Goal: Task Accomplishment & Management: Complete application form

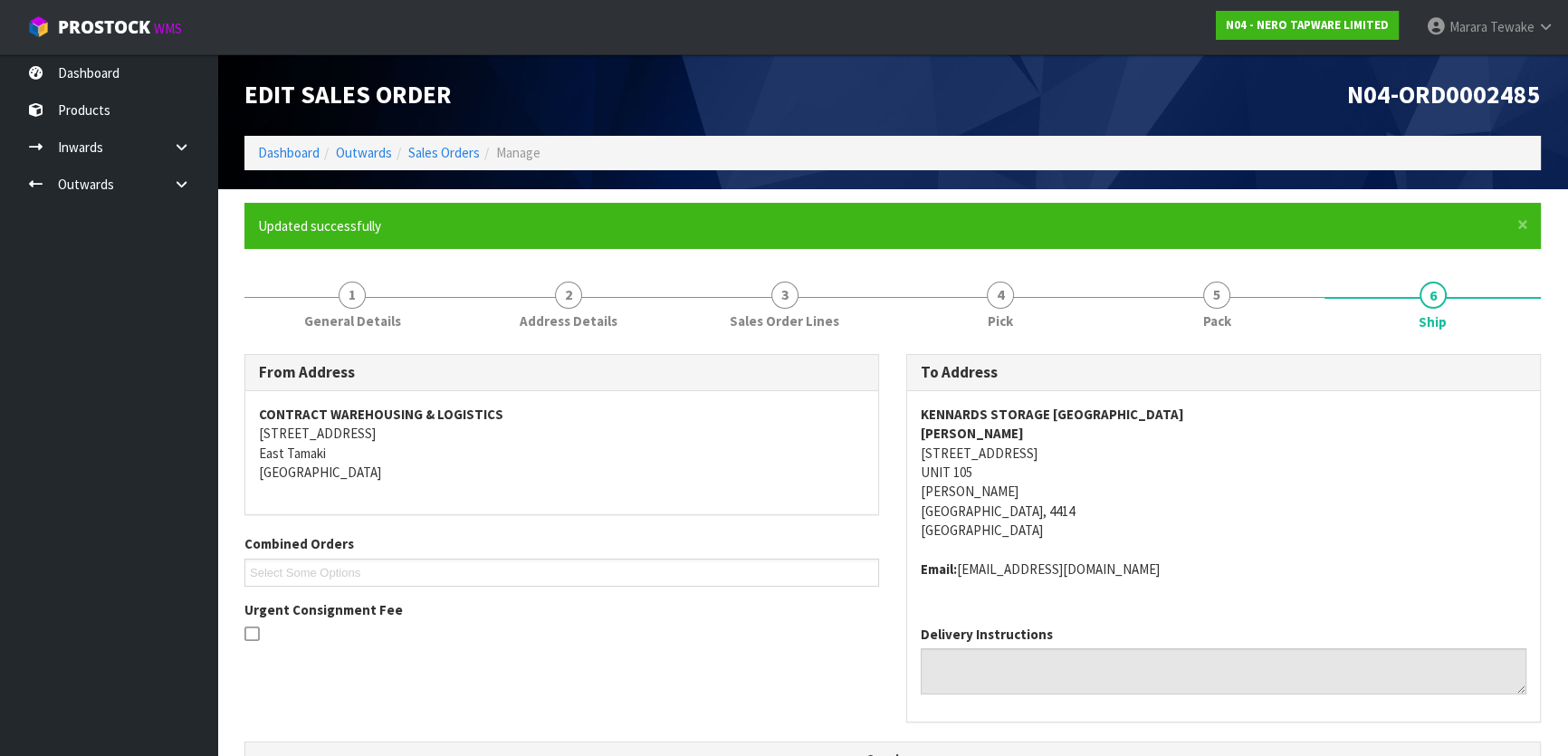
click at [196, 53] on nav "Toggle navigation ProStock WMS N04 - NERO TAPWARE LIMITED Marara Tewake Logout" at bounding box center [784, 27] width 1568 height 56
click at [196, 63] on link "Dashboard" at bounding box center [108, 73] width 218 height 37
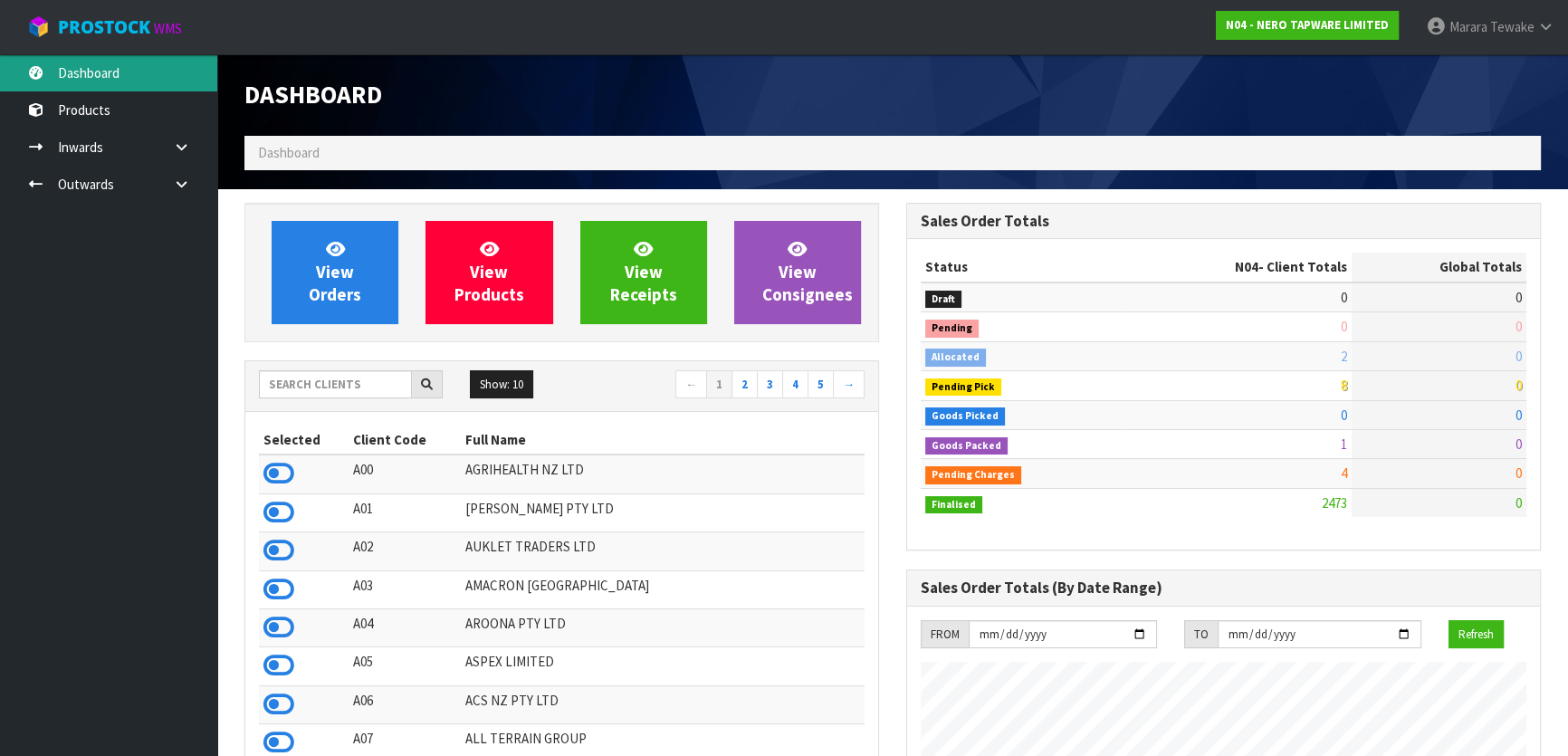
scroll to position [1486, 661]
click at [160, 63] on link "Dashboard" at bounding box center [108, 73] width 218 height 37
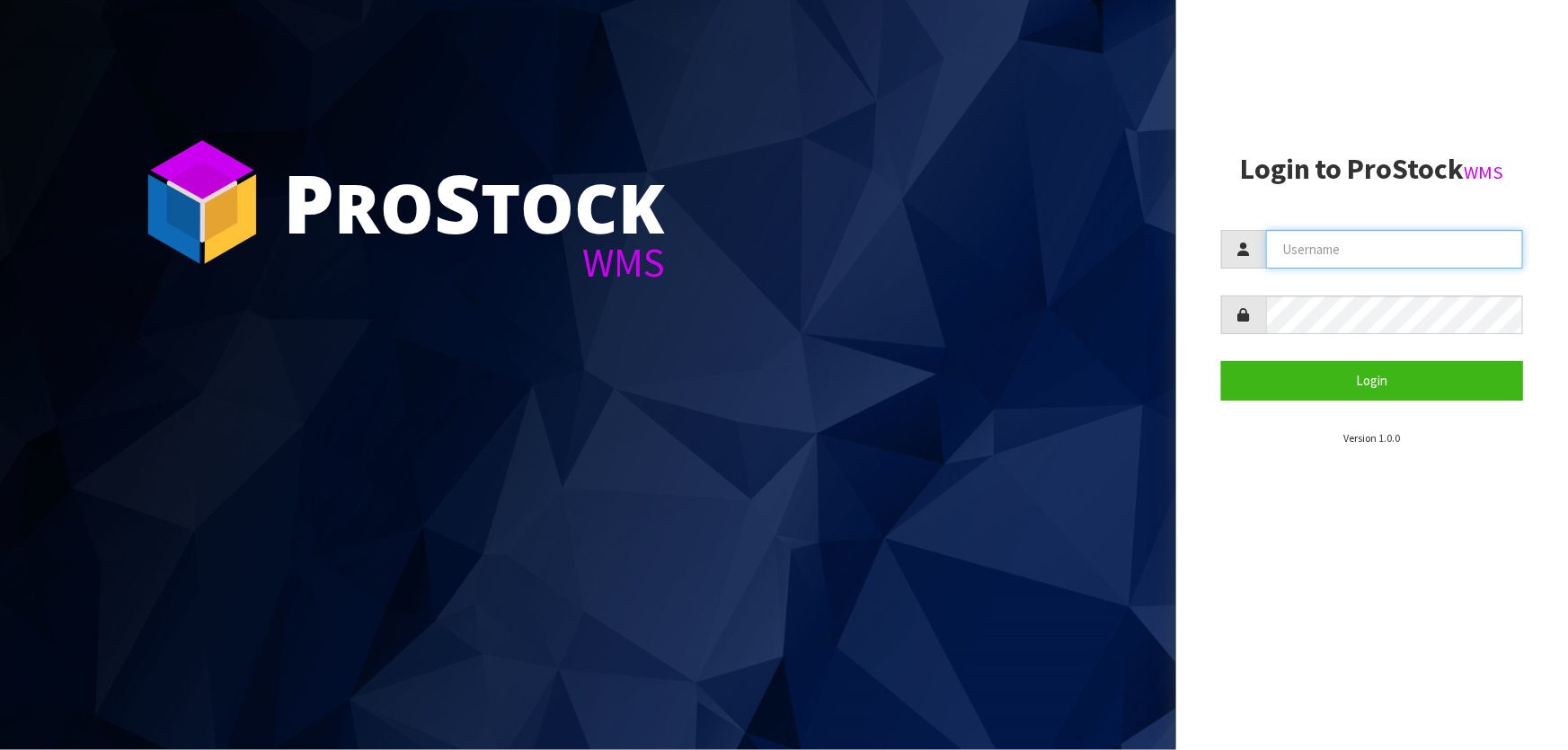
click at [1353, 261] on input "text" at bounding box center [1395, 249] width 257 height 38
type input "MARARA"
click at [1222, 361] on button "Login" at bounding box center [1372, 380] width 302 height 38
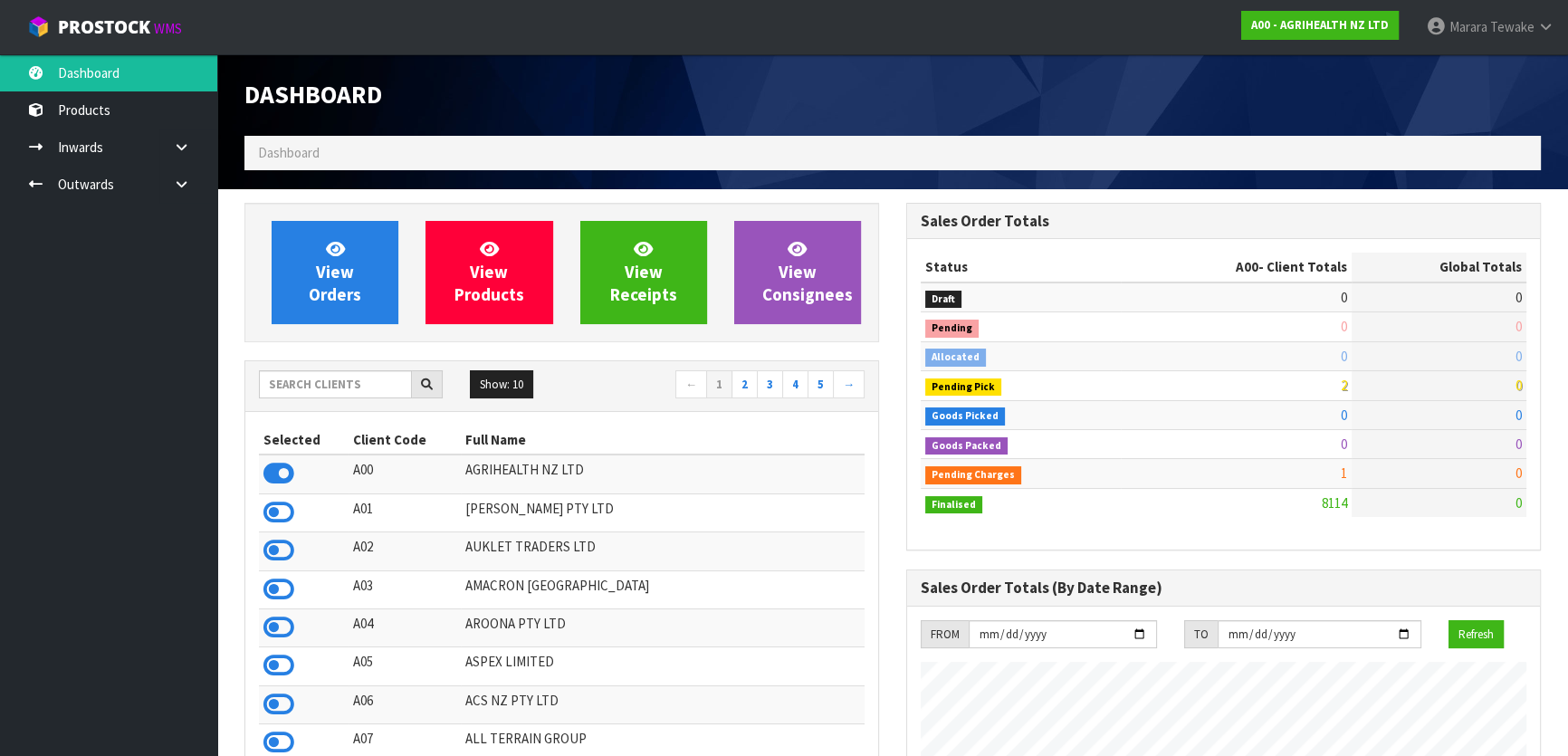
scroll to position [1370, 661]
click at [281, 384] on input "text" at bounding box center [335, 385] width 153 height 28
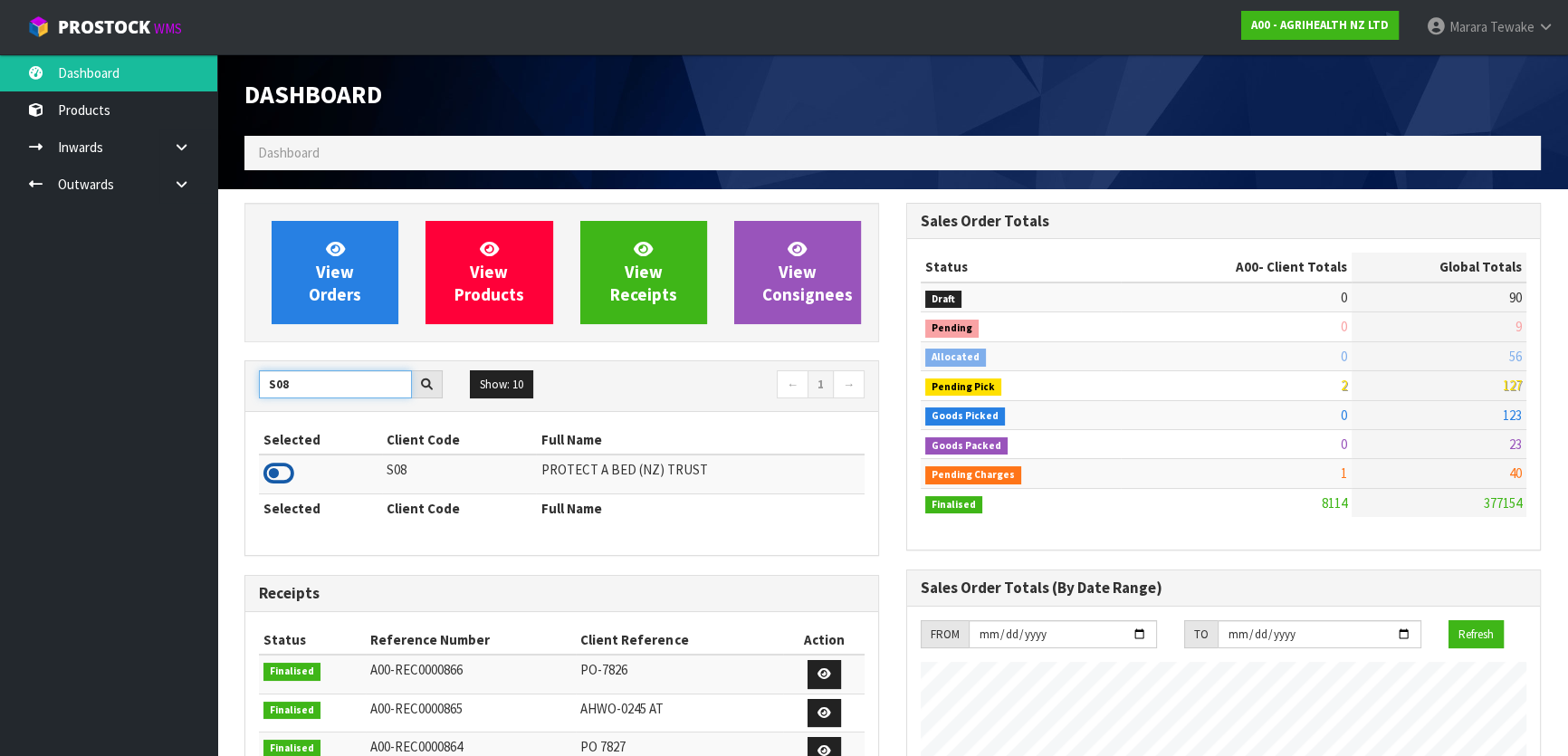
type input "S08"
click at [286, 477] on icon at bounding box center [279, 473] width 31 height 27
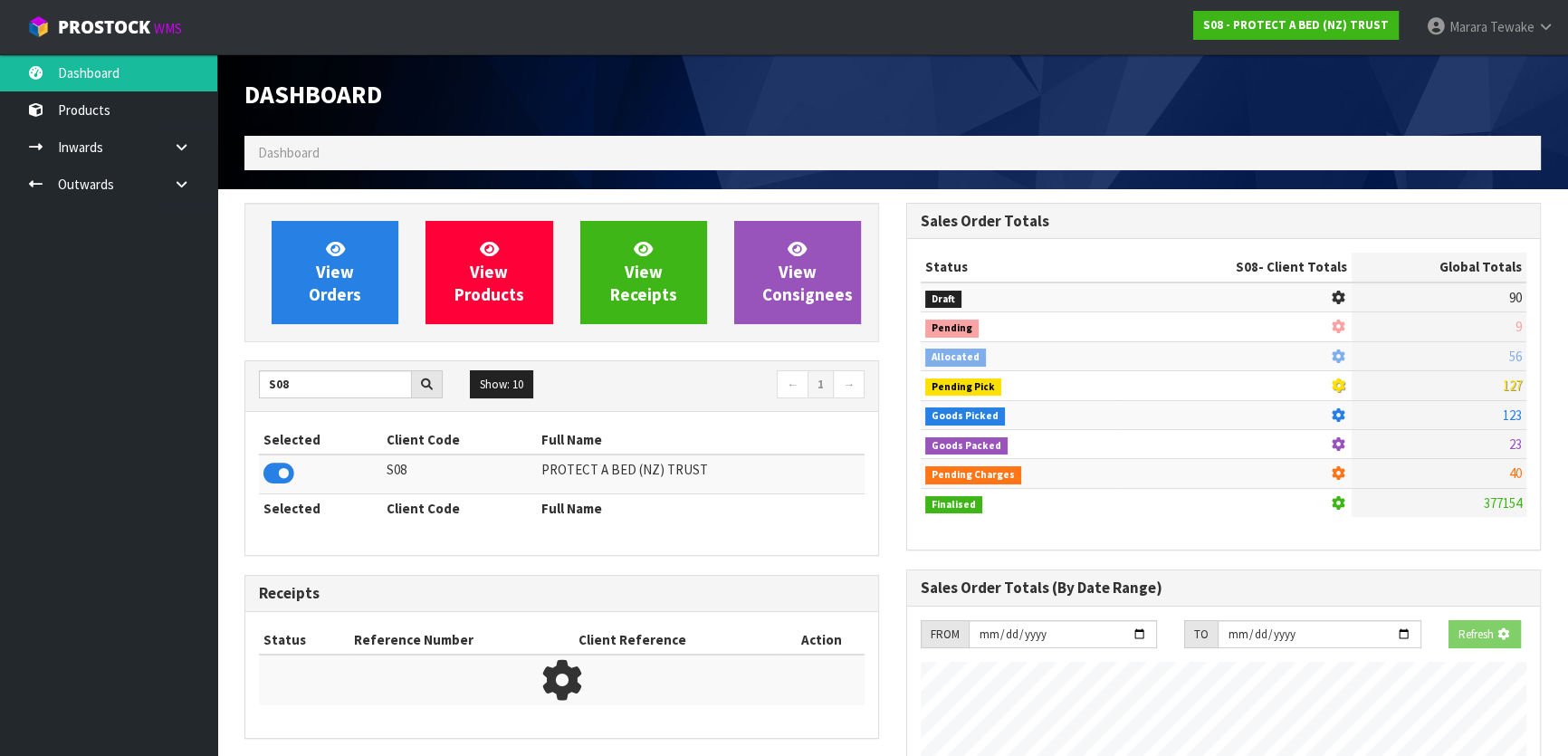
scroll to position [904477, 904619]
click at [362, 291] on link "View Orders" at bounding box center [335, 272] width 126 height 104
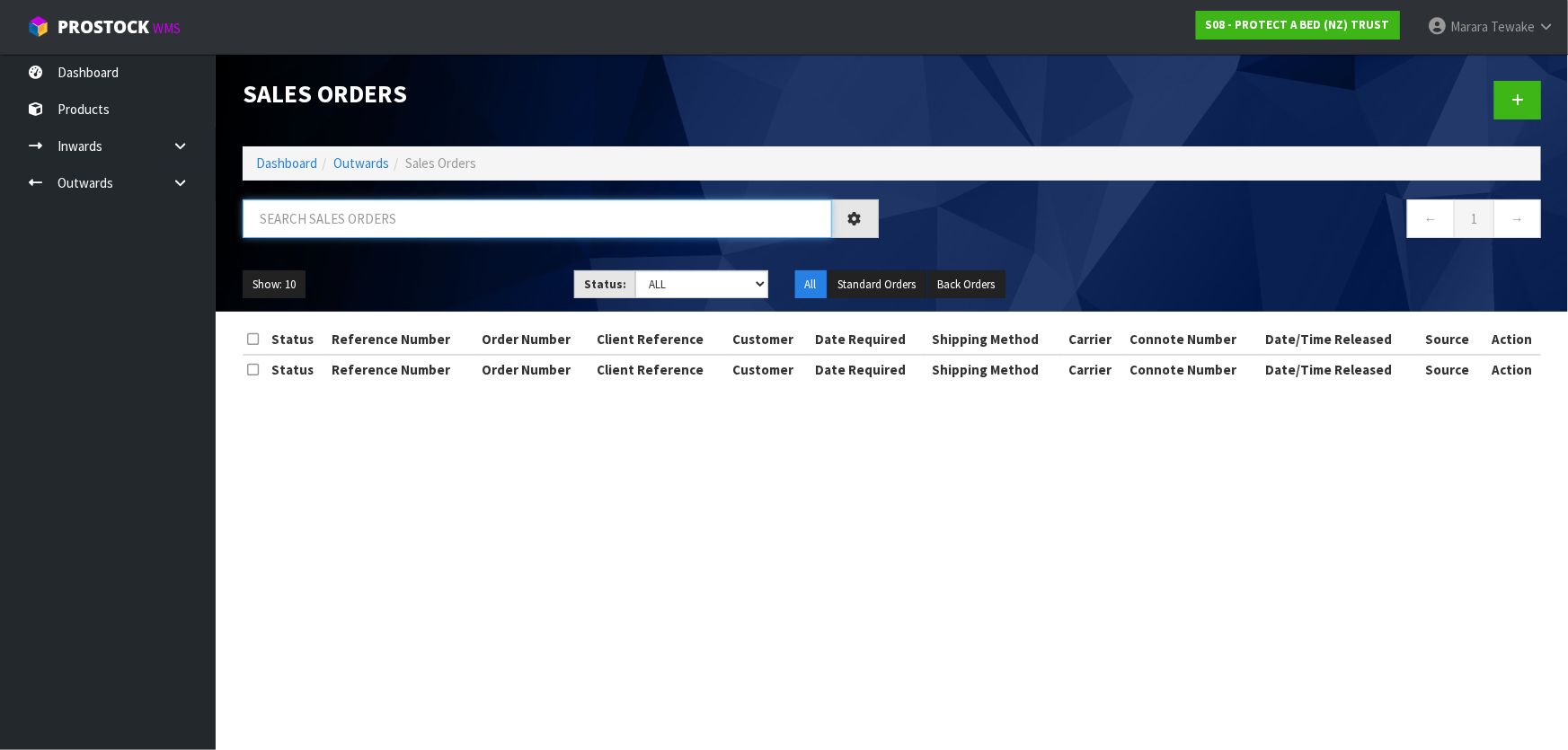
click at [375, 221] on input "text" at bounding box center [537, 218] width 589 height 38
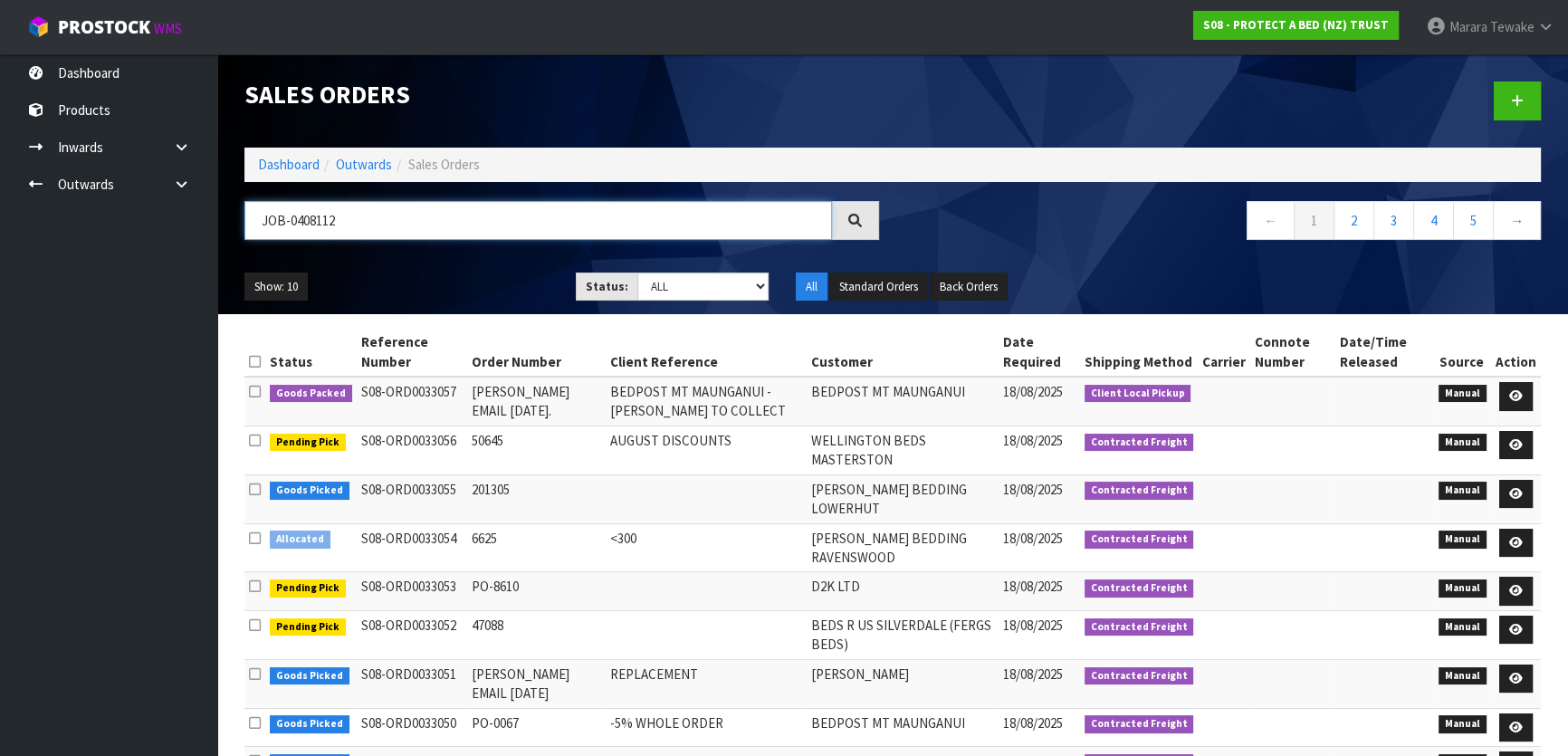
type input "JOB-0408112"
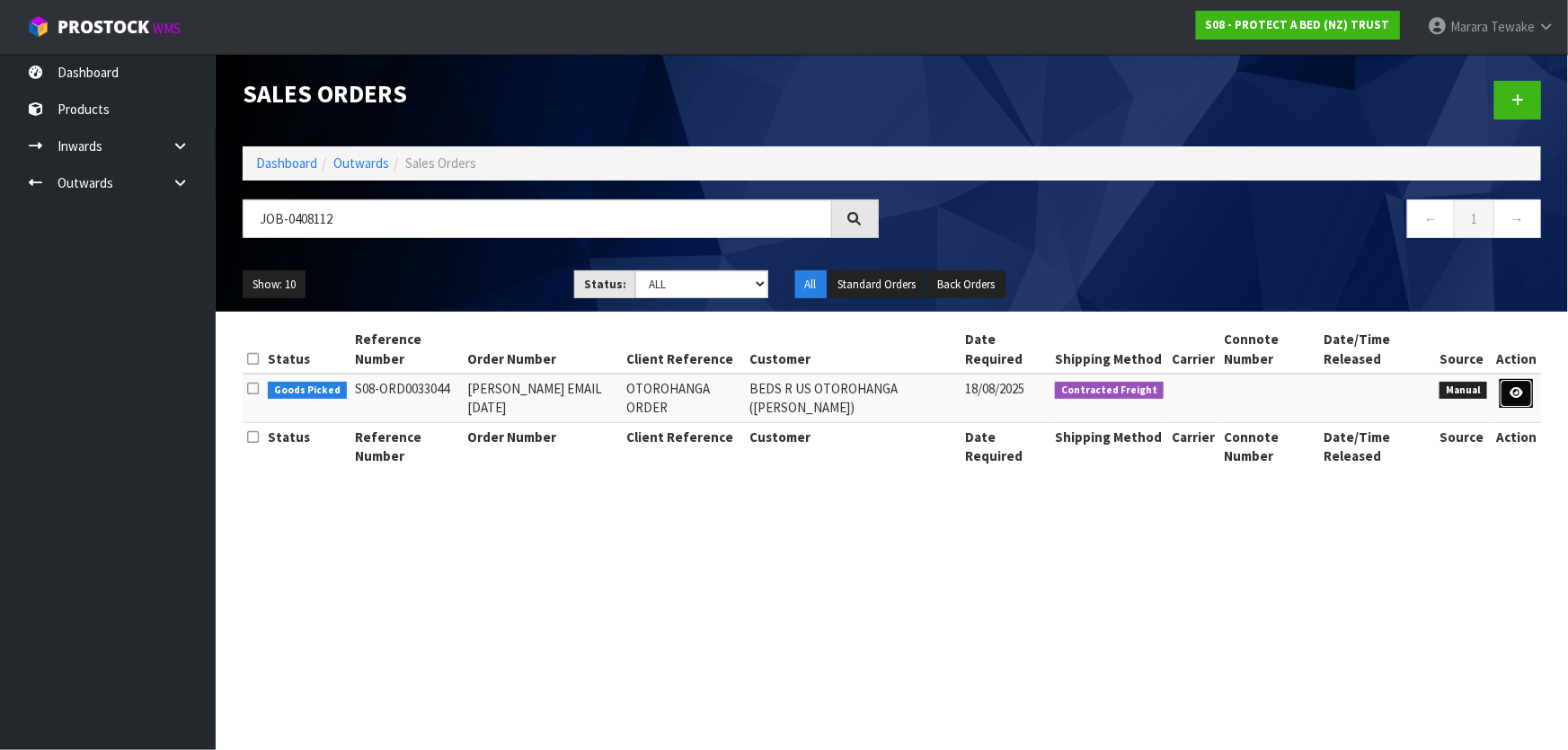
click at [1521, 394] on icon at bounding box center [1517, 393] width 13 height 11
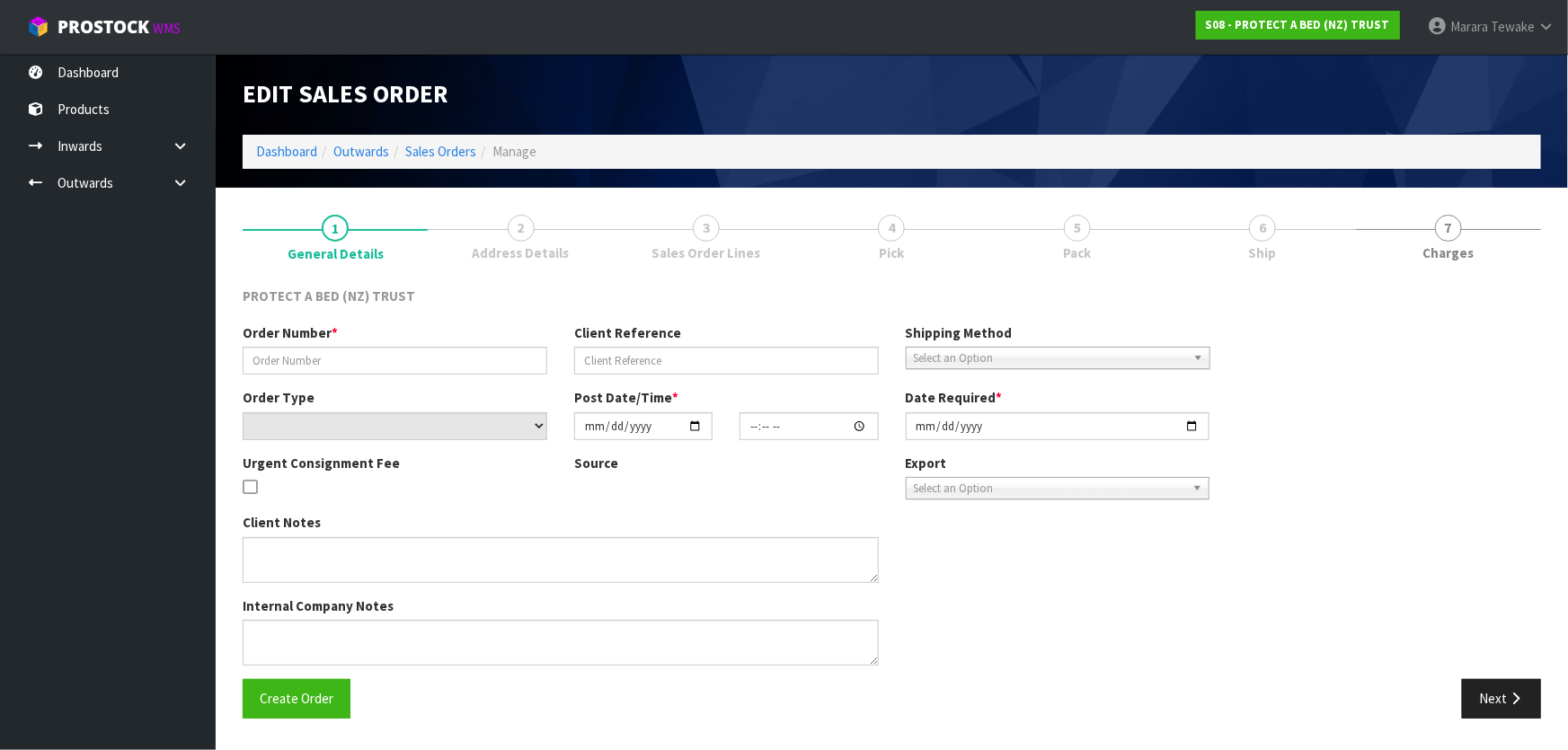
type input "CLINT EMAIL 18.08.2025"
type input "OTOROHANGA ORDER"
select select "number:0"
type input "2025-08-18"
type input "09:13:00.000"
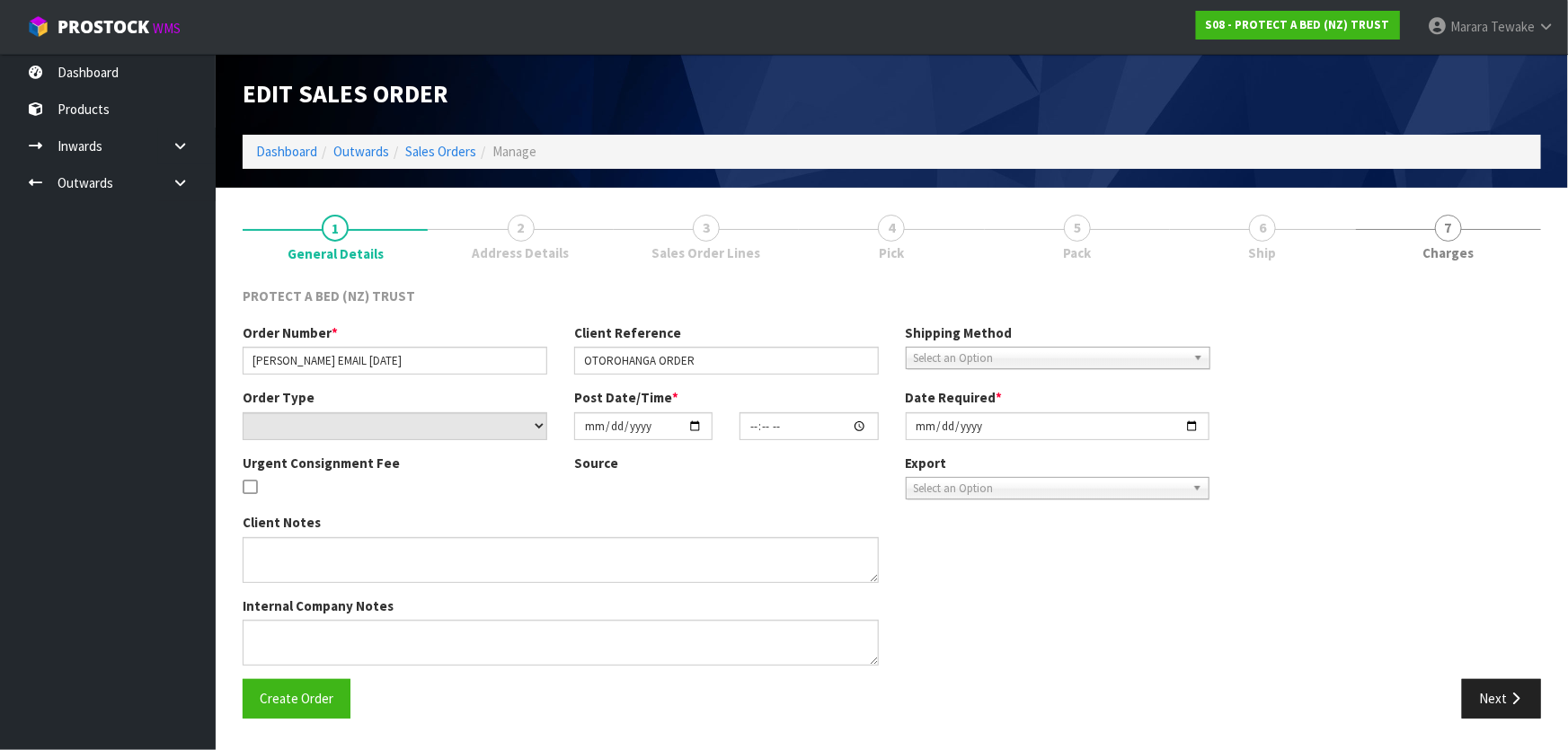
type input "2025-08-18"
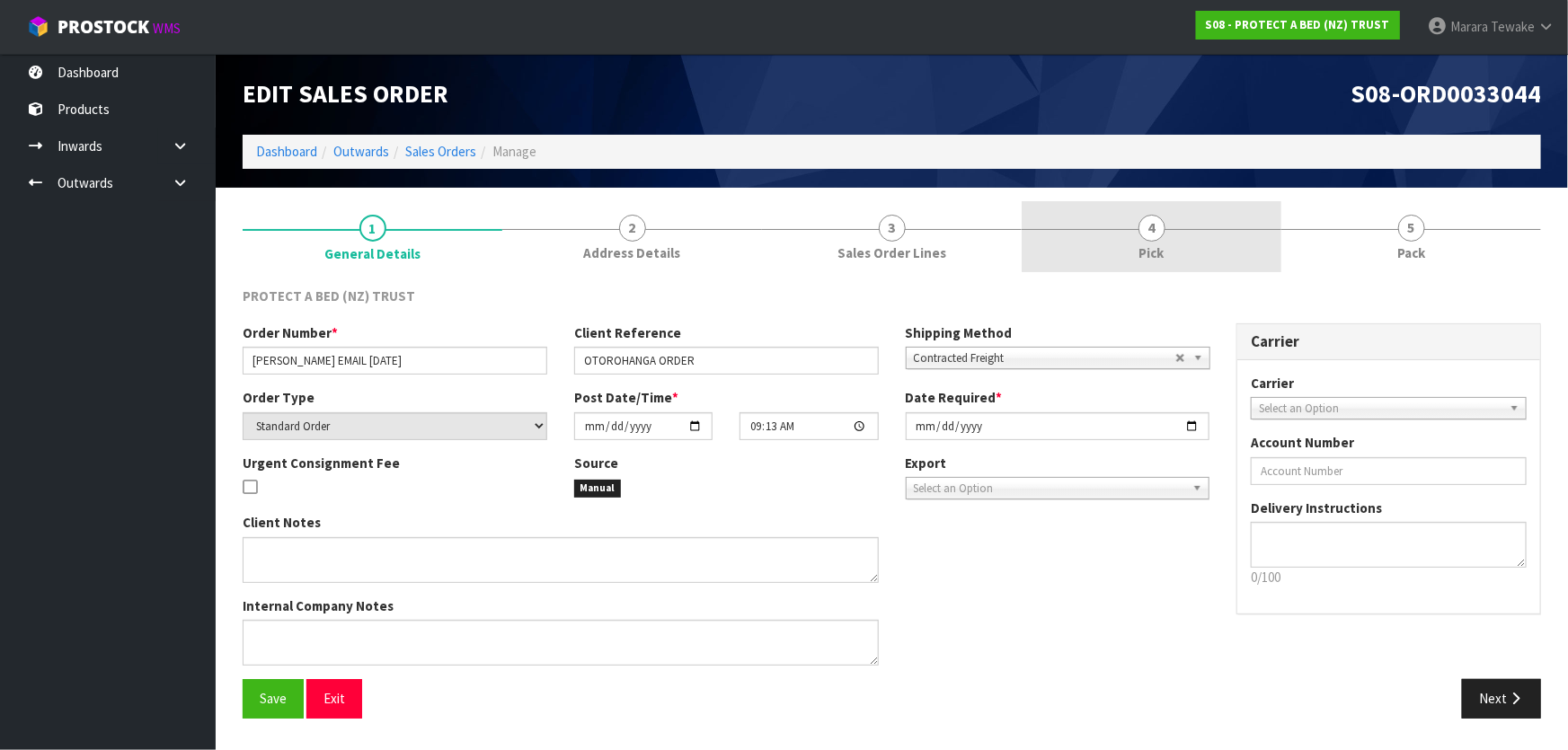
click at [1150, 240] on link "4 Pick" at bounding box center [1152, 237] width 260 height 71
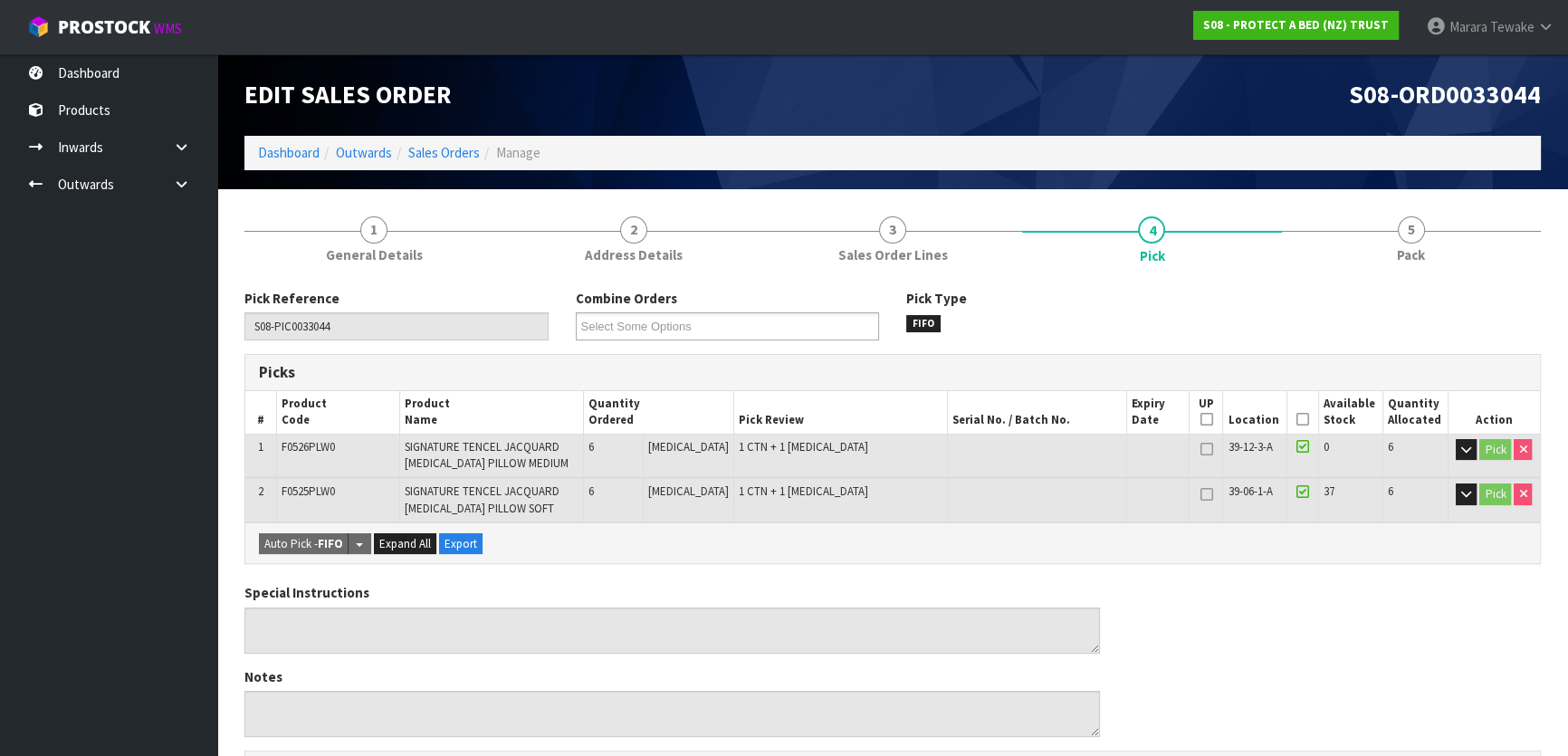
click at [1297, 419] on icon at bounding box center [1302, 419] width 12 height 1
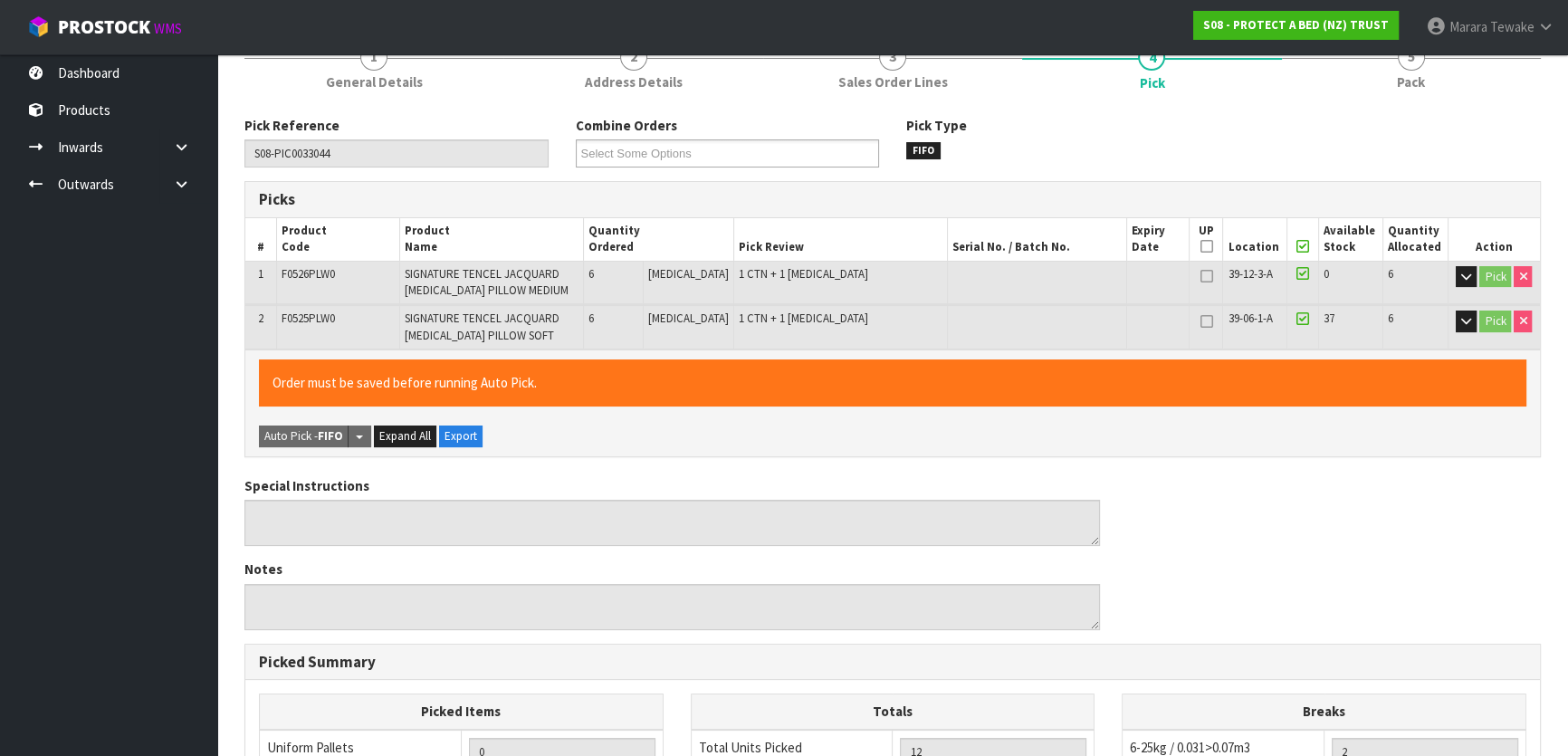
scroll to position [556, 0]
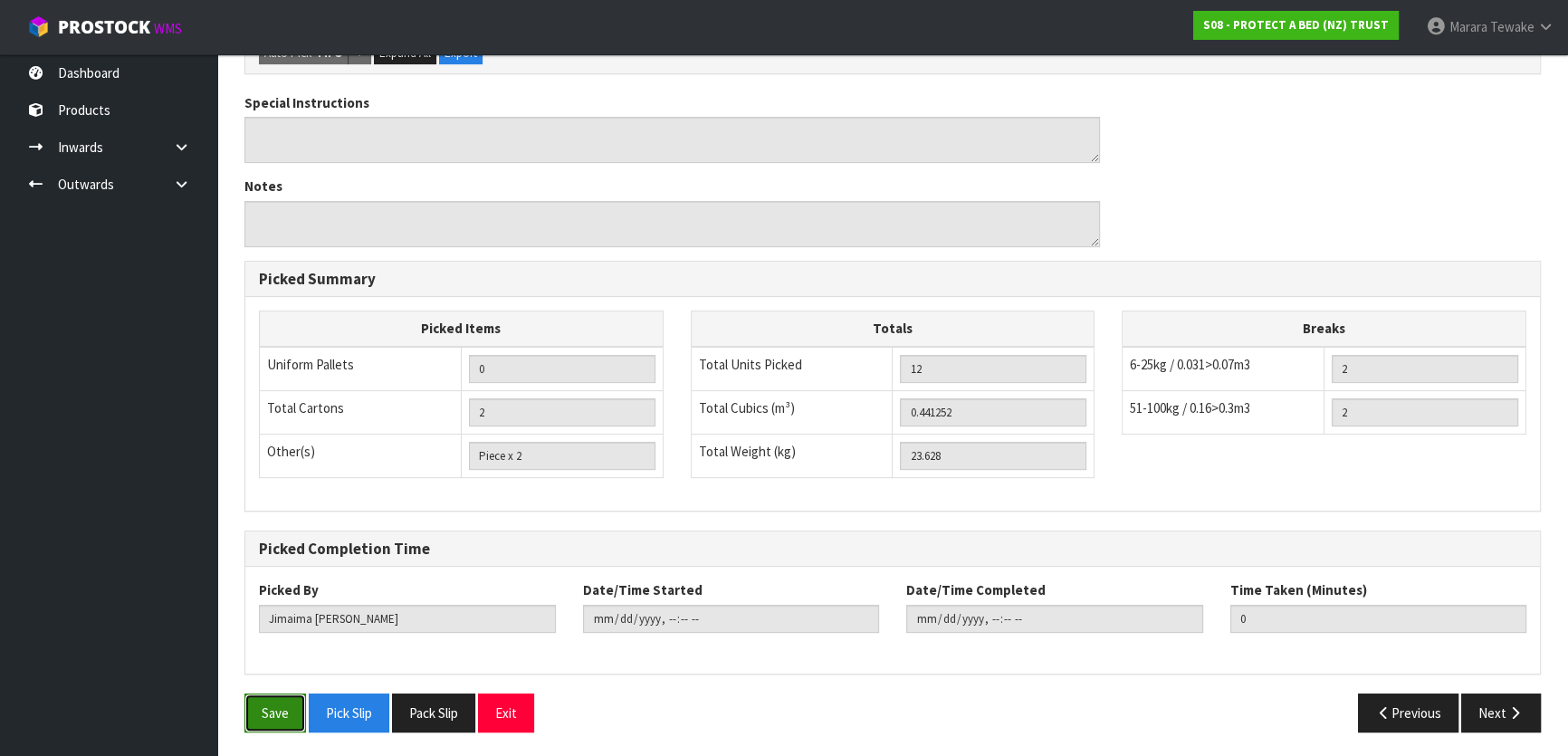
click at [281, 699] on button "Save" at bounding box center [274, 713] width 61 height 39
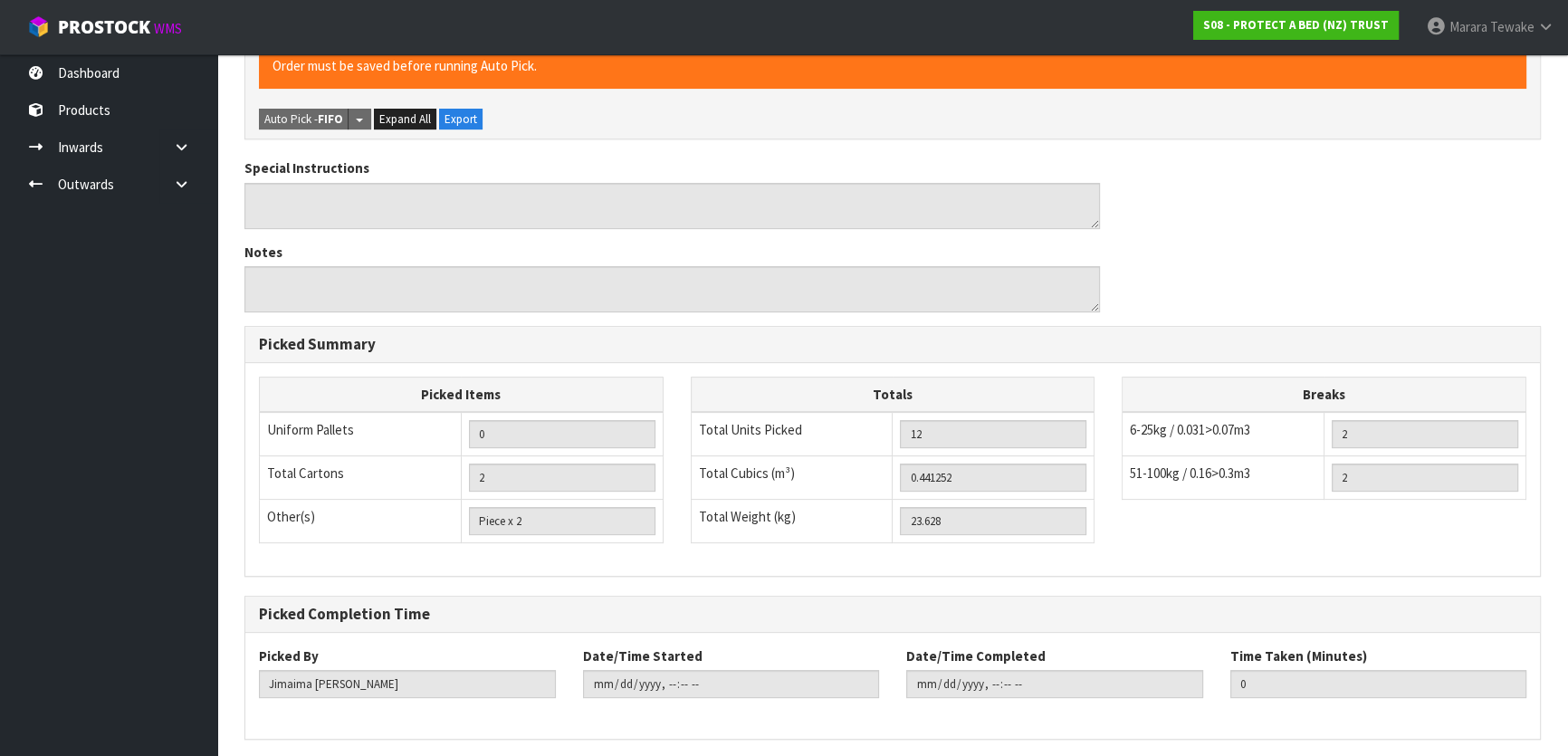
scroll to position [0, 0]
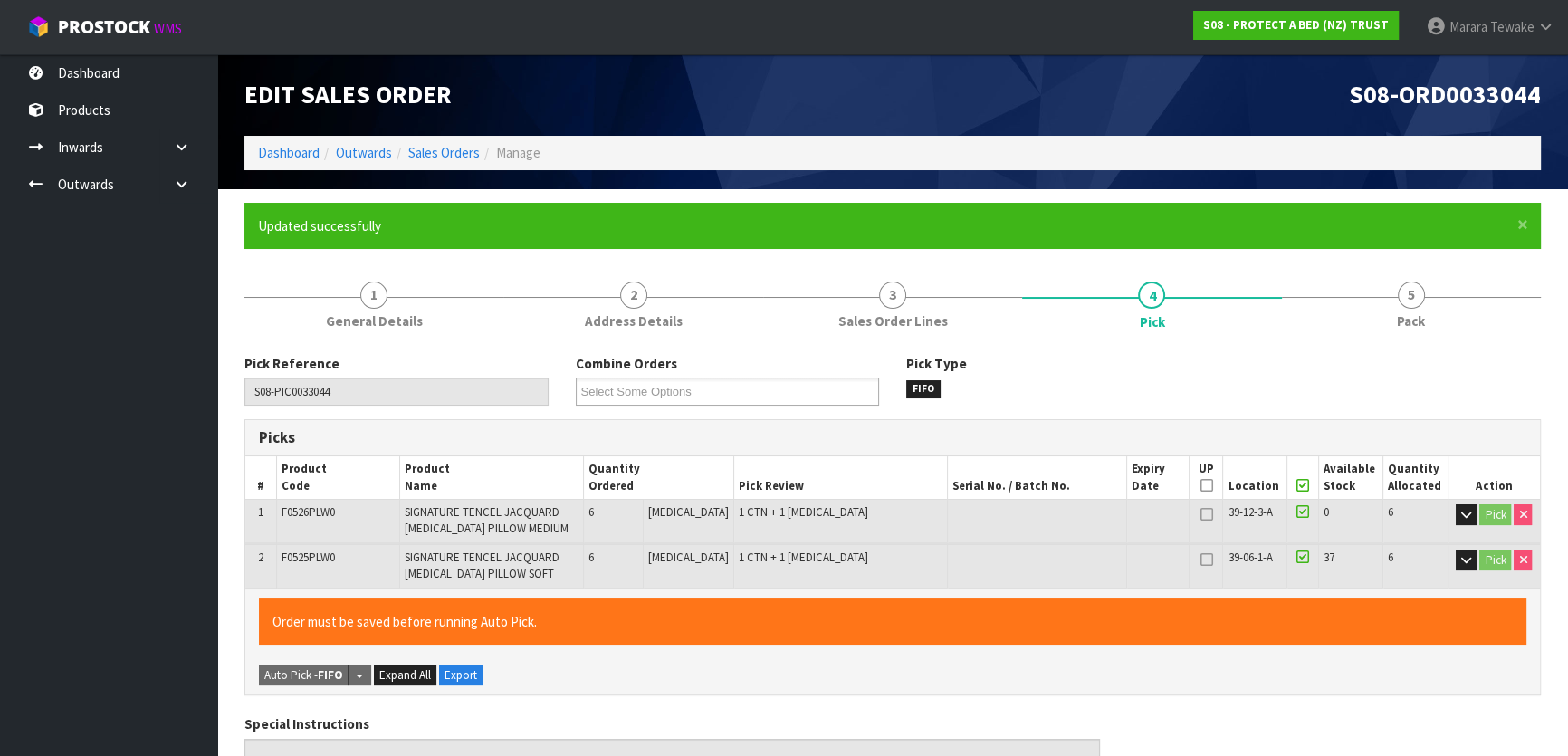
type input "Marara Tewake"
type input "2025-08-19T07:52:48"
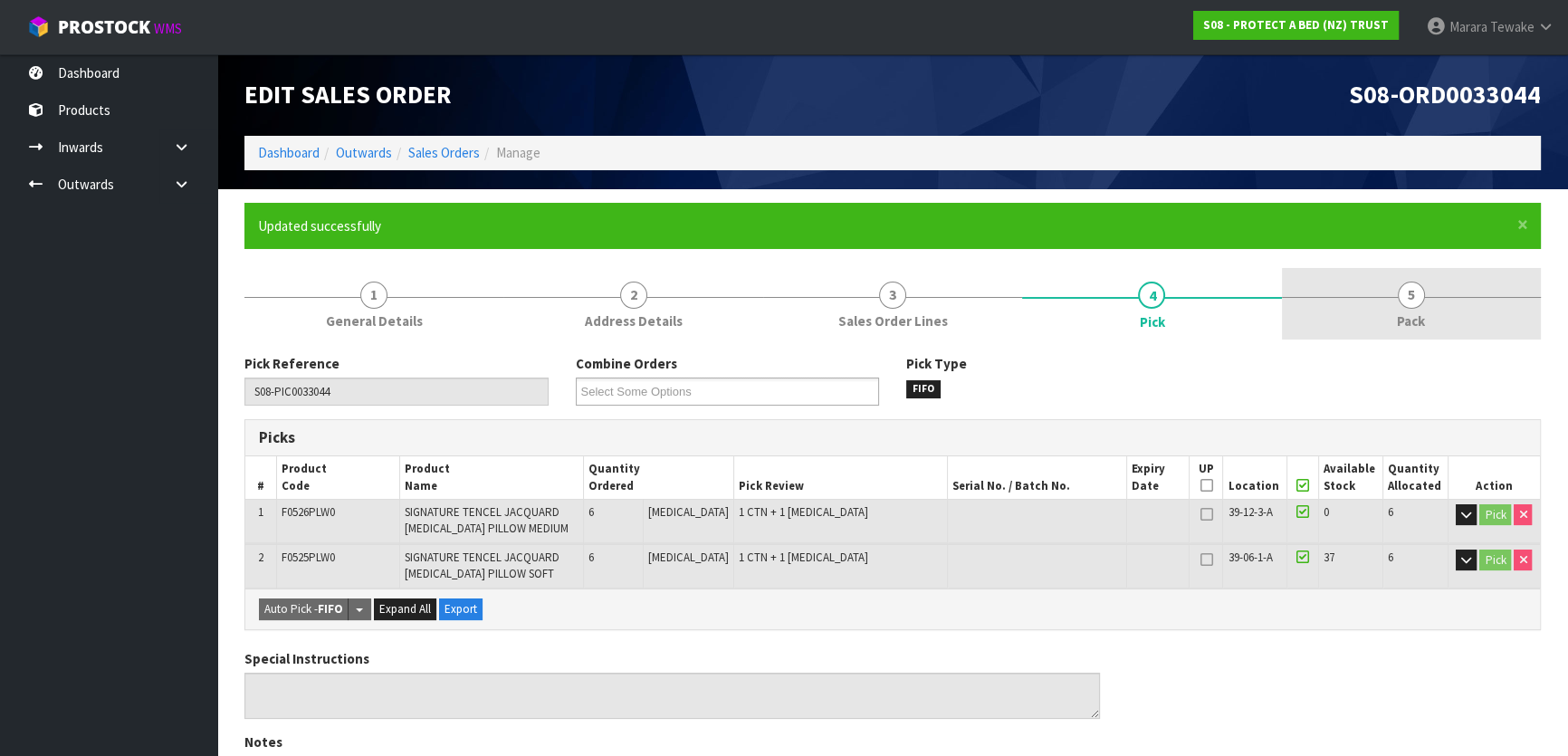
click at [1444, 289] on link "5 Pack" at bounding box center [1411, 304] width 259 height 72
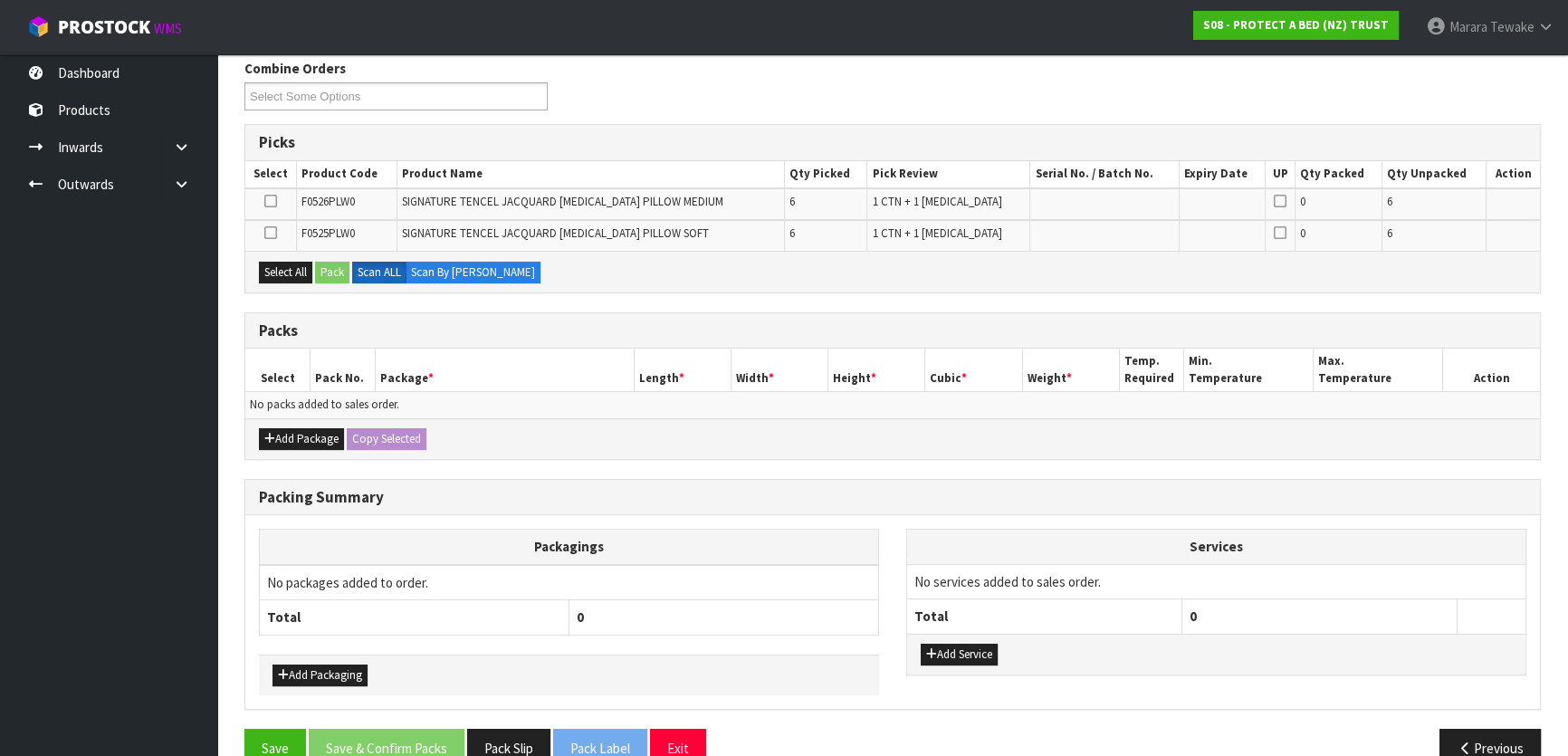
scroll to position [329, 0]
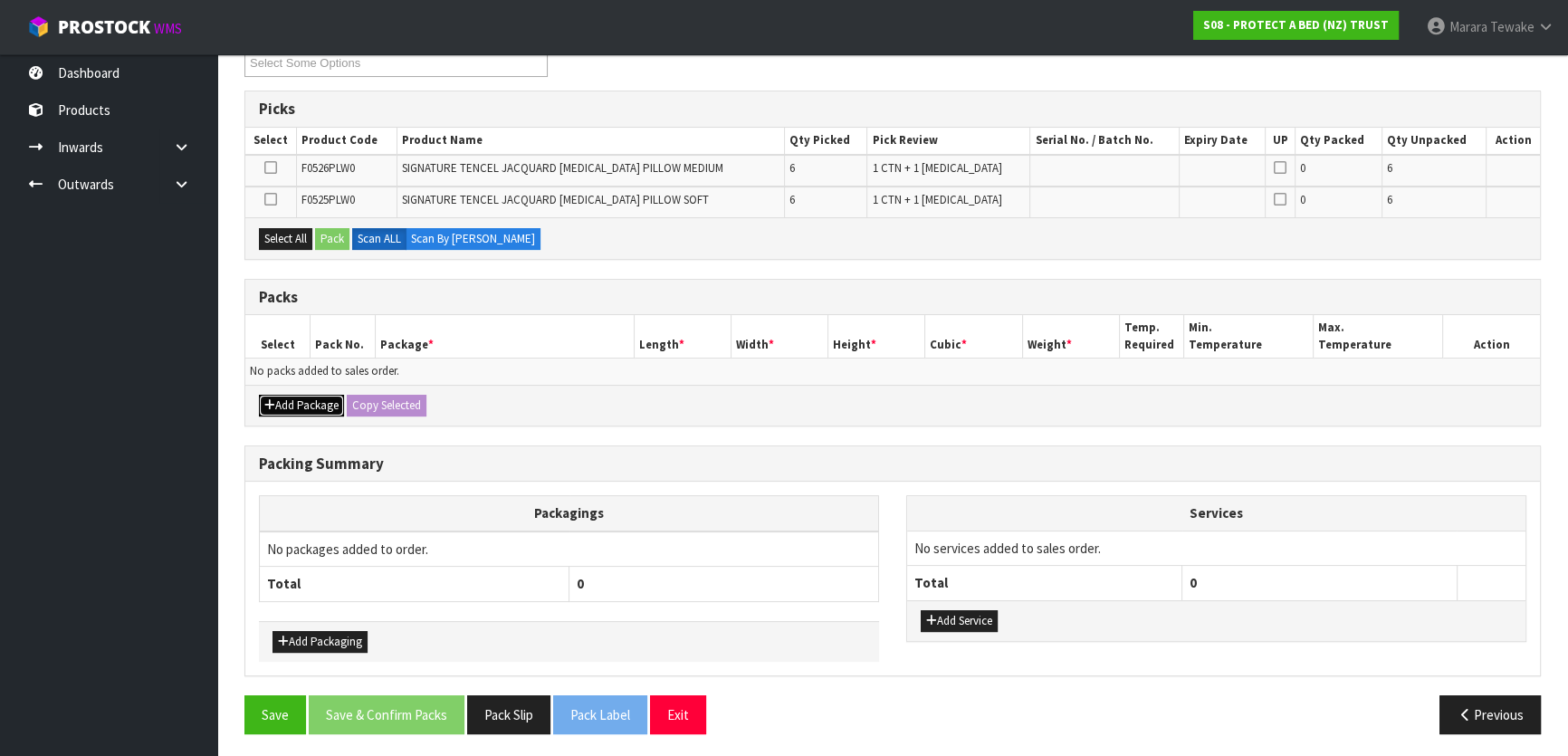
drag, startPoint x: 293, startPoint y: 398, endPoint x: 286, endPoint y: 389, distance: 11.4
click at [293, 396] on button "Add Package" at bounding box center [302, 405] width 85 height 22
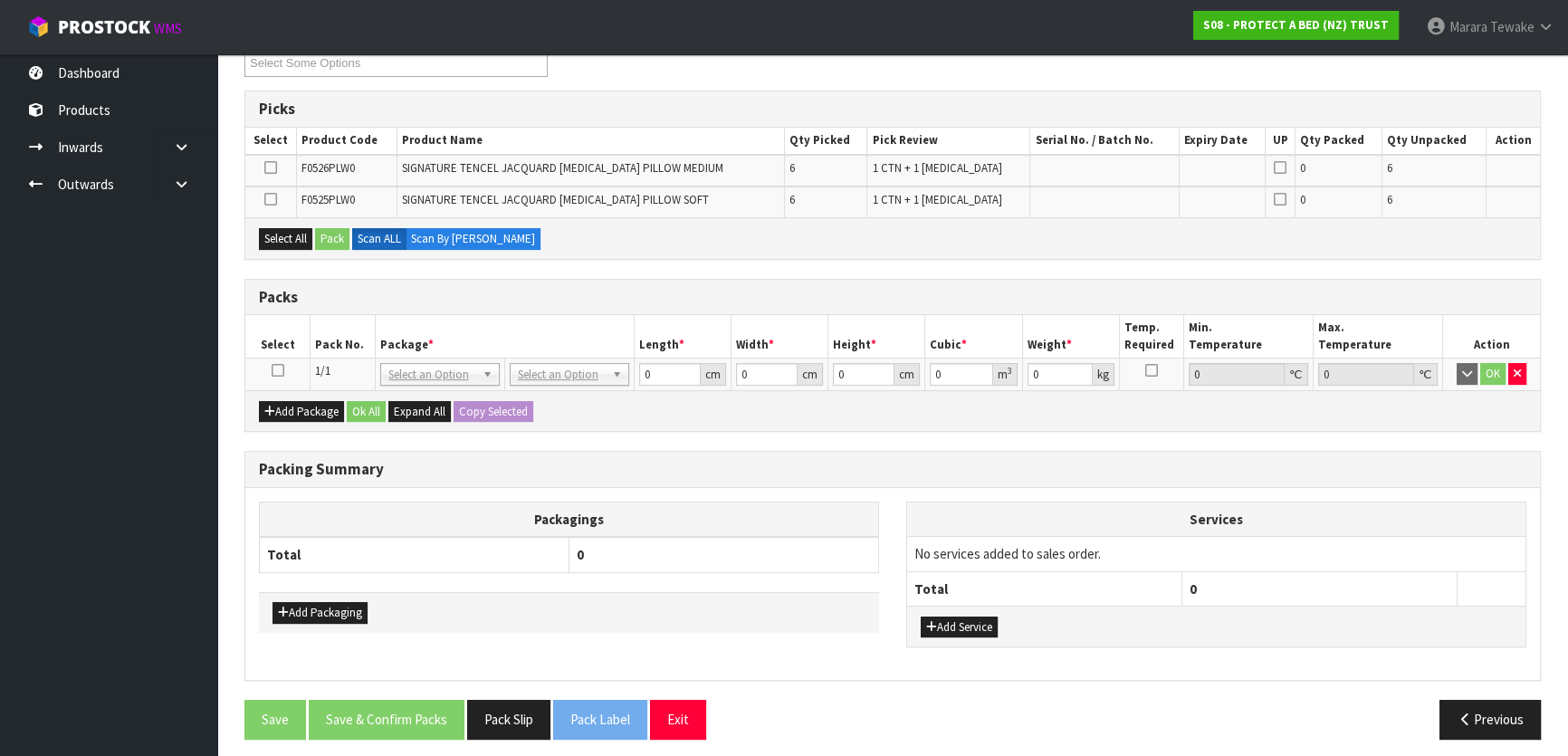
click at [275, 370] on icon at bounding box center [277, 370] width 12 height 1
click at [268, 168] on icon at bounding box center [270, 168] width 12 height 1
click at [0, 0] on input "checkbox" at bounding box center [0, 0] width 0 height 0
click at [337, 237] on button "Pack" at bounding box center [332, 238] width 35 height 22
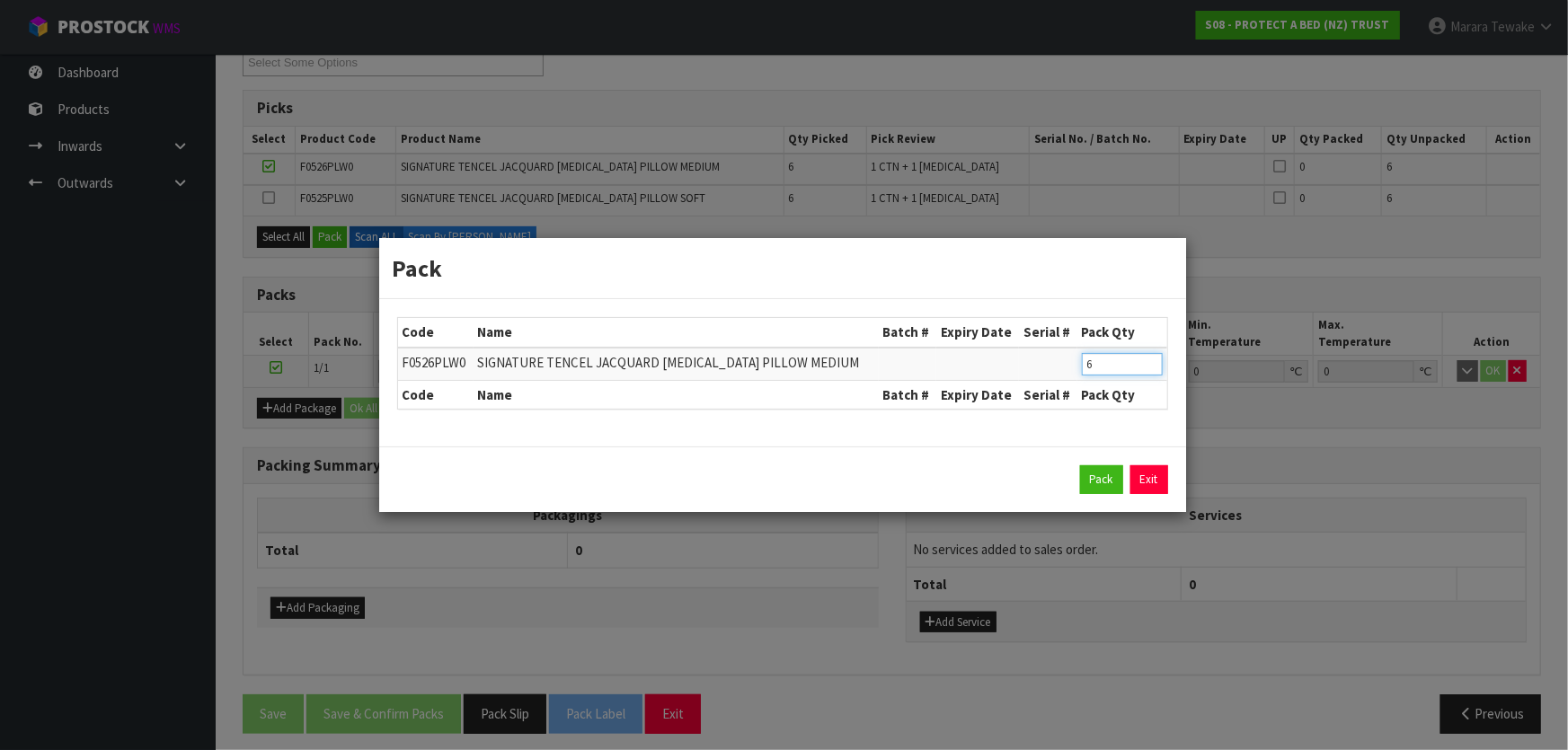
drag, startPoint x: 1110, startPoint y: 368, endPoint x: 1000, endPoint y: 339, distance: 113.8
click at [1052, 364] on tr "F0526PLW0 SIGNATURE TENCEL JACQUARD MEMORY FOAM PILLOW MEDIUM 6" at bounding box center [783, 365] width 769 height 34
type input "5"
click button "Pack" at bounding box center [1102, 480] width 43 height 29
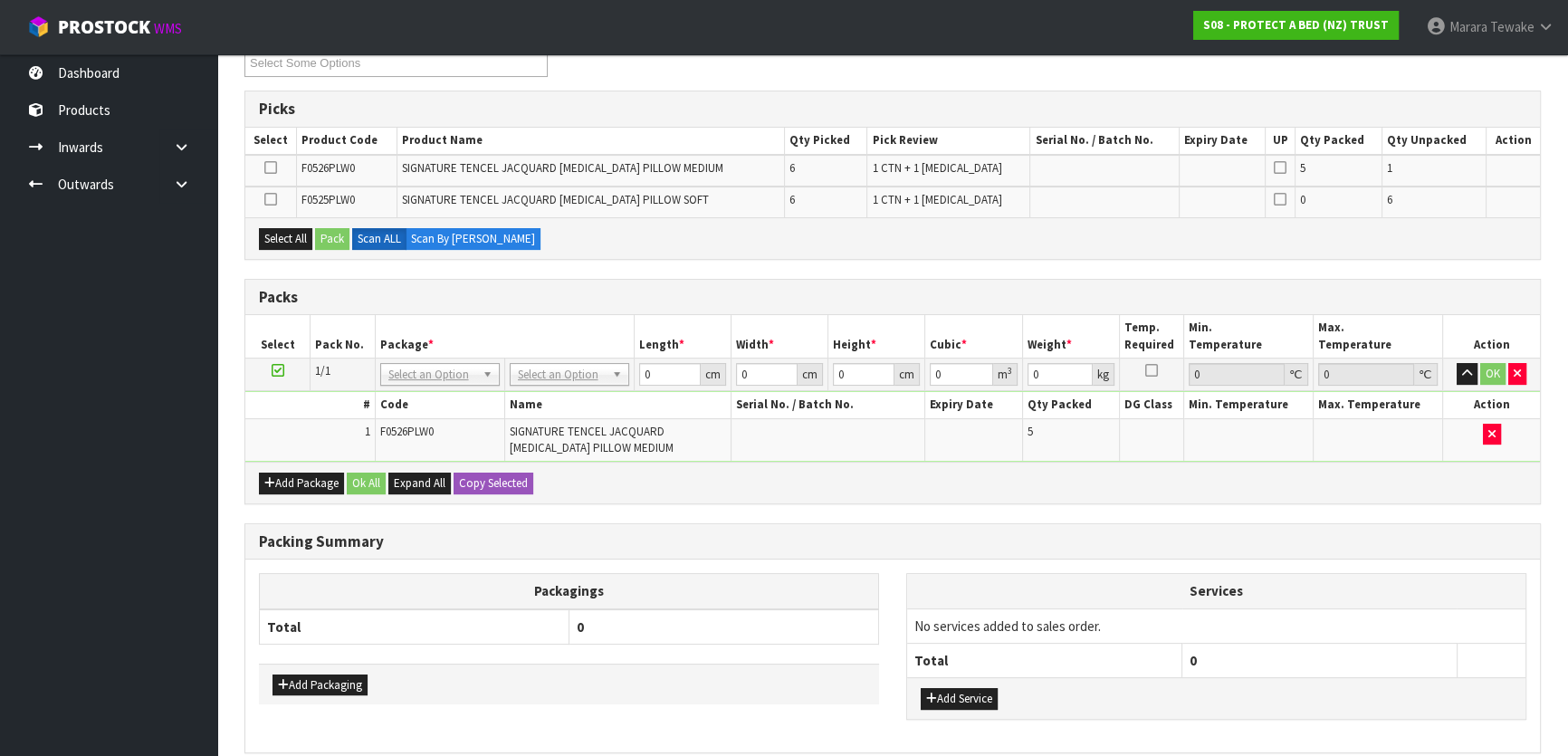
scroll to position [164, 0]
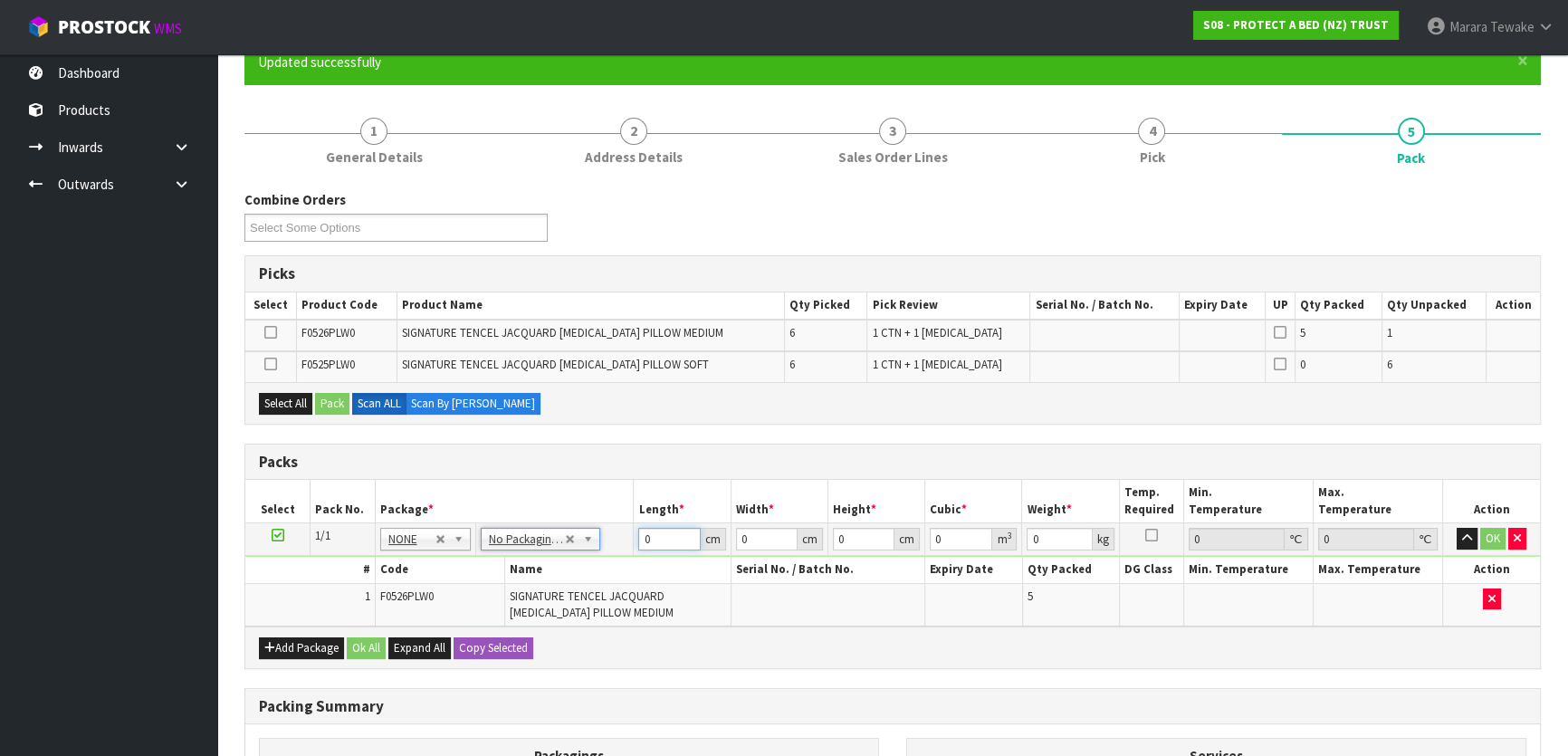
drag, startPoint x: 657, startPoint y: 536, endPoint x: 624, endPoint y: 525, distance: 34.8
click at [625, 526] on tr "1/1 NONE 007-001 007-002 007-004 007-009 007-013 007-014 007-015 007-017 007-01…" at bounding box center [892, 539] width 1295 height 33
drag, startPoint x: 625, startPoint y: 506, endPoint x: 1069, endPoint y: 198, distance: 540.4
click at [1069, 198] on div "Combine Orders S08-ORD0029474 S08-ORD0031944 S08-ORD0032896 S08-ORD0032964 S08-…" at bounding box center [892, 222] width 1324 height 65
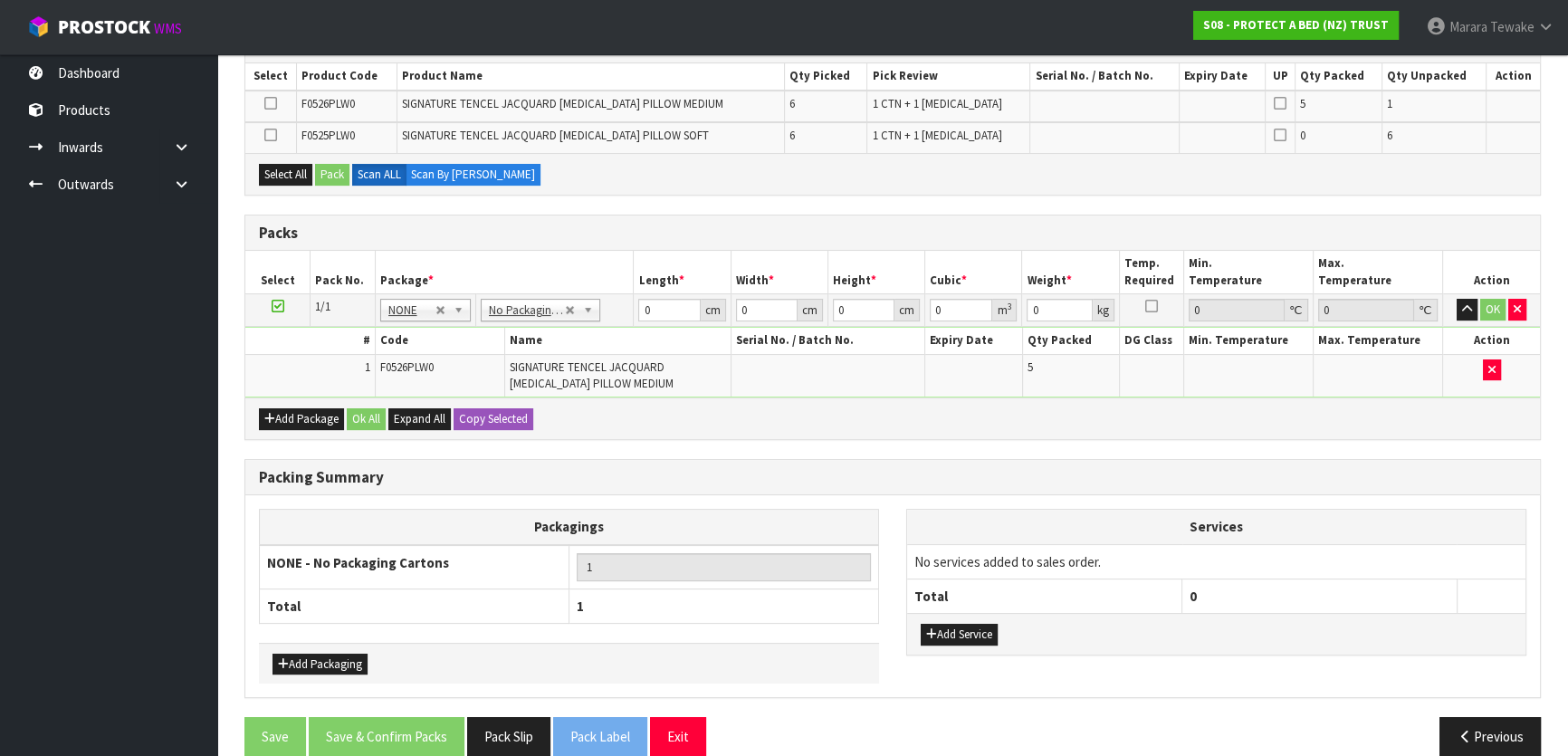
scroll to position [411, 0]
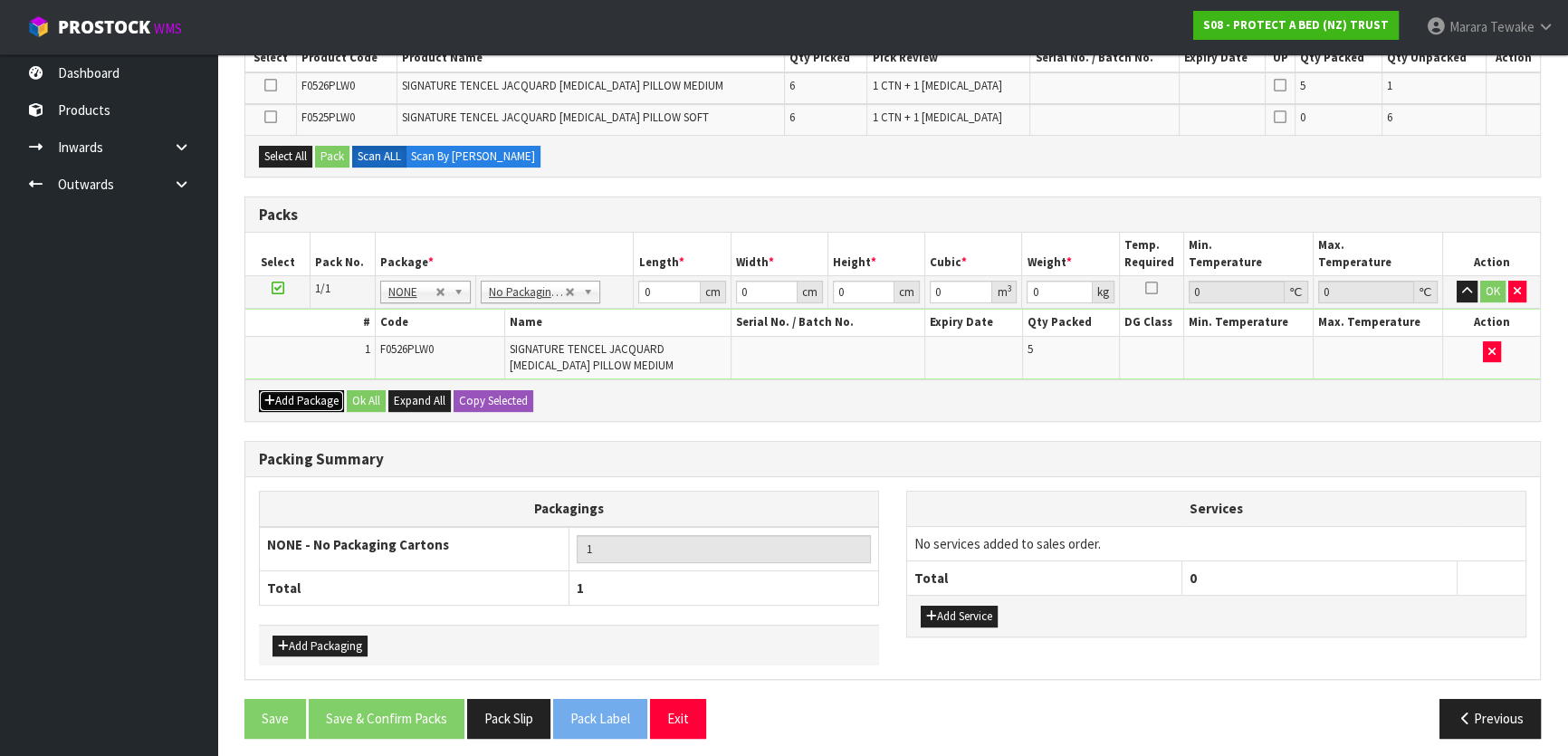
click at [286, 393] on button "Add Package" at bounding box center [302, 401] width 85 height 22
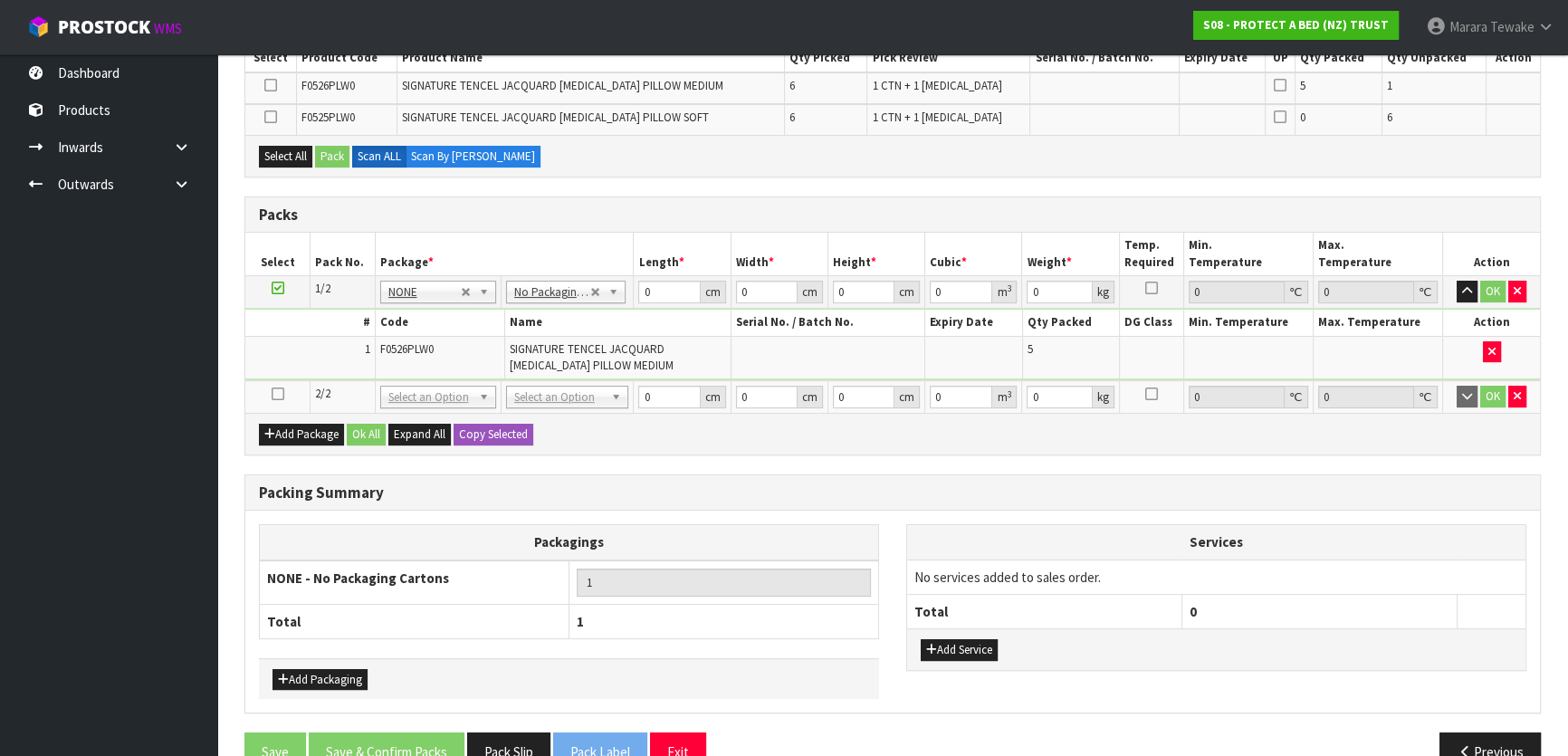
click at [278, 394] on icon at bounding box center [277, 394] width 12 height 1
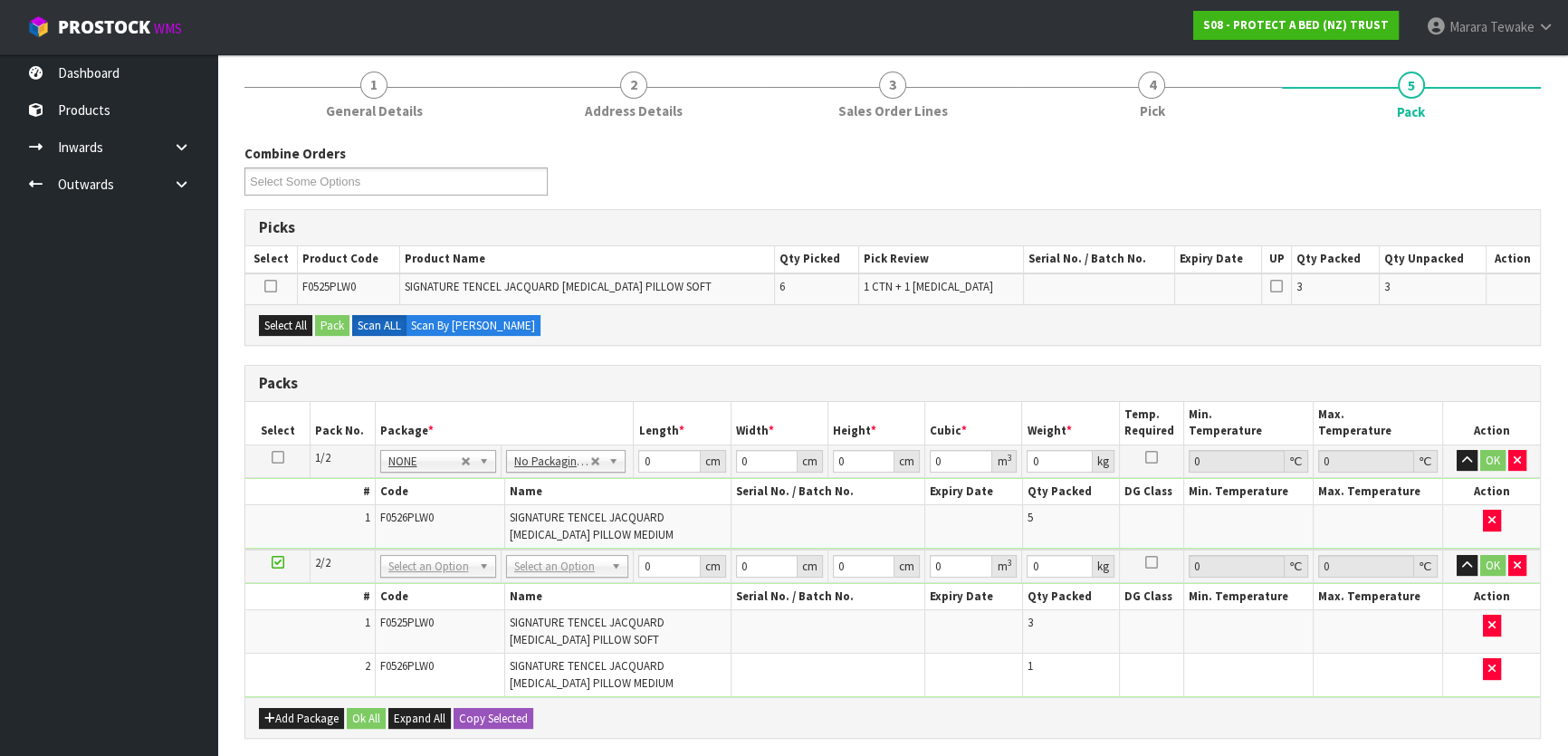
scroll to position [532, 0]
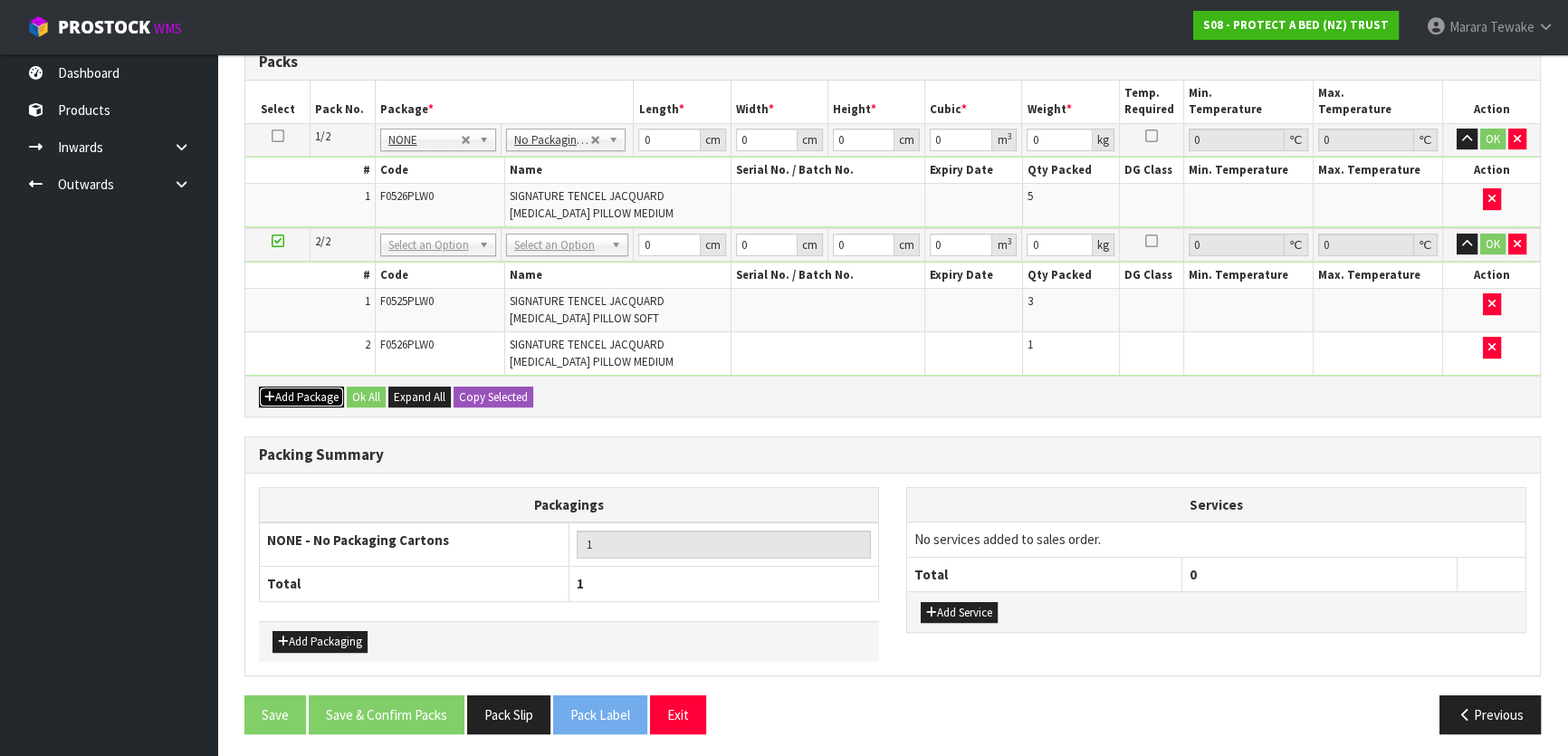
click at [318, 393] on button "Add Package" at bounding box center [302, 397] width 85 height 22
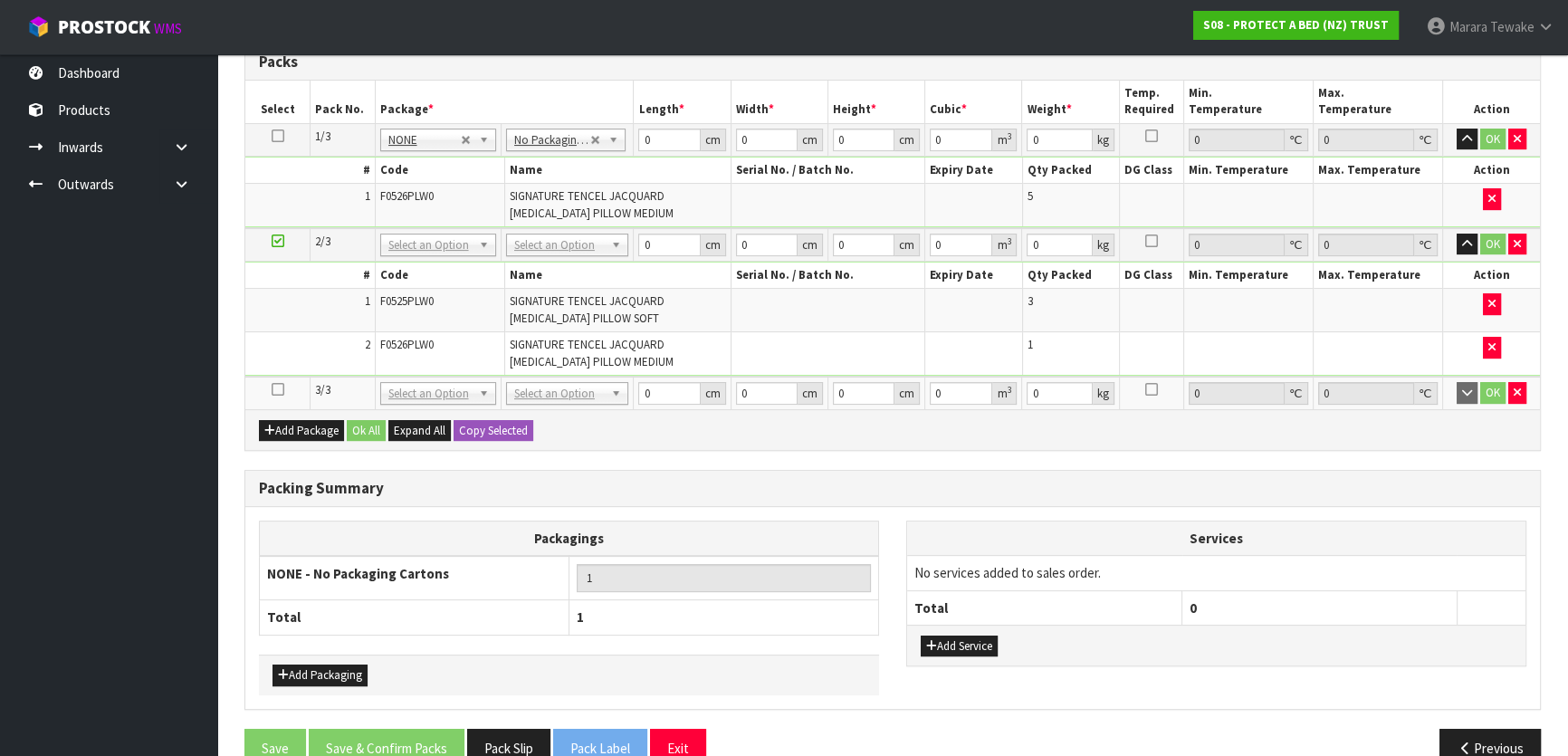
click at [278, 389] on icon at bounding box center [277, 389] width 12 height 1
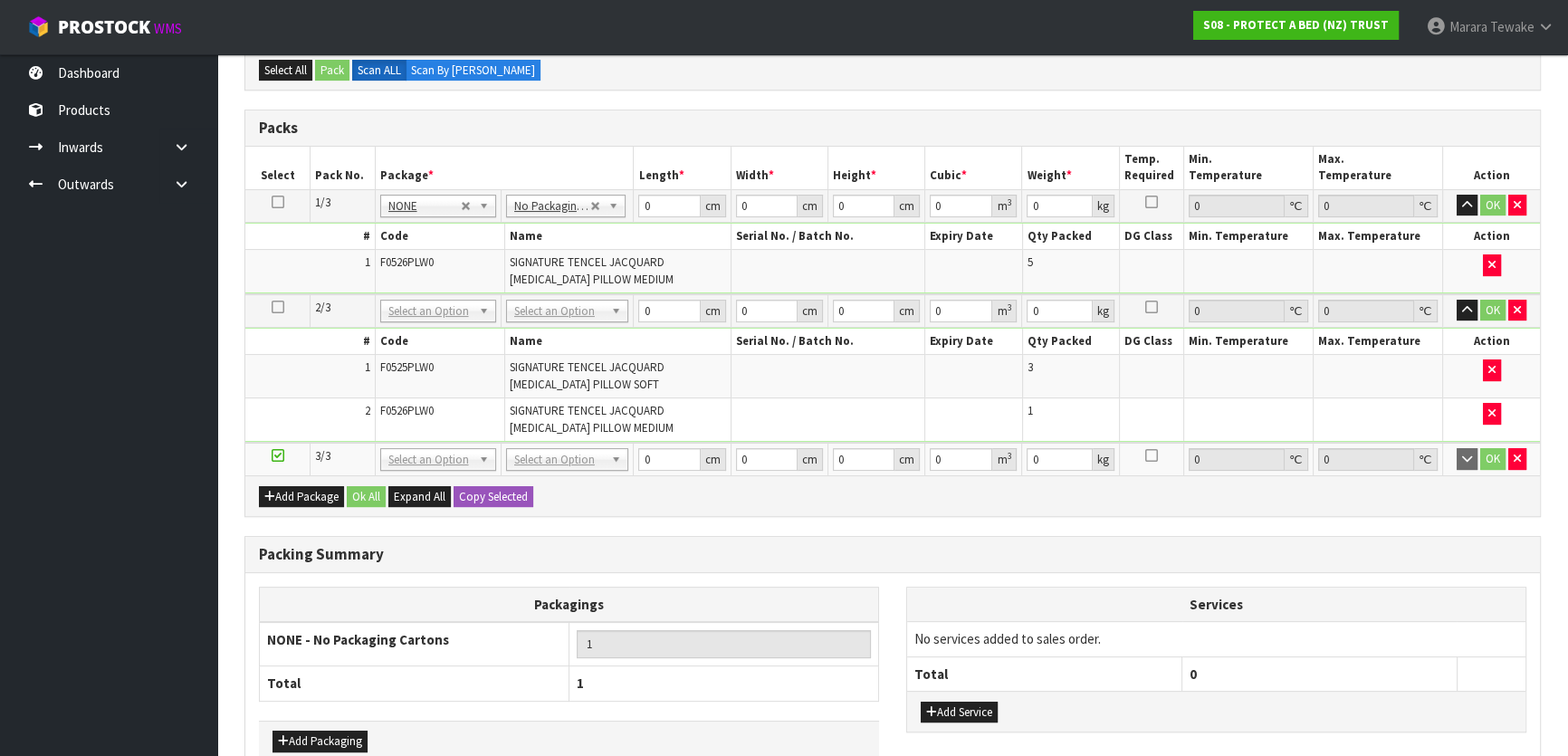
scroll to position [367, 0]
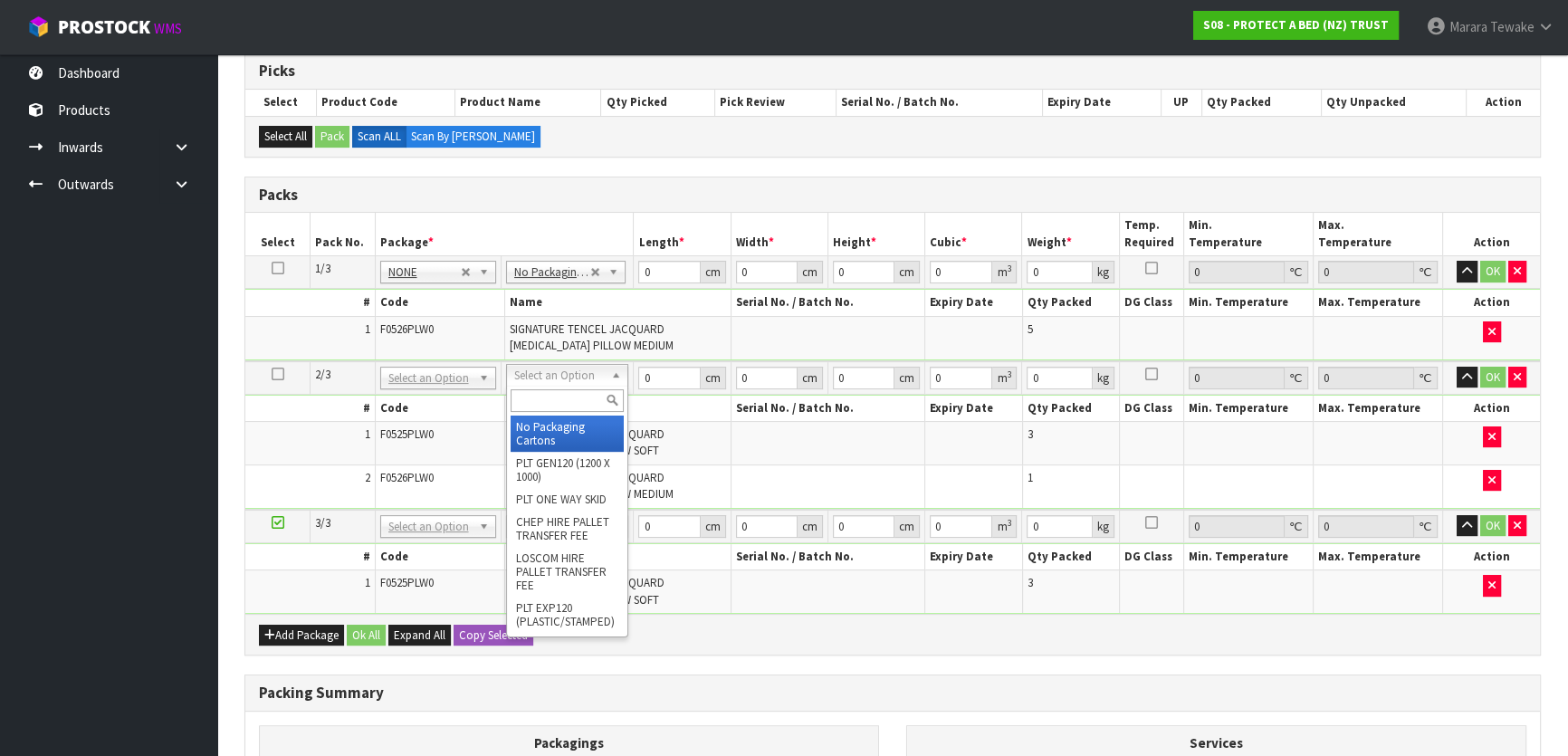
drag, startPoint x: 588, startPoint y: 370, endPoint x: 580, endPoint y: 390, distance: 21.5
click at [574, 406] on input "text" at bounding box center [567, 401] width 113 height 23
type input "OC"
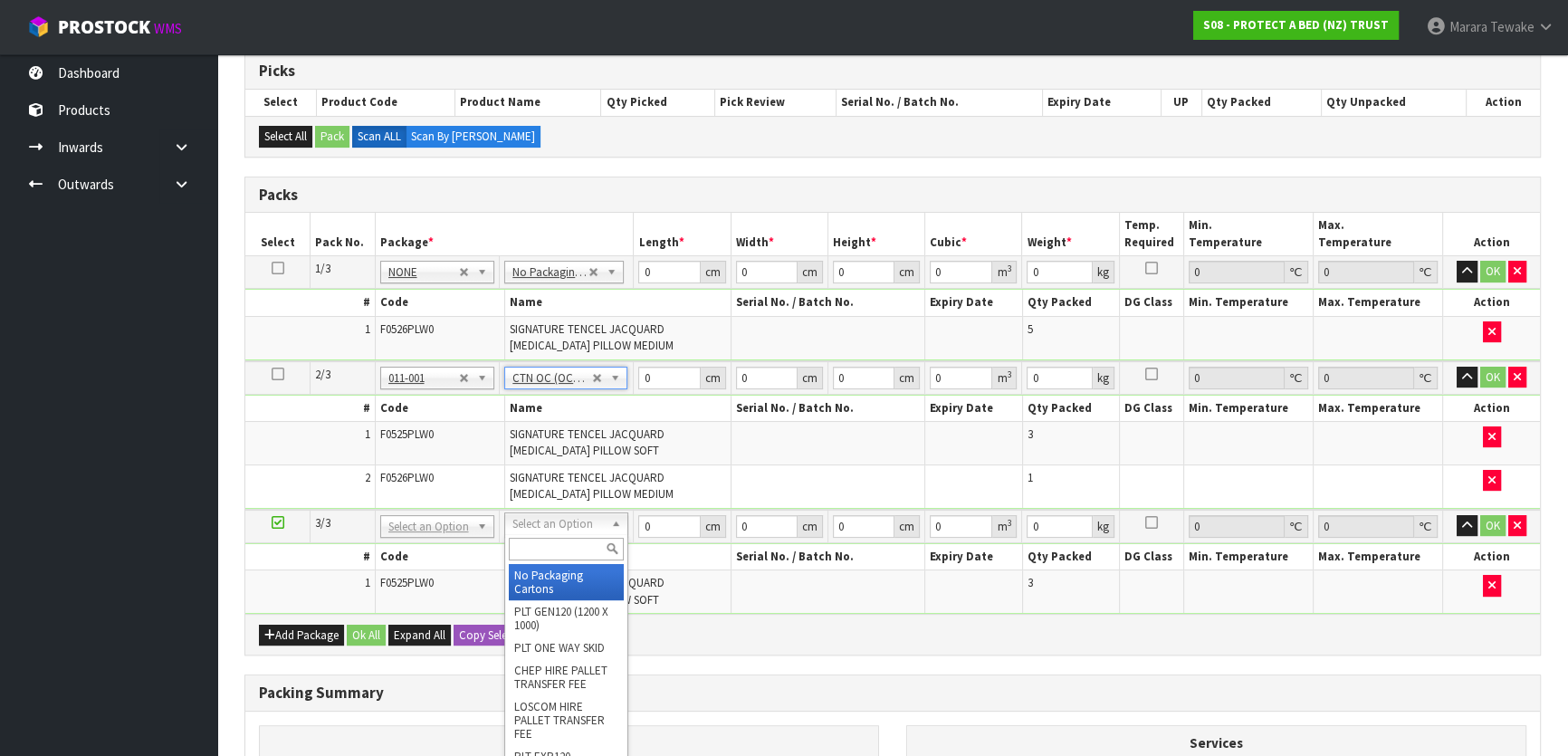
type input "7.244"
click at [567, 552] on input "text" at bounding box center [566, 550] width 115 height 23
type input "OC"
type input "2"
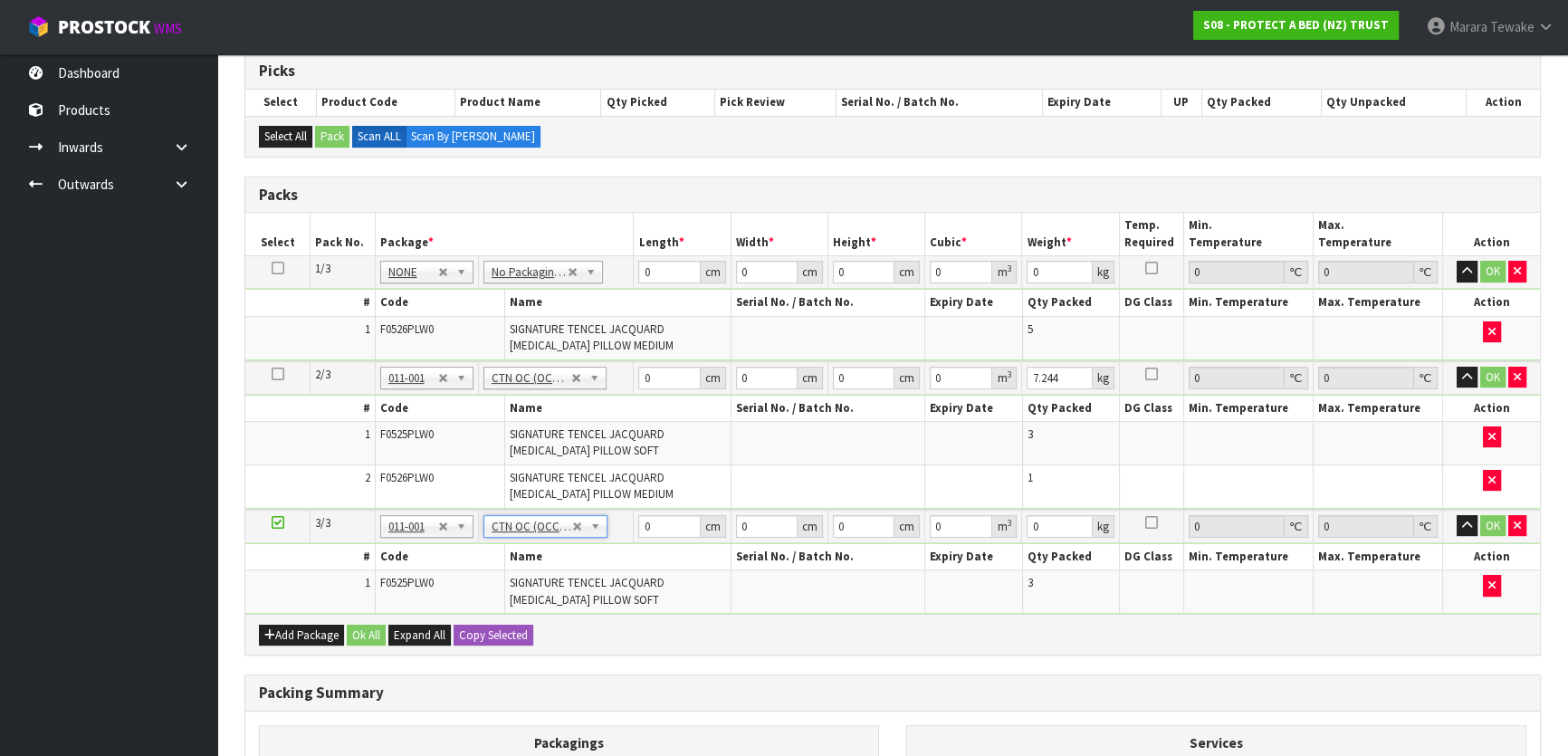
type input "5.424"
drag, startPoint x: 652, startPoint y: 271, endPoint x: 825, endPoint y: 193, distance: 189.8
click at [597, 259] on tr "1/3 NONE 007-001 007-002 007-004 007-009 007-013 007-014 007-015 007-017 007-01…" at bounding box center [892, 272] width 1295 height 33
type input "75"
type input "61"
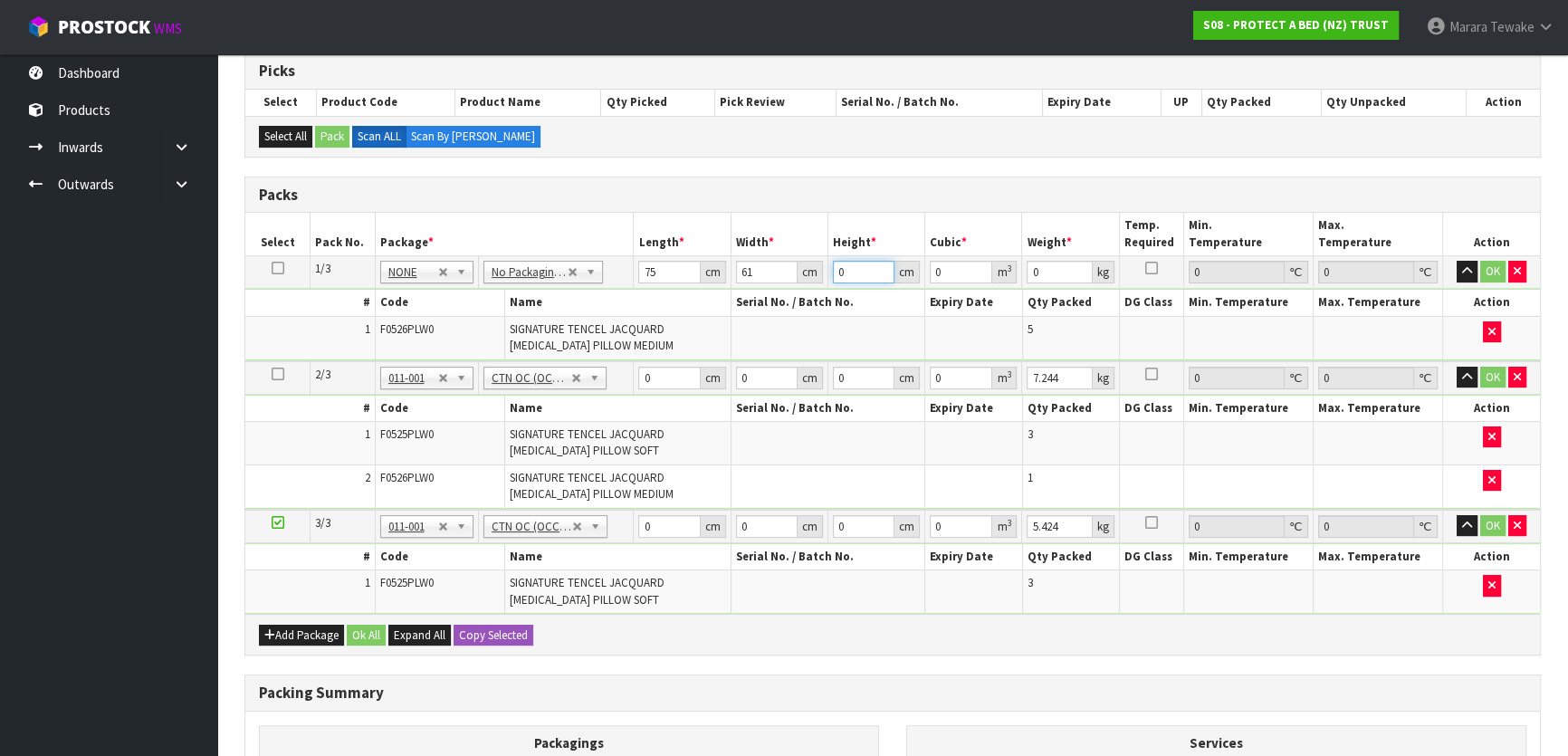
type input "4"
type input "0.0183"
type input "43"
type input "0.196725"
type input "43"
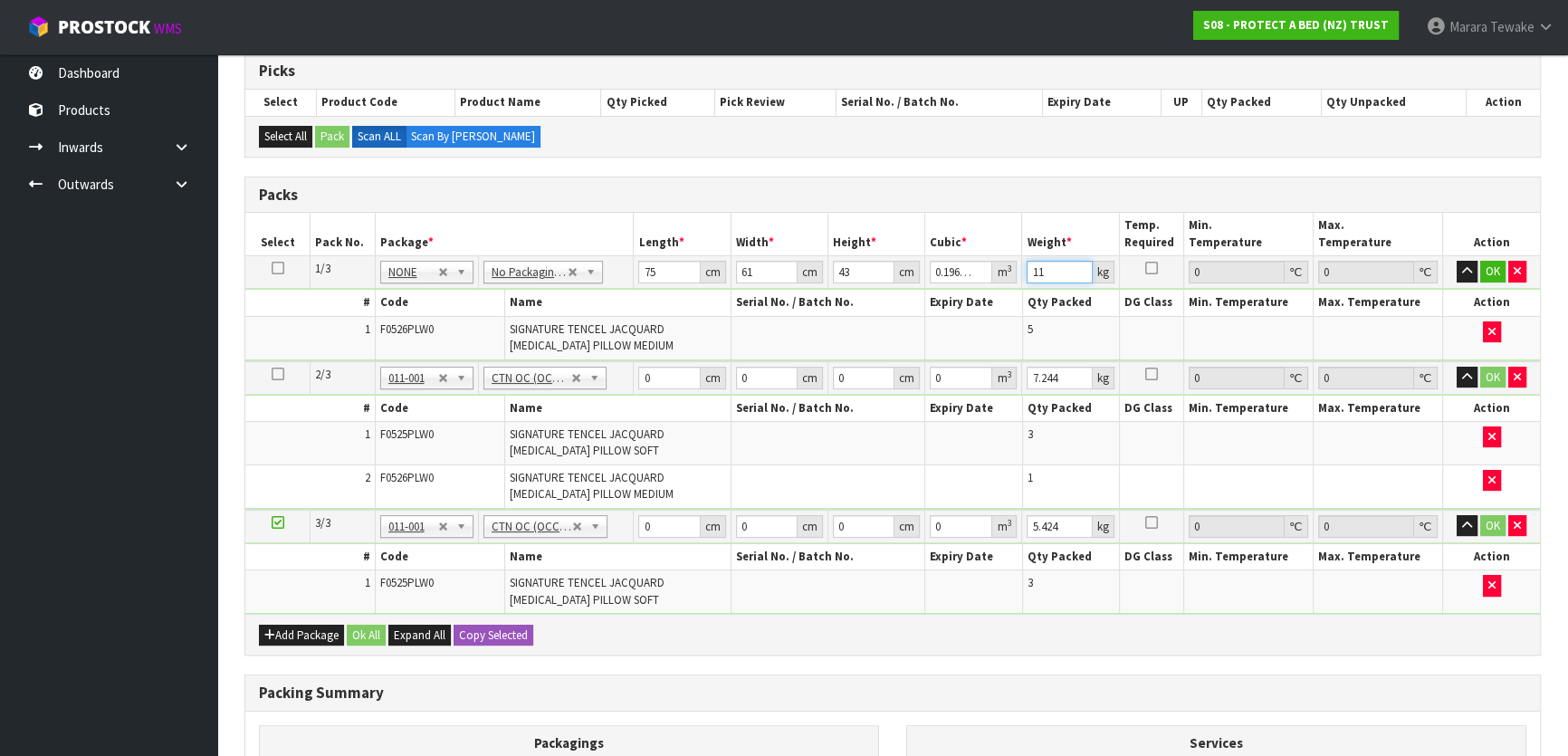
type input "11"
click at [1457, 261] on button "button" at bounding box center [1467, 271] width 21 height 22
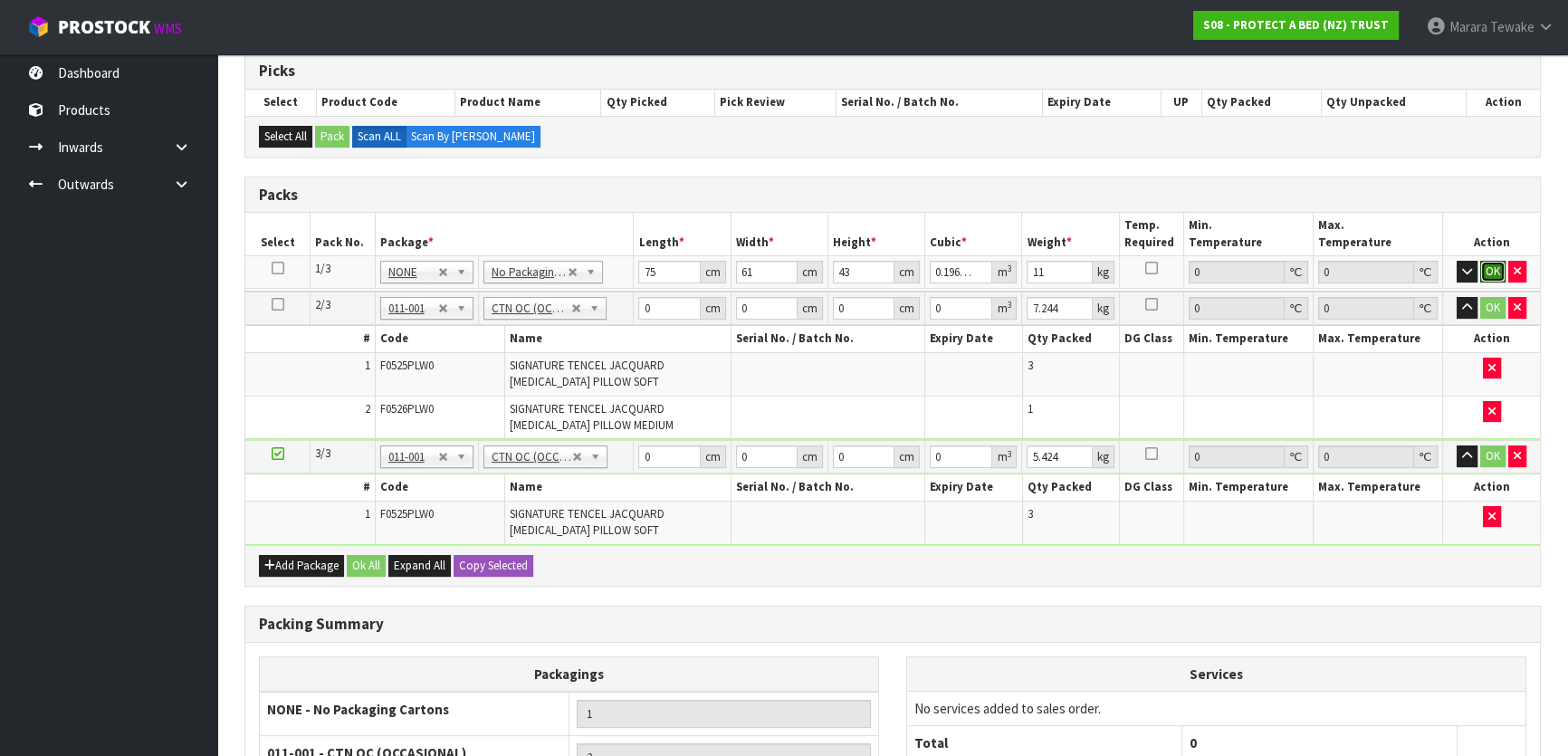
click button "OK" at bounding box center [1493, 271] width 25 height 22
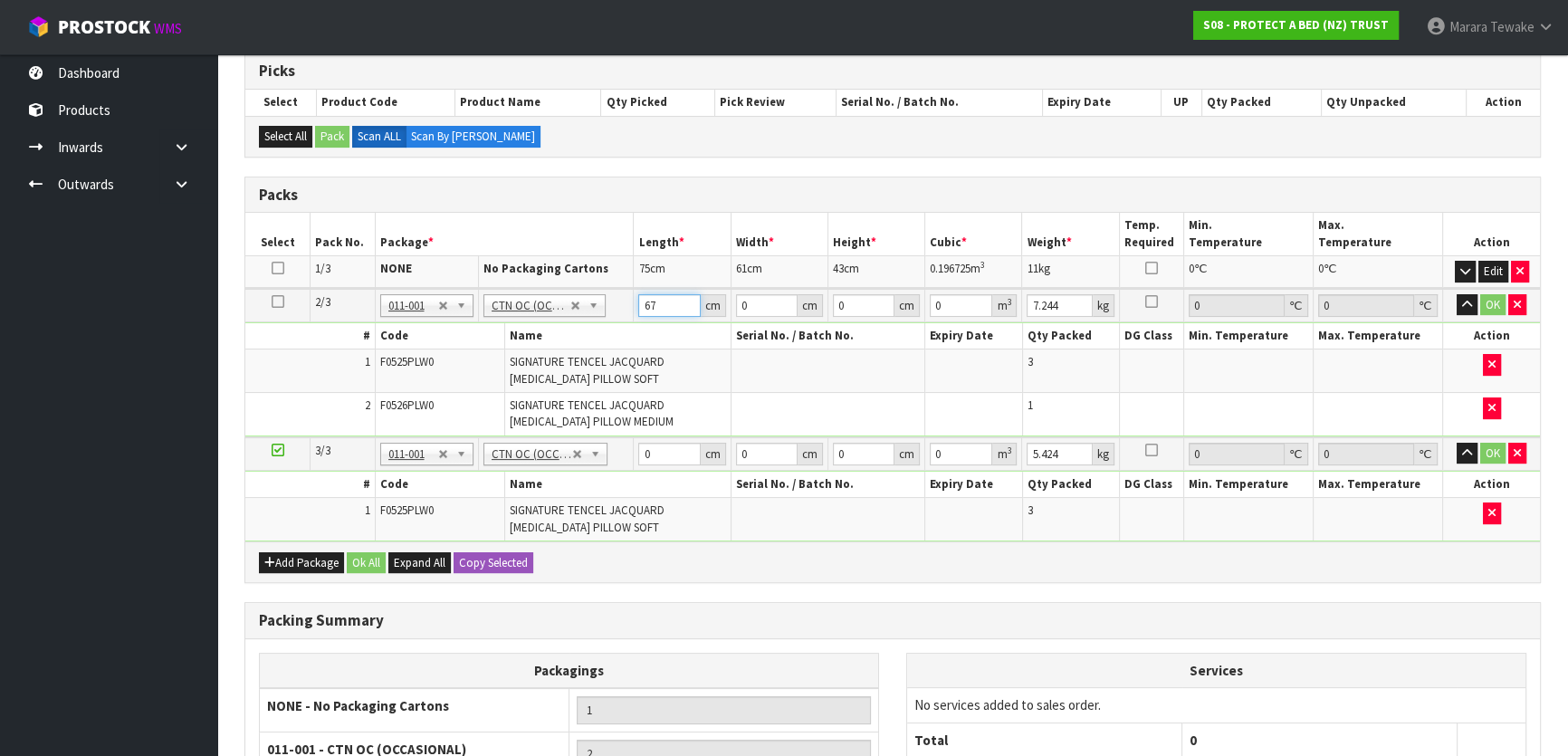
type input "67"
type input "58"
type input "4"
type input "0.015544"
type input "43"
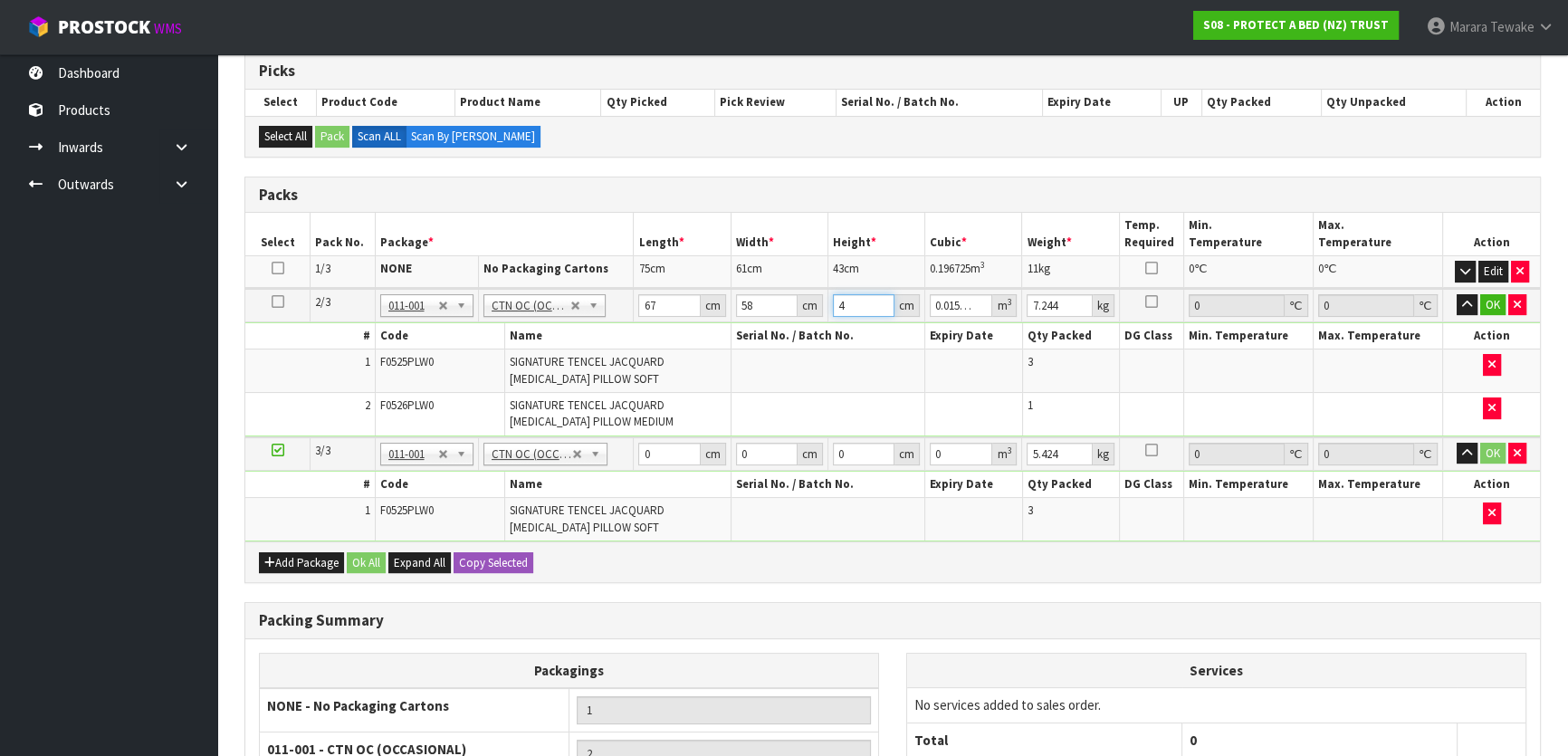
type input "0.167098"
type input "43"
type input "10"
click at [1457, 294] on button "button" at bounding box center [1467, 304] width 21 height 22
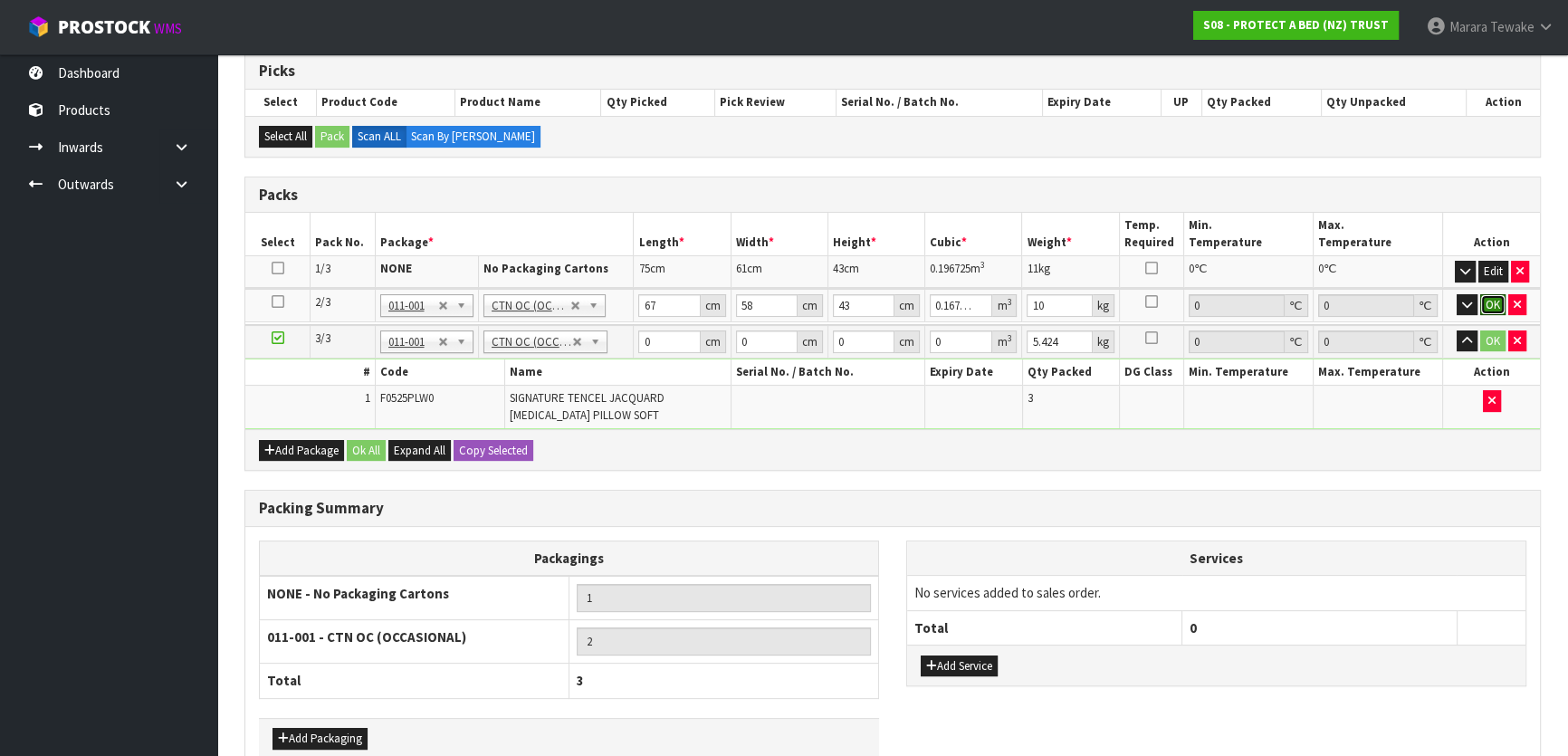
click button "OK" at bounding box center [1493, 304] width 25 height 22
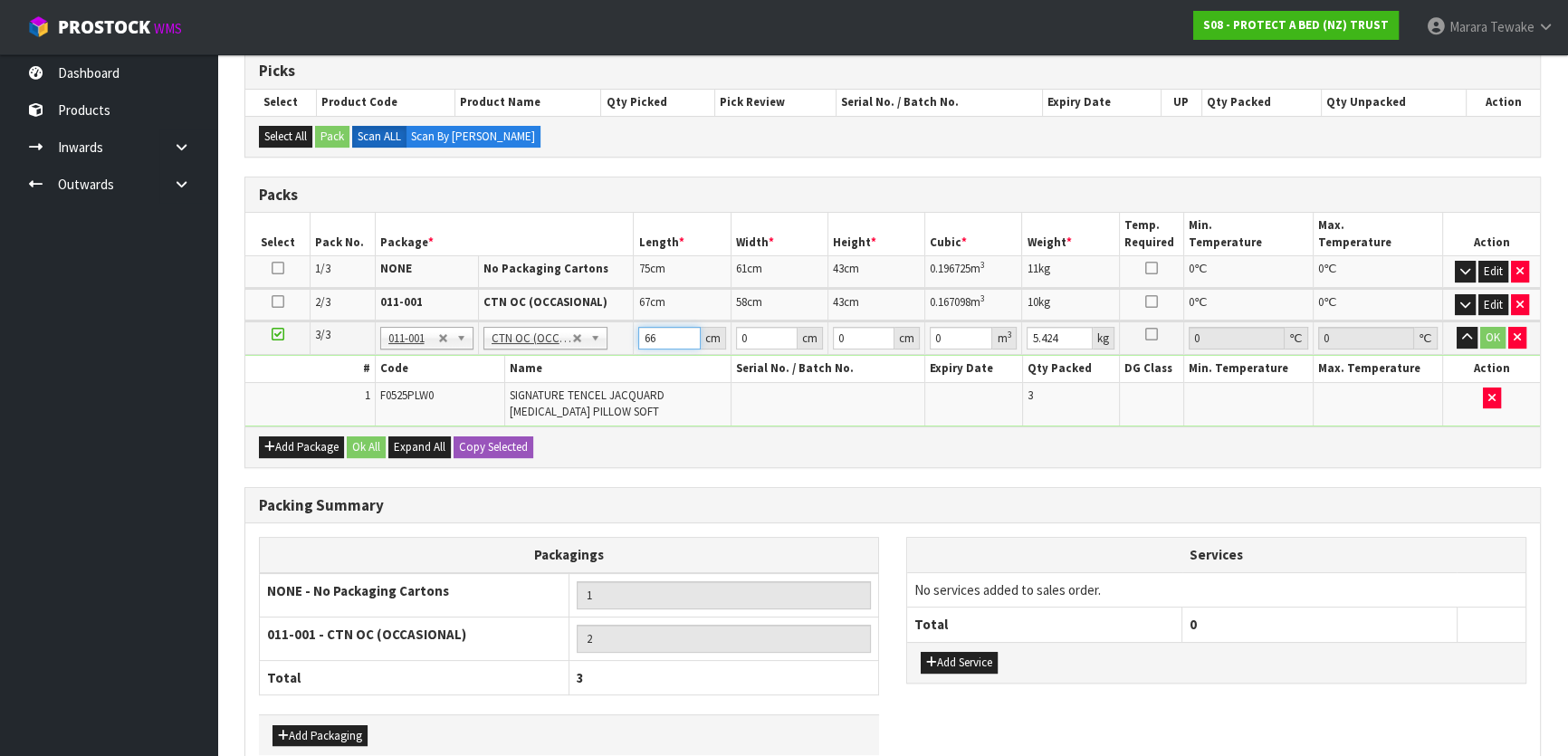
type input "66"
type input "52"
type input "4"
type input "0.013728"
type input "43"
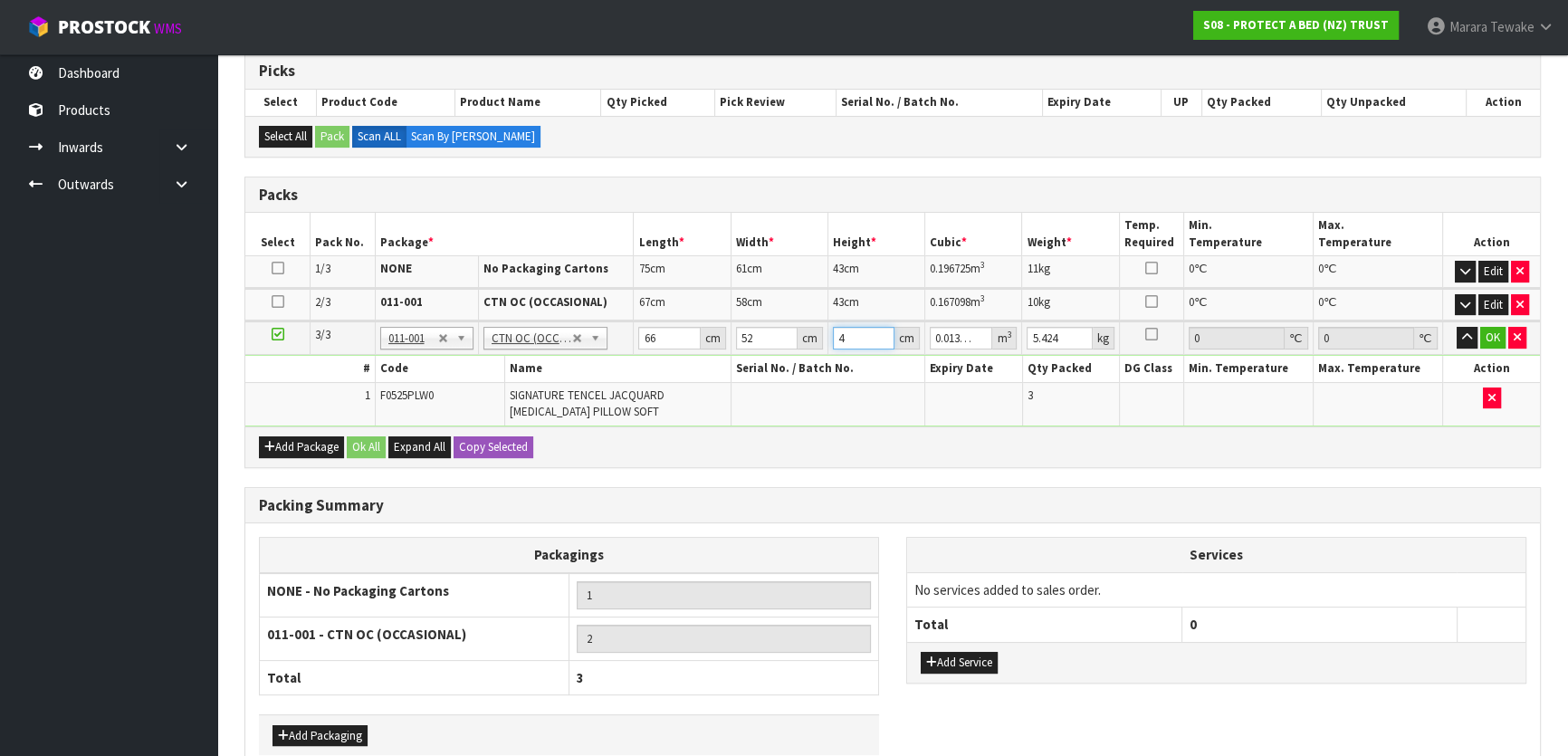
type input "0.147576"
type input "43"
type input "7"
click at [1457, 327] on button "button" at bounding box center [1467, 337] width 21 height 22
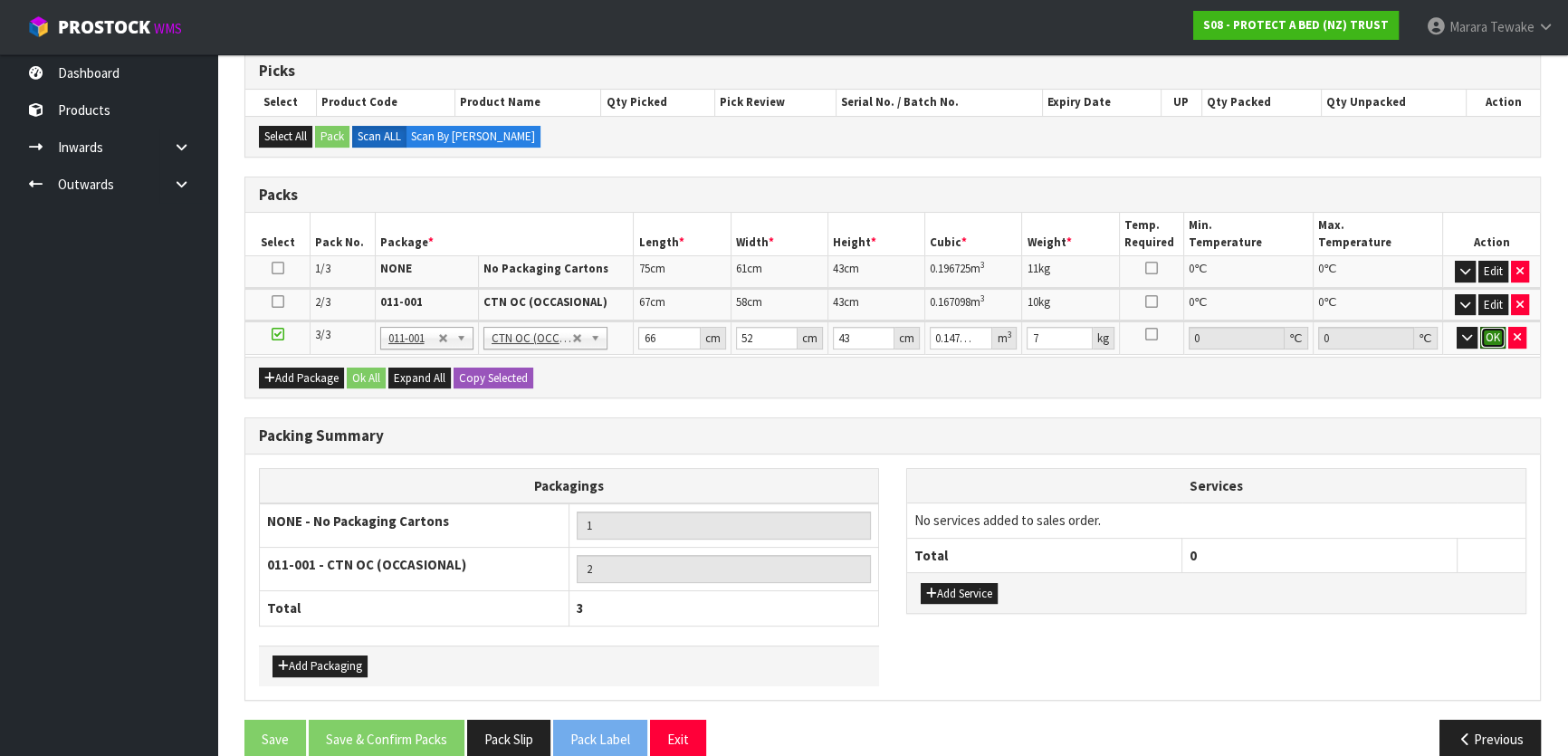
click button "OK" at bounding box center [1493, 337] width 25 height 22
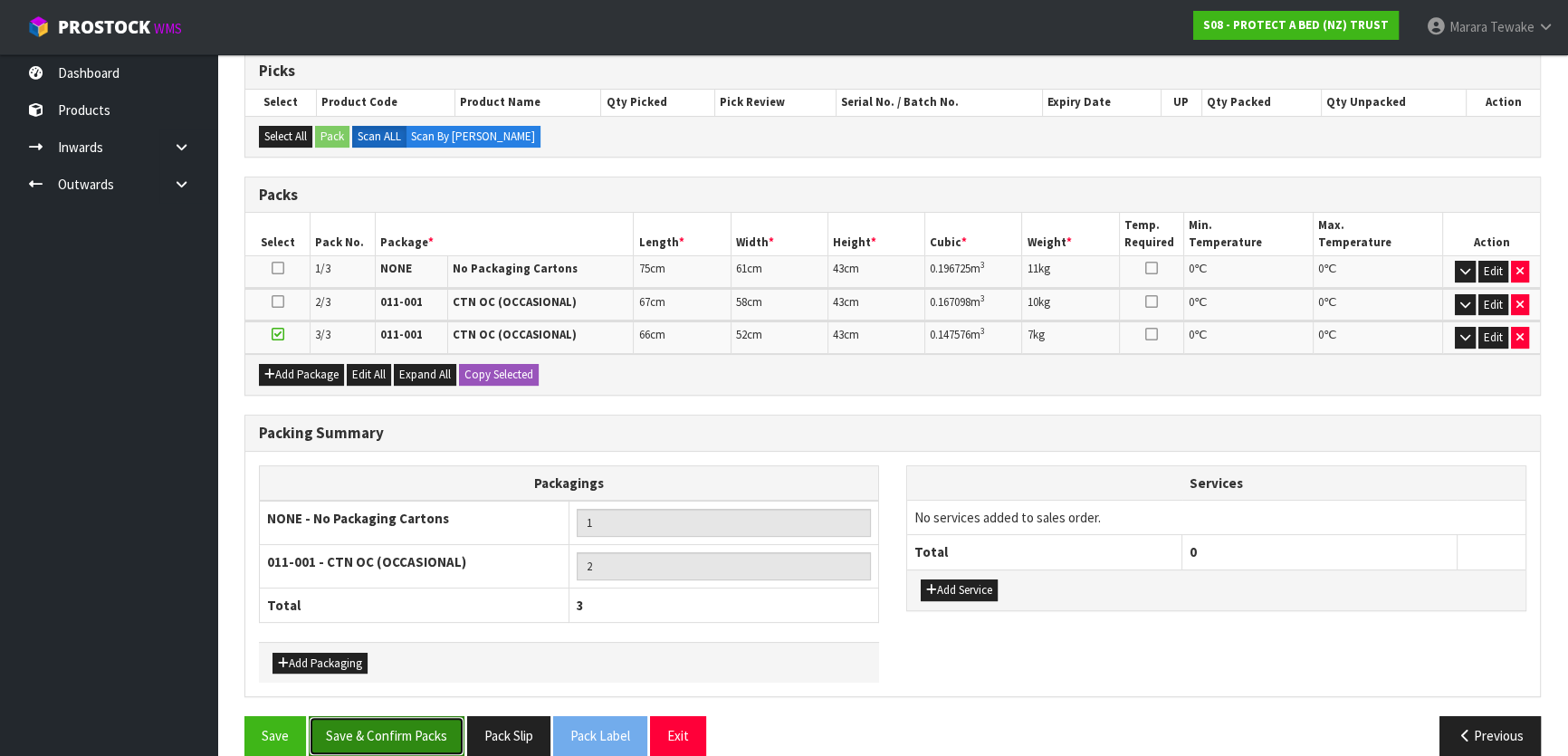
click at [418, 734] on button "Save & Confirm Packs" at bounding box center [386, 735] width 155 height 39
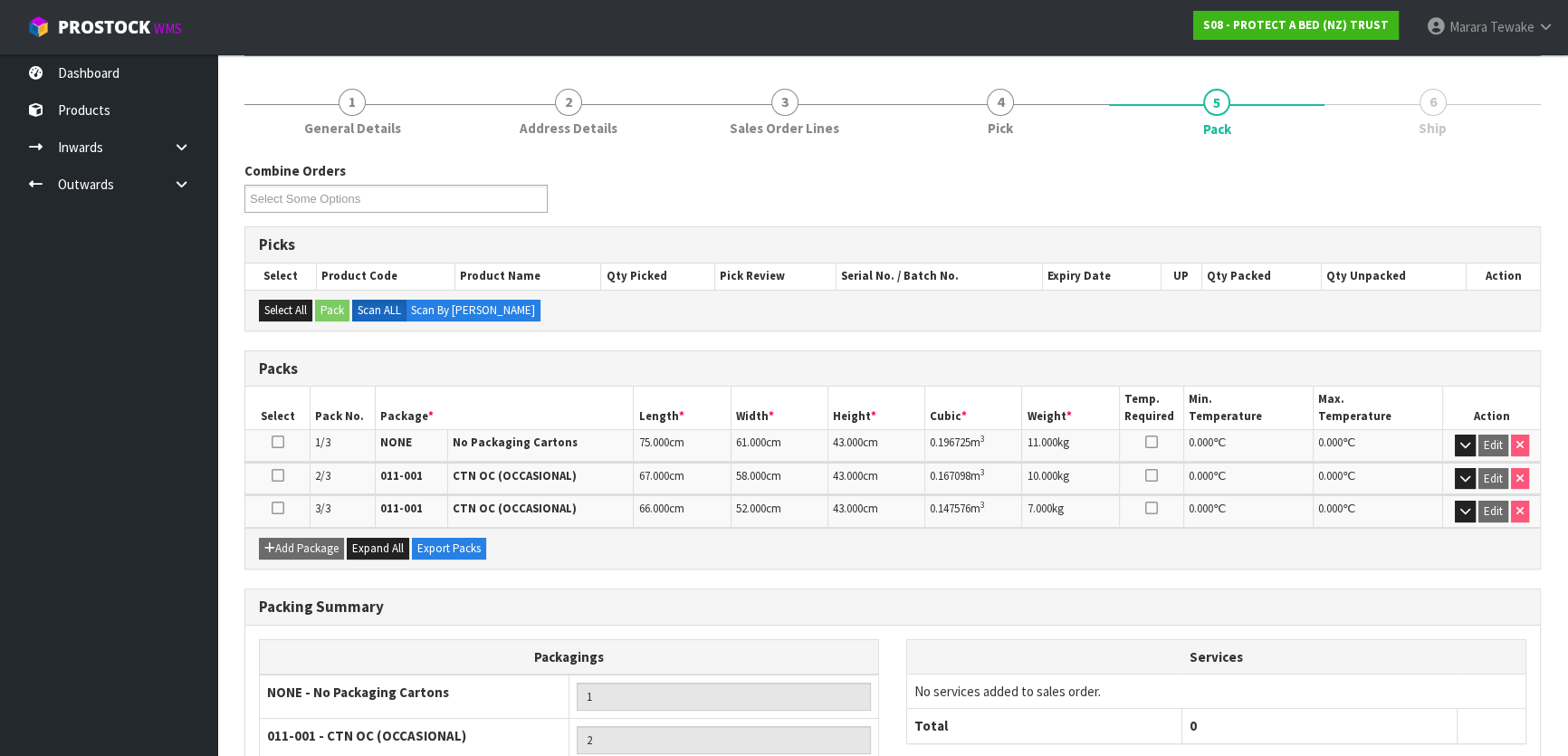
scroll to position [348, 0]
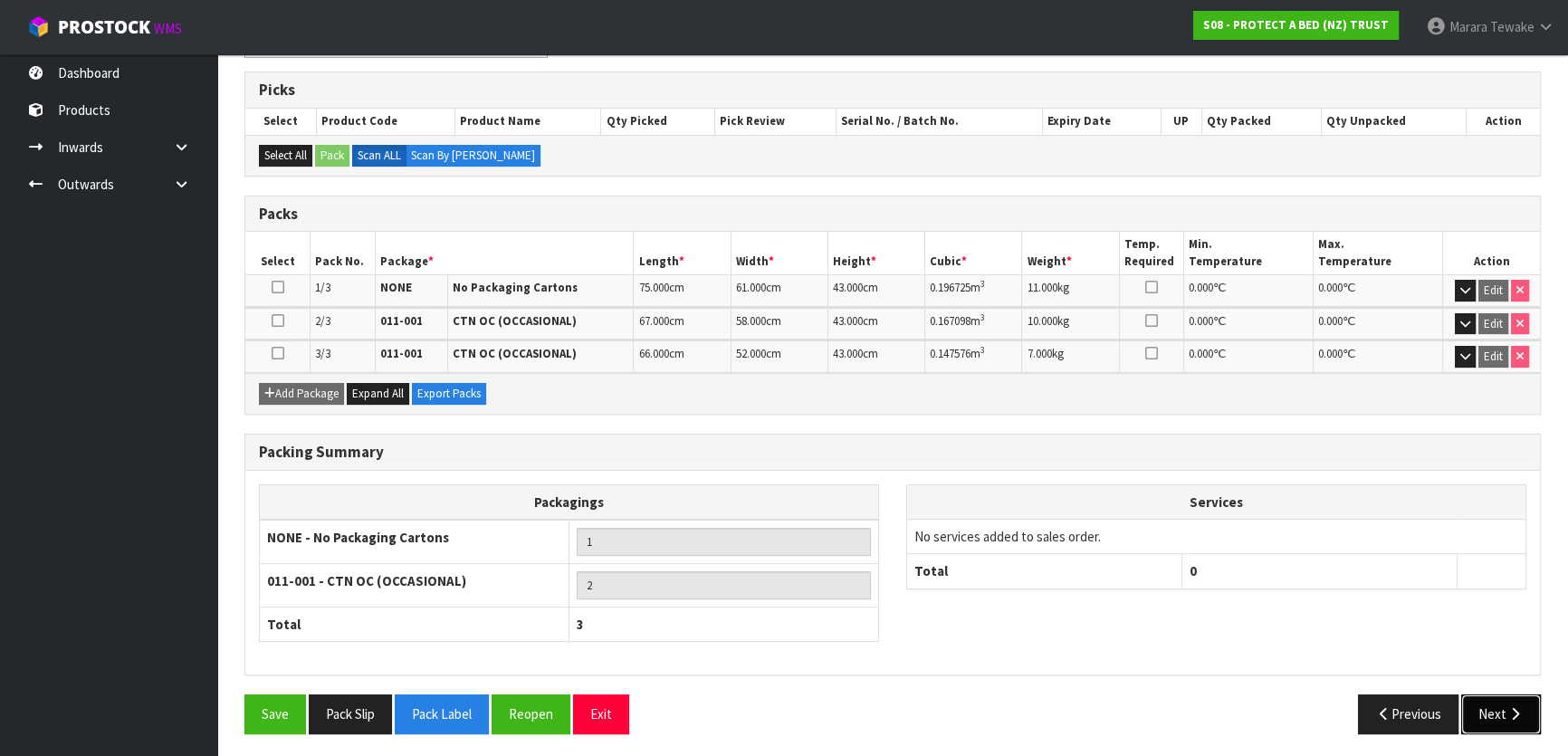
drag, startPoint x: 1503, startPoint y: 707, endPoint x: 1478, endPoint y: 702, distance: 25.5
click at [1502, 708] on button "Next" at bounding box center [1501, 714] width 80 height 39
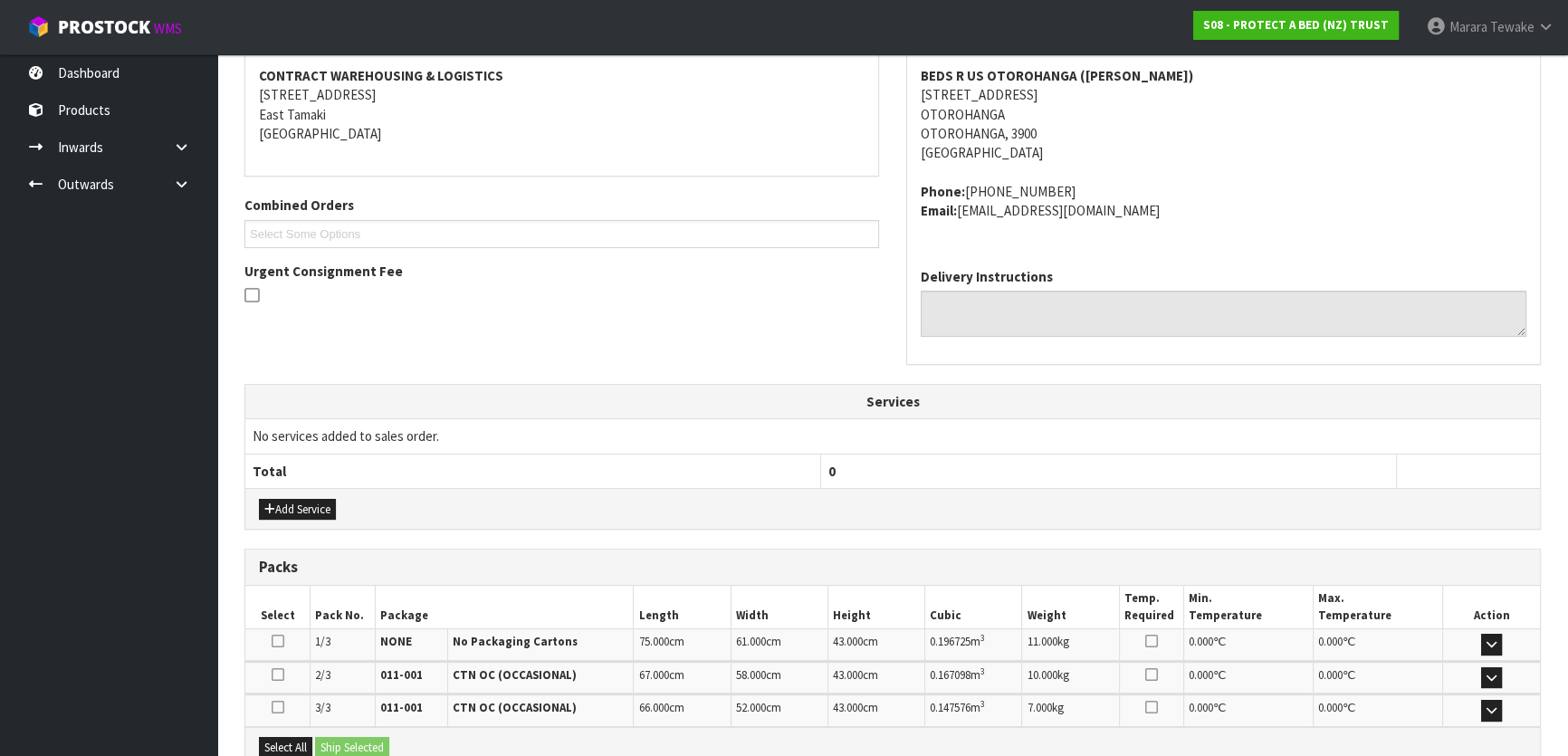
scroll to position [542, 0]
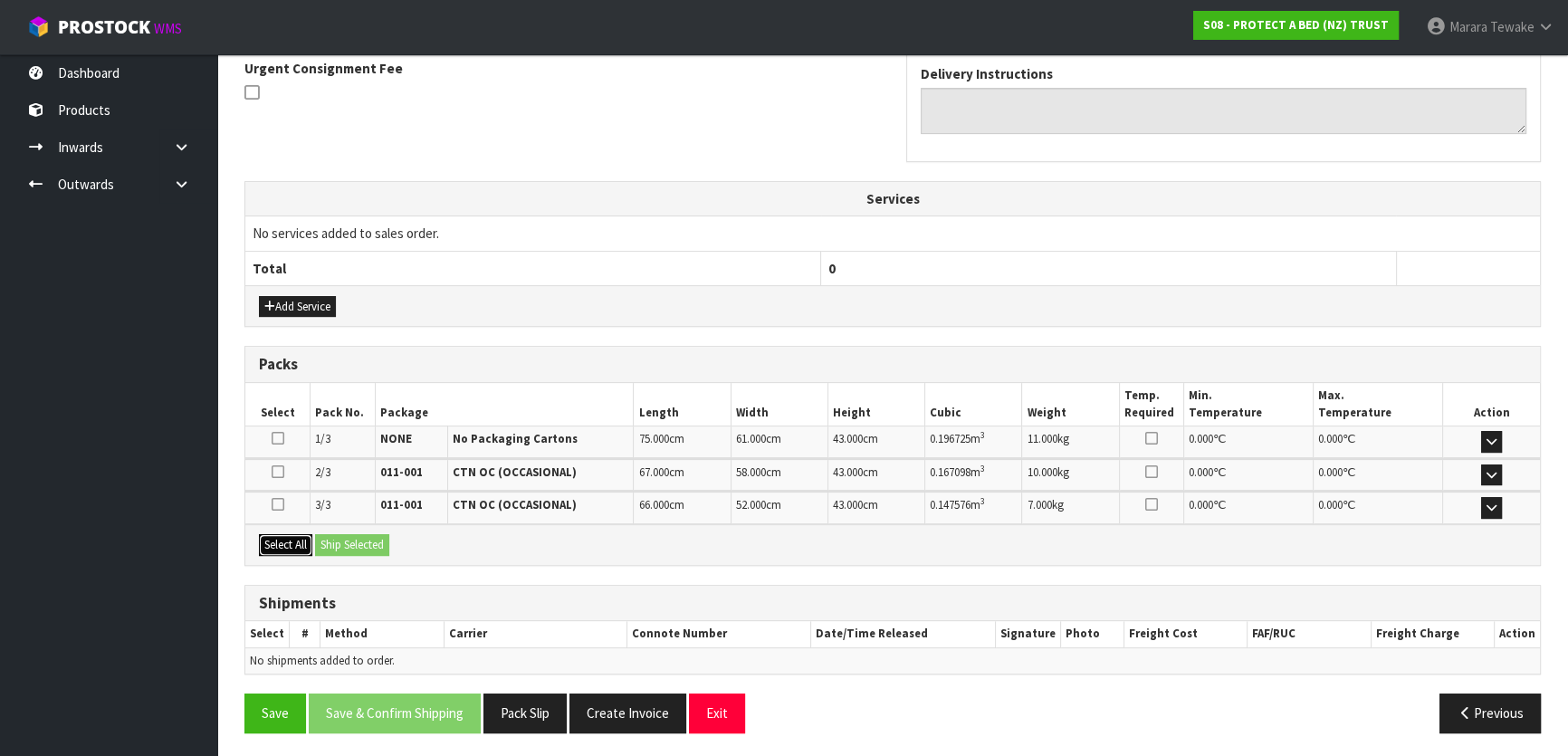
drag, startPoint x: 277, startPoint y: 542, endPoint x: 291, endPoint y: 539, distance: 14.3
click at [278, 542] on button "Select All" at bounding box center [286, 545] width 54 height 22
click at [303, 535] on button "Select All" at bounding box center [286, 545] width 54 height 22
click at [350, 536] on button "Ship Selected" at bounding box center [351, 545] width 74 height 22
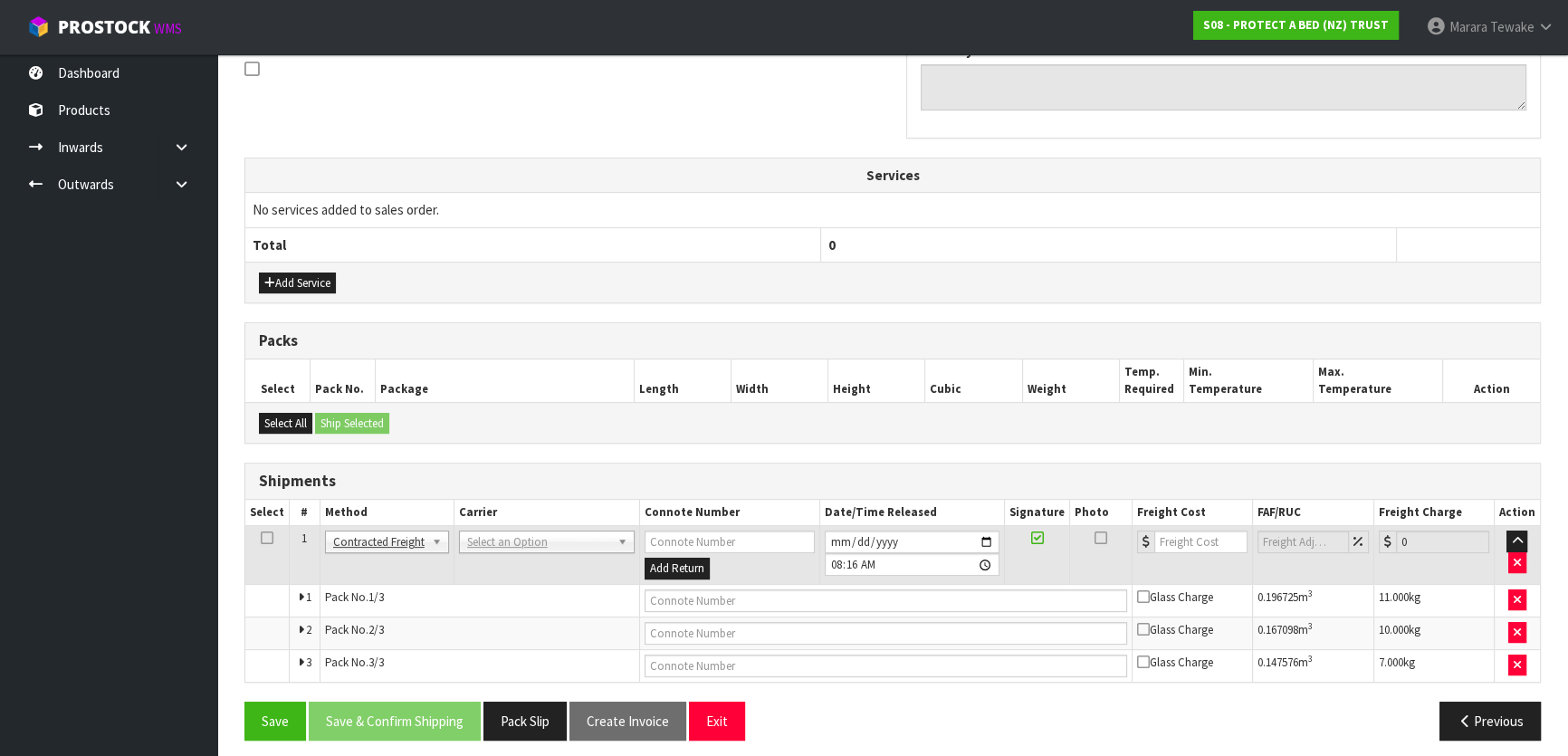
scroll to position [572, 0]
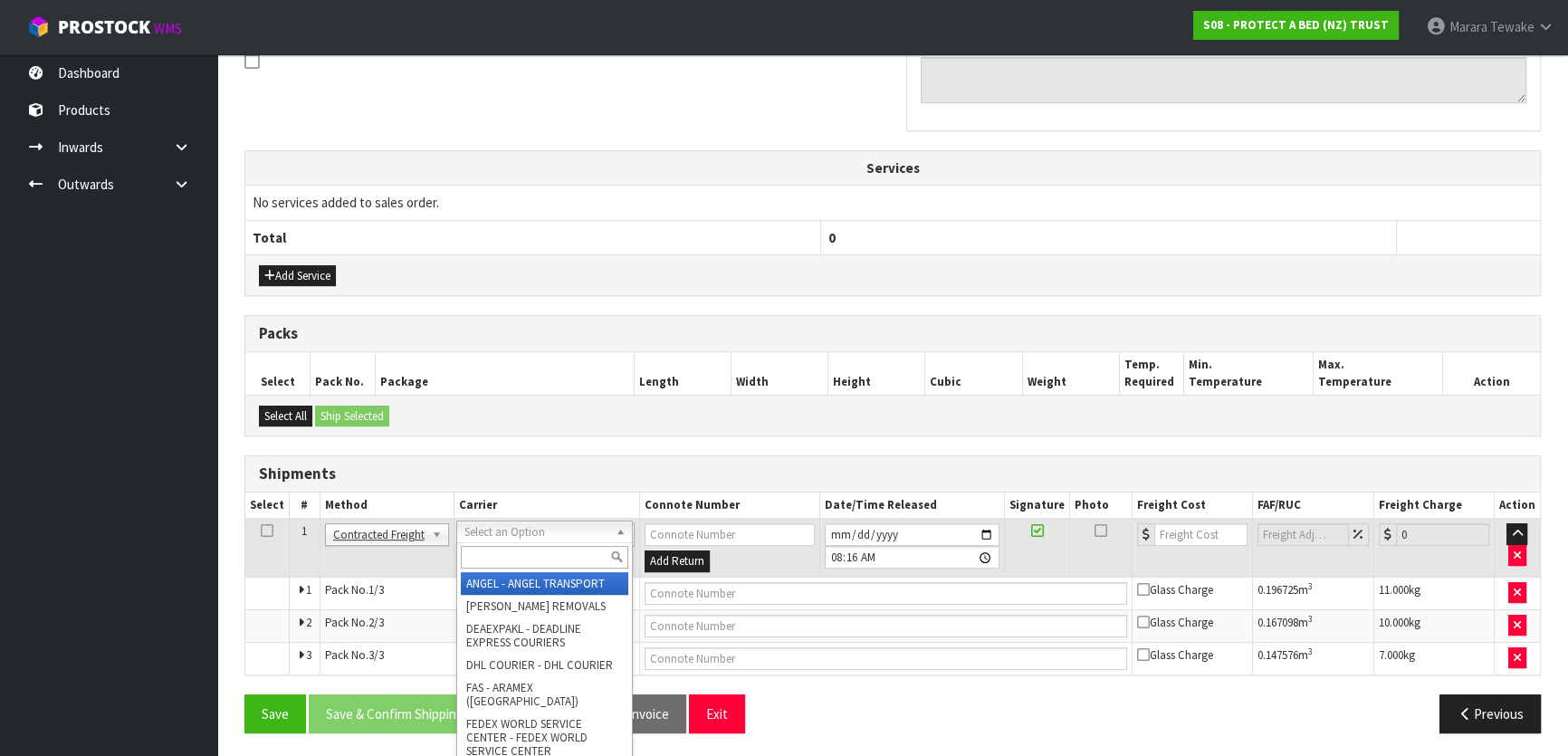
click at [480, 546] on input "text" at bounding box center [545, 557] width 168 height 23
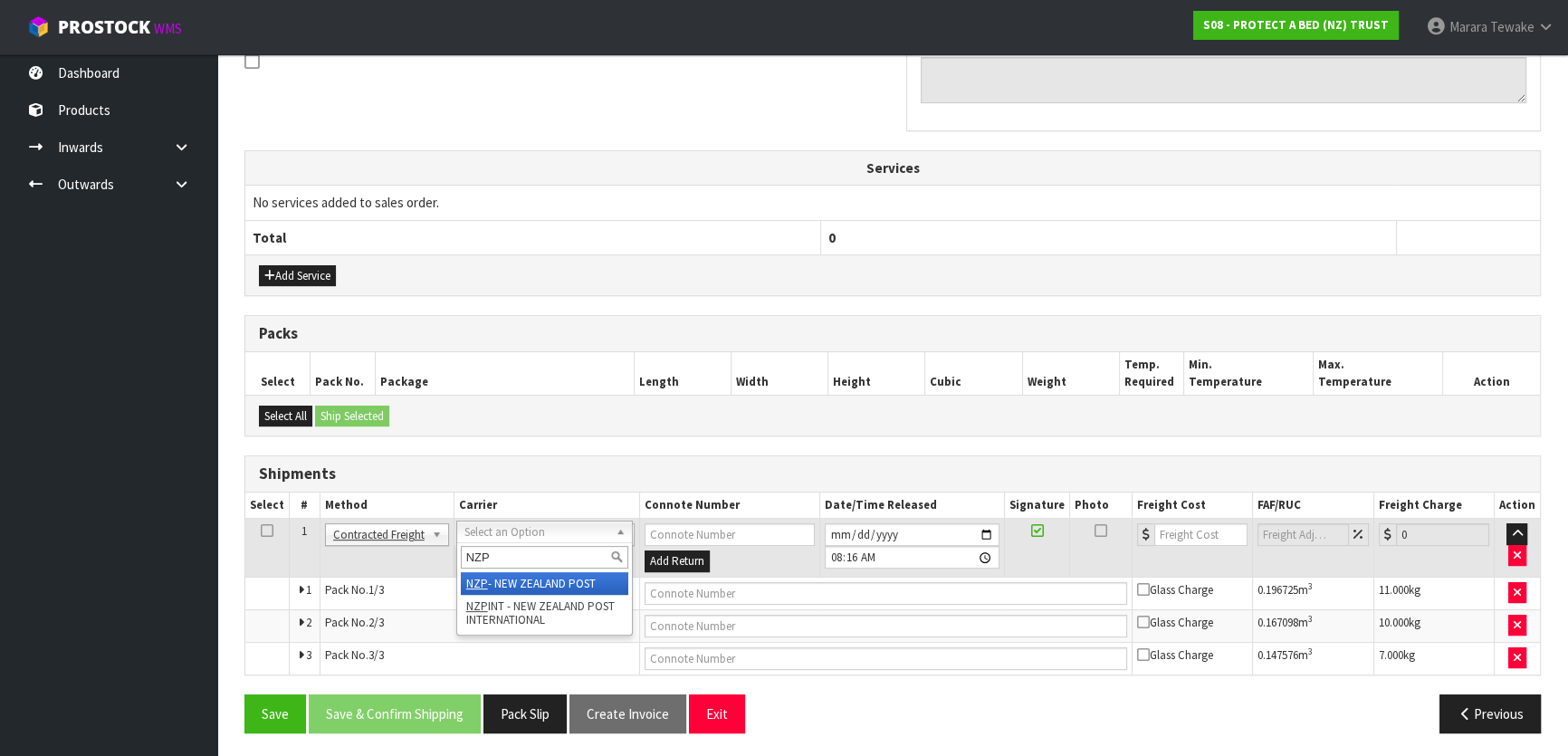
type input "NZP"
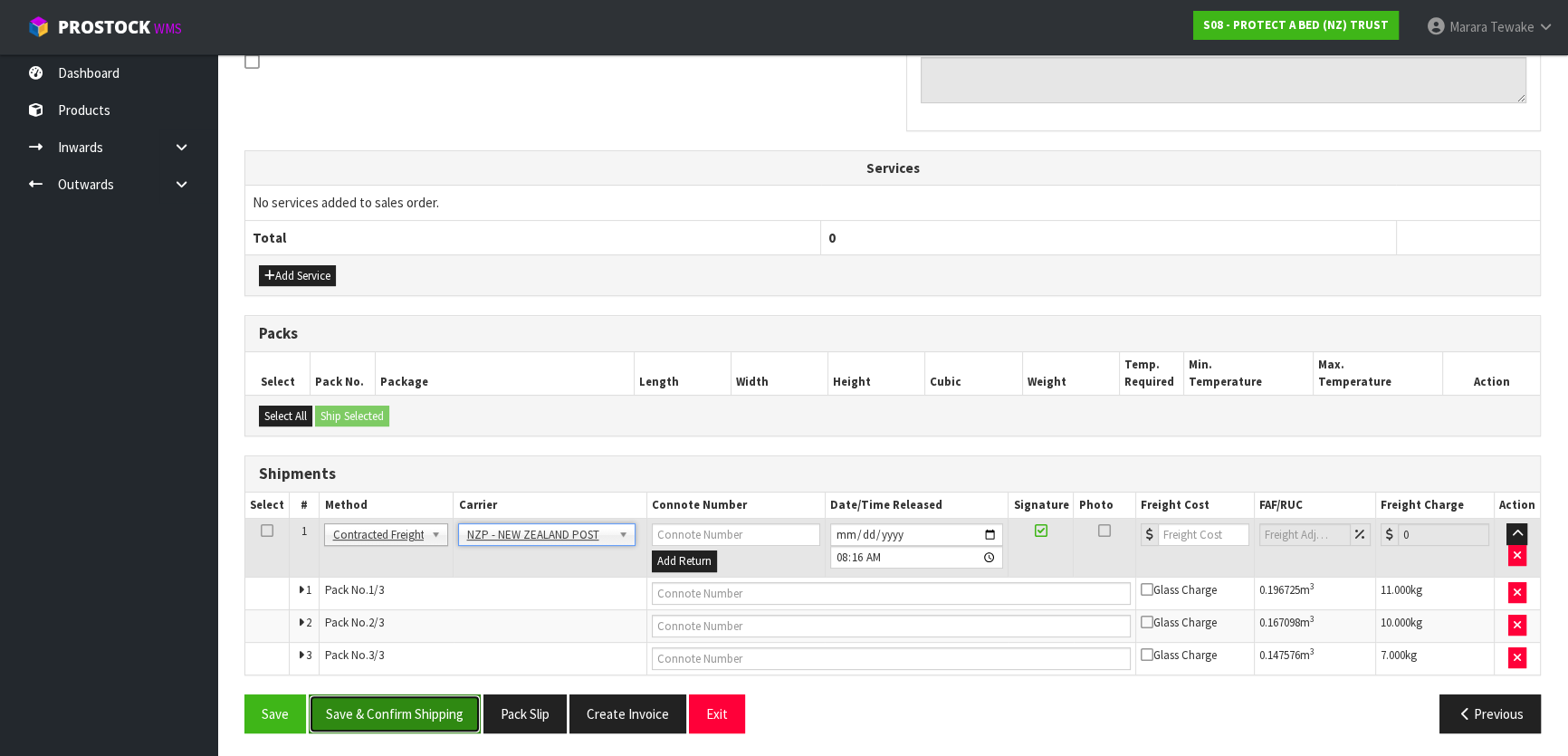
click at [421, 722] on button "Save & Confirm Shipping" at bounding box center [395, 714] width 172 height 39
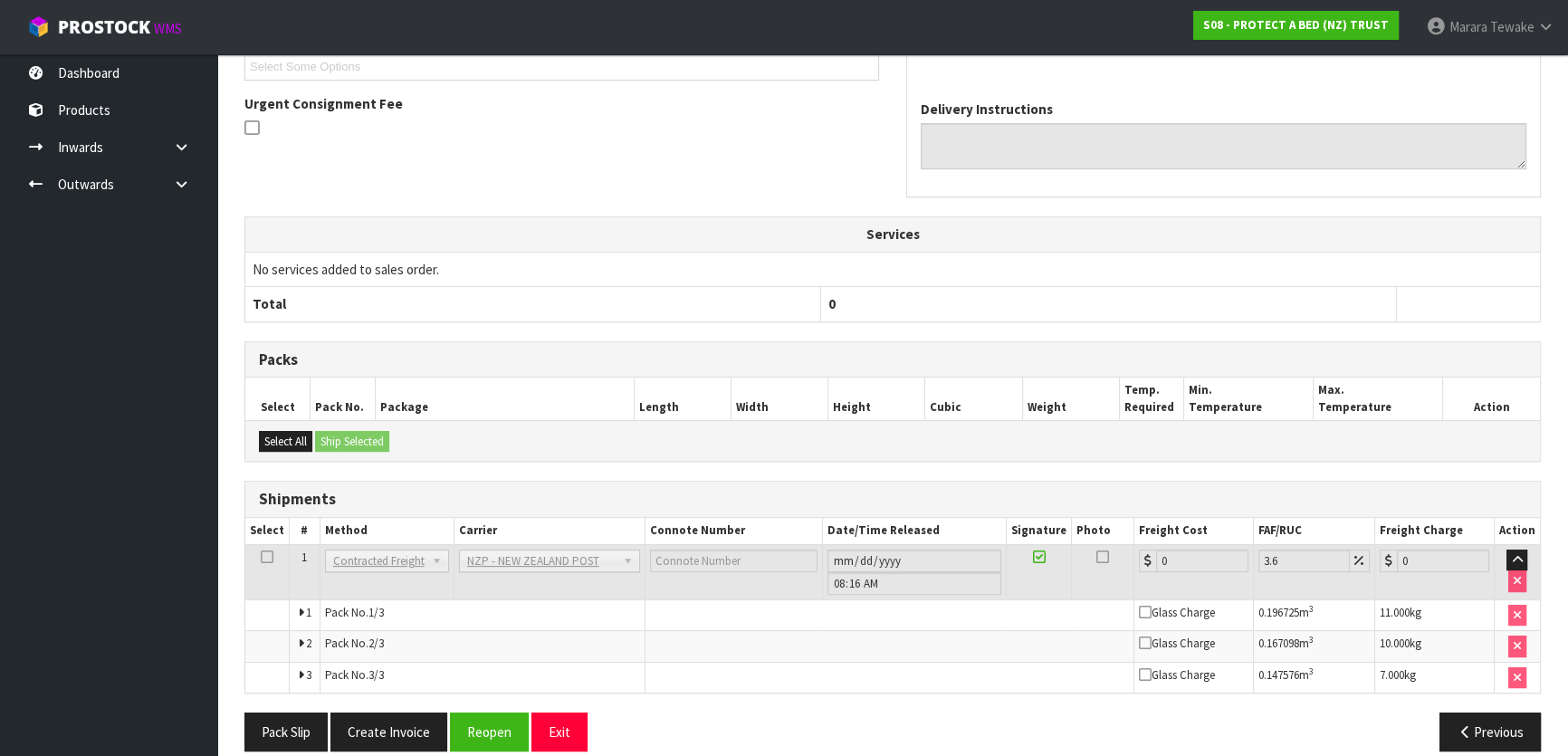
scroll to position [544, 0]
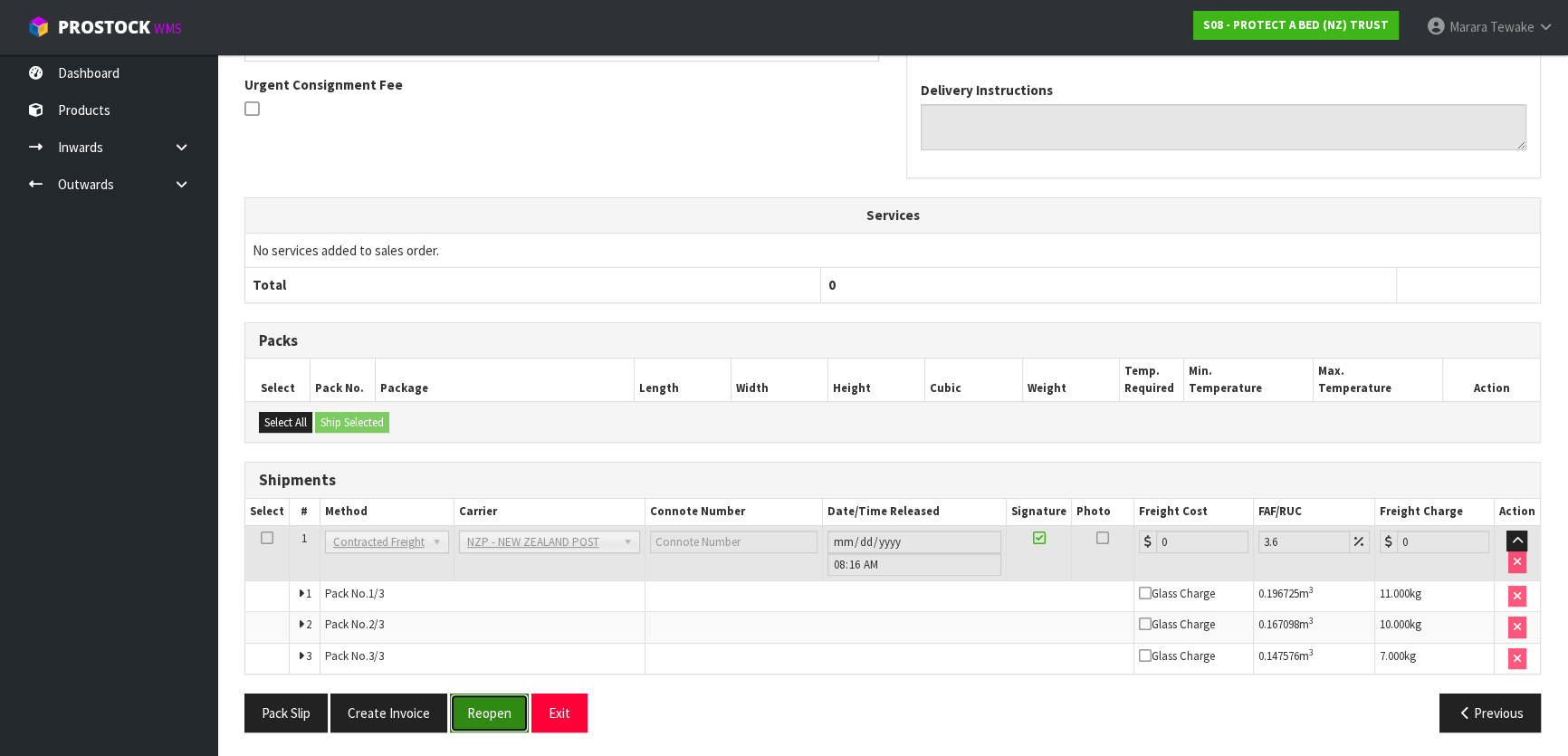
click at [498, 707] on button "Reopen" at bounding box center [489, 713] width 79 height 39
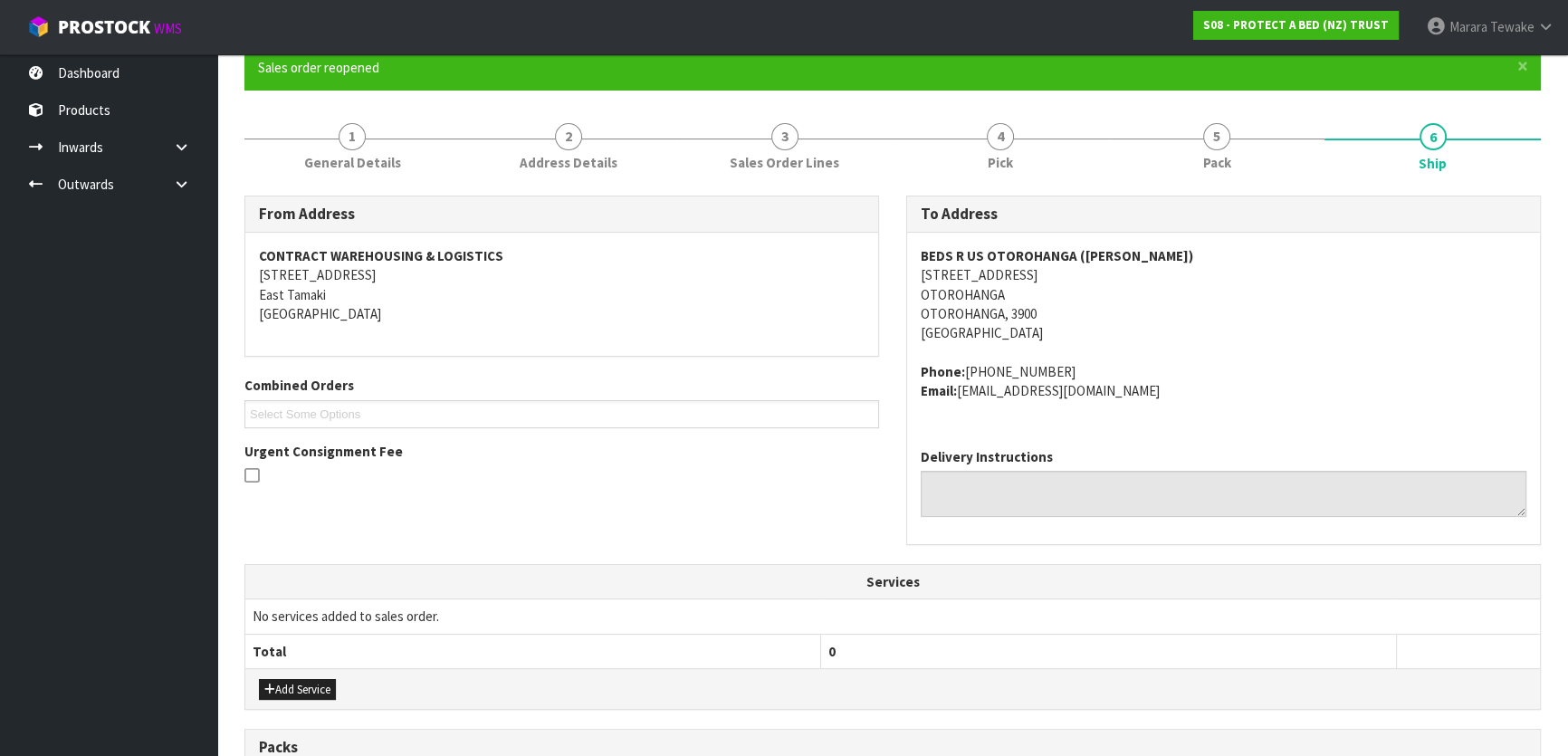
scroll to position [572, 0]
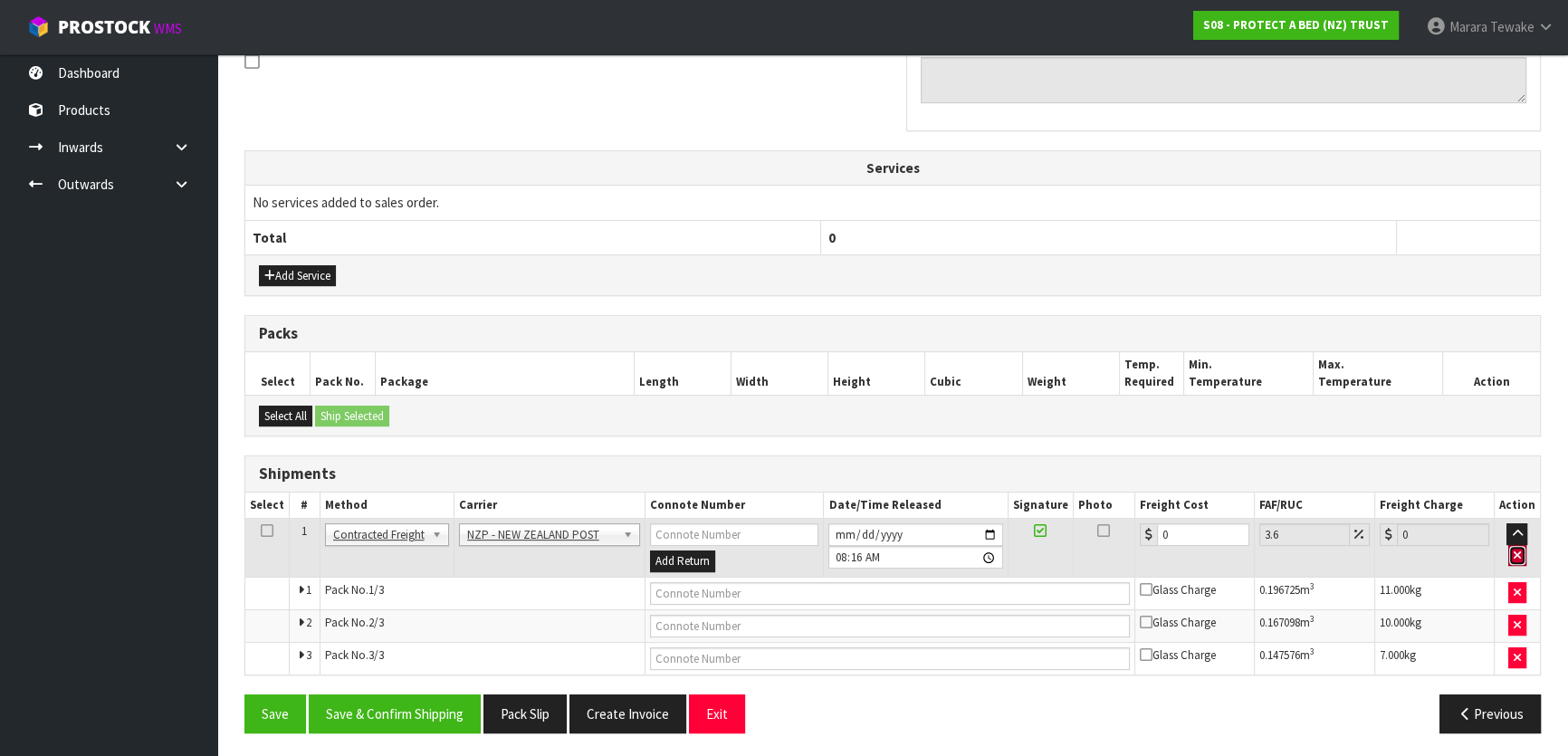
click at [1525, 556] on button "button" at bounding box center [1517, 555] width 18 height 22
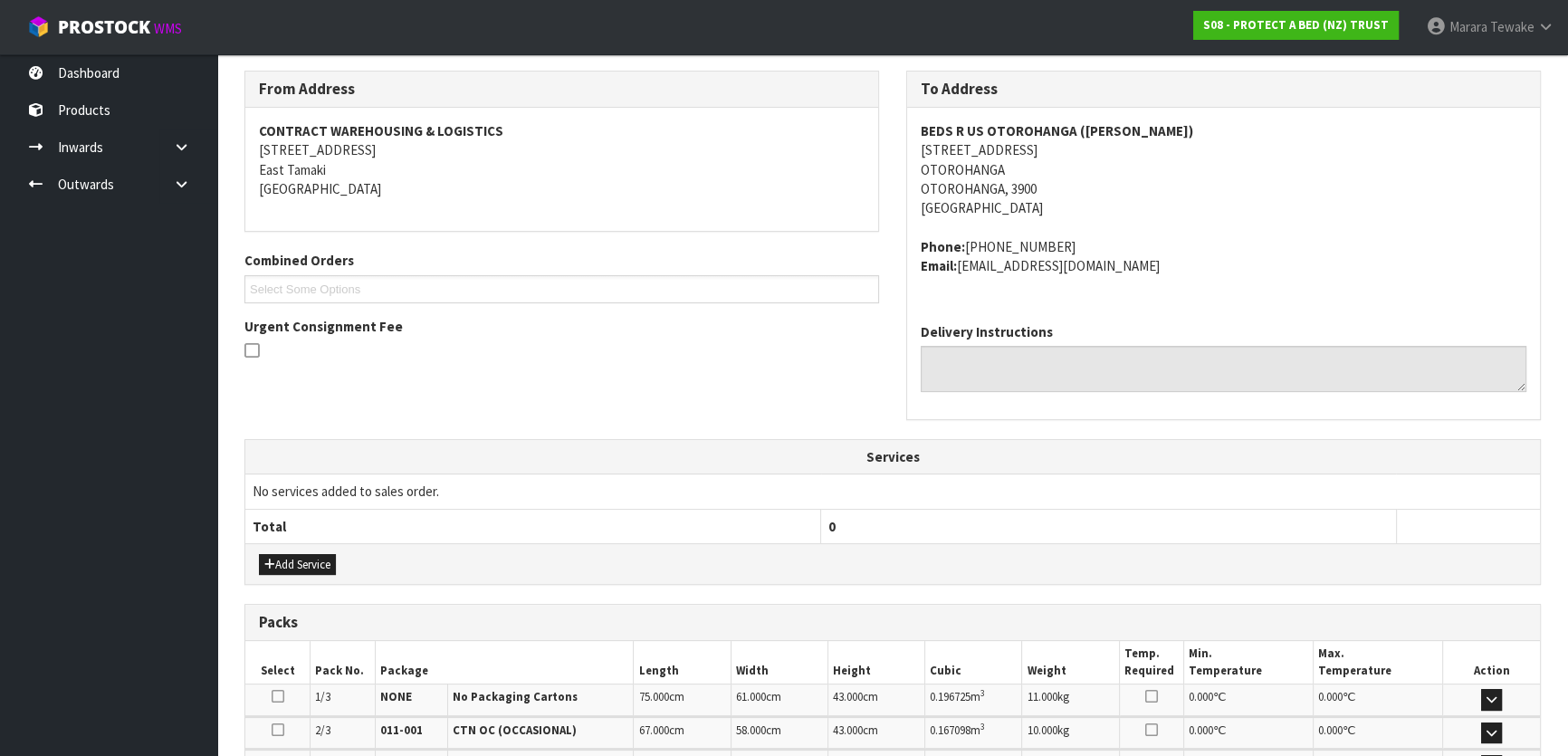
scroll to position [0, 0]
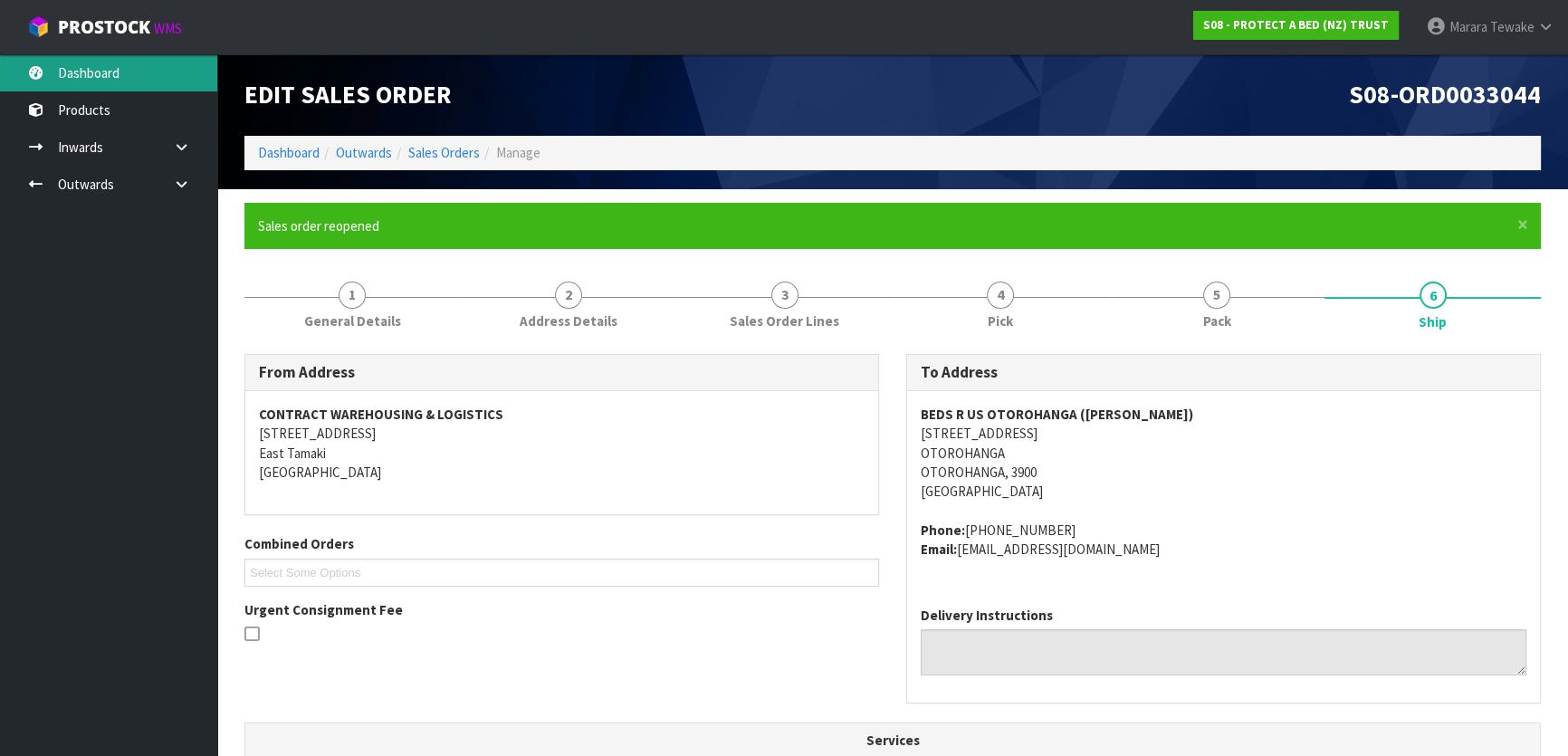
click at [107, 69] on link "Dashboard" at bounding box center [108, 73] width 218 height 37
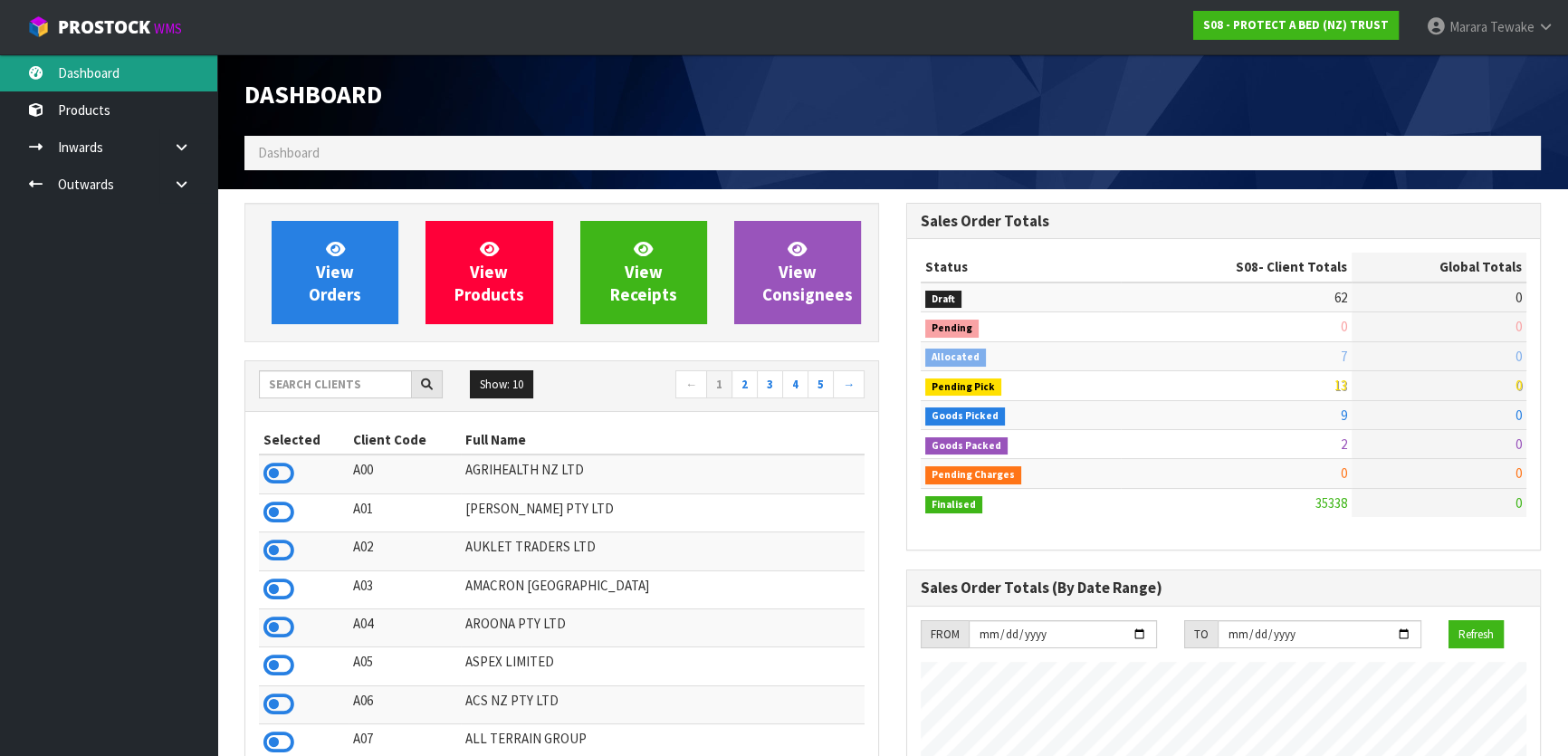
scroll to position [1127, 661]
click at [331, 392] on input "text" at bounding box center [335, 385] width 153 height 28
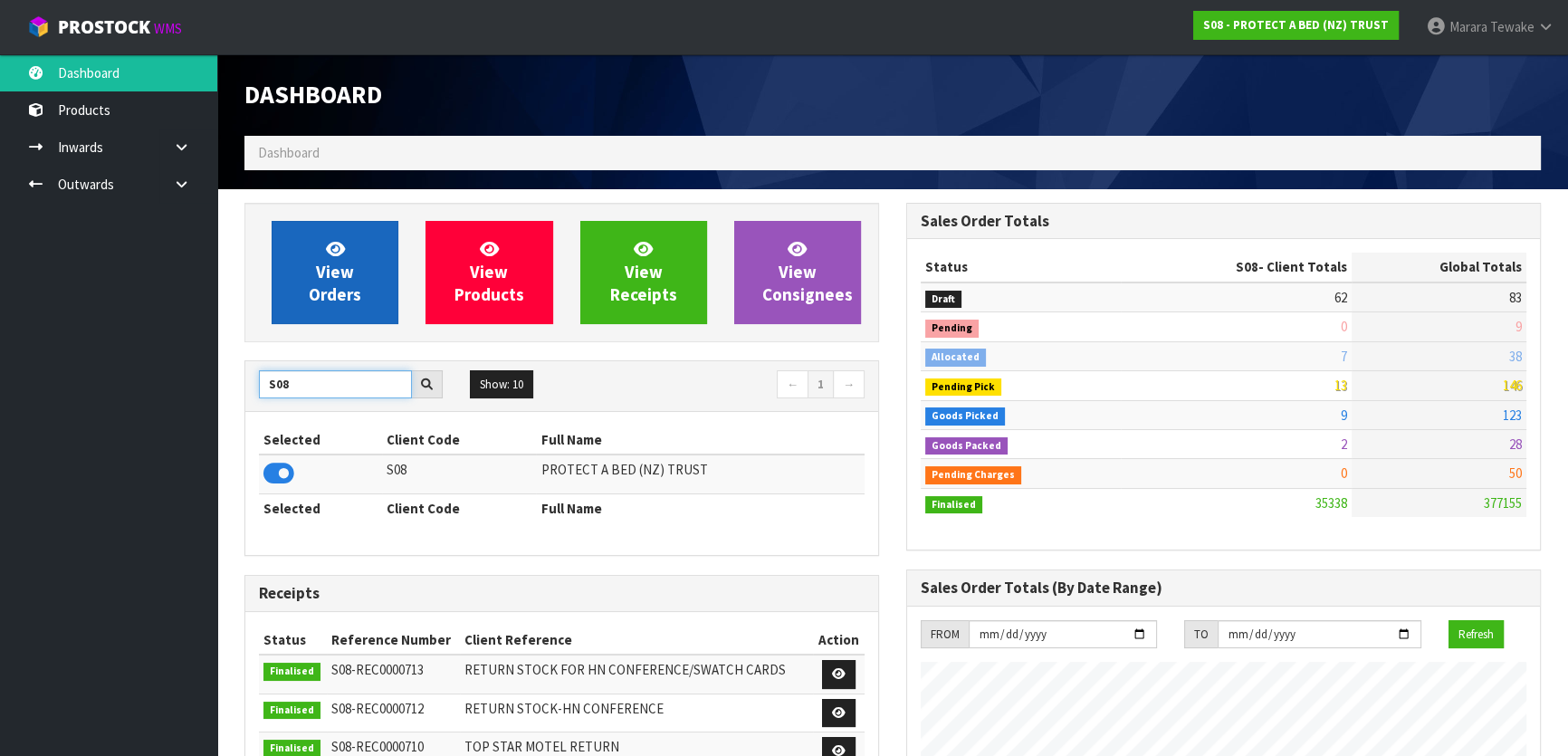
type input "S08"
click at [311, 302] on span "View Orders" at bounding box center [335, 272] width 53 height 68
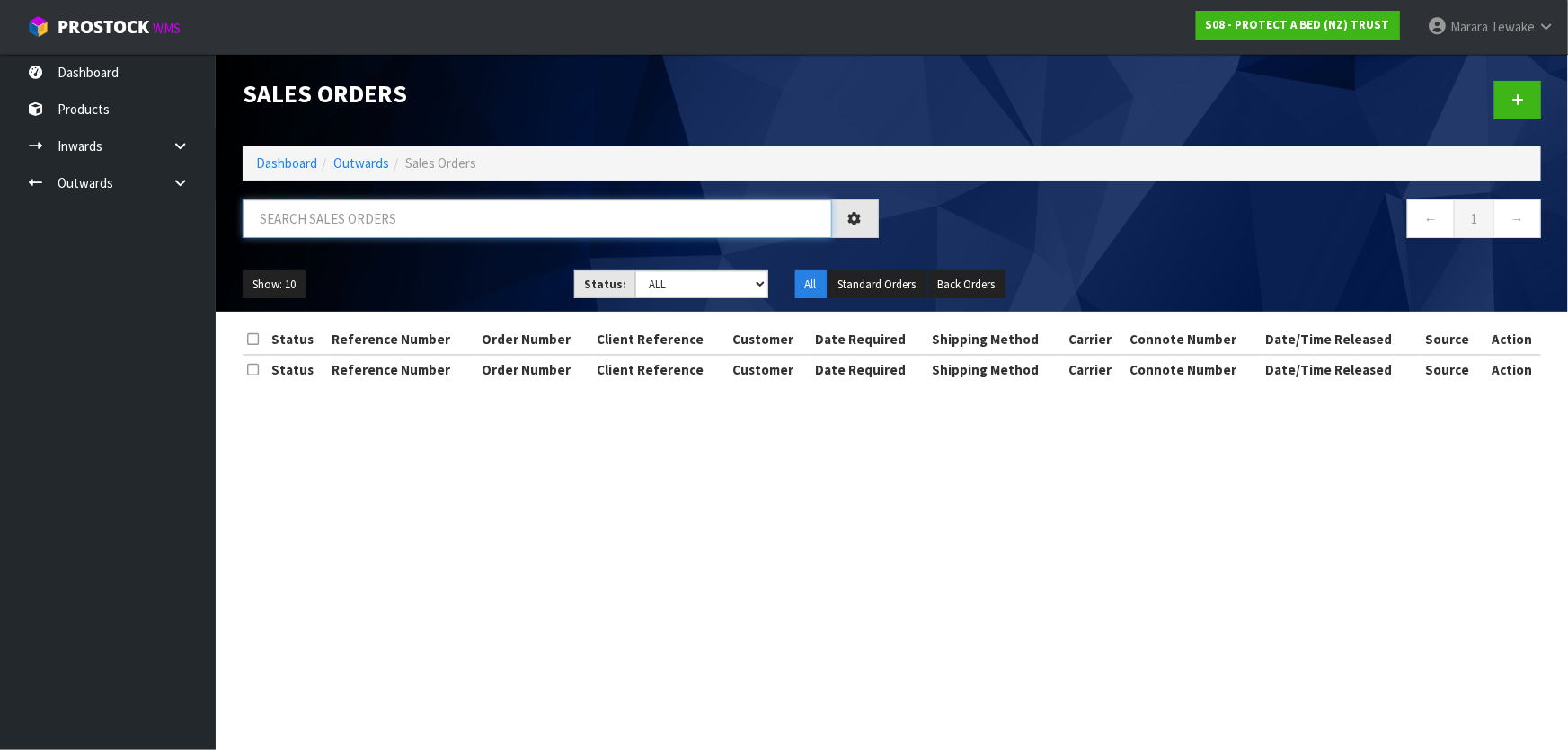
click at [352, 226] on input "text" at bounding box center [537, 218] width 589 height 38
type input "JOB-0408137"
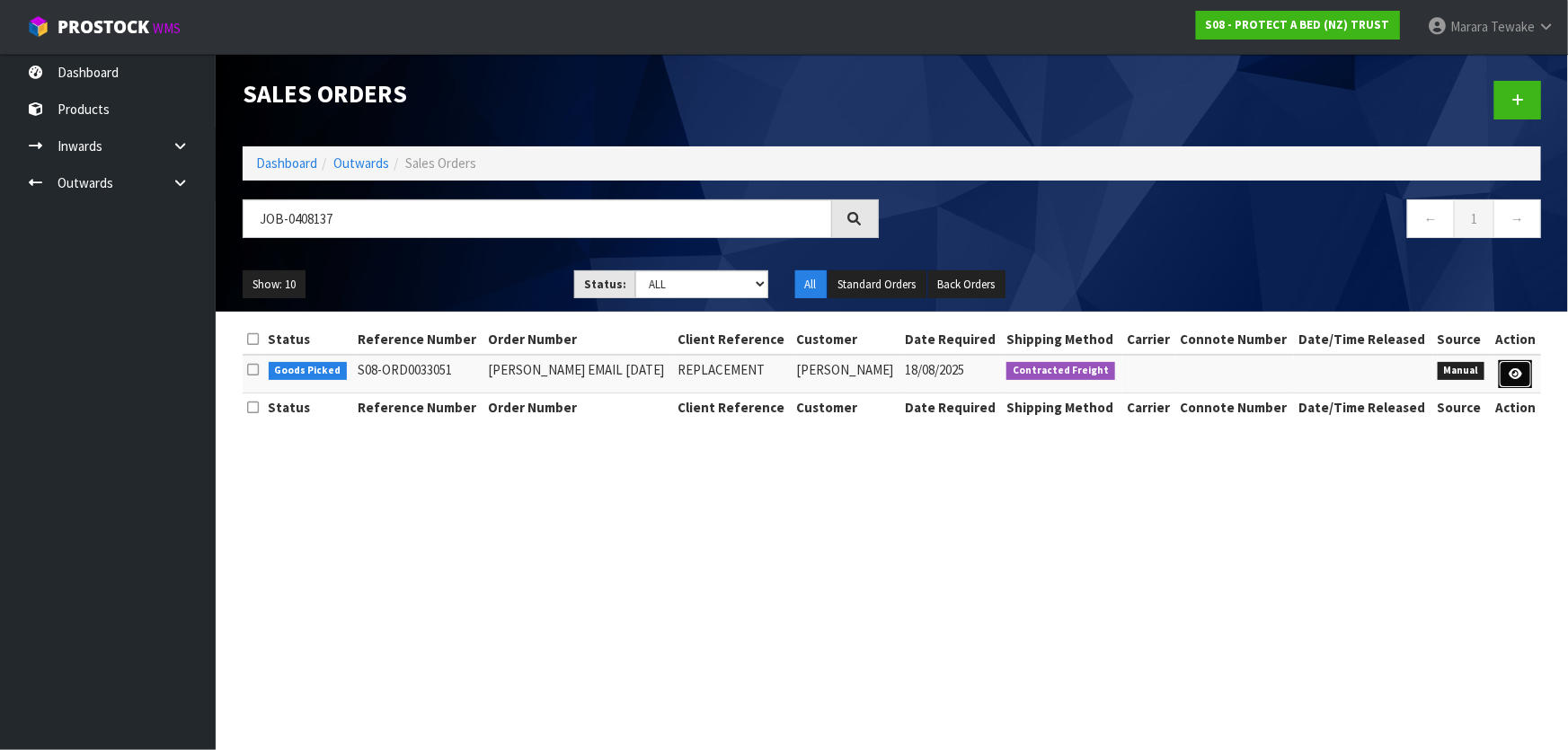
click at [1515, 365] on link at bounding box center [1516, 374] width 34 height 29
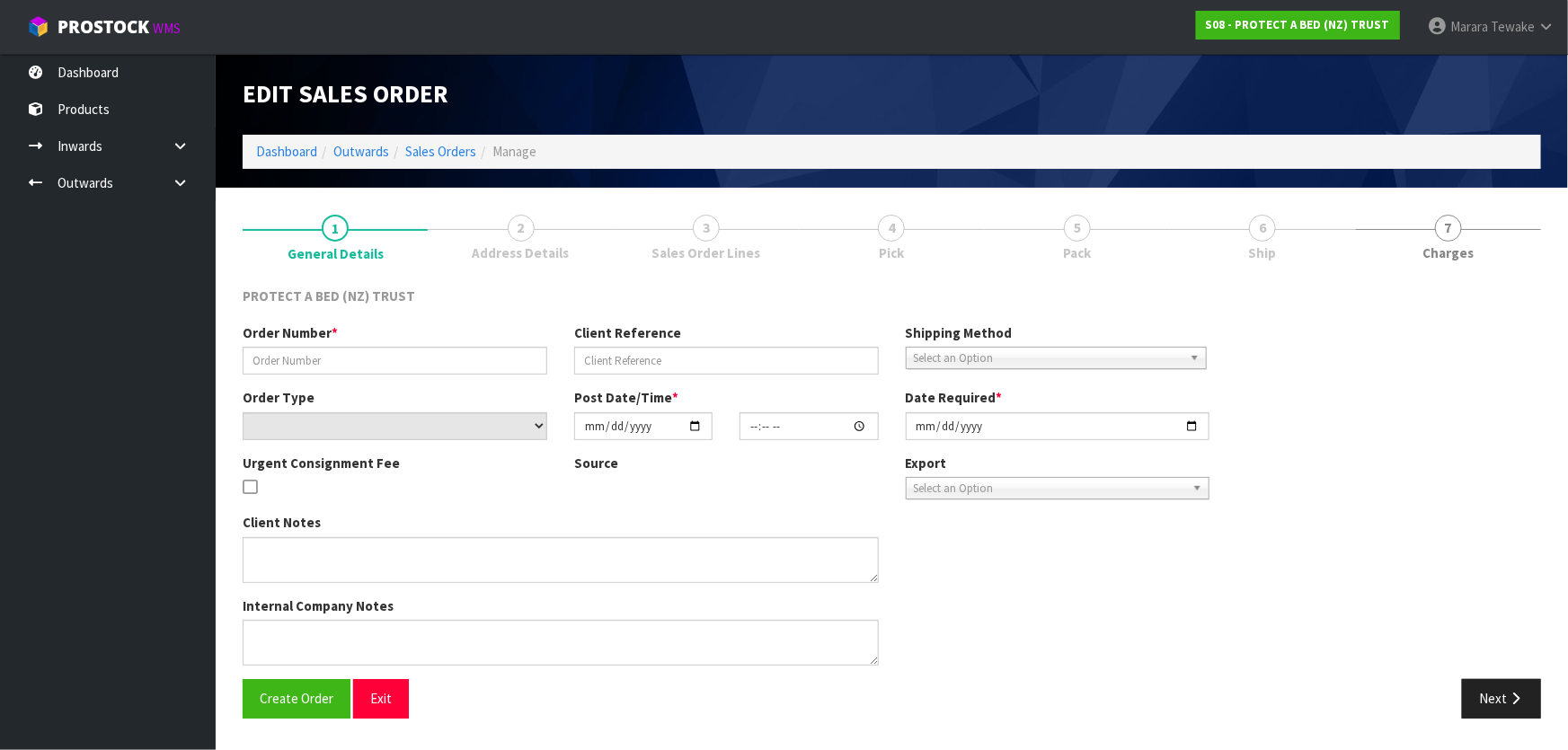
type input "JUSTINE EMAIL 18.08.2025"
type input "REPLACEMENT"
select select "number:0"
type input "2025-08-18"
type input "09:54:00.000"
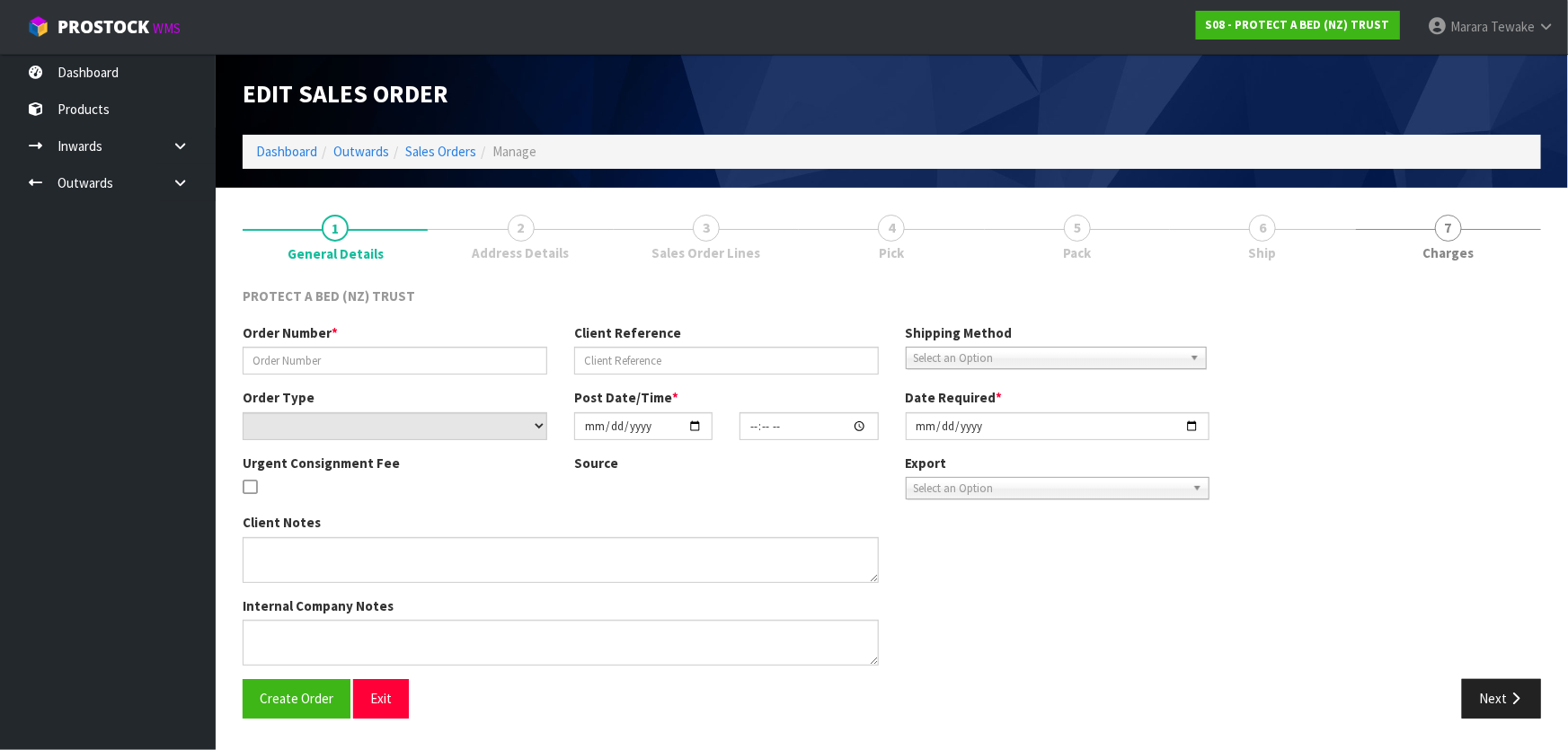
type input "2025-08-18"
type textarea "AT NO CHARGE"
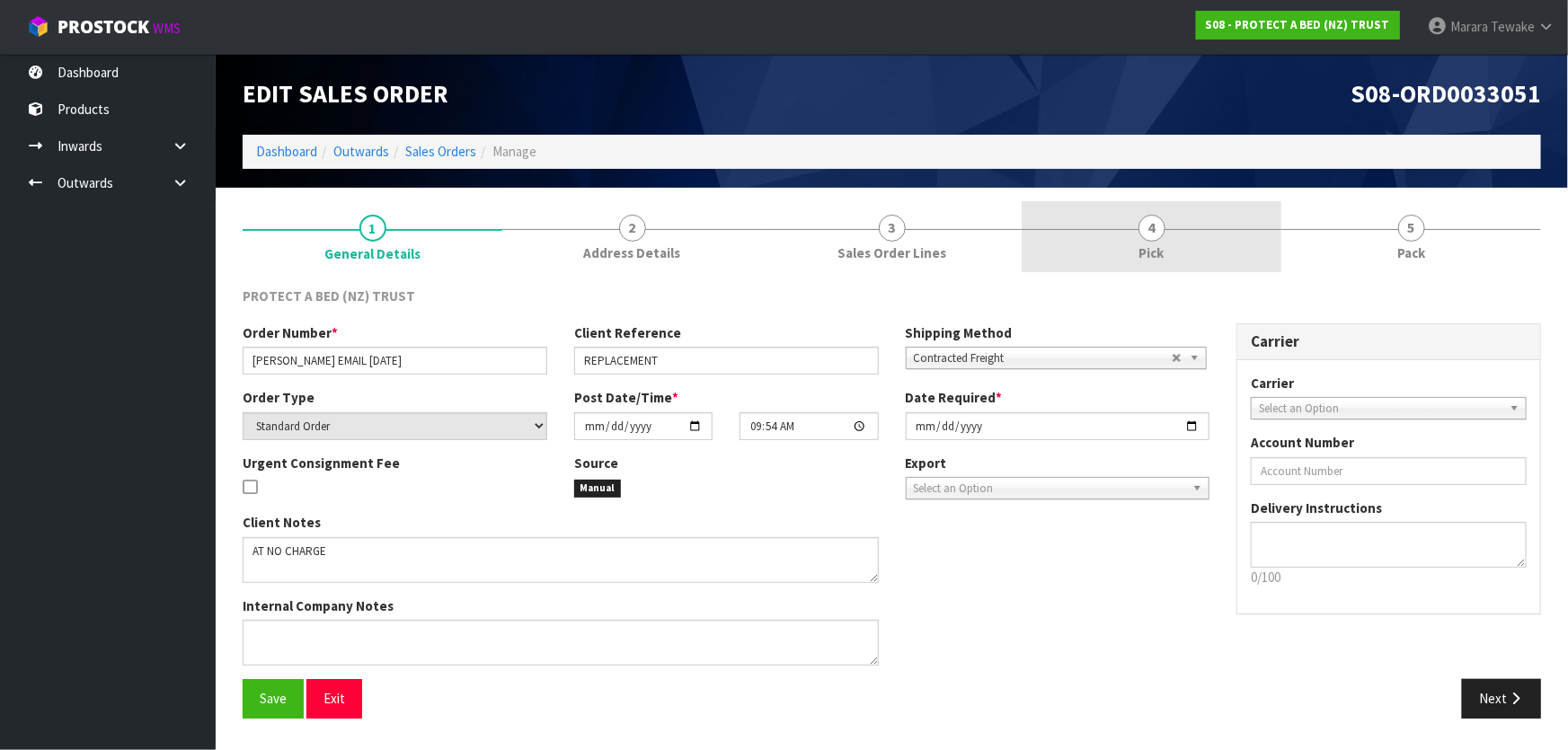
click at [1155, 214] on link "4 Pick" at bounding box center [1152, 237] width 260 height 71
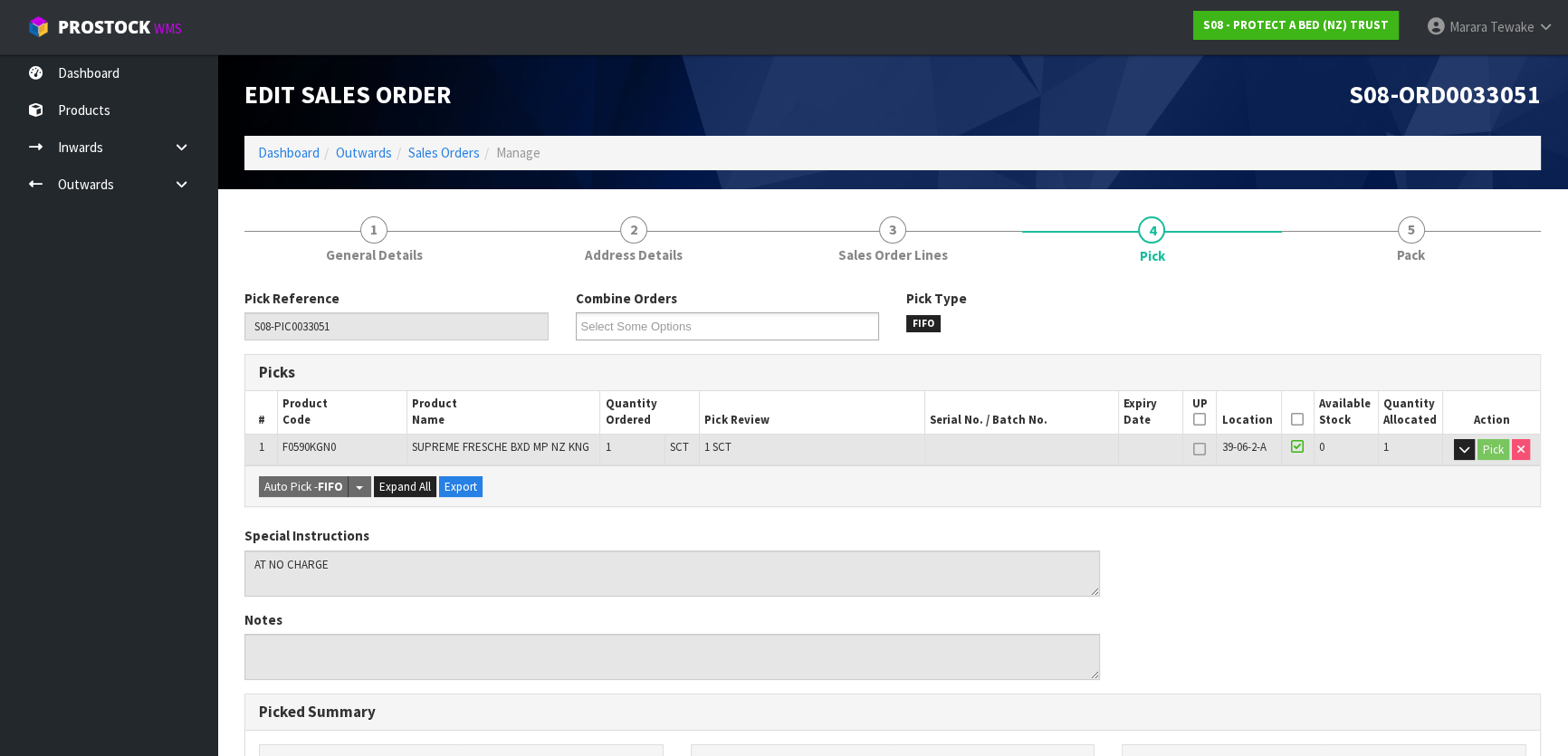
click at [1298, 420] on icon at bounding box center [1297, 419] width 12 height 1
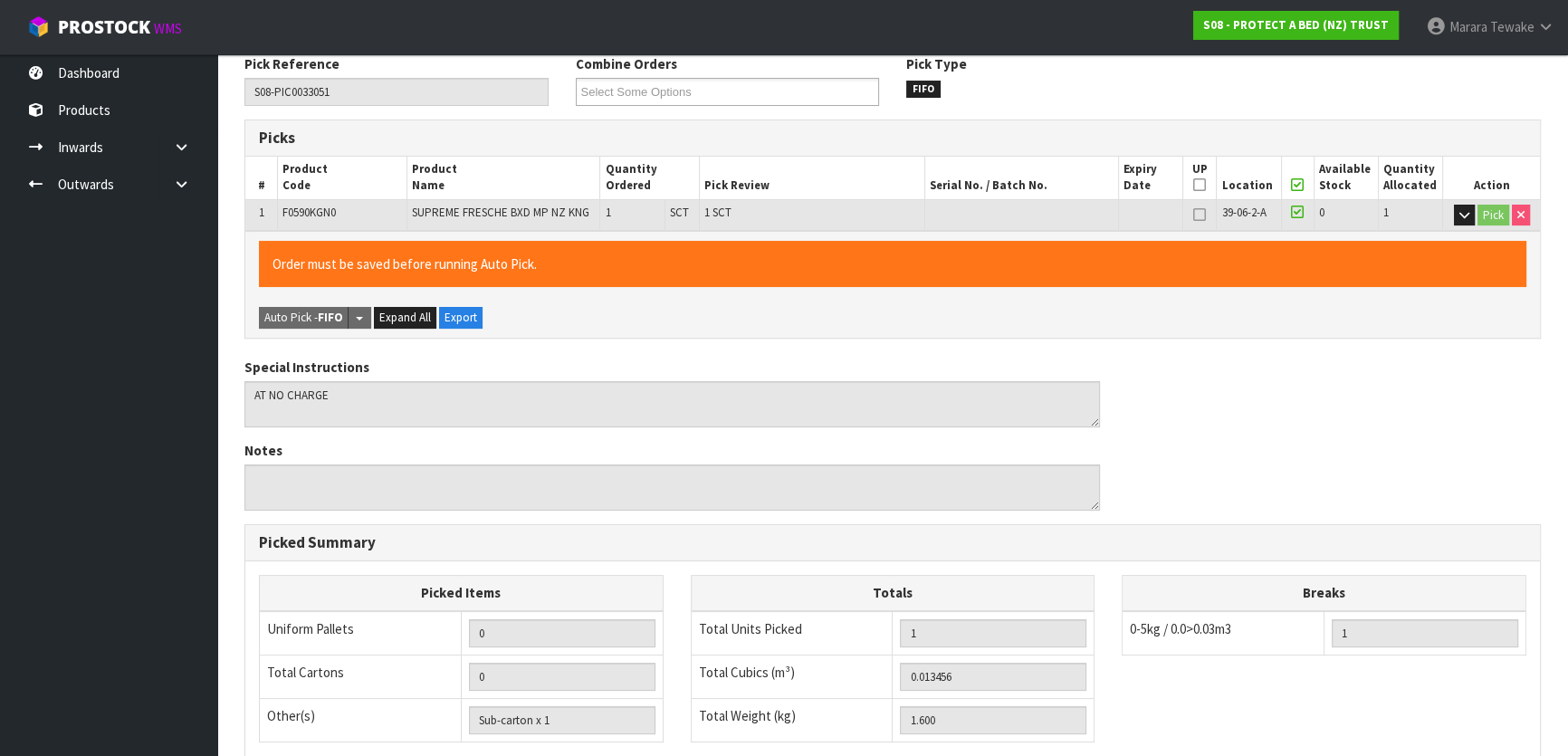
scroll to position [498, 0]
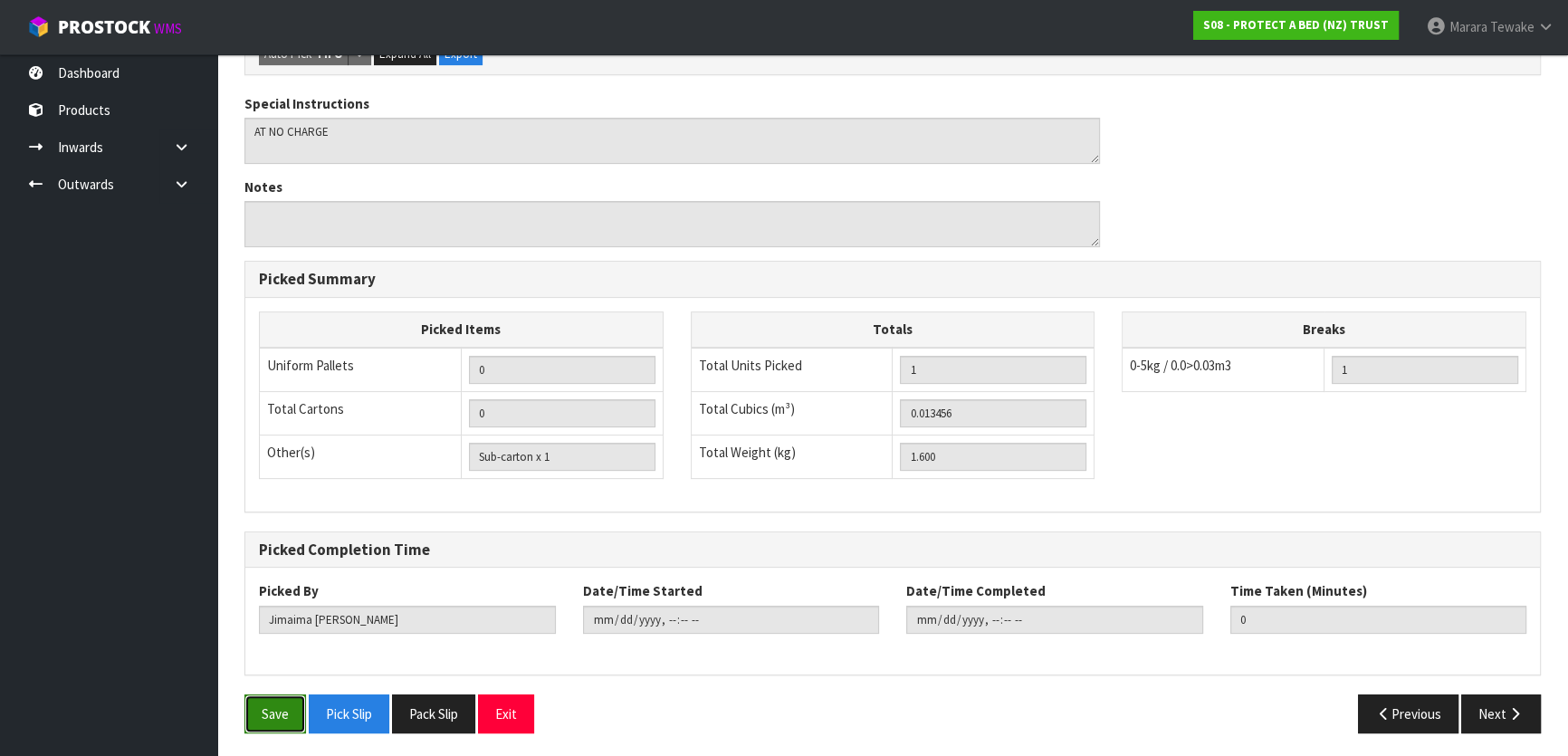
click at [290, 724] on button "Save" at bounding box center [274, 714] width 61 height 39
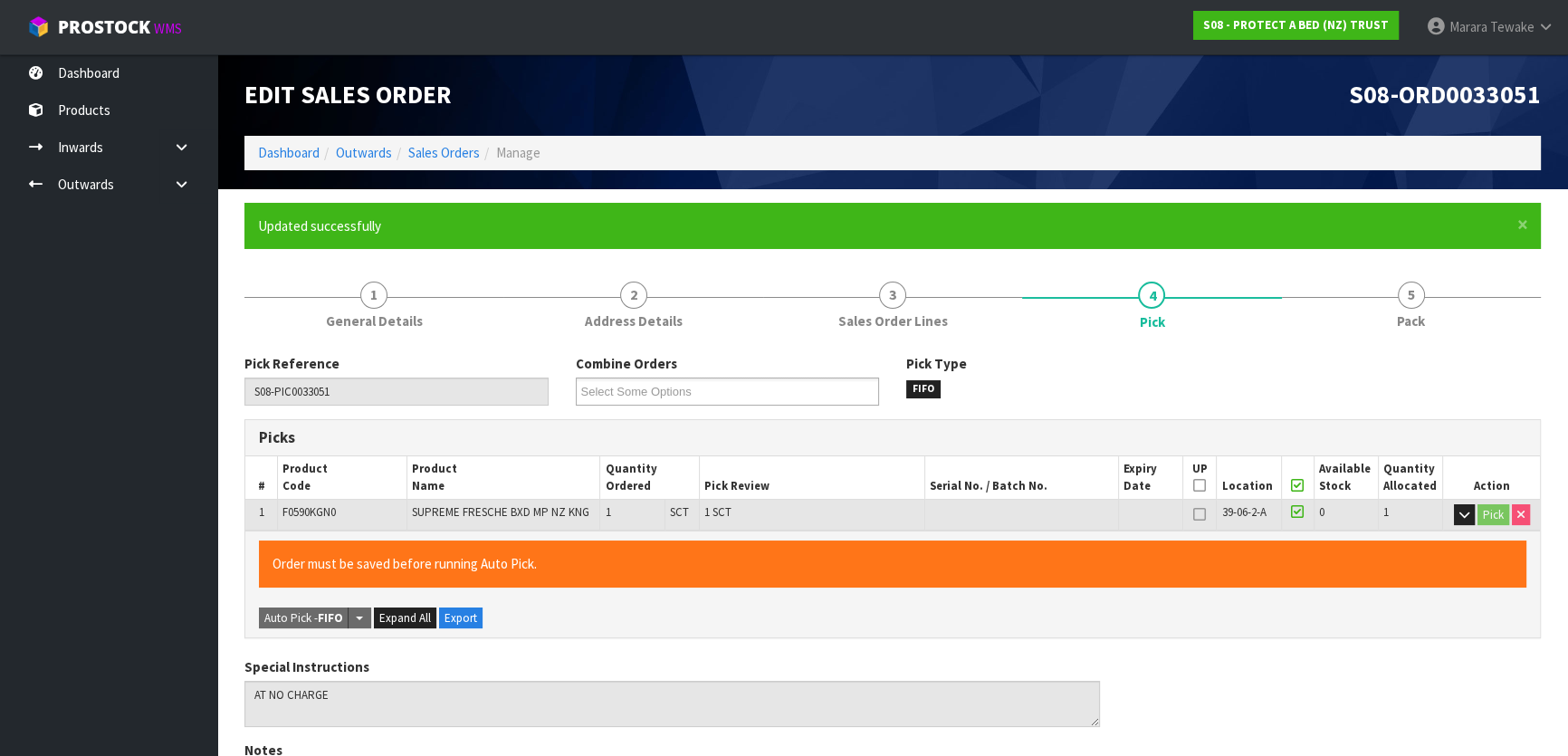
type input "Marara Tewake"
type input "2025-08-19T08:44:09"
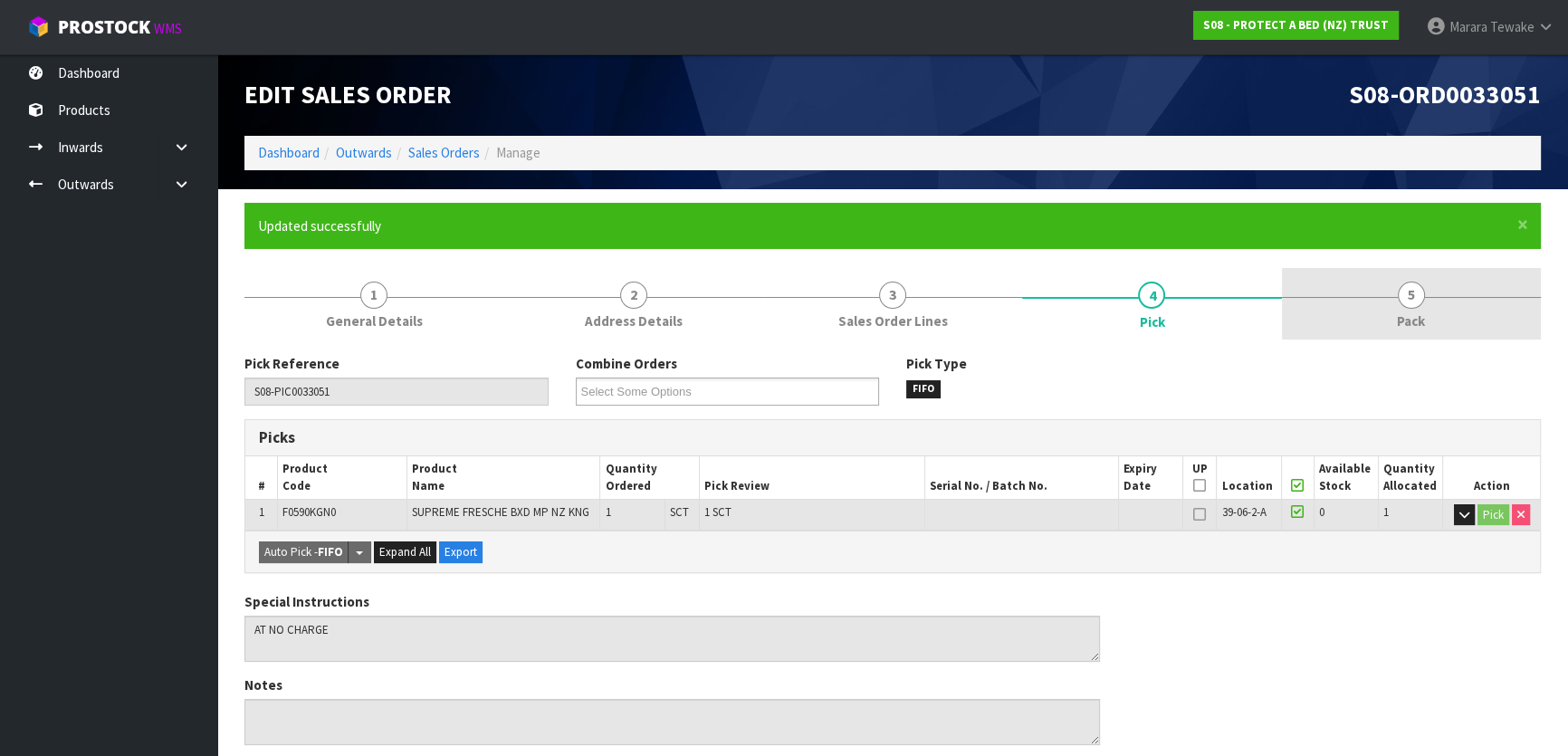
click at [1422, 334] on link "5 Pack" at bounding box center [1411, 304] width 259 height 72
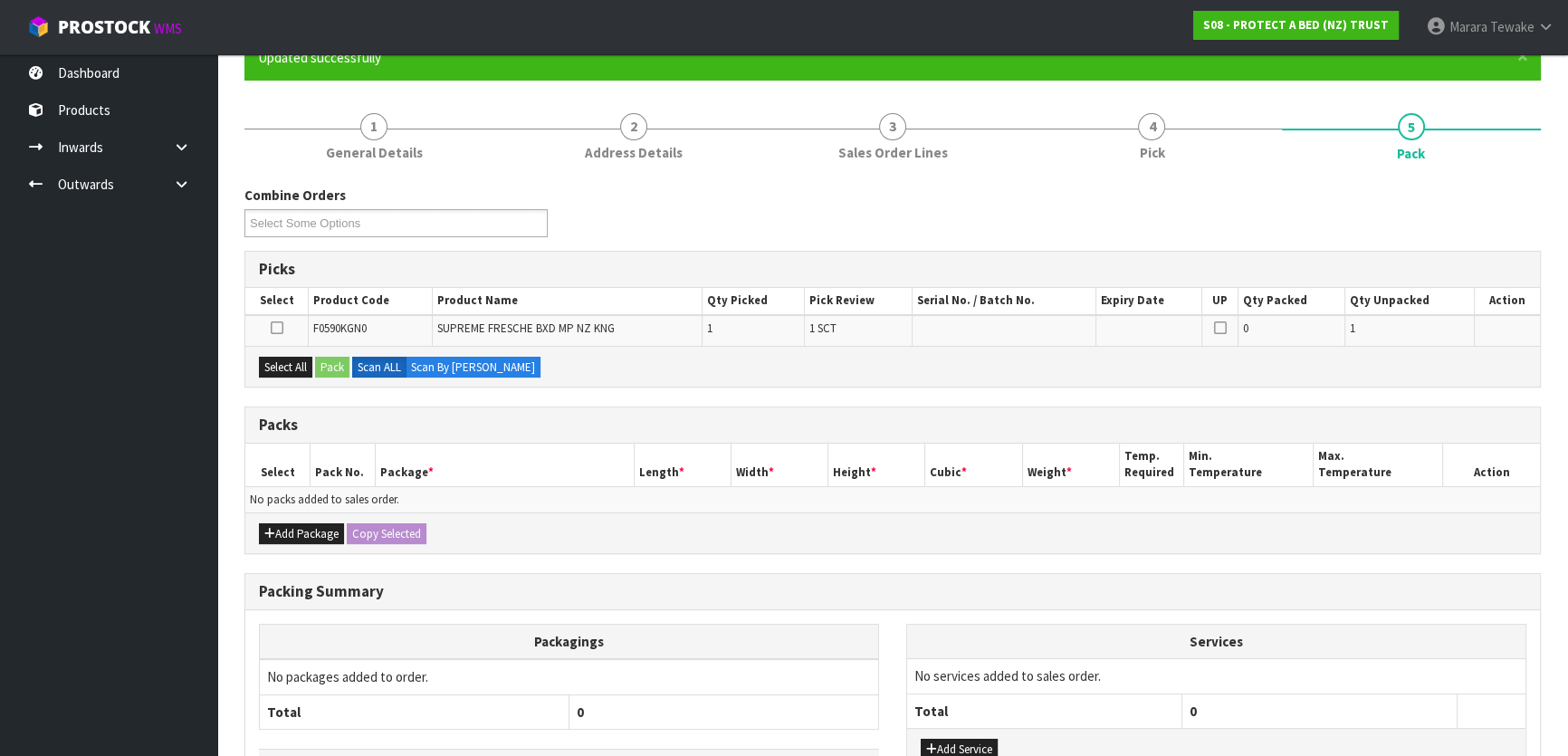
scroll to position [298, 0]
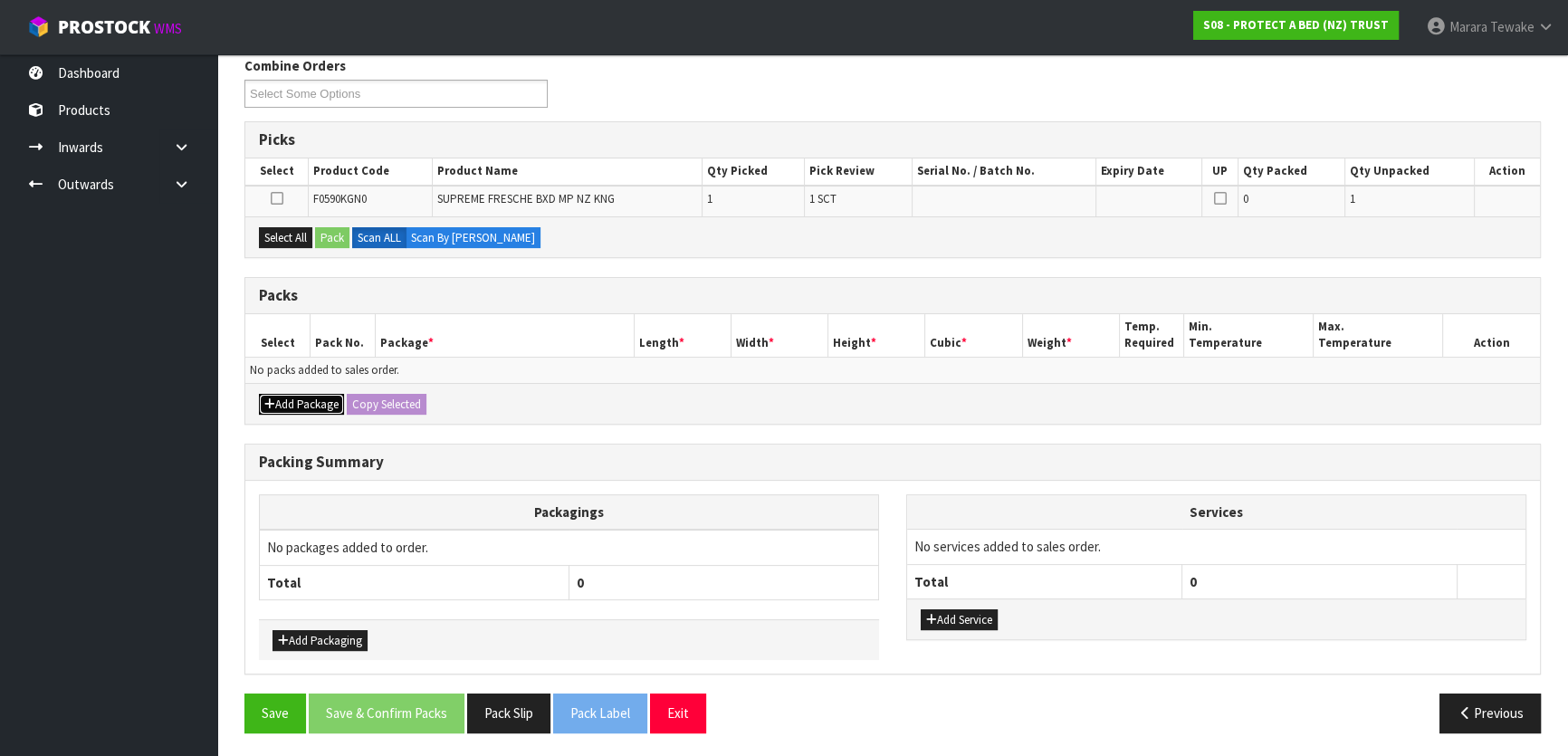
drag, startPoint x: 311, startPoint y: 401, endPoint x: 302, endPoint y: 393, distance: 12.0
click at [311, 401] on button "Add Package" at bounding box center [302, 404] width 85 height 22
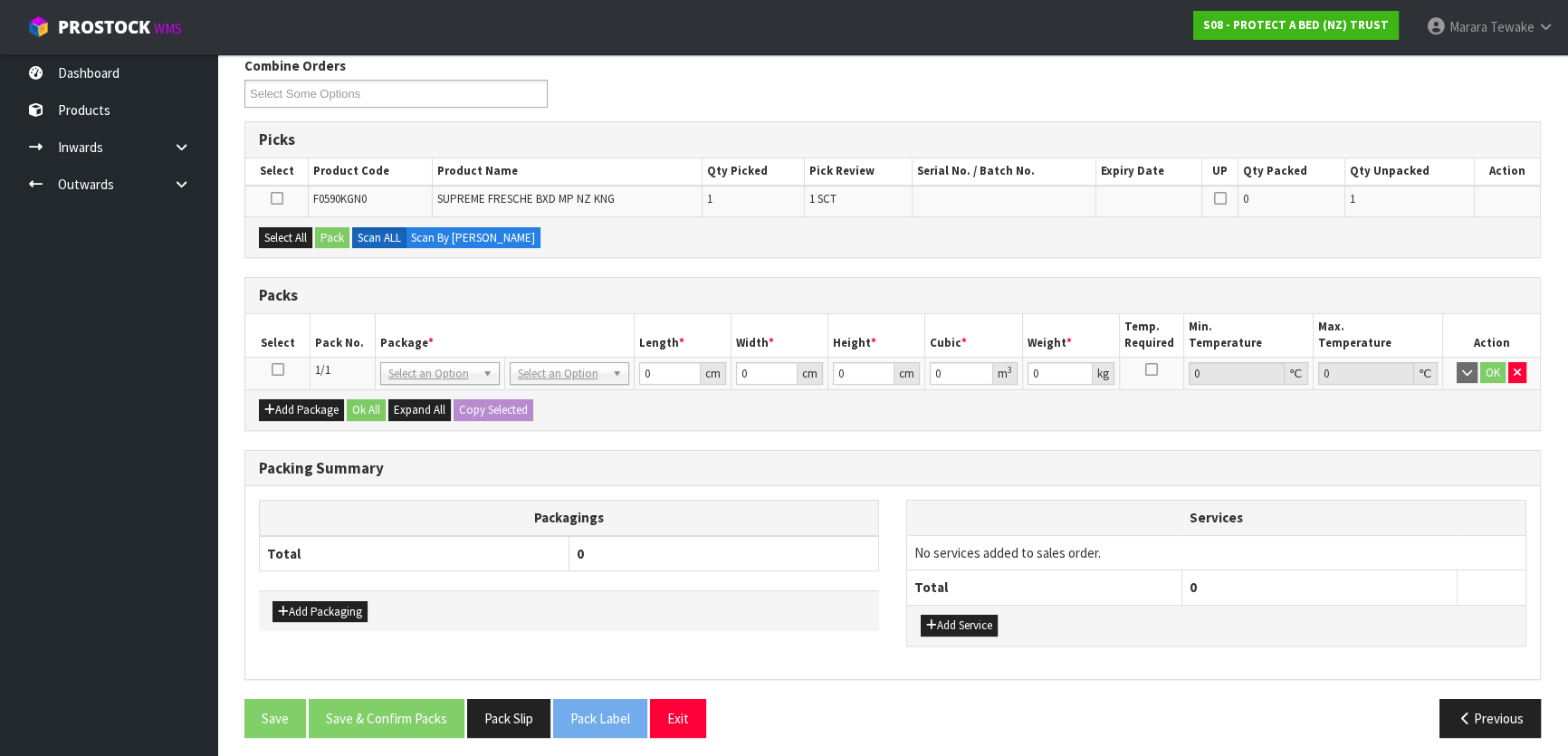
click at [279, 370] on icon at bounding box center [277, 370] width 12 height 1
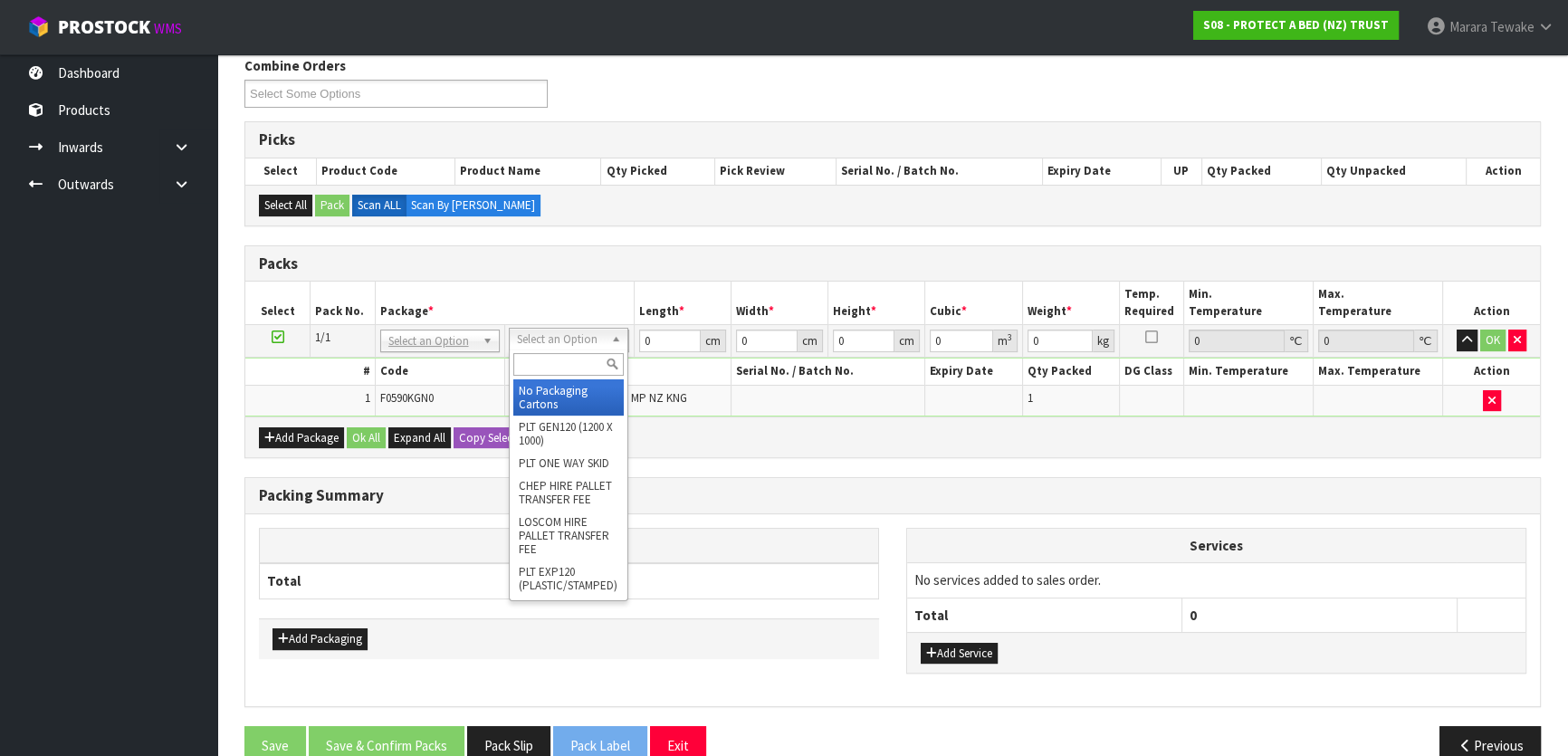
click at [560, 369] on input "text" at bounding box center [568, 365] width 110 height 23
type input "OC"
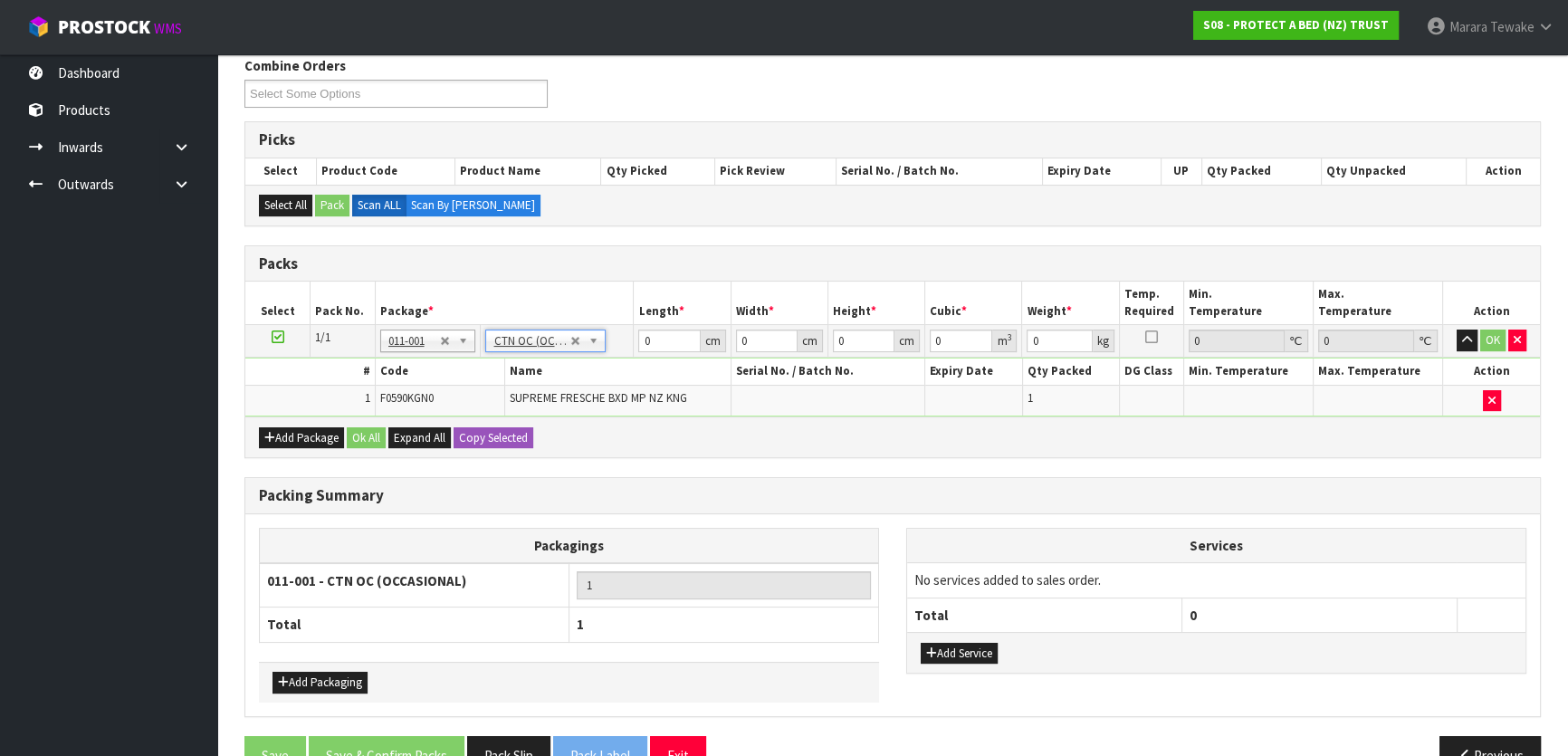
type input "1.6"
drag, startPoint x: 658, startPoint y: 345, endPoint x: 618, endPoint y: 340, distance: 40.3
click at [633, 343] on td "0 cm" at bounding box center [681, 341] width 97 height 33
type input "43"
type input "32"
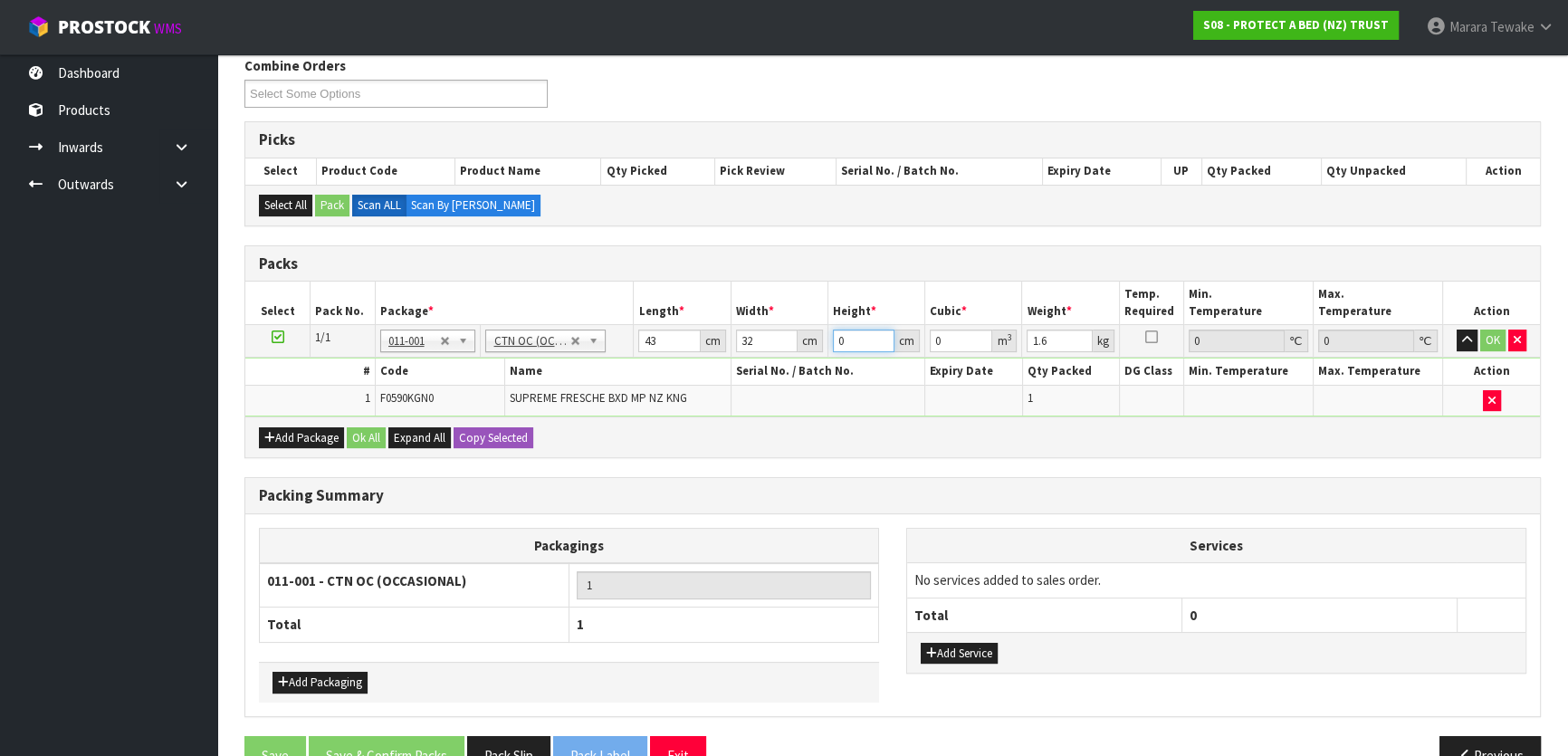
type input "1"
type input "0.001376"
type input "18"
type input "0.024768"
type input "18"
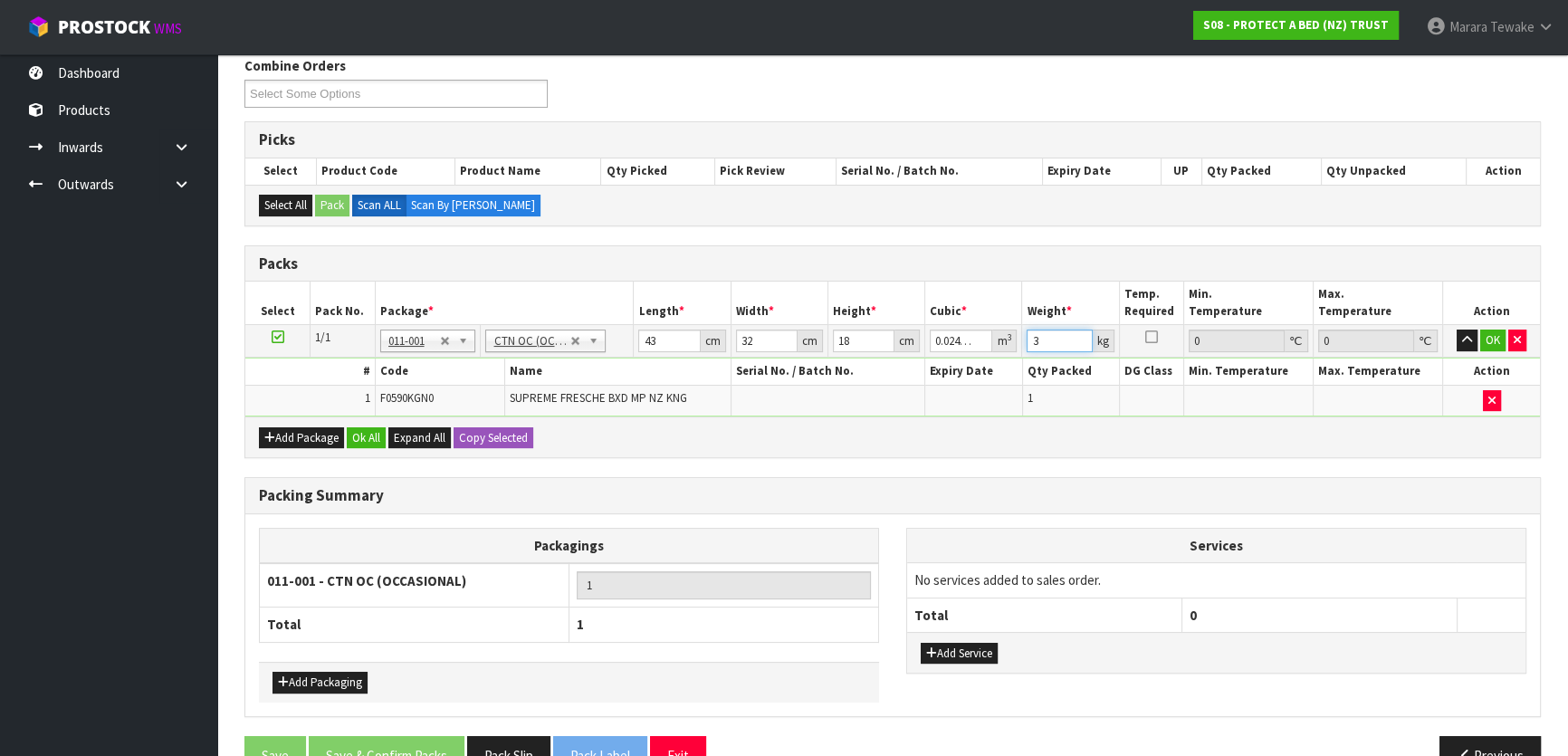
type input "3"
click at [1457, 330] on button "button" at bounding box center [1467, 340] width 21 height 22
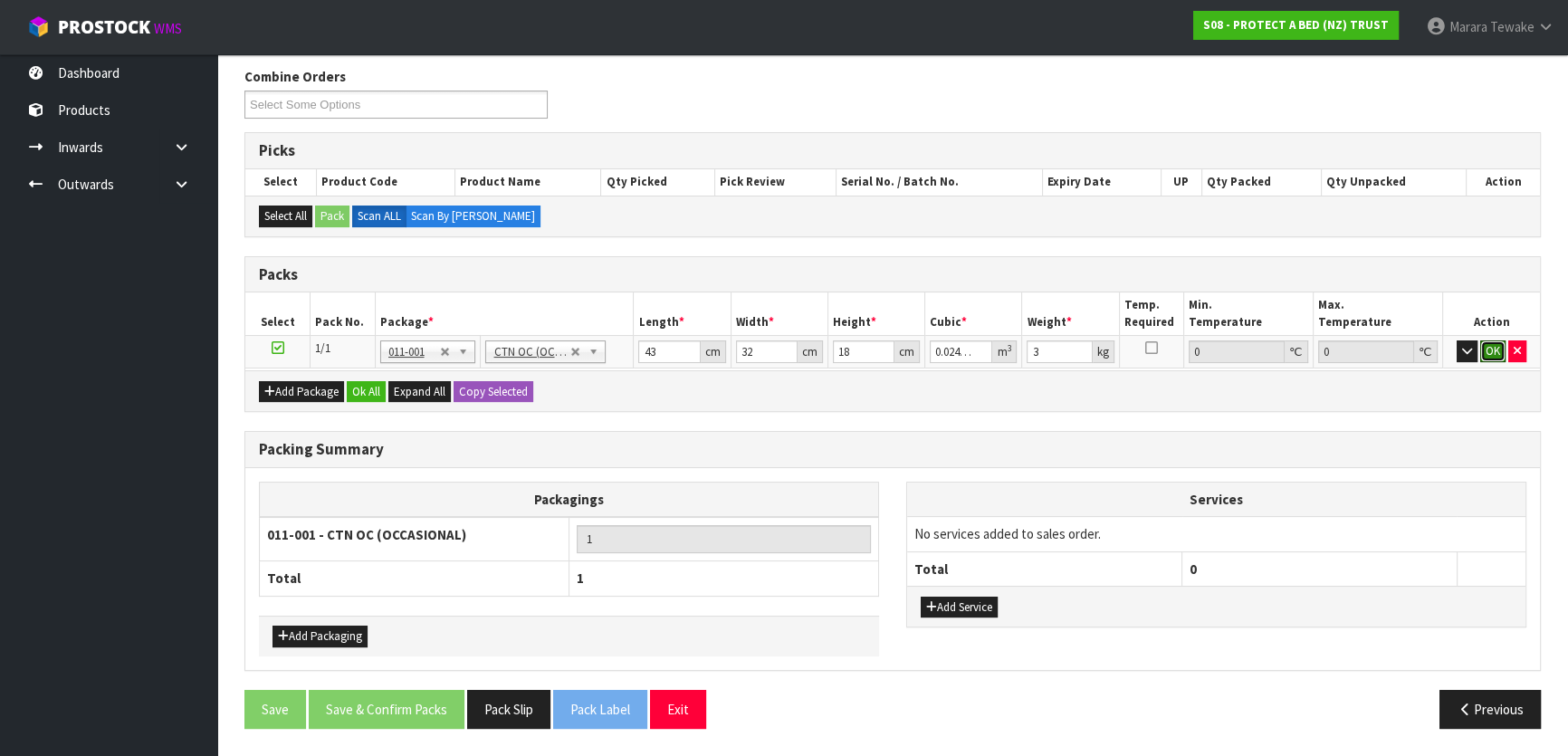
scroll to position [280, 0]
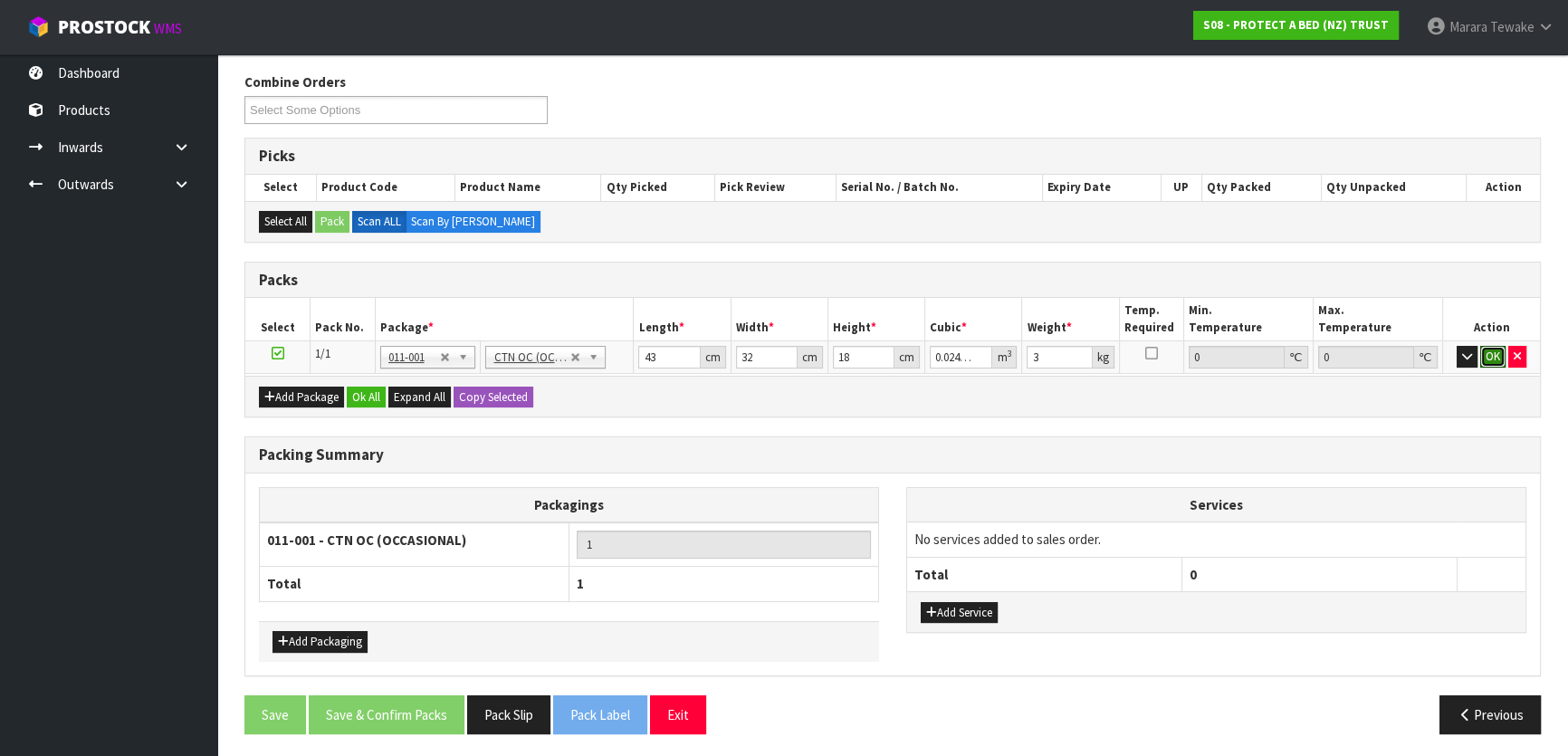
click button "OK" at bounding box center [1493, 356] width 25 height 22
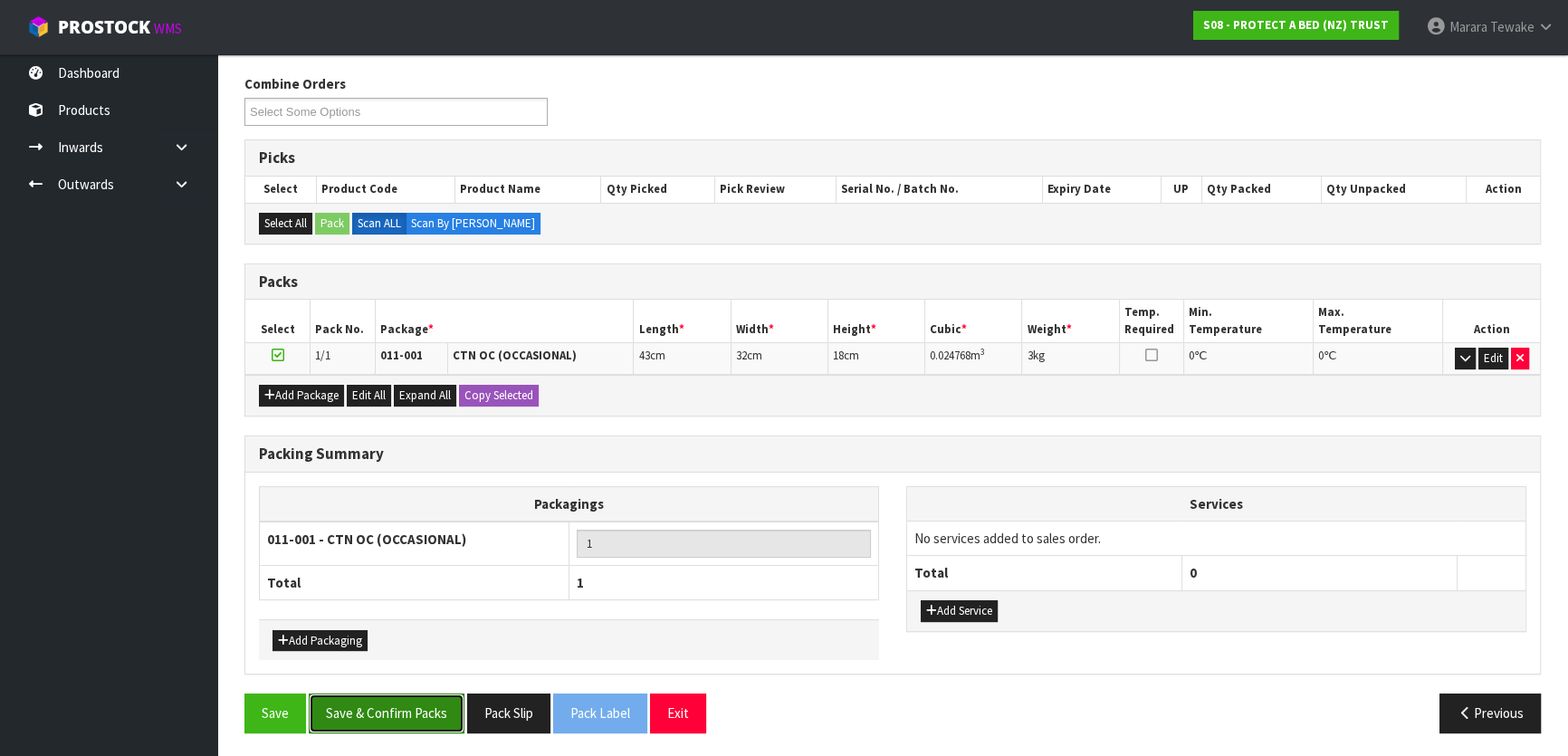
click at [425, 694] on button "Save & Confirm Packs" at bounding box center [386, 713] width 155 height 39
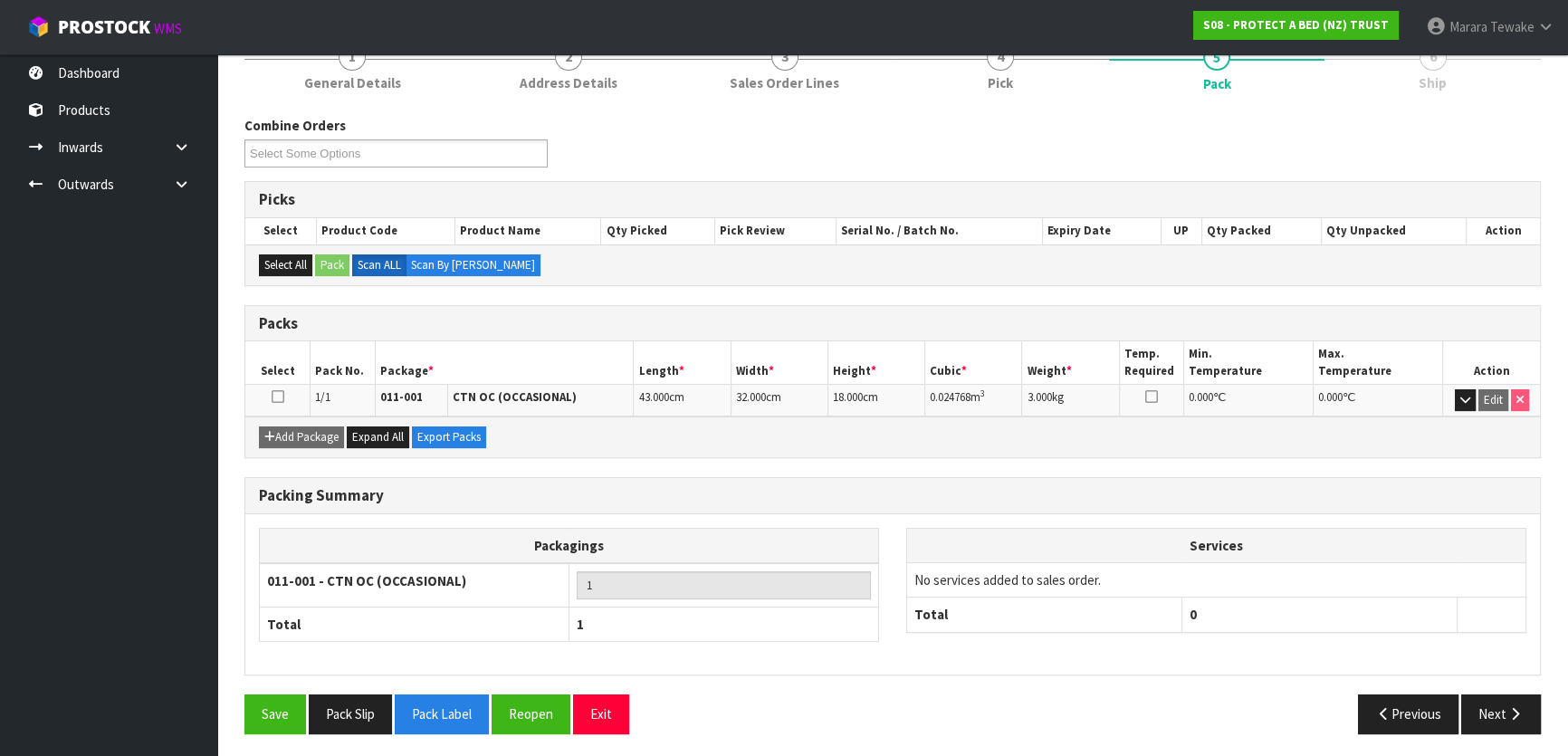
scroll to position [239, 0]
click at [1530, 724] on button "Next" at bounding box center [1501, 713] width 80 height 39
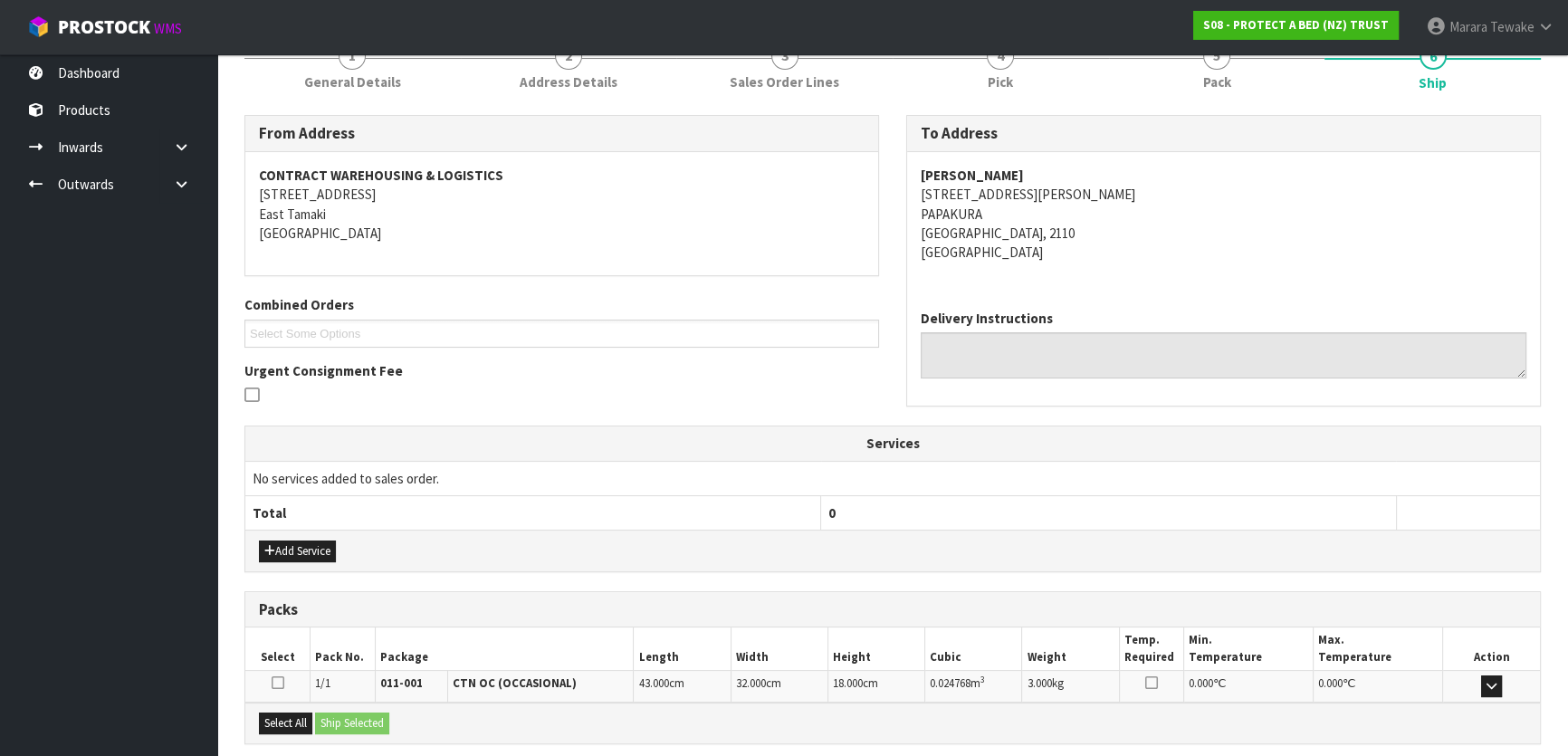
click at [1505, 715] on div "Select All Ship Selected" at bounding box center [892, 723] width 1295 height 41
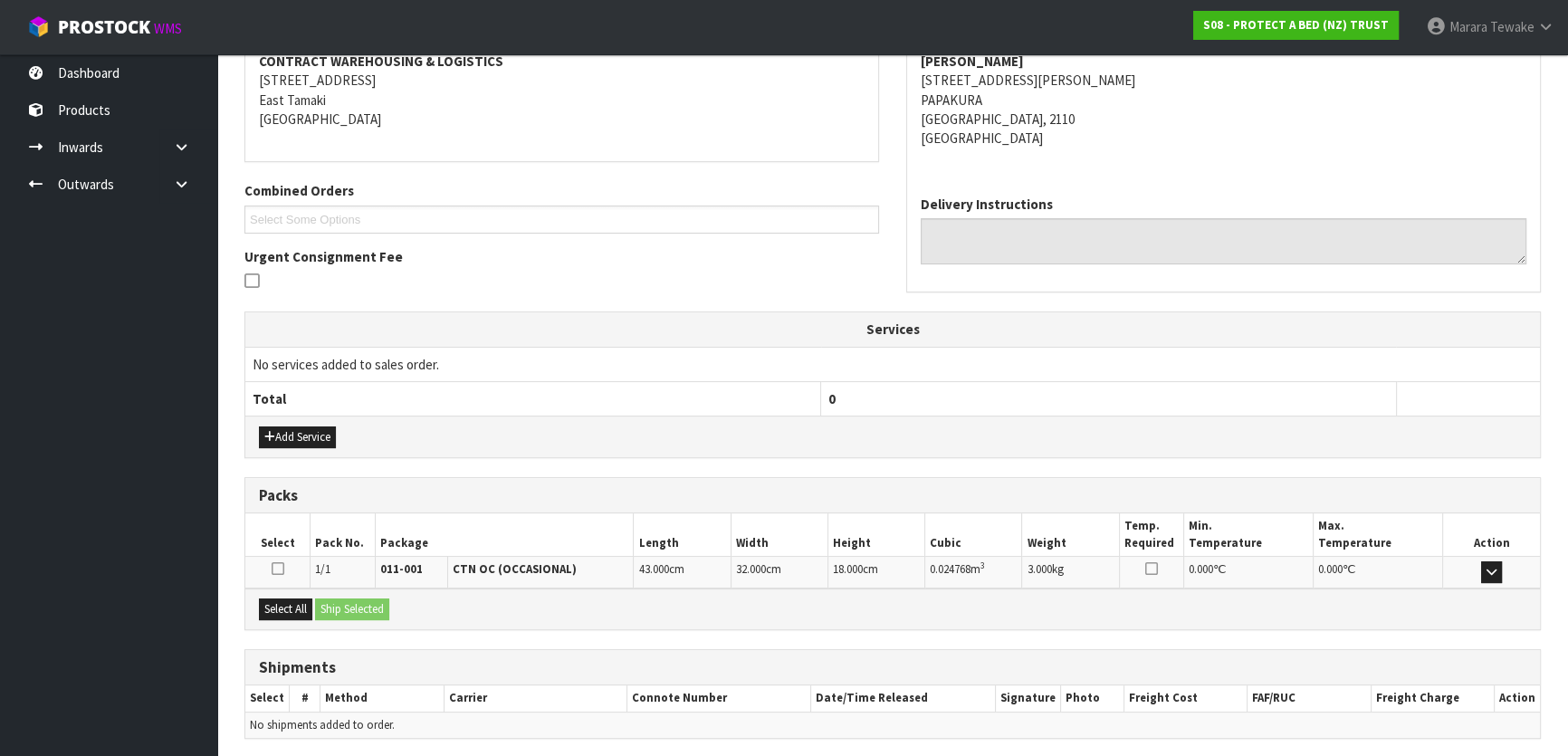
scroll to position [418, 0]
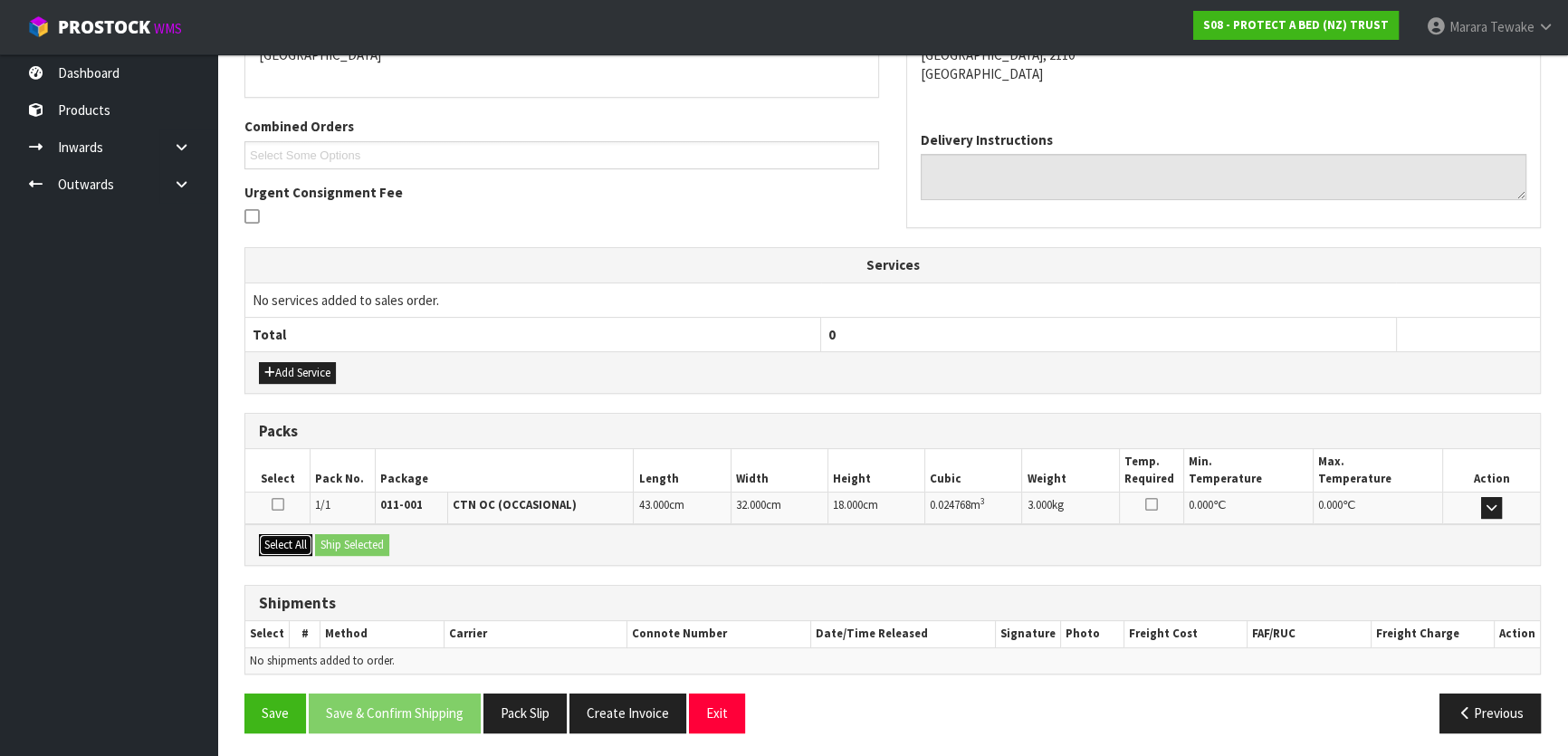
drag, startPoint x: 292, startPoint y: 543, endPoint x: 326, endPoint y: 543, distance: 34.0
click at [298, 543] on button "Select All" at bounding box center [286, 545] width 54 height 22
click at [358, 539] on button "Ship Selected" at bounding box center [351, 545] width 74 height 22
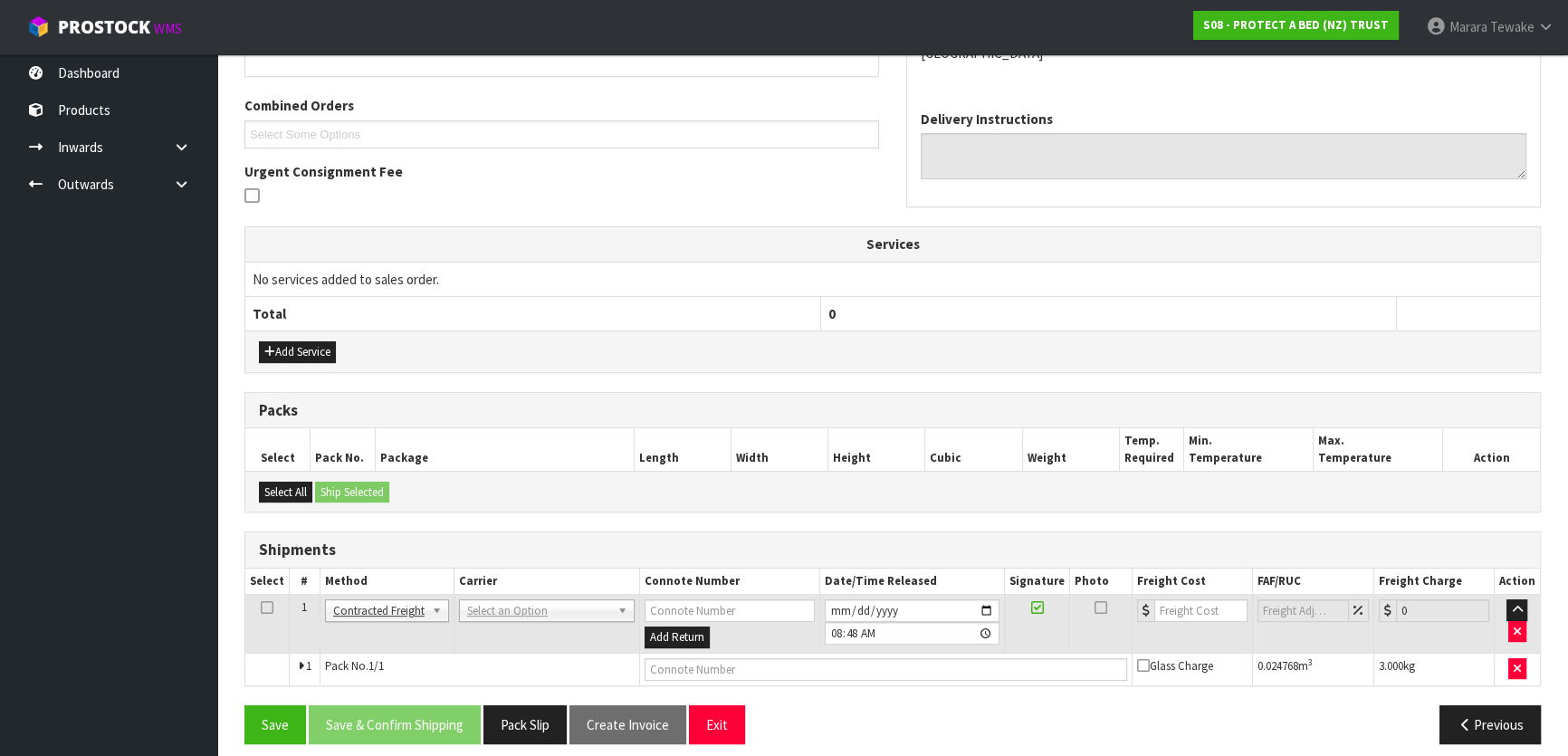
scroll to position [450, 0]
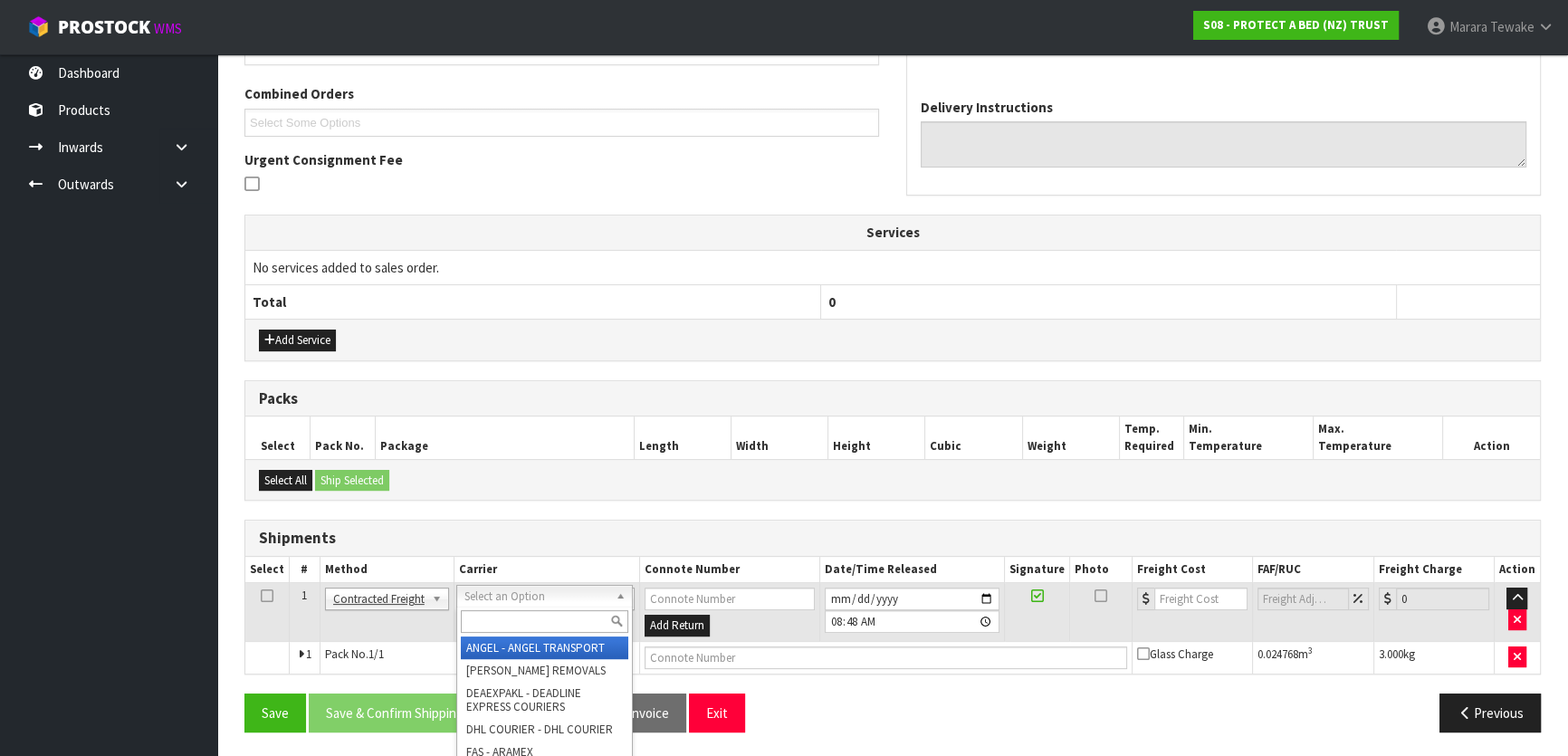
click at [509, 619] on input "text" at bounding box center [545, 622] width 168 height 23
type input "NZP"
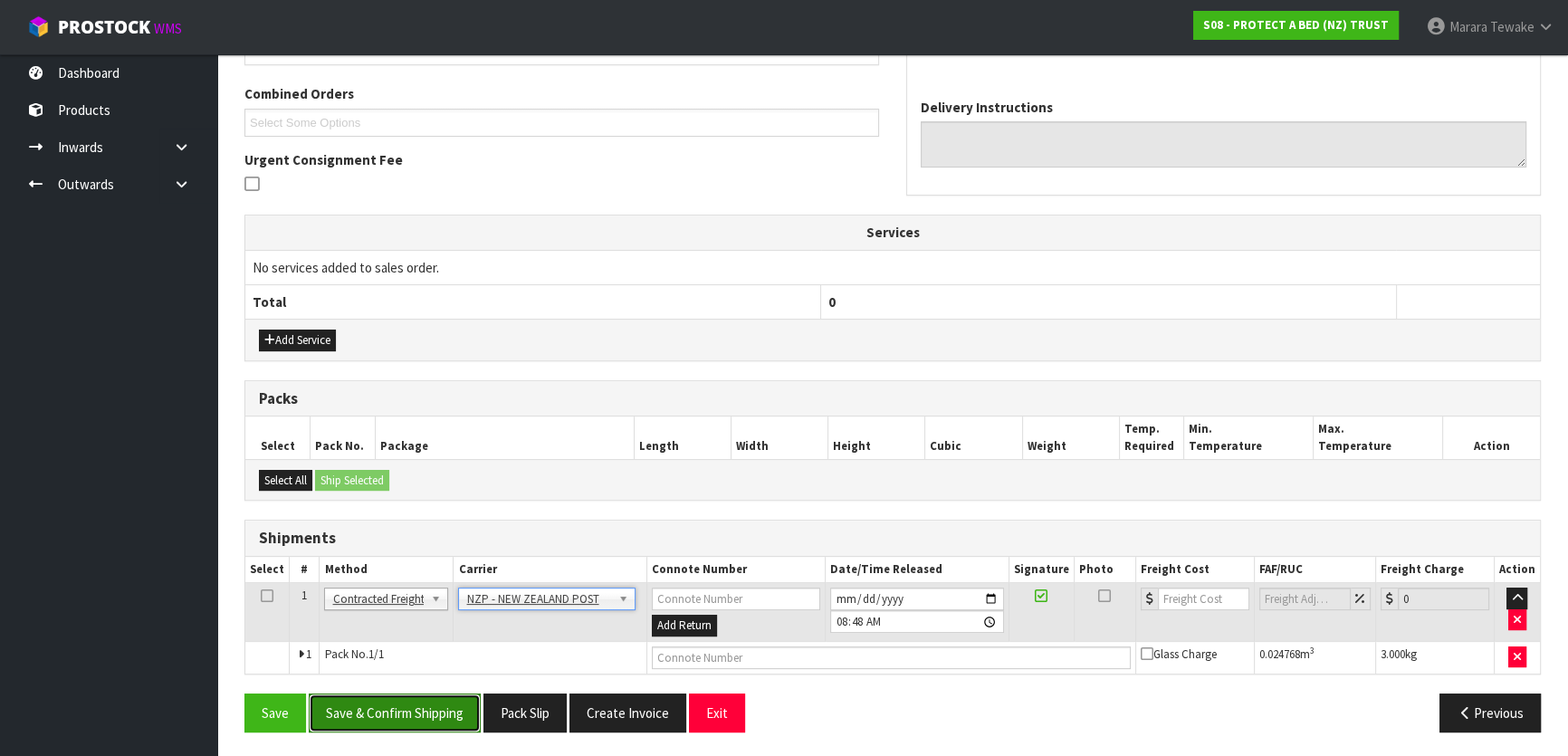
click at [398, 713] on button "Save & Confirm Shipping" at bounding box center [395, 713] width 172 height 39
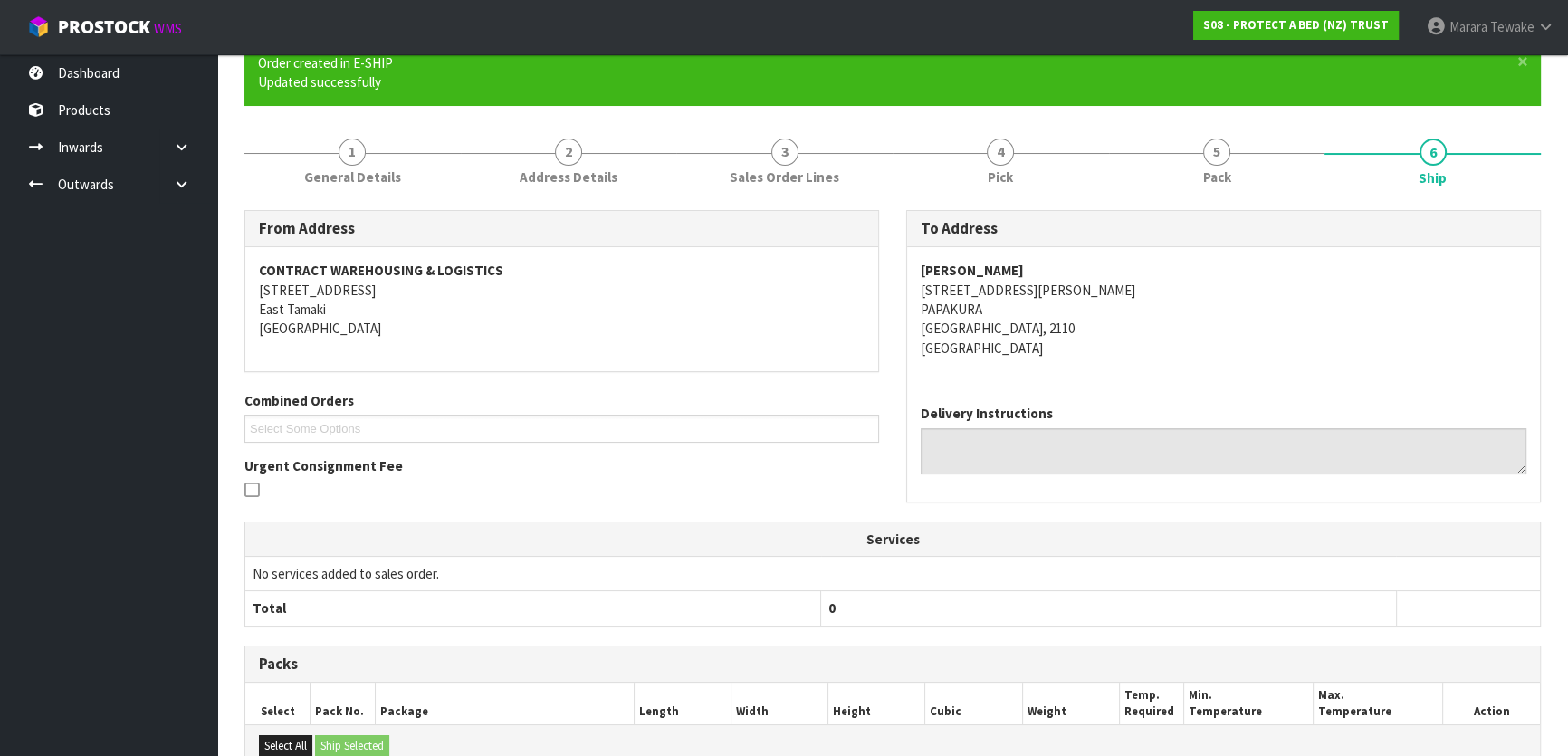
scroll to position [425, 0]
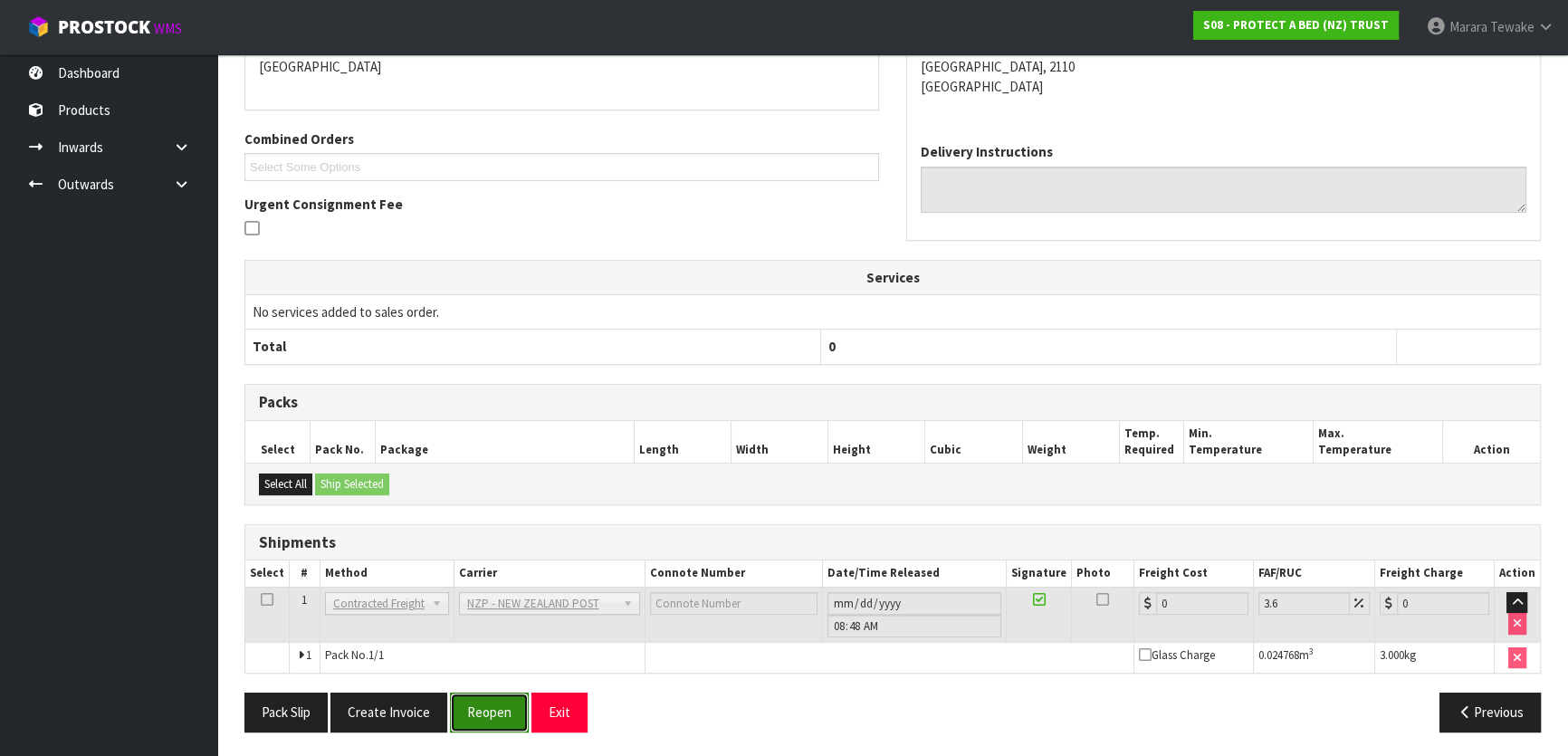
drag, startPoint x: 495, startPoint y: 704, endPoint x: 467, endPoint y: 701, distance: 28.2
click at [493, 704] on button "Reopen" at bounding box center [489, 712] width 79 height 39
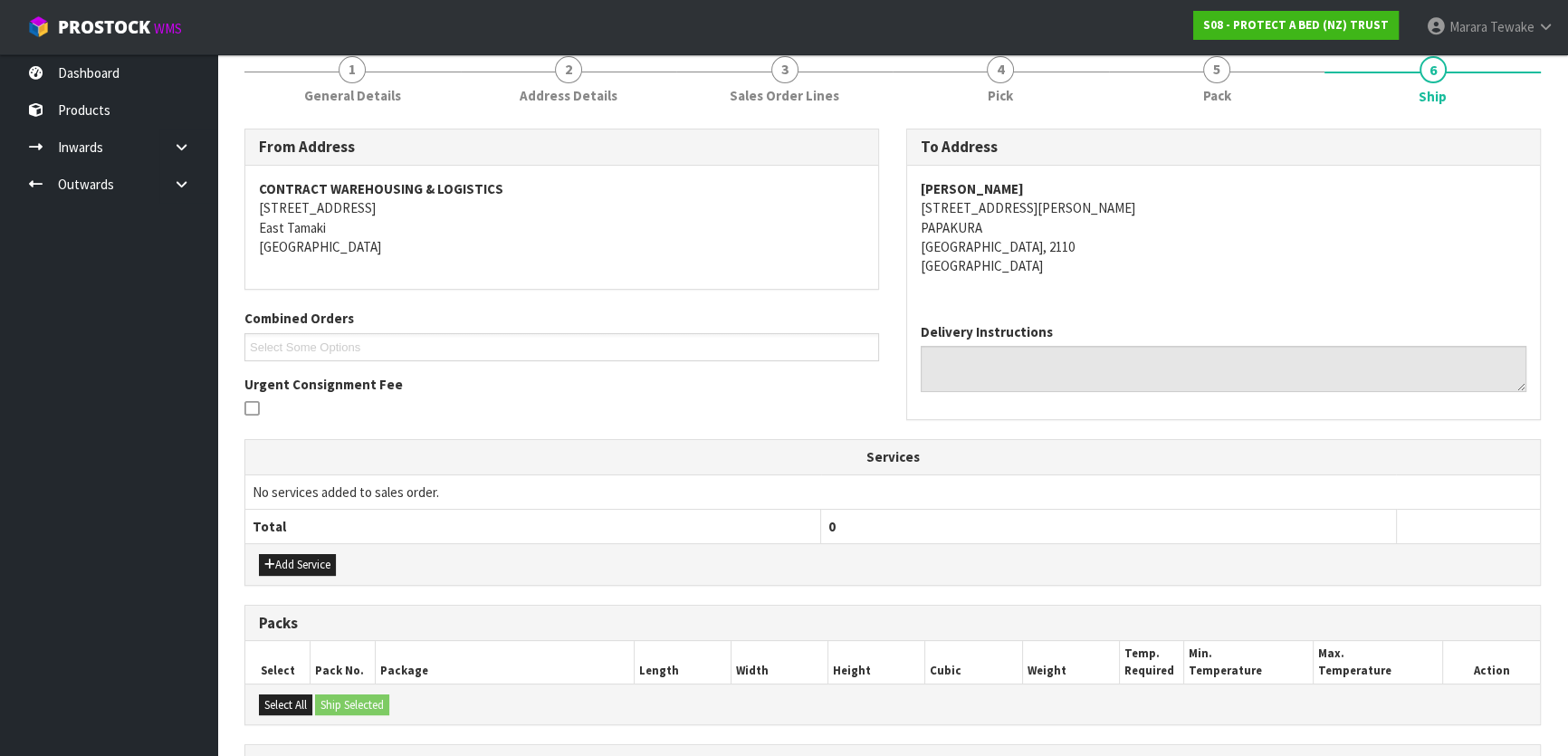
scroll to position [450, 0]
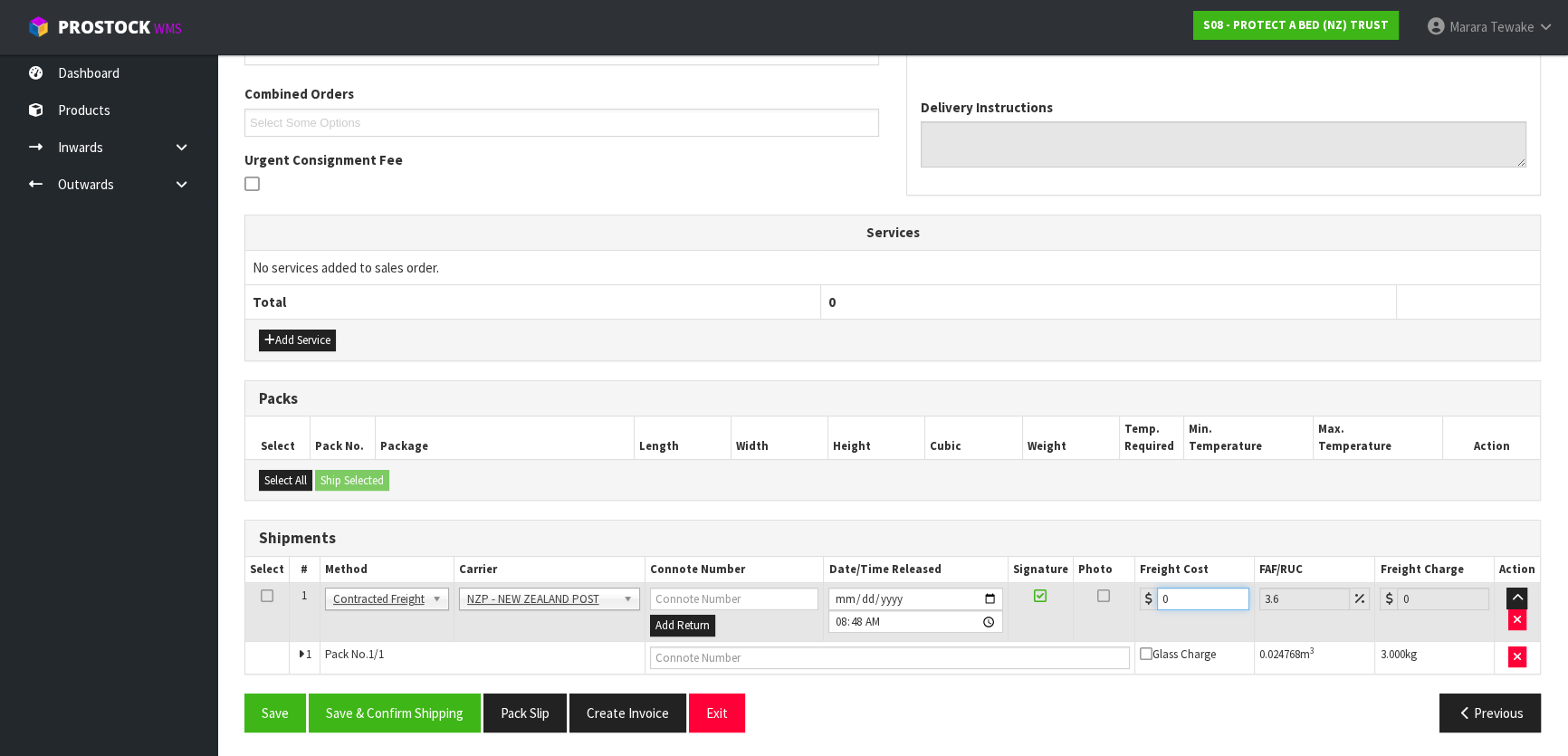
drag, startPoint x: 1186, startPoint y: 592, endPoint x: 1133, endPoint y: 588, distance: 53.2
click at [1135, 589] on td "0" at bounding box center [1195, 613] width 120 height 58
type input "4"
type input "4.14"
type input "4.3"
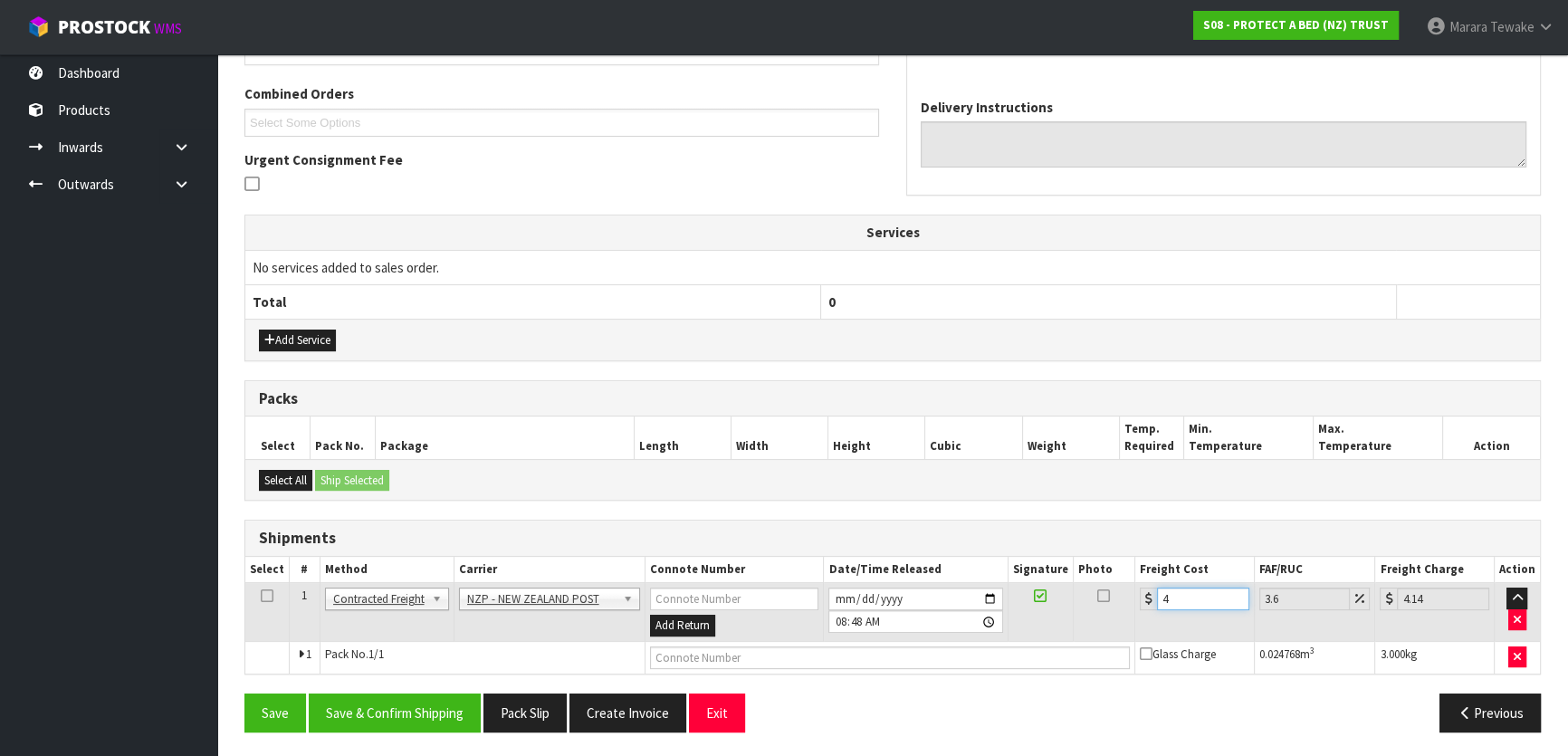
type input "4.45"
type input "4.33"
type input "4.49"
type input "4.33"
drag, startPoint x: 405, startPoint y: 720, endPoint x: 397, endPoint y: 714, distance: 10.0
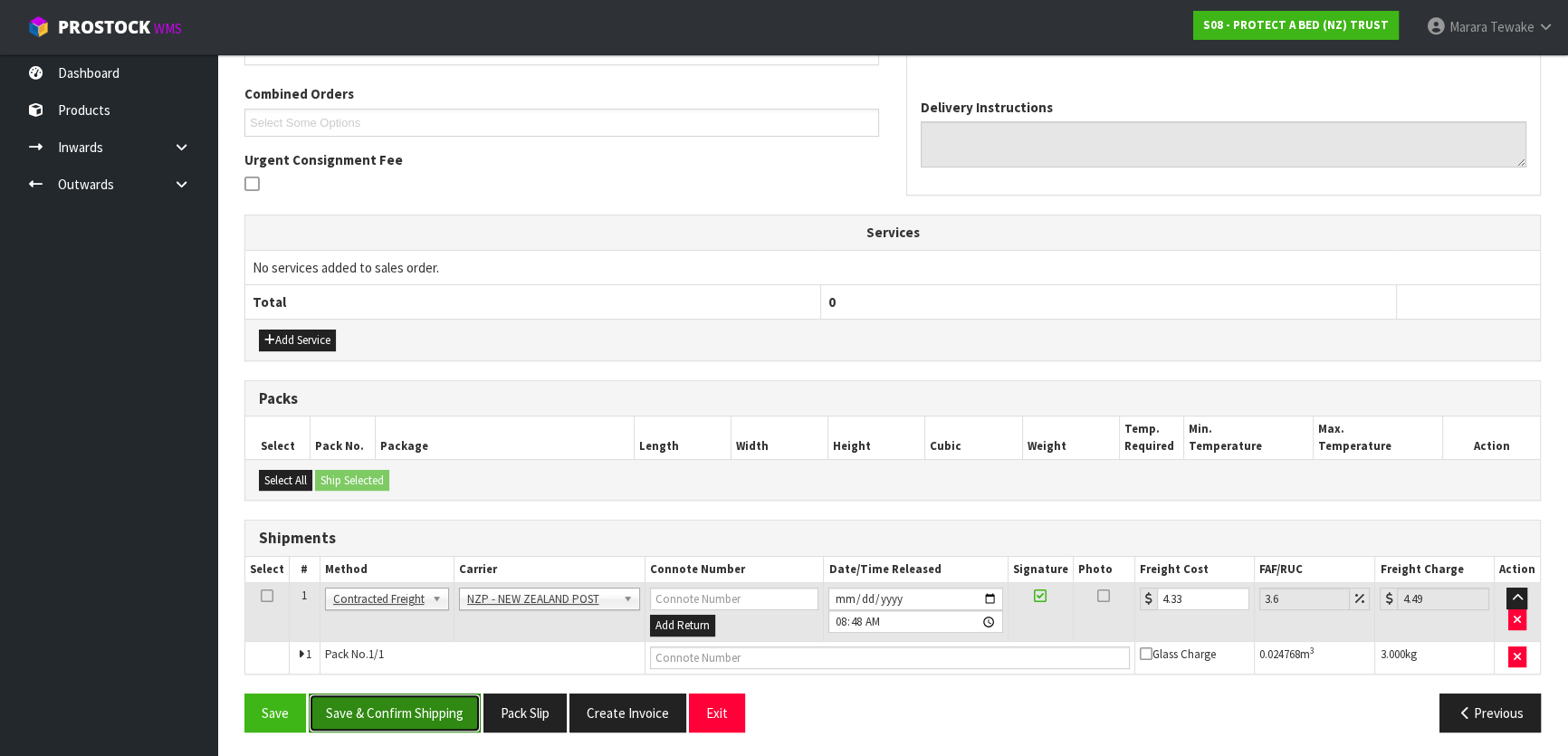
click at [399, 715] on button "Save & Confirm Shipping" at bounding box center [395, 713] width 172 height 39
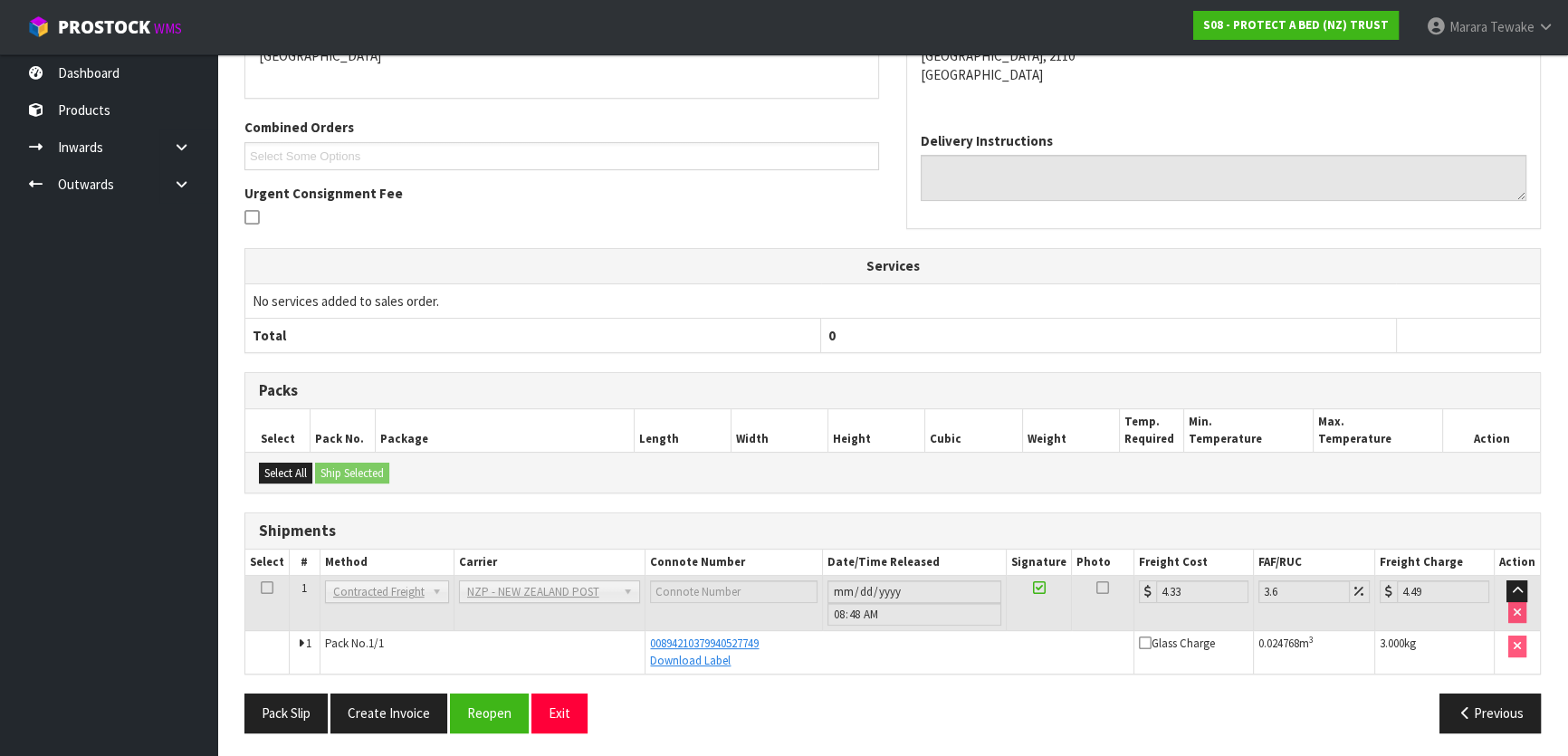
scroll to position [0, 0]
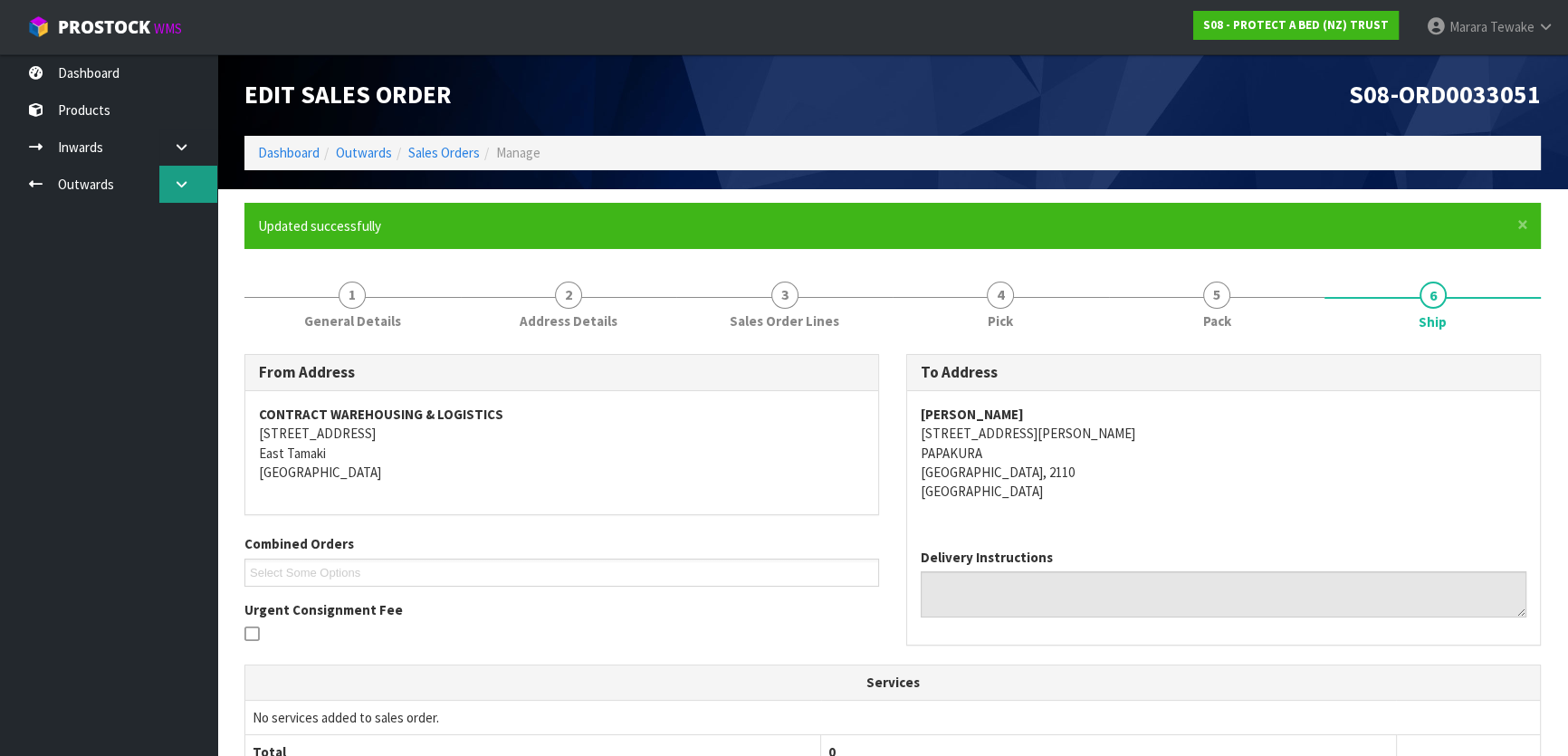
click at [198, 188] on link at bounding box center [188, 184] width 57 height 37
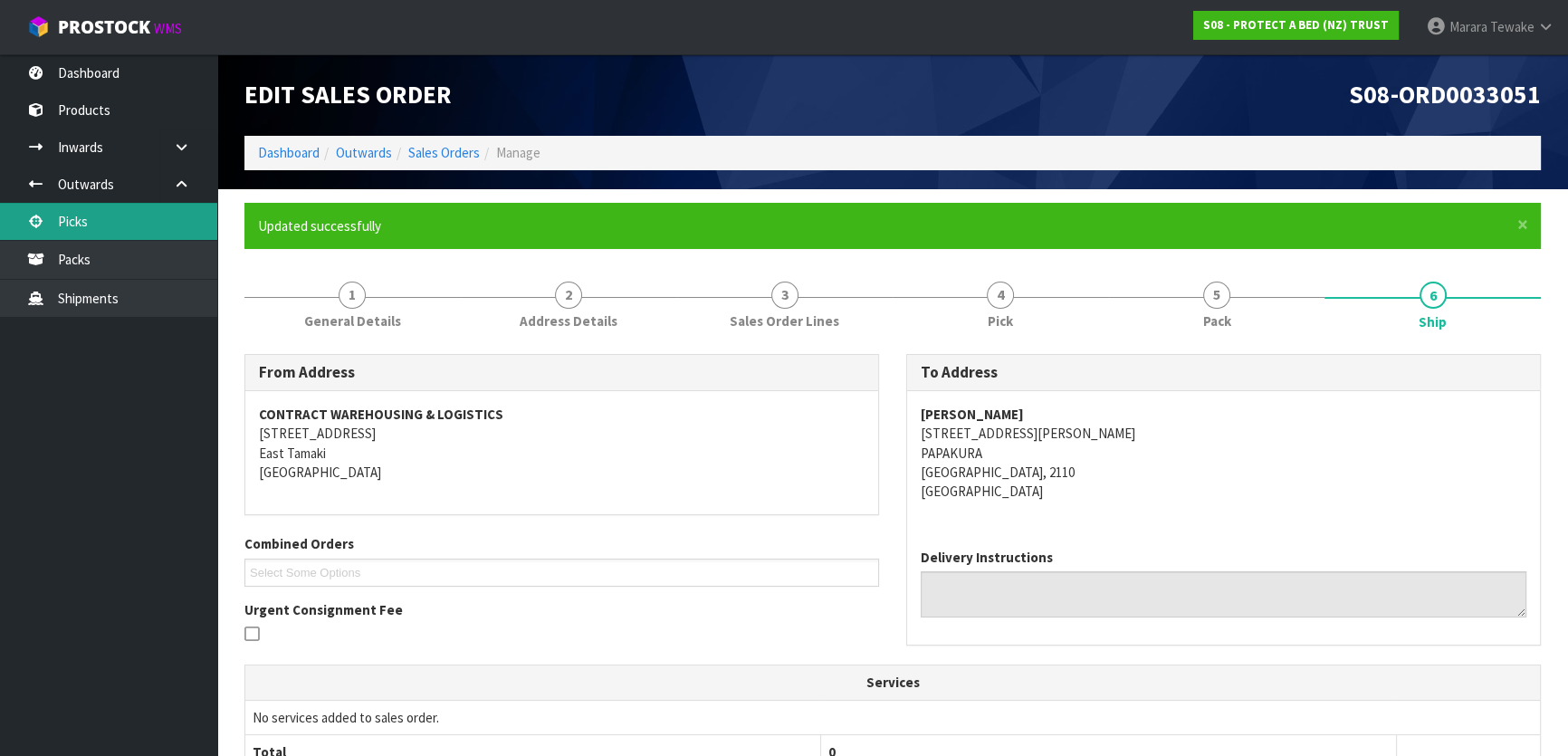
click at [164, 213] on link "Picks" at bounding box center [108, 221] width 218 height 37
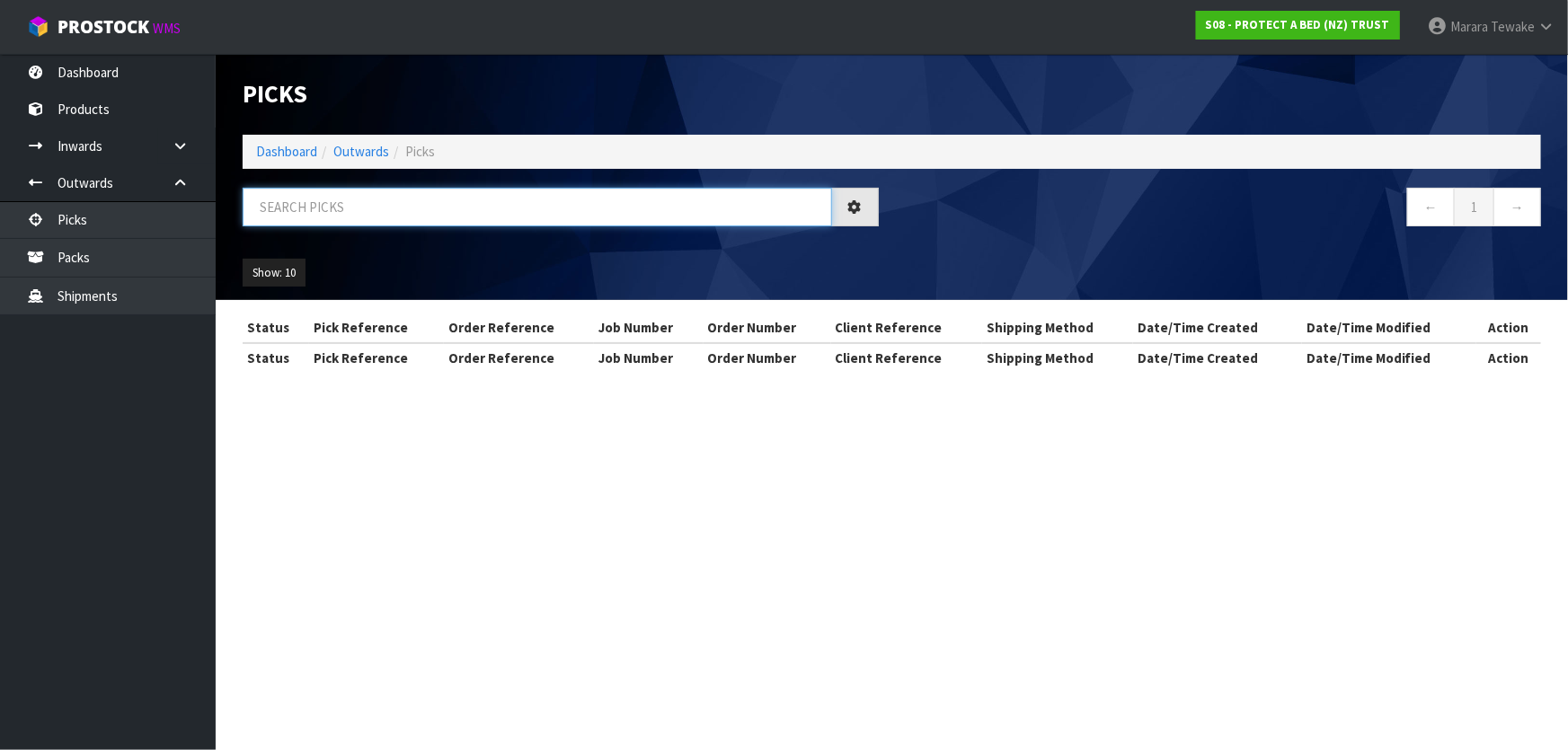
click at [296, 210] on input "text" at bounding box center [537, 207] width 589 height 38
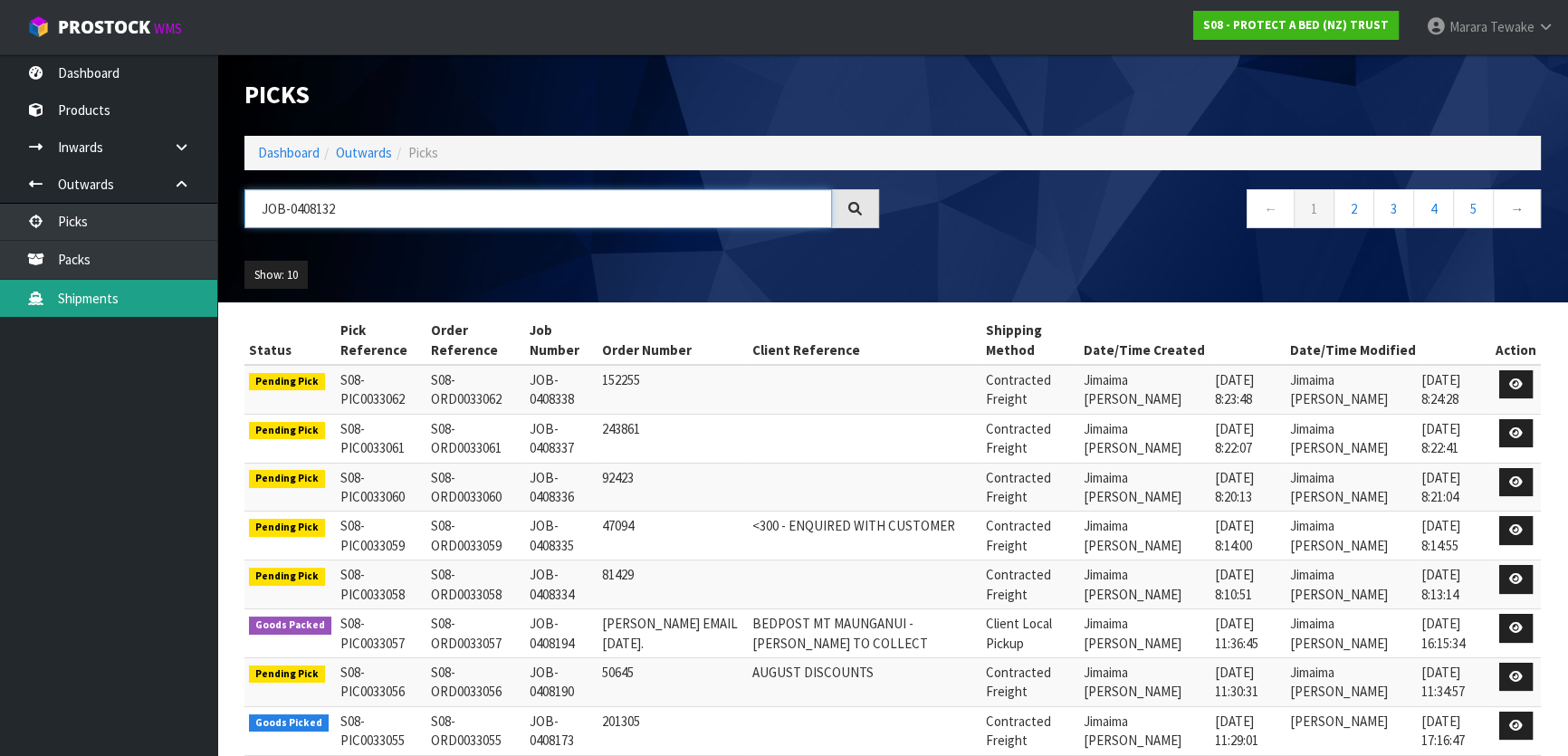
type input "JOB-0408132"
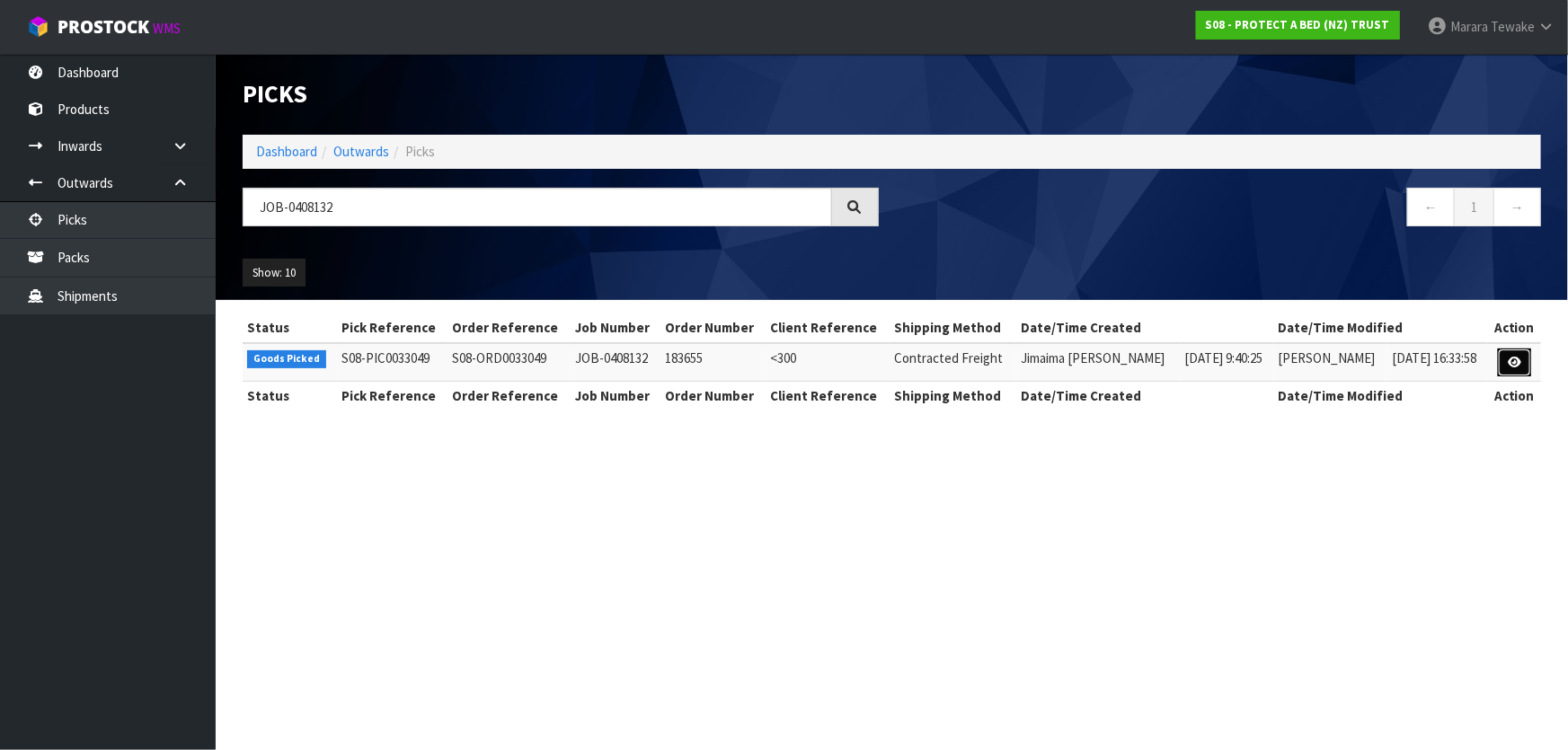
click at [1516, 365] on icon at bounding box center [1515, 362] width 13 height 11
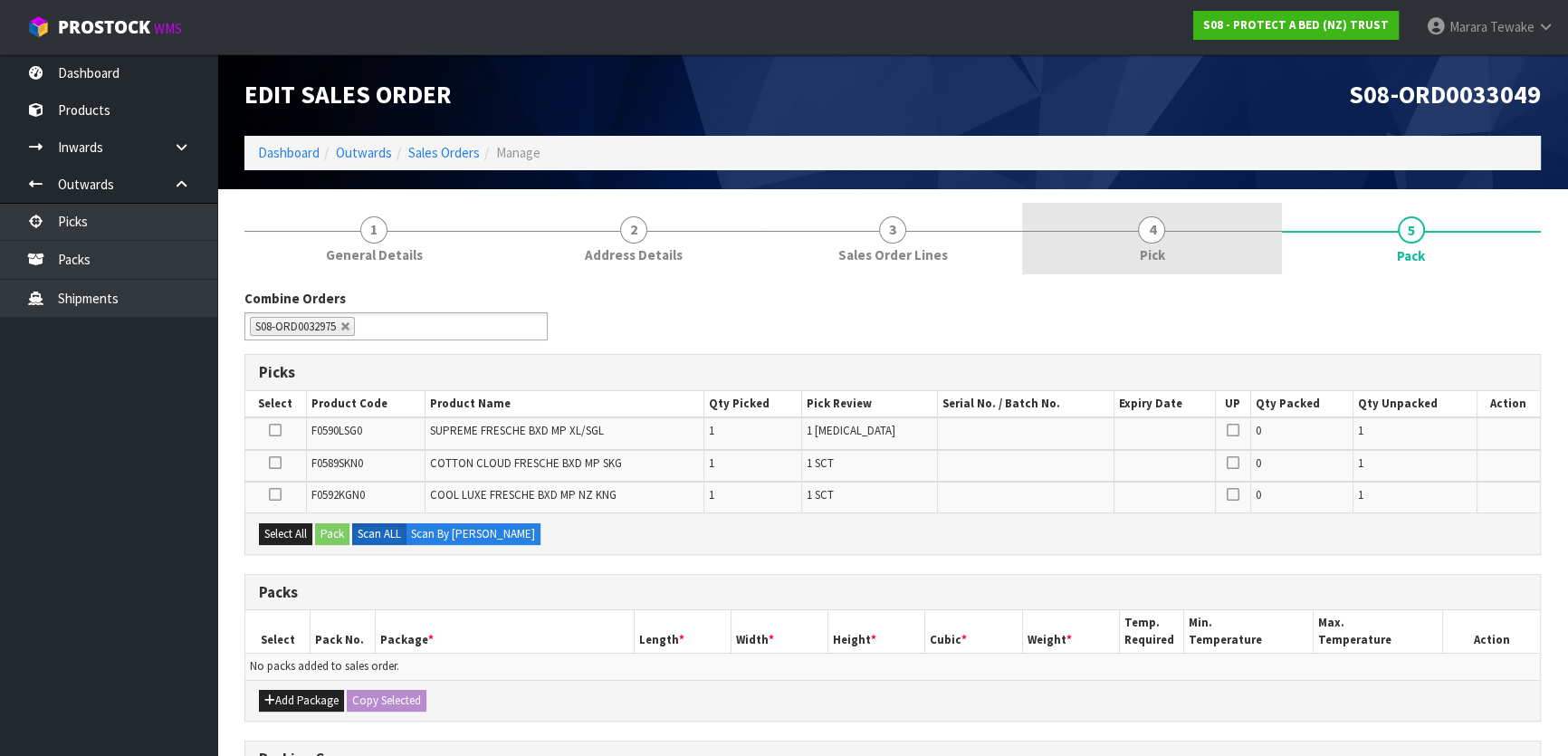
click at [1182, 253] on link "4 Pick" at bounding box center [1152, 238] width 259 height 72
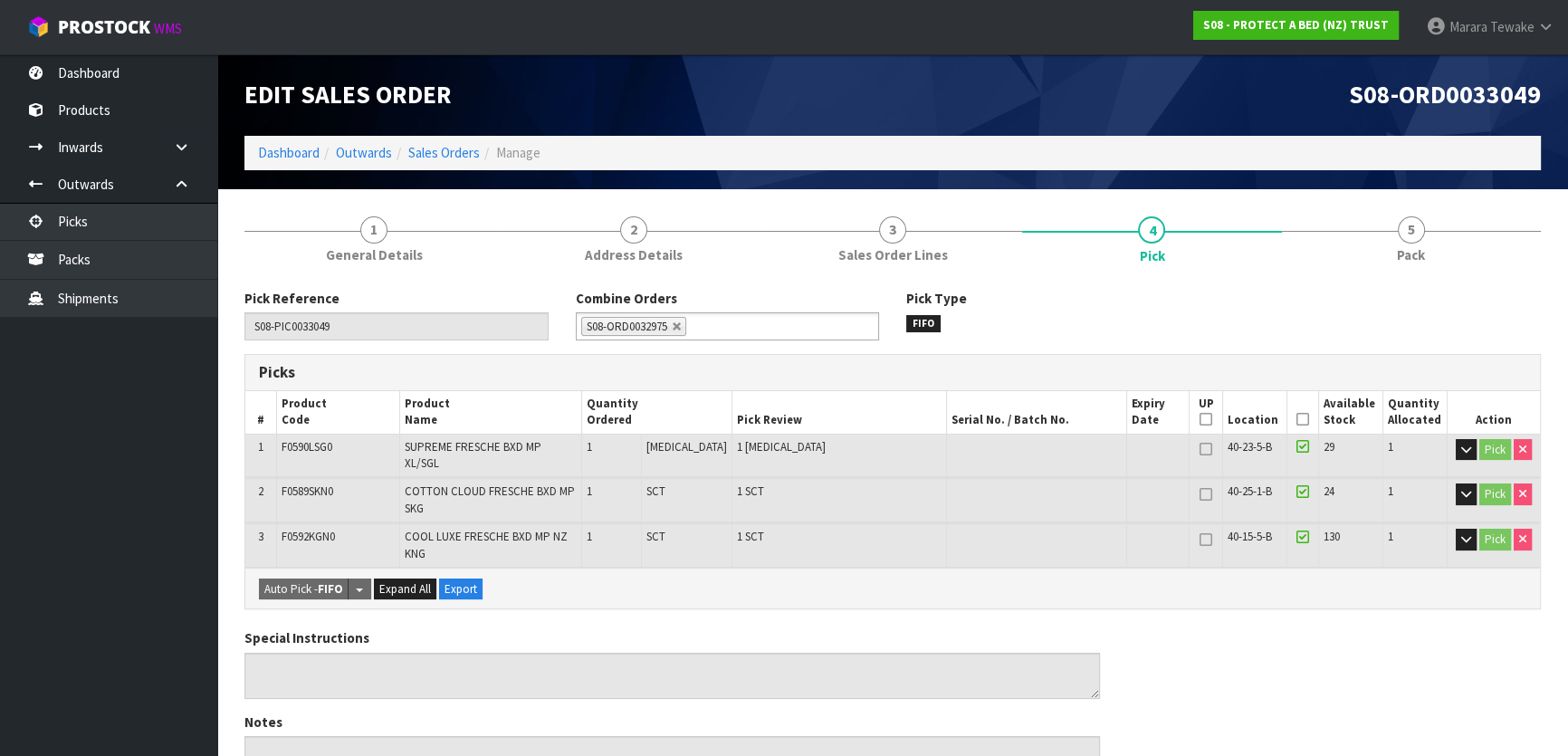
click at [1297, 419] on icon at bounding box center [1302, 419] width 12 height 1
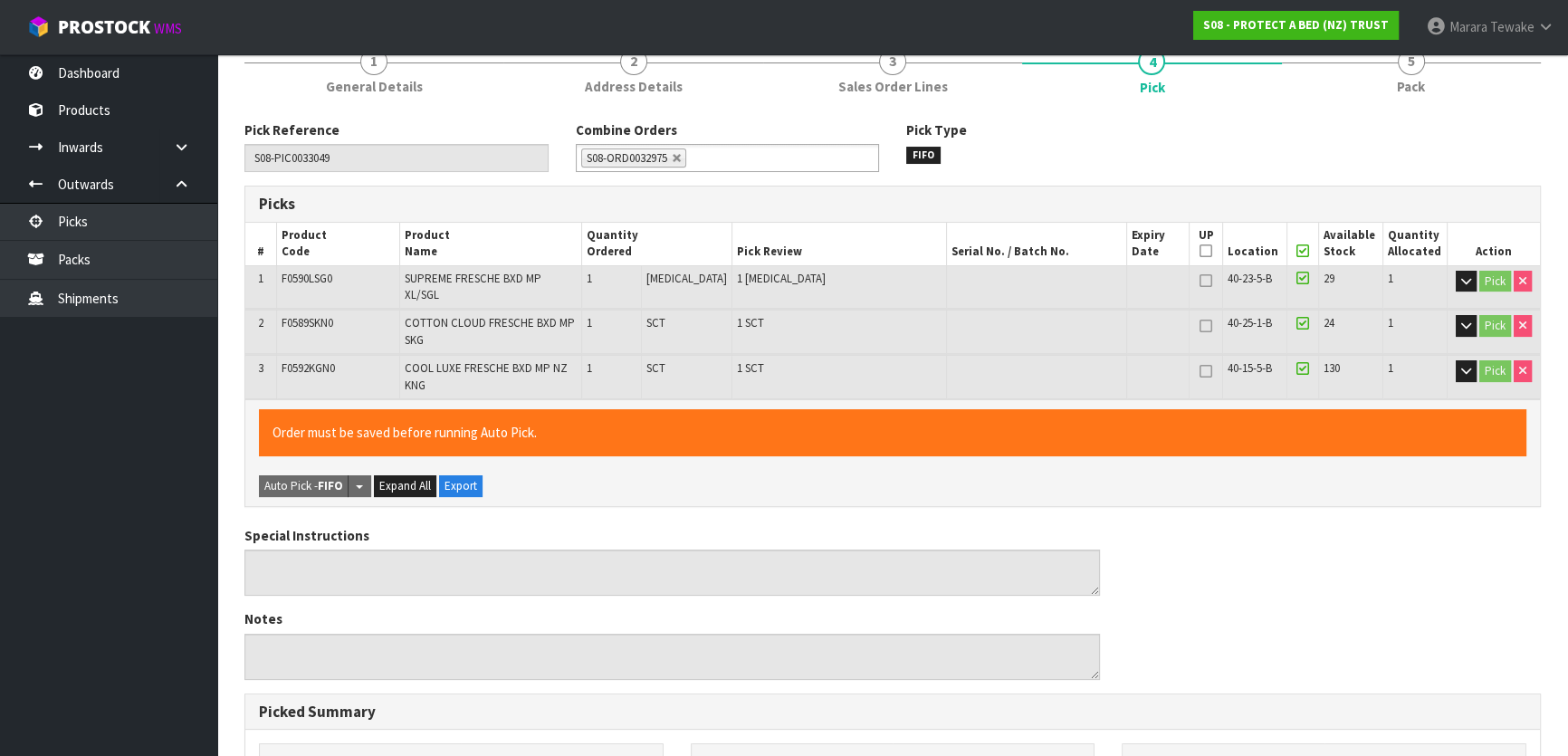
scroll to position [576, 0]
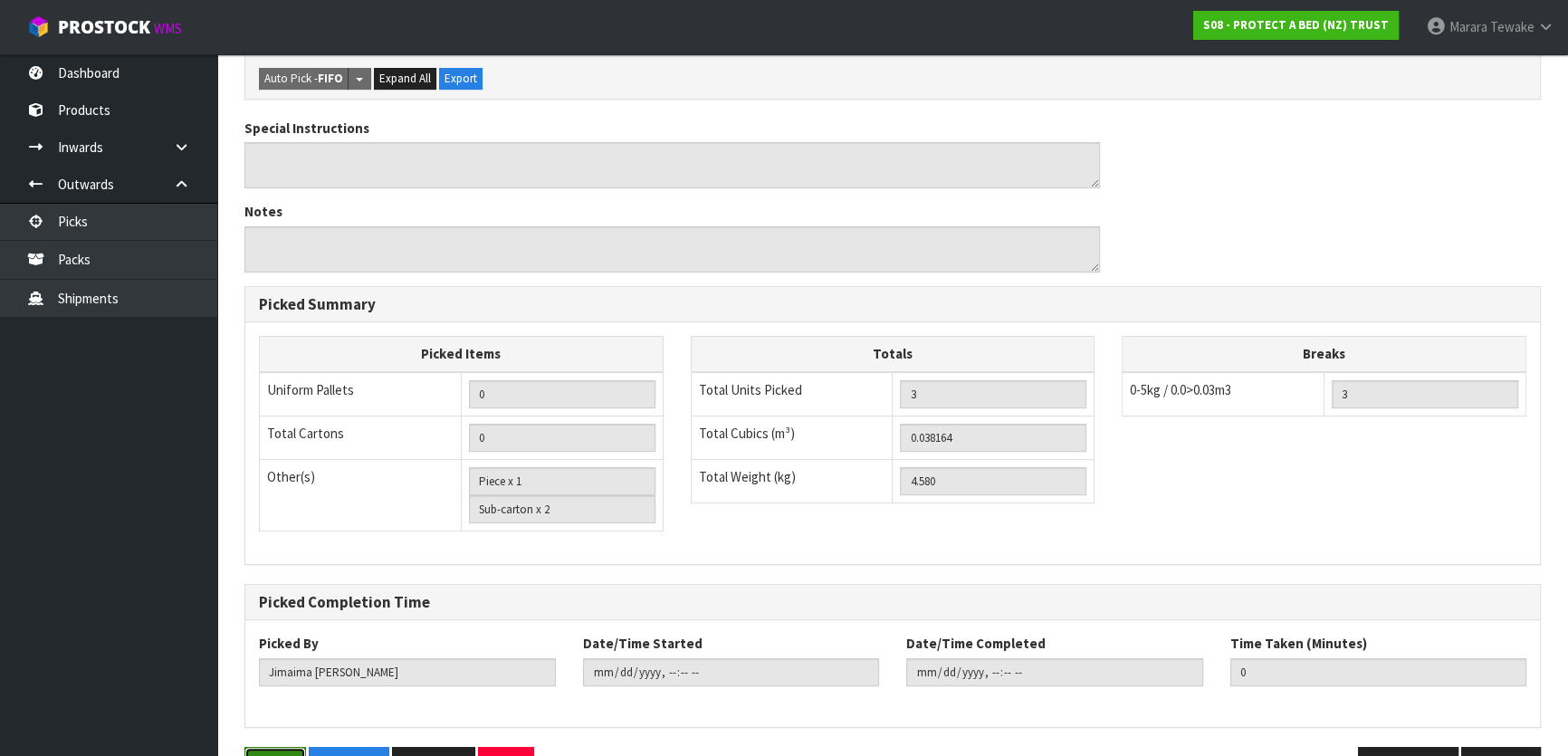
click at [299, 748] on button "Save" at bounding box center [274, 766] width 61 height 39
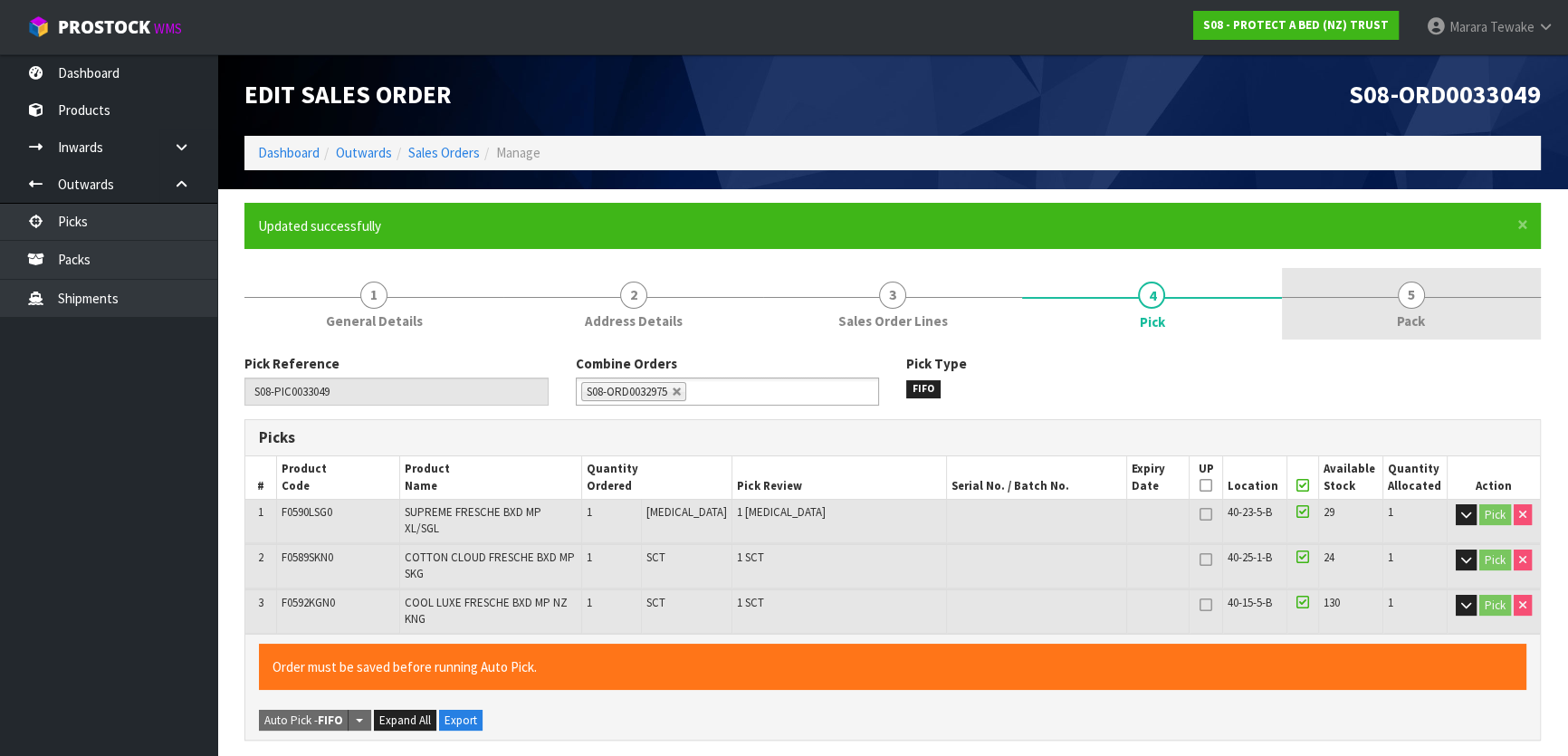
type input "Marara Tewake"
type input "2025-08-19T08:52:01"
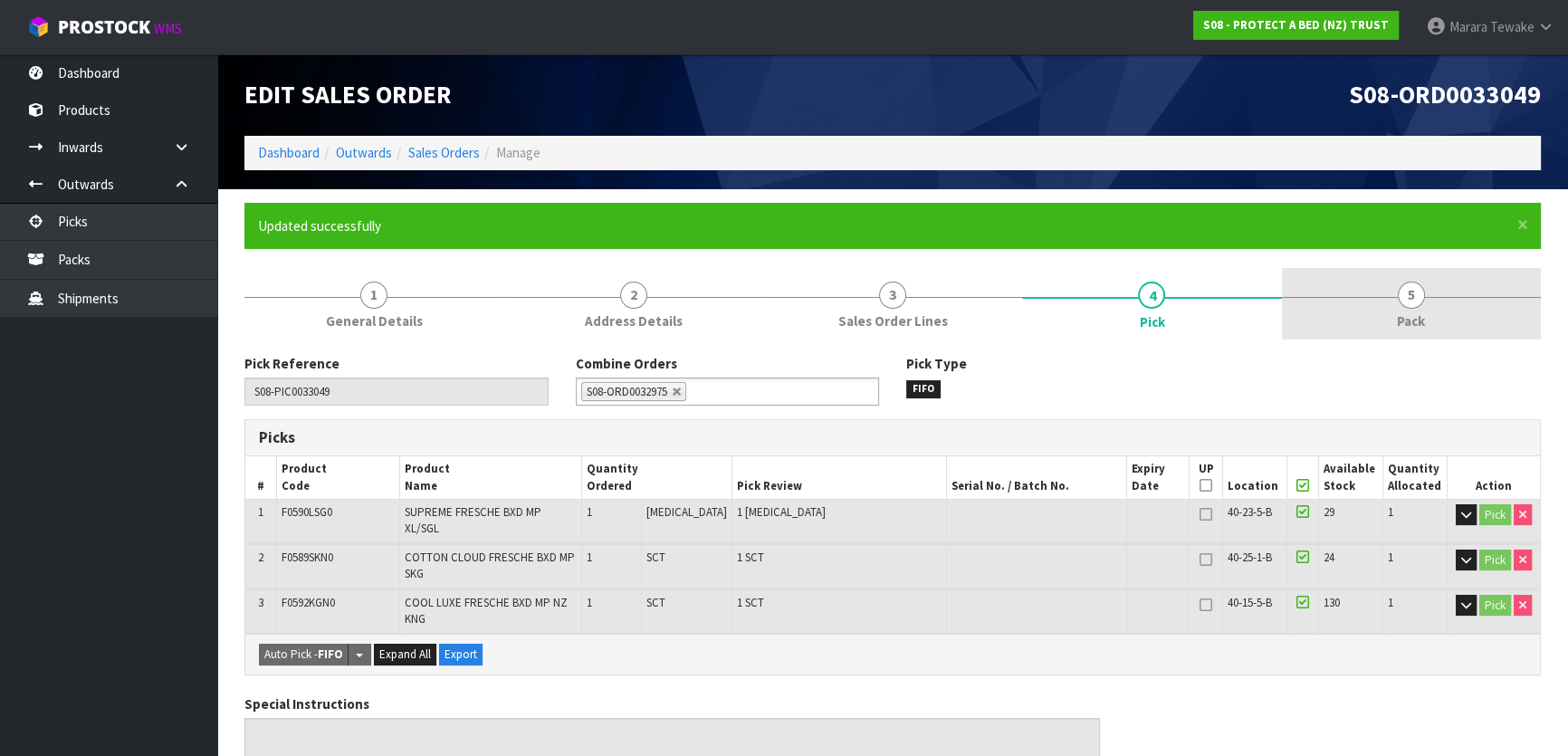
click at [1440, 313] on link "5 Pack" at bounding box center [1411, 304] width 259 height 72
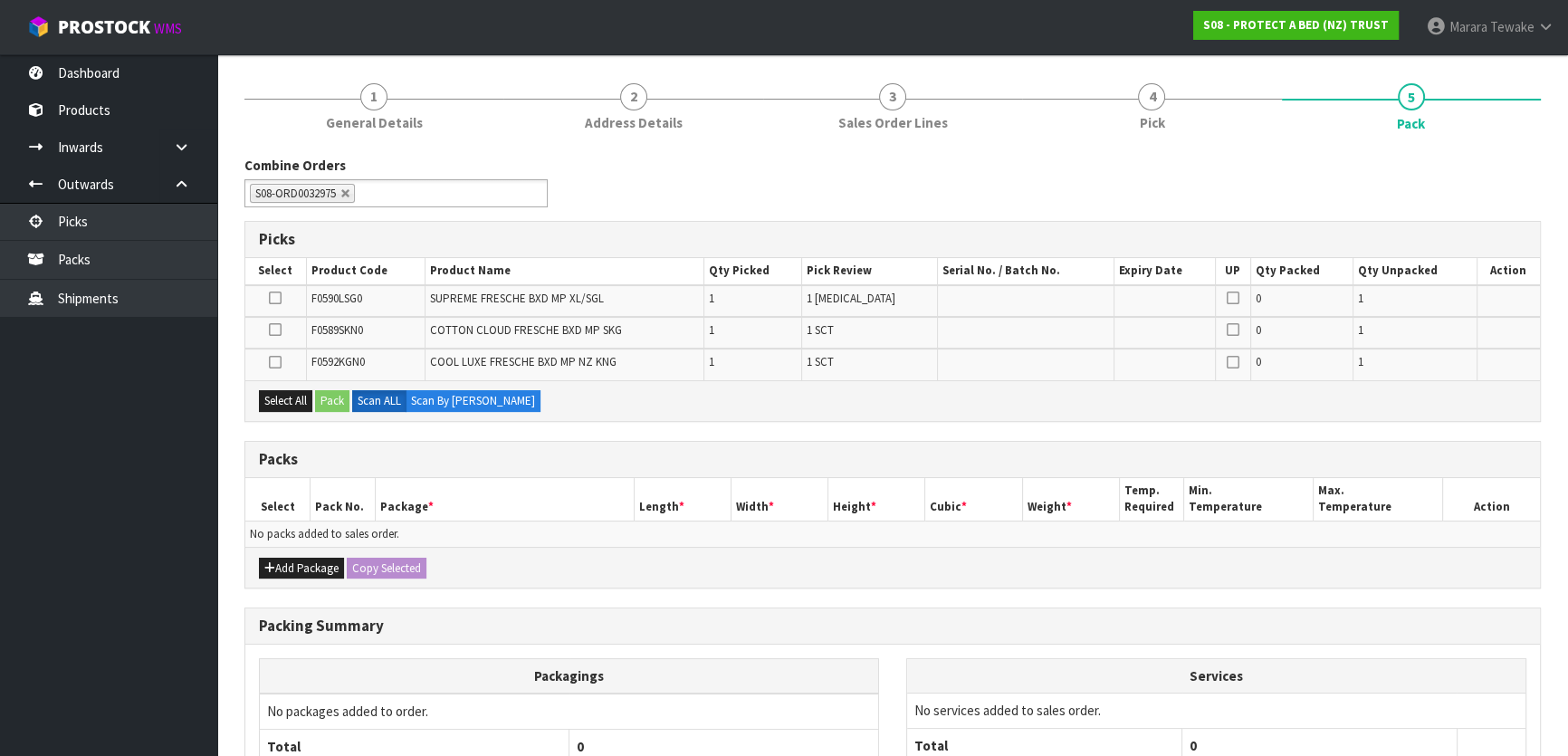
scroll to position [196, 0]
click at [312, 567] on button "Add Package" at bounding box center [302, 570] width 85 height 22
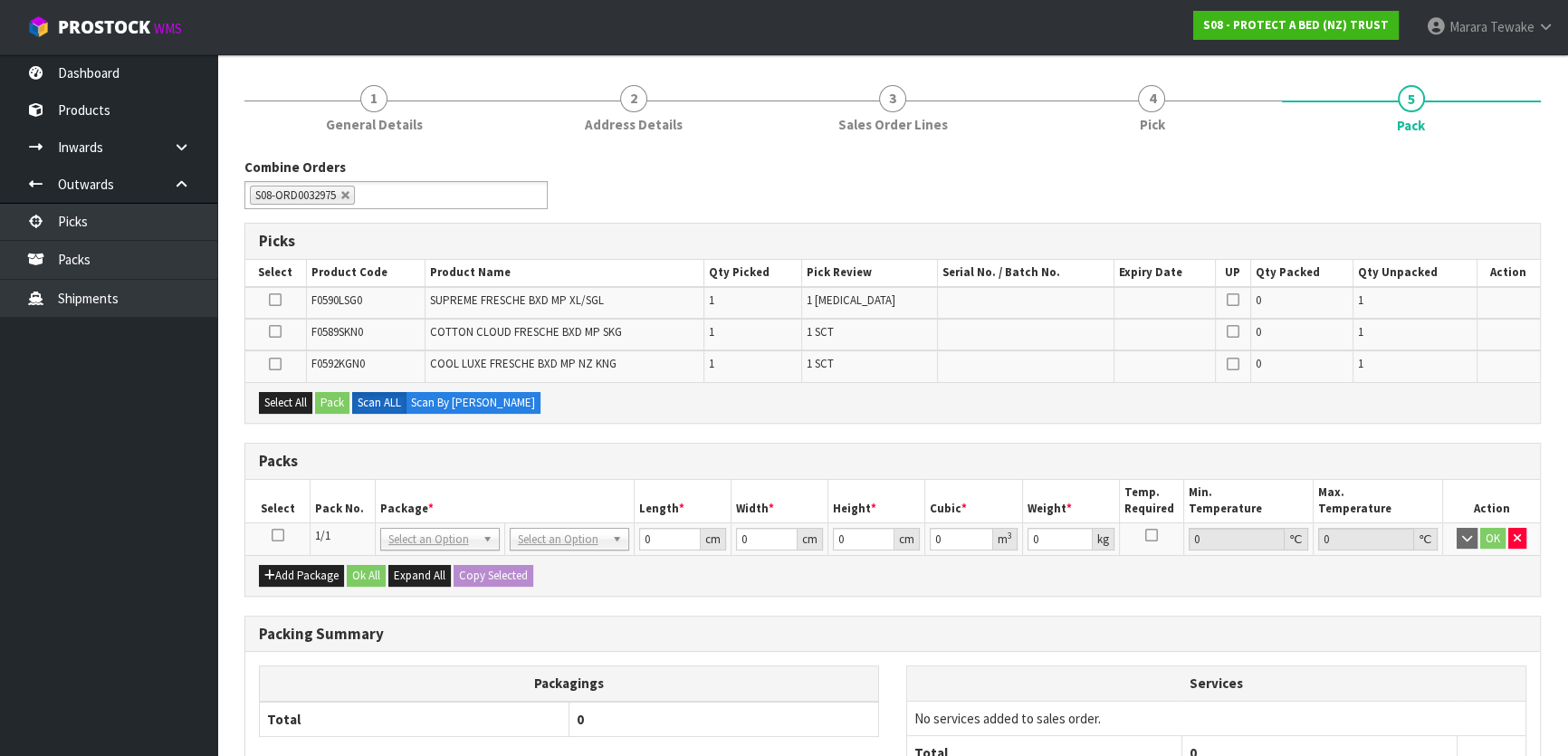
drag, startPoint x: 278, startPoint y: 534, endPoint x: 251, endPoint y: 528, distance: 27.7
click at [276, 535] on icon at bounding box center [277, 535] width 12 height 1
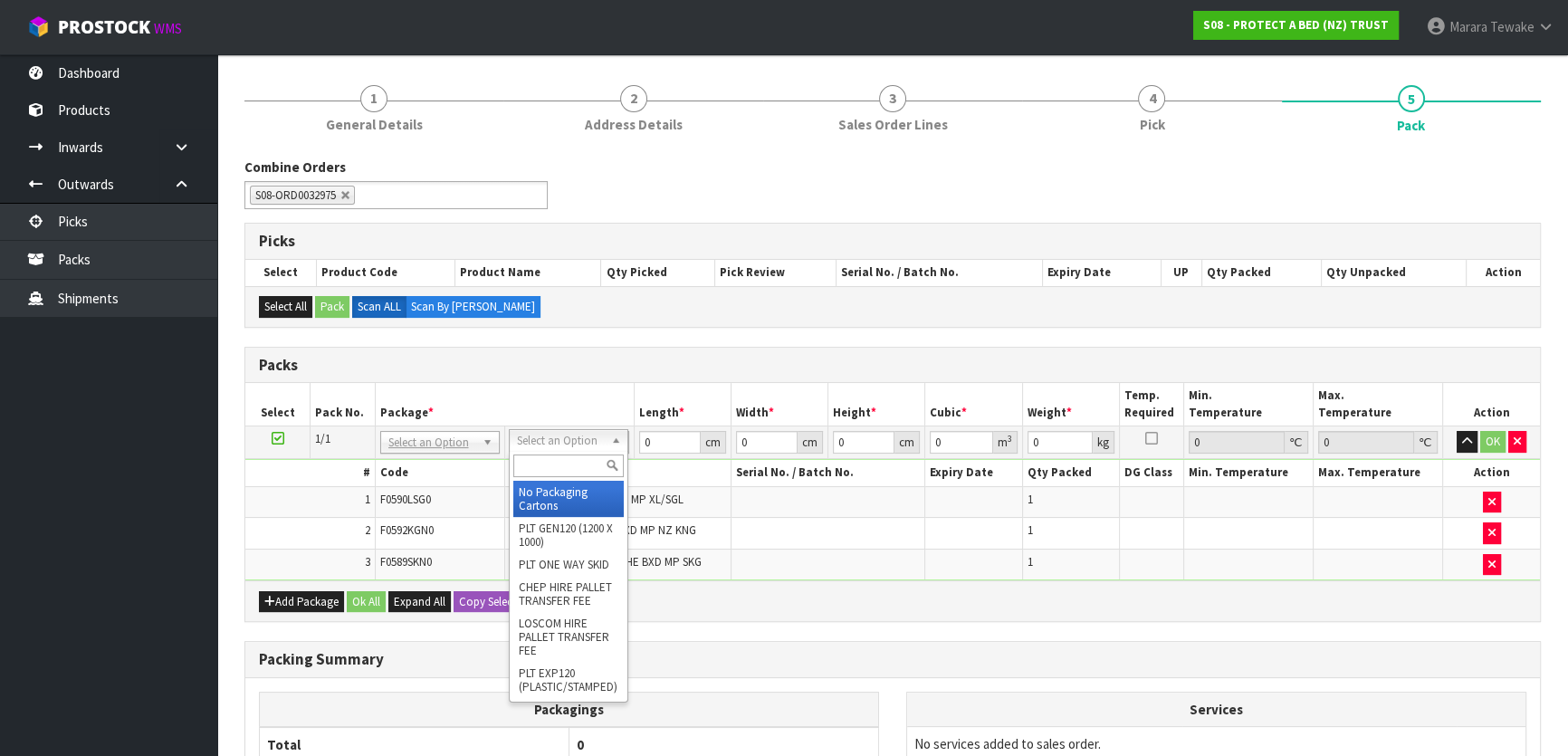
click at [554, 471] on input "text" at bounding box center [568, 466] width 110 height 23
type input "OC"
drag, startPoint x: 554, startPoint y: 472, endPoint x: 502, endPoint y: 462, distance: 53.0
click at [473, 463] on body "Toggle navigation ProStock WMS S08 - PROTECT A BED (NZ) TRUST Marara Tewake Log…" at bounding box center [784, 182] width 1568 height 756
drag, startPoint x: 564, startPoint y: 490, endPoint x: 588, endPoint y: 471, distance: 30.6
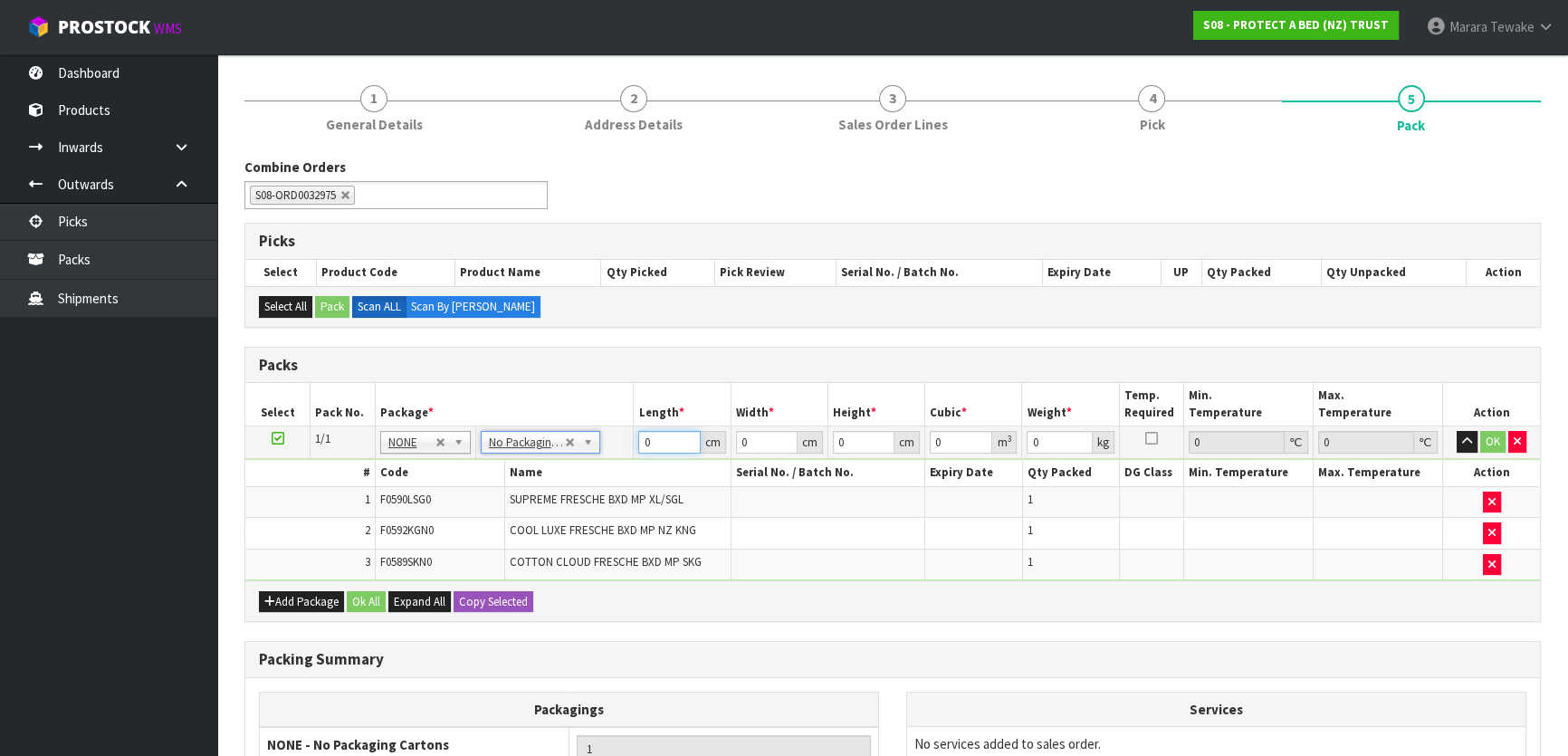
drag, startPoint x: 667, startPoint y: 434, endPoint x: 609, endPoint y: 416, distance: 60.7
click at [614, 420] on table "Select Pack No. Package * Length * Width * Height * Cubic * Weight * Temp. Requ…" at bounding box center [892, 481] width 1295 height 197
type input "61"
type input "41"
type input "3"
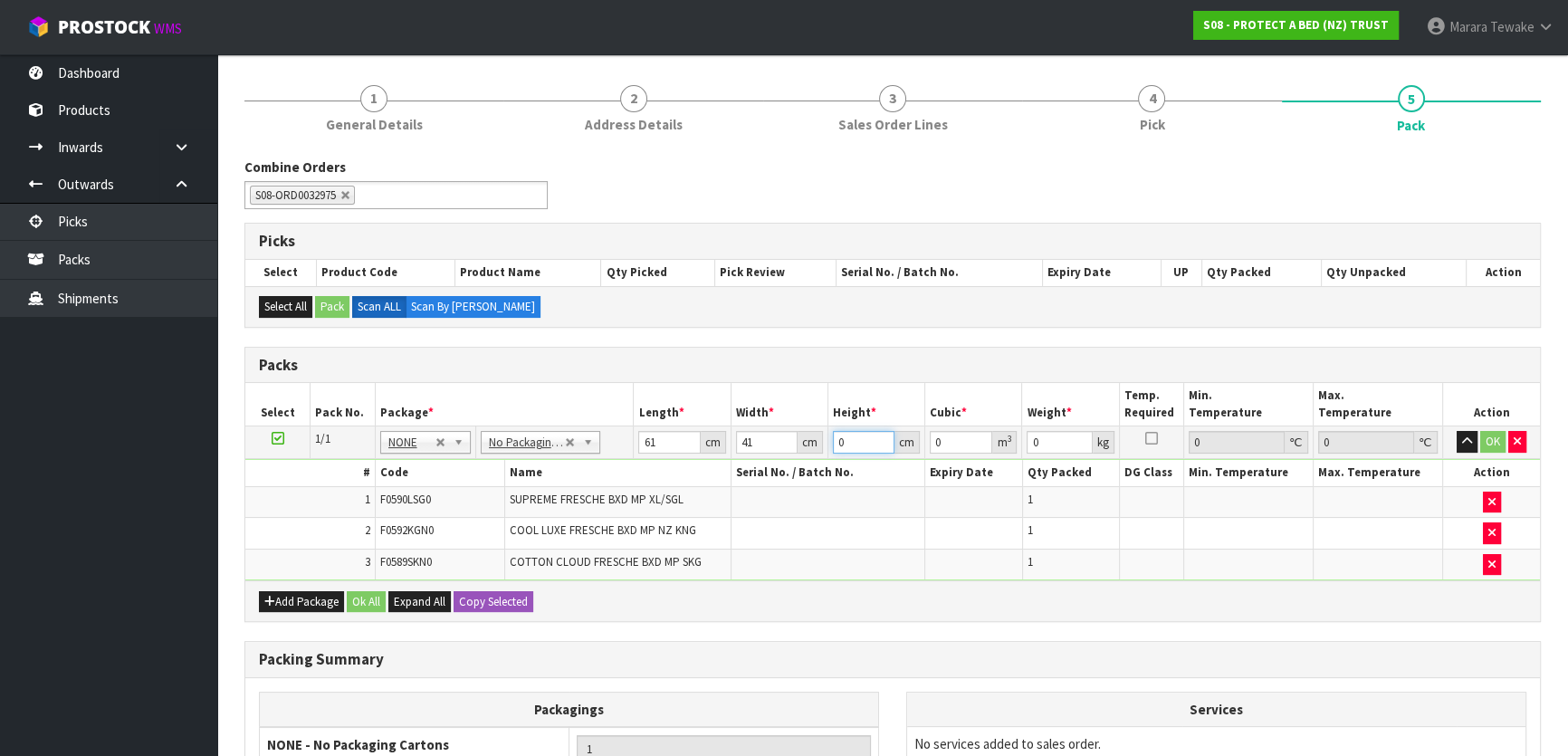
type input "0.007503"
type input "33"
type input "0.082533"
type input "33"
type input "7"
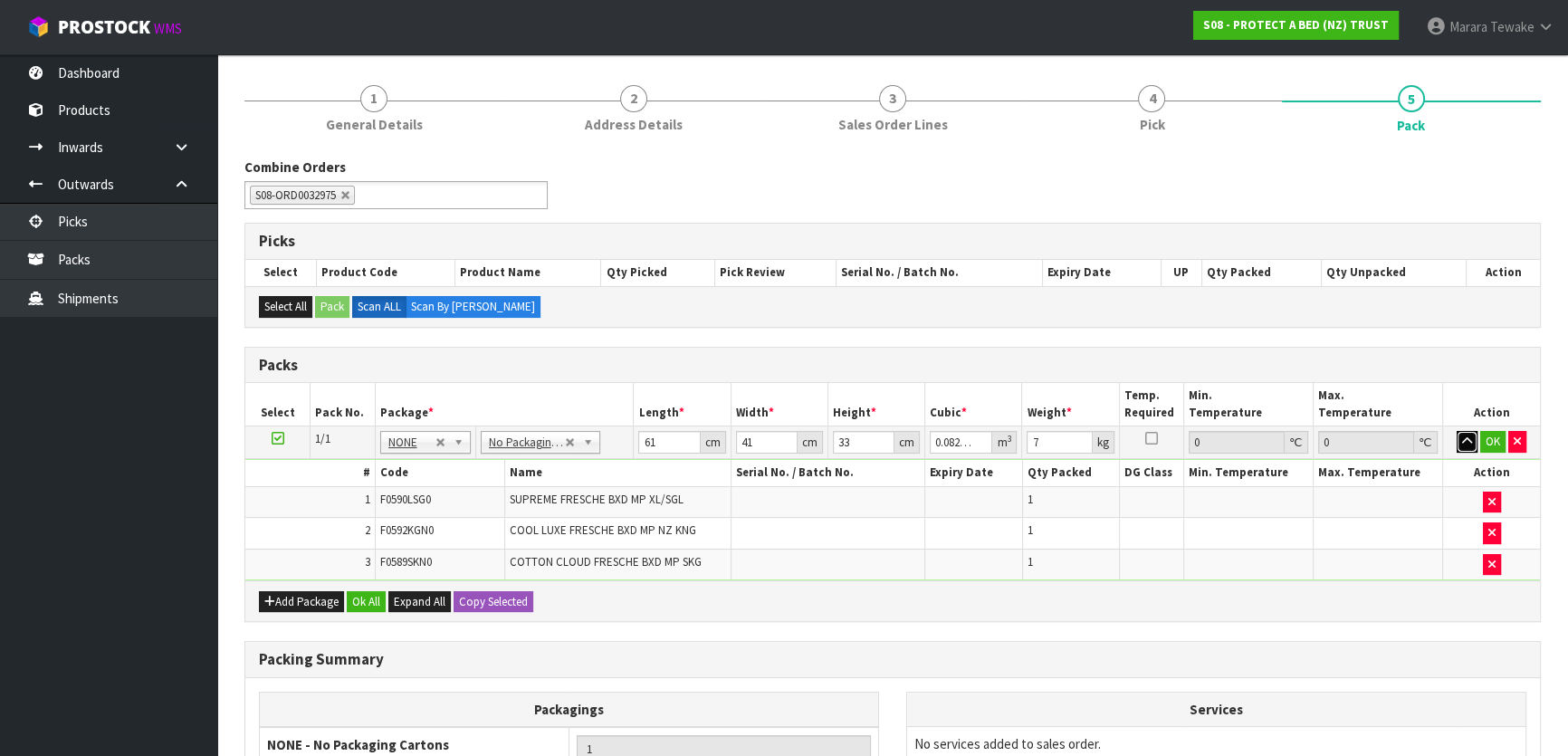
click at [1457, 431] on button "button" at bounding box center [1467, 441] width 21 height 22
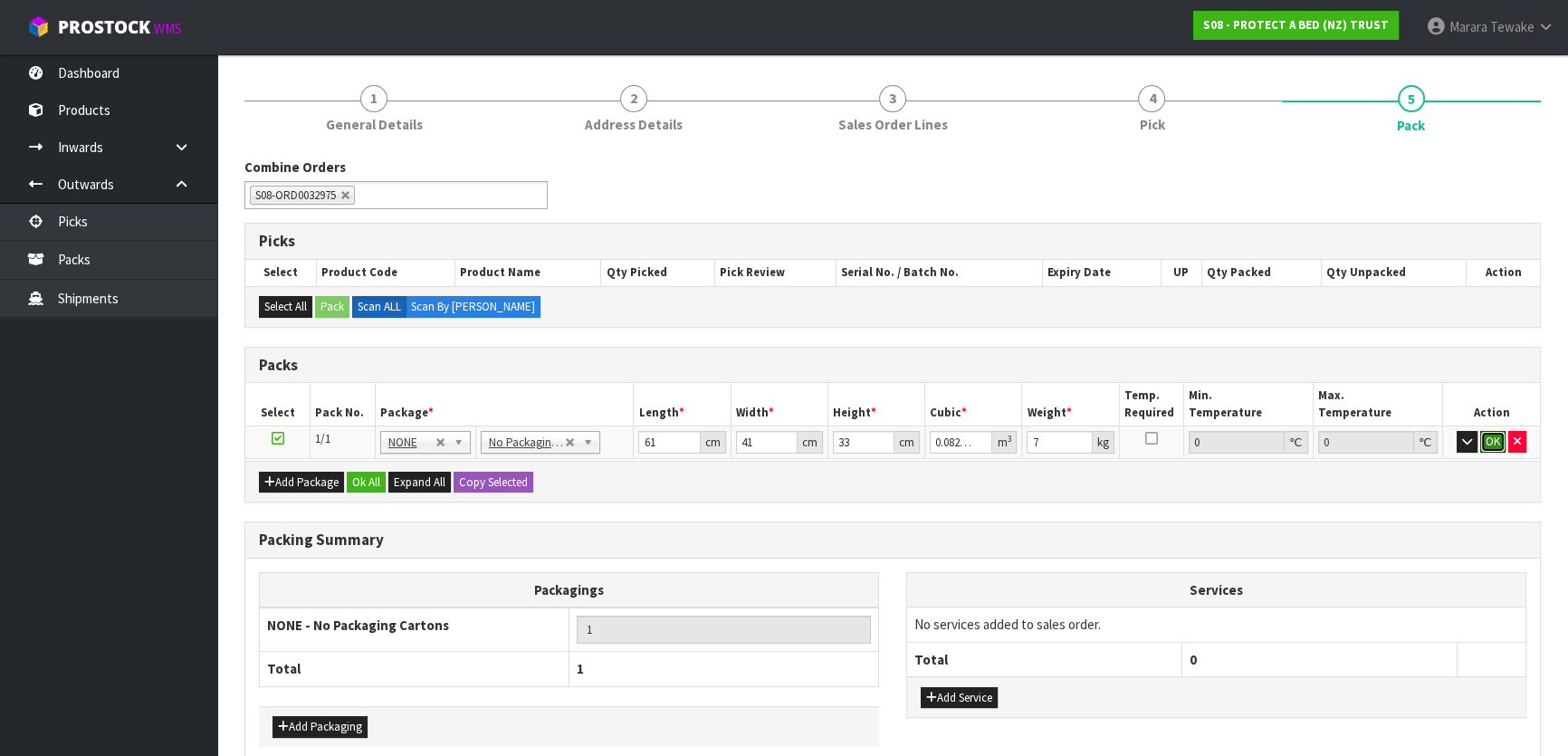
click button "OK" at bounding box center [1493, 441] width 25 height 22
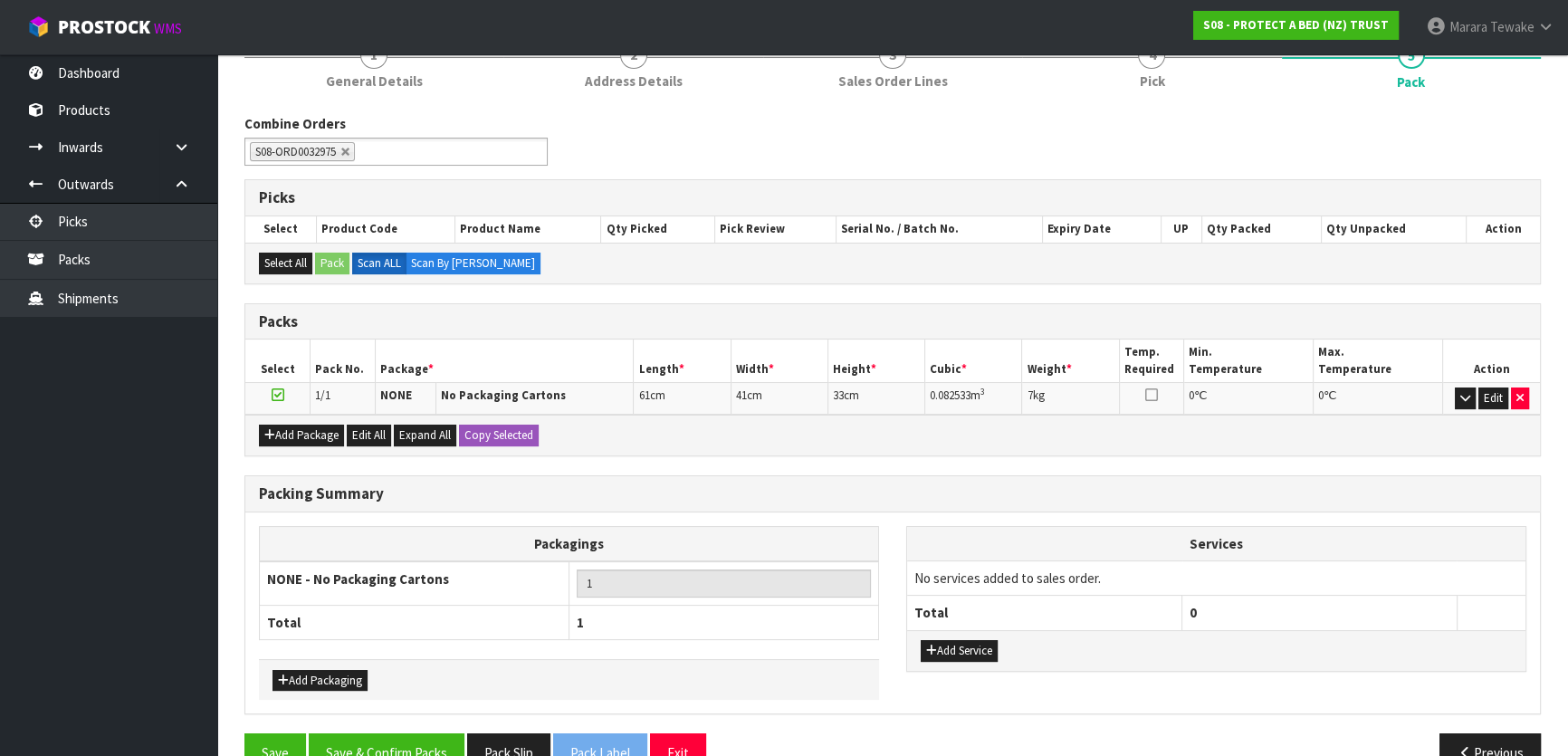
scroll to position [280, 0]
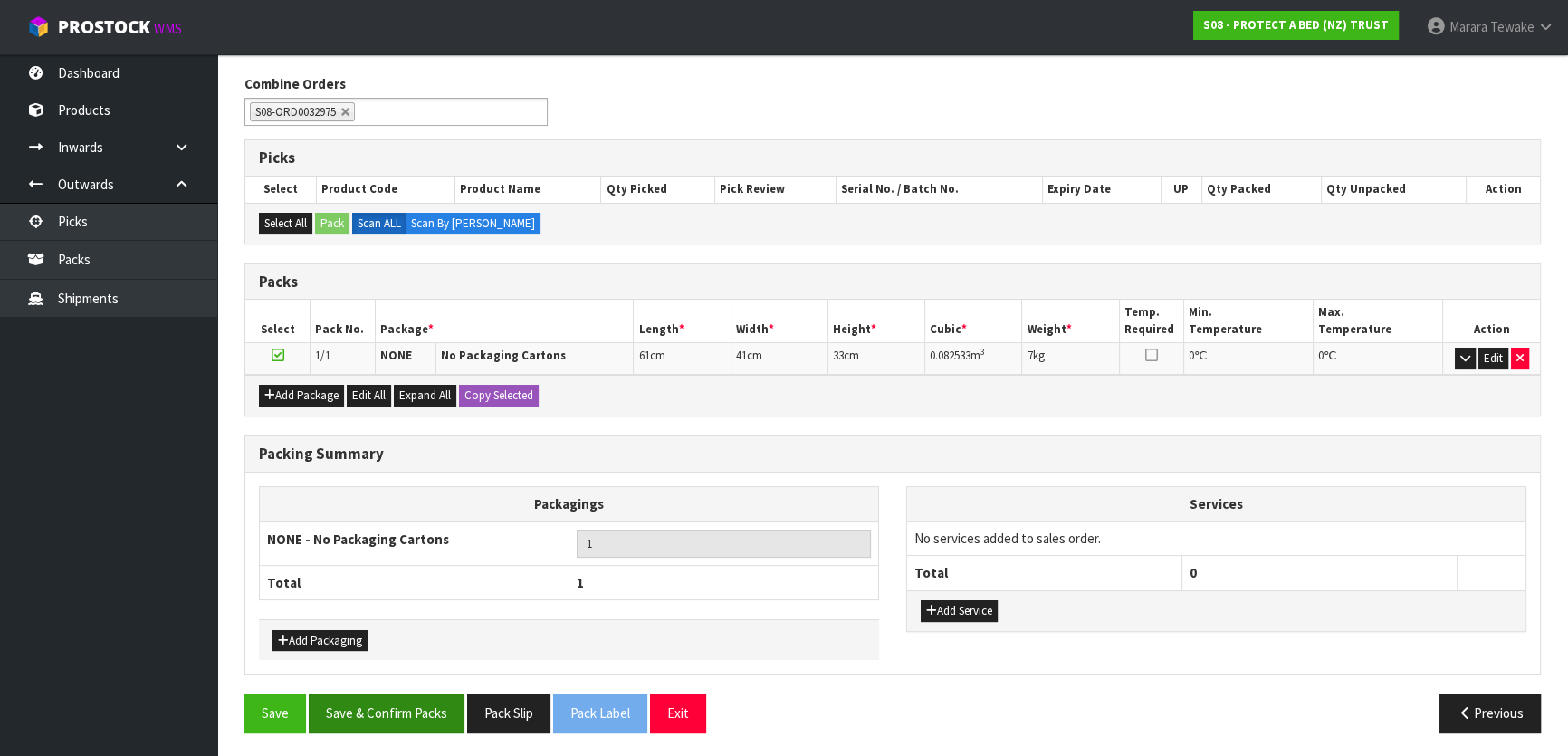
click at [417, 732] on div "Save Save & Confirm Packs Pack Slip Pack Label Exit Previous" at bounding box center [892, 720] width 1324 height 53
click at [421, 715] on button "Save & Confirm Packs" at bounding box center [386, 713] width 155 height 39
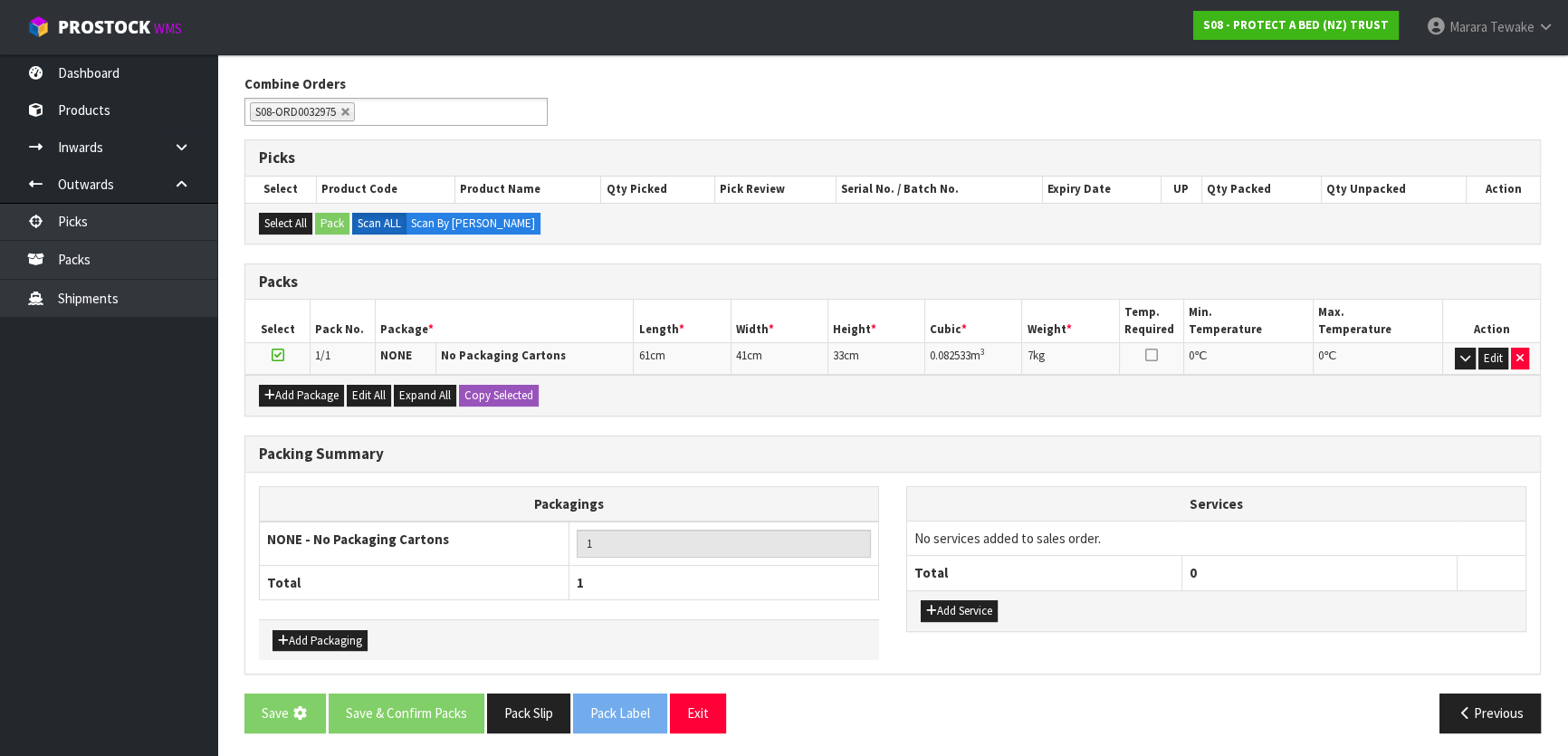
scroll to position [0, 0]
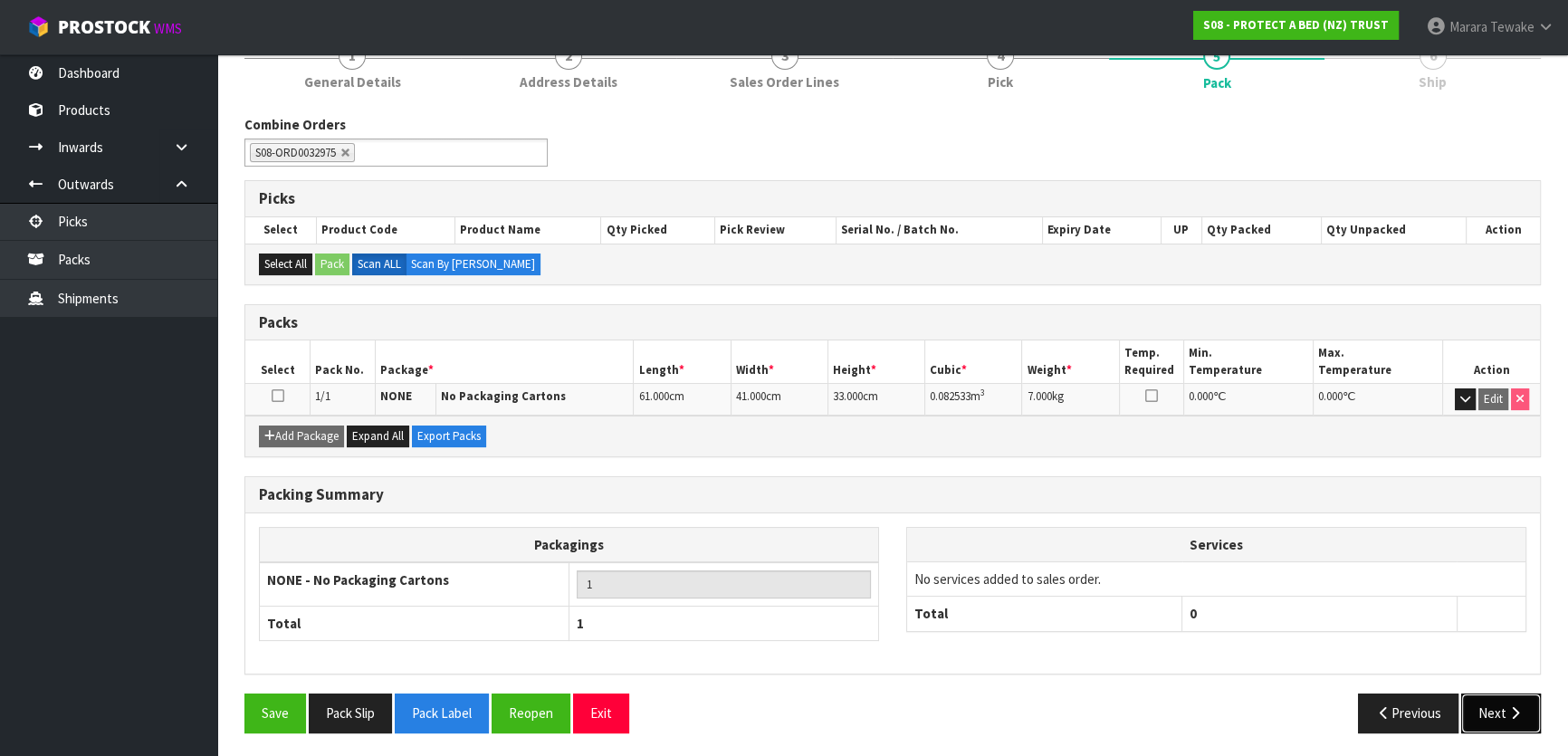
click at [1481, 707] on button "Next" at bounding box center [1501, 713] width 80 height 39
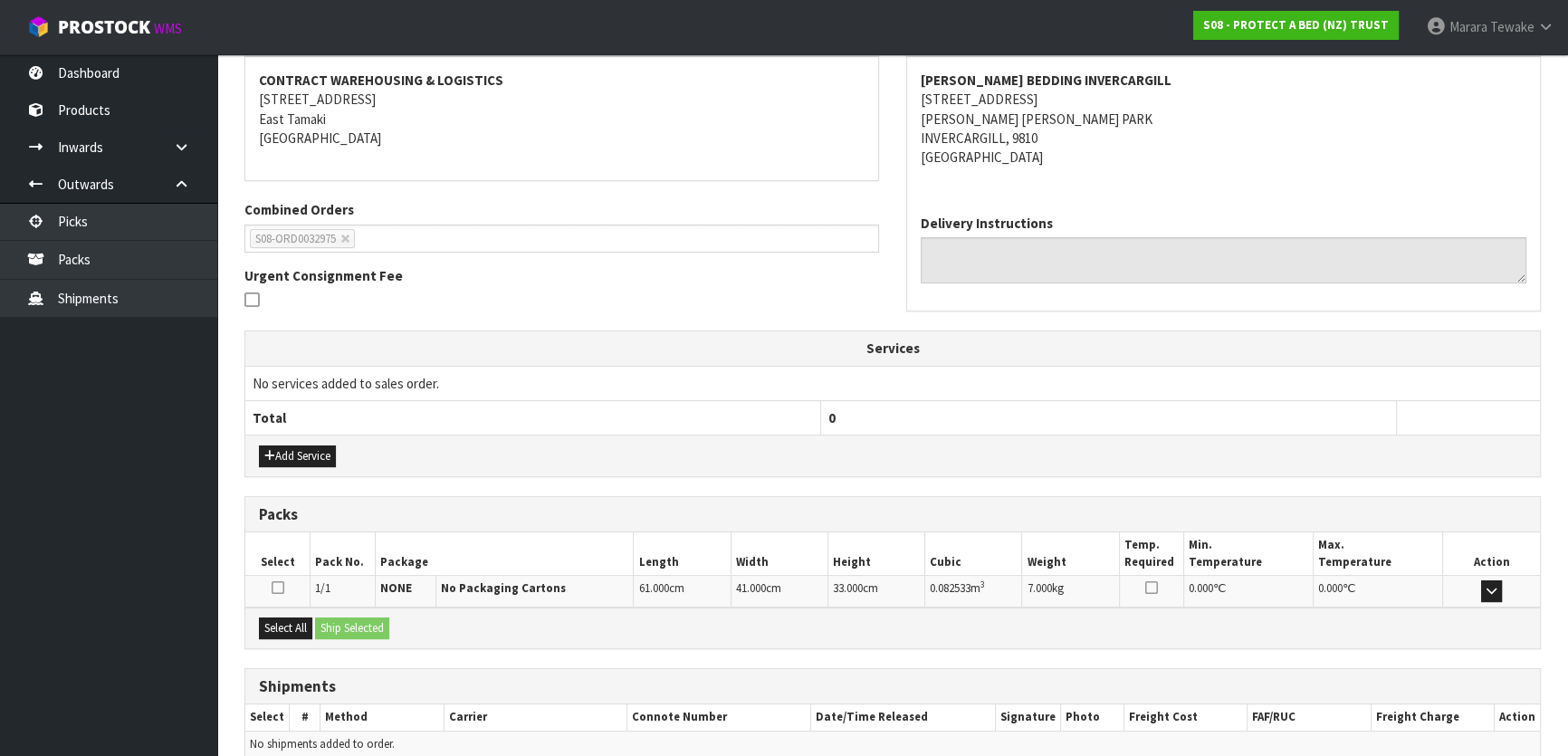
scroll to position [418, 0]
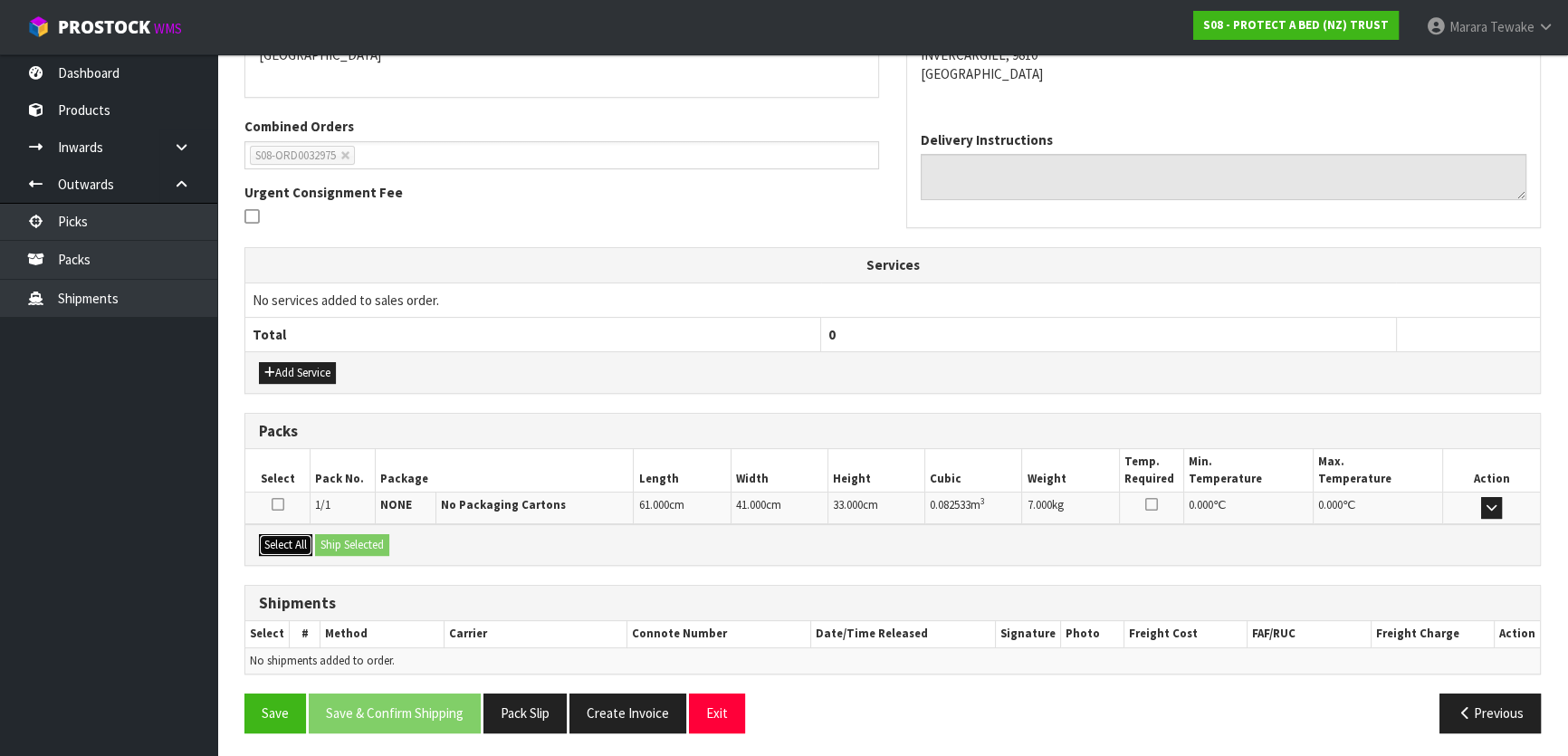
drag, startPoint x: 273, startPoint y: 540, endPoint x: 305, endPoint y: 538, distance: 32.1
click at [276, 540] on button "Select All" at bounding box center [286, 545] width 54 height 22
click at [317, 538] on div "Select All Ship Selected" at bounding box center [892, 544] width 1295 height 41
click at [388, 541] on button "Ship Selected" at bounding box center [351, 545] width 74 height 22
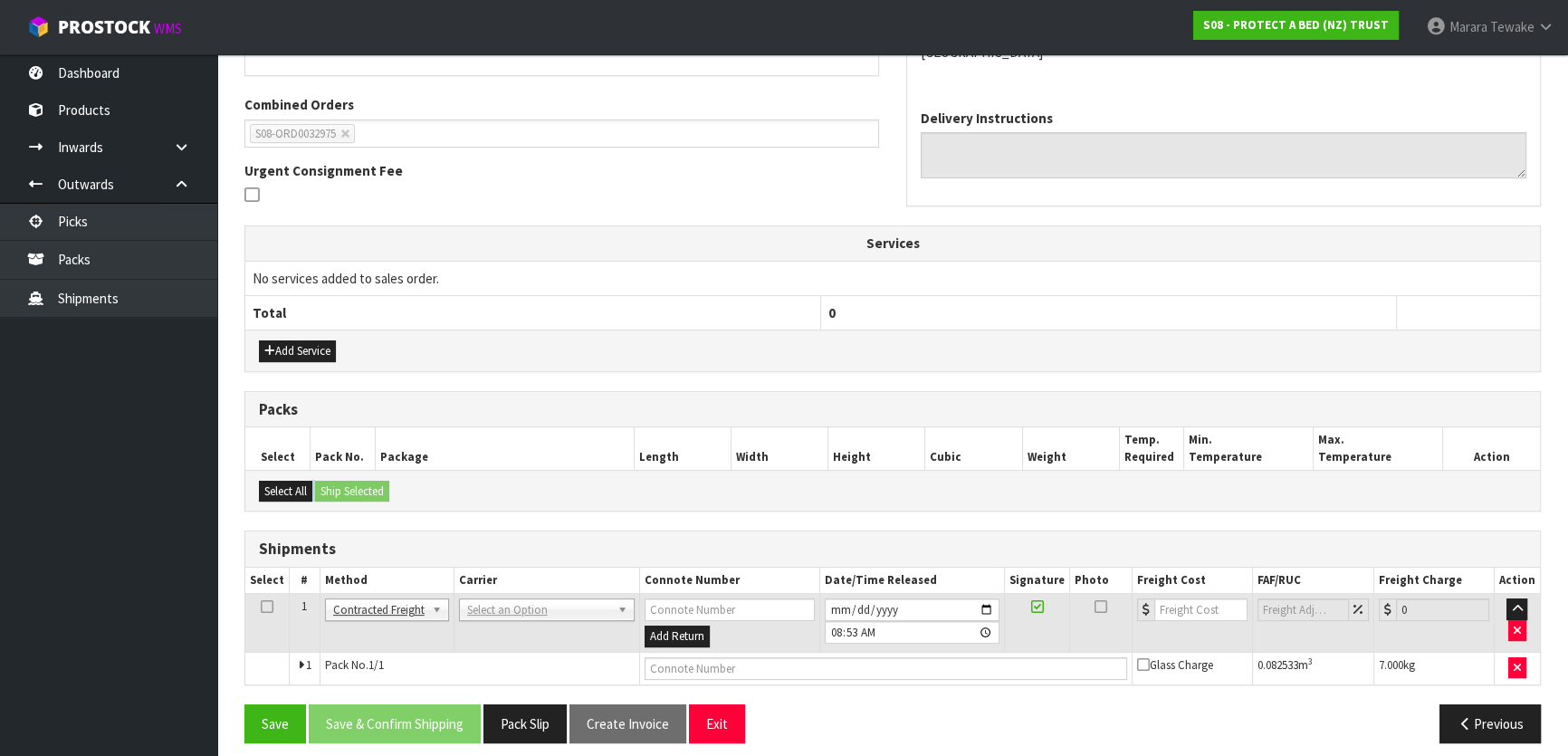
scroll to position [450, 0]
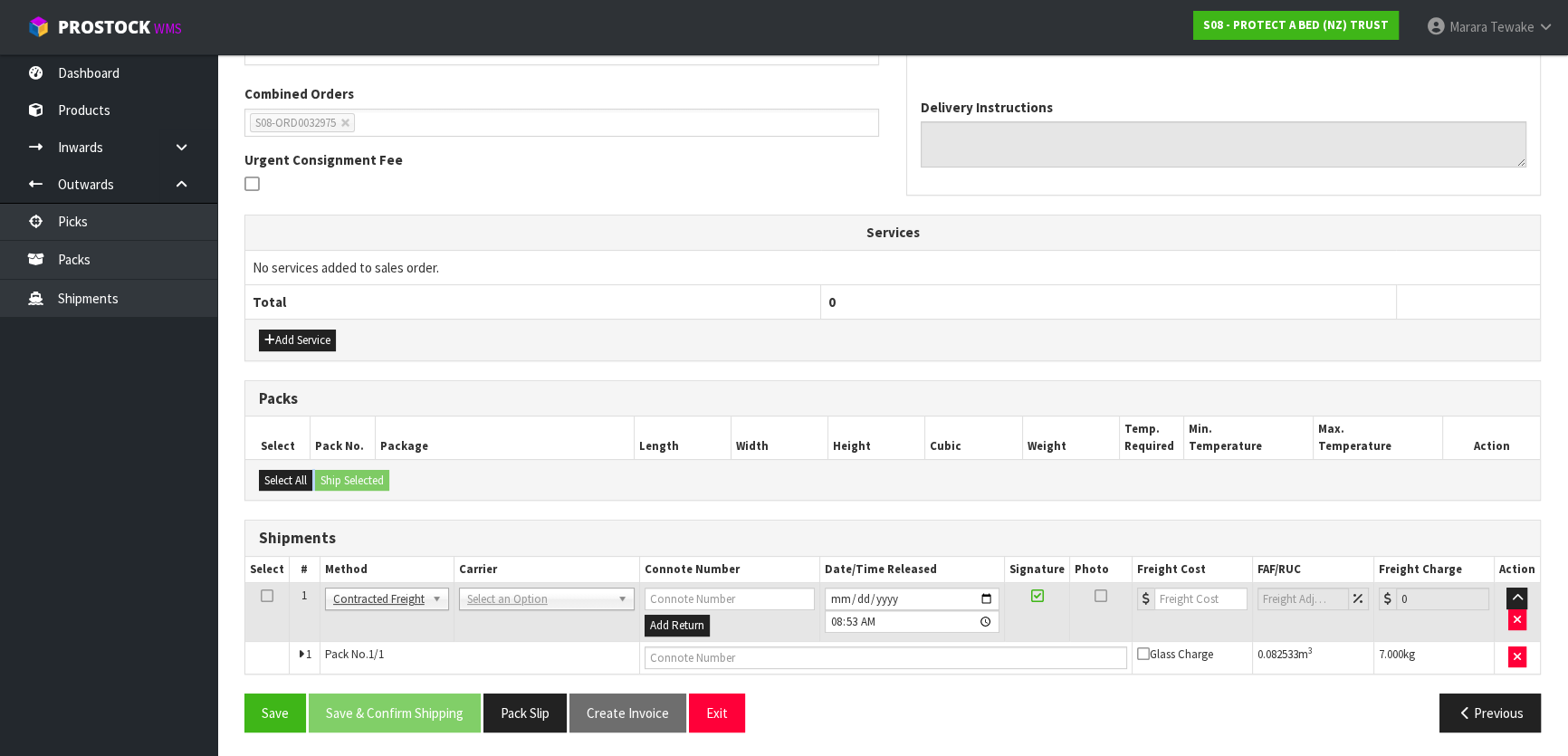
drag, startPoint x: 497, startPoint y: 585, endPoint x: 495, endPoint y: 609, distance: 24.1
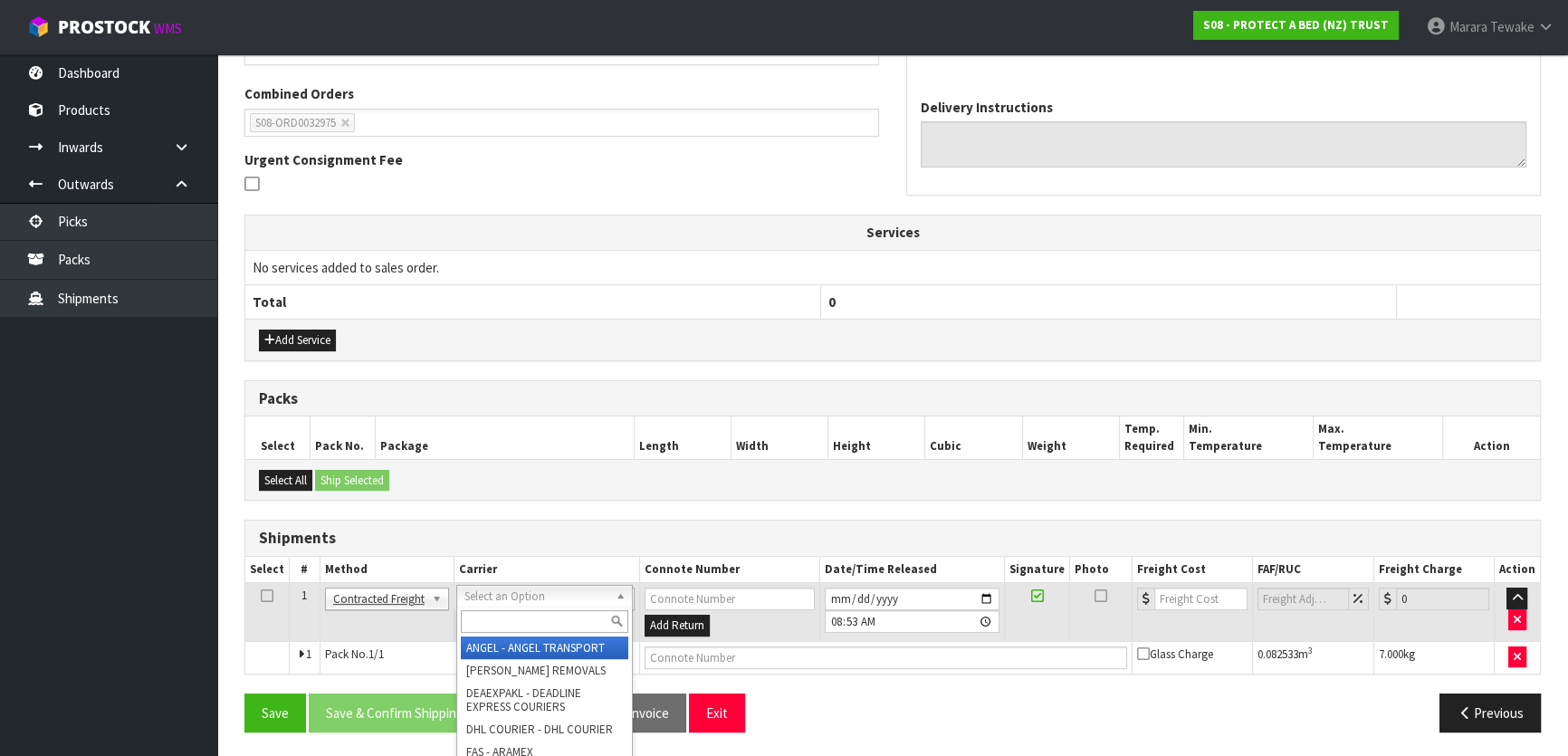
click at [495, 611] on input "text" at bounding box center [545, 622] width 168 height 23
type input "NZP"
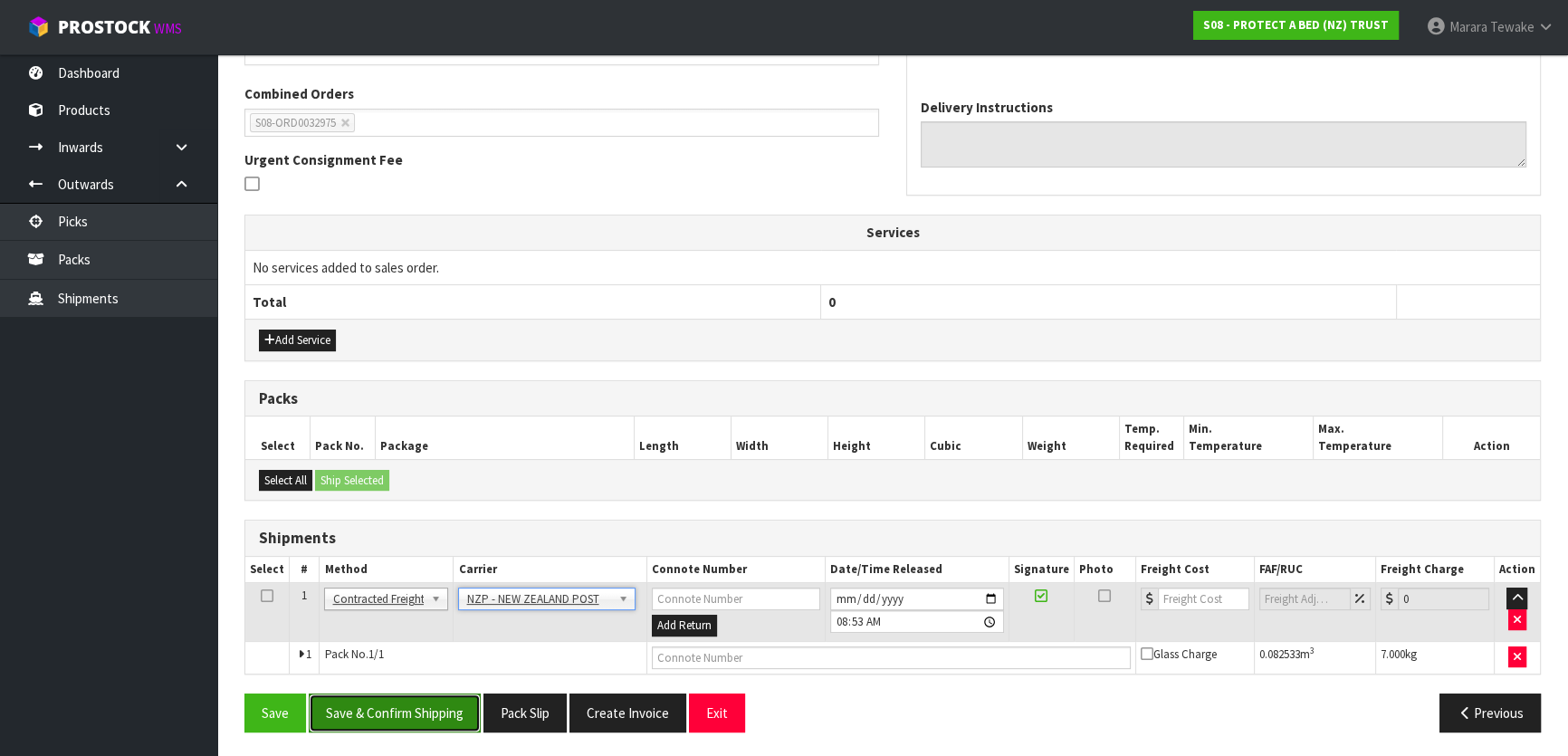
drag, startPoint x: 458, startPoint y: 711, endPoint x: 447, endPoint y: 703, distance: 13.6
click at [454, 707] on button "Save & Confirm Shipping" at bounding box center [395, 713] width 172 height 39
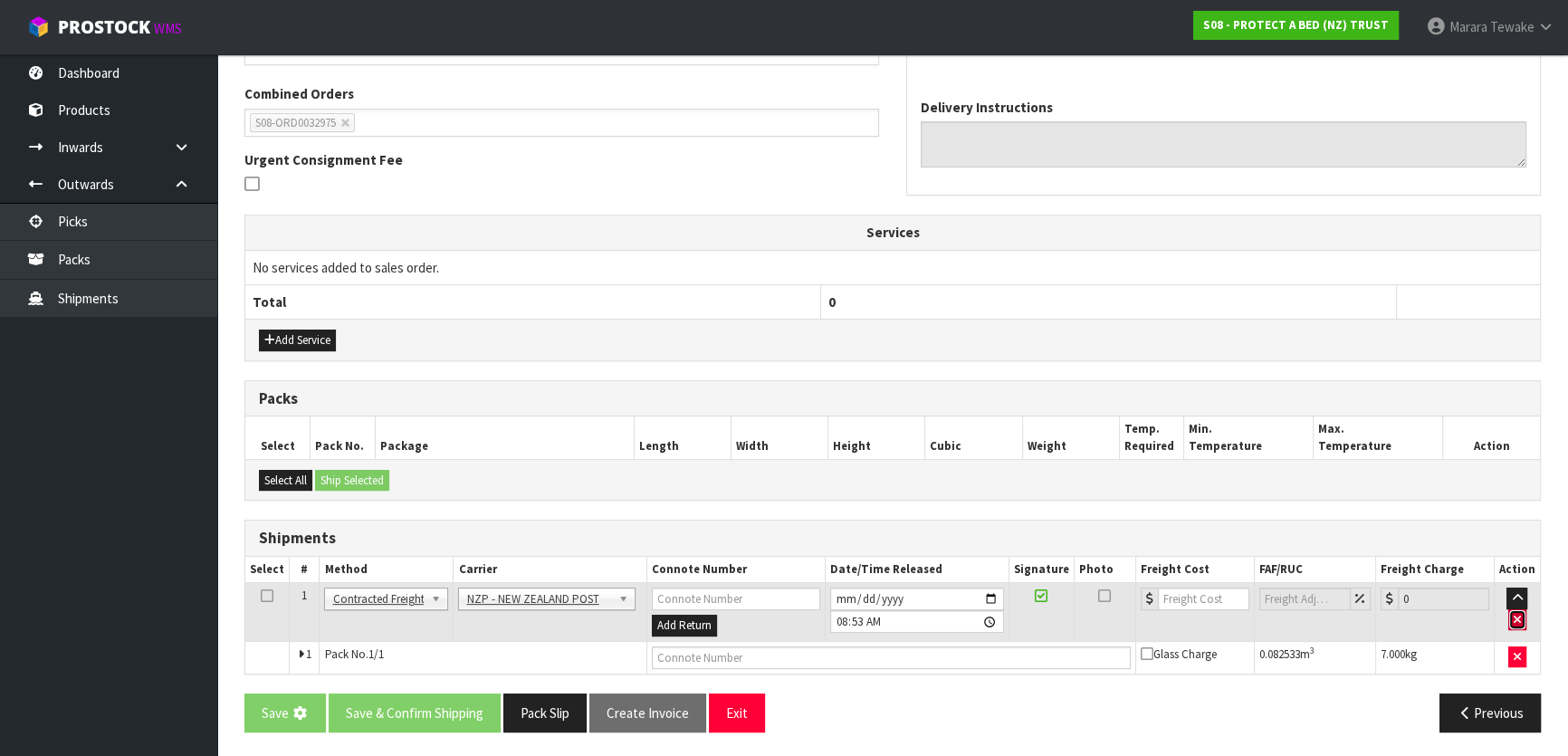
click at [1514, 620] on icon "button" at bounding box center [1517, 619] width 8 height 11
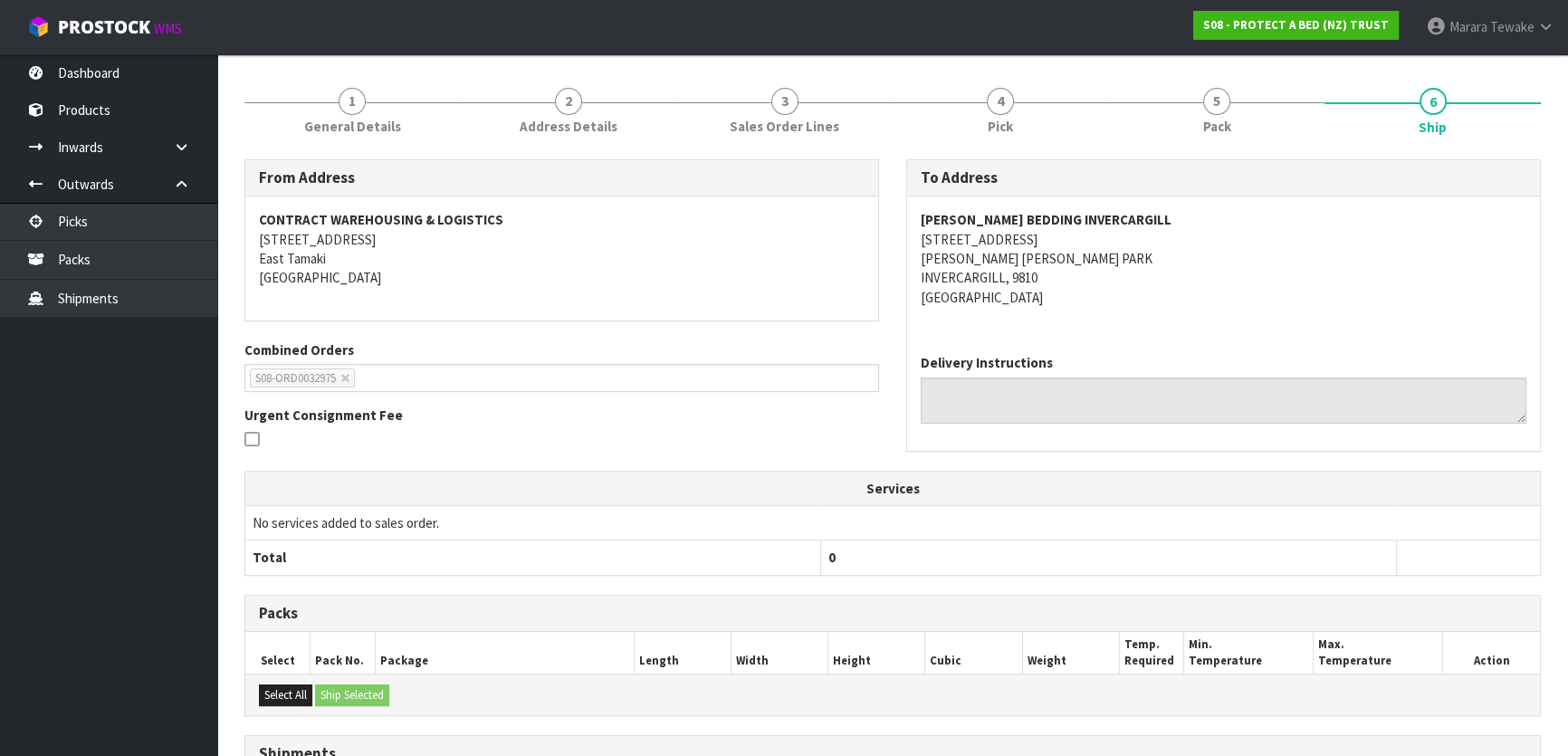
scroll to position [425, 0]
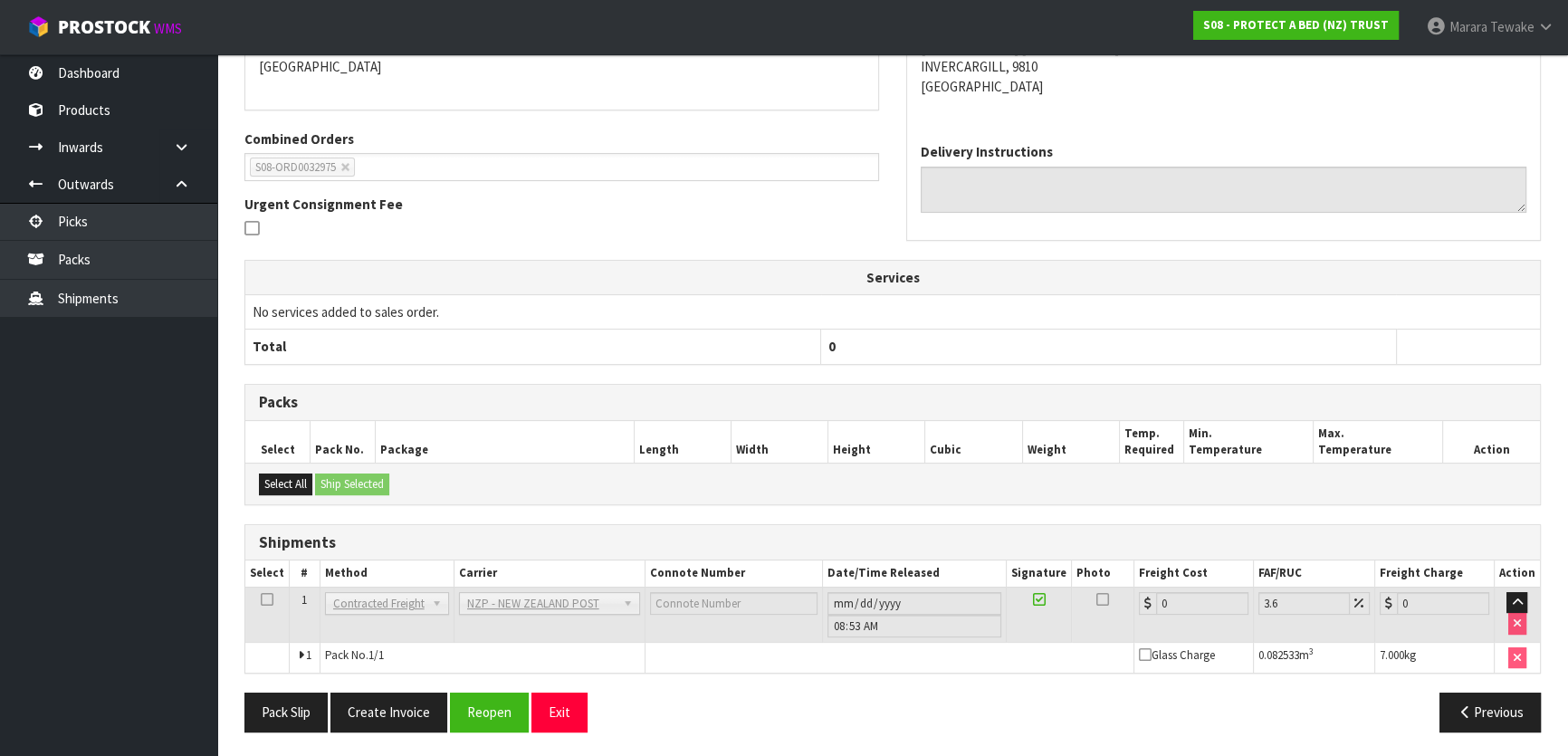
click at [496, 687] on div "From Address CONTRACT WAREHOUSING & LOGISTICS 17 Allens Road East Tamaki Auckla…" at bounding box center [892, 346] width 1297 height 797
drag, startPoint x: 492, startPoint y: 701, endPoint x: 611, endPoint y: 680, distance: 120.8
click at [495, 699] on button "Reopen" at bounding box center [489, 712] width 79 height 39
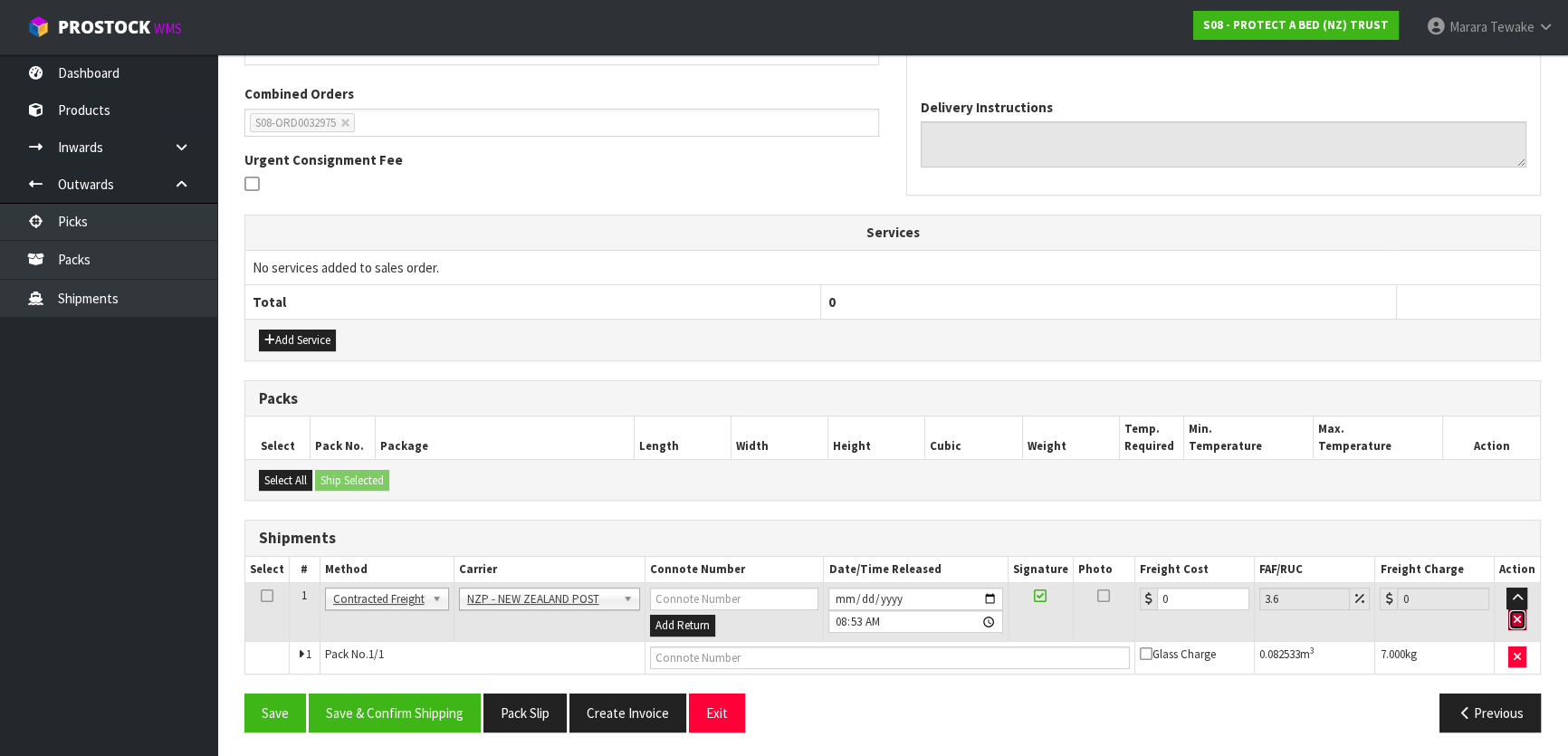
click at [1521, 622] on button "button" at bounding box center [1517, 620] width 18 height 22
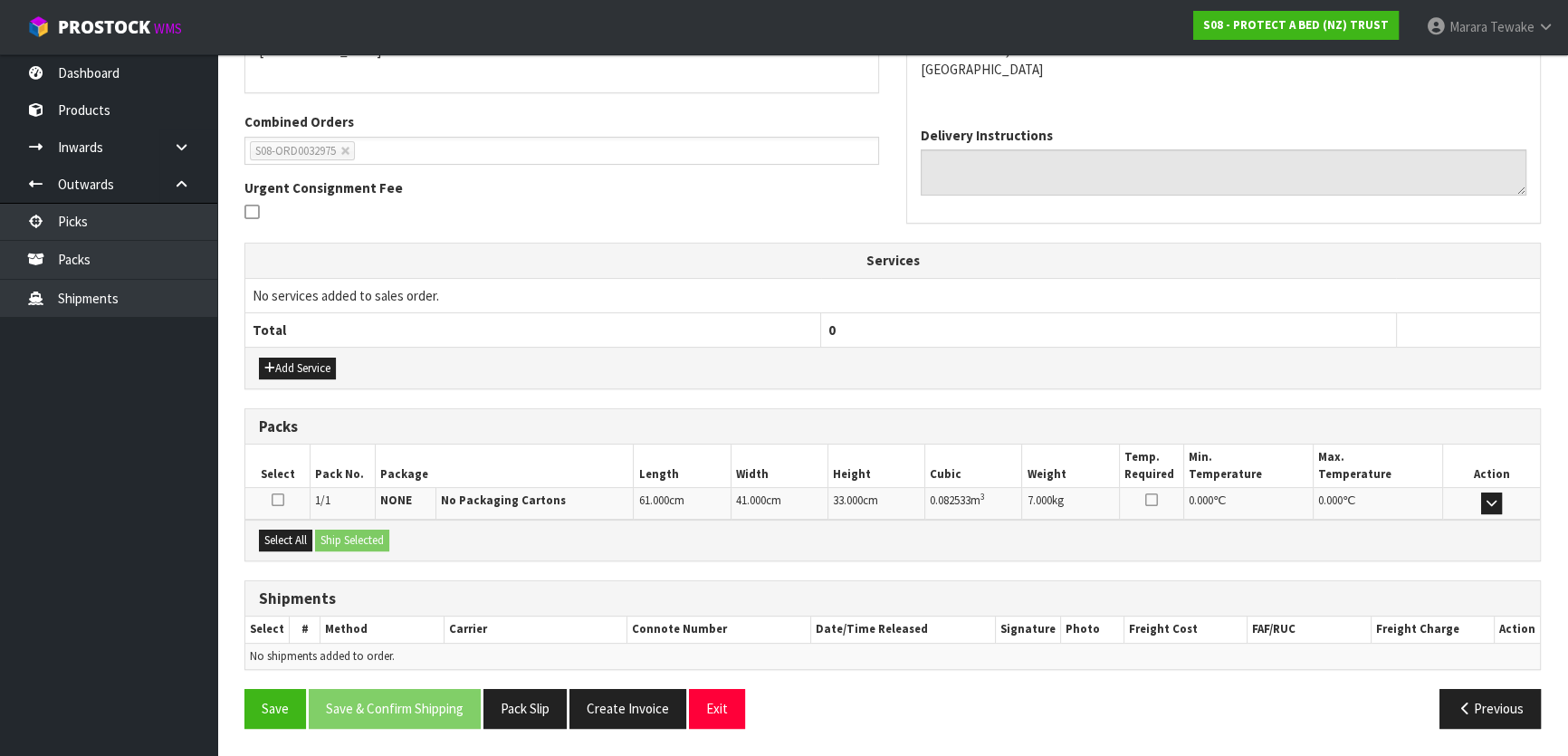
scroll to position [418, 0]
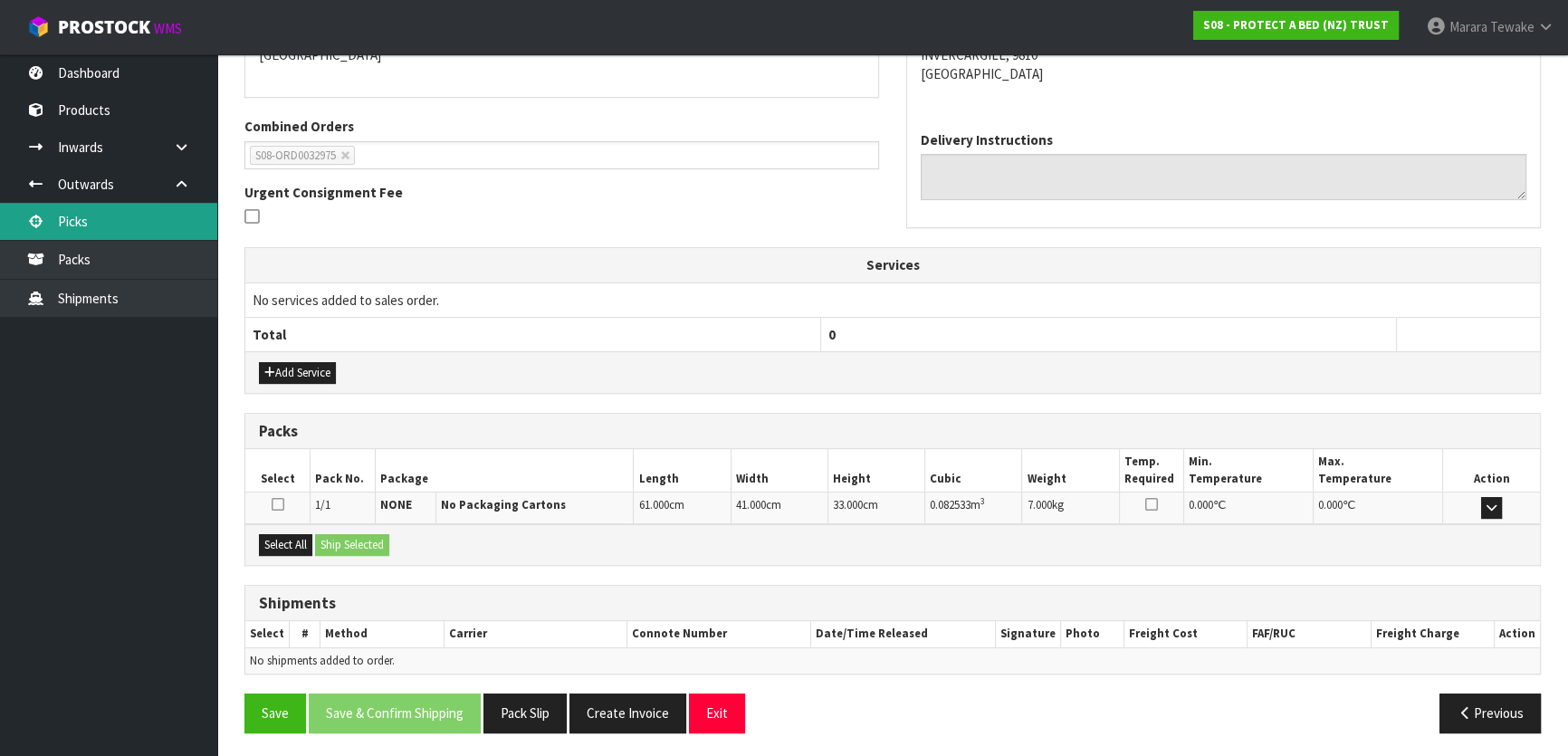
click at [138, 225] on link "Picks" at bounding box center [108, 221] width 218 height 37
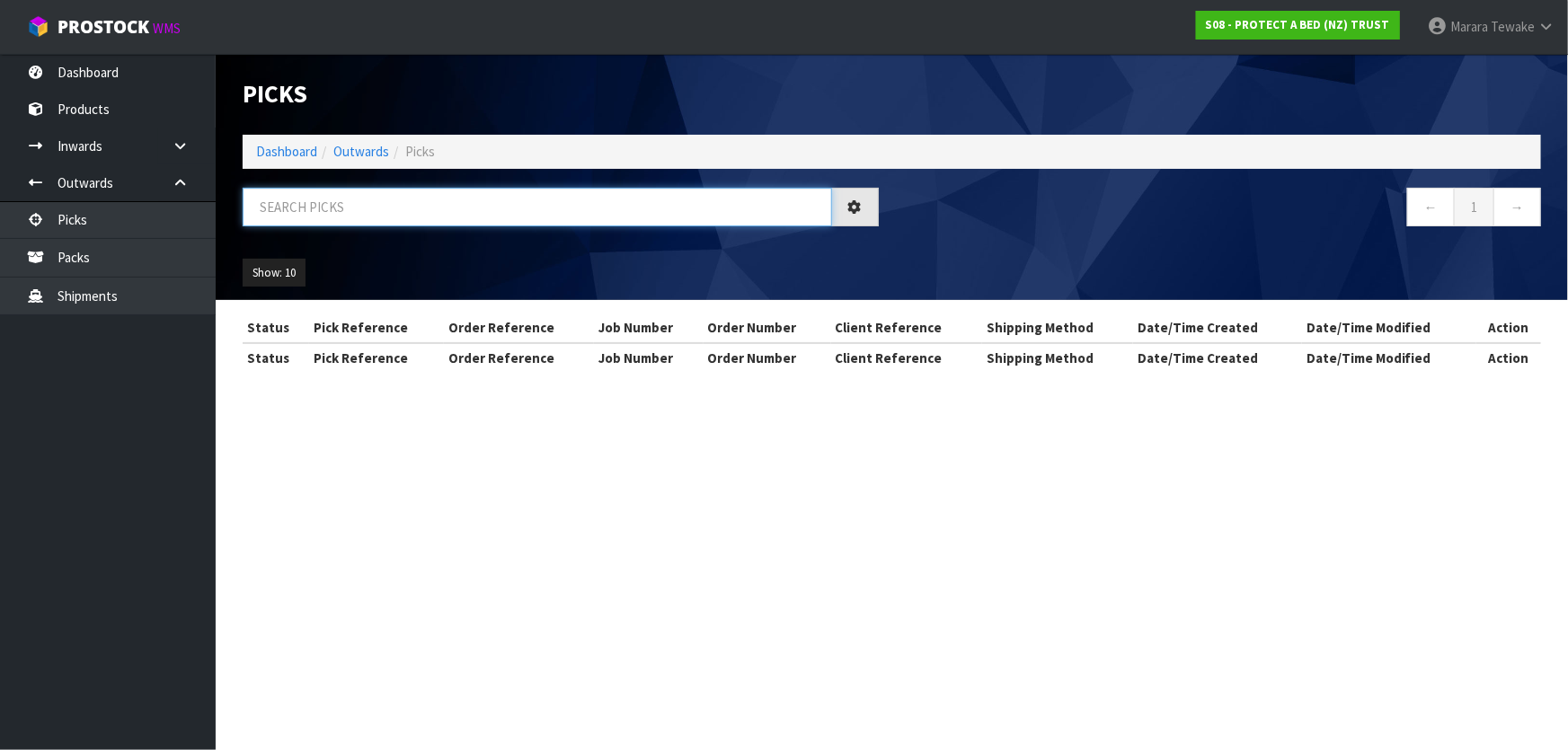
click at [304, 200] on input "text" at bounding box center [537, 207] width 589 height 38
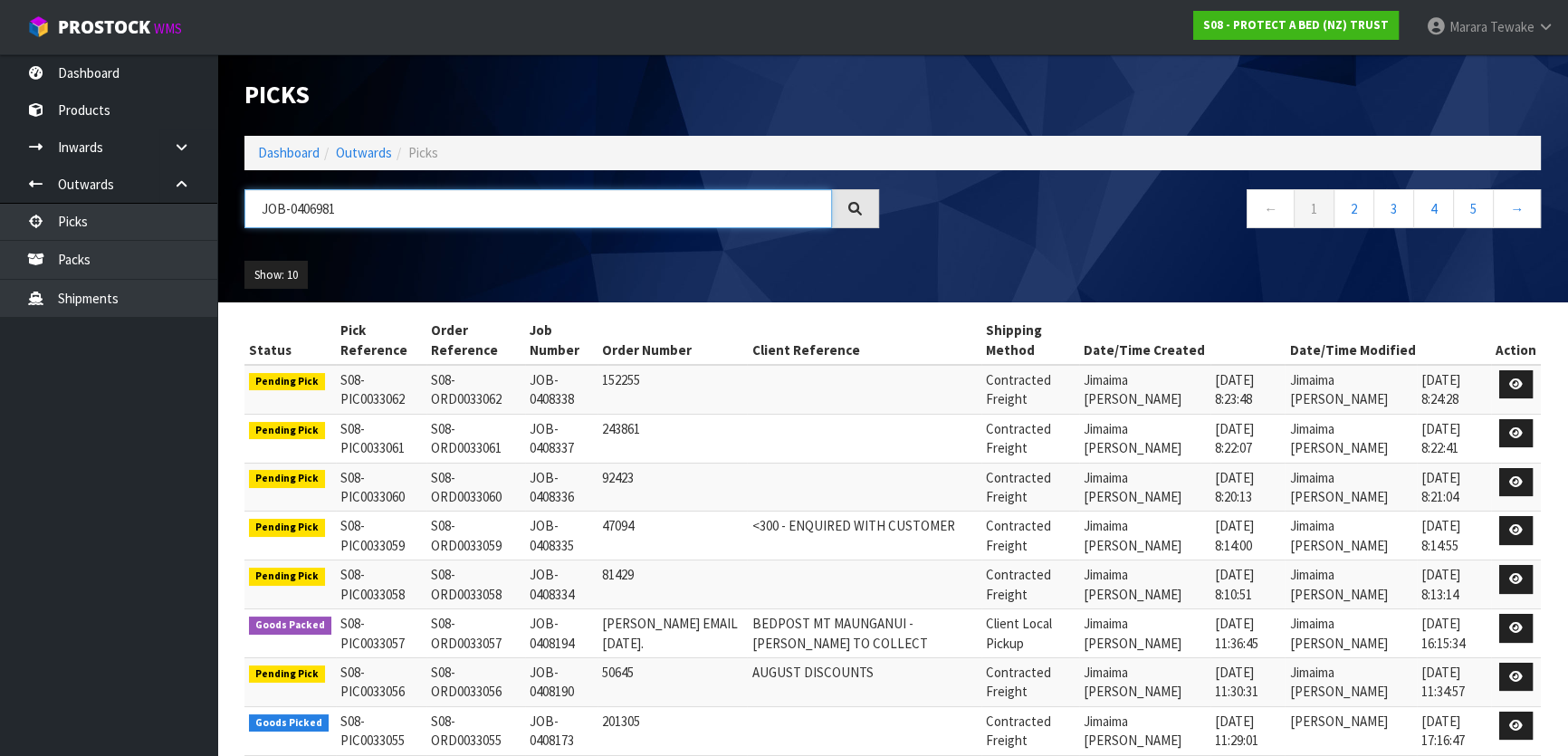
type input "JOB-0406981"
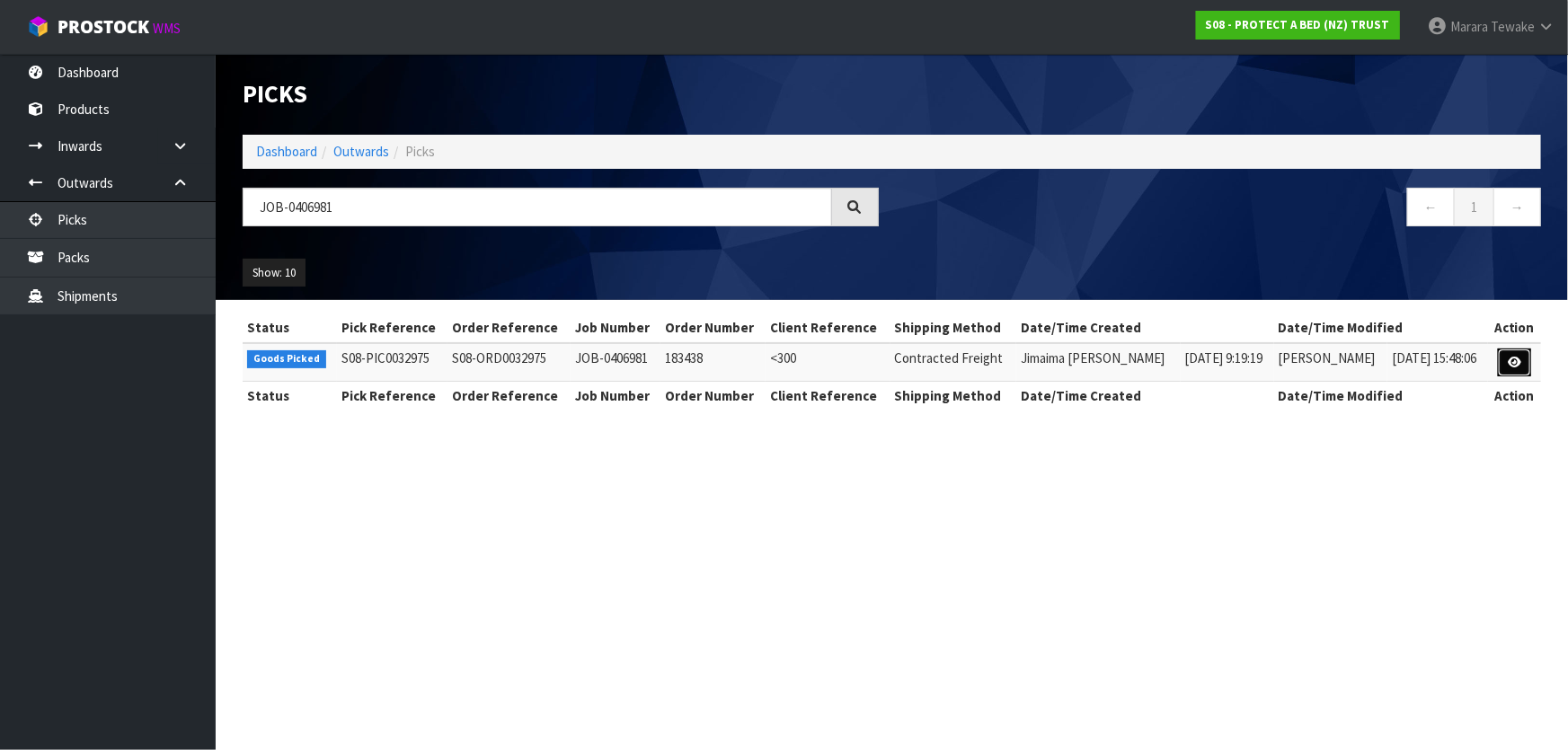
click at [1520, 356] on icon at bounding box center [1515, 362] width 13 height 11
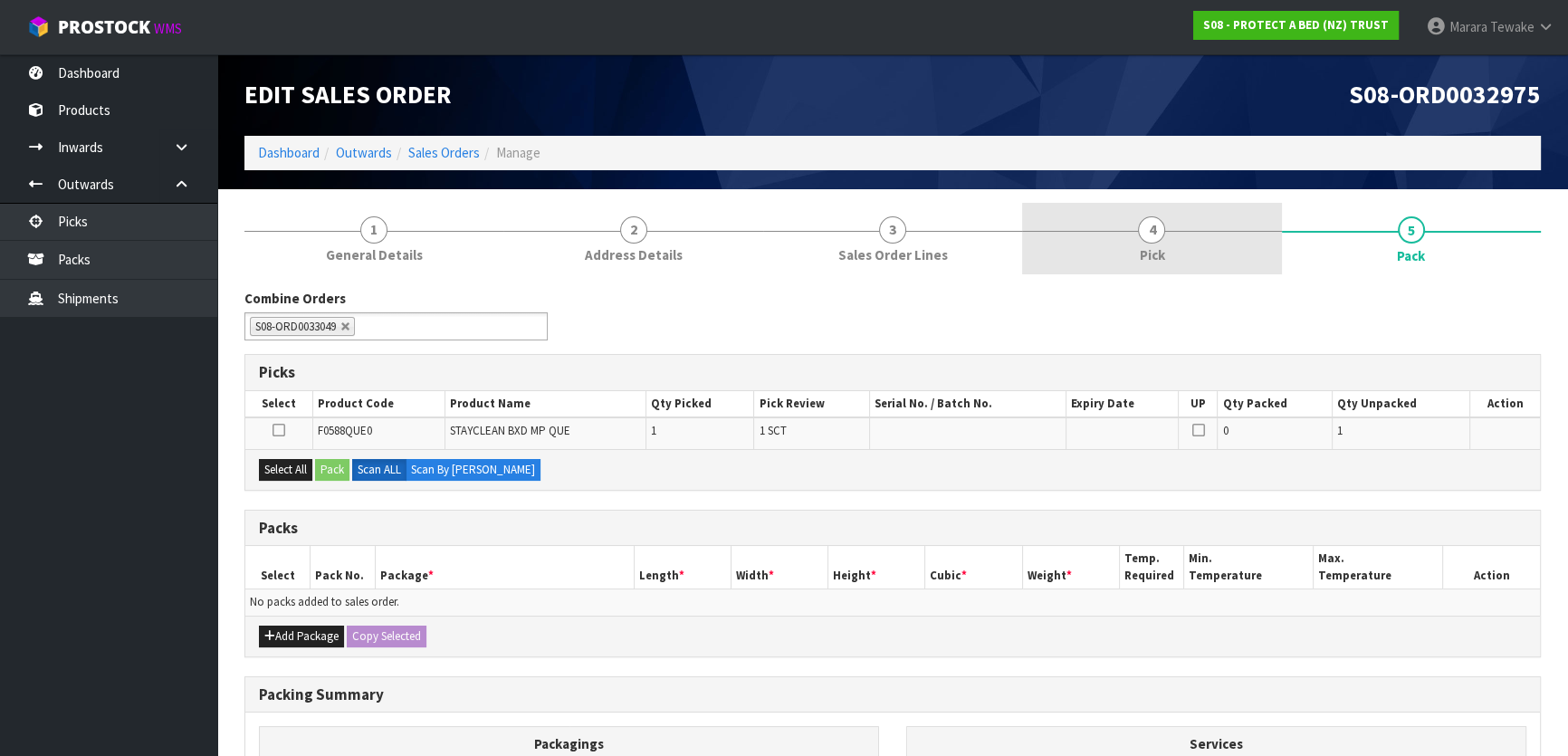
click at [1117, 209] on link "4 Pick" at bounding box center [1152, 238] width 259 height 72
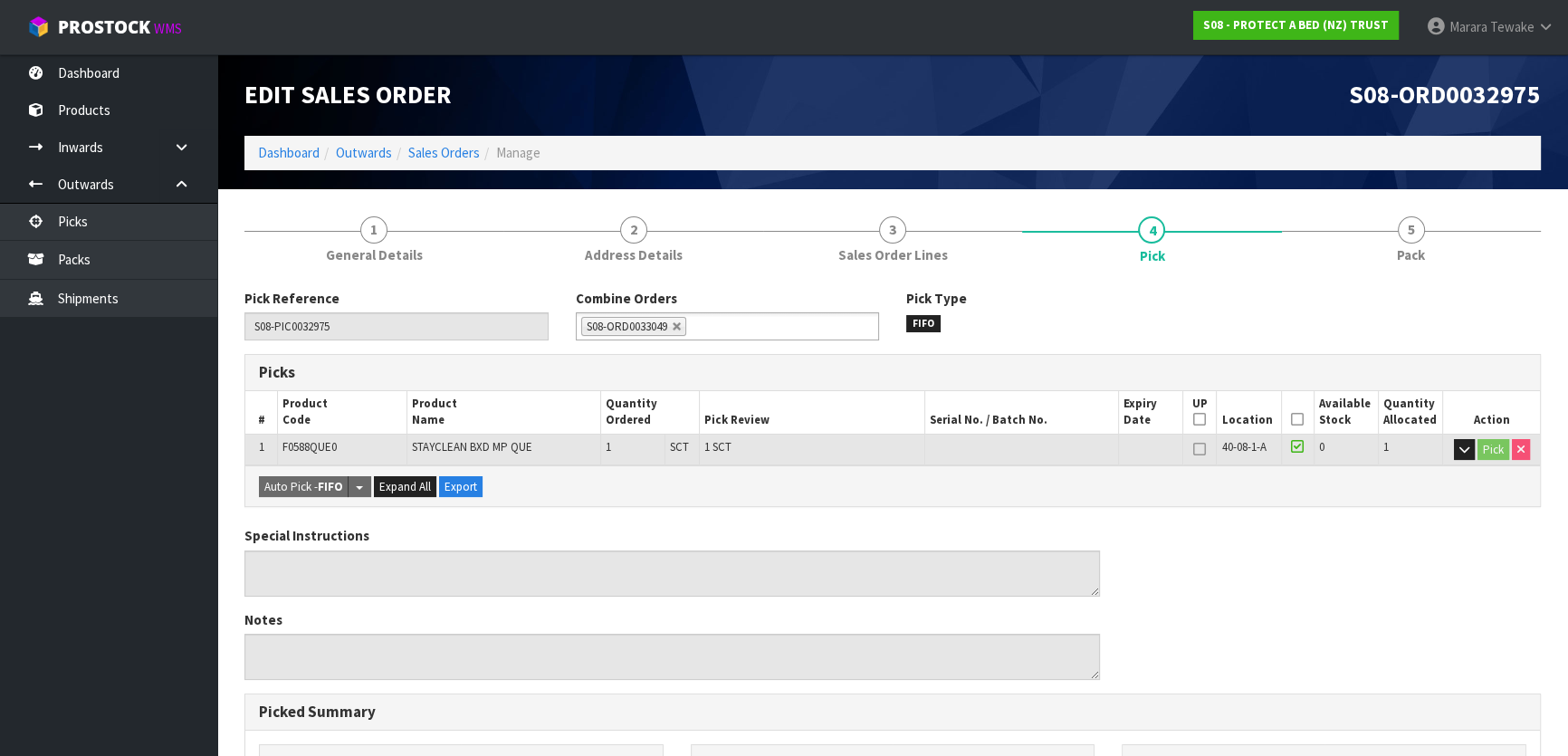
click at [1301, 420] on th "Picked" at bounding box center [1297, 412] width 33 height 42
click at [1293, 426] on th "Picked" at bounding box center [1297, 412] width 33 height 42
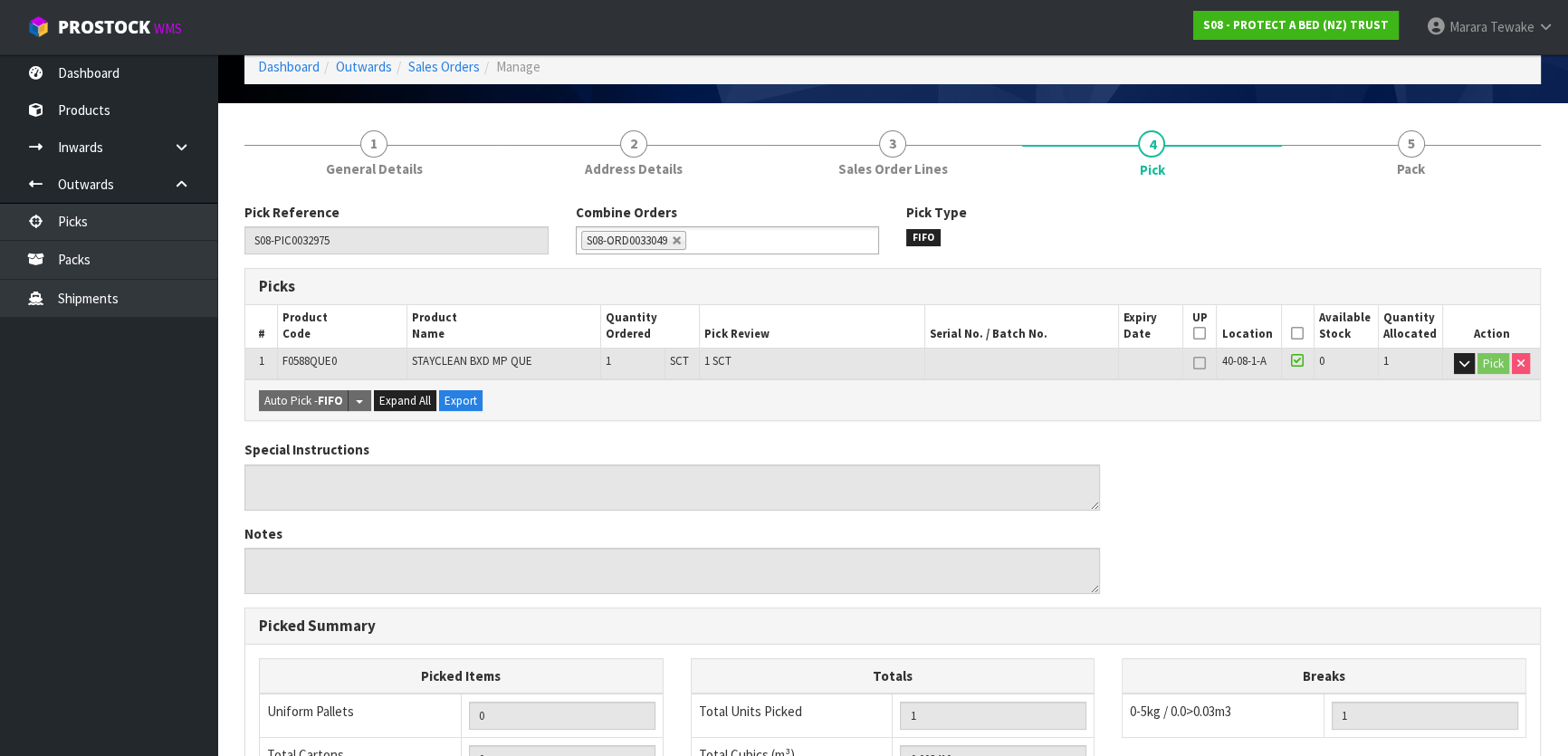
scroll to position [164, 0]
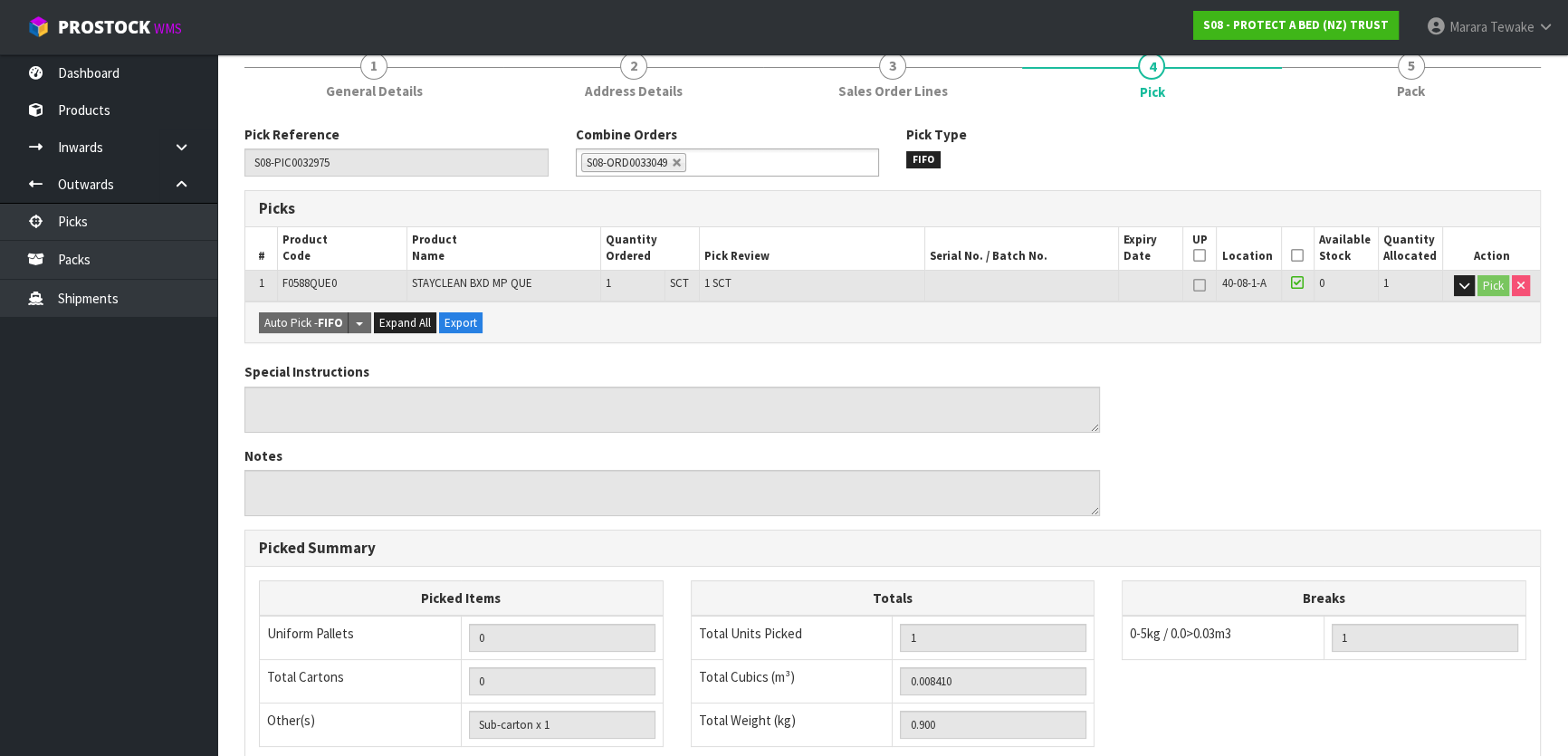
click at [1291, 256] on icon at bounding box center [1297, 255] width 12 height 1
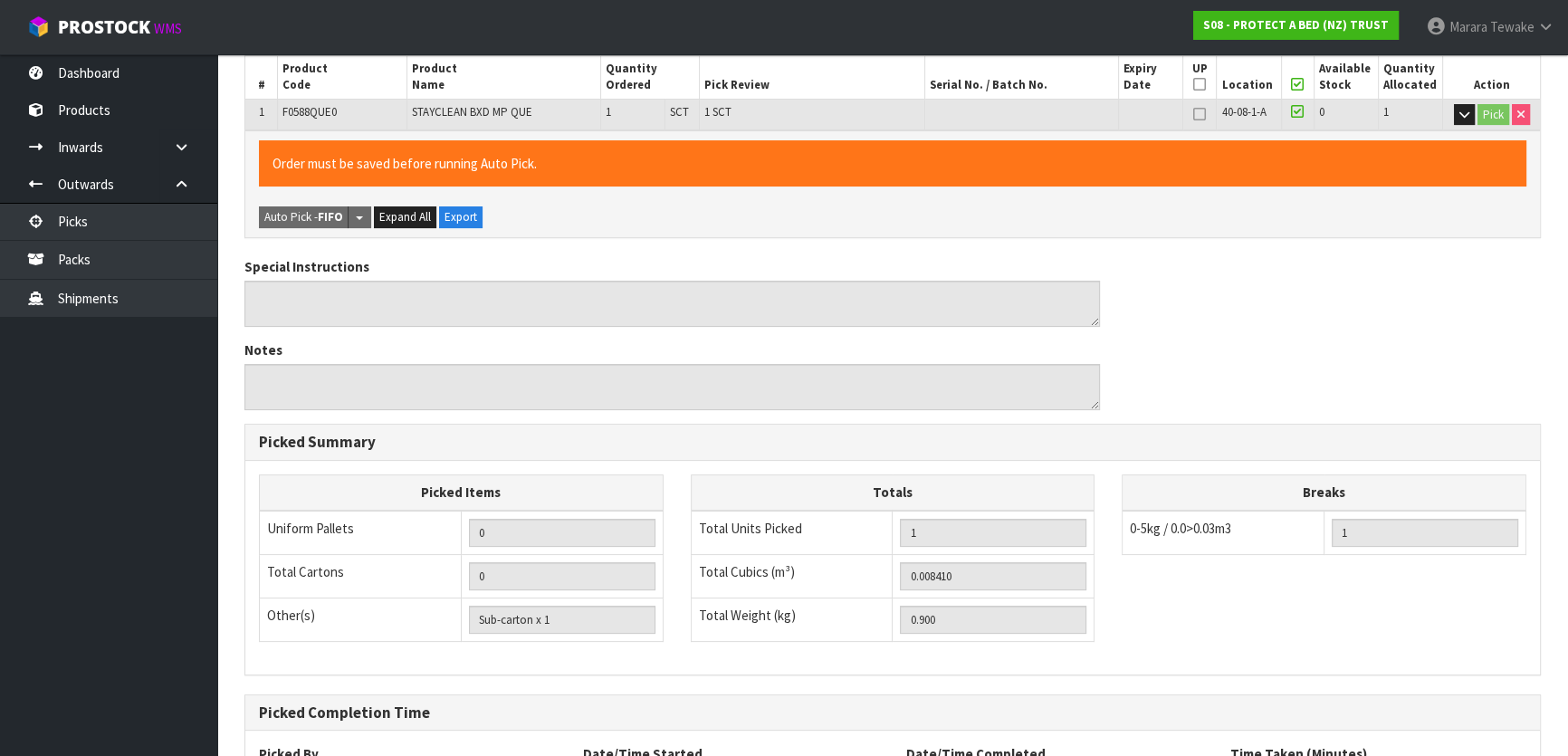
scroll to position [498, 0]
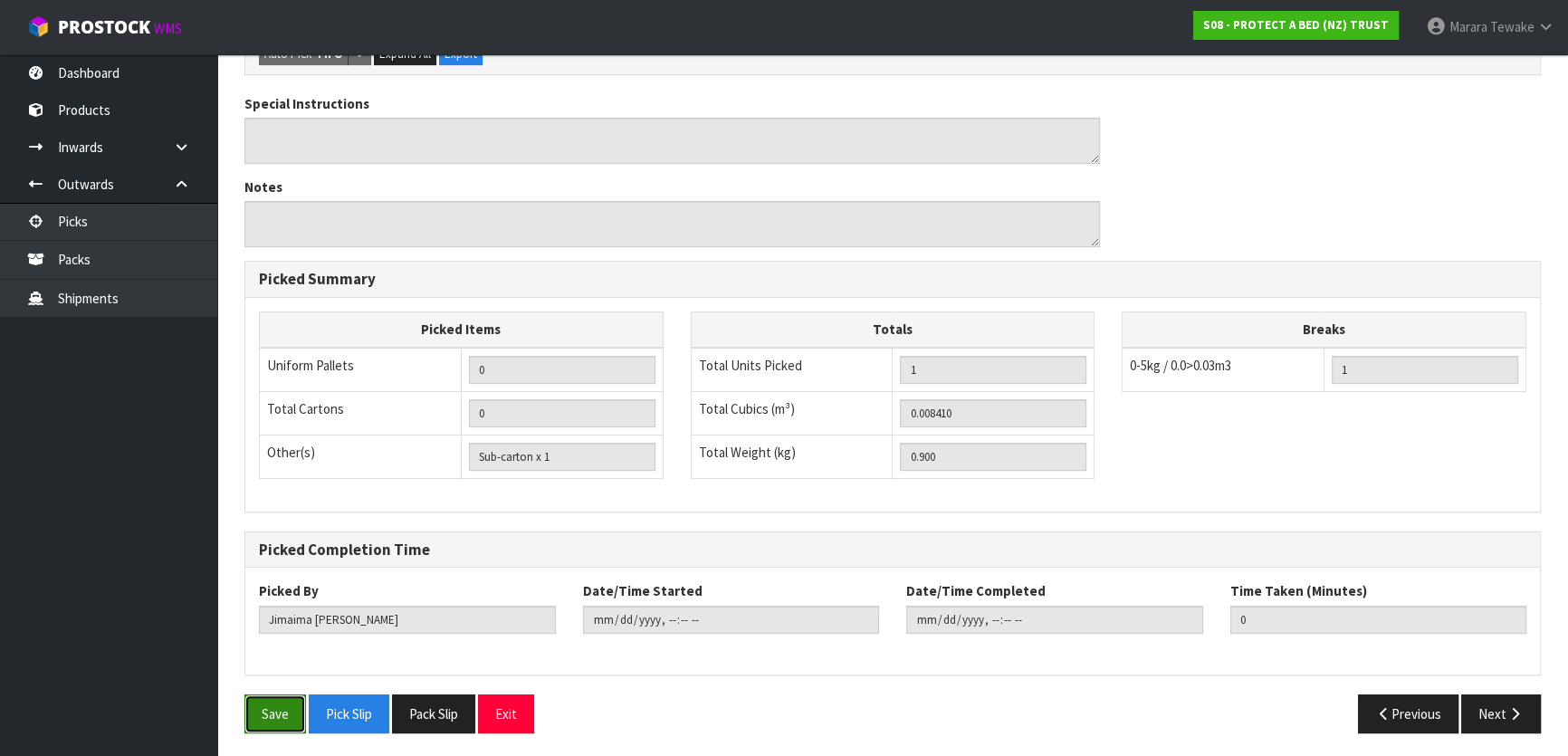
click at [286, 699] on button "Save" at bounding box center [274, 714] width 61 height 39
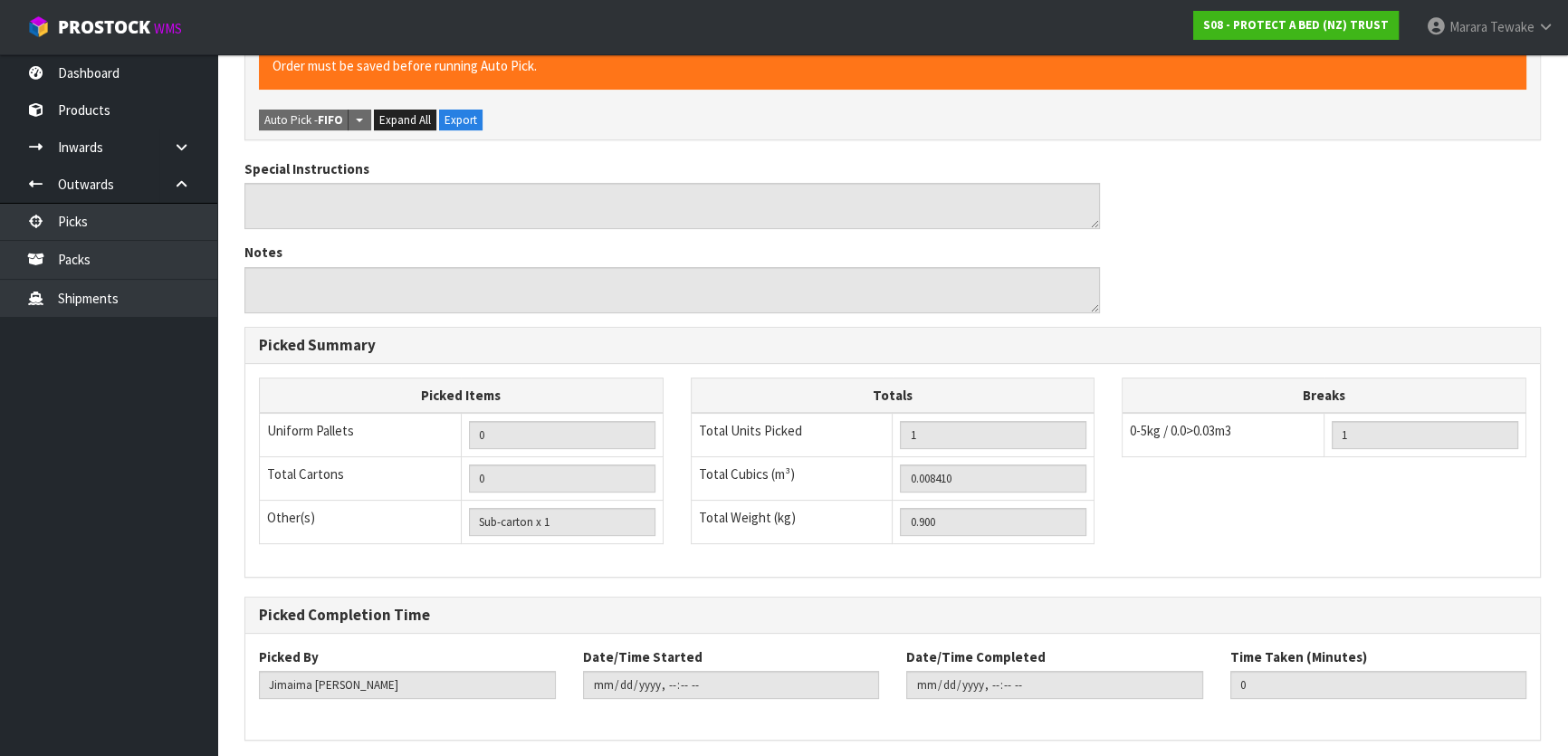
scroll to position [0, 0]
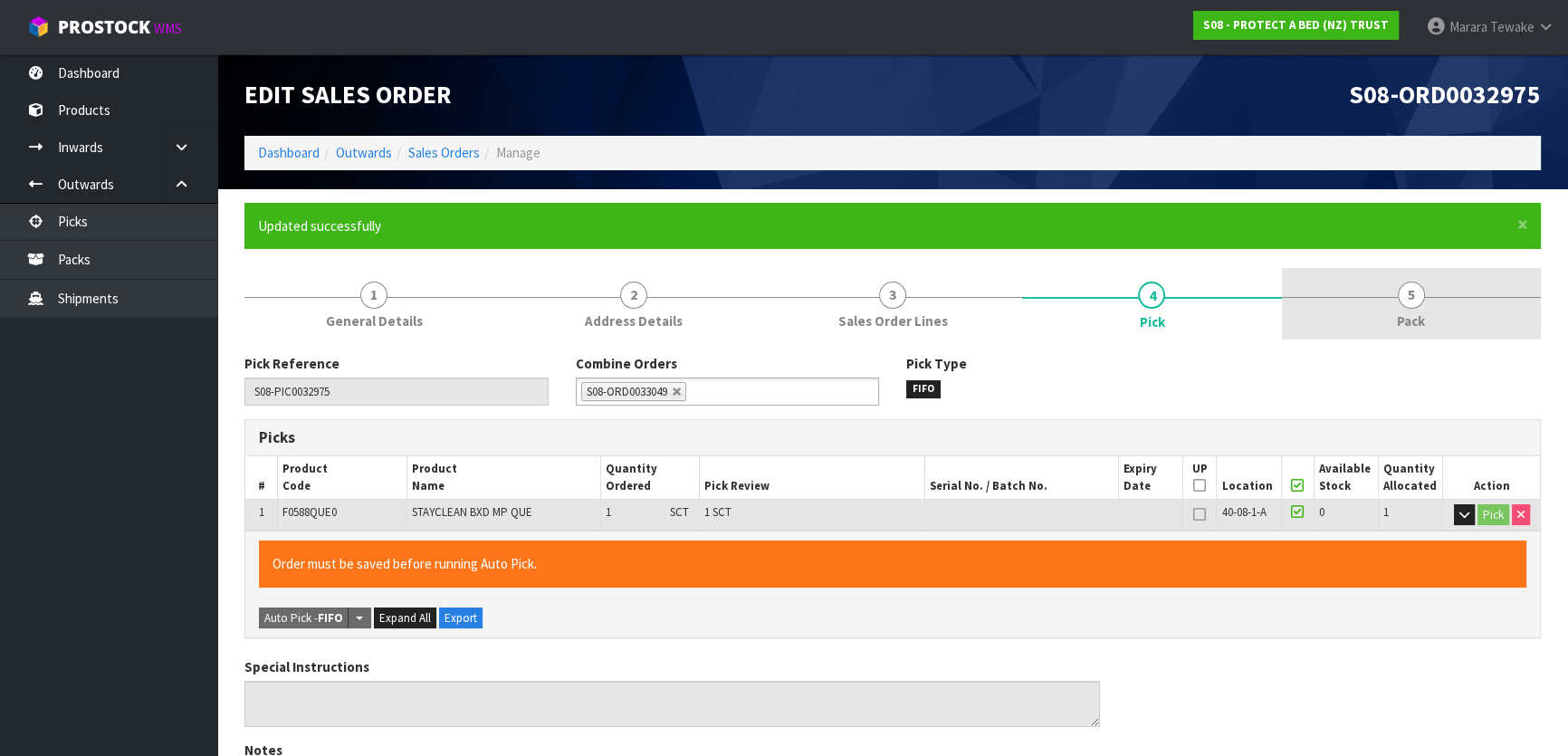
type input "Marara Tewake"
type input "2025-08-19T08:54:07"
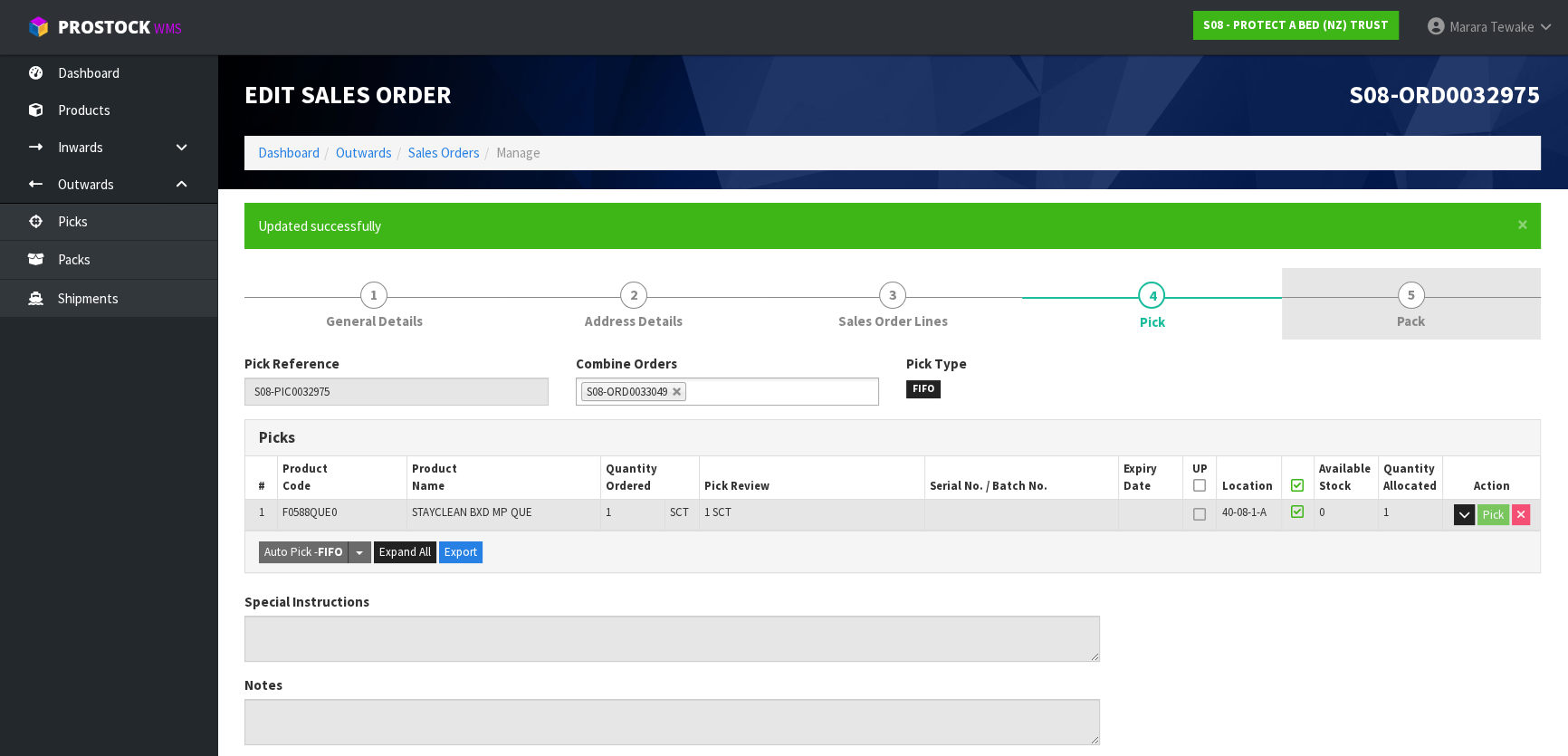
click at [1422, 291] on span "5" at bounding box center [1411, 295] width 27 height 27
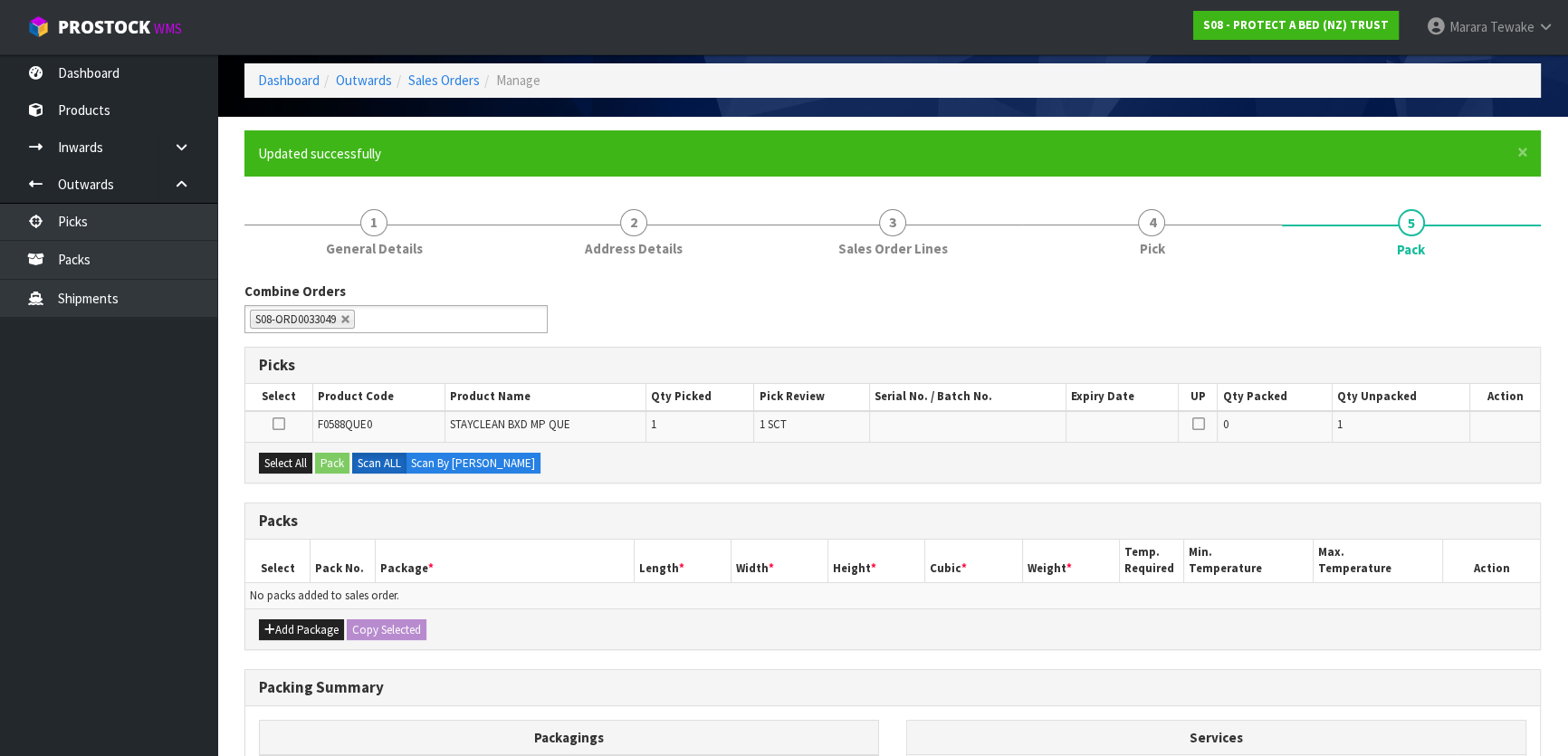
scroll to position [164, 0]
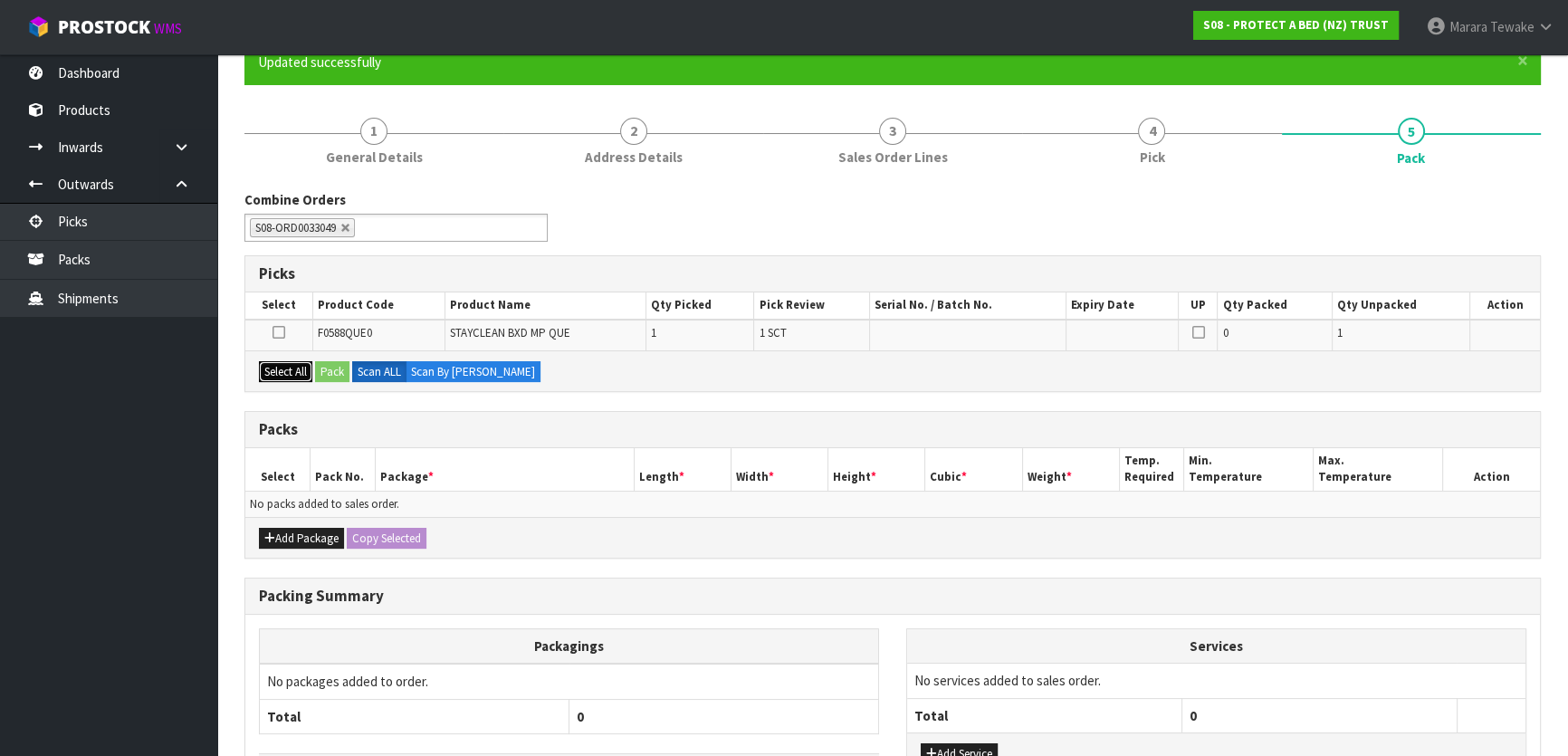
drag, startPoint x: 288, startPoint y: 368, endPoint x: 311, endPoint y: 372, distance: 23.3
click at [288, 369] on button "Select All" at bounding box center [286, 371] width 54 height 22
click at [331, 373] on button "Pack" at bounding box center [332, 371] width 35 height 22
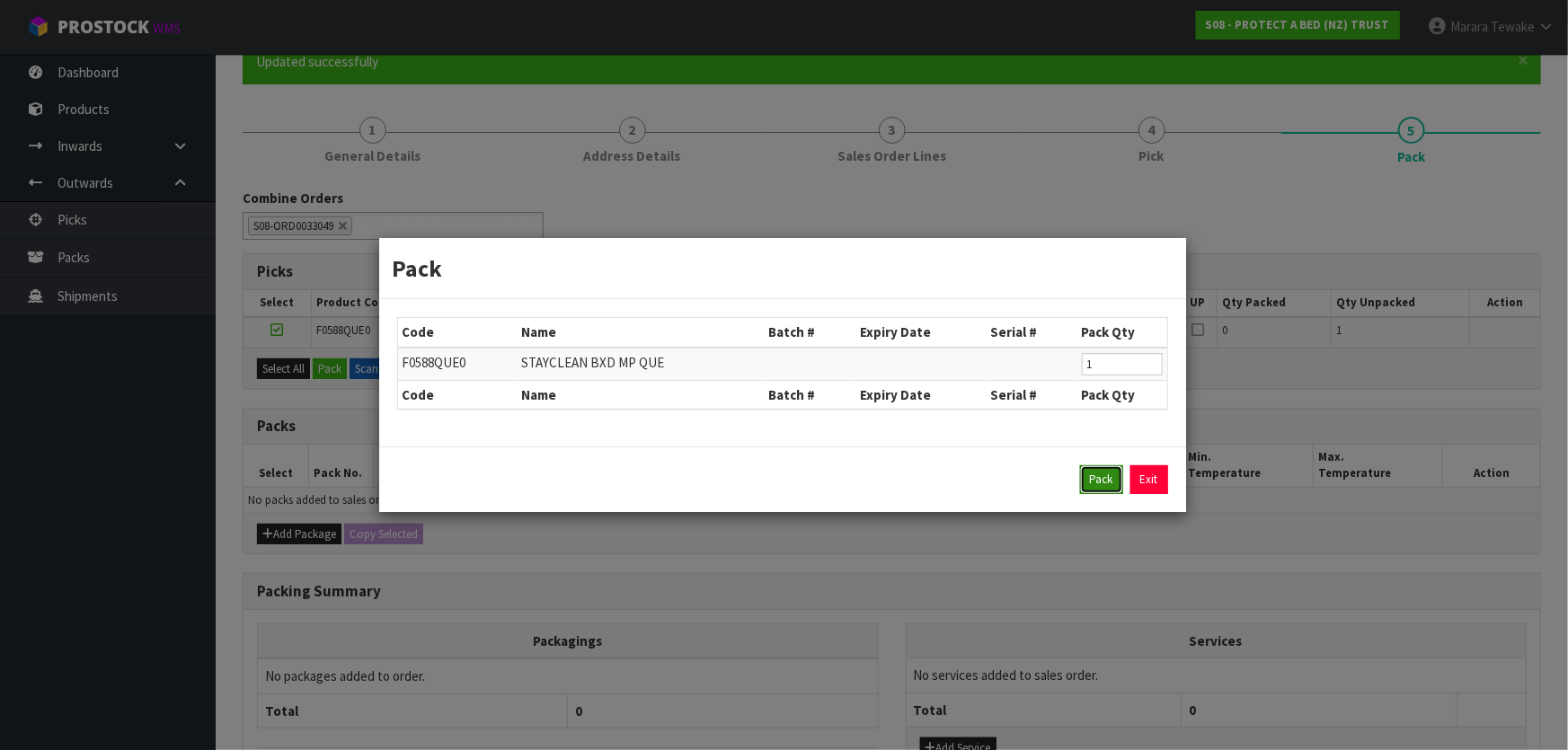
click at [1103, 473] on button "Pack" at bounding box center [1102, 480] width 43 height 29
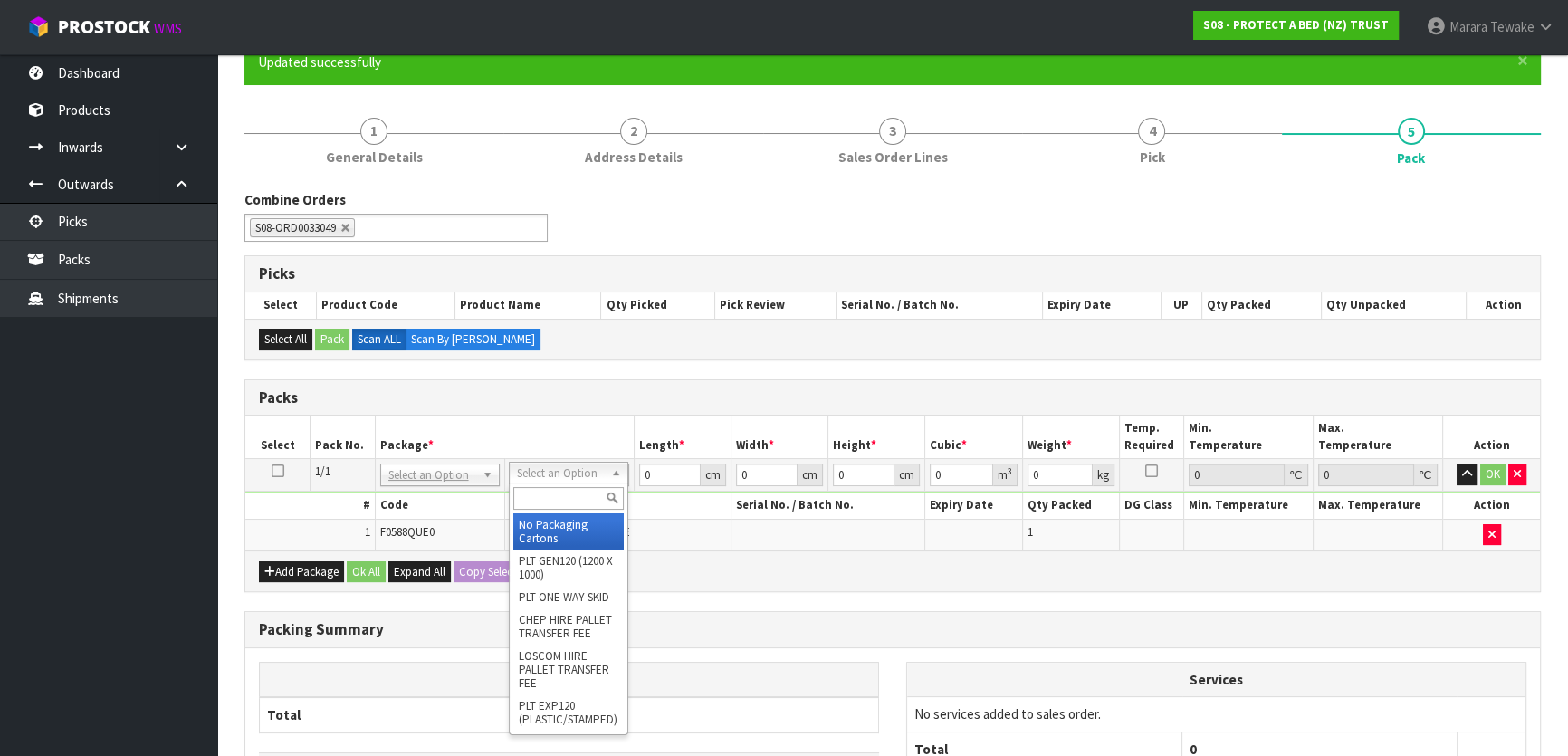
click at [579, 493] on input "text" at bounding box center [568, 499] width 110 height 23
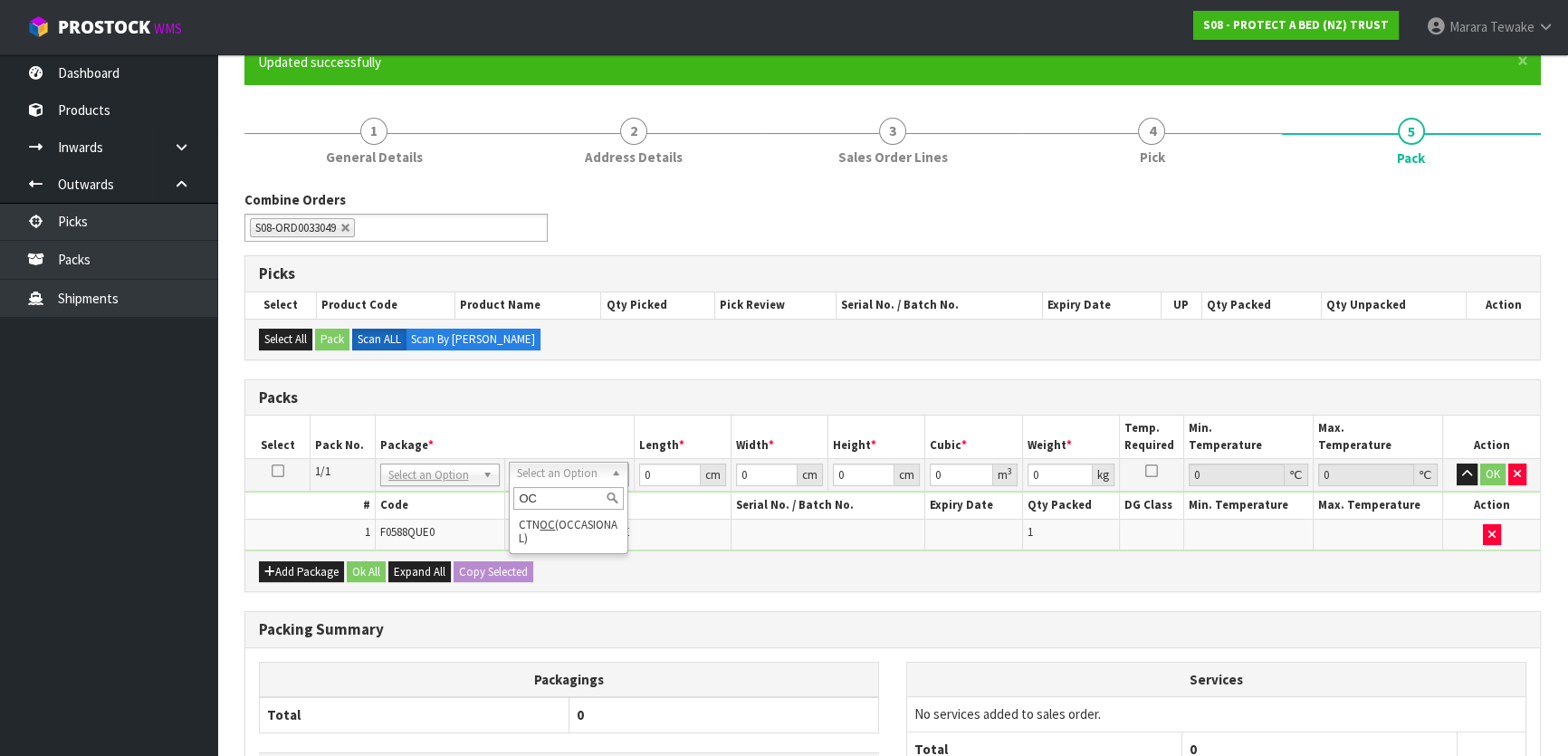
type input "OC"
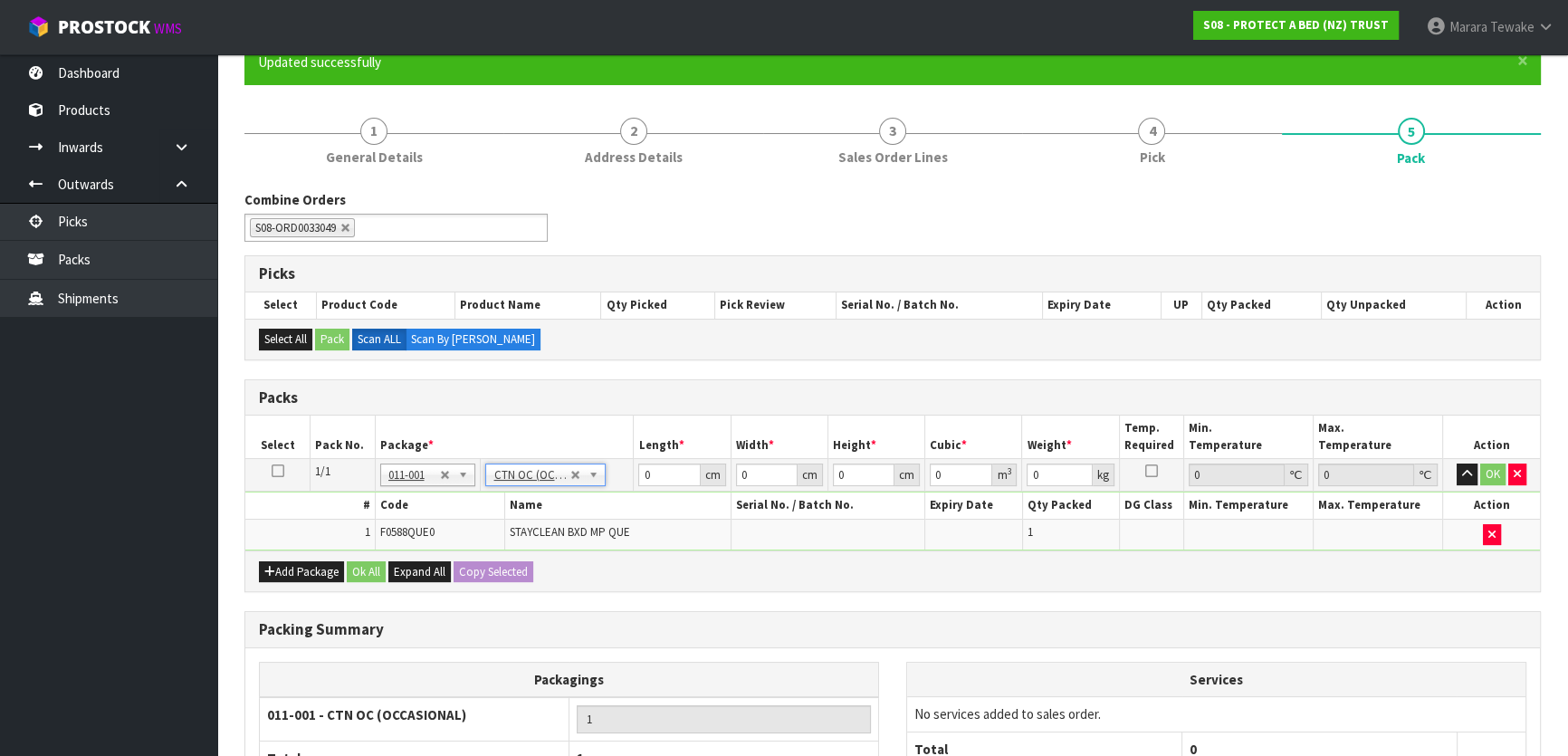
type input "0.9"
drag, startPoint x: 662, startPoint y: 468, endPoint x: 599, endPoint y: 436, distance: 70.7
click at [612, 452] on table "Select Pack No. Package * Length * Width * Height * Cubic * Weight * Temp. Requ…" at bounding box center [892, 483] width 1295 height 135
type input "61"
type input "41"
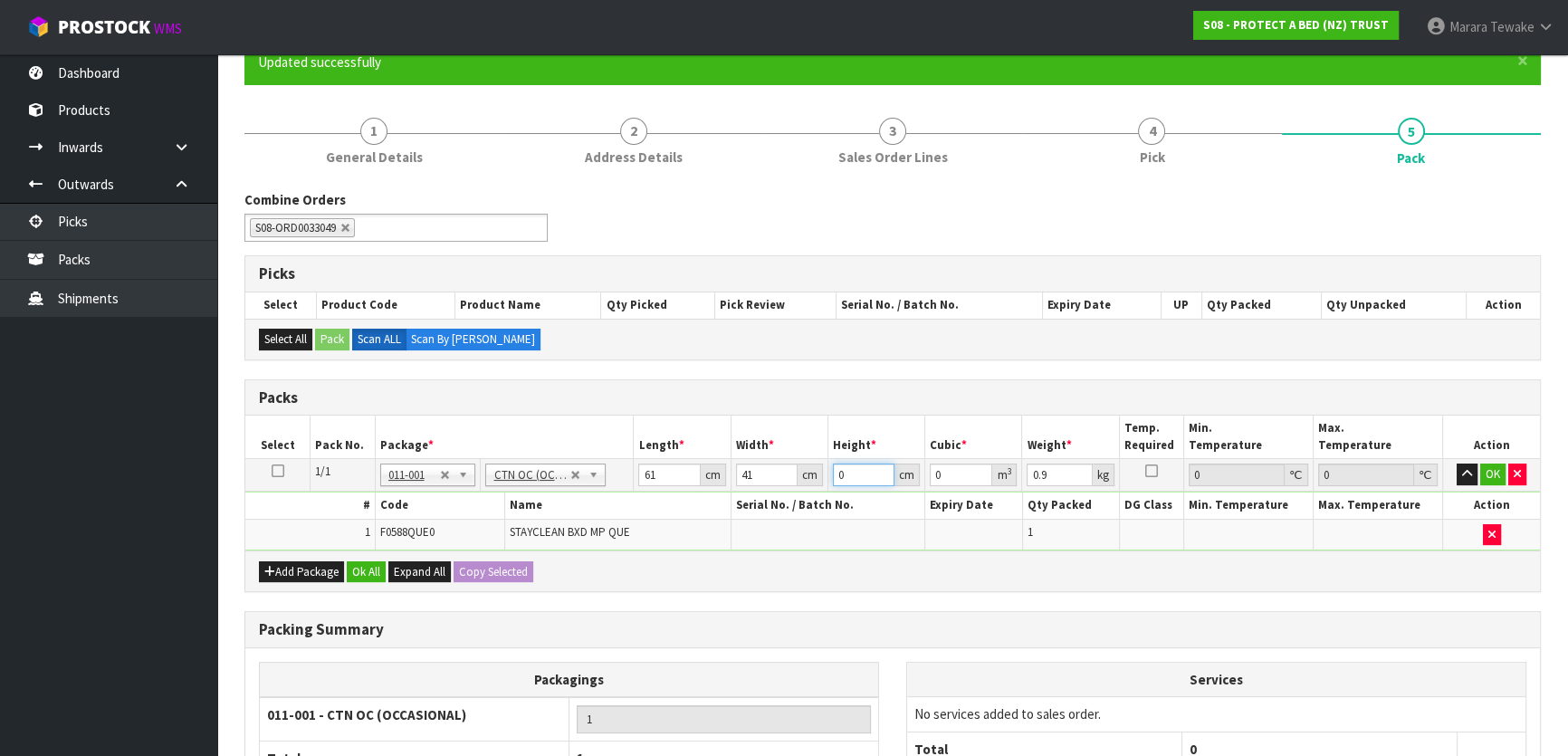
type input "3"
type input "0.007503"
type input "33"
type input "0.082533"
type input "33"
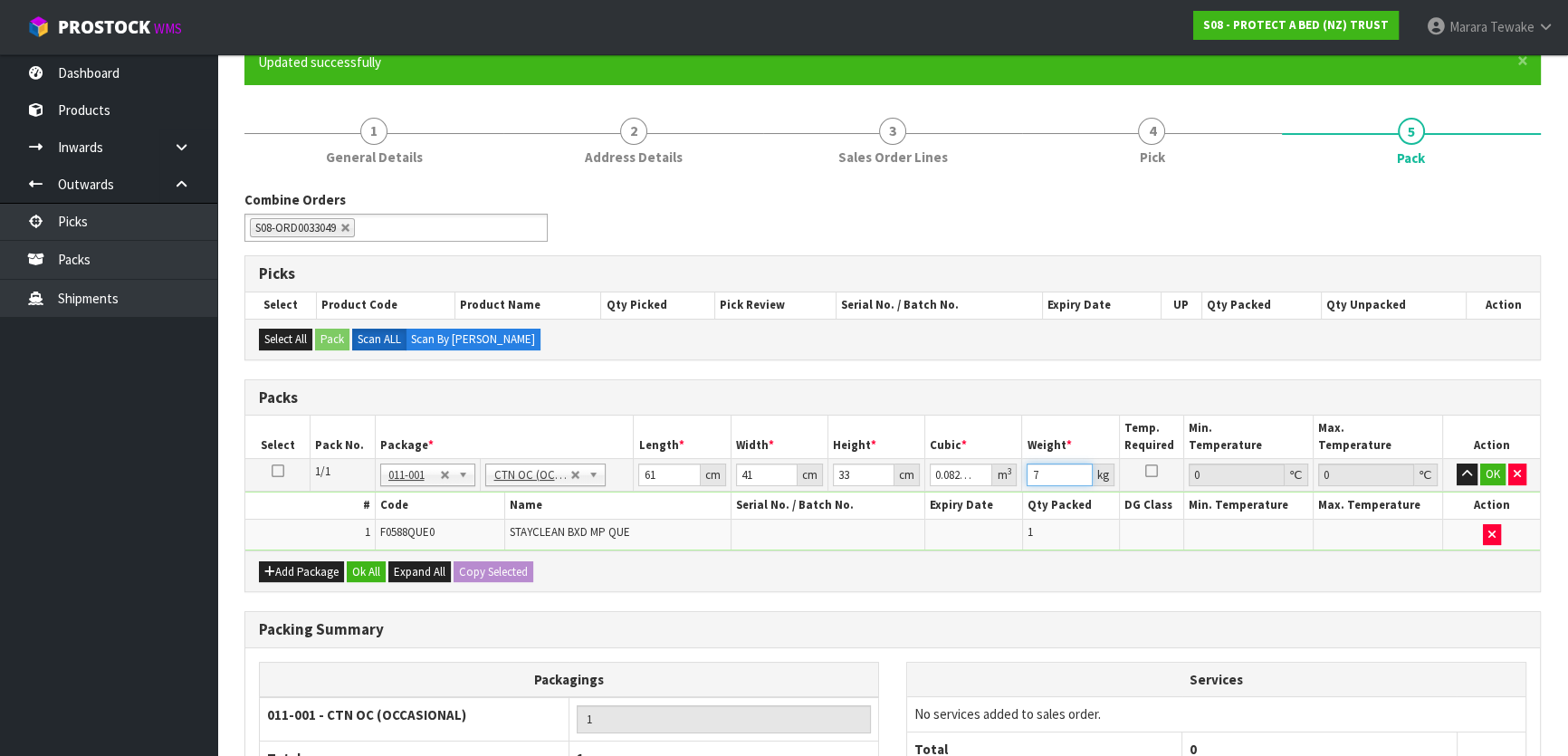
type input "7"
click at [1457, 464] on button "button" at bounding box center [1467, 474] width 21 height 22
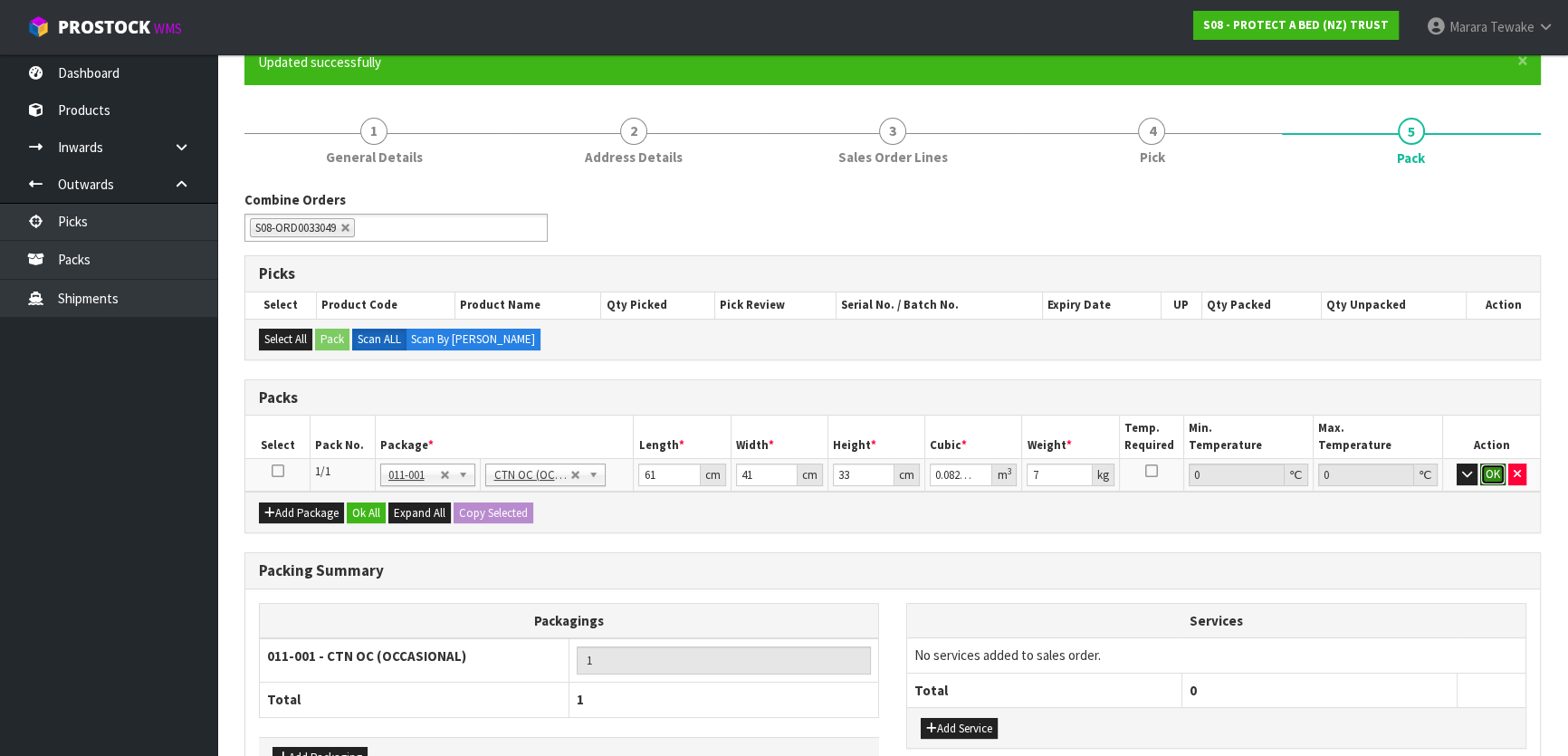
click button "OK" at bounding box center [1493, 474] width 25 height 22
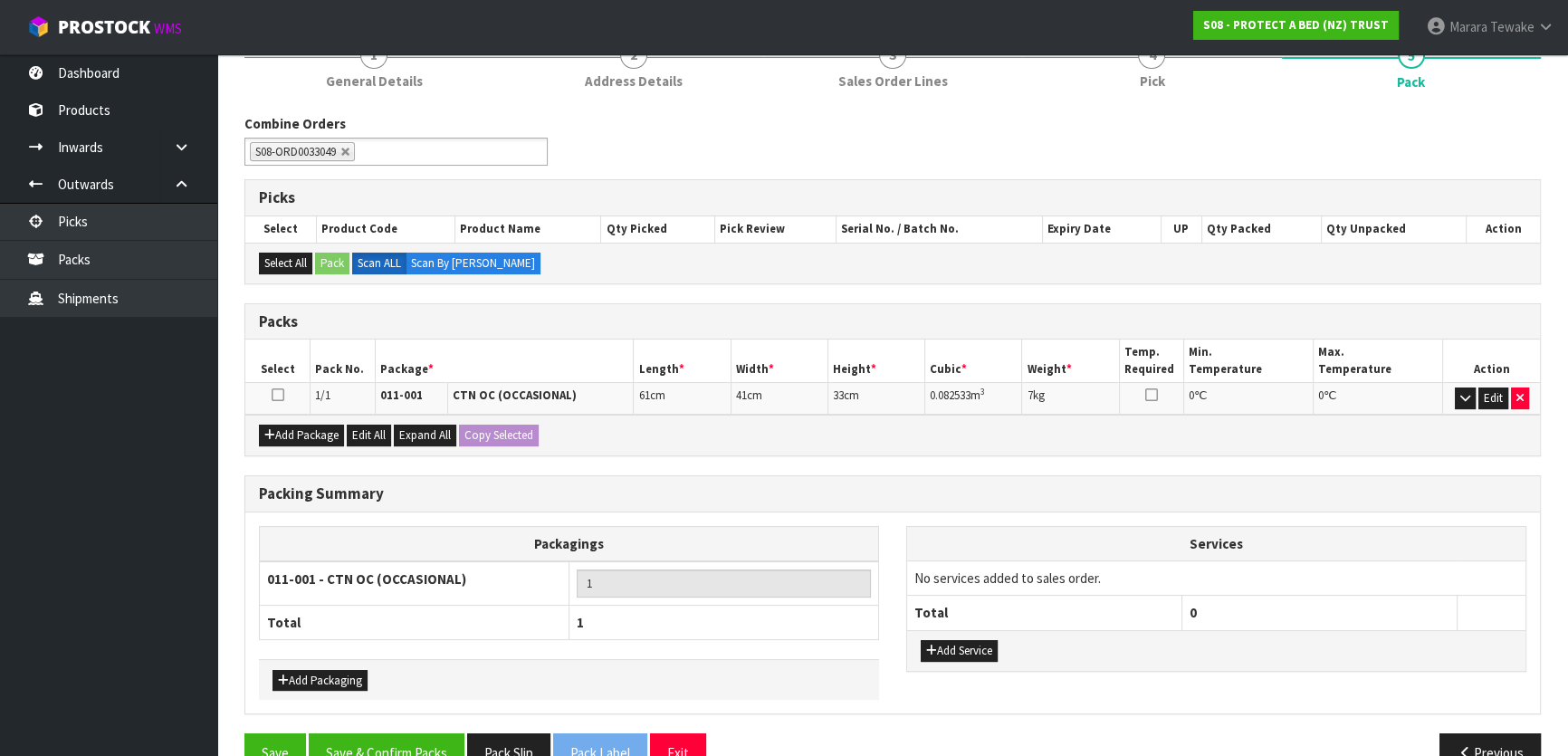
scroll to position [280, 0]
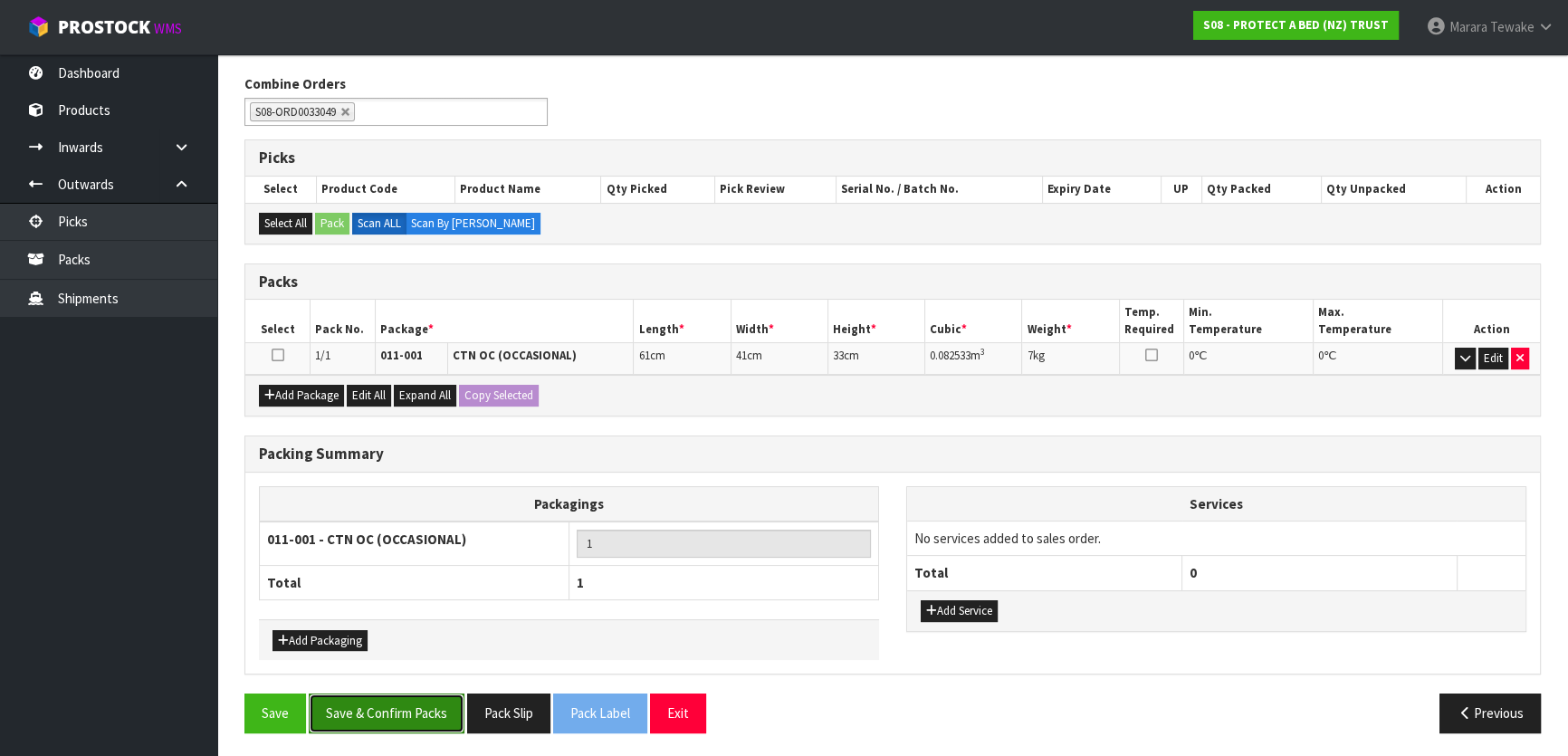
click at [371, 711] on button "Save & Confirm Packs" at bounding box center [386, 713] width 155 height 39
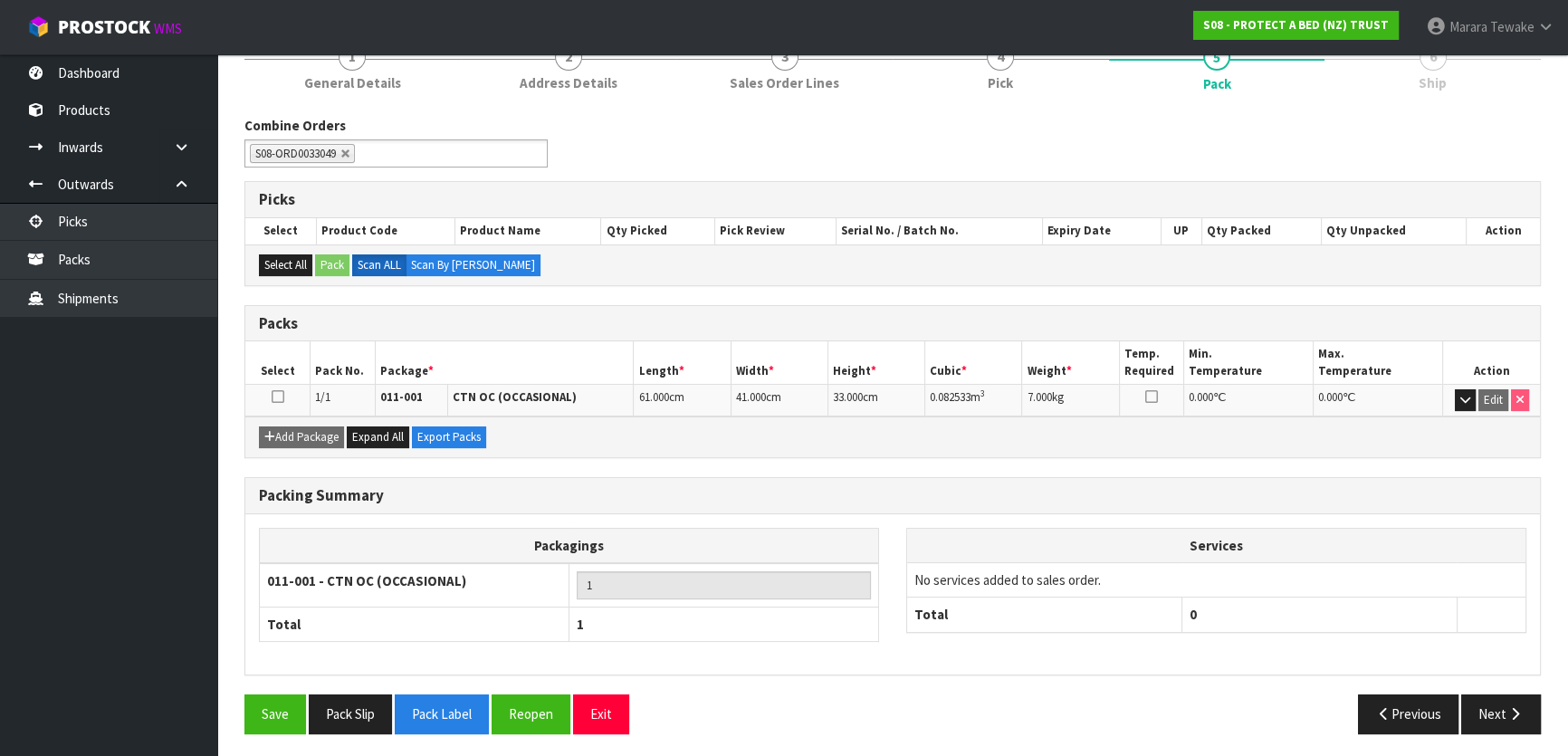
scroll to position [239, 0]
drag, startPoint x: 1501, startPoint y: 709, endPoint x: 1490, endPoint y: 706, distance: 11.4
click at [1490, 706] on button "Next" at bounding box center [1501, 713] width 80 height 39
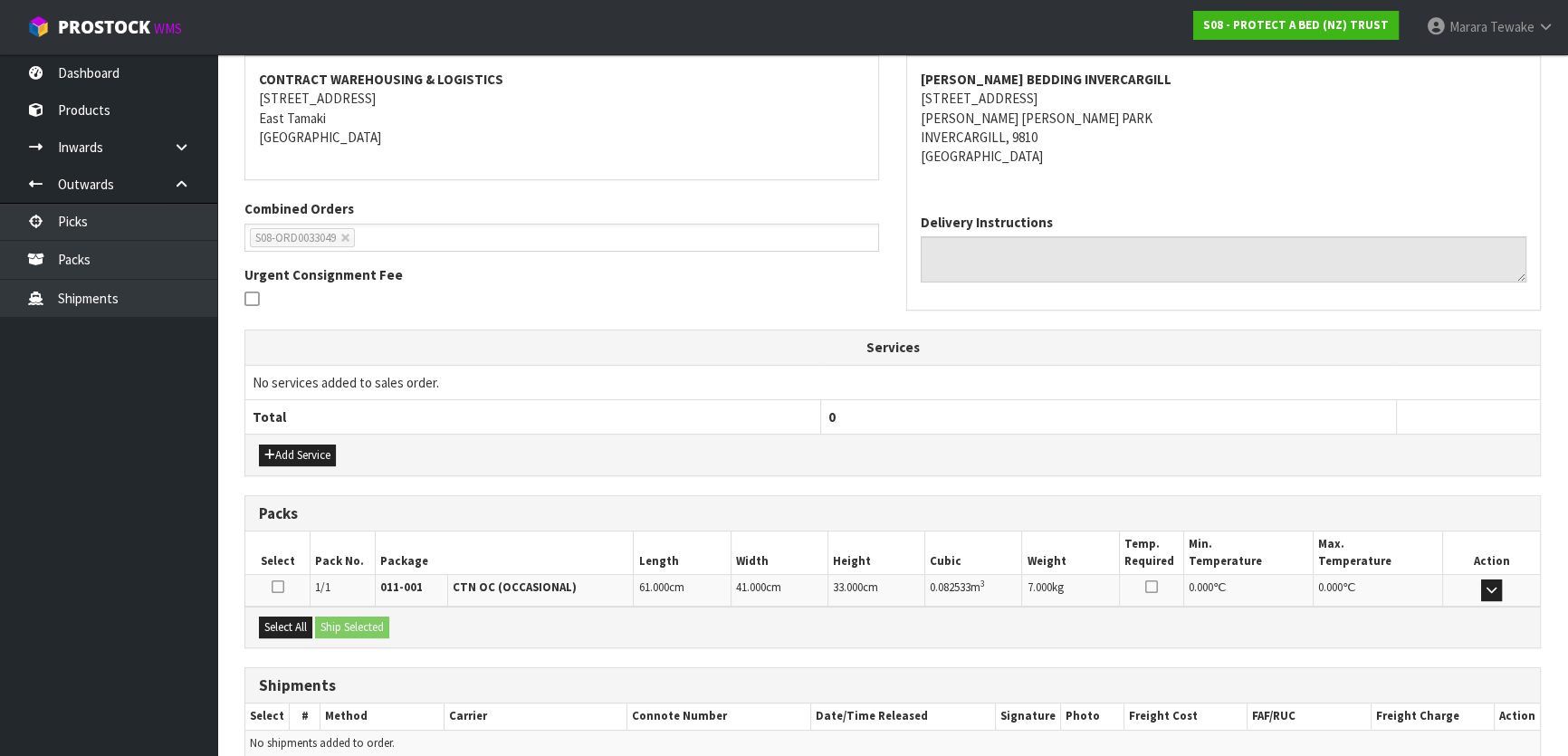
scroll to position [418, 0]
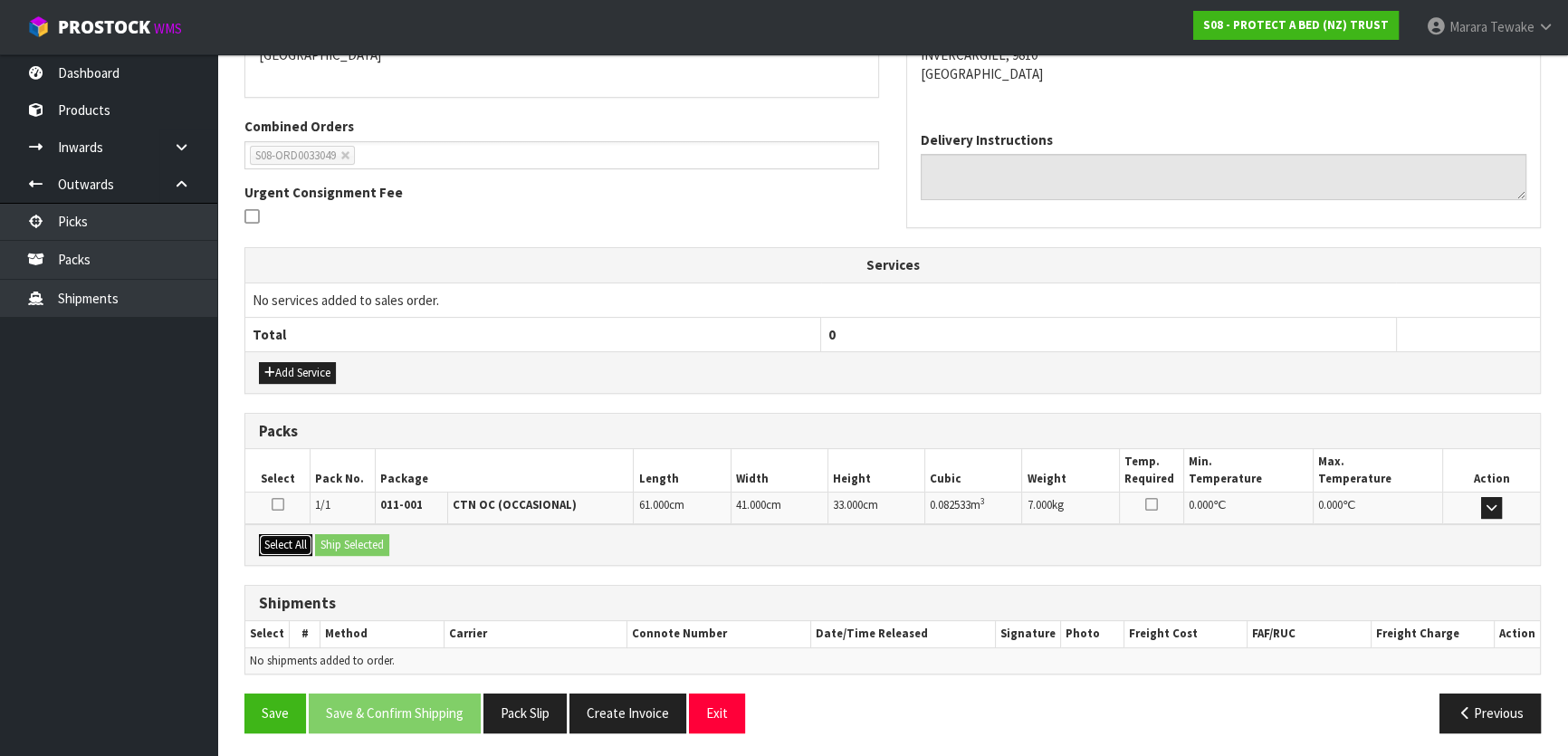
drag, startPoint x: 302, startPoint y: 551, endPoint x: 310, endPoint y: 545, distance: 10.0
click at [304, 550] on button "Select All" at bounding box center [286, 545] width 54 height 22
click at [358, 540] on button "Ship Selected" at bounding box center [351, 545] width 74 height 22
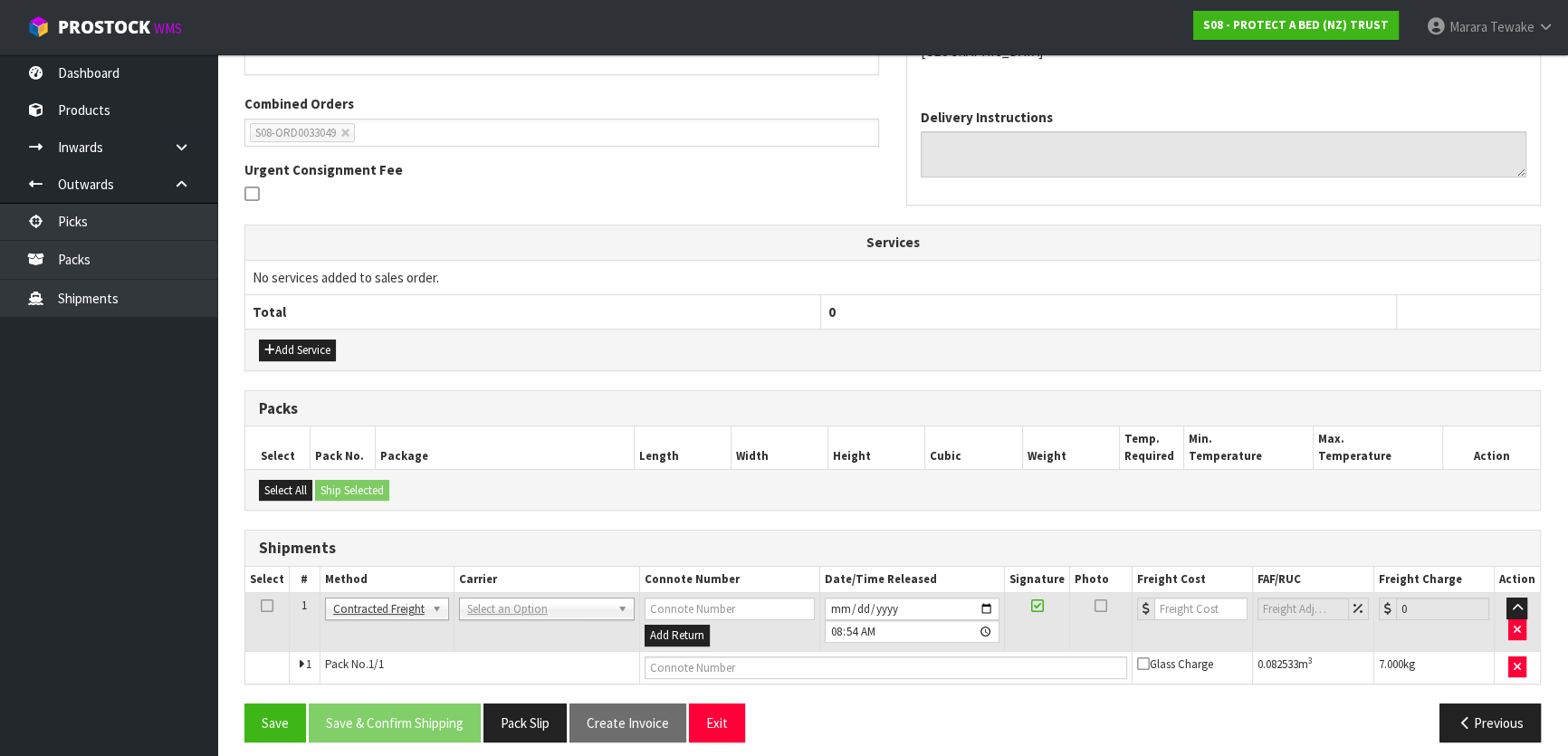
scroll to position [450, 0]
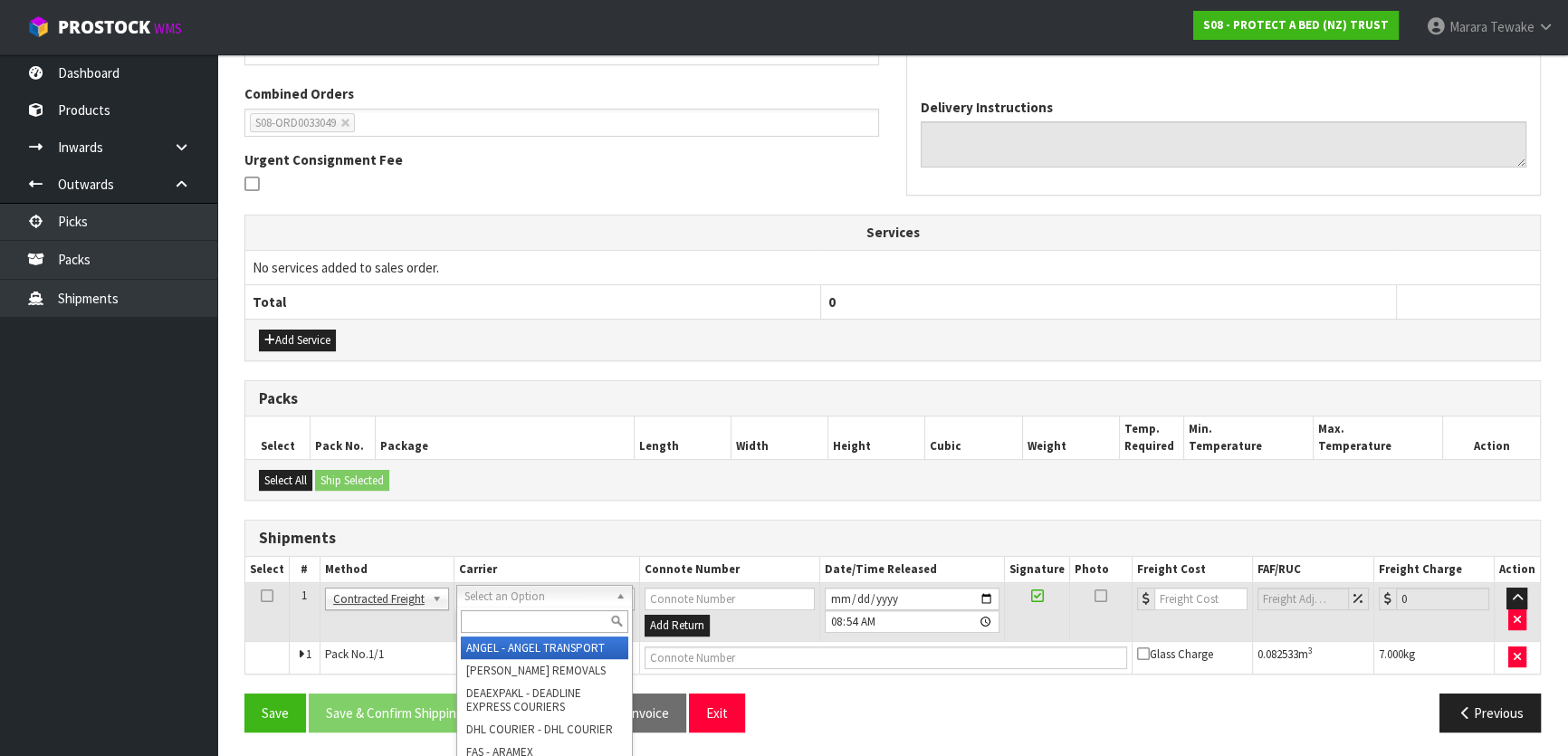
click at [493, 622] on input "text" at bounding box center [545, 622] width 168 height 23
type input "NZP"
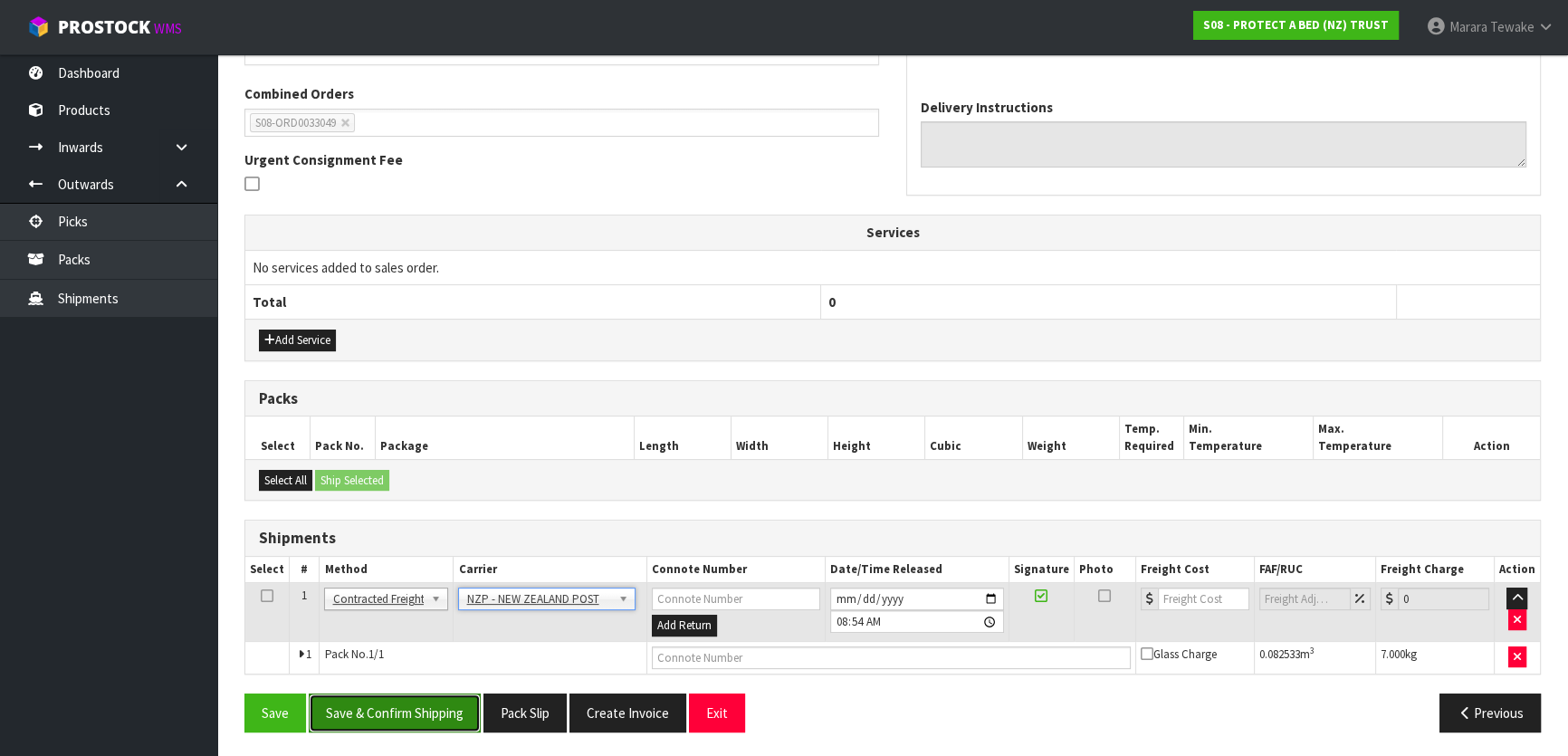
click at [434, 722] on button "Save & Confirm Shipping" at bounding box center [395, 713] width 172 height 39
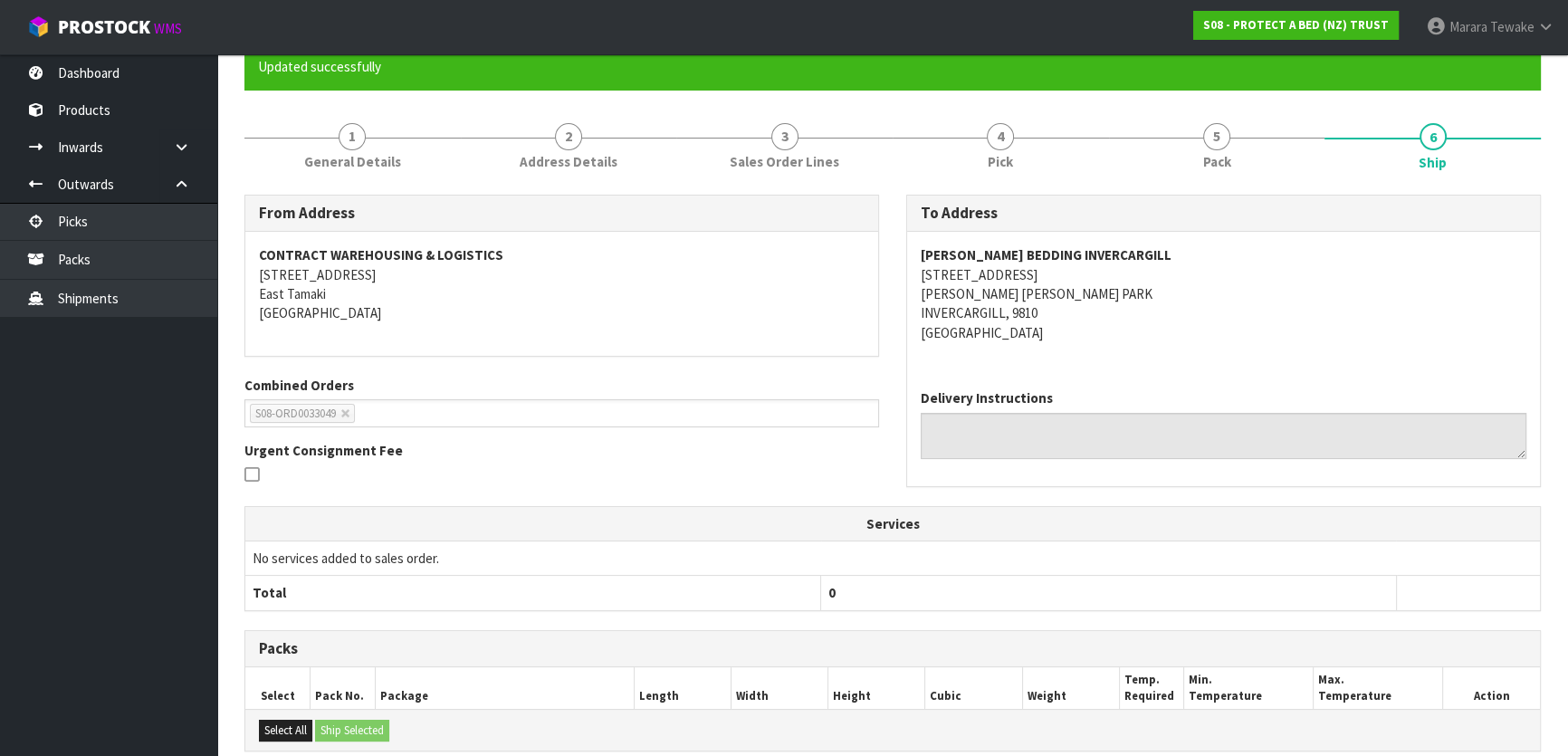
scroll to position [425, 0]
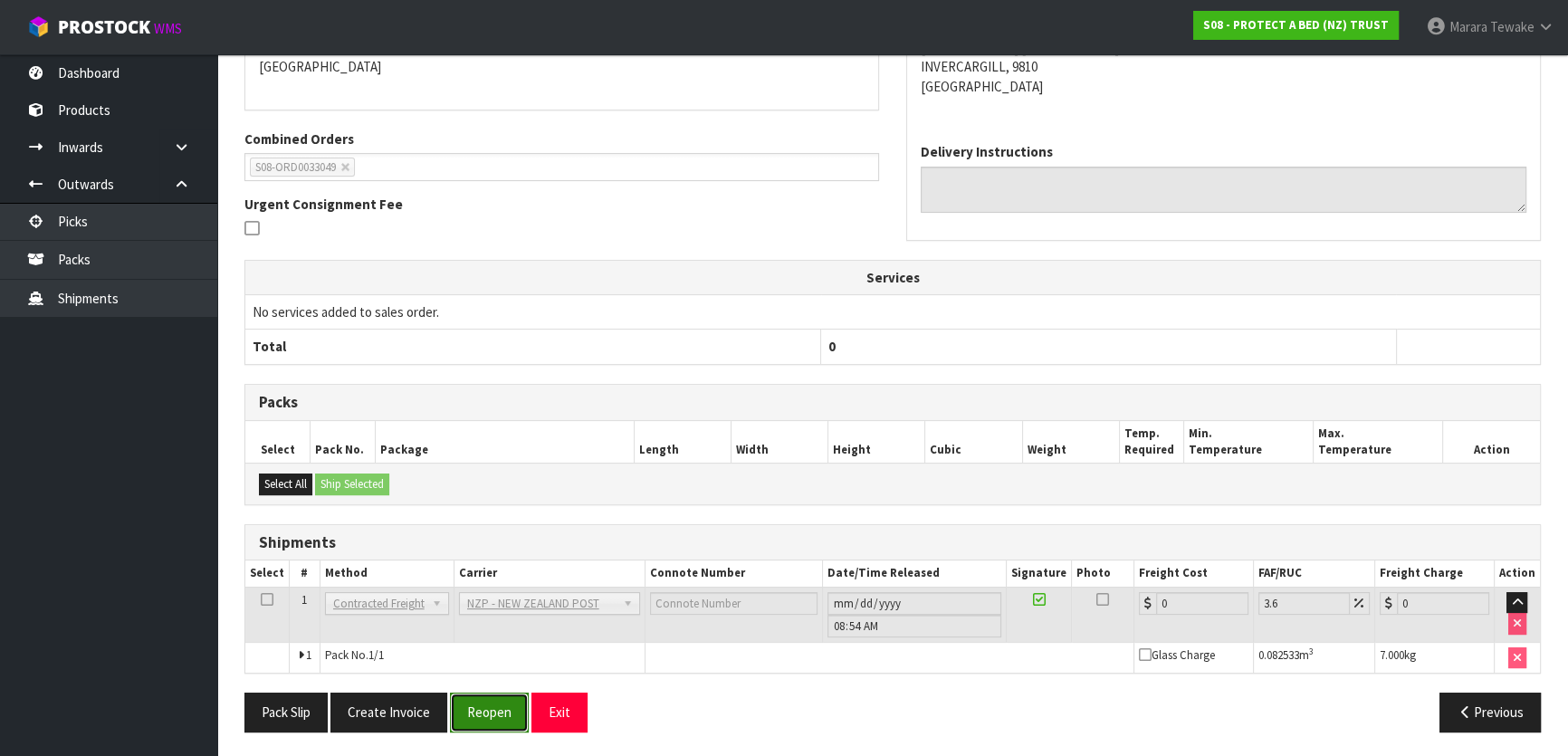
click at [500, 698] on button "Reopen" at bounding box center [489, 712] width 79 height 39
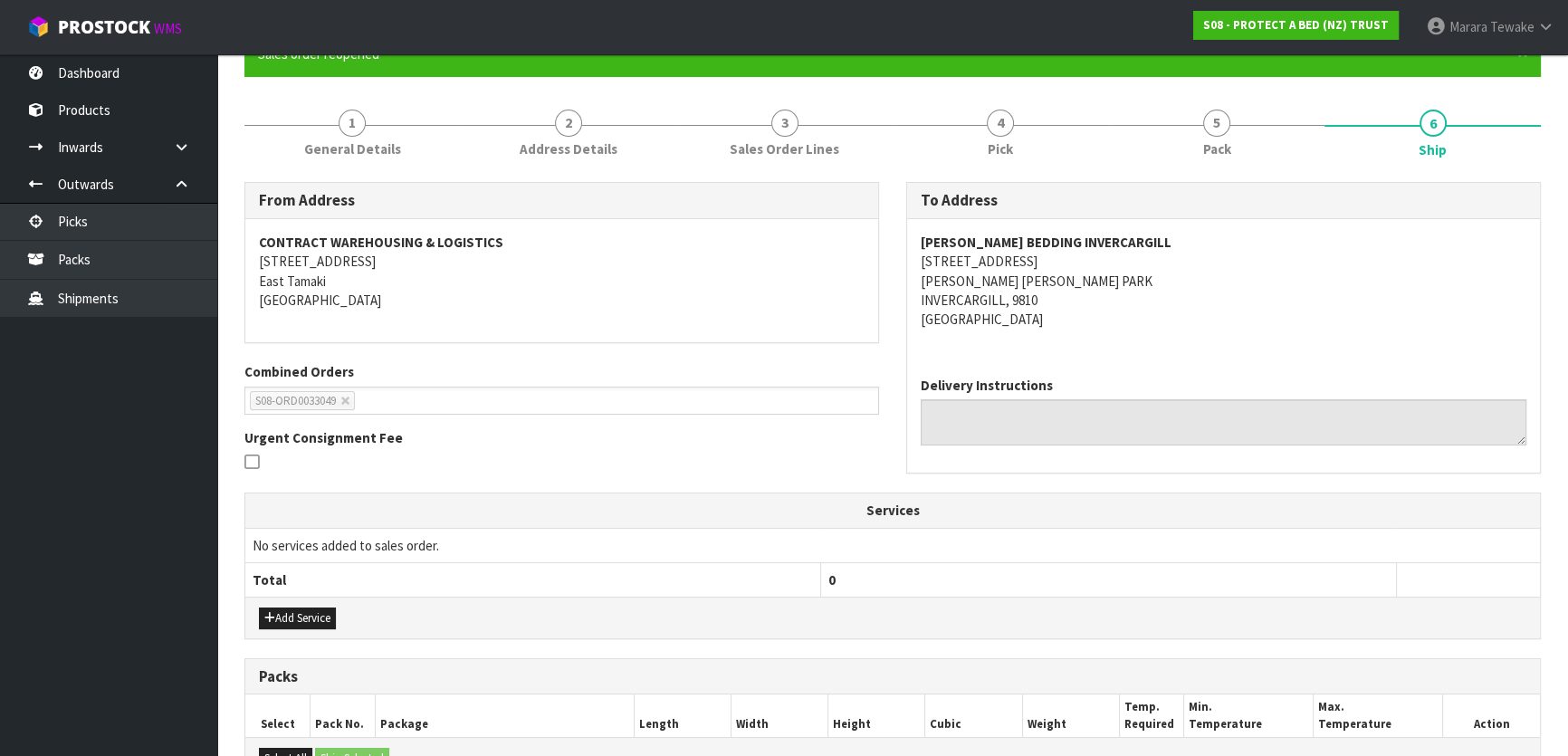
scroll to position [450, 0]
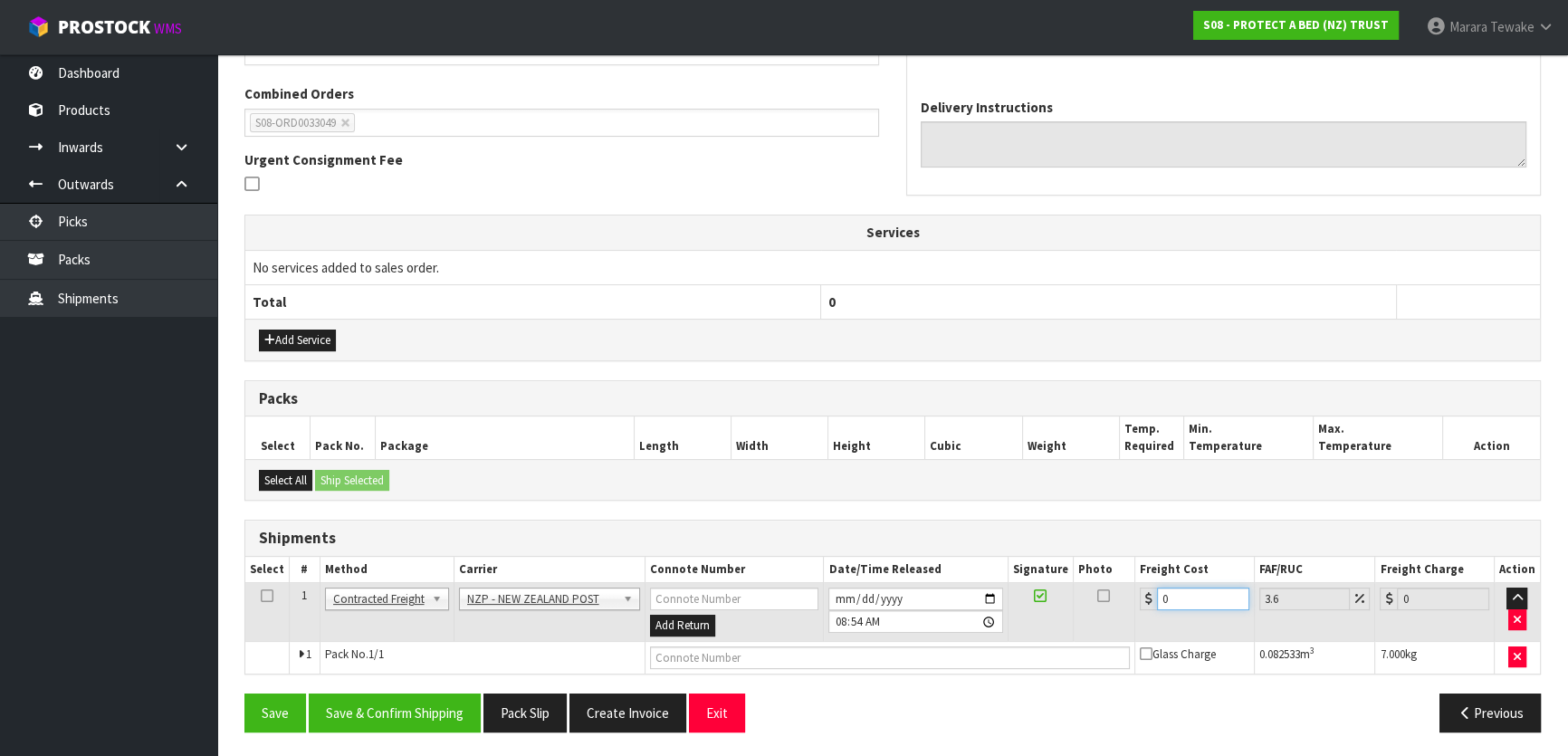
drag, startPoint x: 1184, startPoint y: 598, endPoint x: 1137, endPoint y: 570, distance: 54.7
click at [1143, 591] on div "0" at bounding box center [1195, 599] width 109 height 23
type input "2"
type input "2.07"
type input "23"
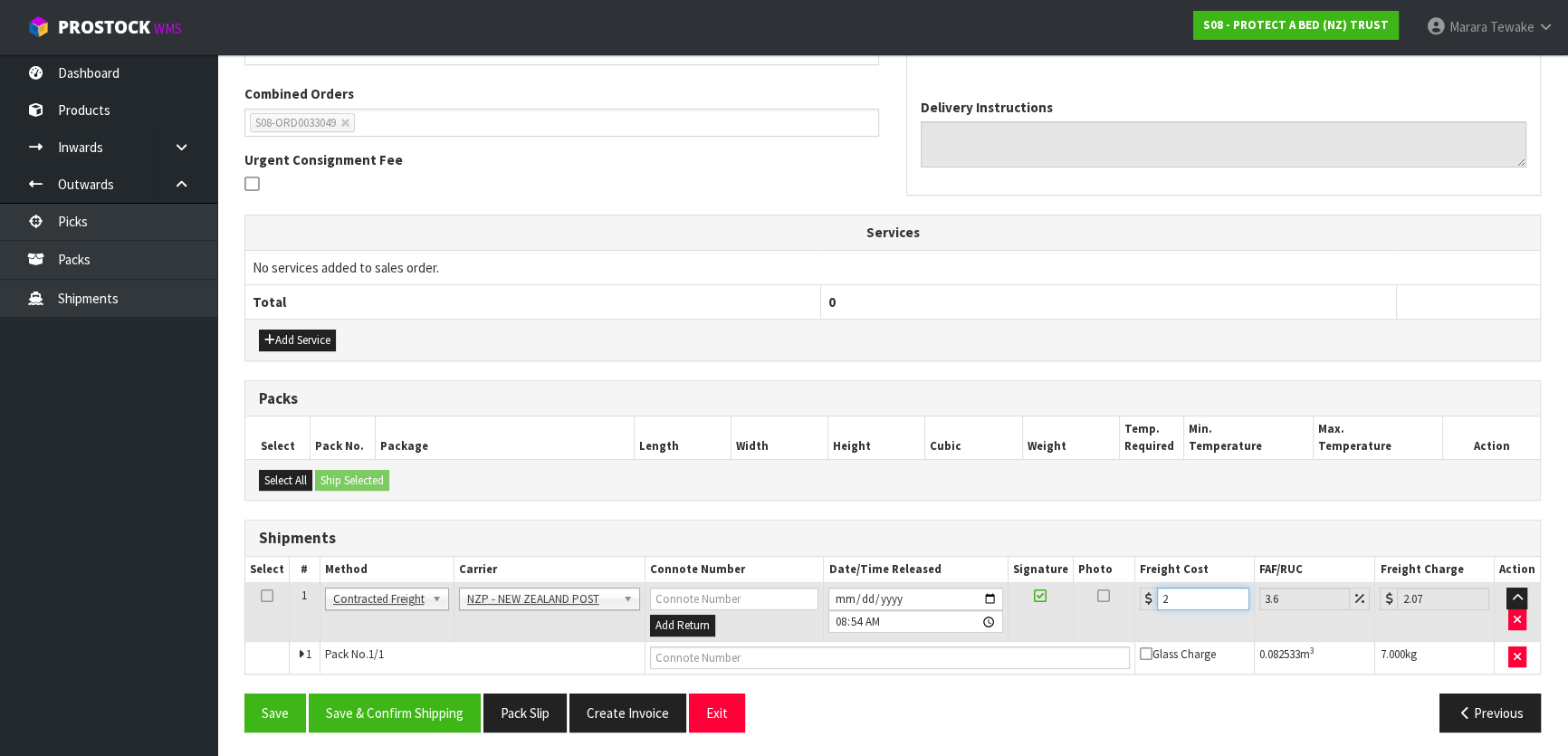
type input "23.83"
type input "23.2"
type input "24.04"
type input "23.28"
type input "24.12"
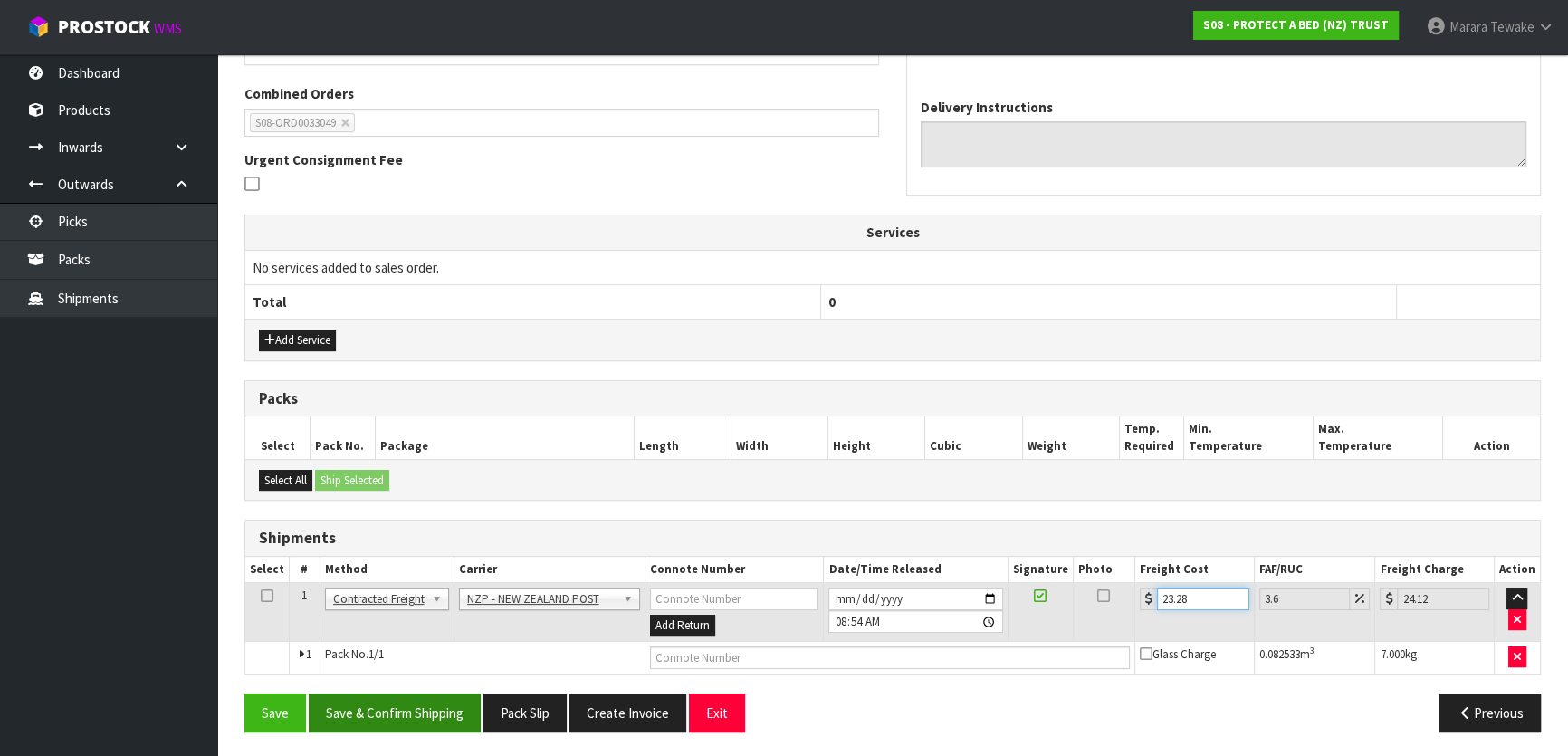
type input "23.28"
click at [443, 695] on button "Save & Confirm Shipping" at bounding box center [395, 713] width 172 height 39
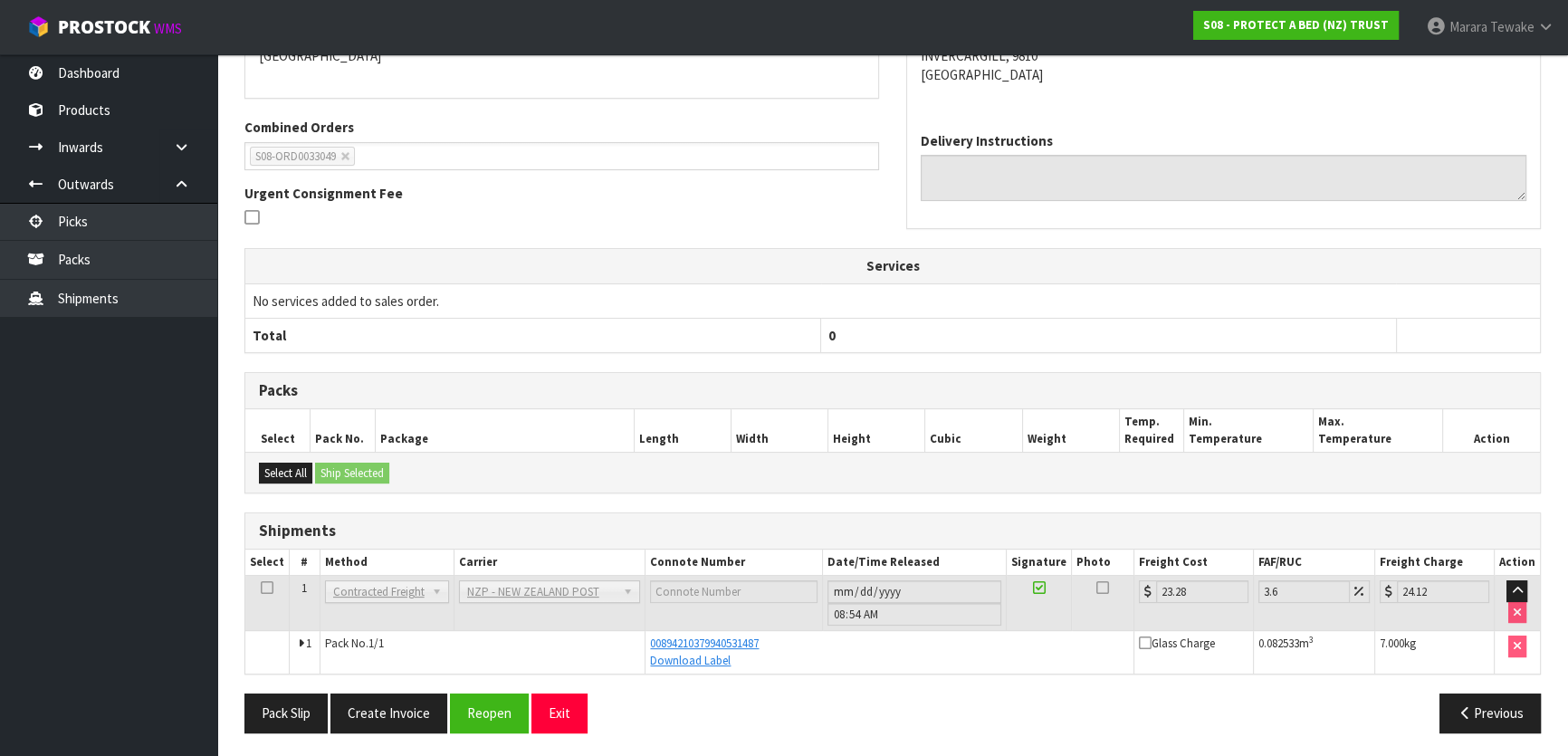
scroll to position [0, 0]
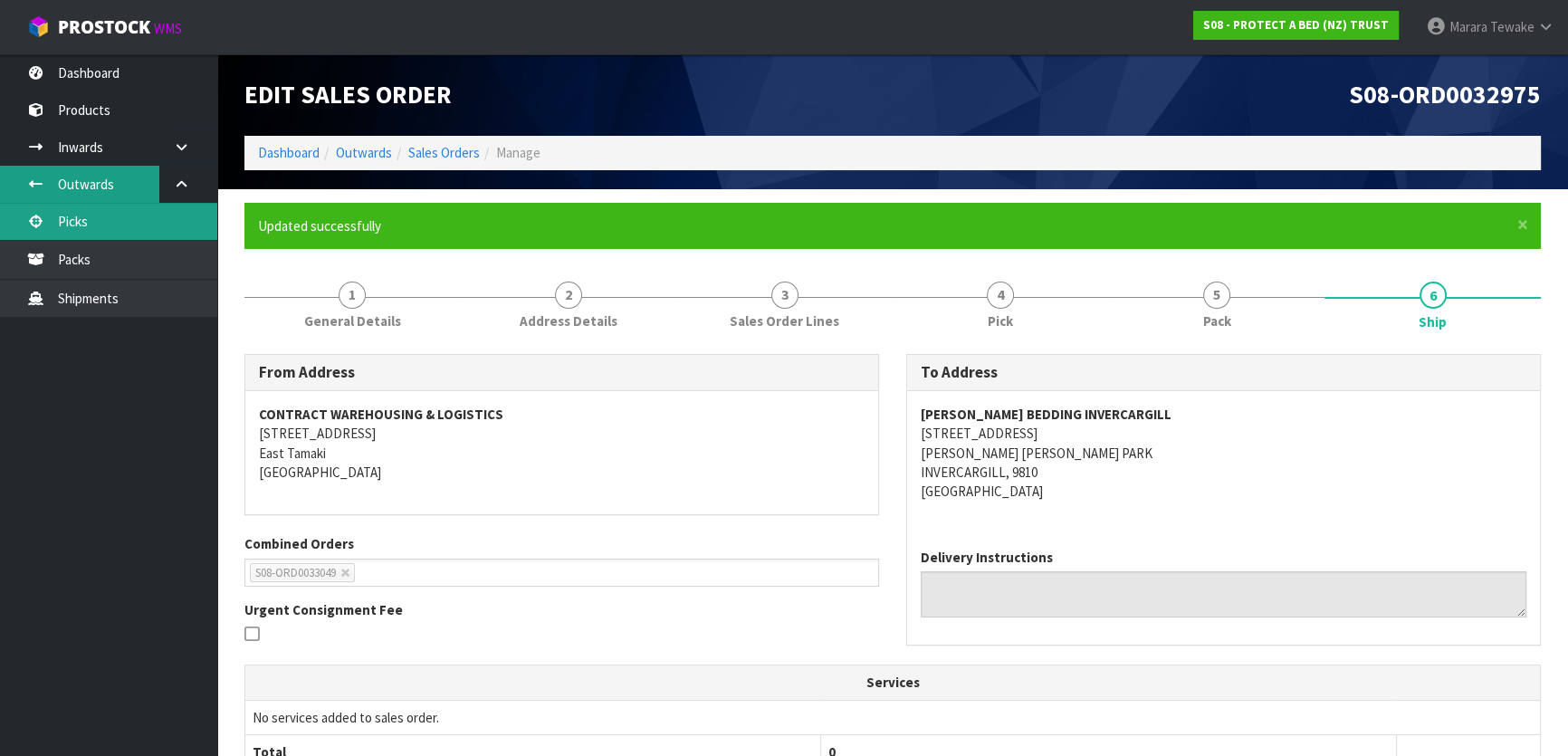
drag, startPoint x: 141, startPoint y: 218, endPoint x: 128, endPoint y: 178, distance: 42.1
click at [141, 218] on link "Picks" at bounding box center [108, 221] width 218 height 37
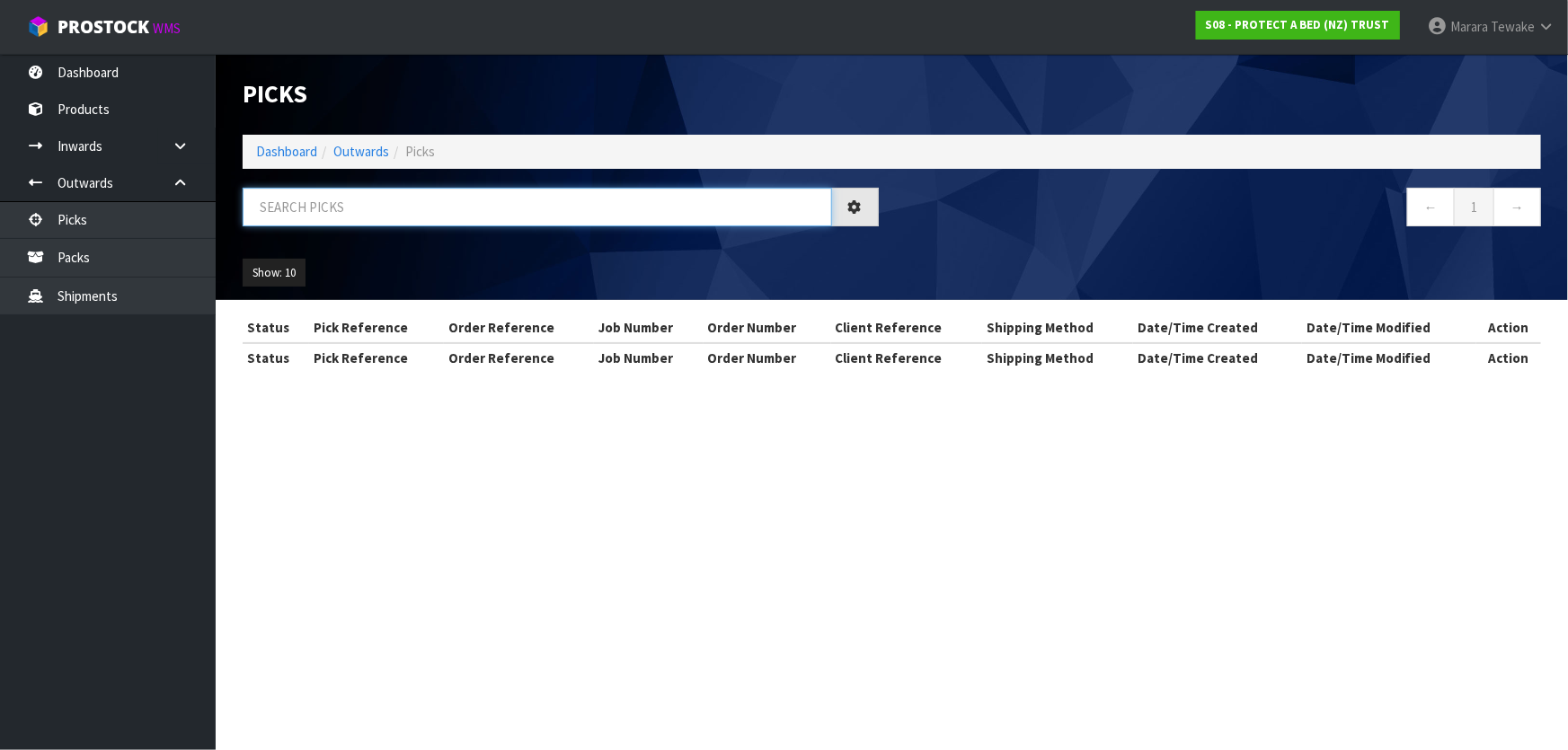
click at [286, 197] on input "text" at bounding box center [537, 207] width 589 height 38
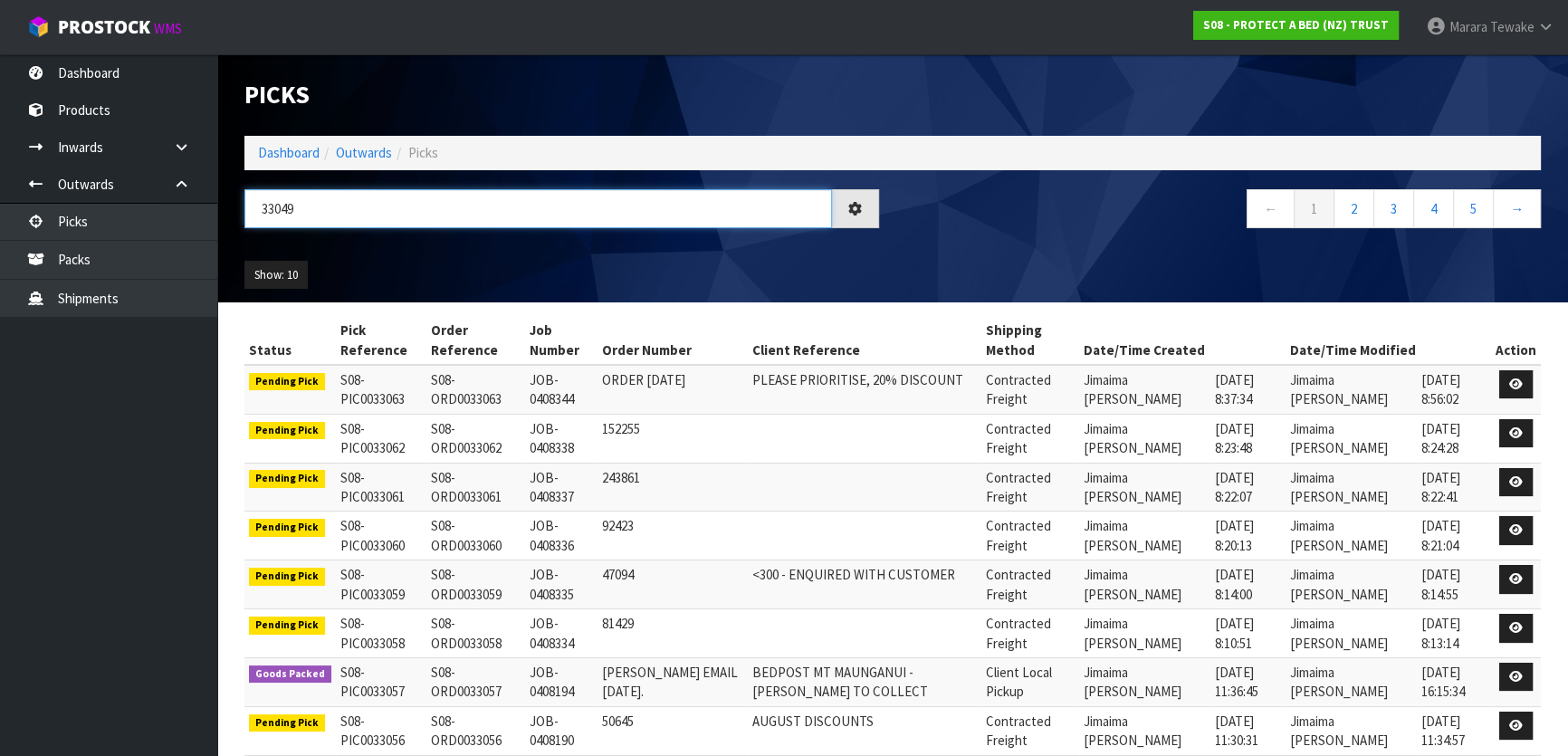
type input "33049"
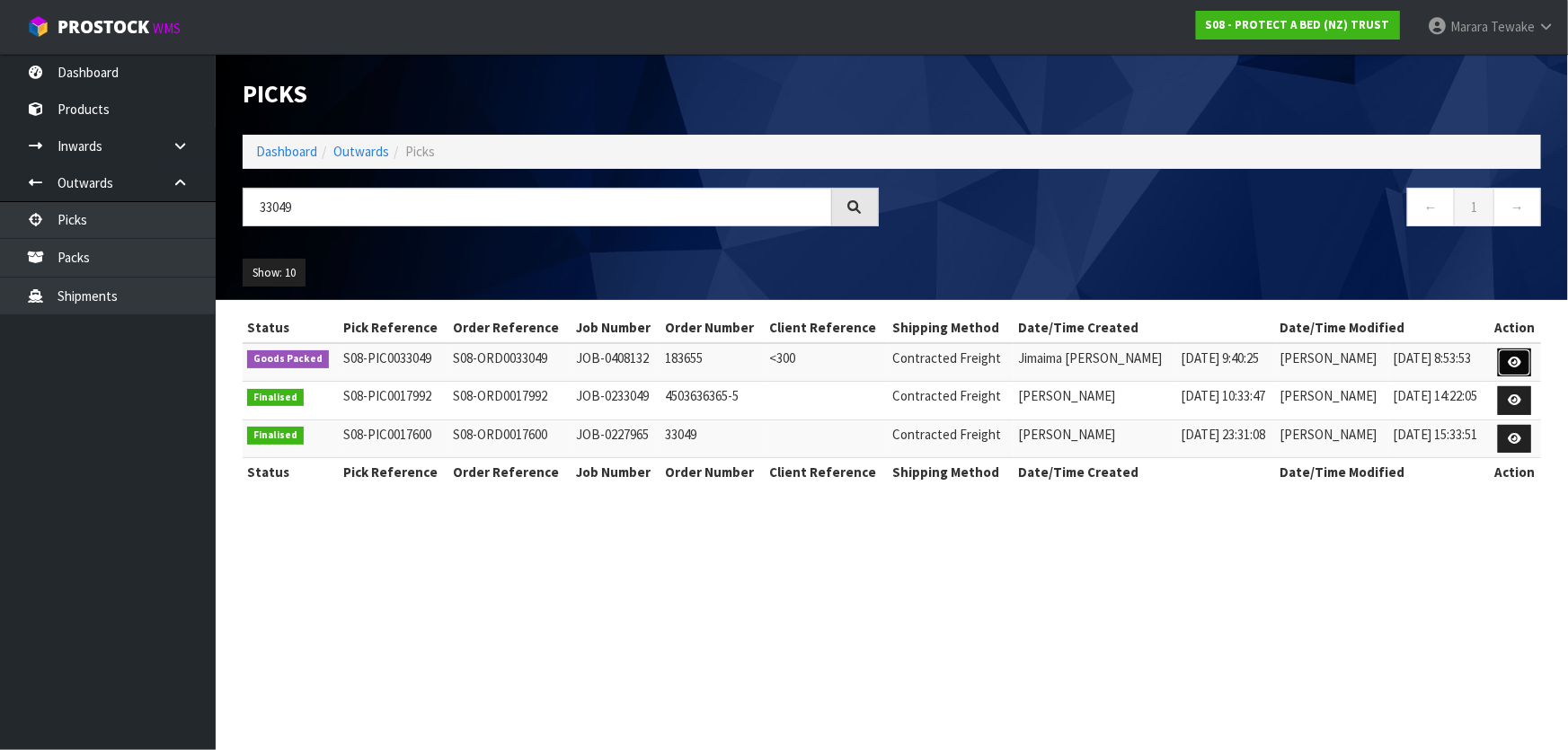
click at [1521, 365] on link at bounding box center [1515, 363] width 34 height 29
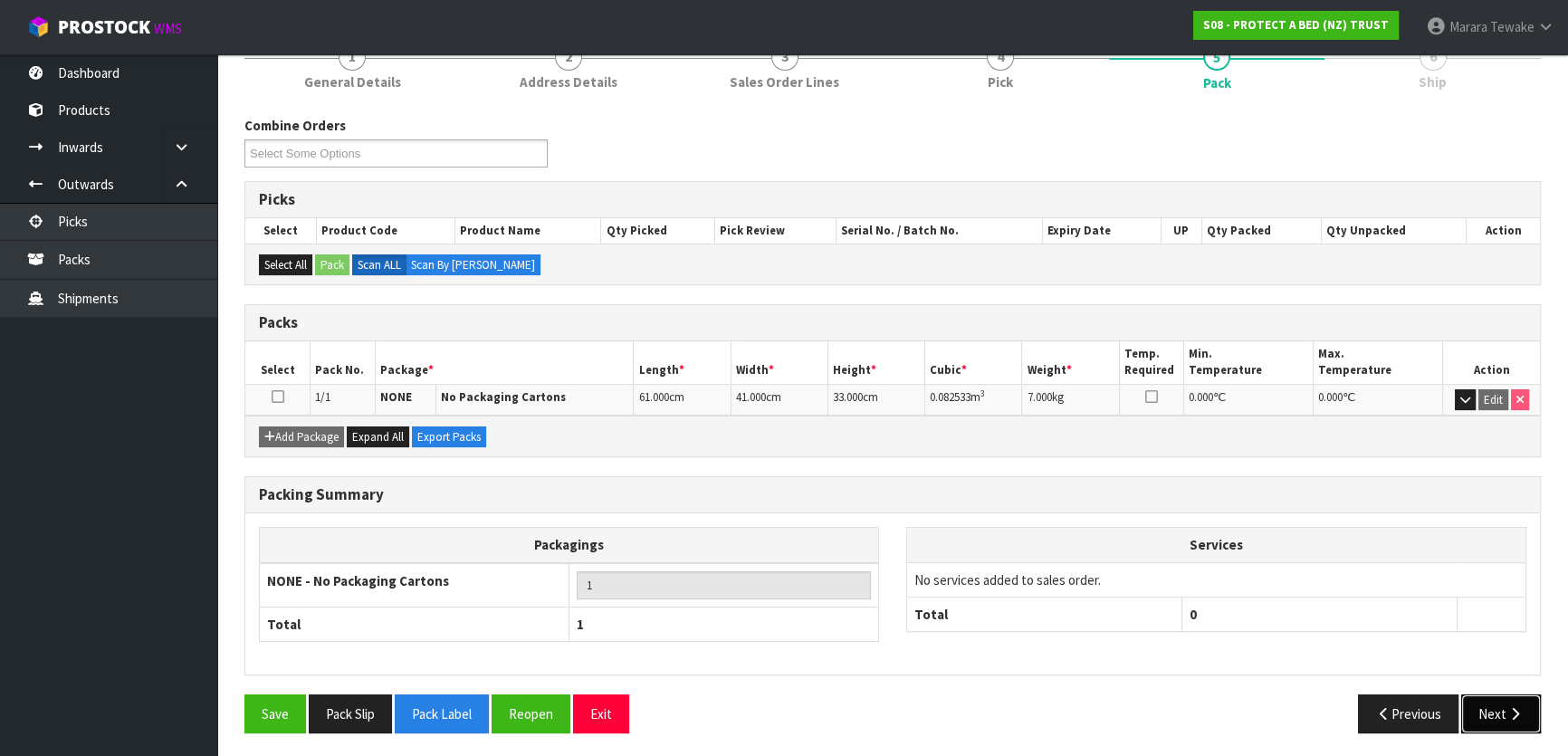
click at [1494, 714] on button "Next" at bounding box center [1501, 714] width 80 height 39
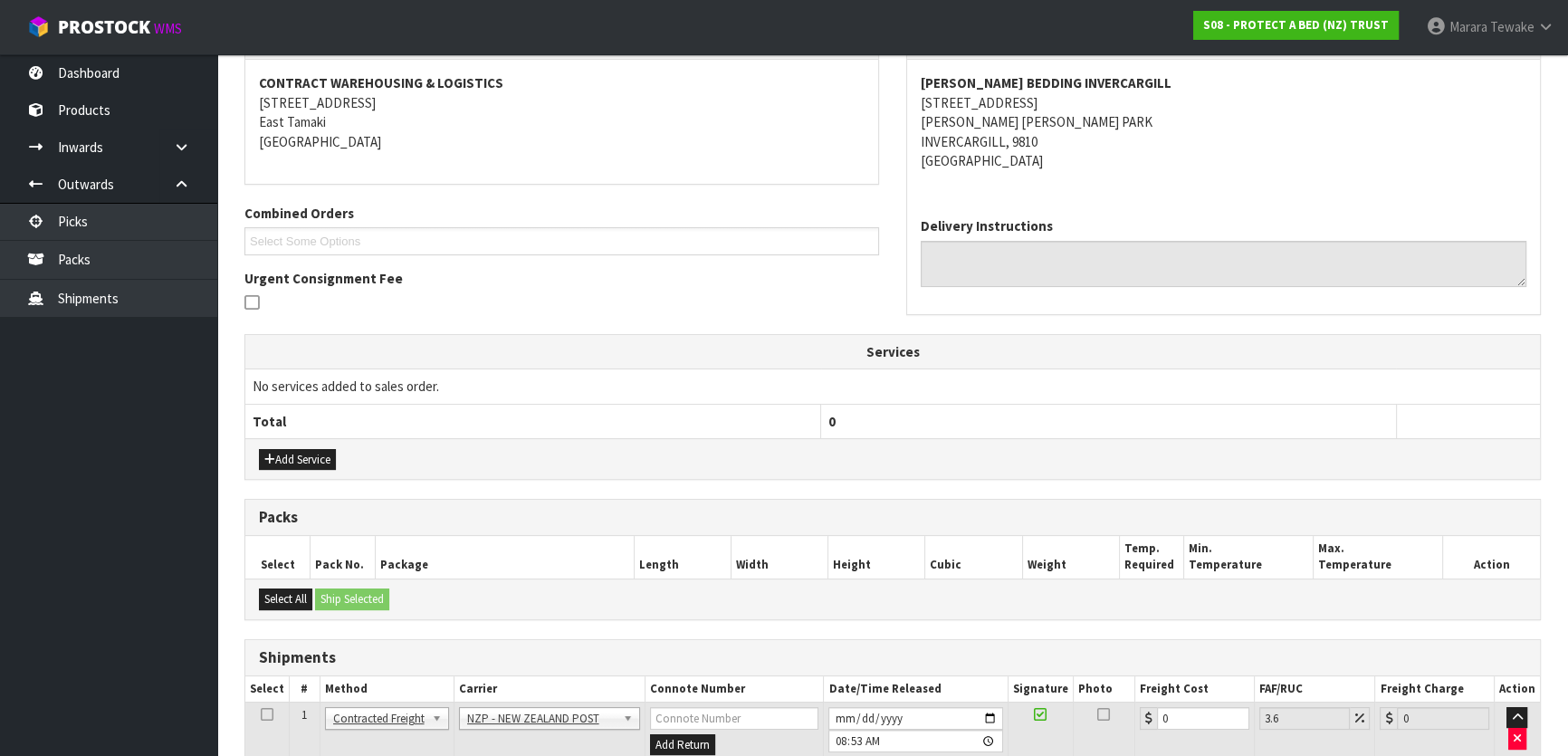
scroll to position [384, 0]
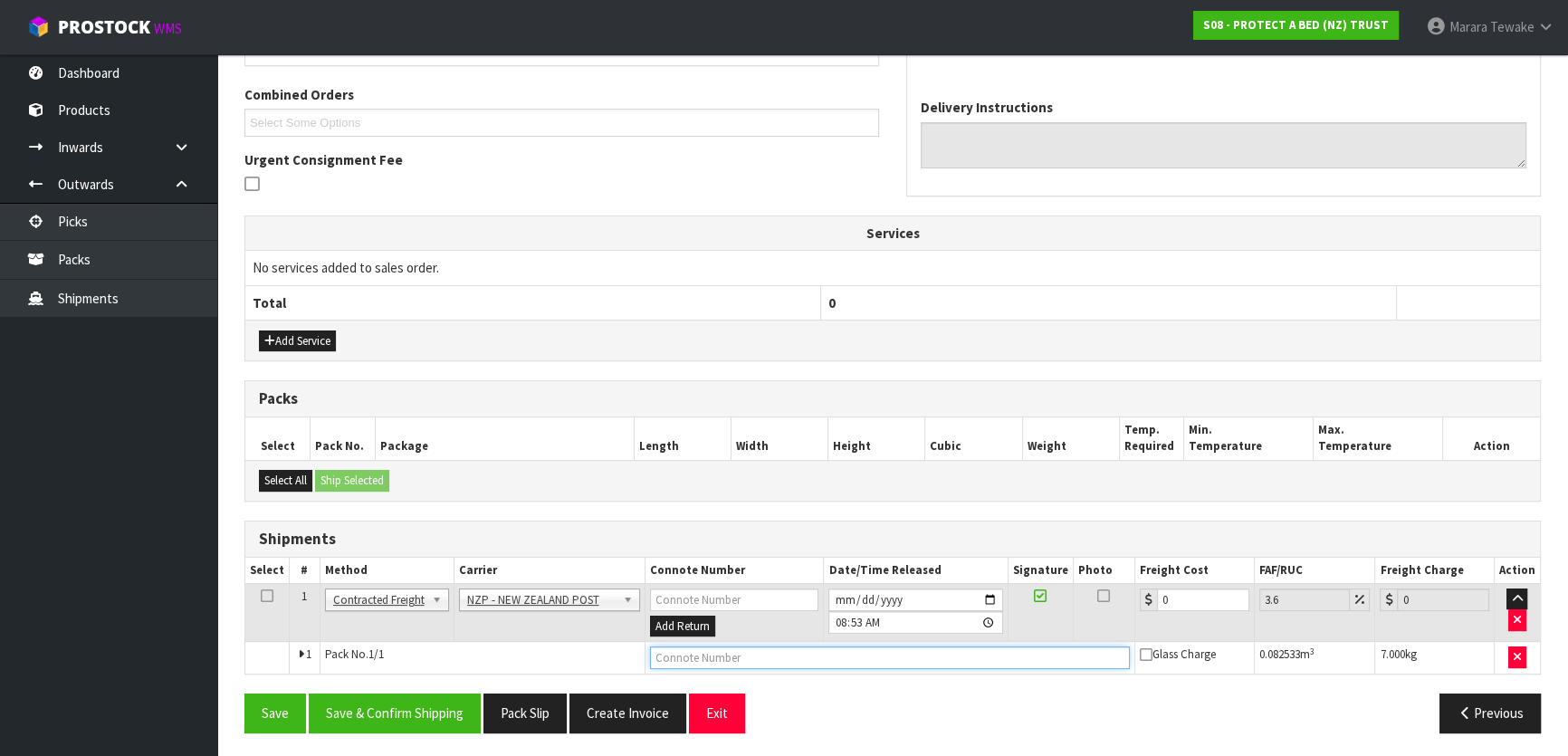
drag, startPoint x: 691, startPoint y: 652, endPoint x: 666, endPoint y: 634, distance: 30.8
click at [690, 650] on input "text" at bounding box center [890, 658] width 480 height 23
type input "00894210379940531487"
click at [244, 694] on button "Save" at bounding box center [274, 713] width 61 height 39
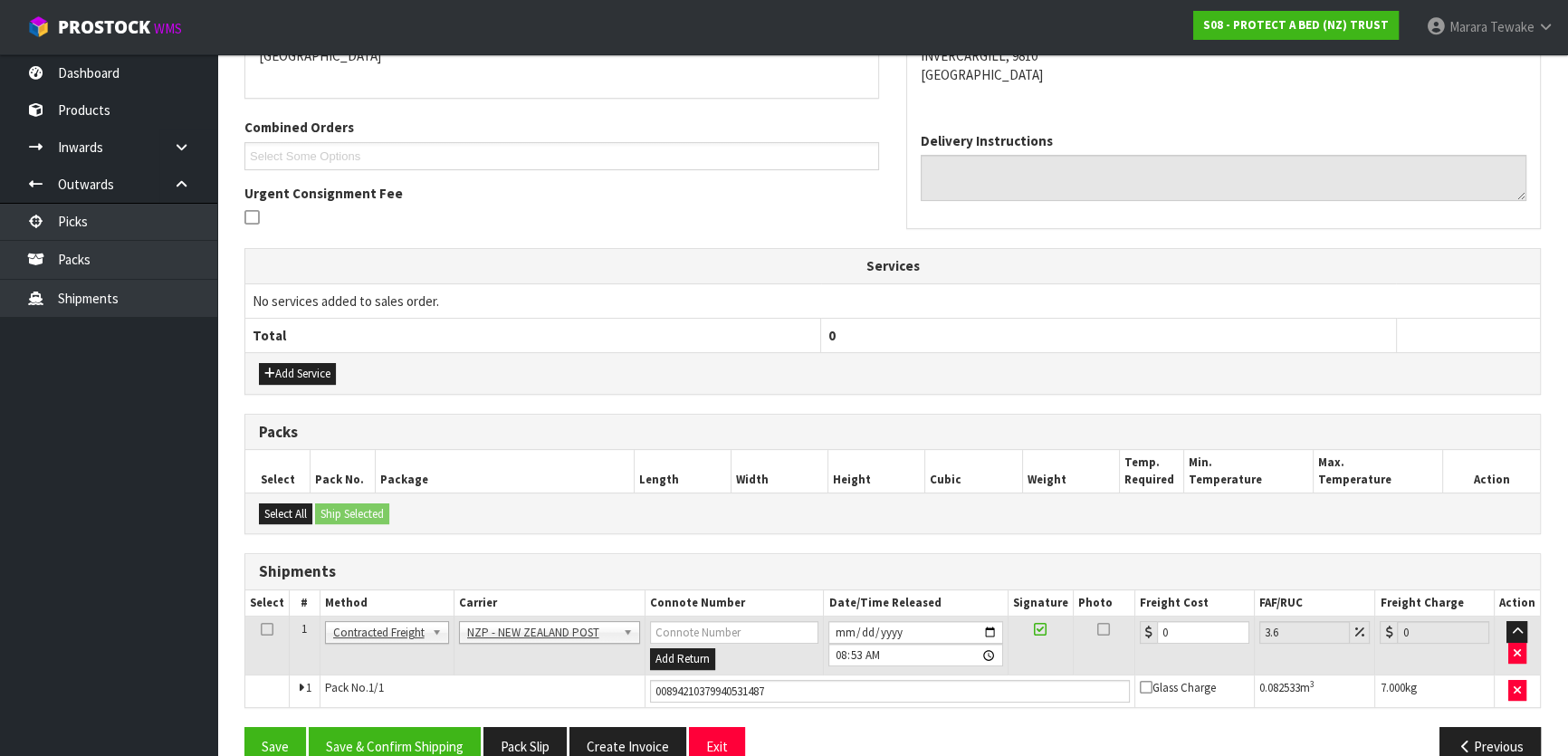
scroll to position [450, 0]
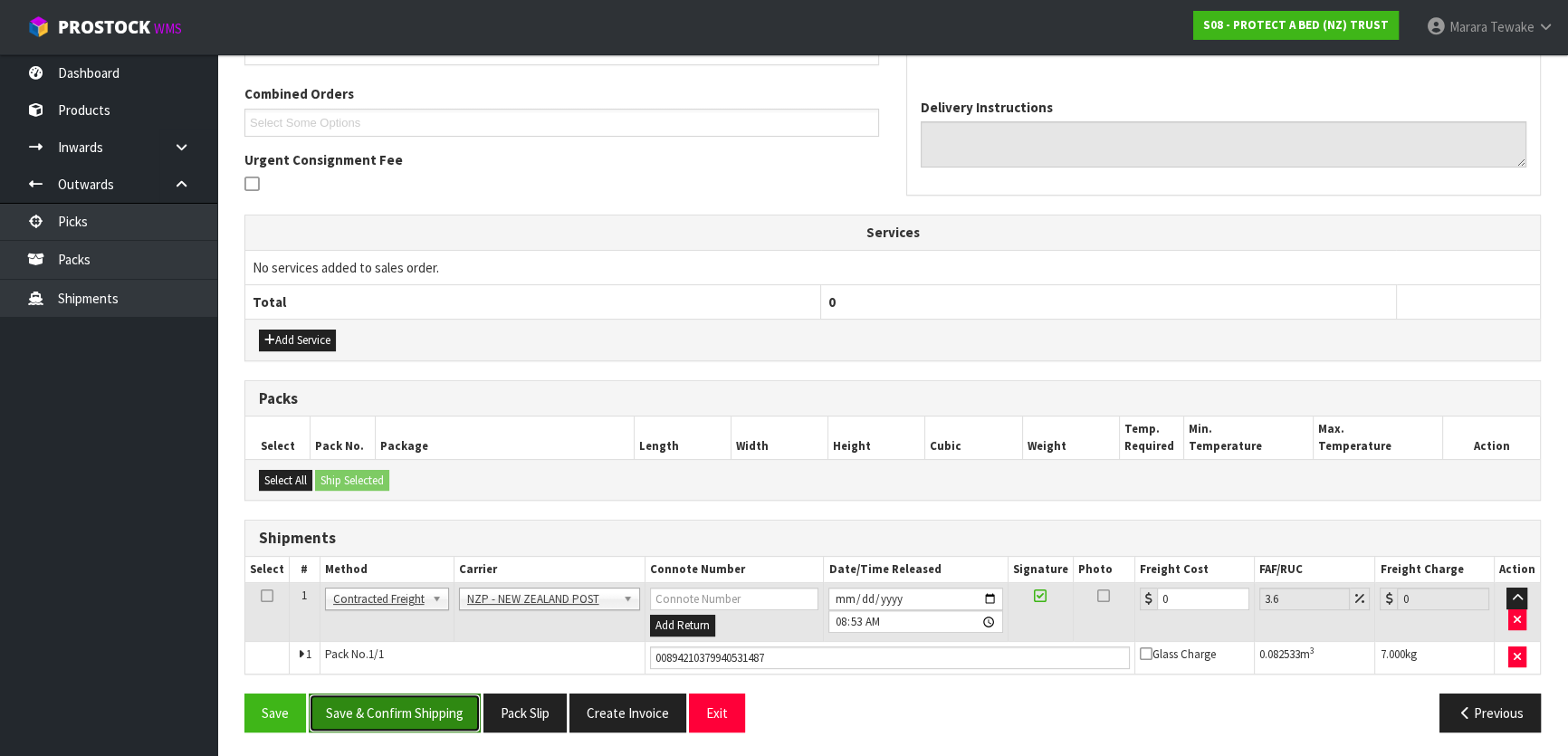
click at [417, 707] on button "Save & Confirm Shipping" at bounding box center [395, 713] width 172 height 39
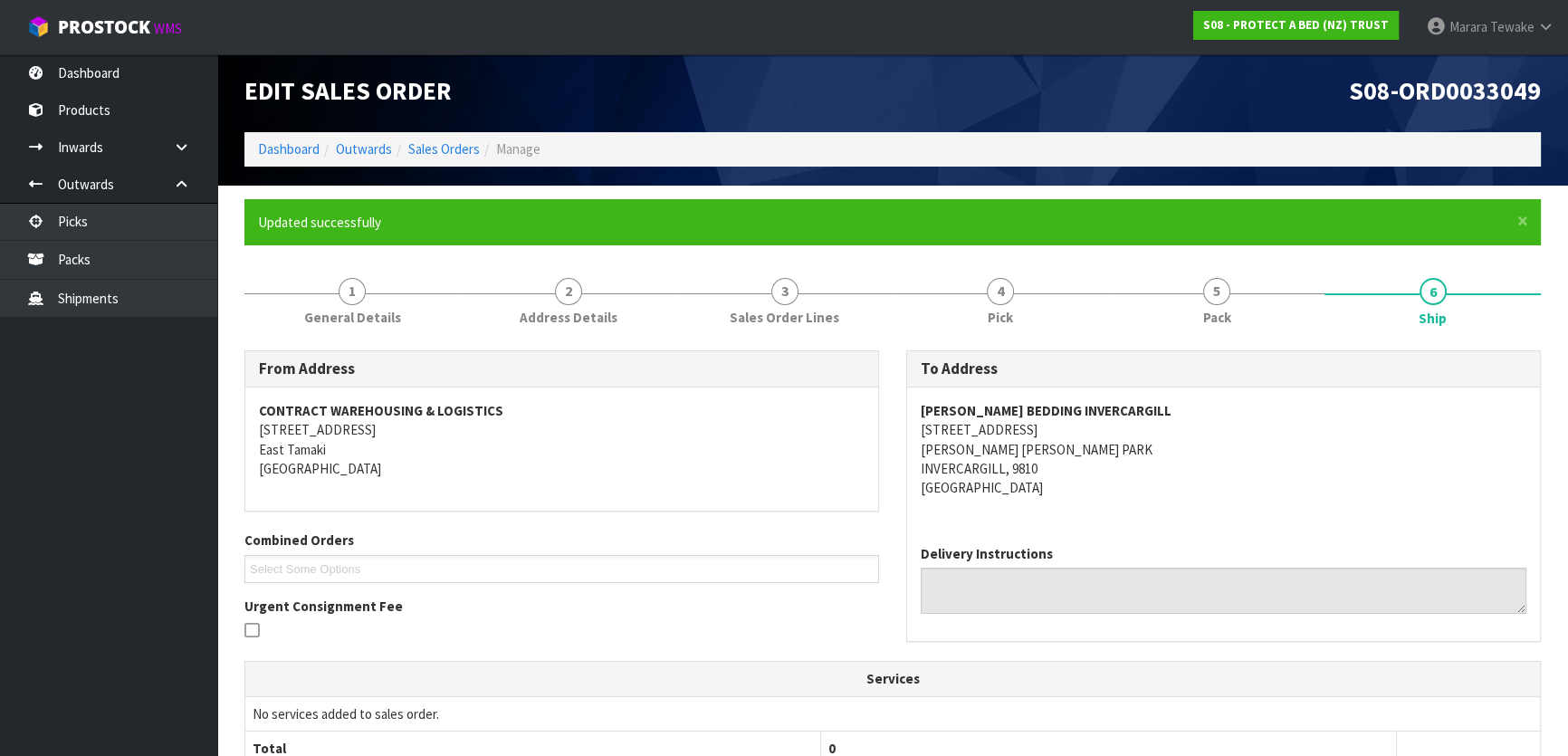
scroll to position [0, 0]
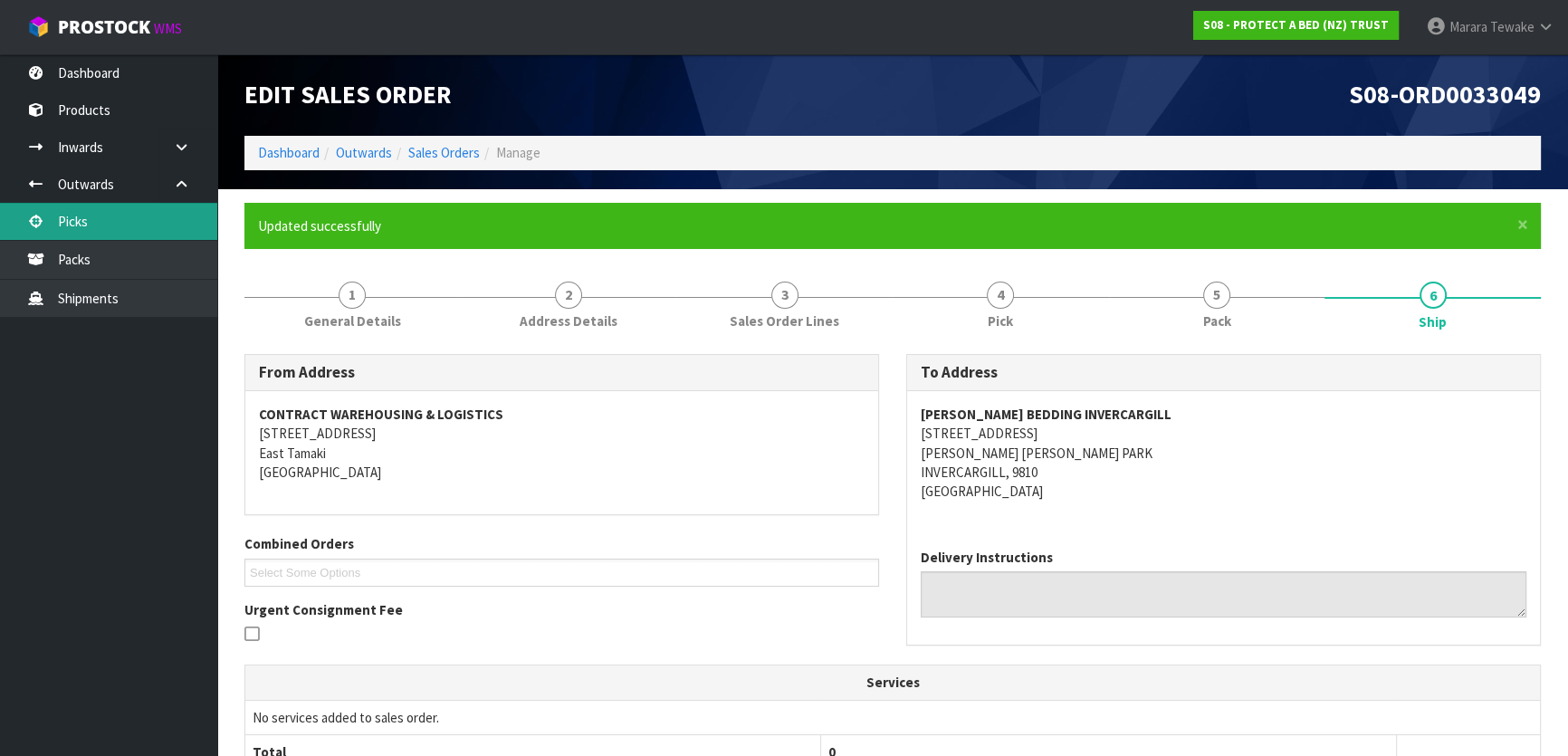
click at [158, 231] on link "Picks" at bounding box center [108, 221] width 218 height 37
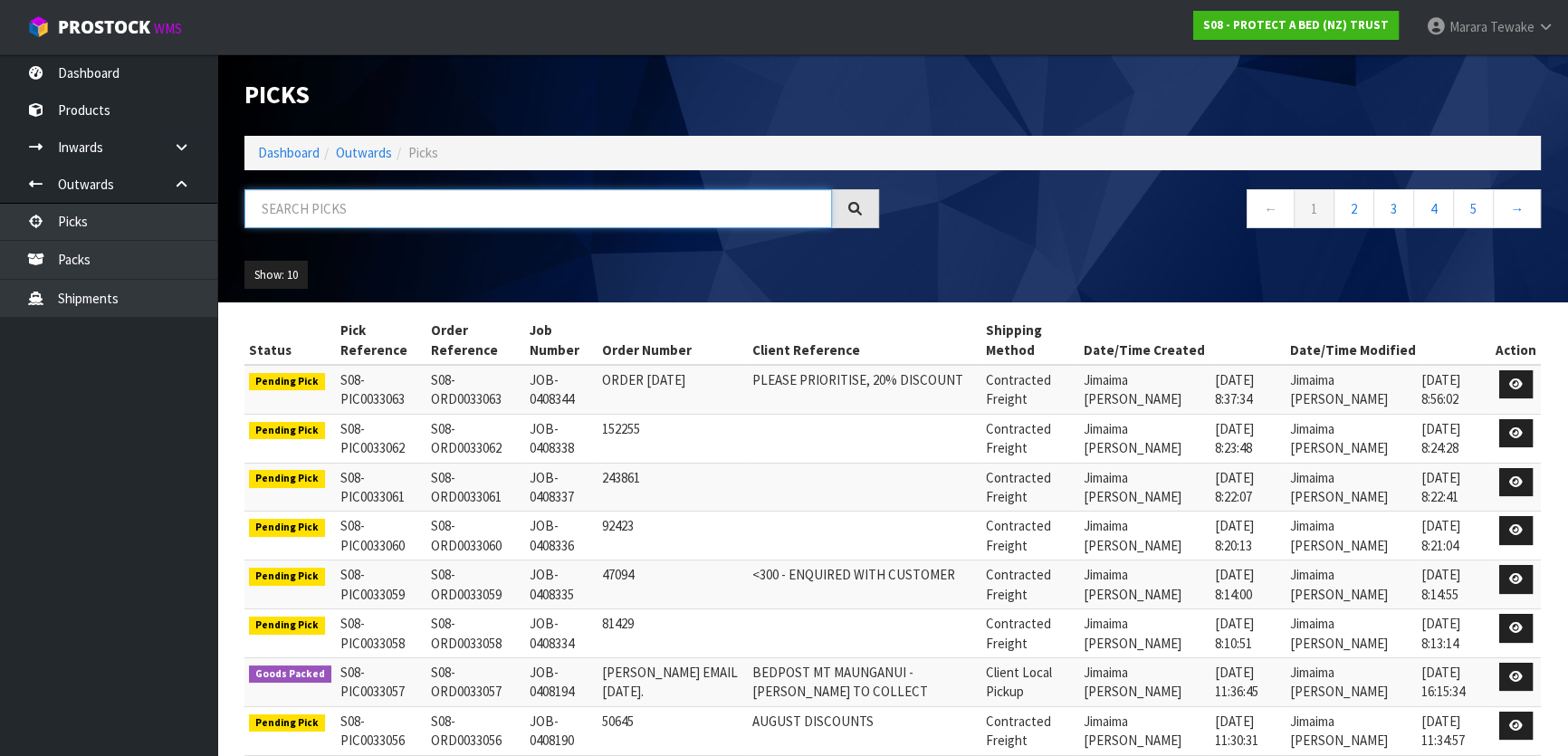
click at [469, 207] on input "text" at bounding box center [537, 208] width 587 height 39
click at [399, 202] on input "text" at bounding box center [537, 208] width 587 height 39
click at [308, 212] on input "text" at bounding box center [537, 208] width 587 height 39
type input "JOB-0408115"
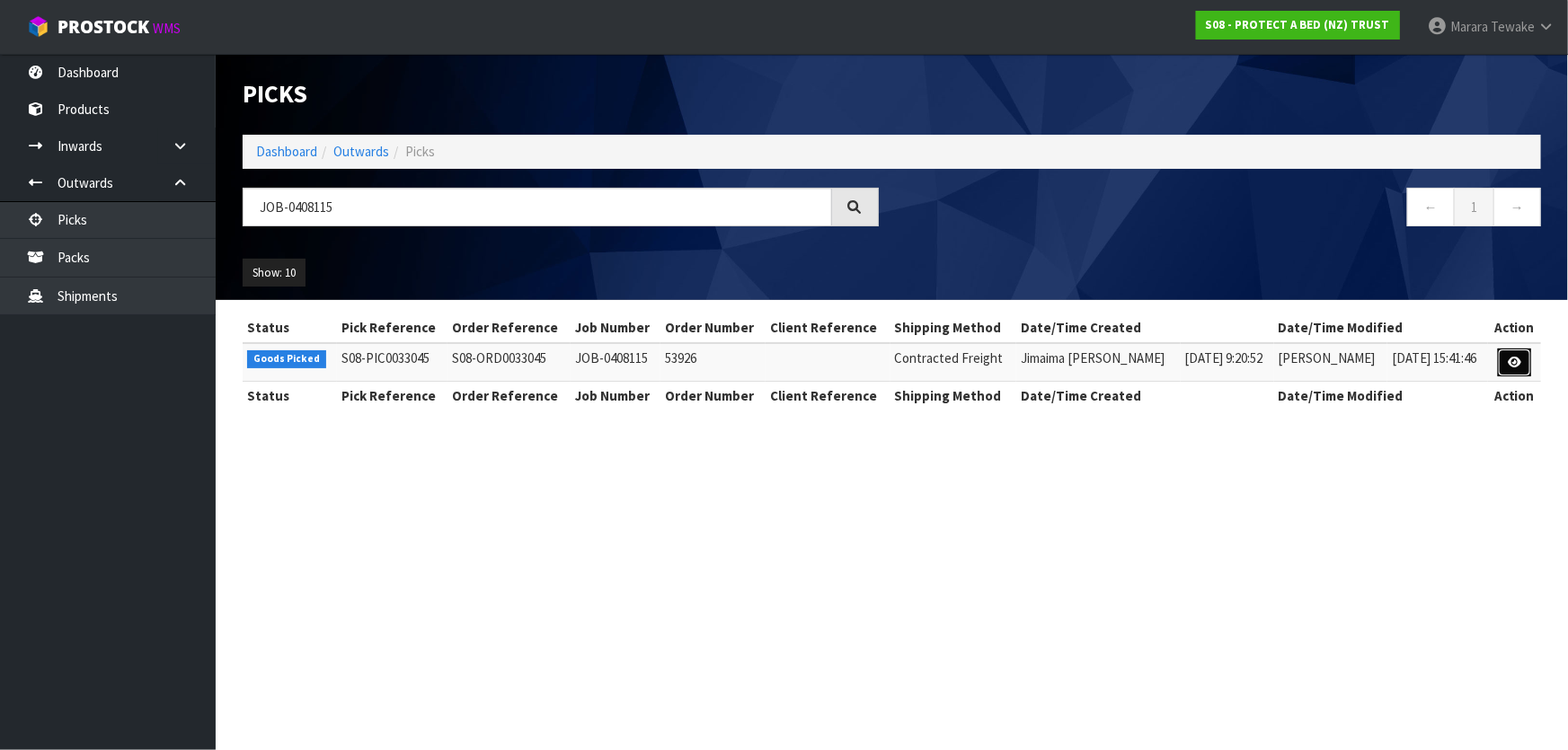
click at [1519, 356] on icon at bounding box center [1515, 362] width 13 height 11
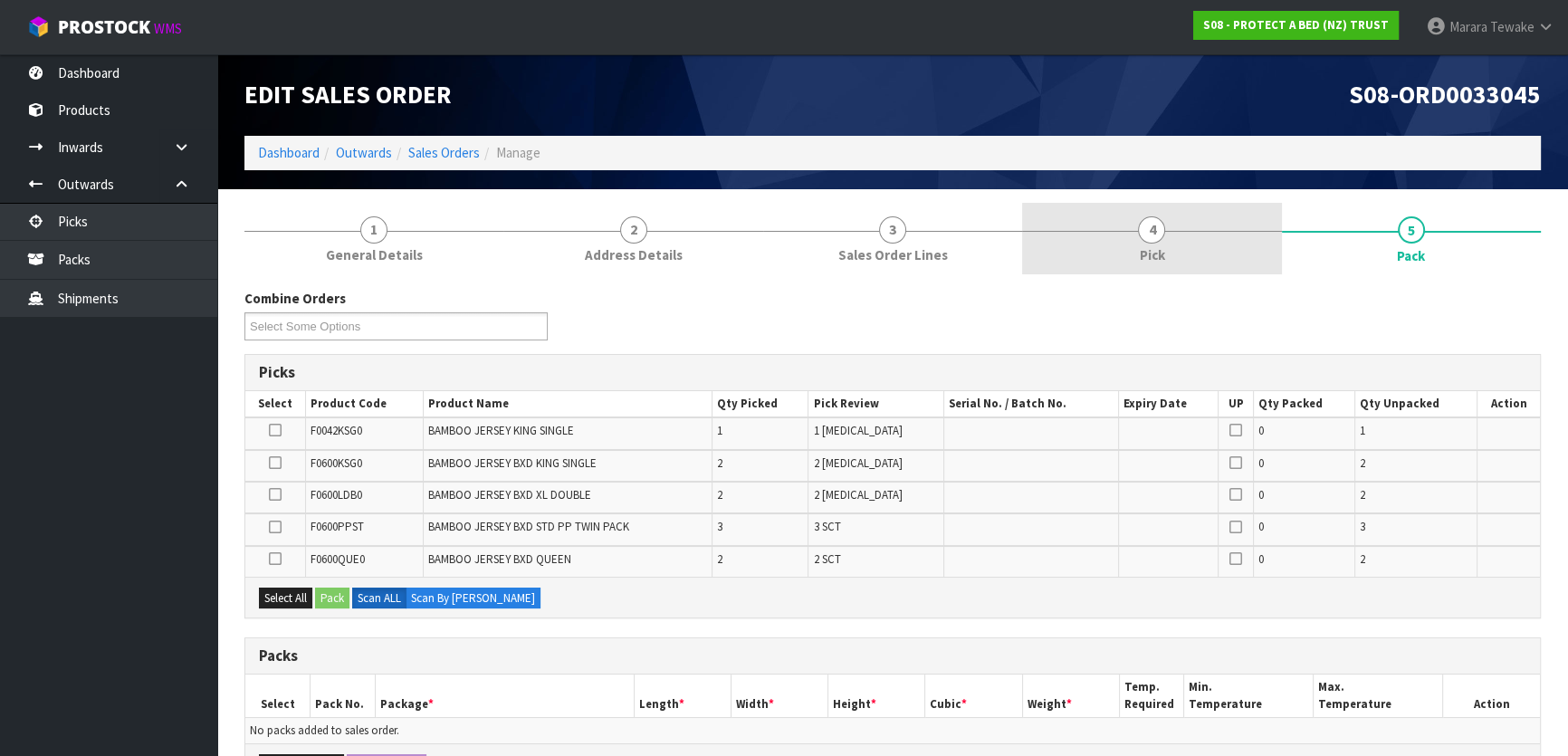
click at [1211, 246] on link "4 Pick" at bounding box center [1152, 238] width 259 height 72
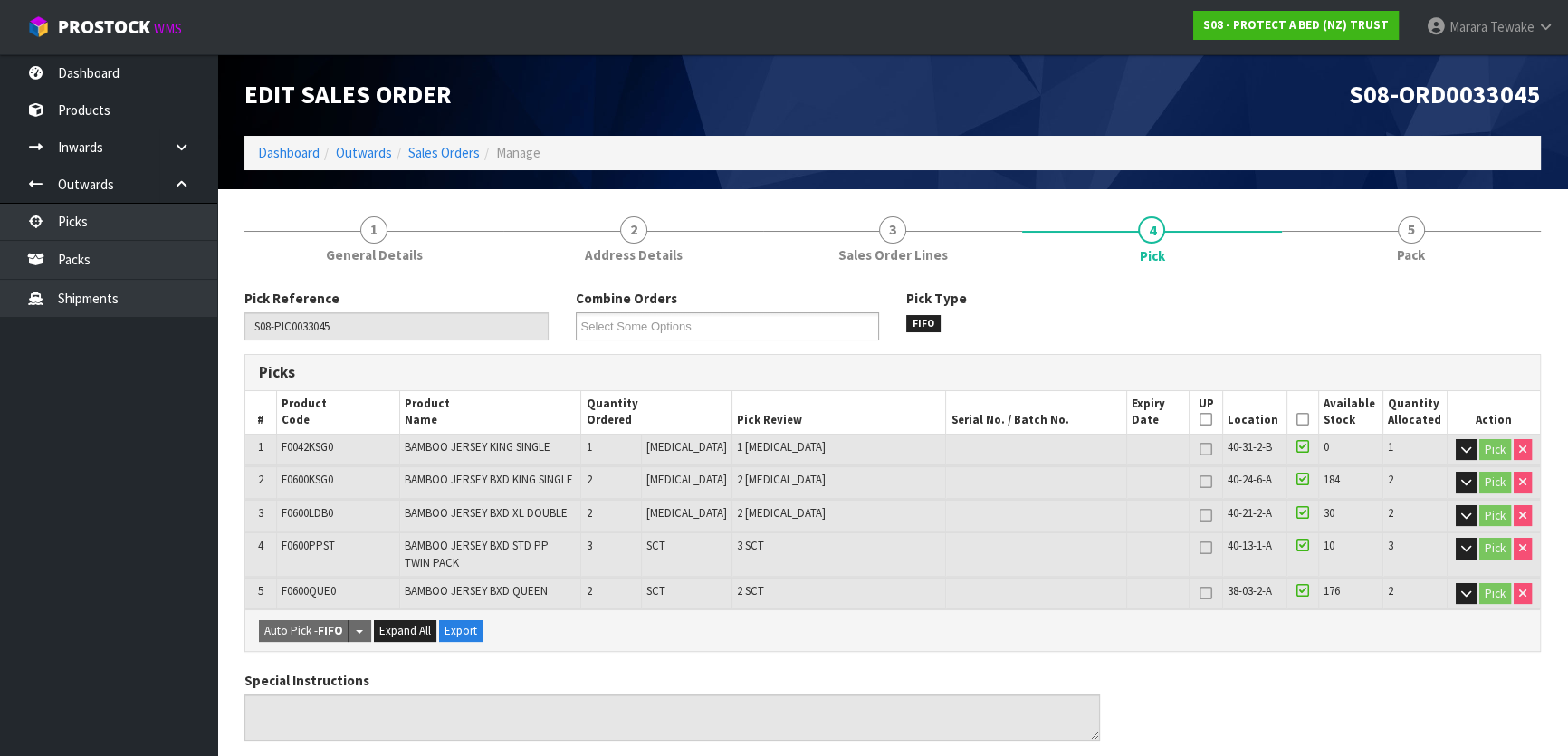
click at [1298, 419] on icon at bounding box center [1302, 419] width 12 height 1
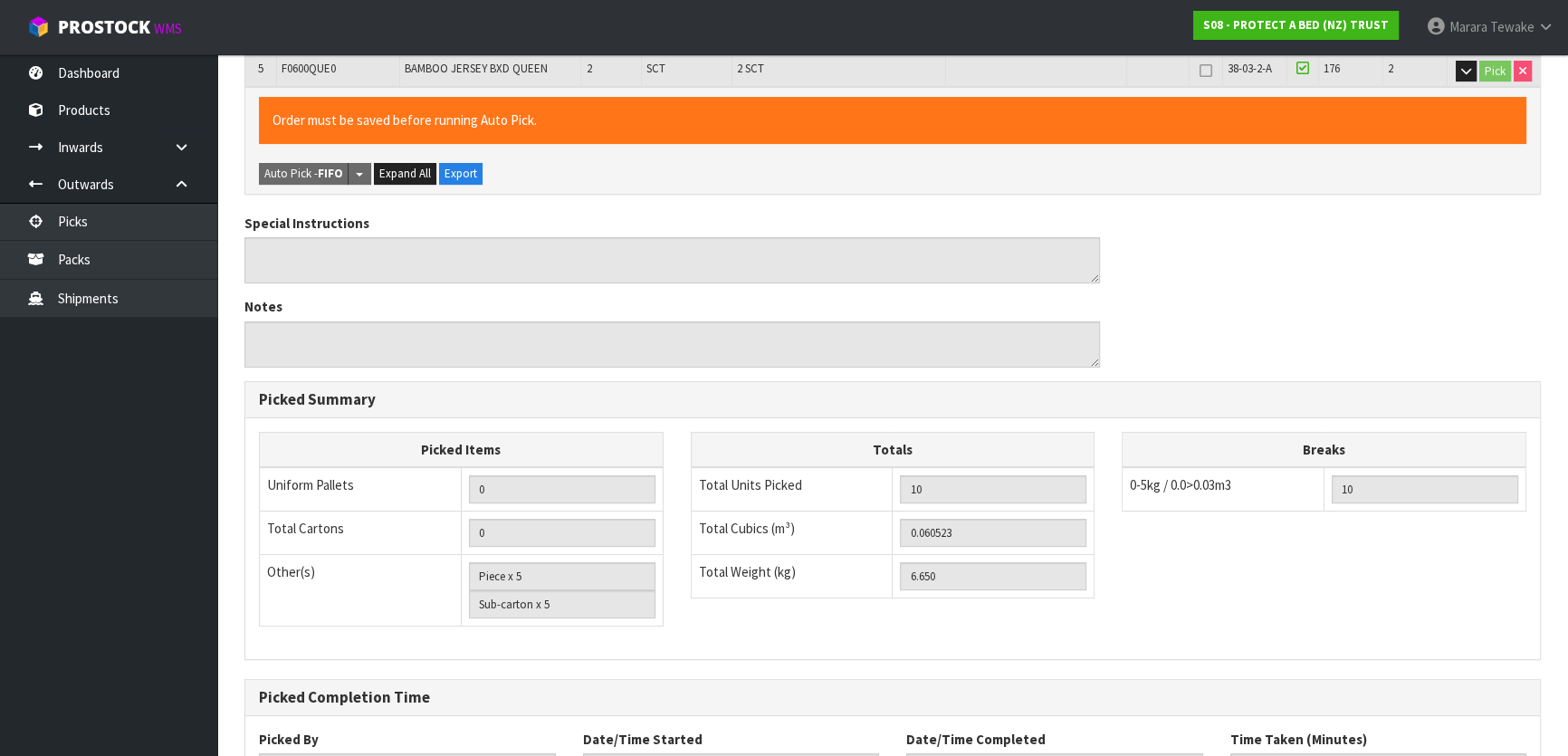
scroll to position [658, 0]
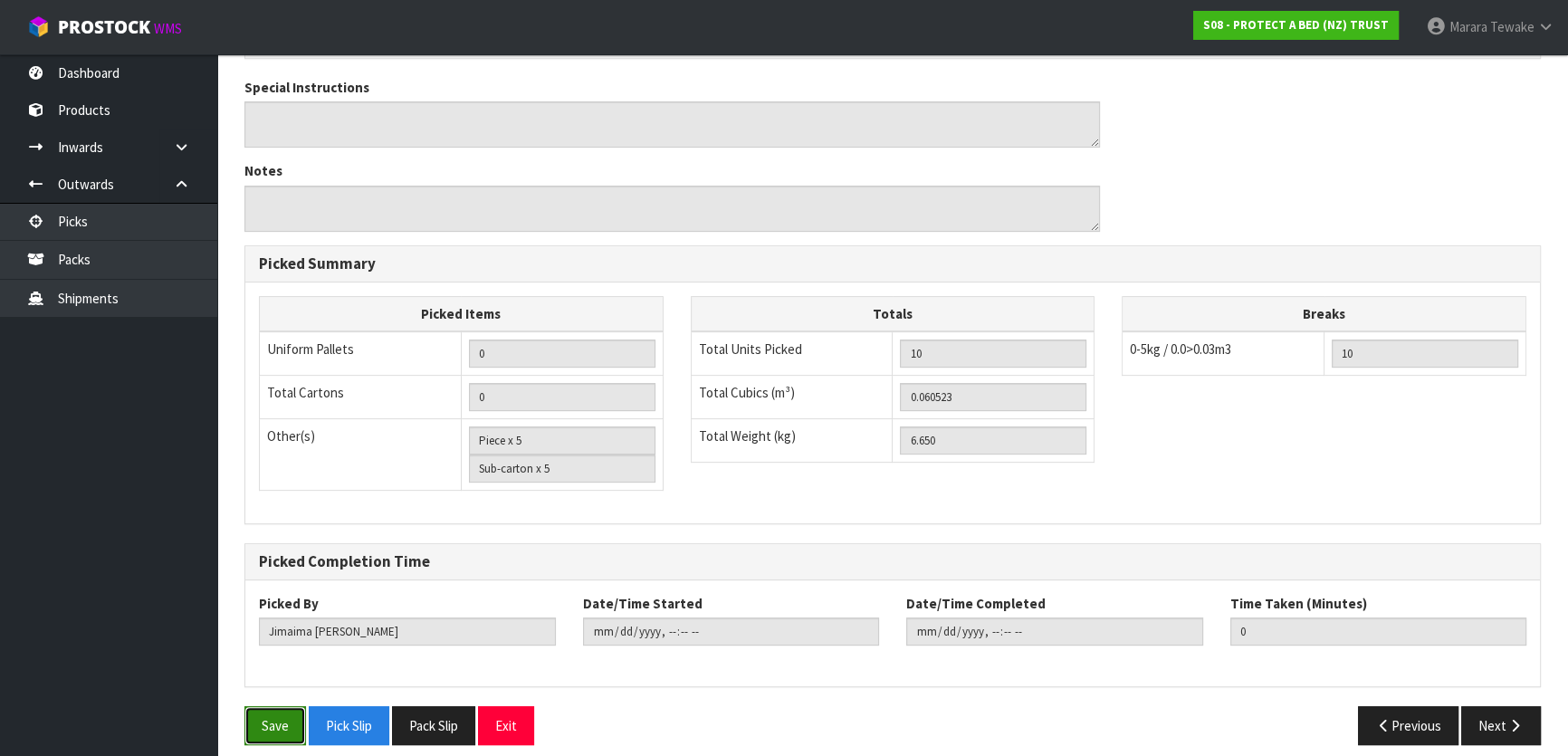
click at [258, 730] on button "Save" at bounding box center [274, 725] width 61 height 39
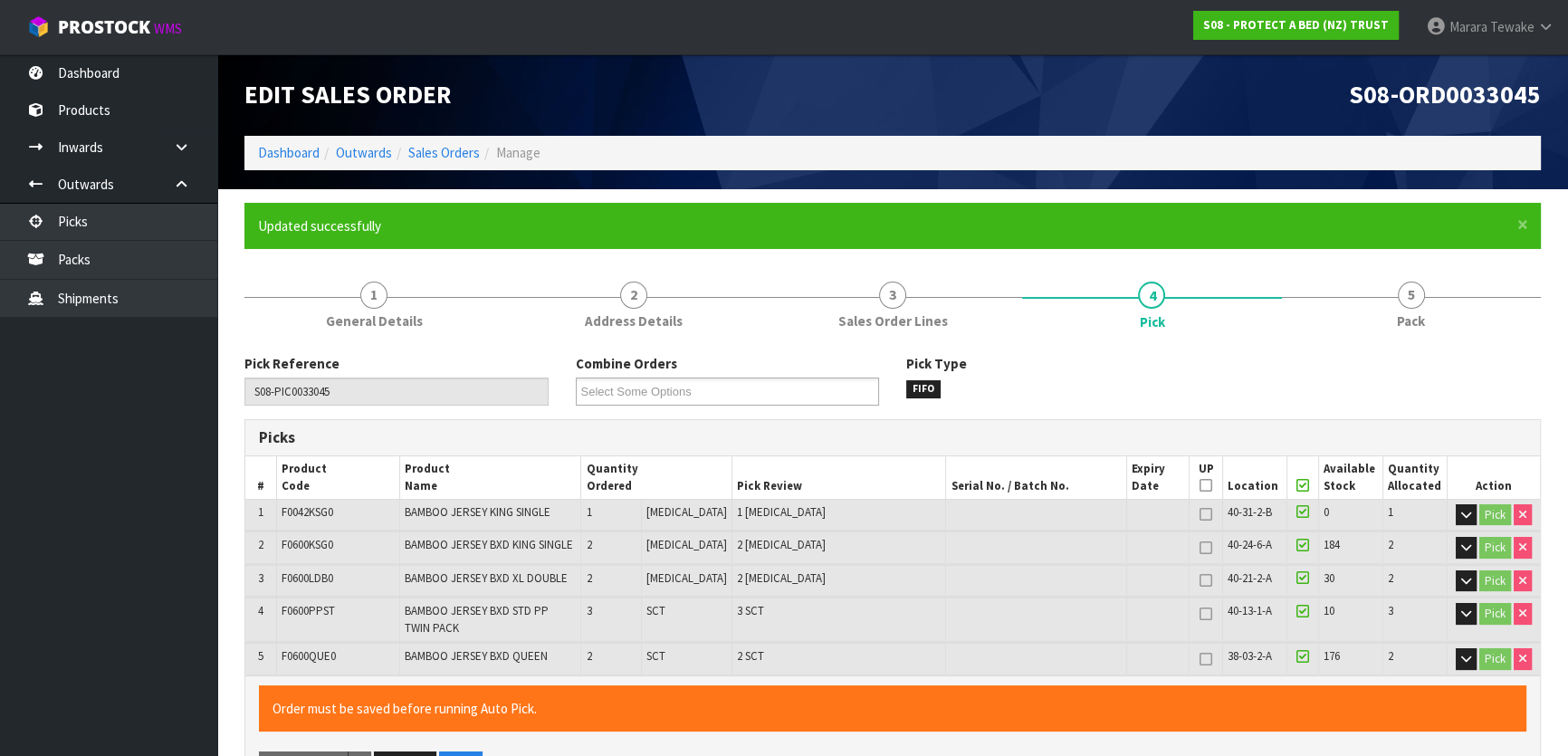
type input "Marara Tewake"
type input "2025-08-19T09:04:39"
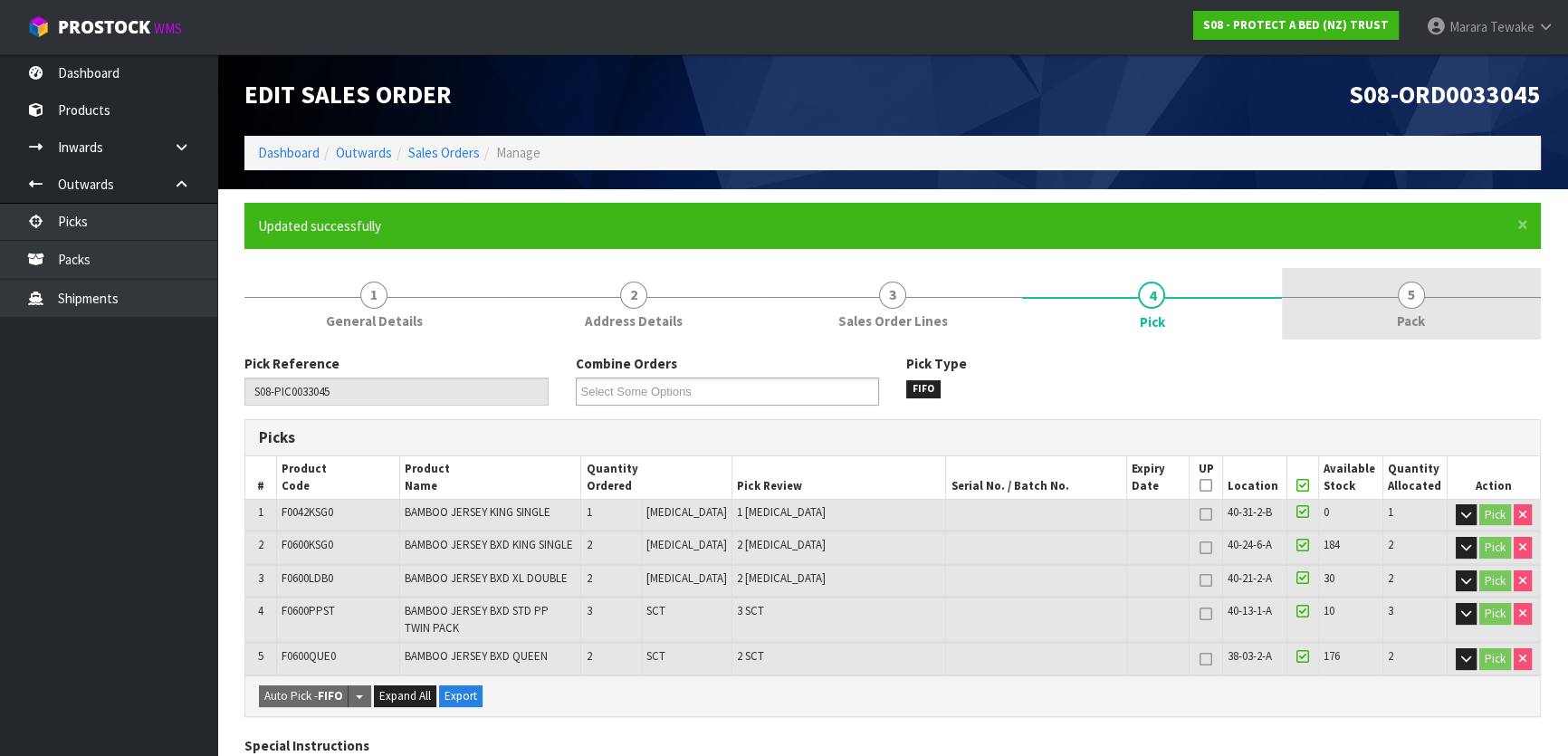
click at [1397, 311] on span "Pack" at bounding box center [1411, 320] width 28 height 19
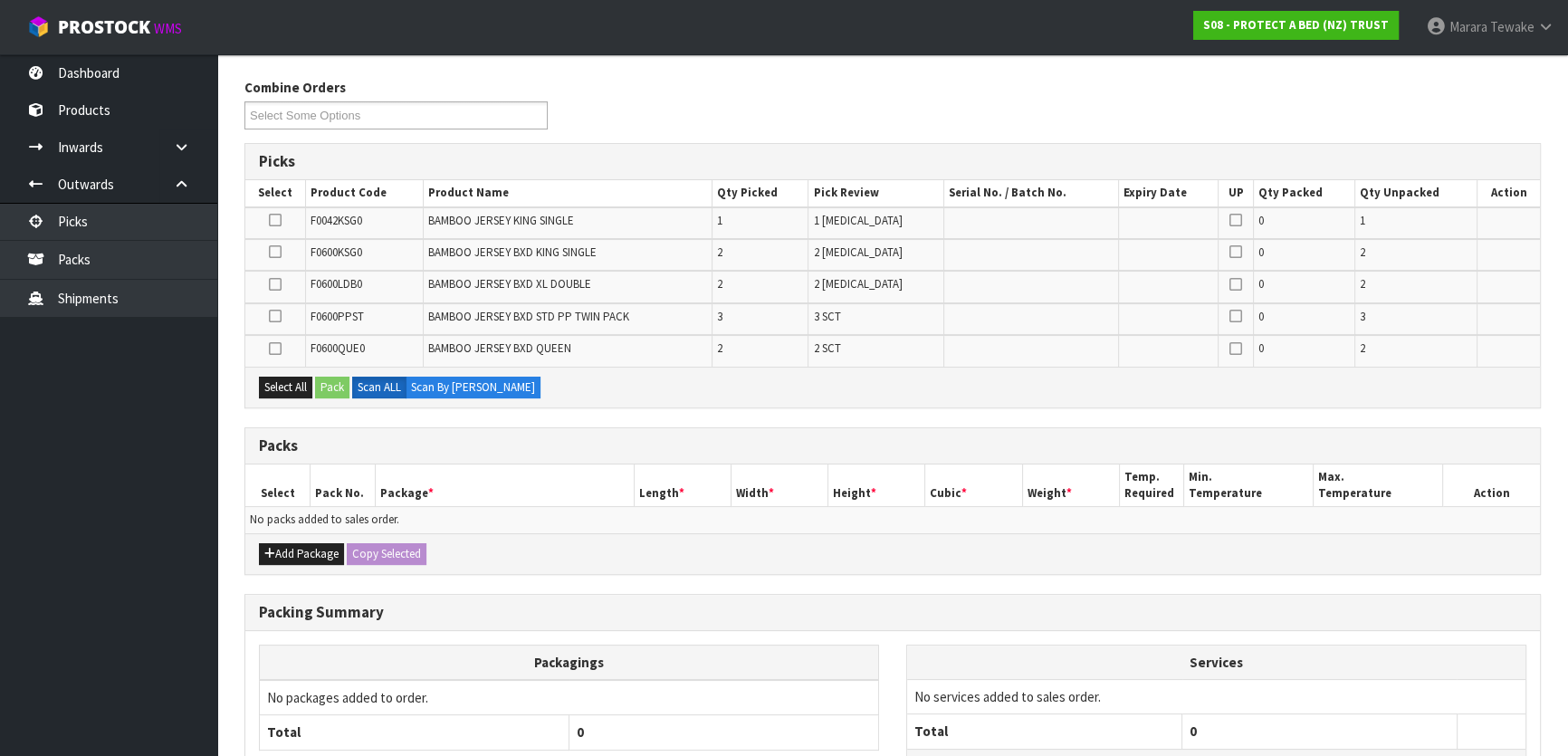
scroll to position [261, 0]
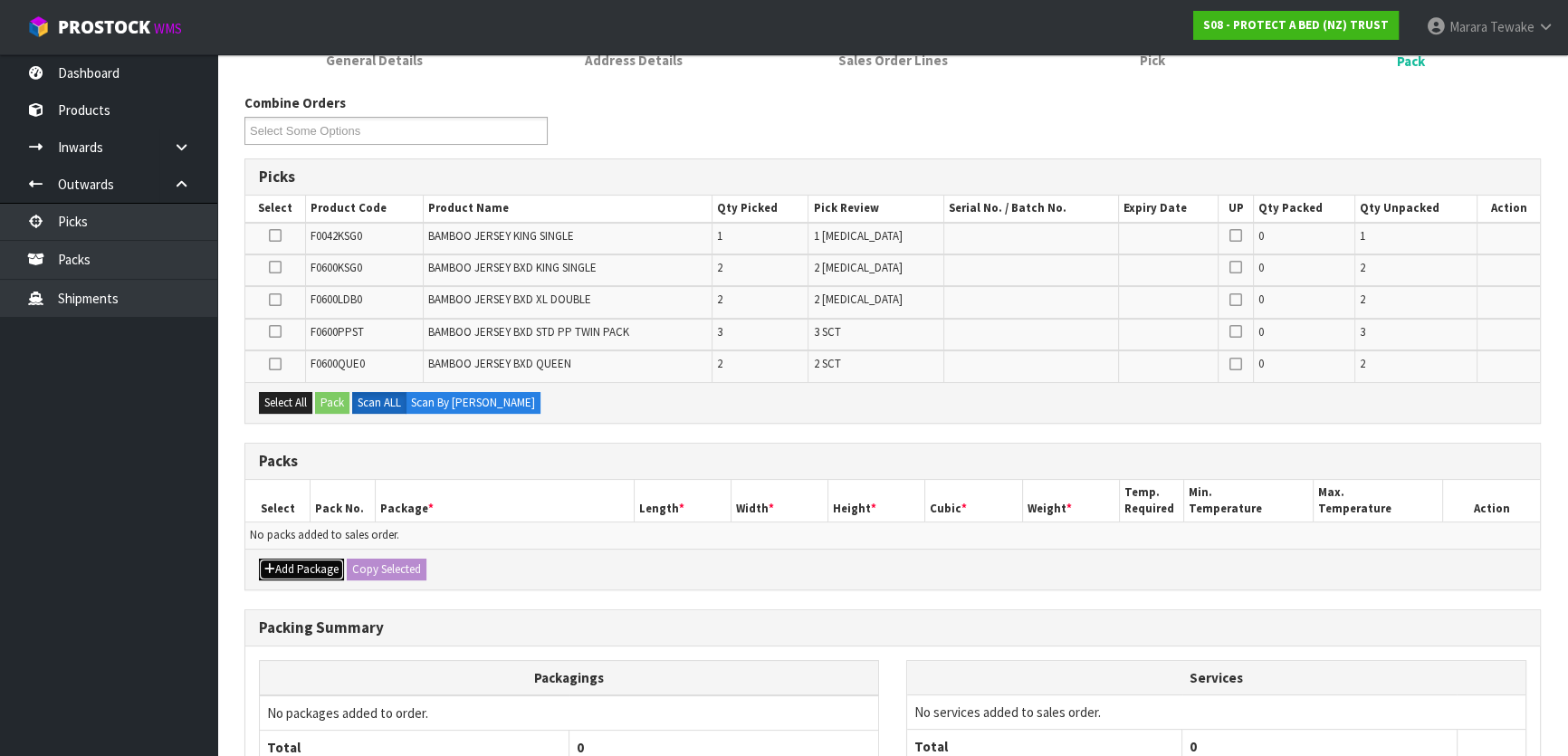
click at [303, 564] on button "Add Package" at bounding box center [302, 569] width 85 height 22
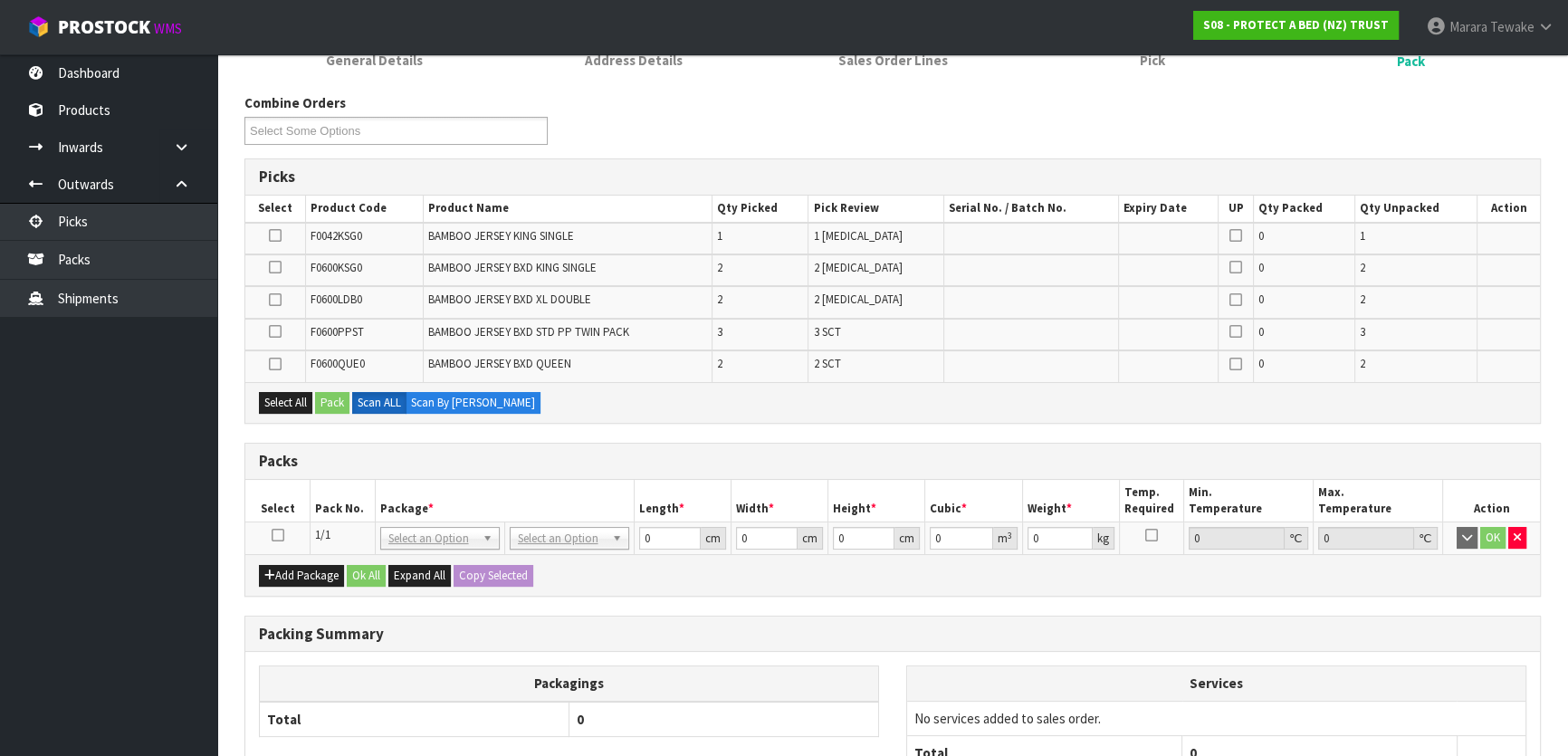
click at [276, 535] on icon at bounding box center [277, 535] width 12 height 1
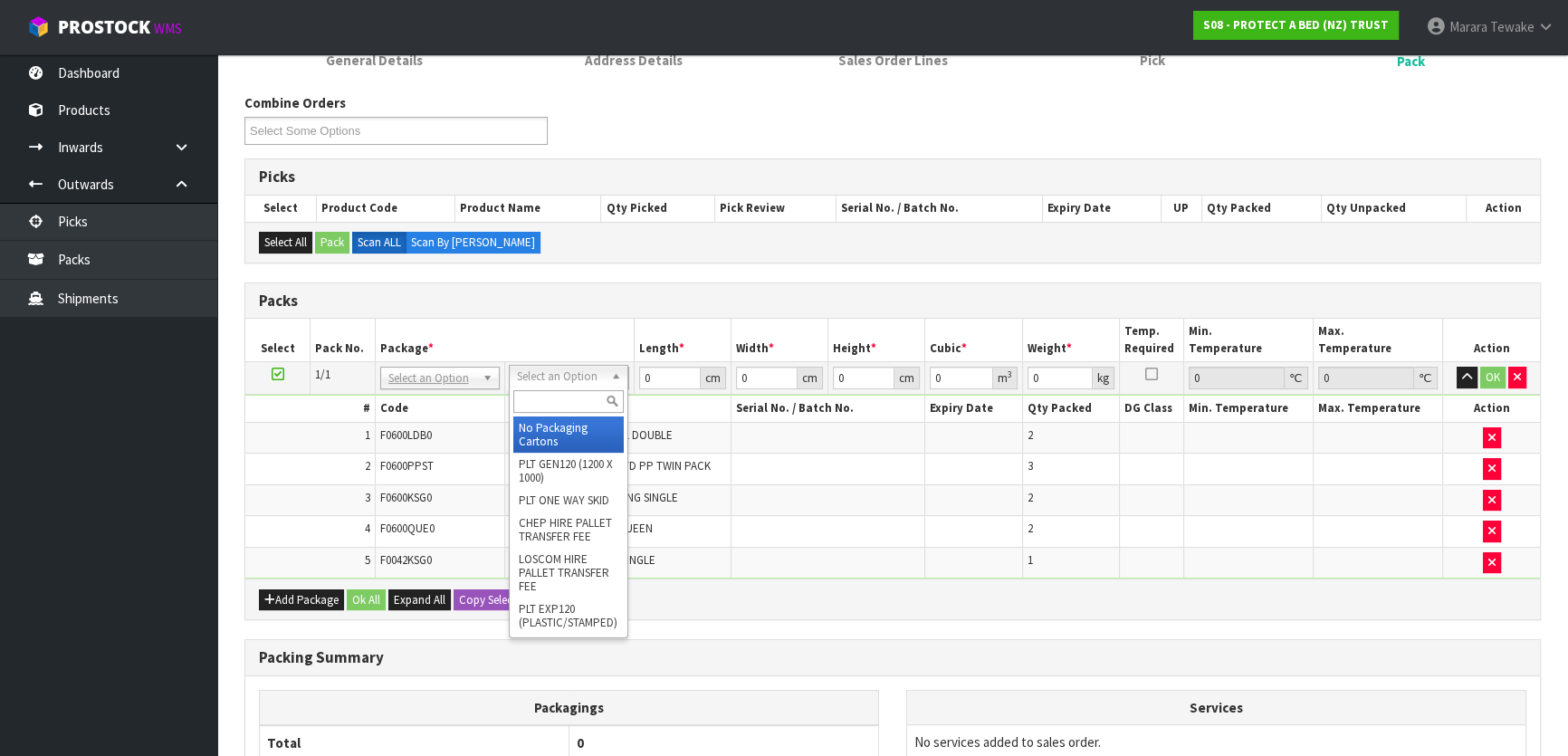
click at [555, 398] on input "text" at bounding box center [568, 402] width 110 height 23
type input "OC"
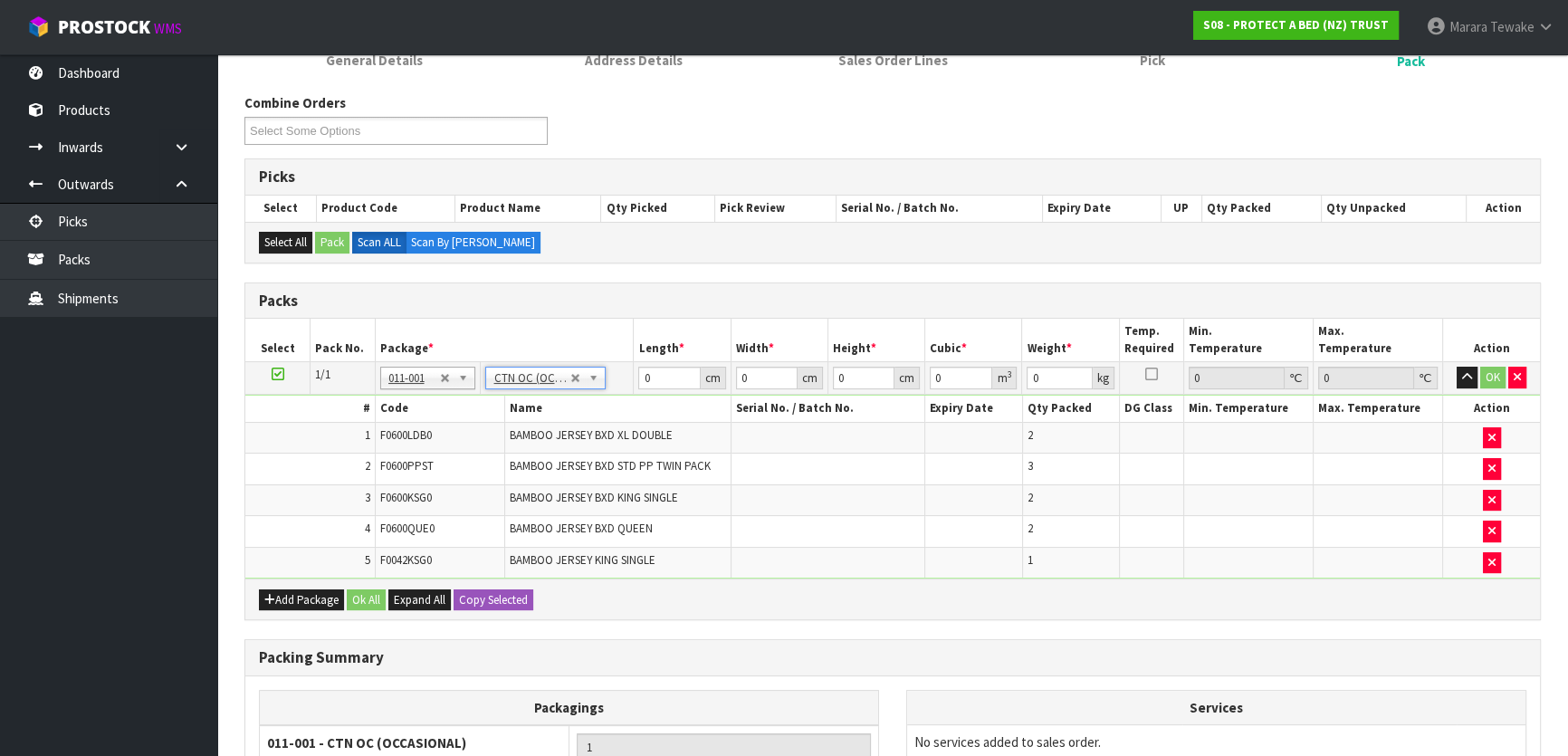
type input "6.65"
drag, startPoint x: 661, startPoint y: 367, endPoint x: 659, endPoint y: 342, distance: 25.1
click at [659, 362] on td "0 cm" at bounding box center [681, 378] width 97 height 33
drag, startPoint x: 662, startPoint y: 377, endPoint x: 631, endPoint y: 370, distance: 31.8
click at [632, 371] on tr "1/1 NONE 007-001 007-002 007-004 007-009 007-013 007-014 007-015 007-017 007-01…" at bounding box center [892, 378] width 1295 height 33
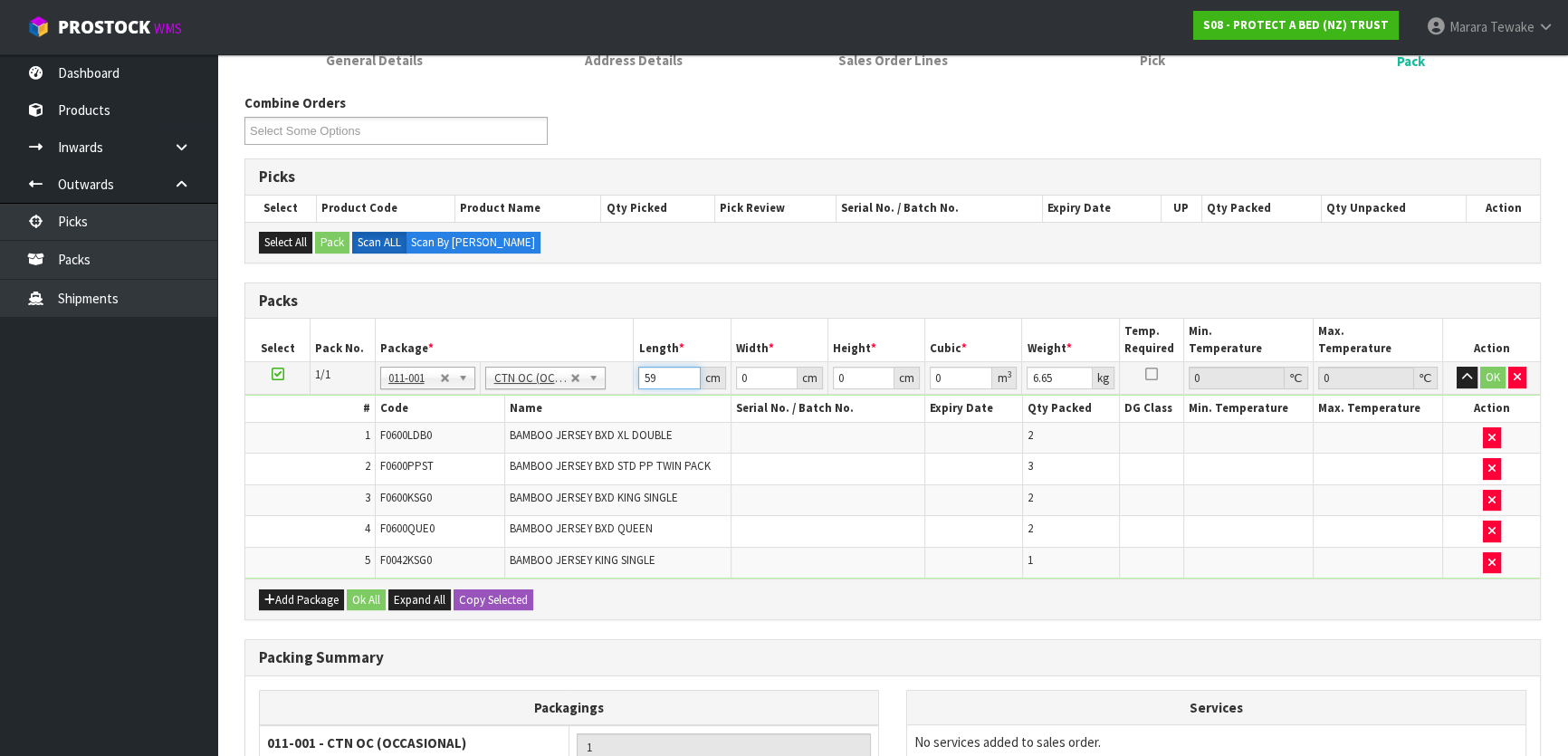
type input "59"
type input "40"
type input "3"
type input "0.00708"
type input "32"
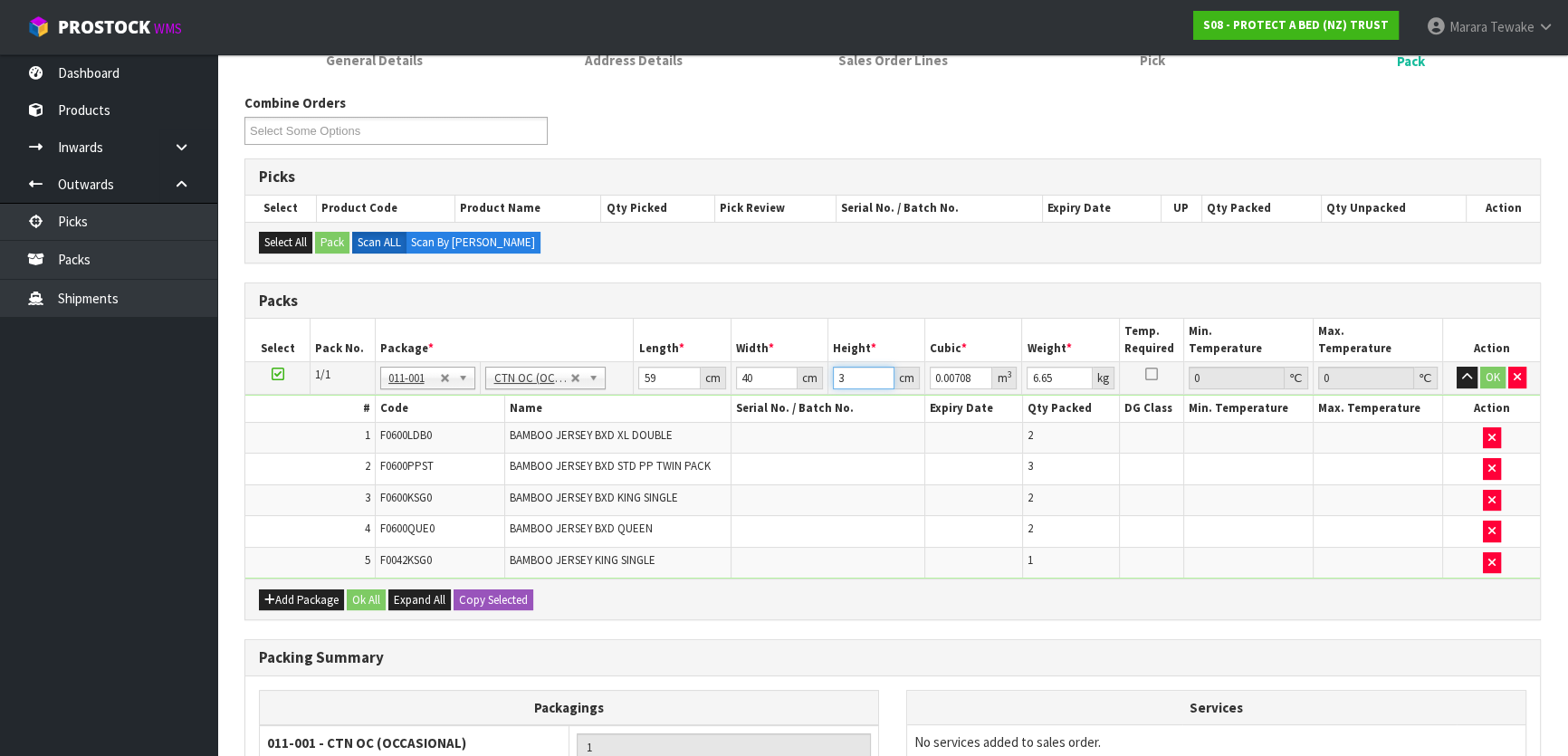
type input "0.07552"
type input "32"
type input "8"
click at [1457, 367] on button "button" at bounding box center [1467, 377] width 21 height 22
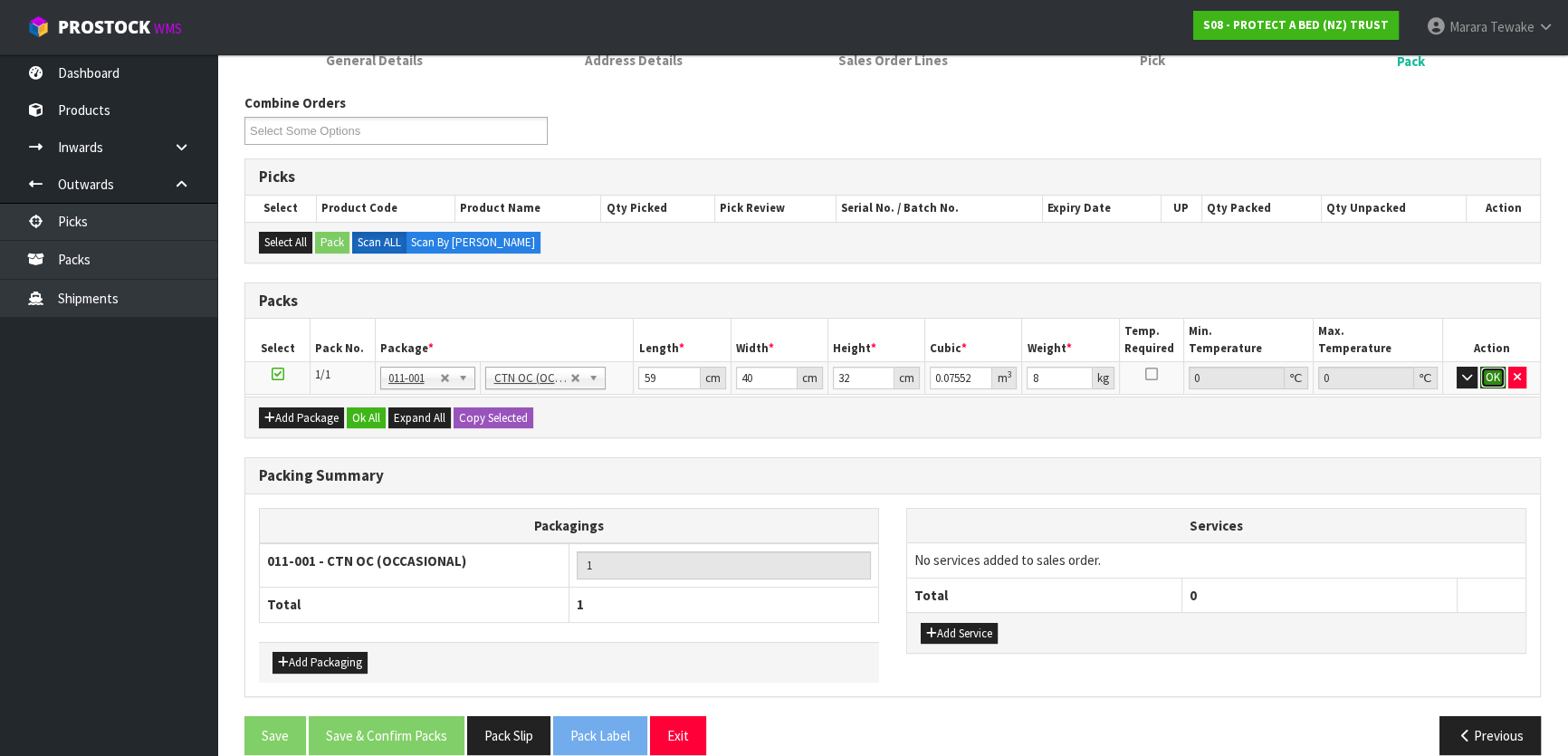
click button "OK" at bounding box center [1493, 377] width 25 height 22
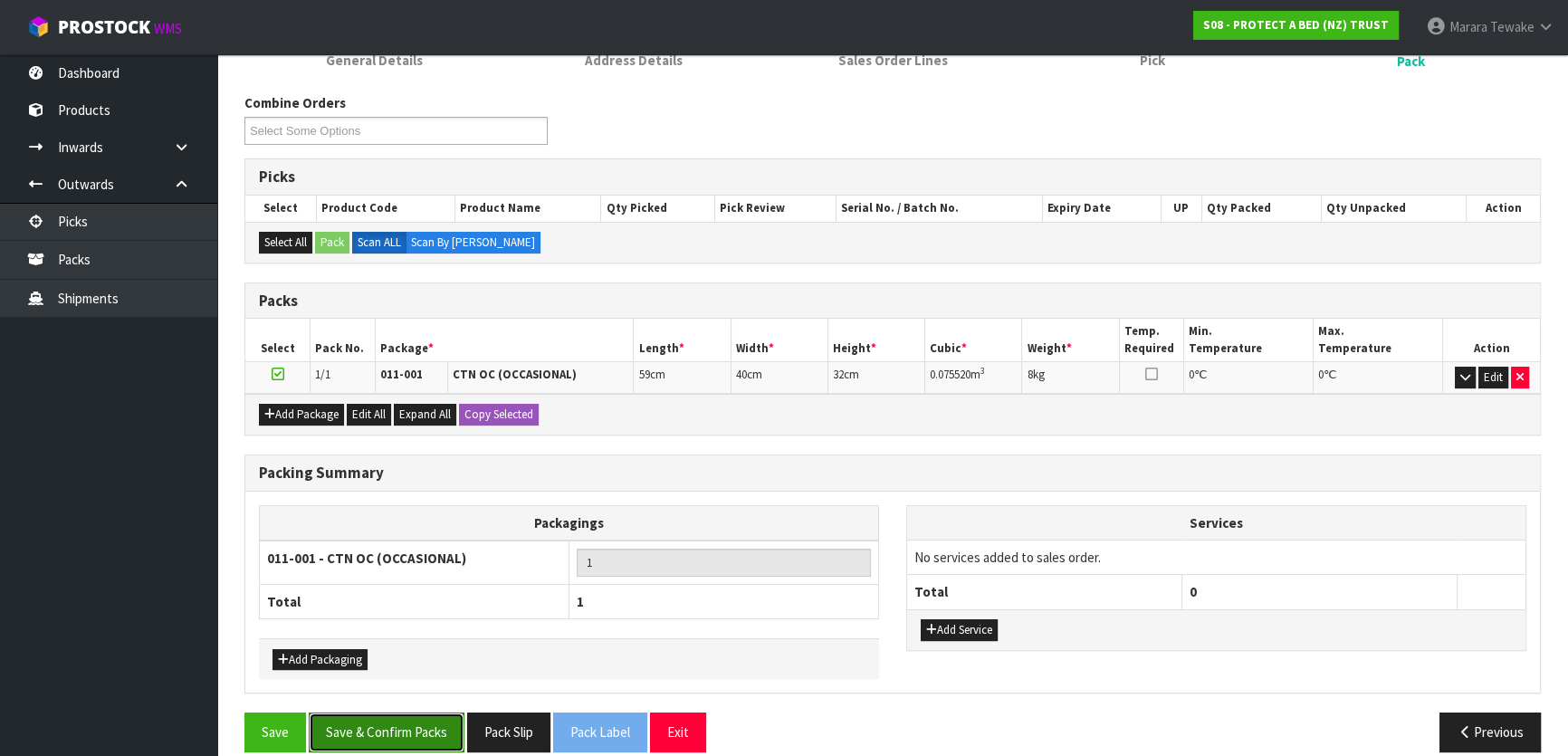
click at [417, 733] on button "Save & Confirm Packs" at bounding box center [386, 731] width 155 height 39
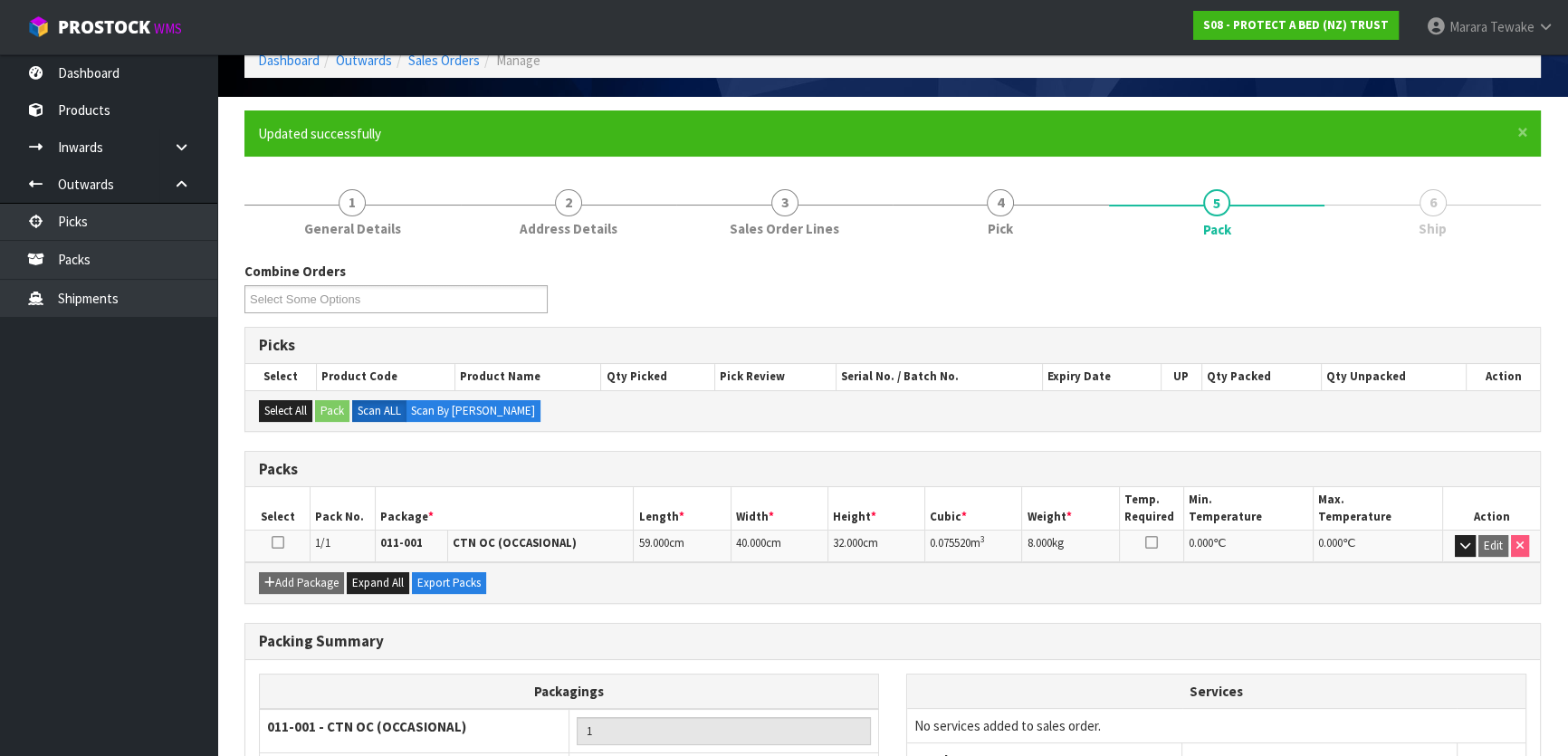
scroll to position [239, 0]
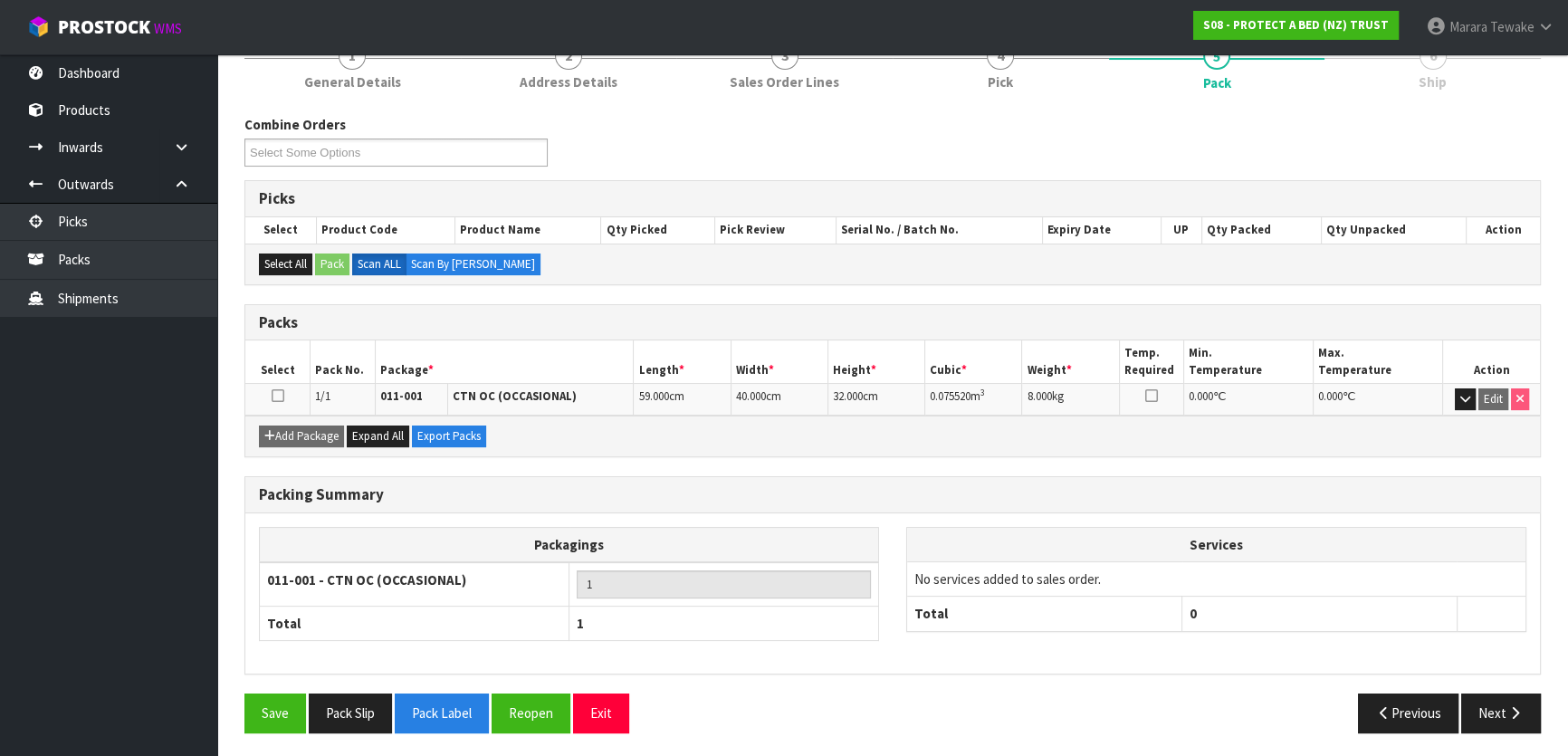
click at [1509, 730] on div "Save Pack Slip Pack Label Reopen Exit Previous Next" at bounding box center [892, 720] width 1324 height 53
click at [1496, 706] on button "Next" at bounding box center [1501, 713] width 80 height 39
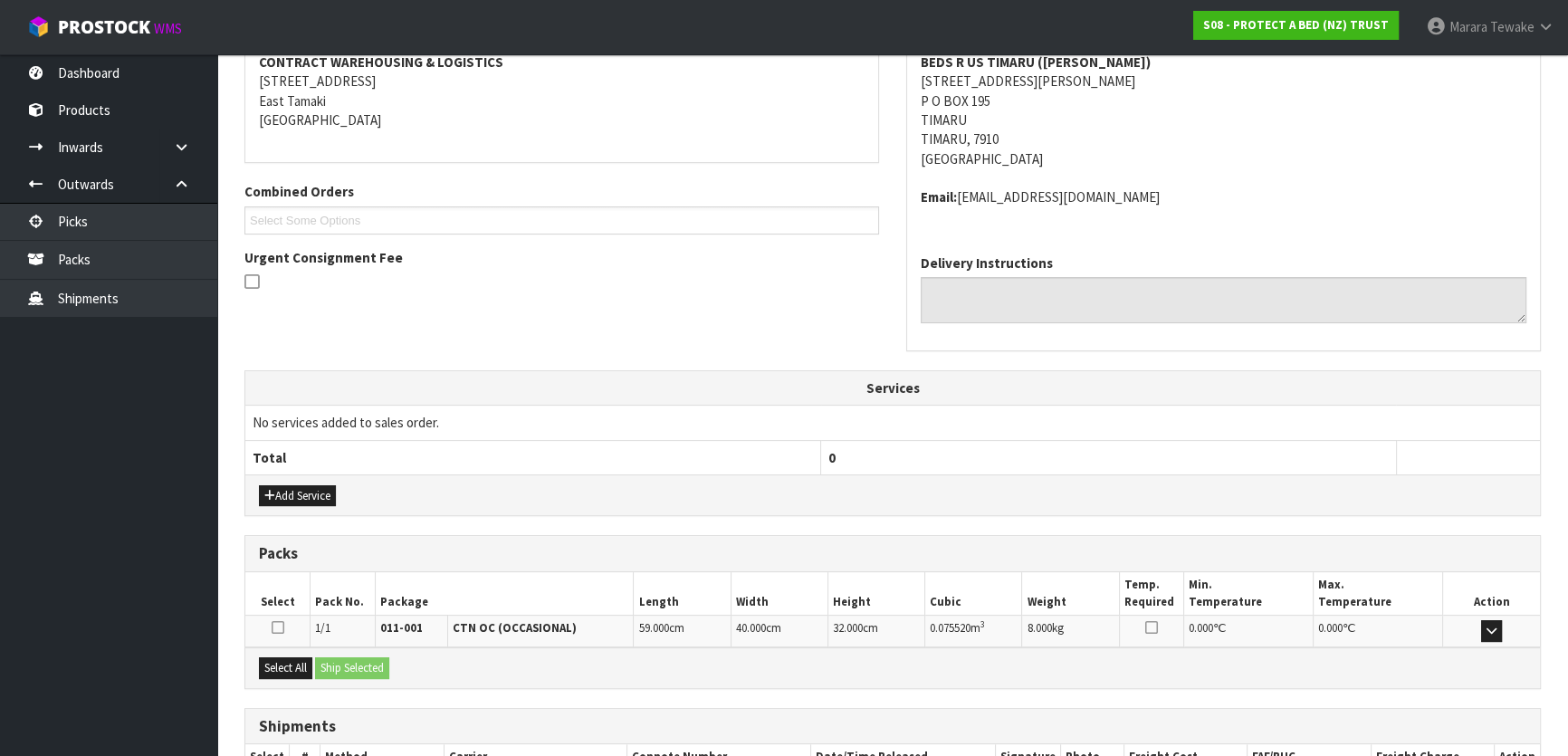
scroll to position [475, 0]
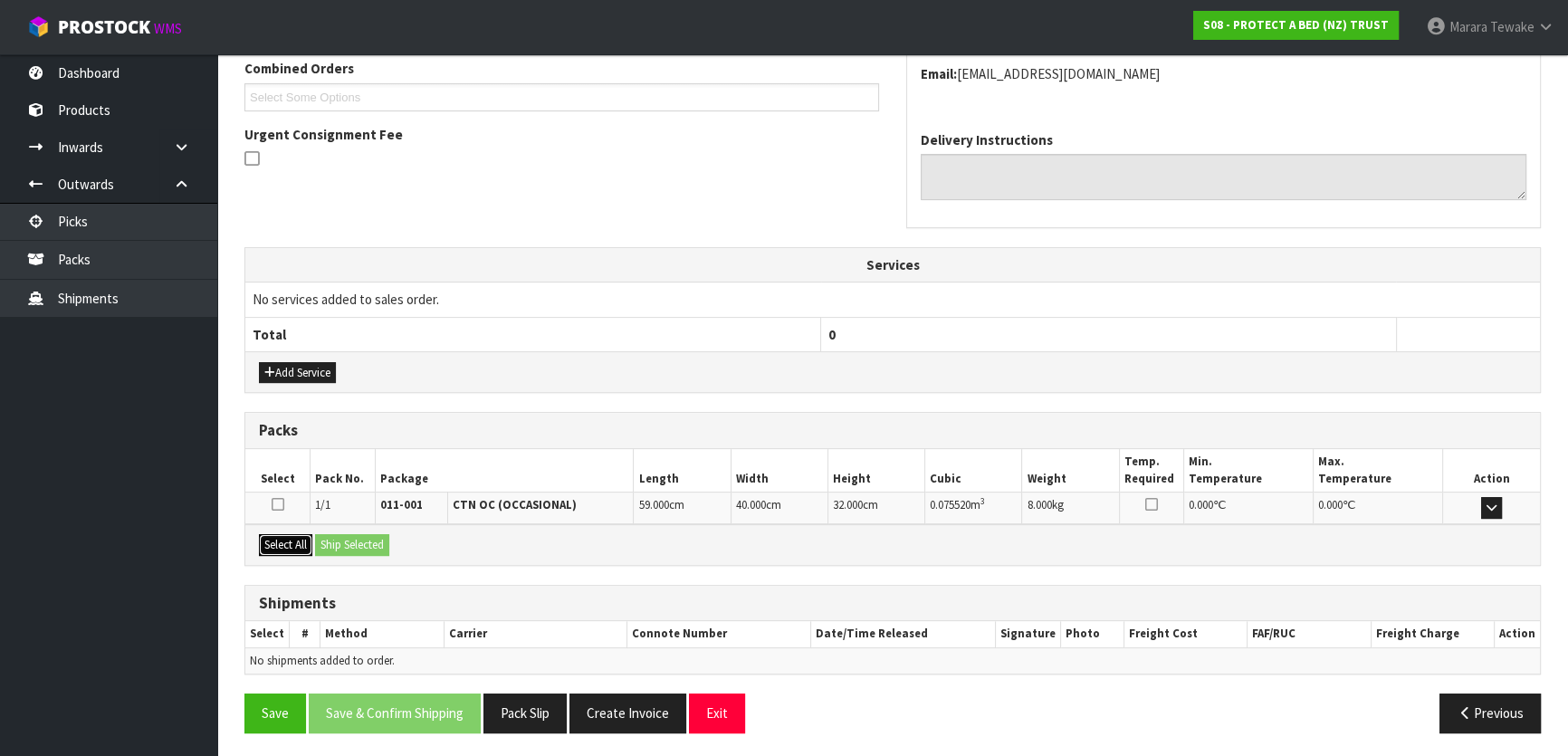
drag, startPoint x: 292, startPoint y: 538, endPoint x: 317, endPoint y: 537, distance: 25.0
click at [296, 537] on button "Select All" at bounding box center [286, 545] width 54 height 22
drag, startPoint x: 353, startPoint y: 537, endPoint x: 373, endPoint y: 543, distance: 20.9
click at [362, 540] on button "Ship Selected" at bounding box center [351, 545] width 74 height 22
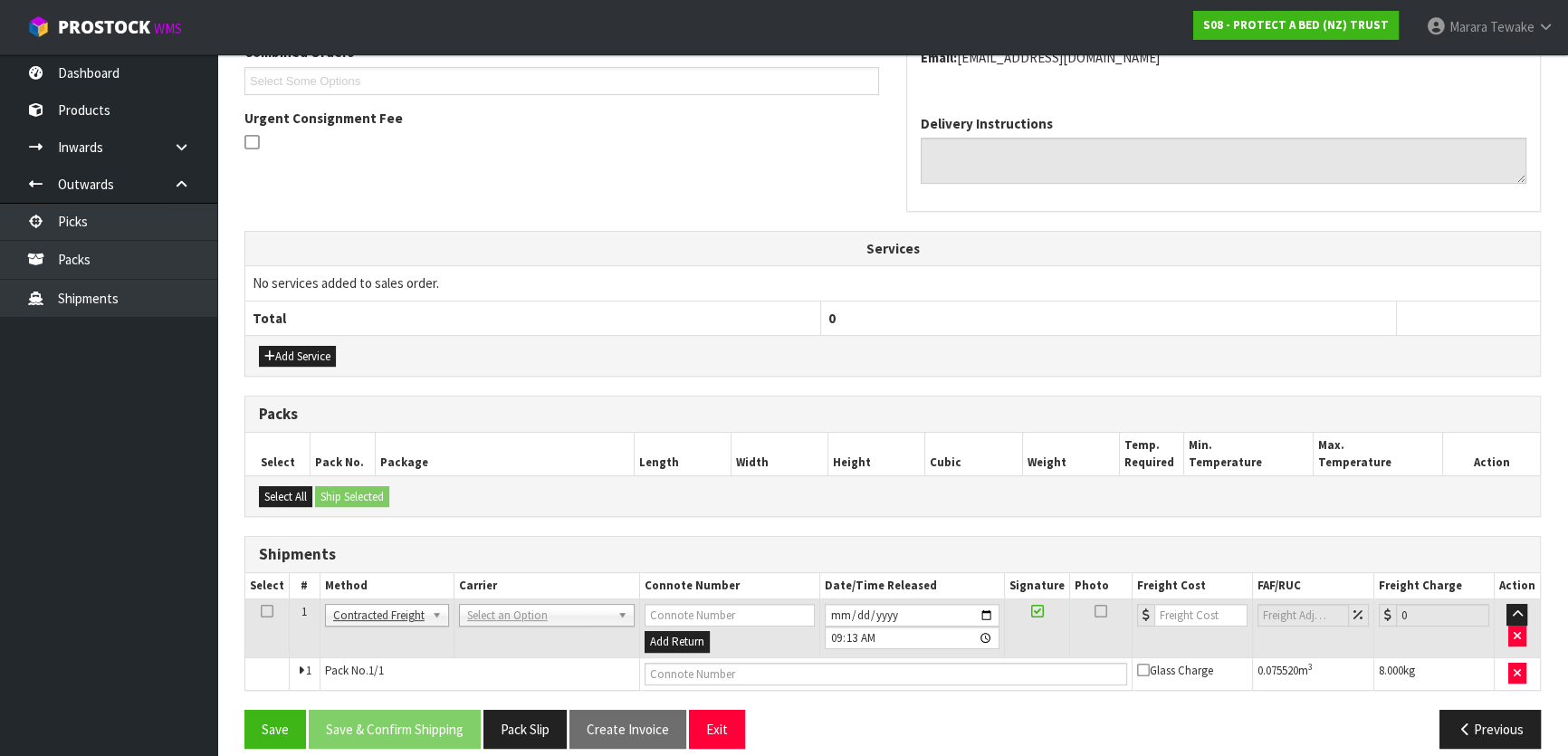
scroll to position [507, 0]
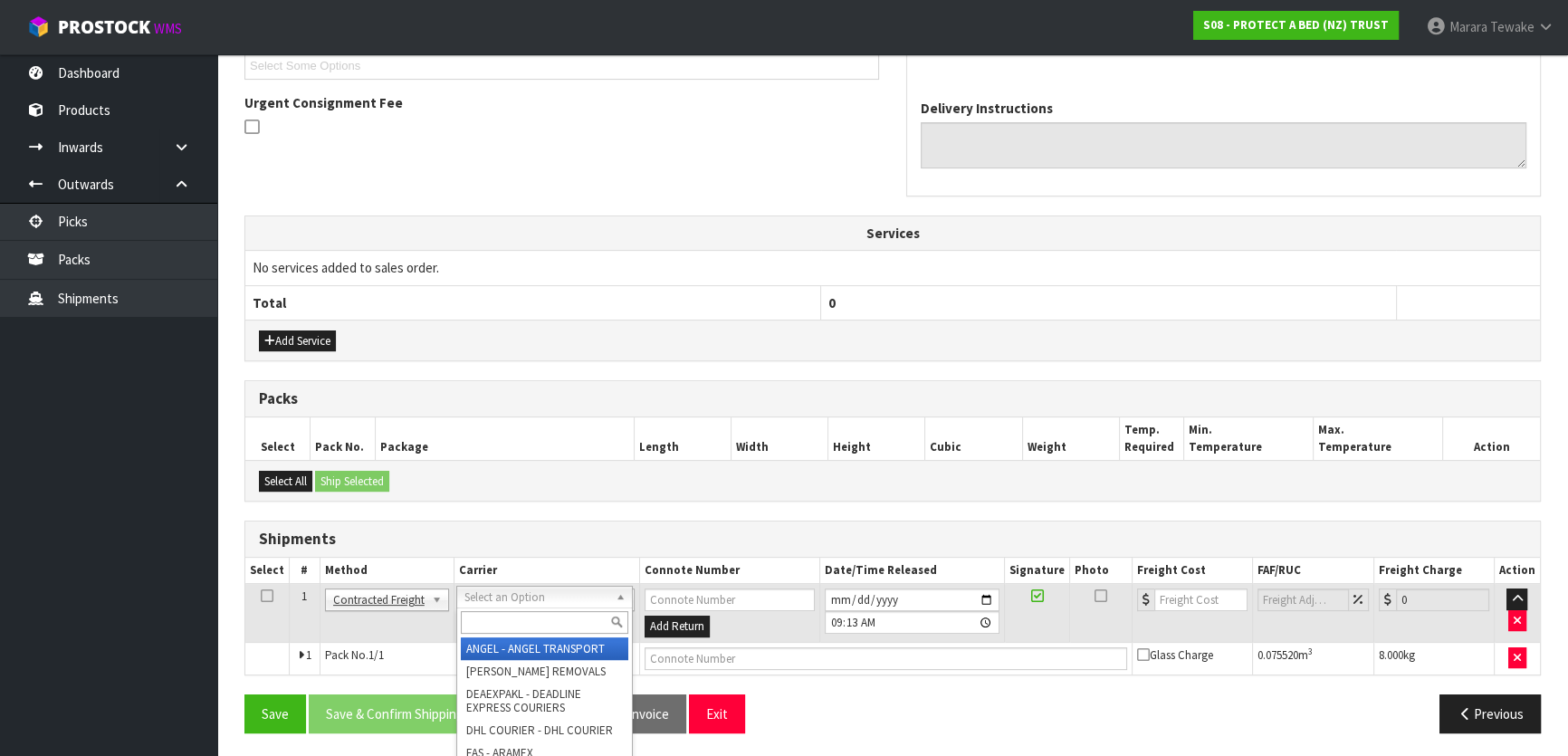
drag, startPoint x: 491, startPoint y: 626, endPoint x: 496, endPoint y: 637, distance: 12.1
click at [491, 627] on input "text" at bounding box center [545, 622] width 168 height 23
type input "NZP"
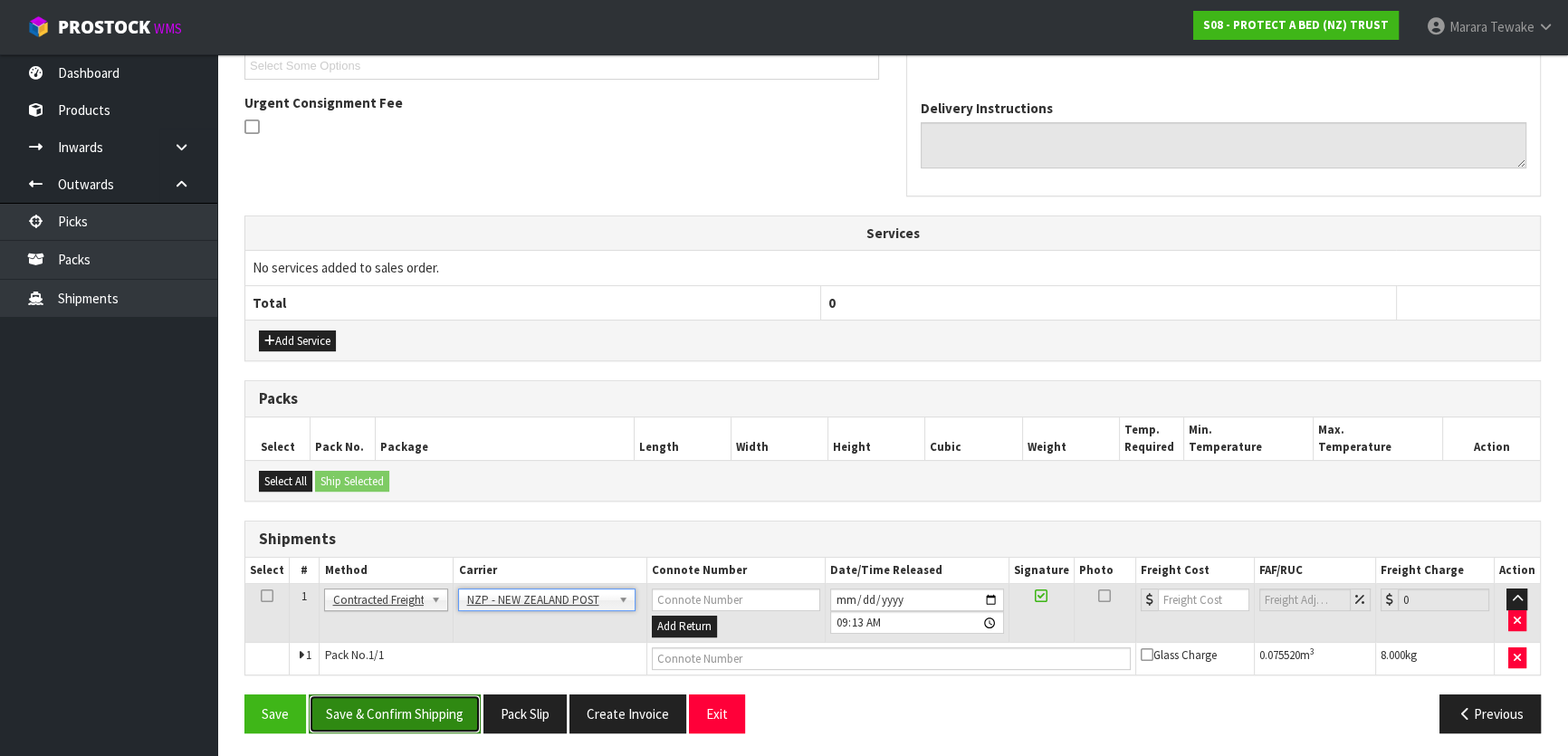
drag, startPoint x: 438, startPoint y: 719, endPoint x: 417, endPoint y: 715, distance: 21.4
click at [434, 718] on button "Save & Confirm Shipping" at bounding box center [395, 714] width 172 height 39
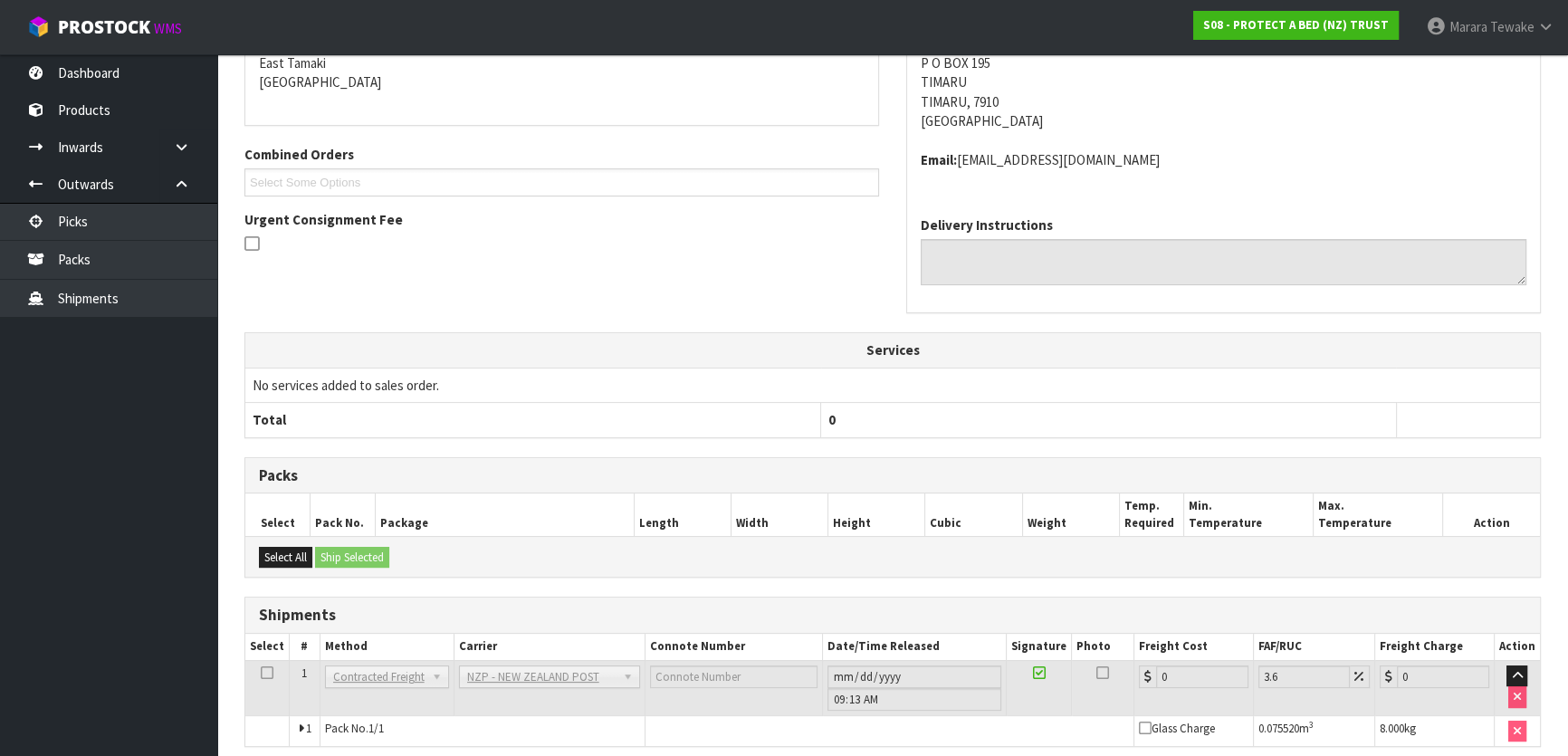
scroll to position [482, 0]
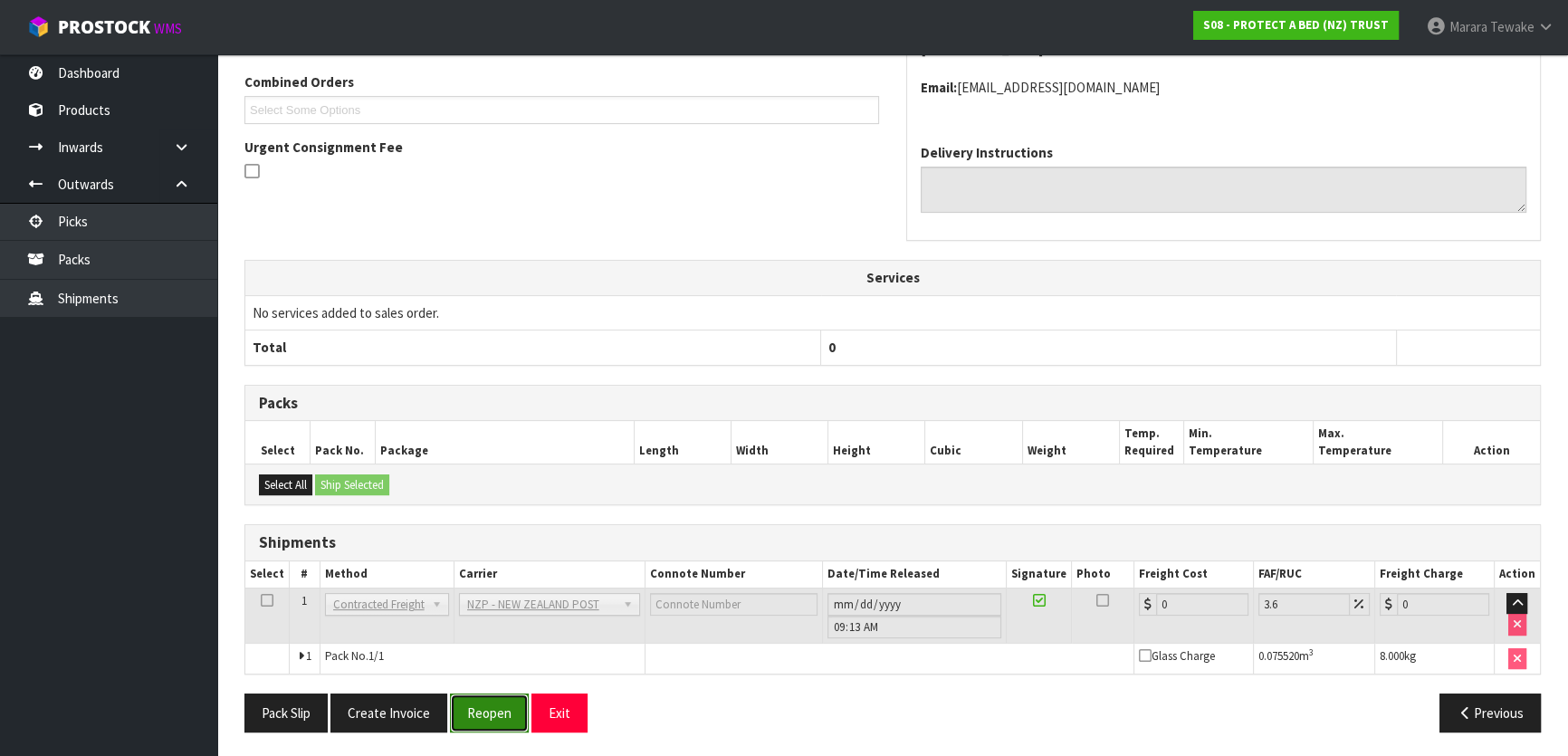
click at [520, 711] on button "Reopen" at bounding box center [489, 713] width 79 height 39
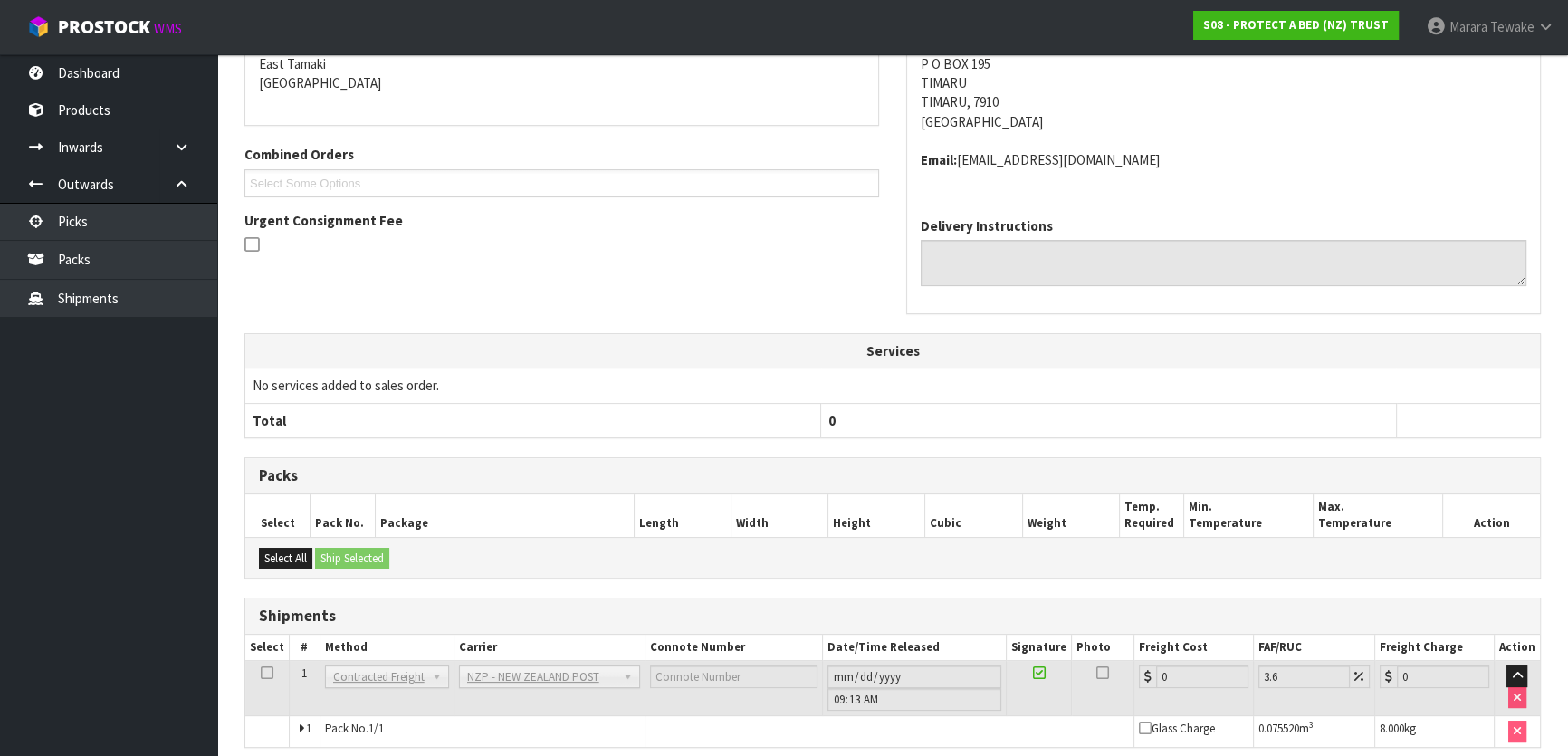
scroll to position [463, 0]
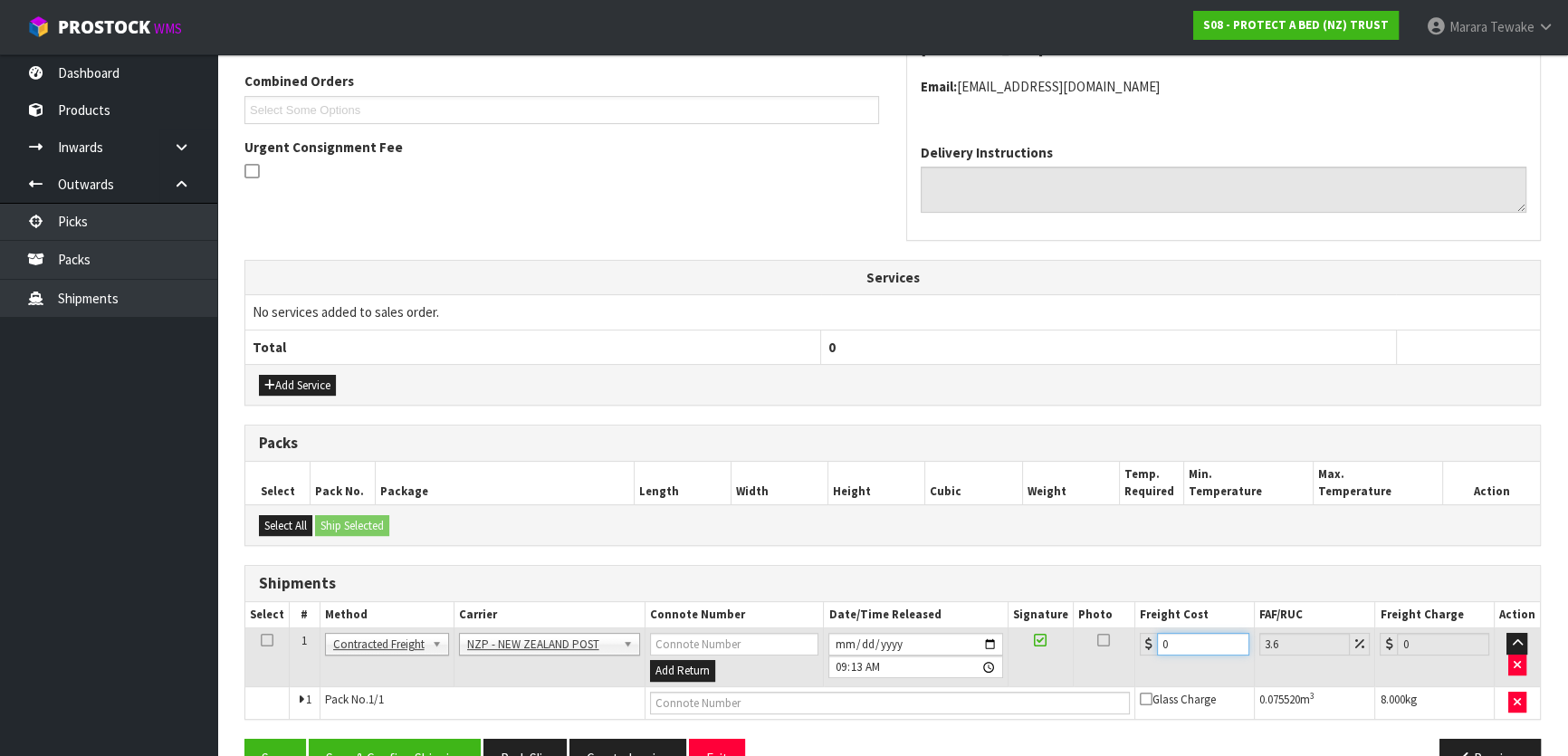
drag, startPoint x: 1198, startPoint y: 641, endPoint x: 1110, endPoint y: 624, distance: 89.6
click at [1122, 633] on tr "1 Client Local Pickup Customer Local Pickup Company Freight Contracted Freight …" at bounding box center [892, 658] width 1295 height 58
type input "2"
type input "2.07"
type input "21"
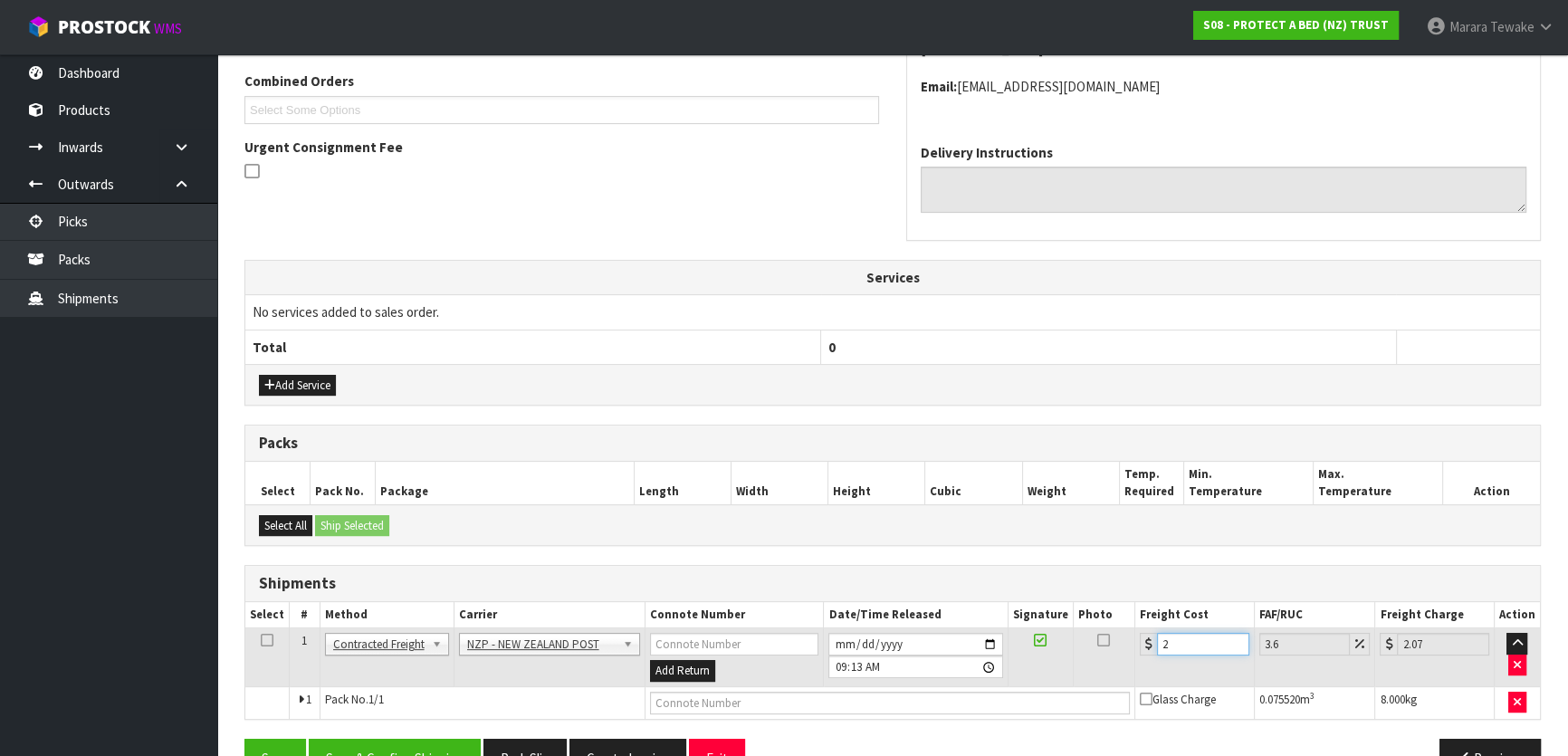
type input "21.76"
type input "21.6"
type input "22.38"
type input "21.61"
type input "22.39"
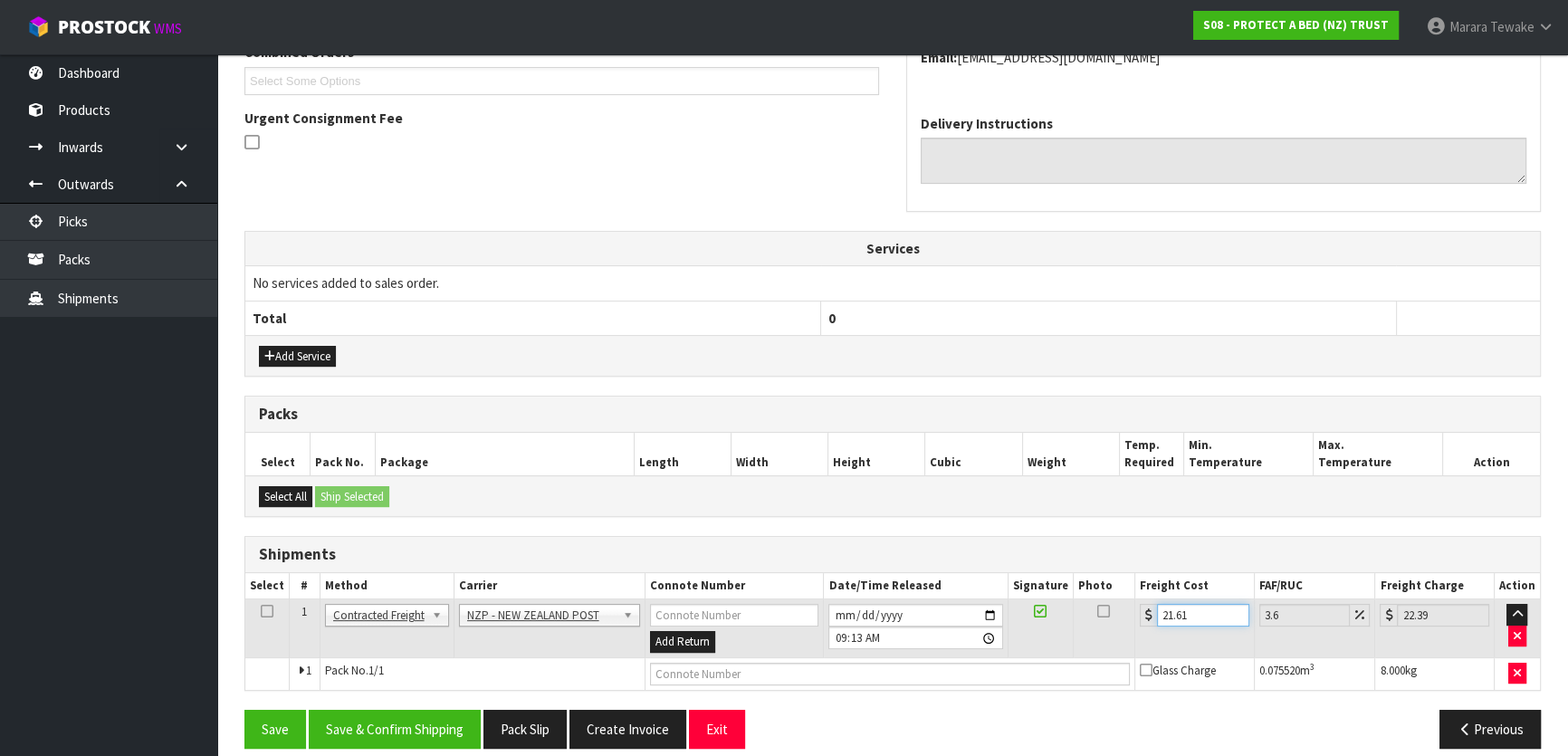
scroll to position [507, 0]
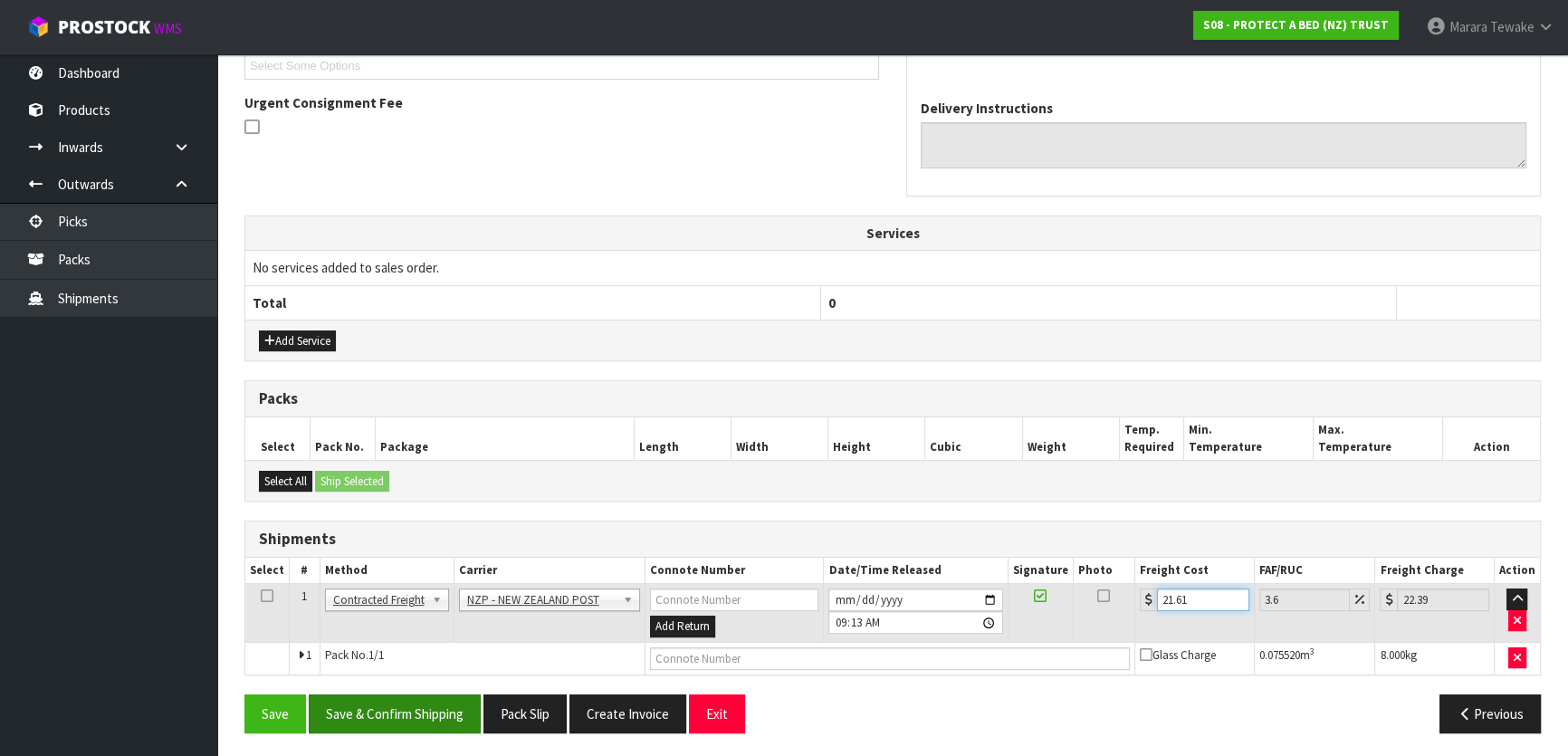
type input "21.61"
click at [403, 701] on button "Save & Confirm Shipping" at bounding box center [395, 714] width 172 height 39
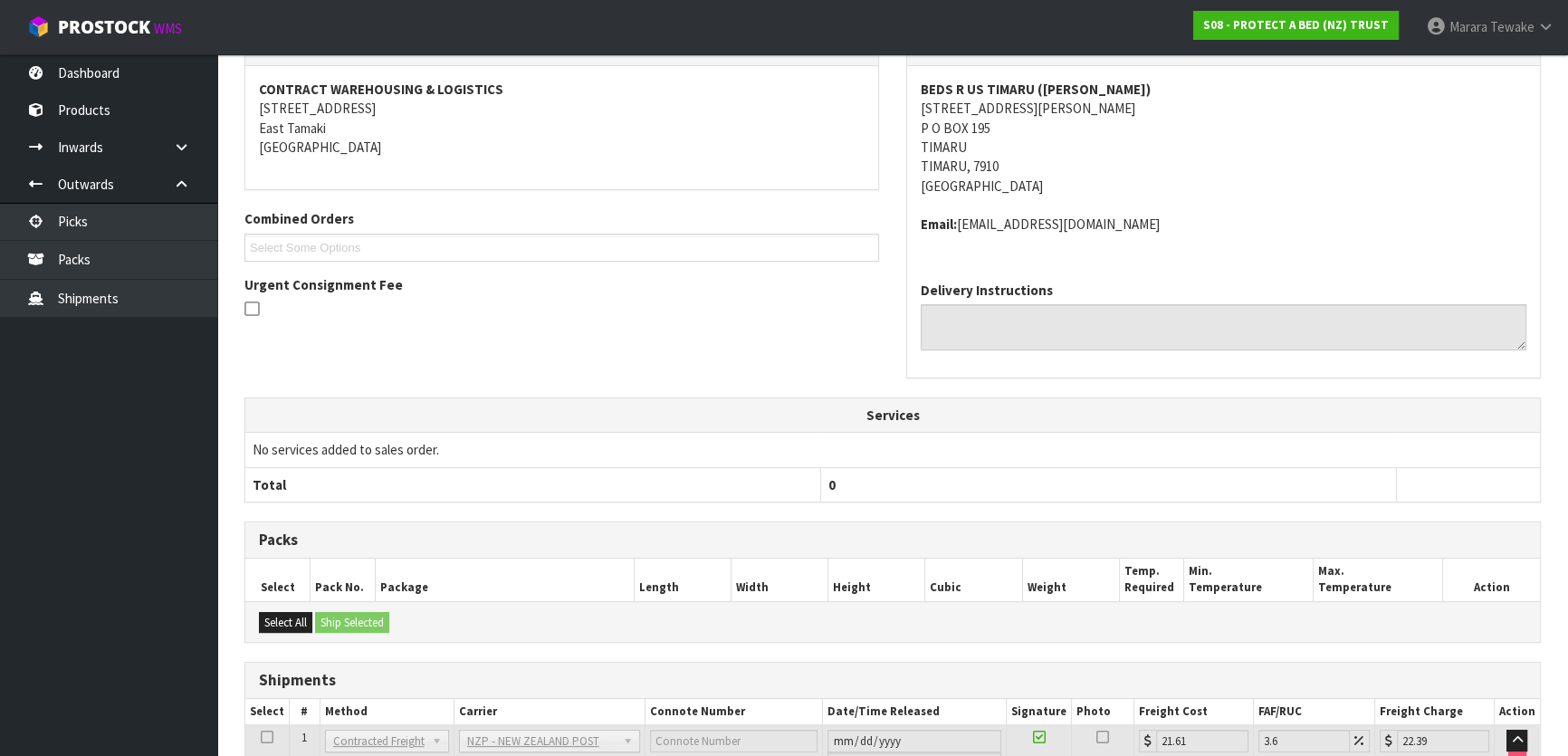
scroll to position [475, 0]
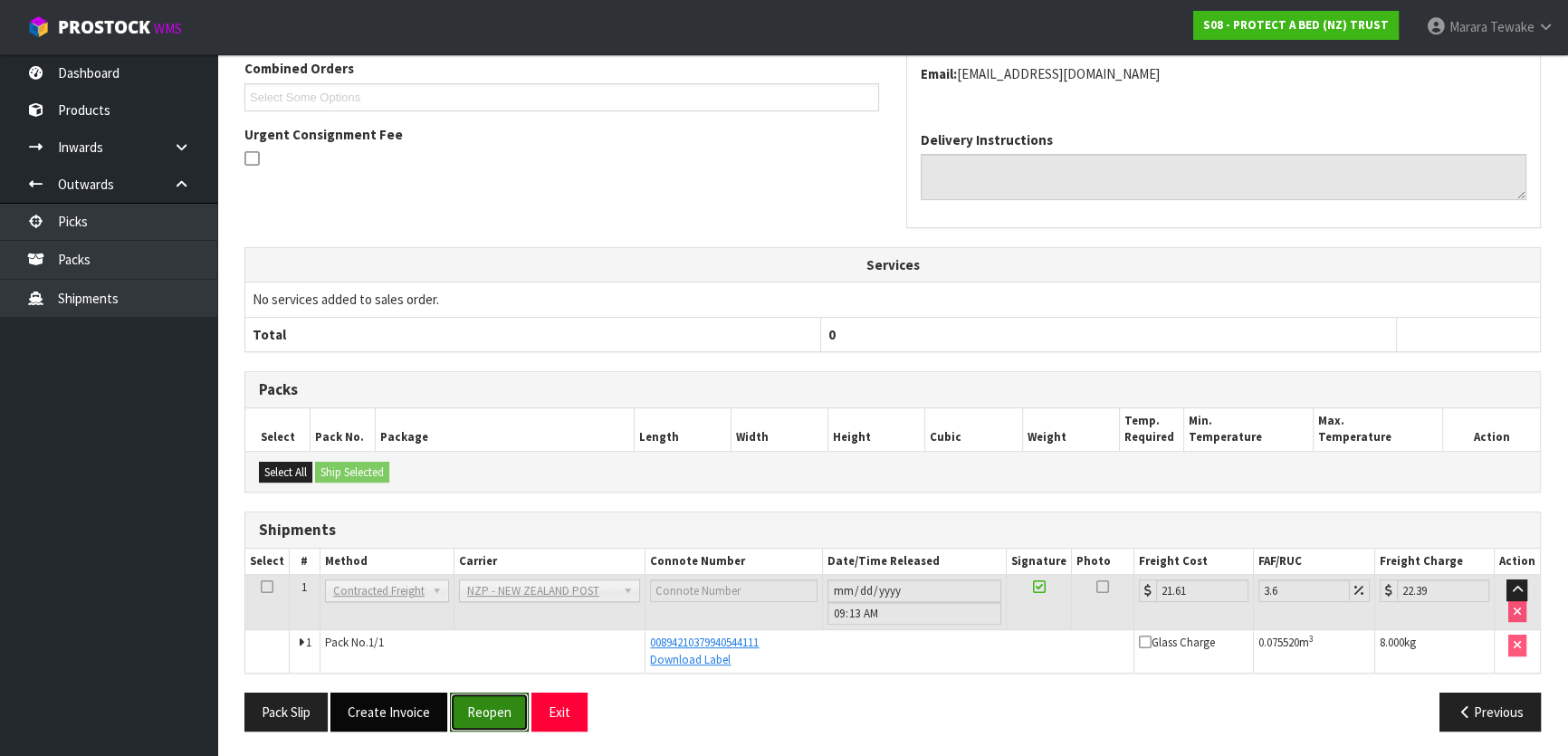
drag, startPoint x: 485, startPoint y: 718, endPoint x: 384, endPoint y: 690, distance: 104.8
click at [483, 718] on button "Reopen" at bounding box center [489, 712] width 79 height 39
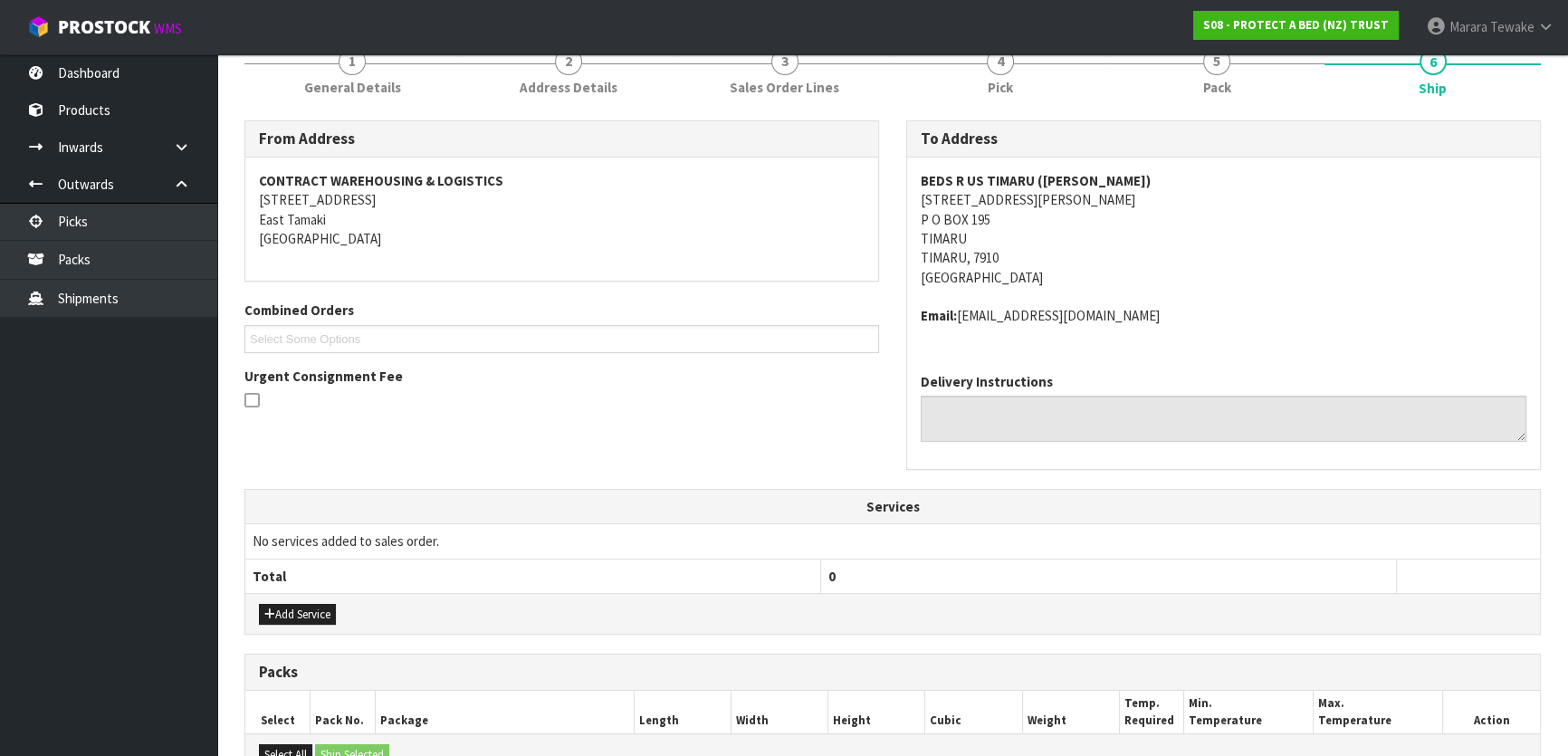
scroll to position [524, 0]
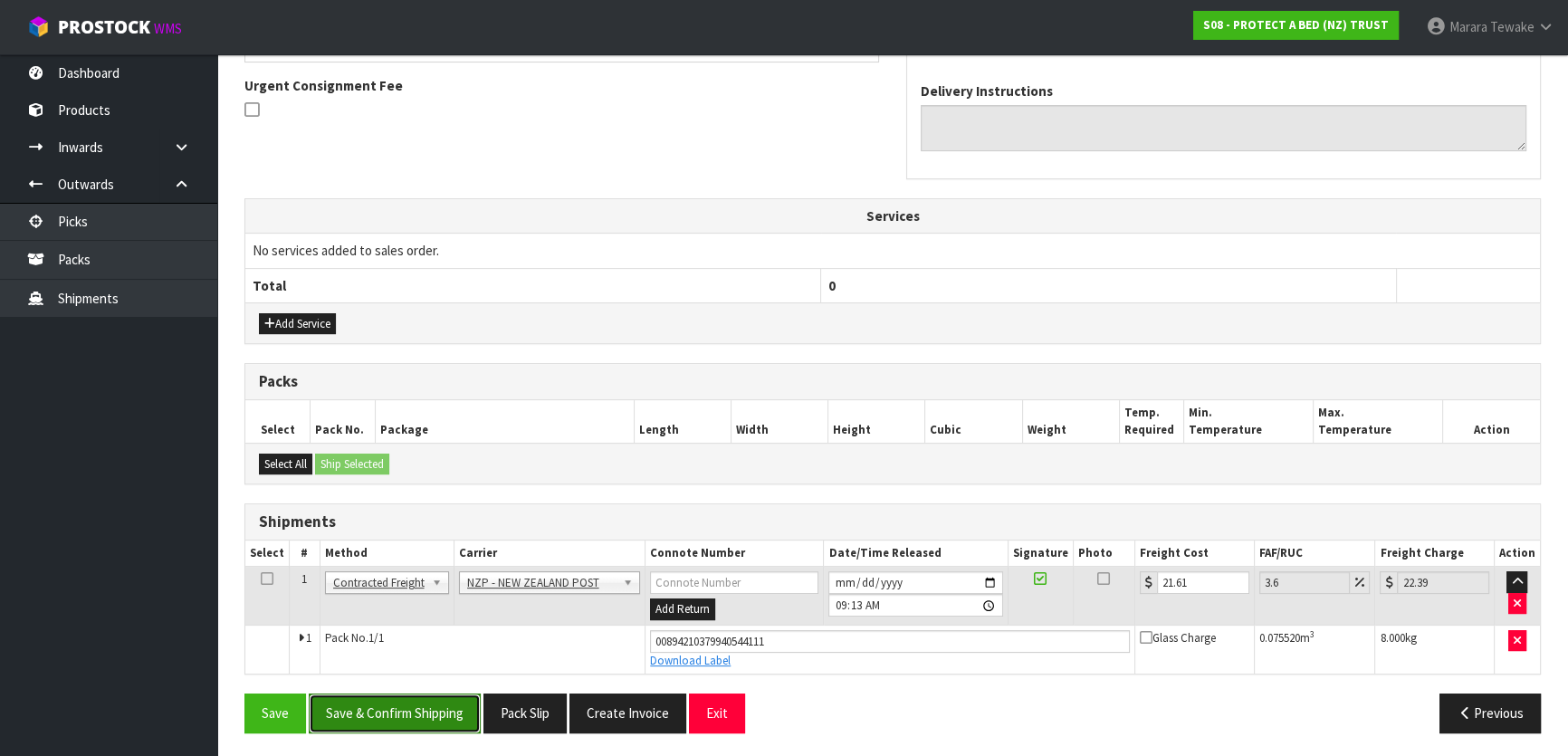
click at [375, 705] on button "Save & Confirm Shipping" at bounding box center [395, 713] width 172 height 39
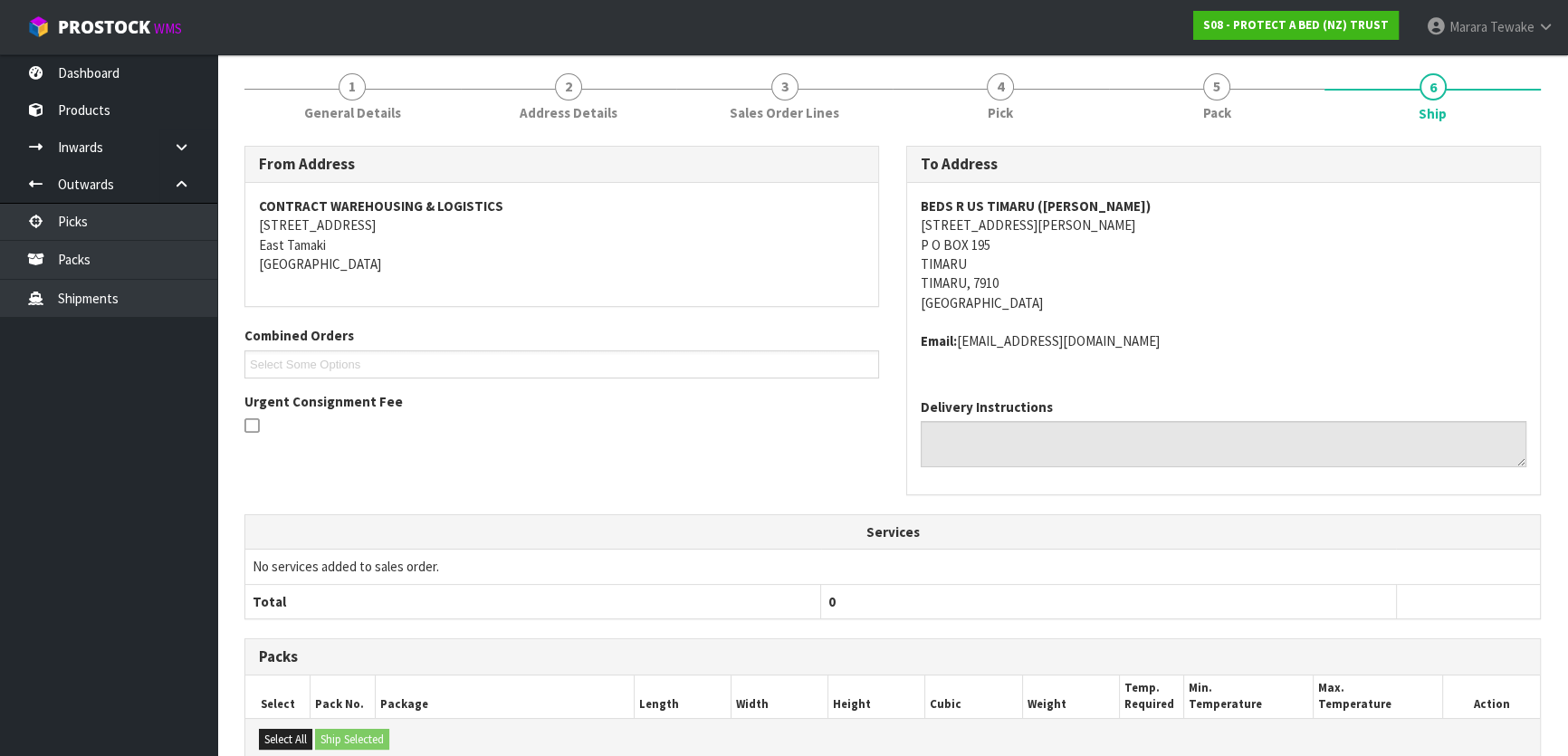
scroll to position [475, 0]
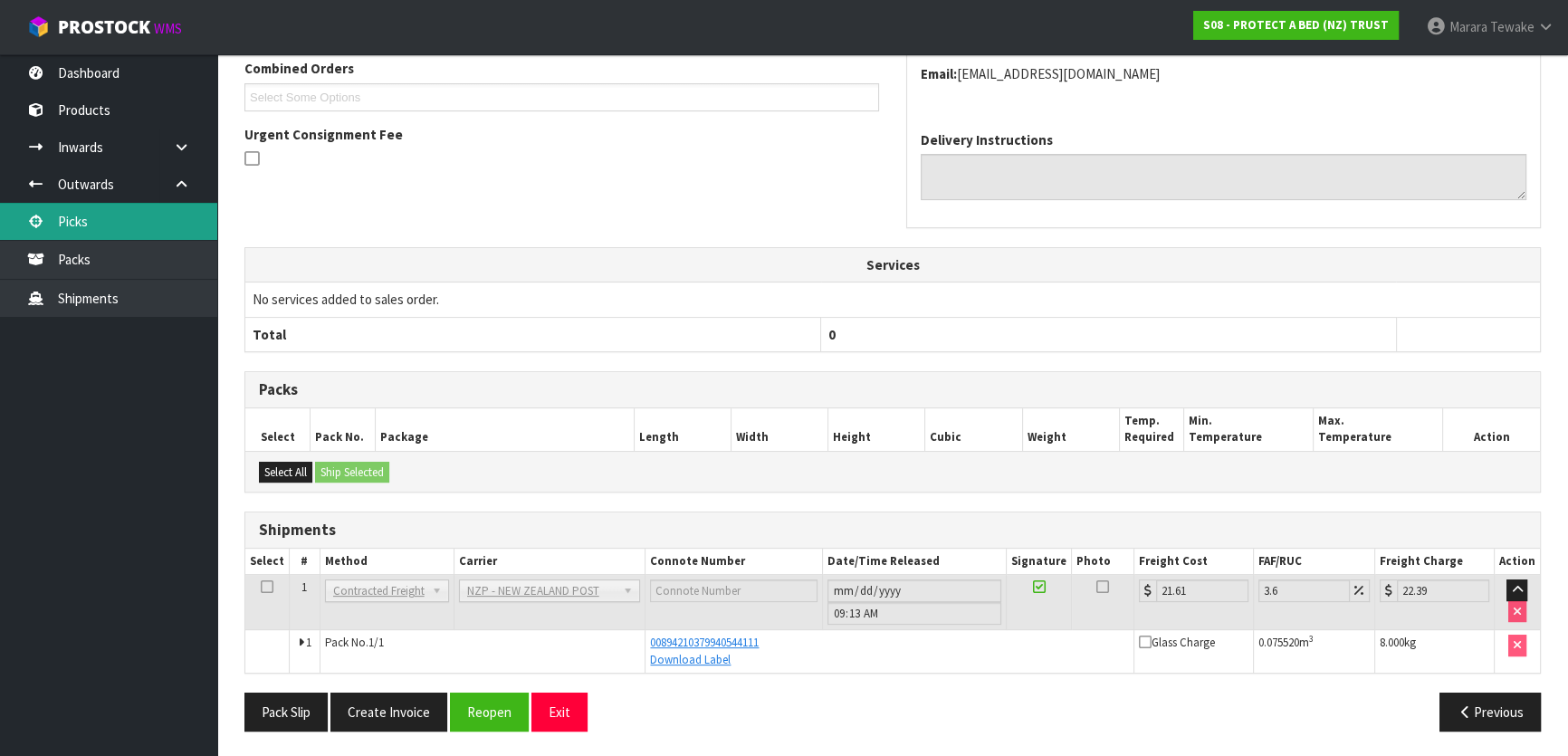
click at [133, 217] on link "Picks" at bounding box center [108, 221] width 218 height 37
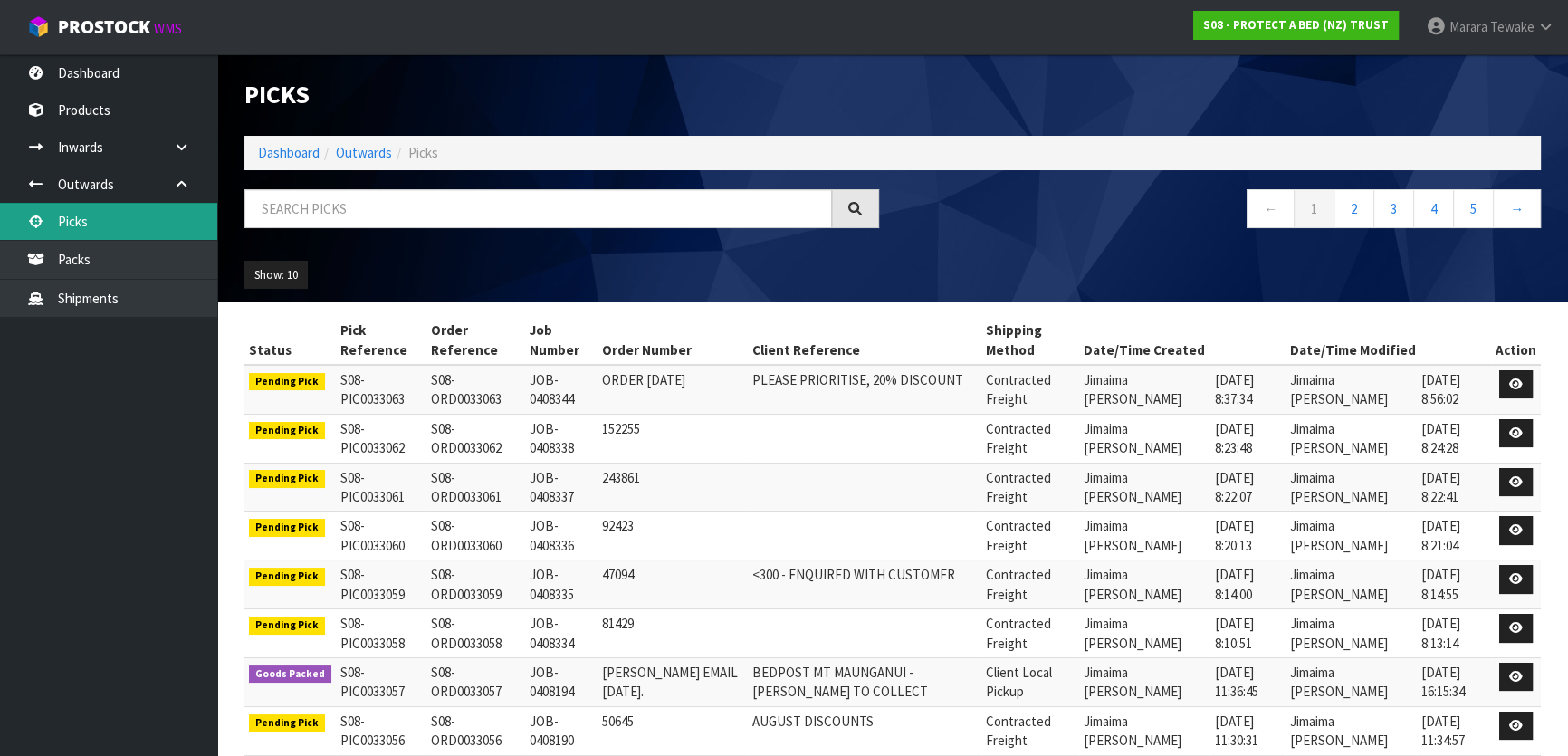
click at [152, 212] on link "Picks" at bounding box center [108, 221] width 218 height 37
click at [498, 198] on input "text" at bounding box center [537, 208] width 587 height 39
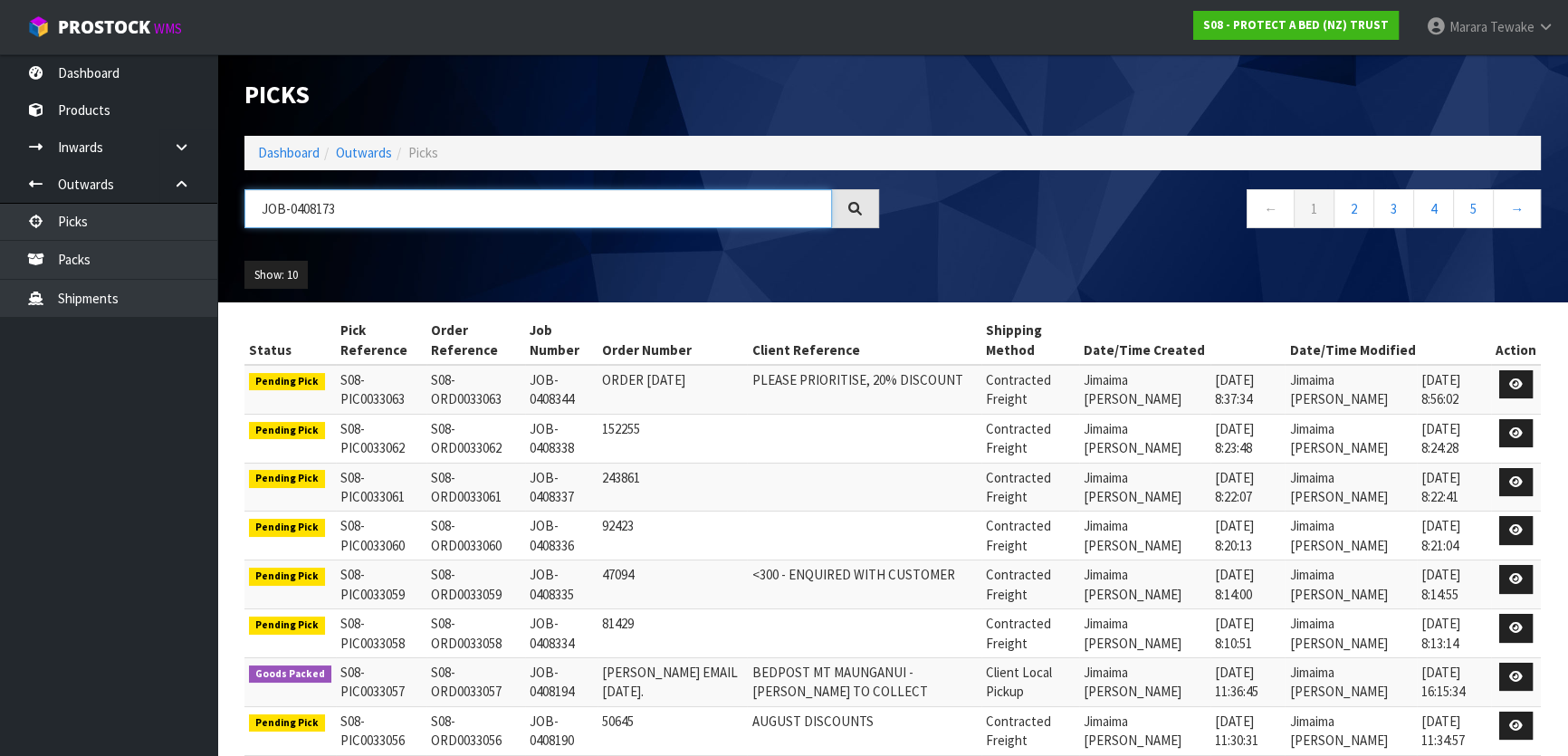
type input "JOB-0408173"
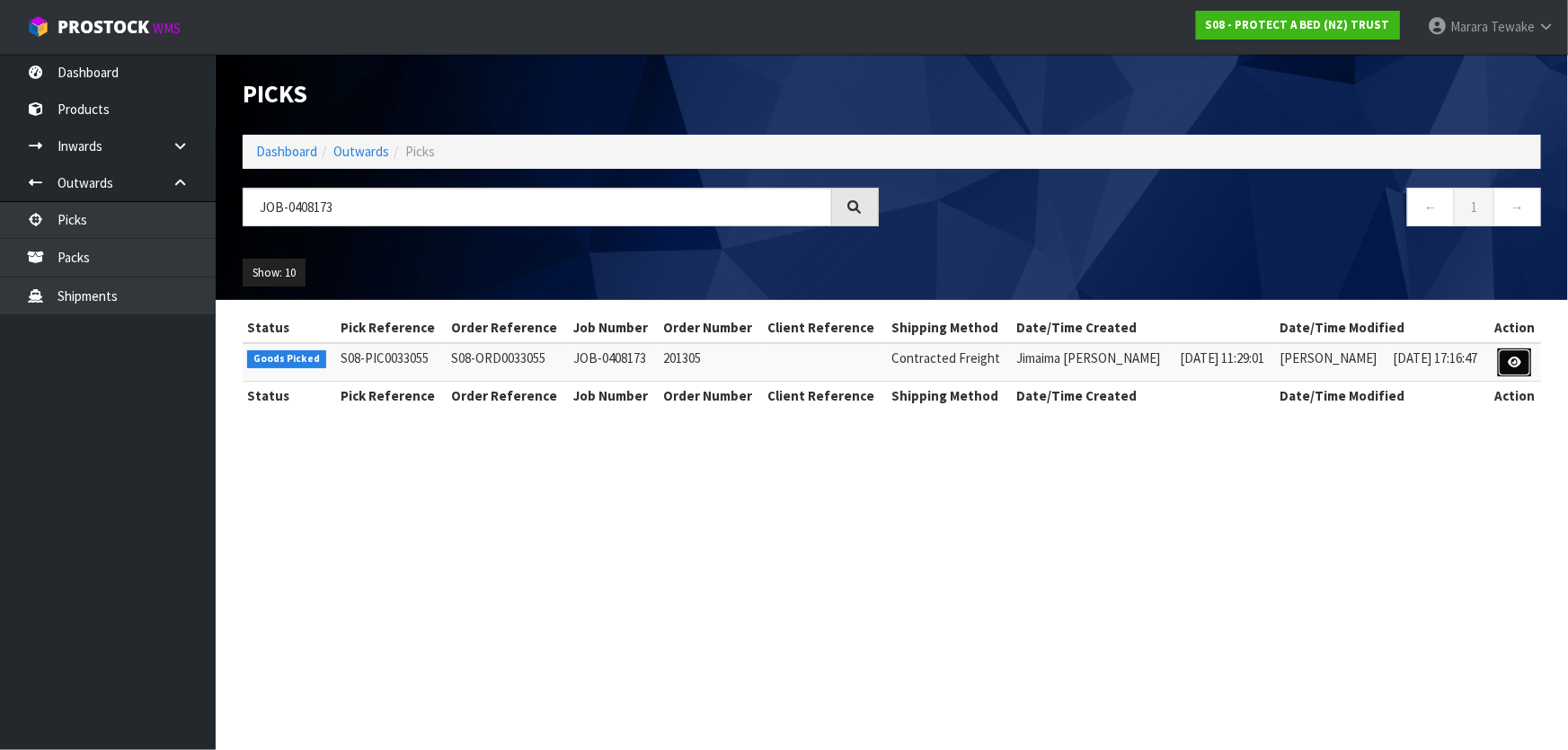
click at [1519, 363] on icon at bounding box center [1515, 362] width 13 height 11
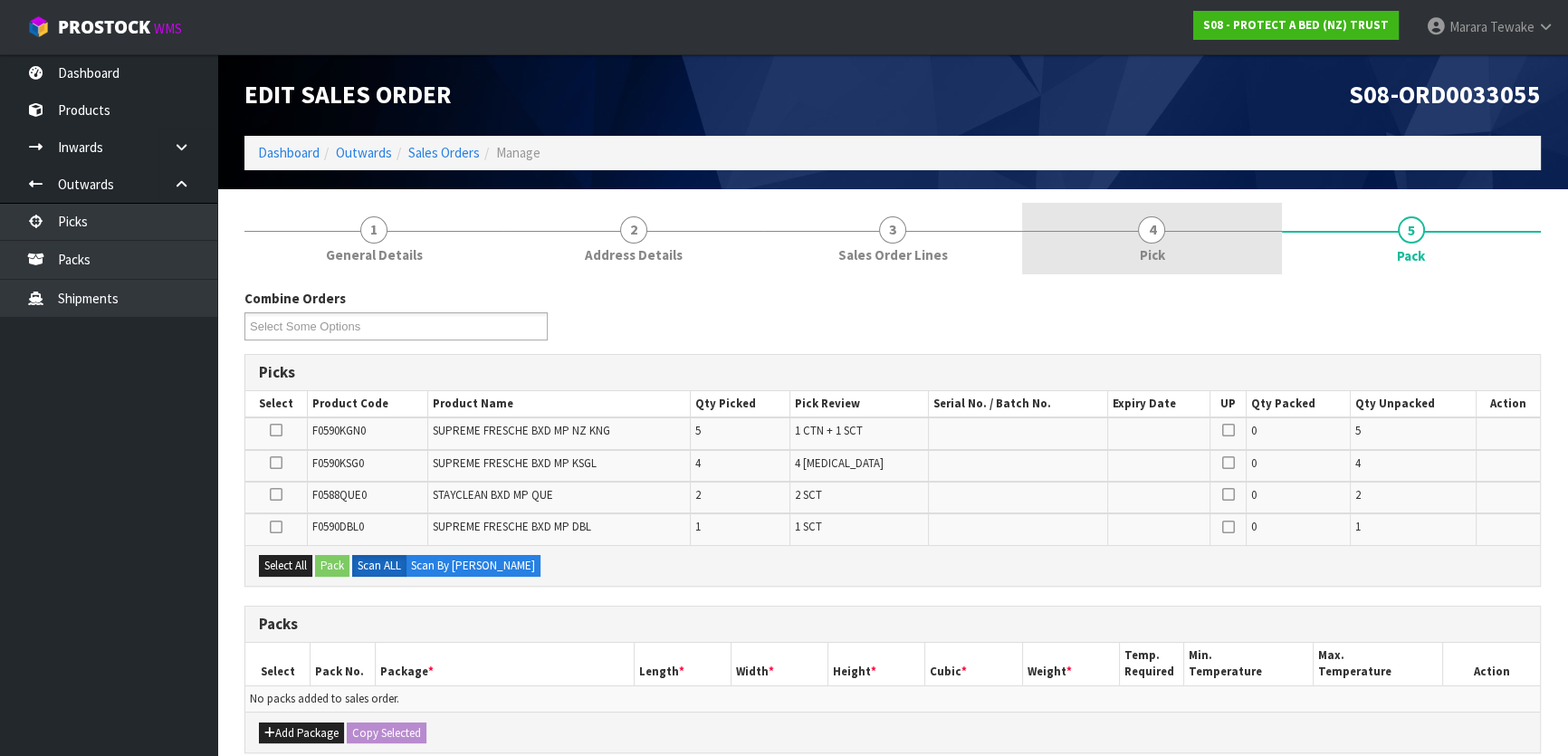
click at [1140, 240] on link "4 Pick" at bounding box center [1152, 238] width 259 height 72
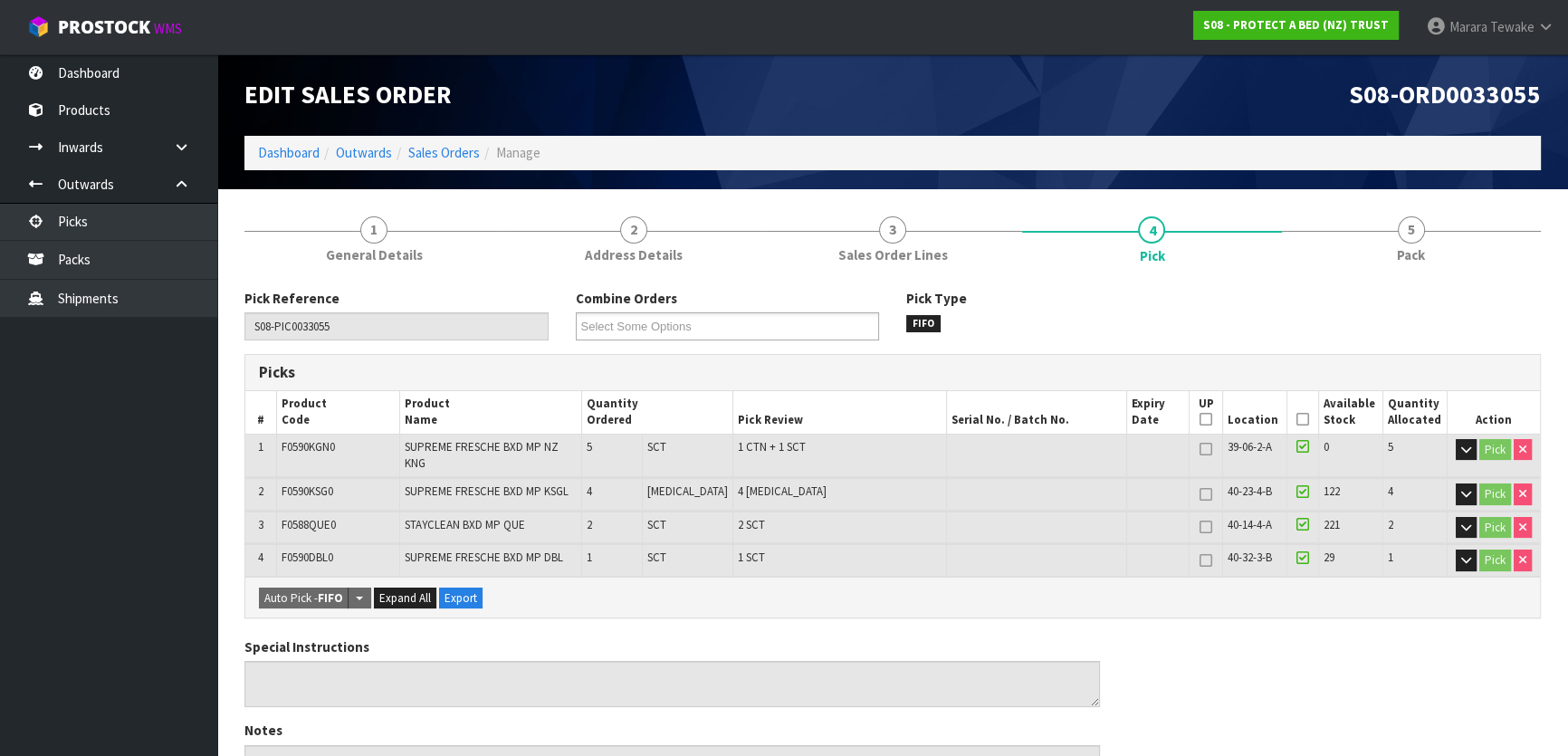
click at [1297, 420] on icon at bounding box center [1302, 419] width 12 height 1
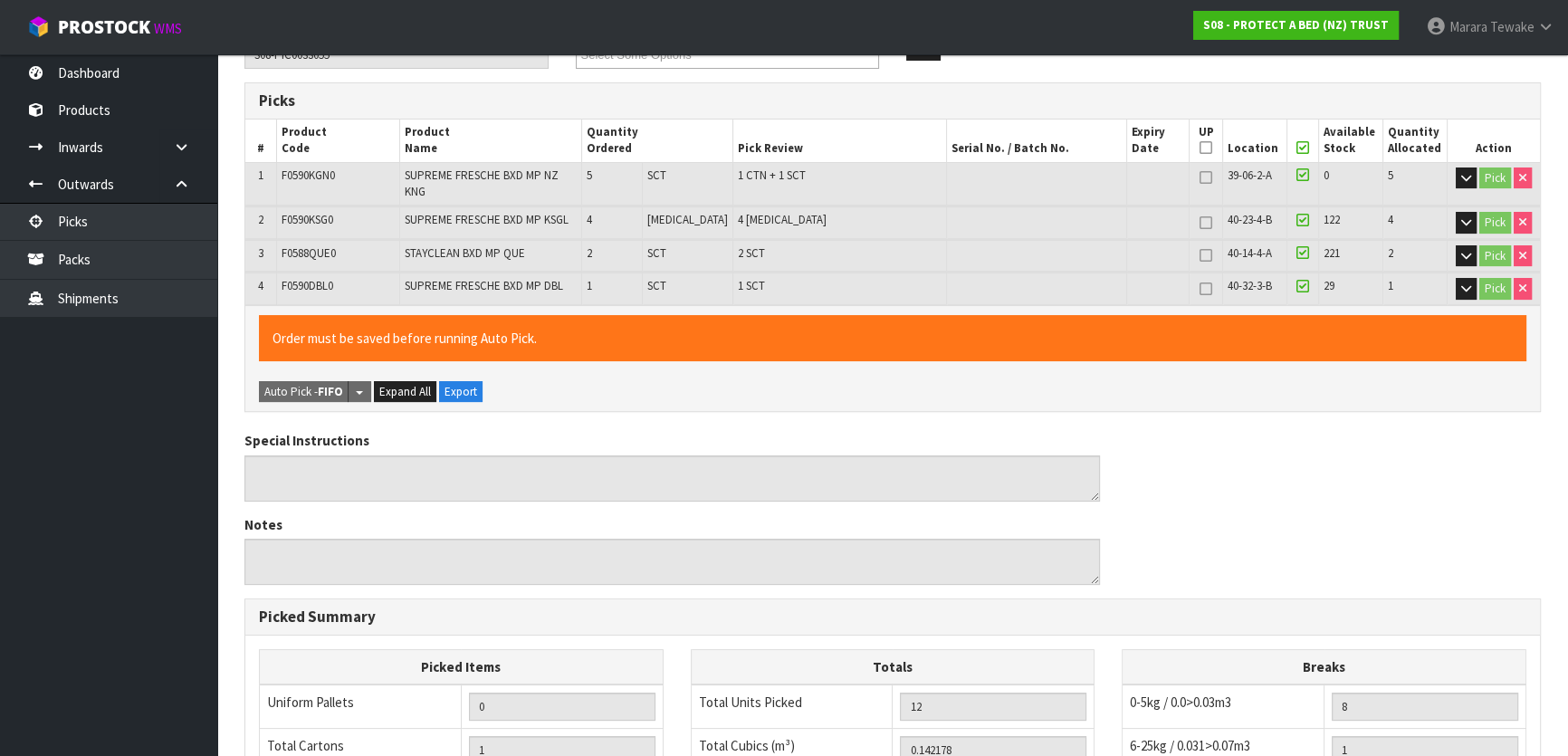
scroll to position [625, 0]
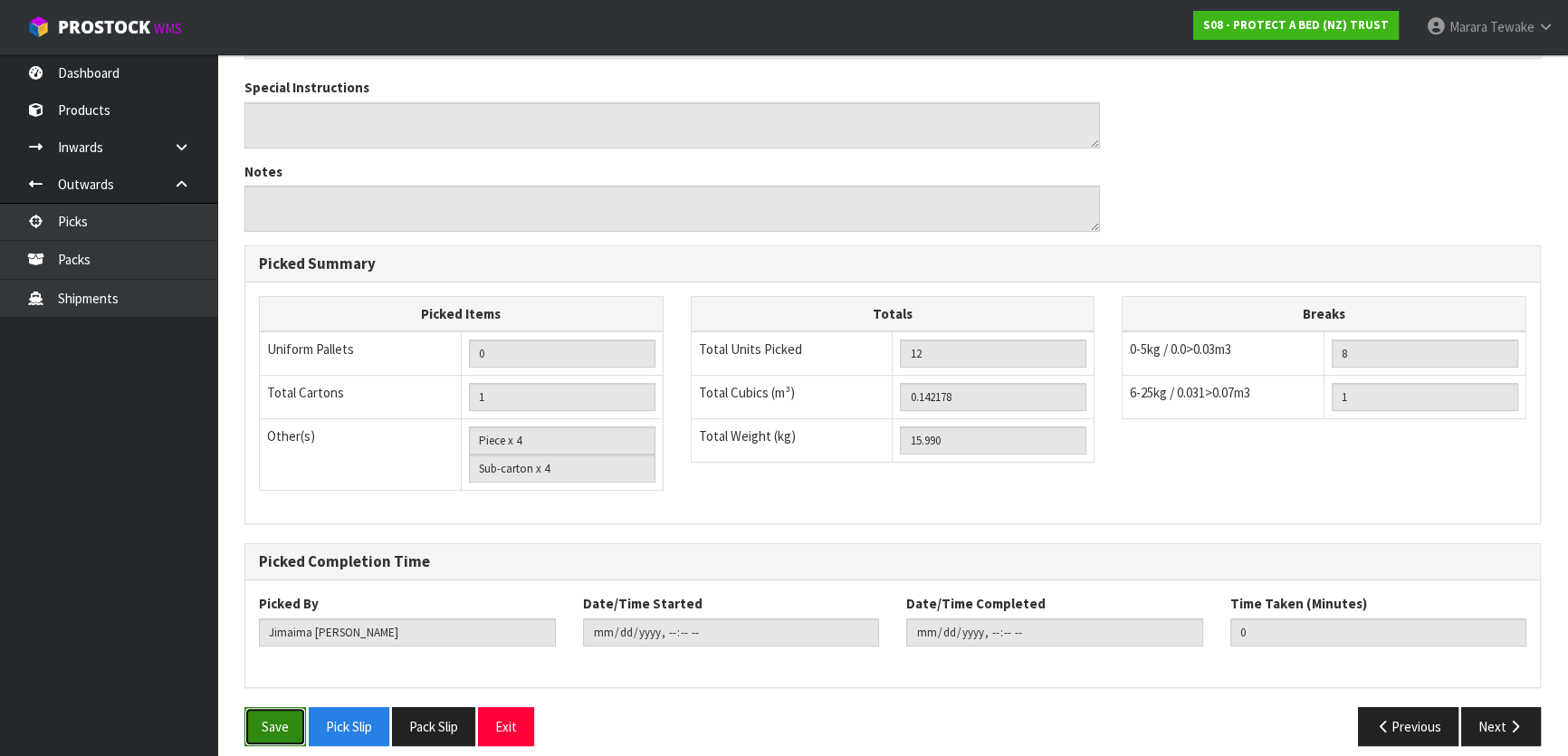
click at [277, 709] on button "Save" at bounding box center [274, 726] width 61 height 39
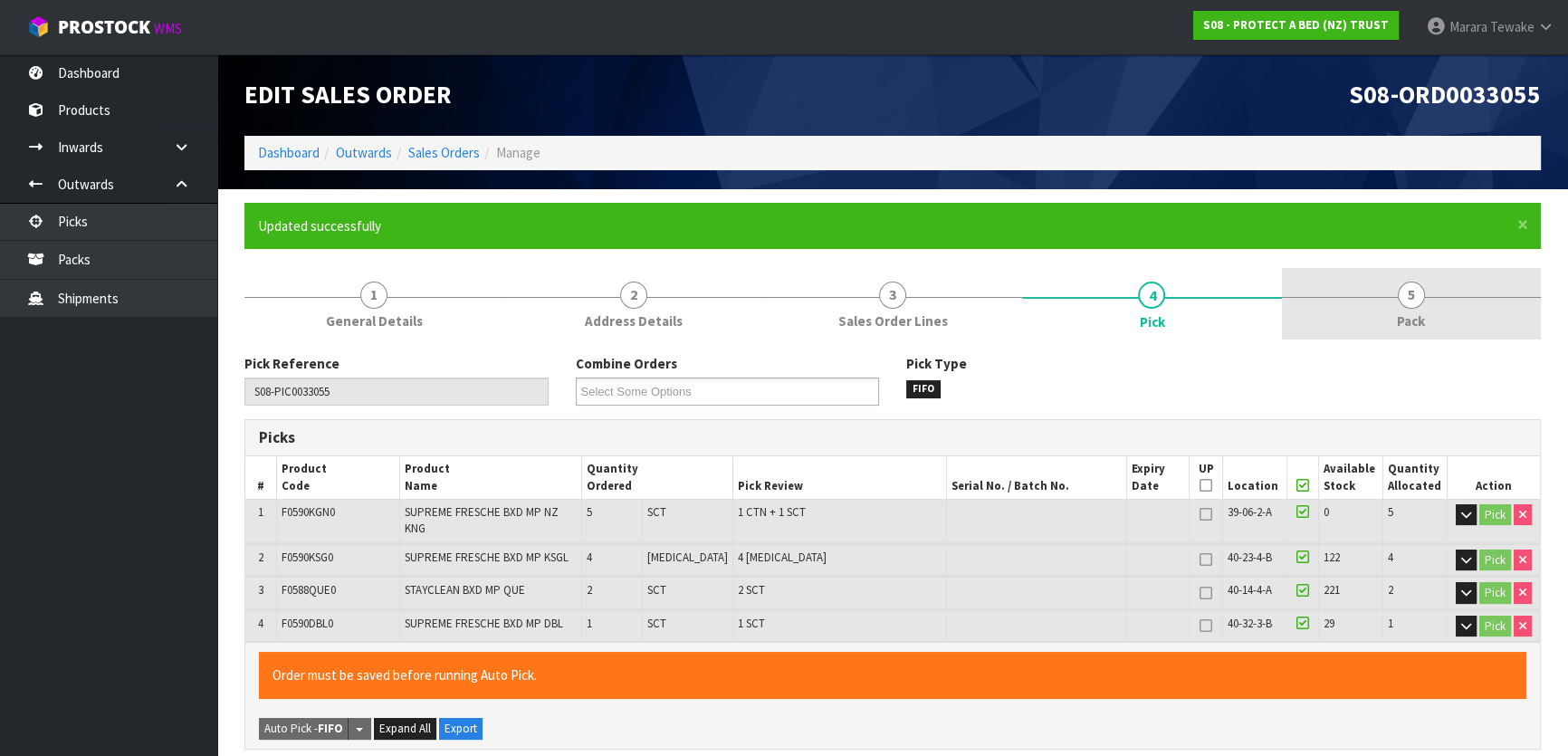
type input "Marara Tewake"
type input "2025-08-19T09:17:40"
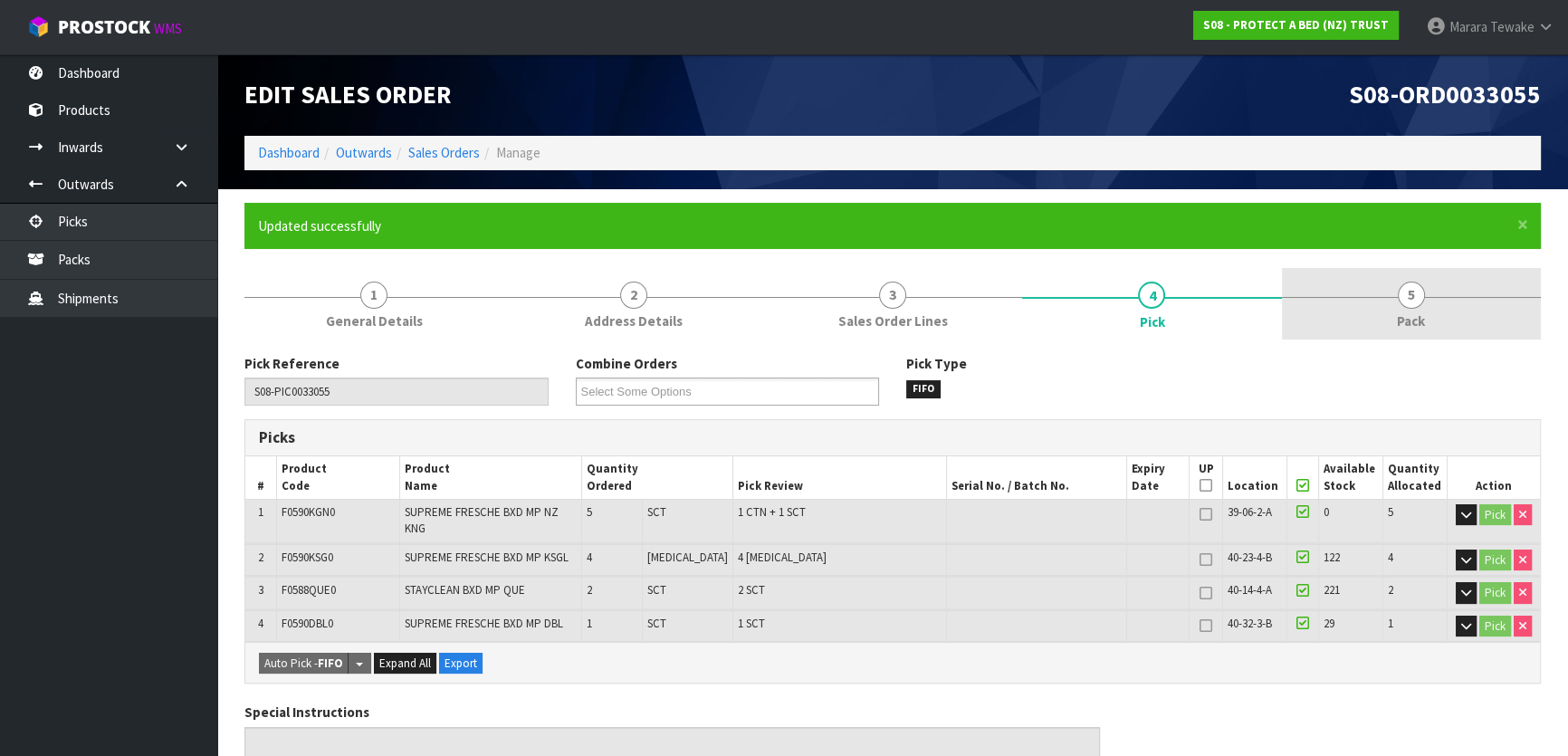
click at [1394, 298] on link "5 Pack" at bounding box center [1411, 304] width 259 height 72
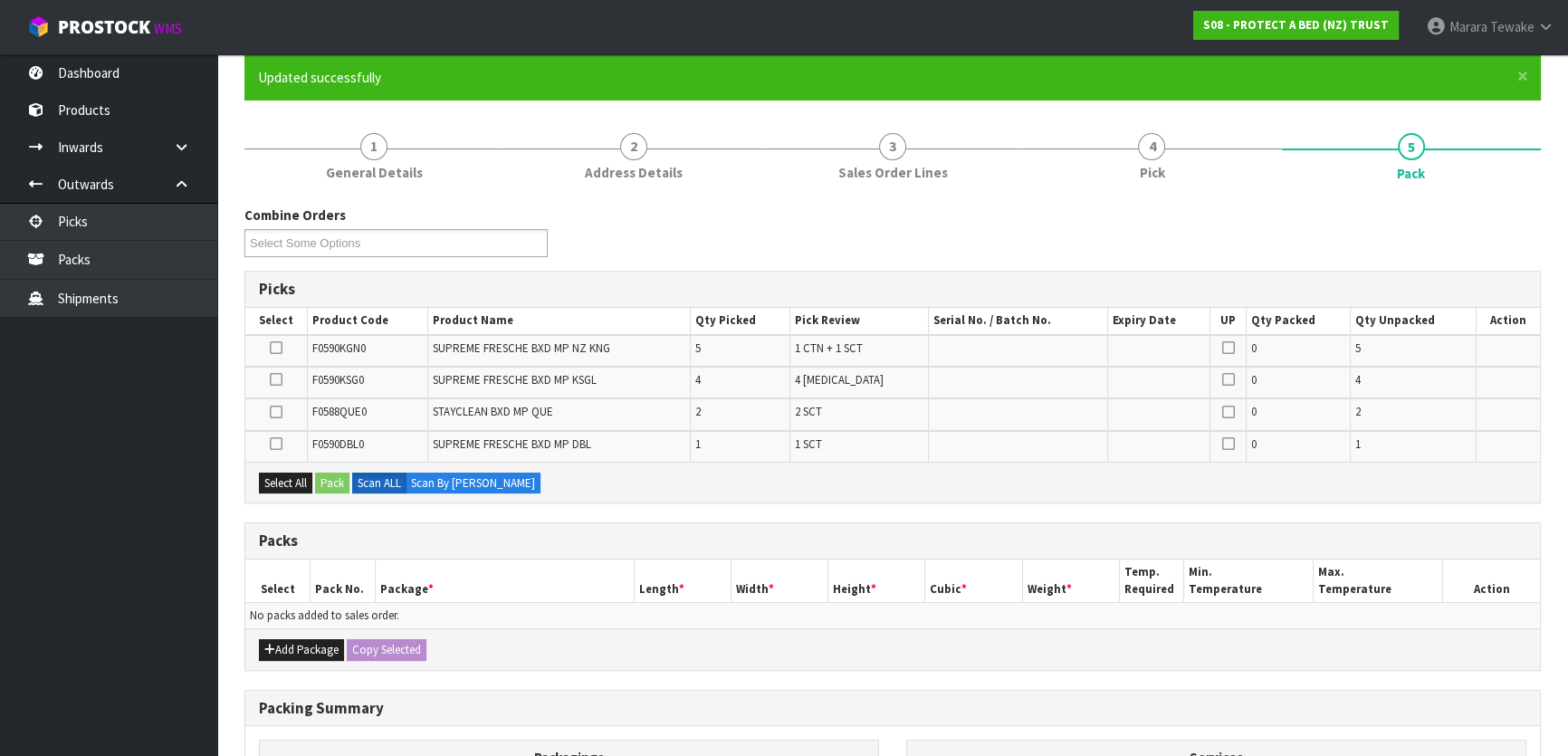
scroll to position [393, 0]
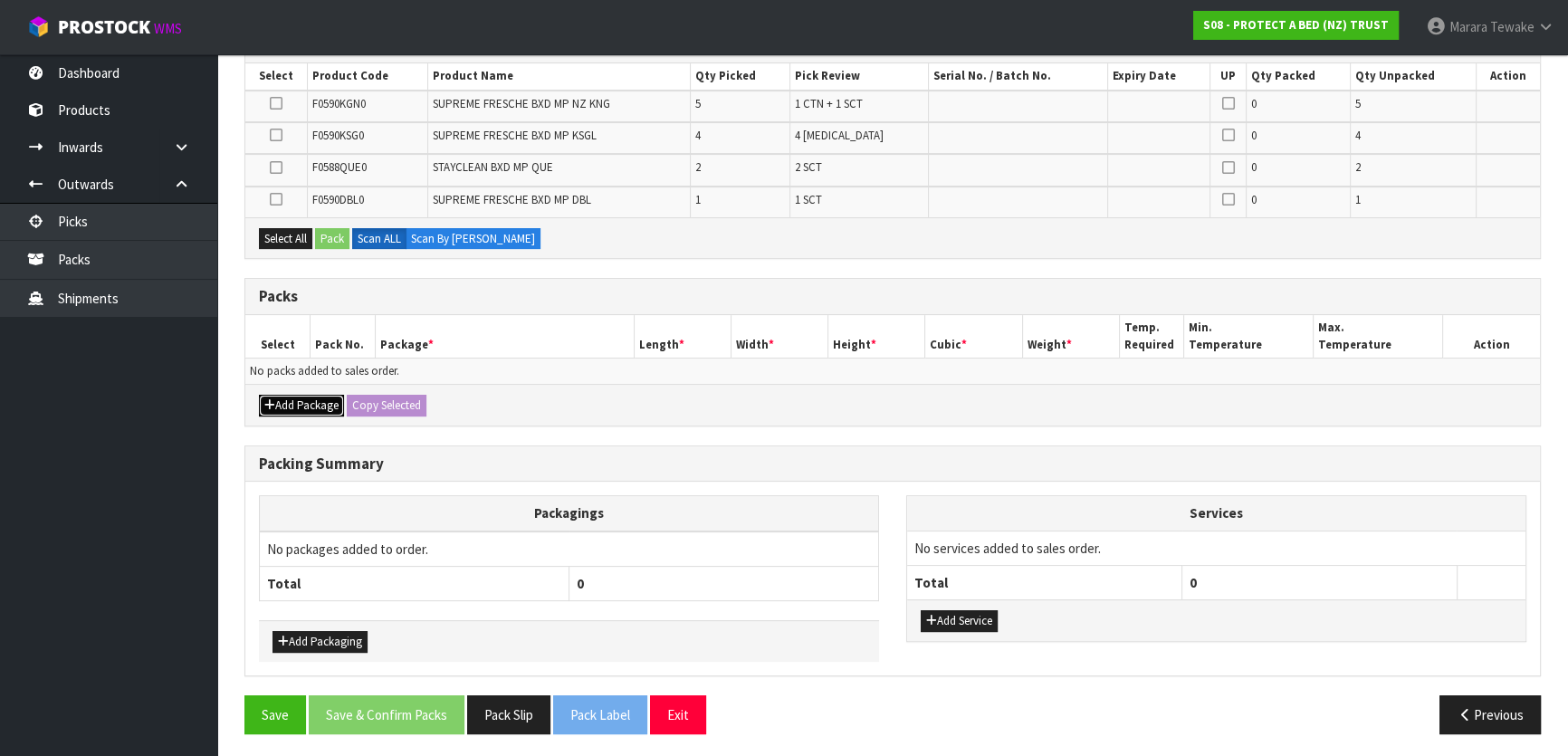
click at [288, 410] on button "Add Package" at bounding box center [302, 405] width 85 height 22
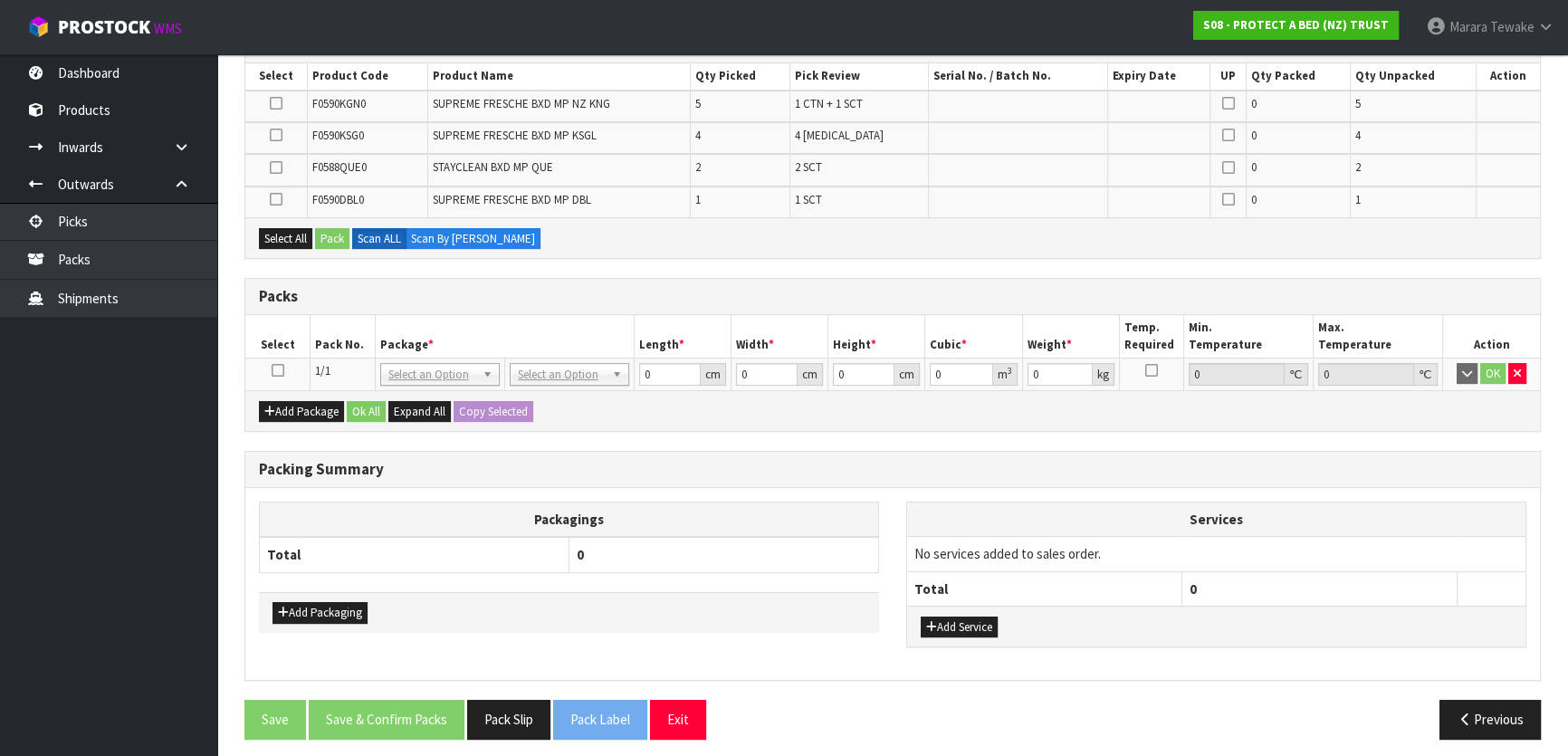
click at [277, 370] on icon at bounding box center [277, 370] width 12 height 1
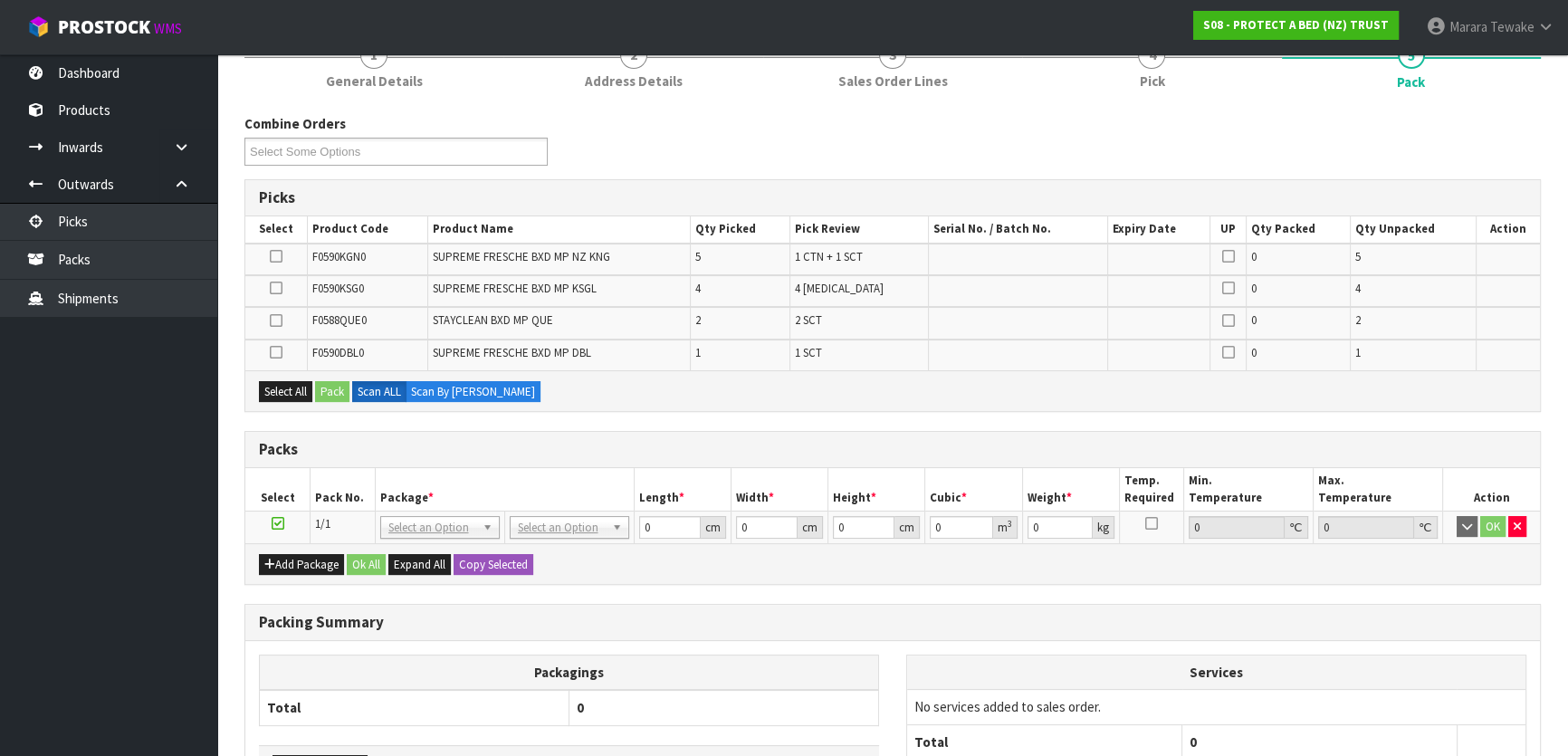
scroll to position [228, 0]
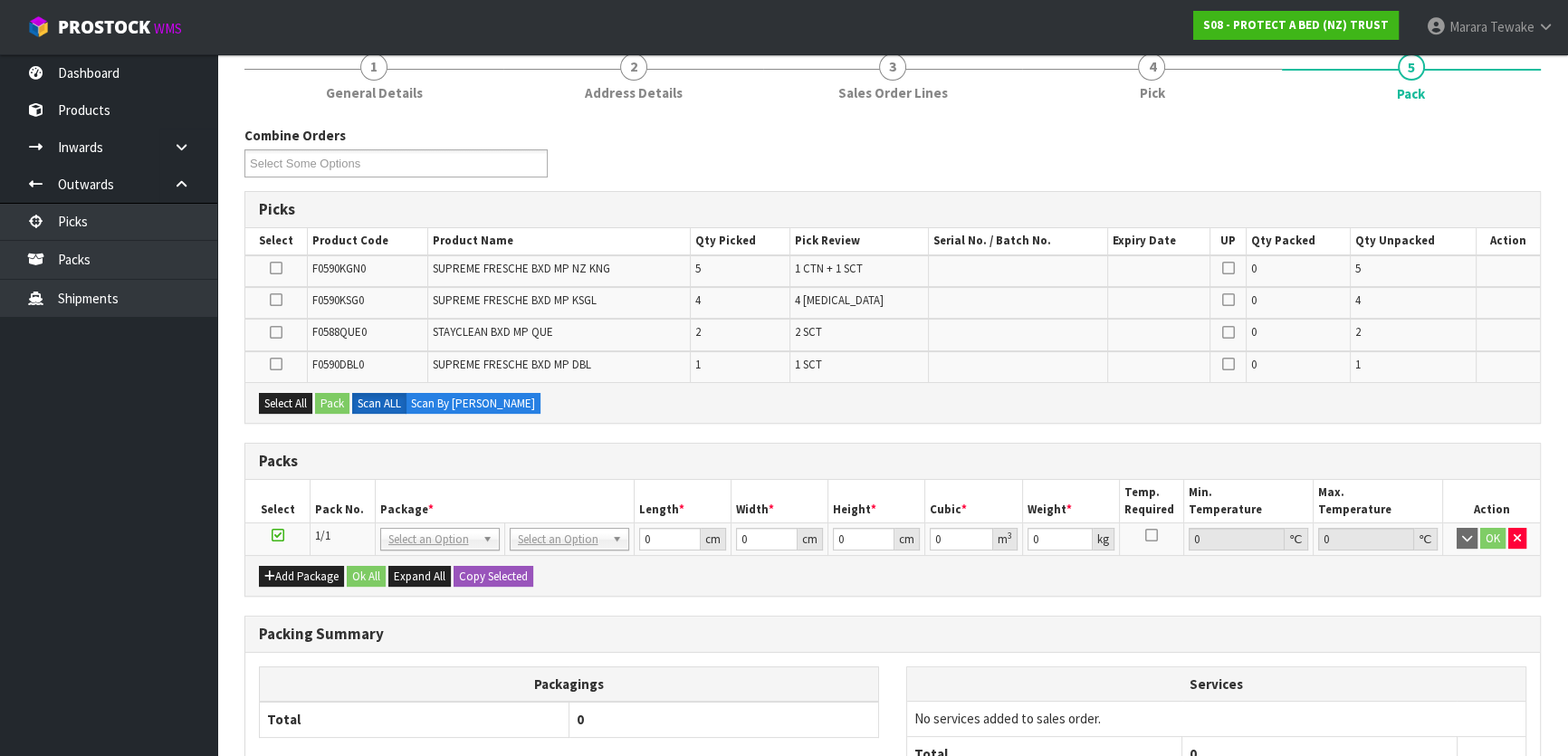
click at [281, 268] on icon at bounding box center [275, 268] width 12 height 1
click at [0, 0] on input "checkbox" at bounding box center [0, 0] width 0 height 0
click at [335, 395] on button "Pack" at bounding box center [332, 403] width 35 height 22
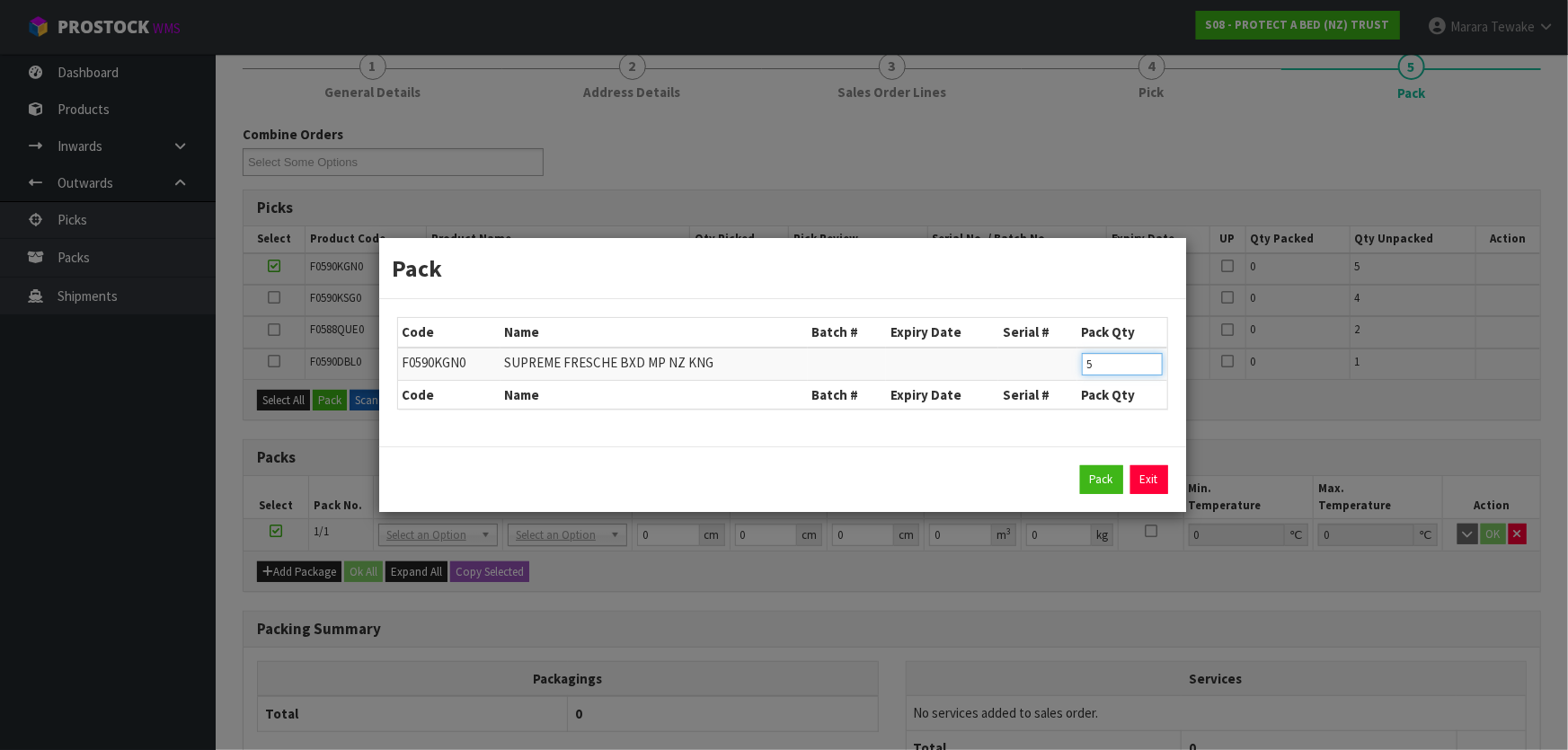
drag, startPoint x: 1114, startPoint y: 361, endPoint x: 1056, endPoint y: 356, distance: 58.2
click at [1058, 356] on tr "F0590KGN0 SUPREME FRESCHE BXD MP NZ KNG 5" at bounding box center [783, 365] width 769 height 34
type input "4"
click button "Pack" at bounding box center [1102, 480] width 43 height 29
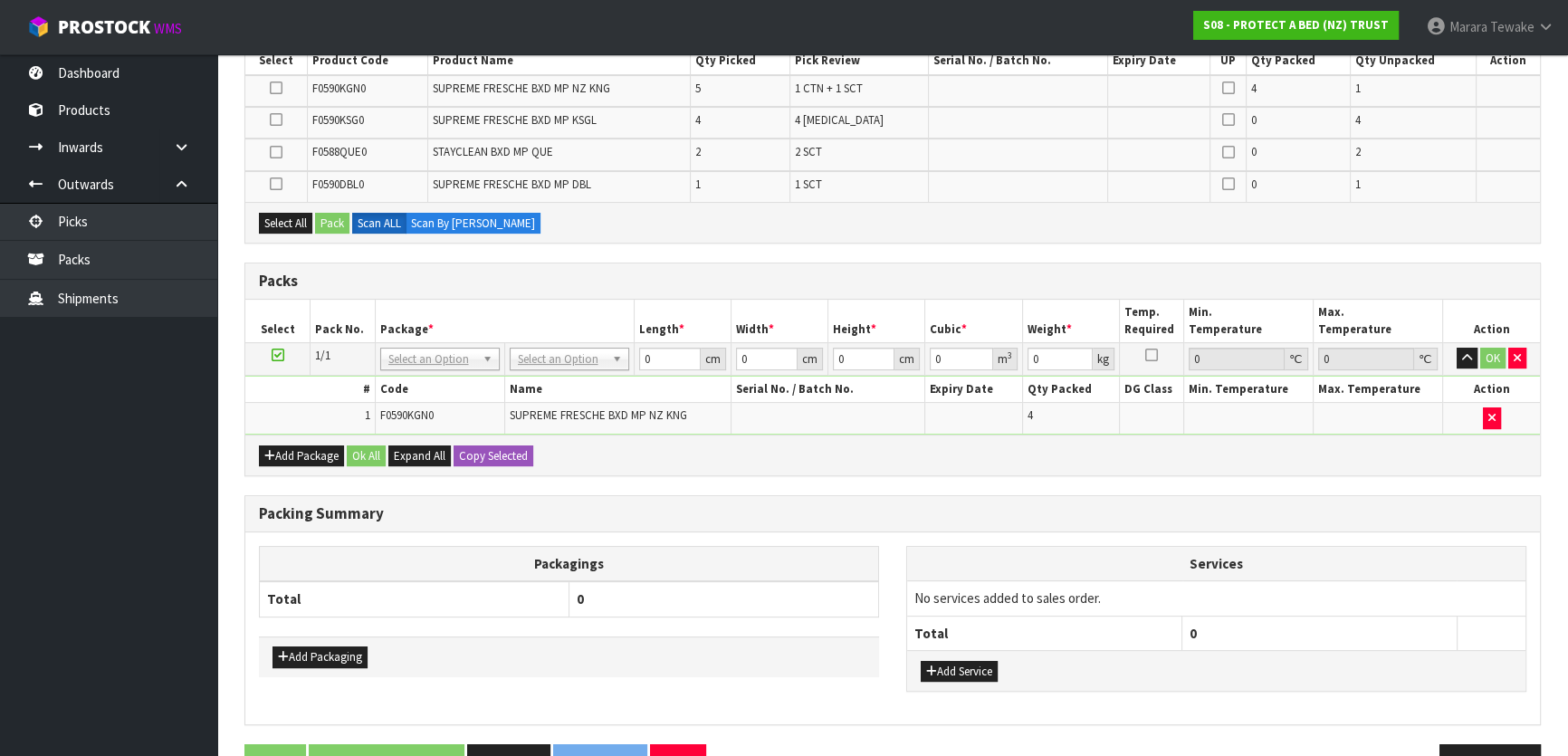
scroll to position [457, 0]
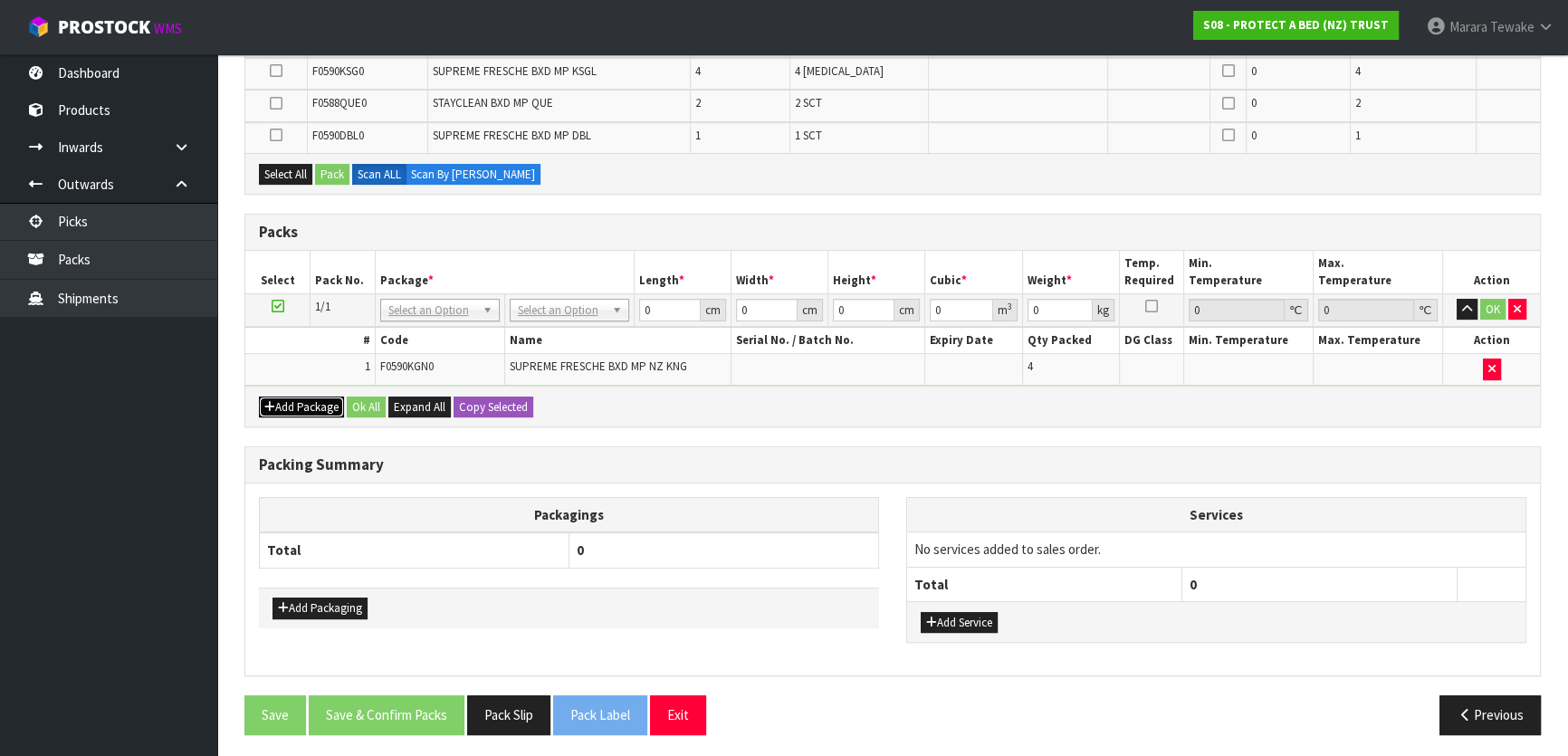
click at [288, 399] on button "Add Package" at bounding box center [302, 407] width 85 height 22
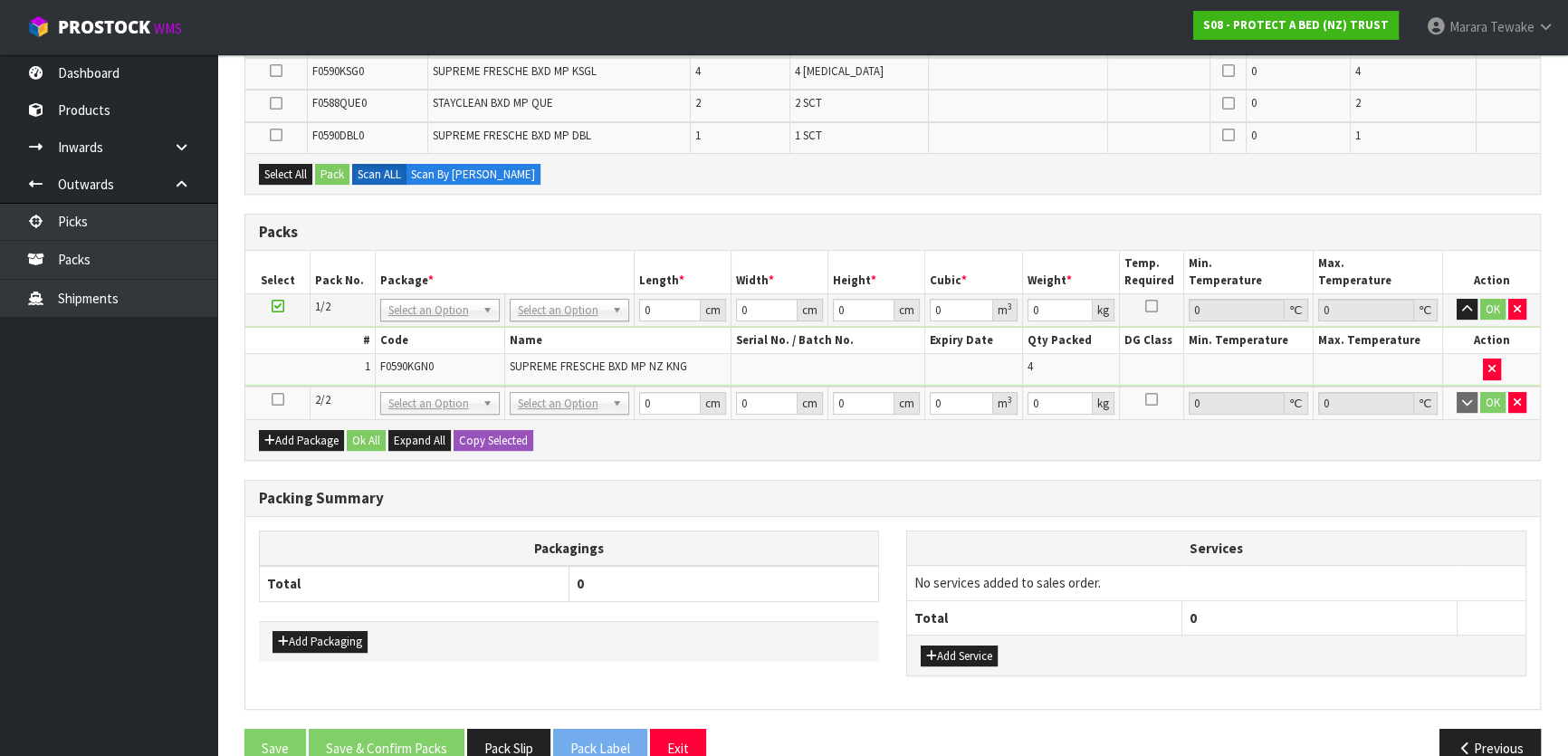
click at [281, 400] on icon at bounding box center [277, 400] width 12 height 1
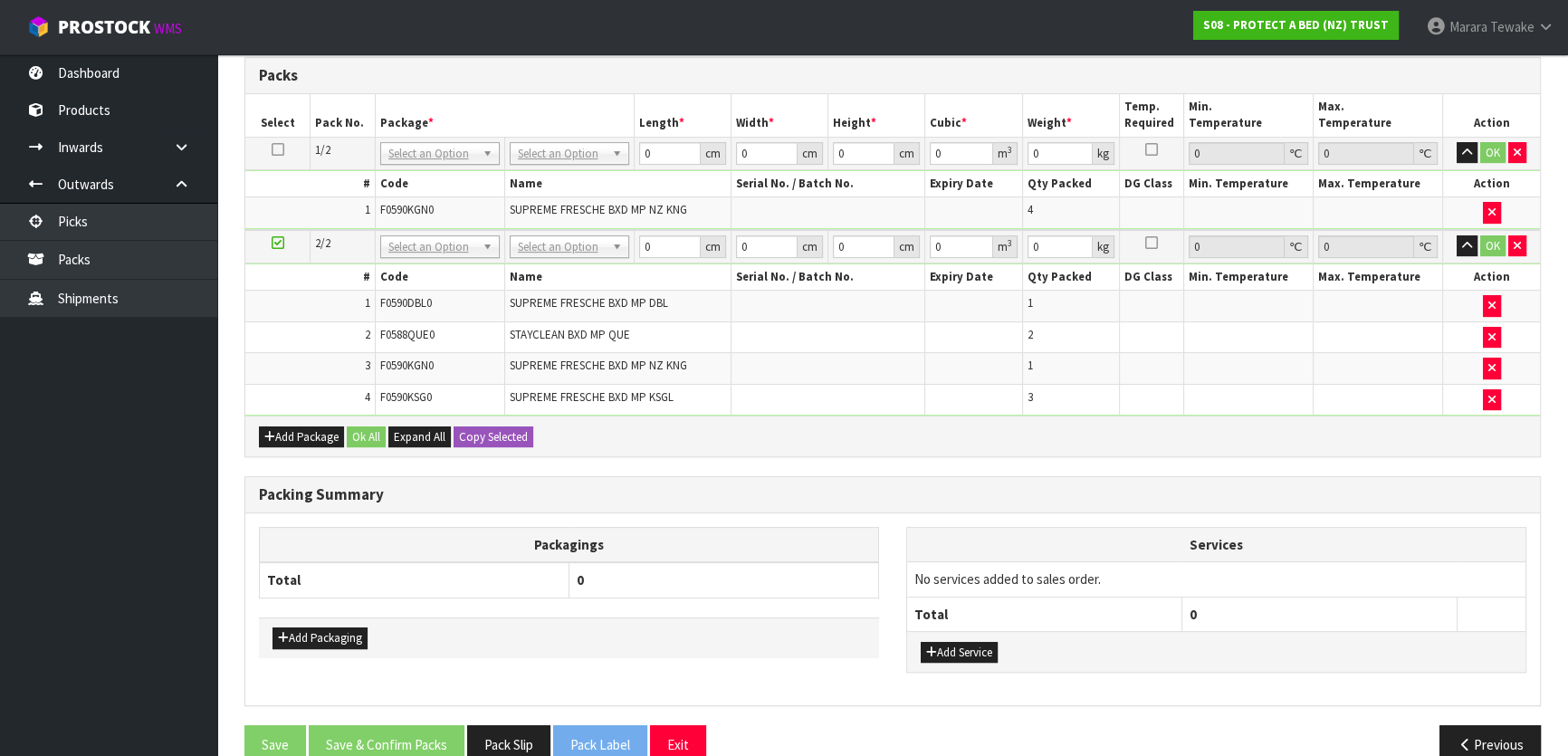
scroll to position [547, 0]
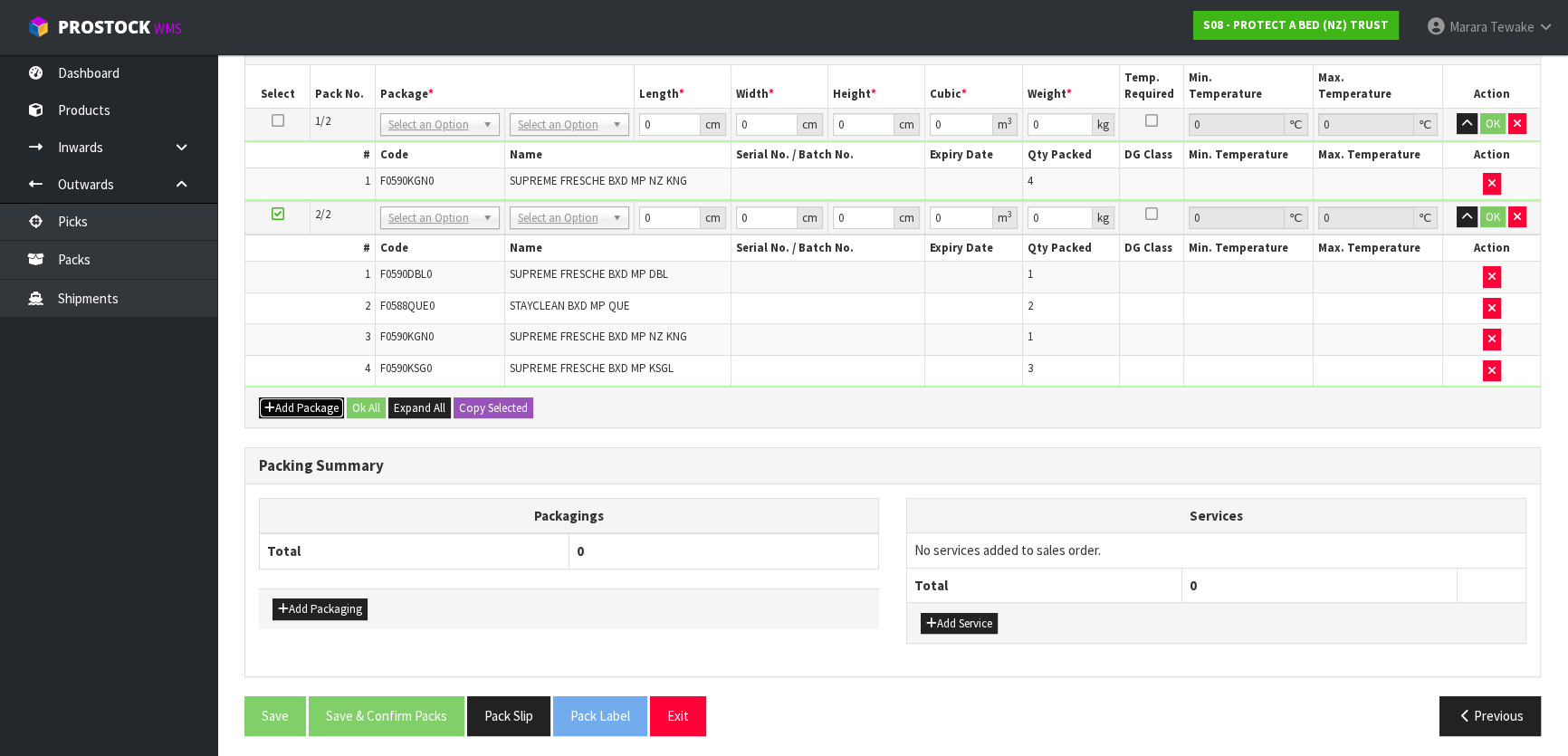
click at [298, 403] on button "Add Package" at bounding box center [302, 408] width 85 height 22
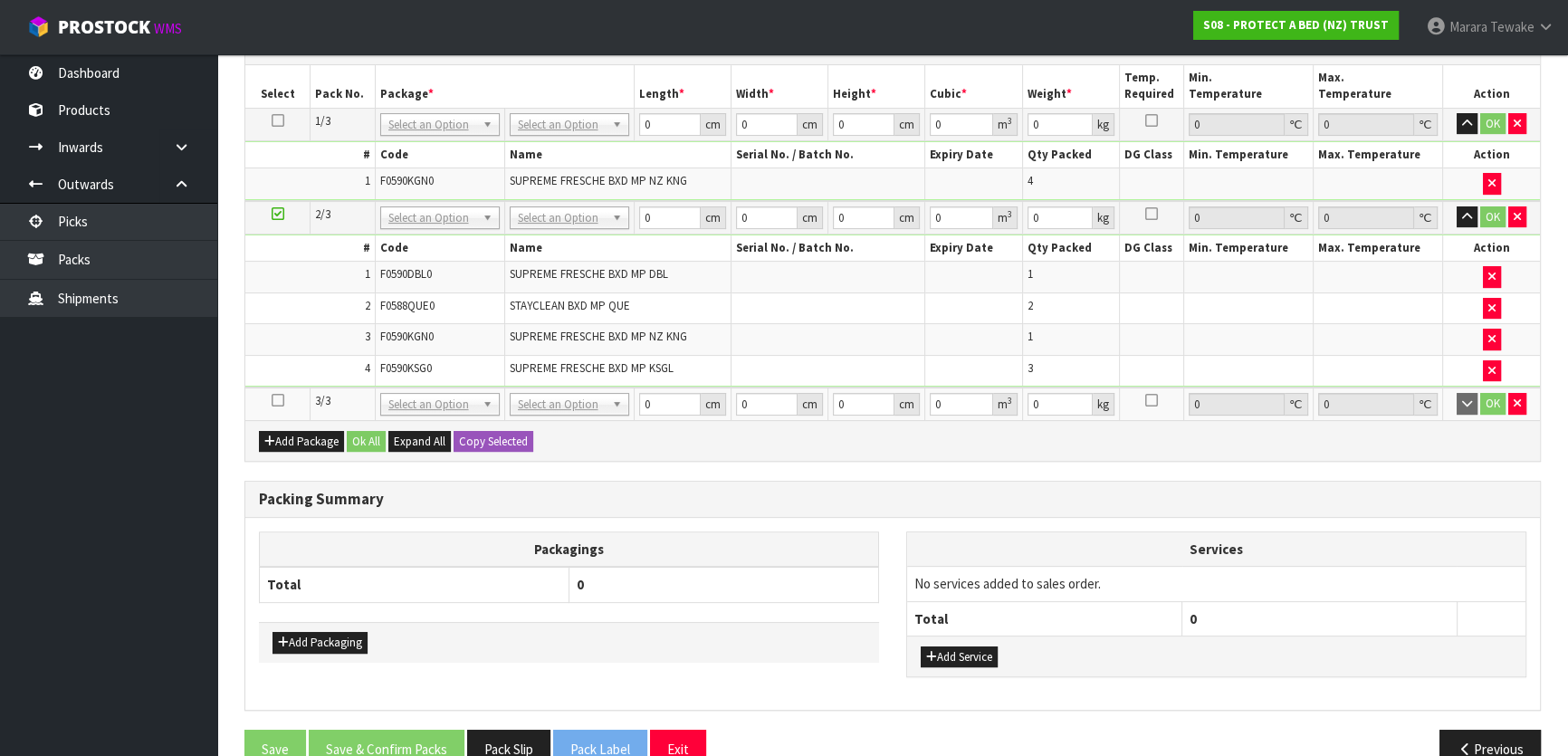
drag, startPoint x: 279, startPoint y: 398, endPoint x: 388, endPoint y: 374, distance: 111.6
click at [280, 401] on icon at bounding box center [277, 401] width 12 height 1
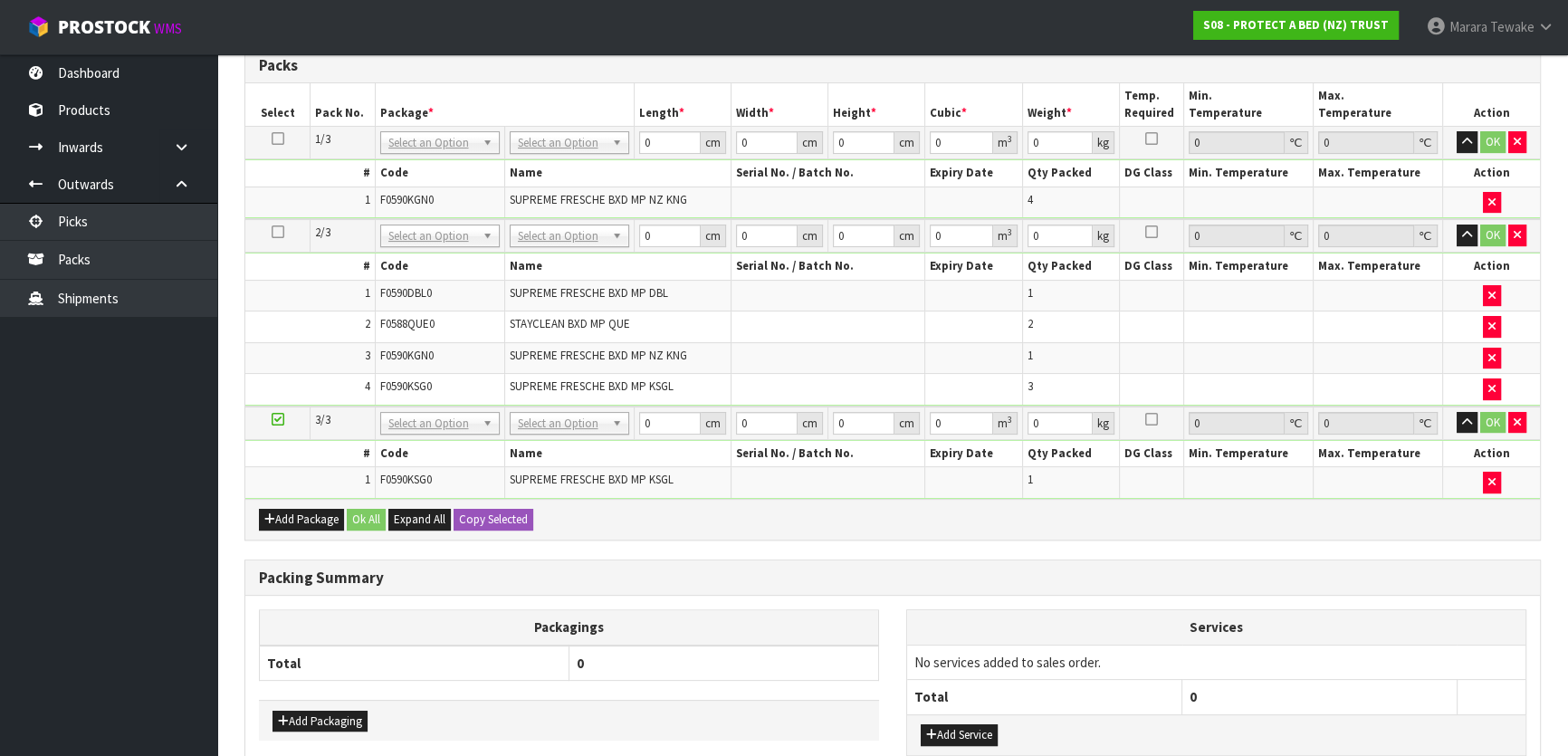
scroll to position [279, 0]
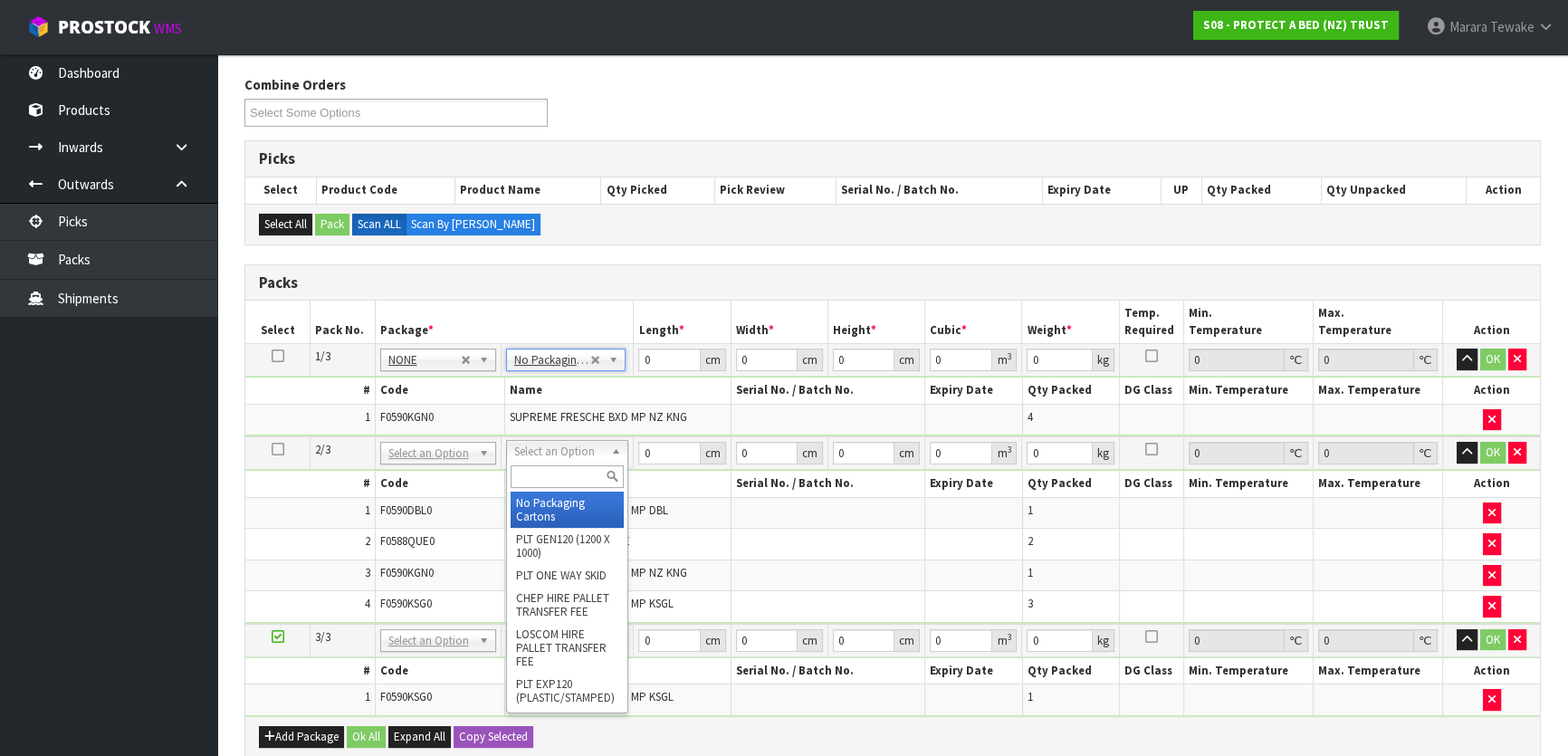
click at [546, 476] on input "text" at bounding box center [567, 477] width 113 height 23
type input "OC"
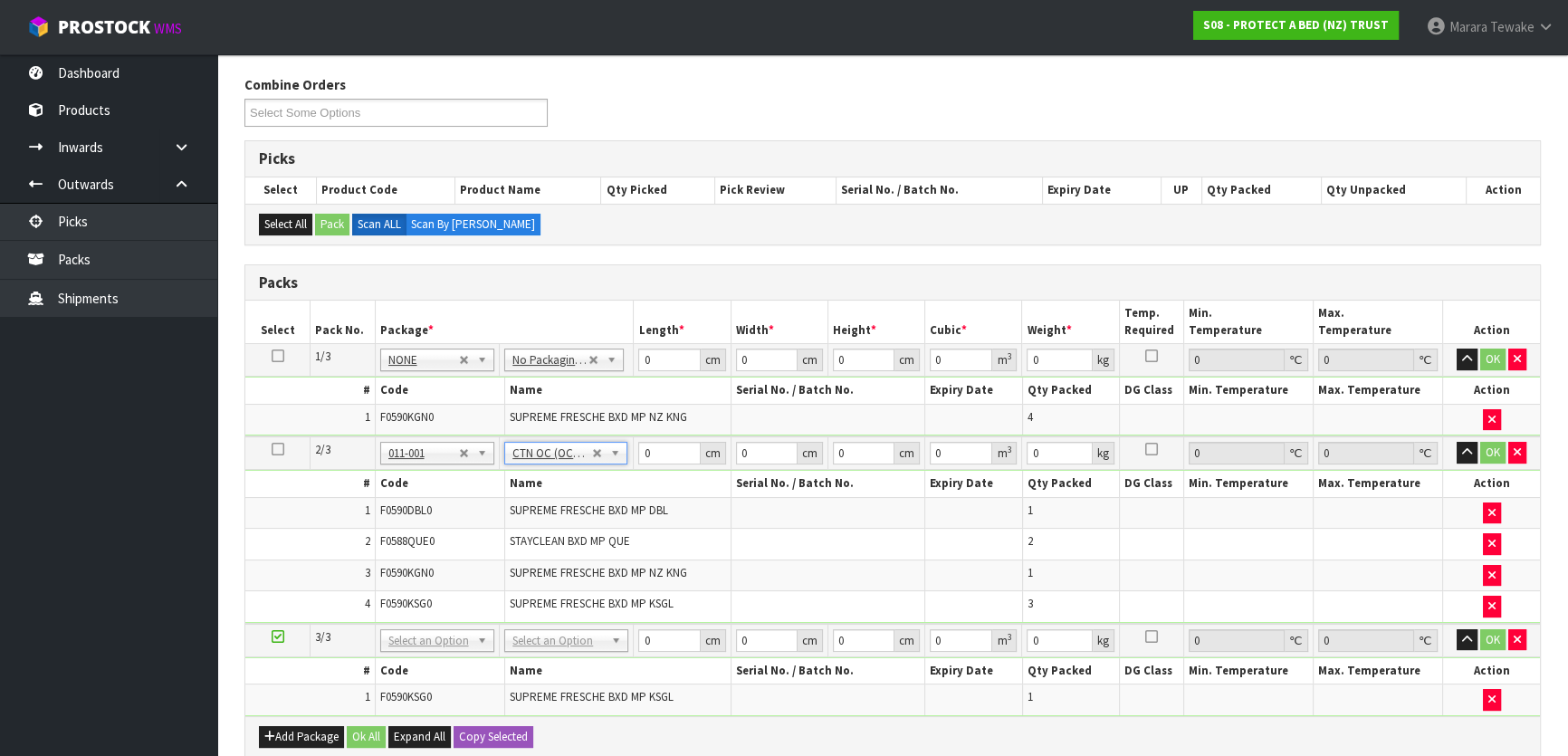
type input "7.88"
click at [573, 661] on input "text" at bounding box center [566, 662] width 115 height 23
type input "OC"
type input "2"
type input "1.06"
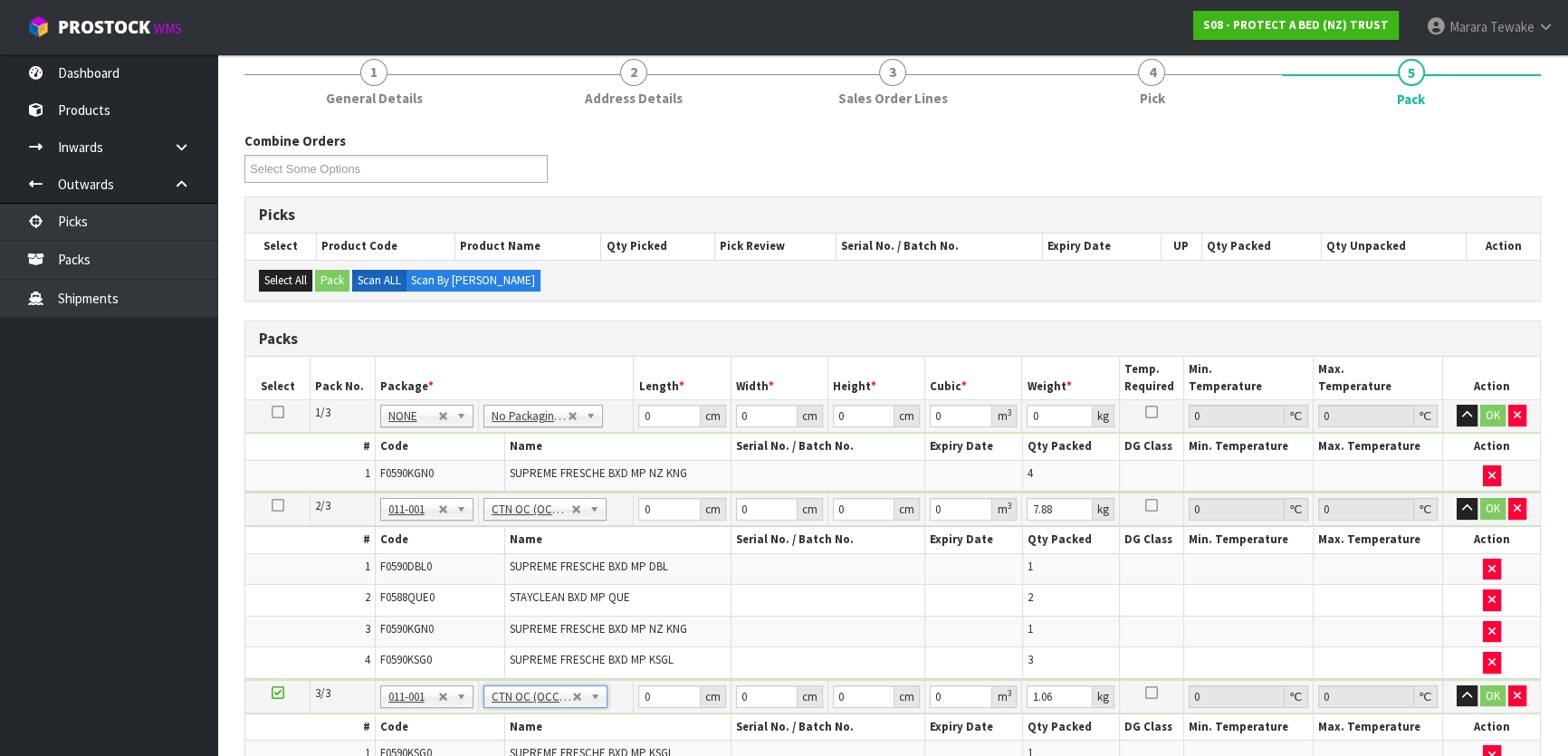
scroll to position [196, 0]
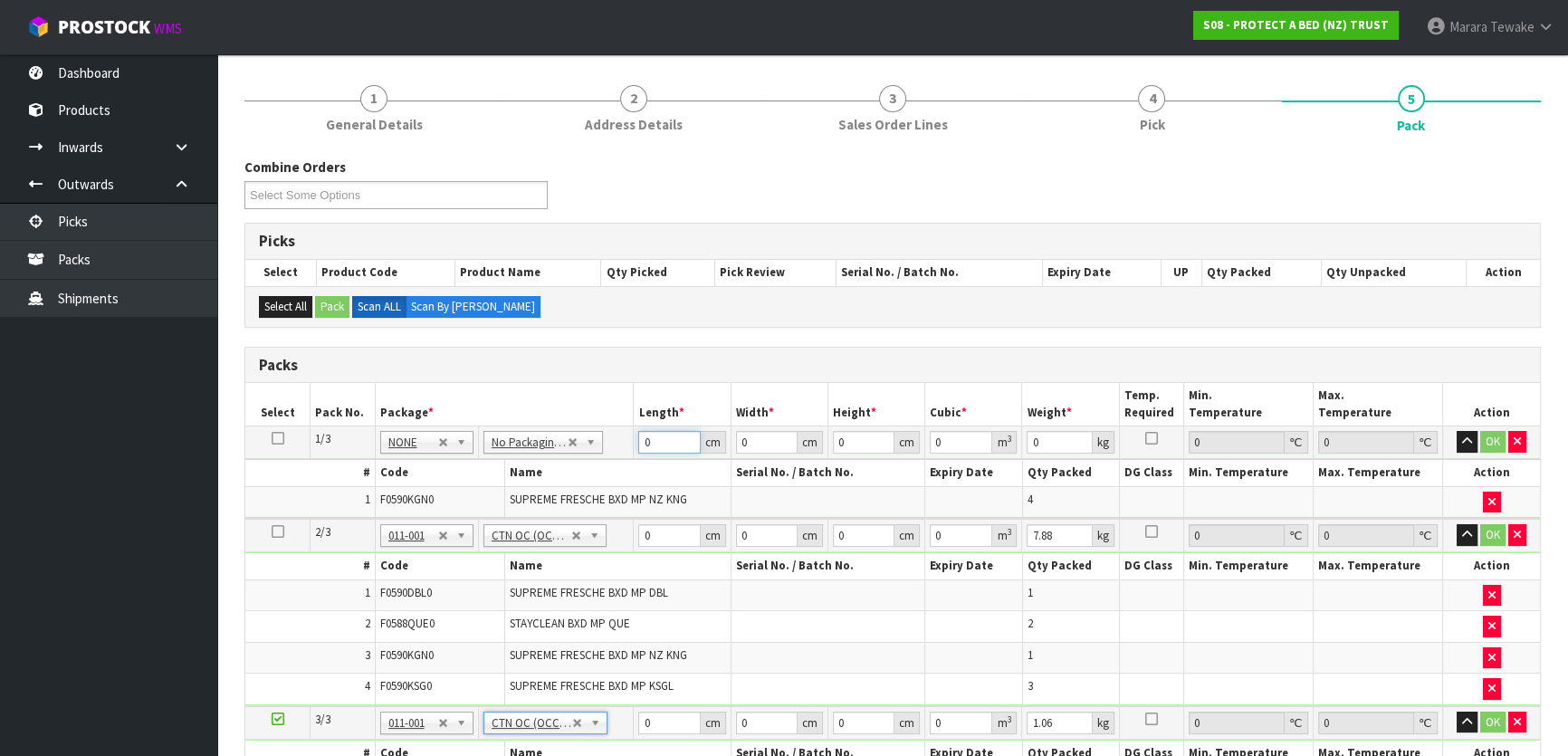
drag, startPoint x: 655, startPoint y: 437, endPoint x: 624, endPoint y: 436, distance: 31.0
click at [625, 437] on tr "1/3 NONE 007-001 007-002 007-004 007-009 007-013 007-014 007-015 007-017 007-01…" at bounding box center [892, 442] width 1295 height 33
type input "58"
type input "40"
type input "3"
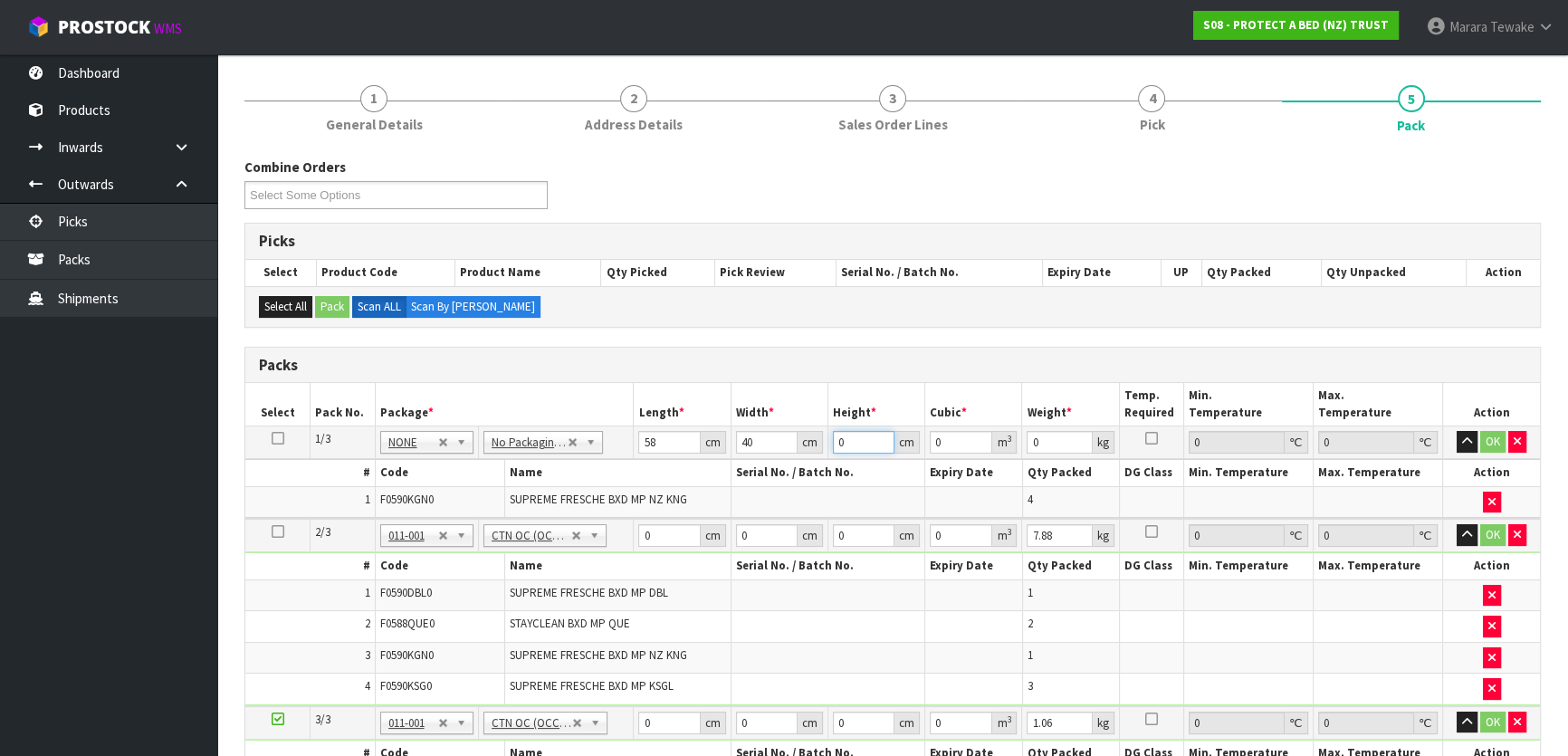
type input "0.00696"
type input "32"
type input "0.07424"
type input "32"
type input "8"
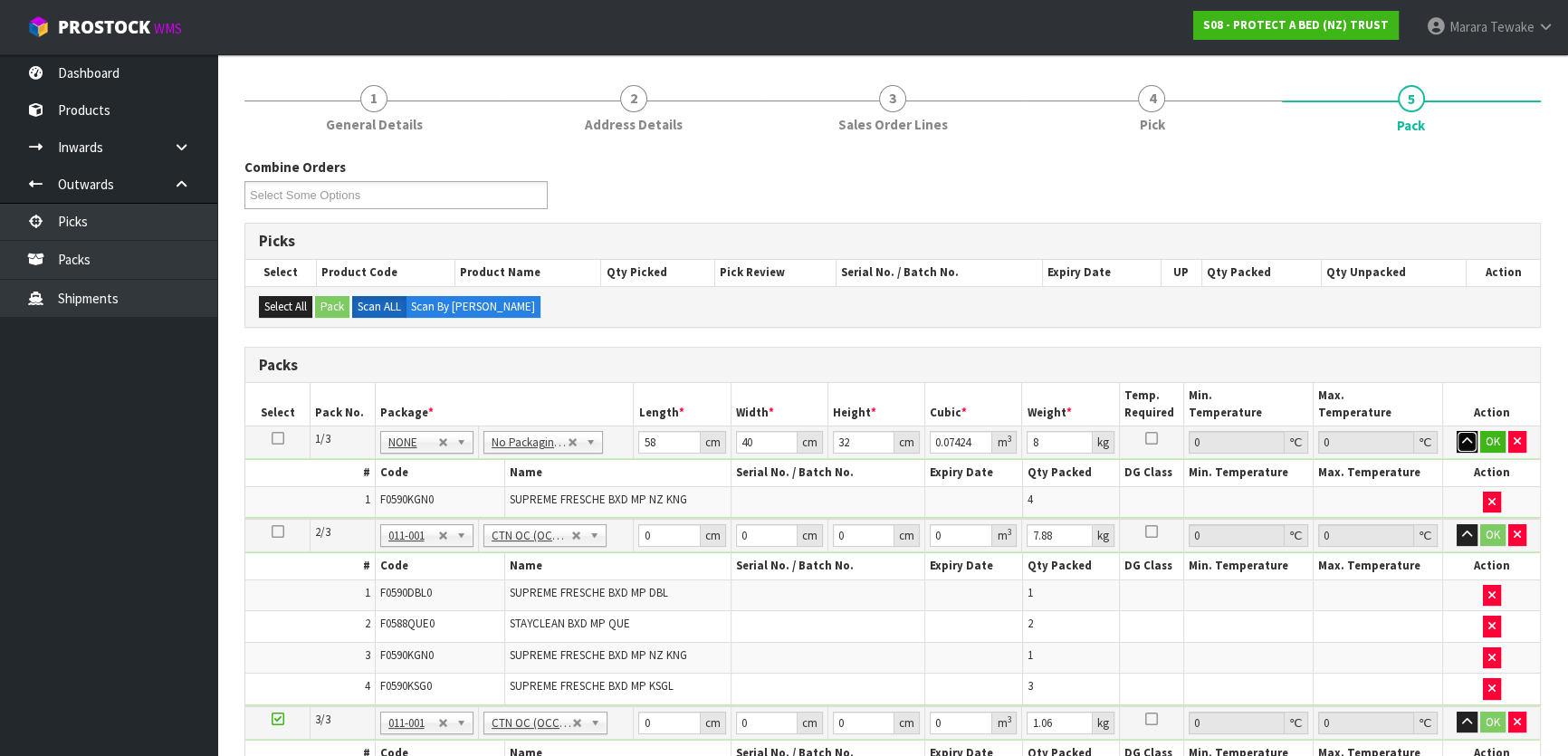
click at [1457, 431] on button "button" at bounding box center [1467, 441] width 21 height 22
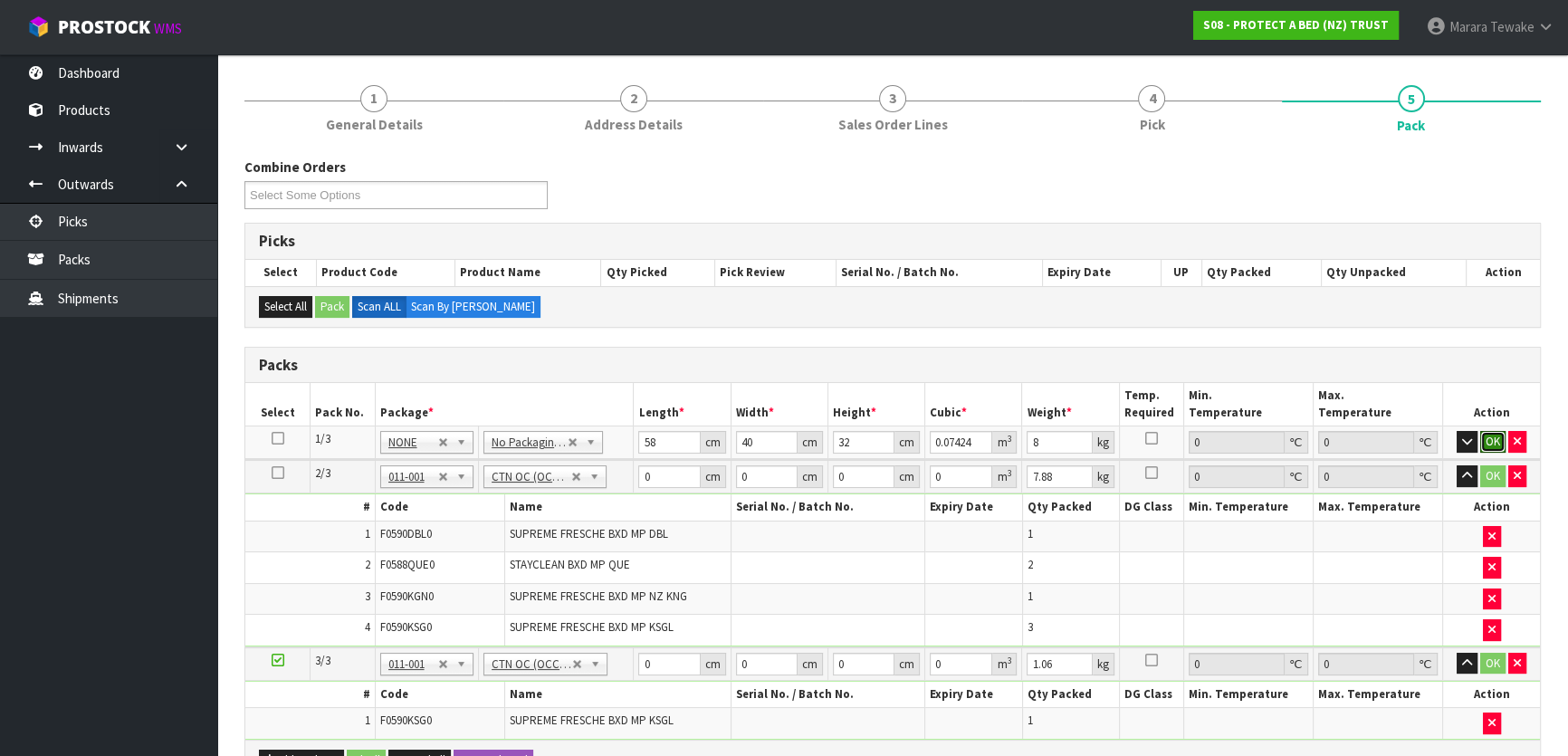
click button "OK" at bounding box center [1493, 441] width 25 height 22
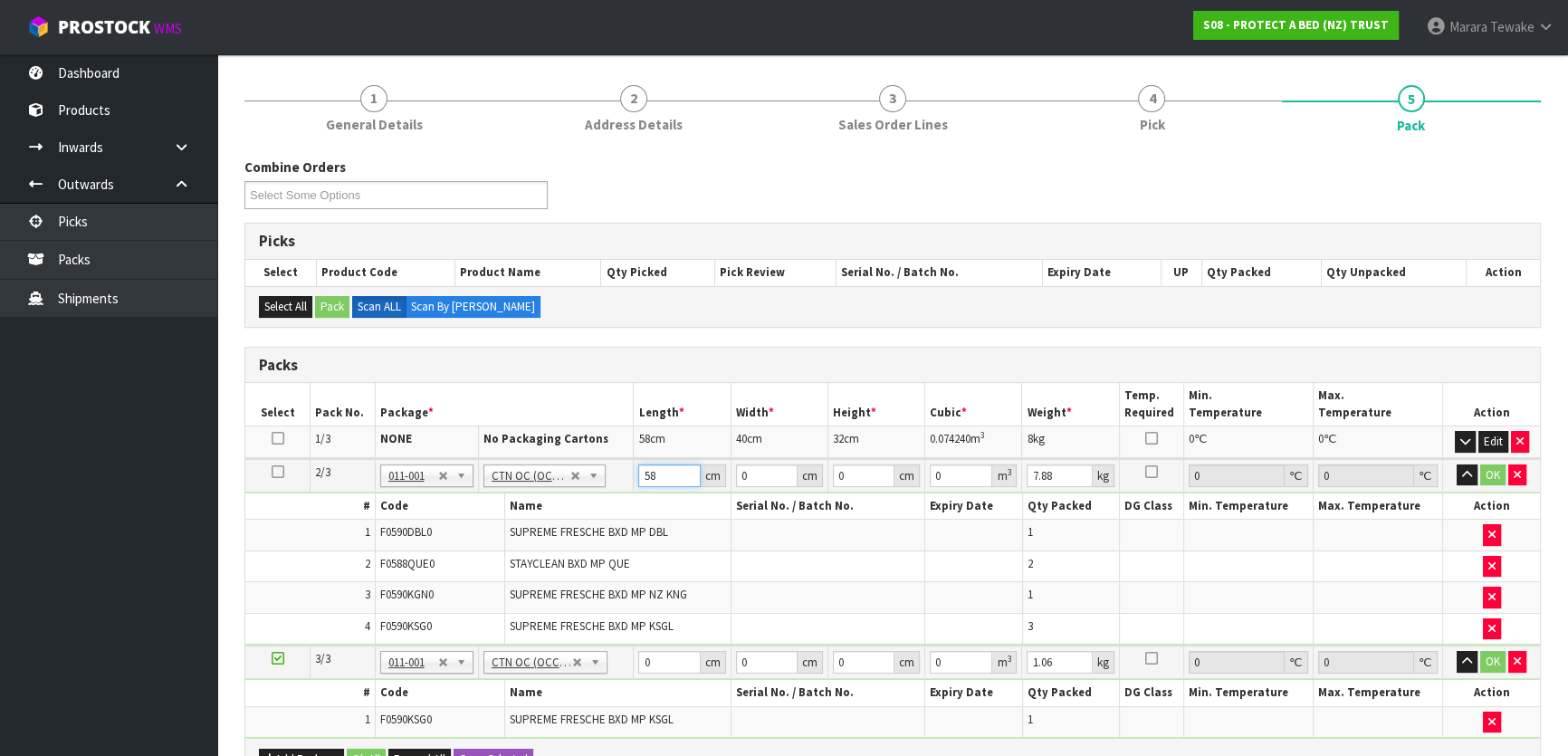
type input "58"
type input "40"
type input "3"
type input "0.00696"
type input "32"
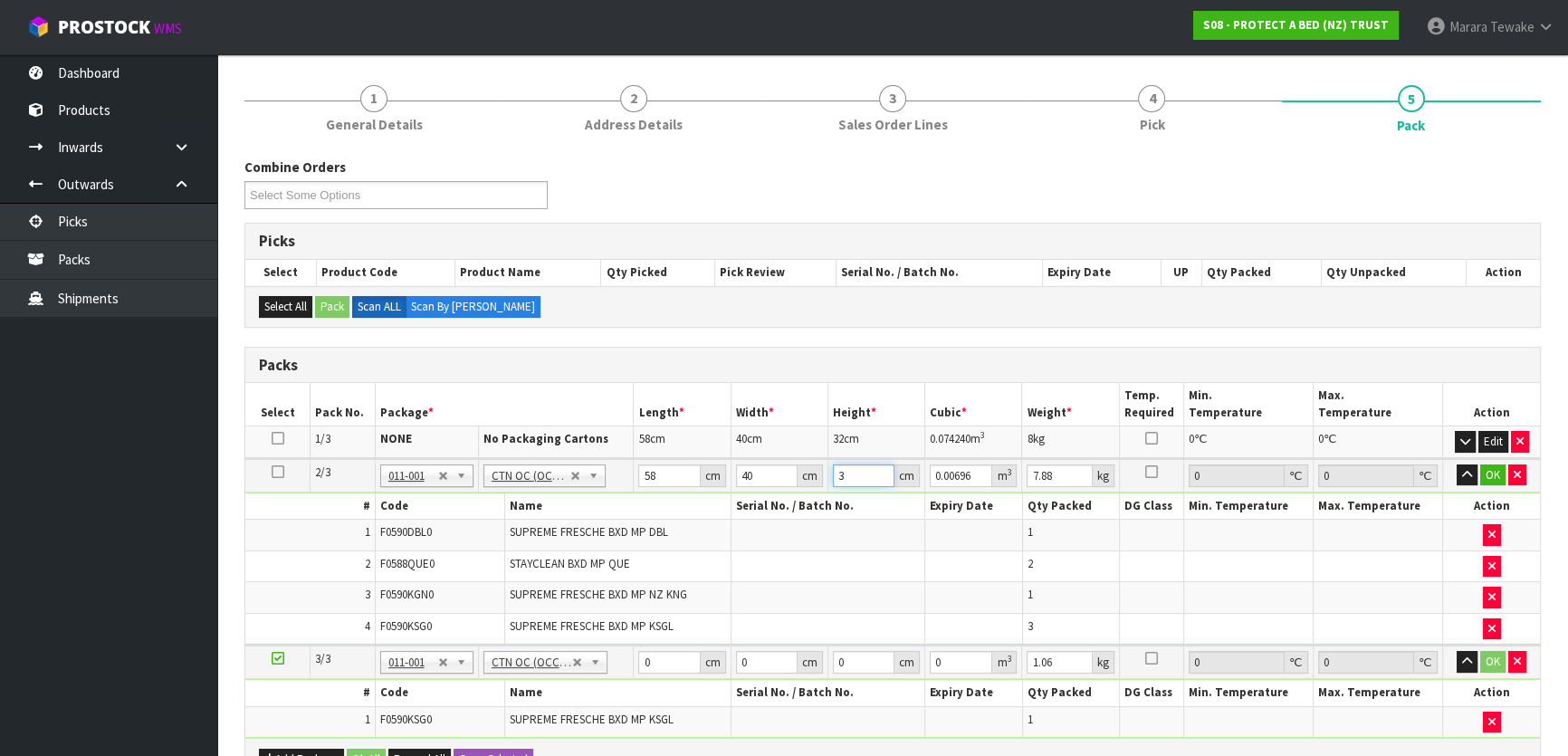
type input "0.07424"
type input "32"
type input "9"
click at [1457, 465] on button "button" at bounding box center [1467, 475] width 21 height 22
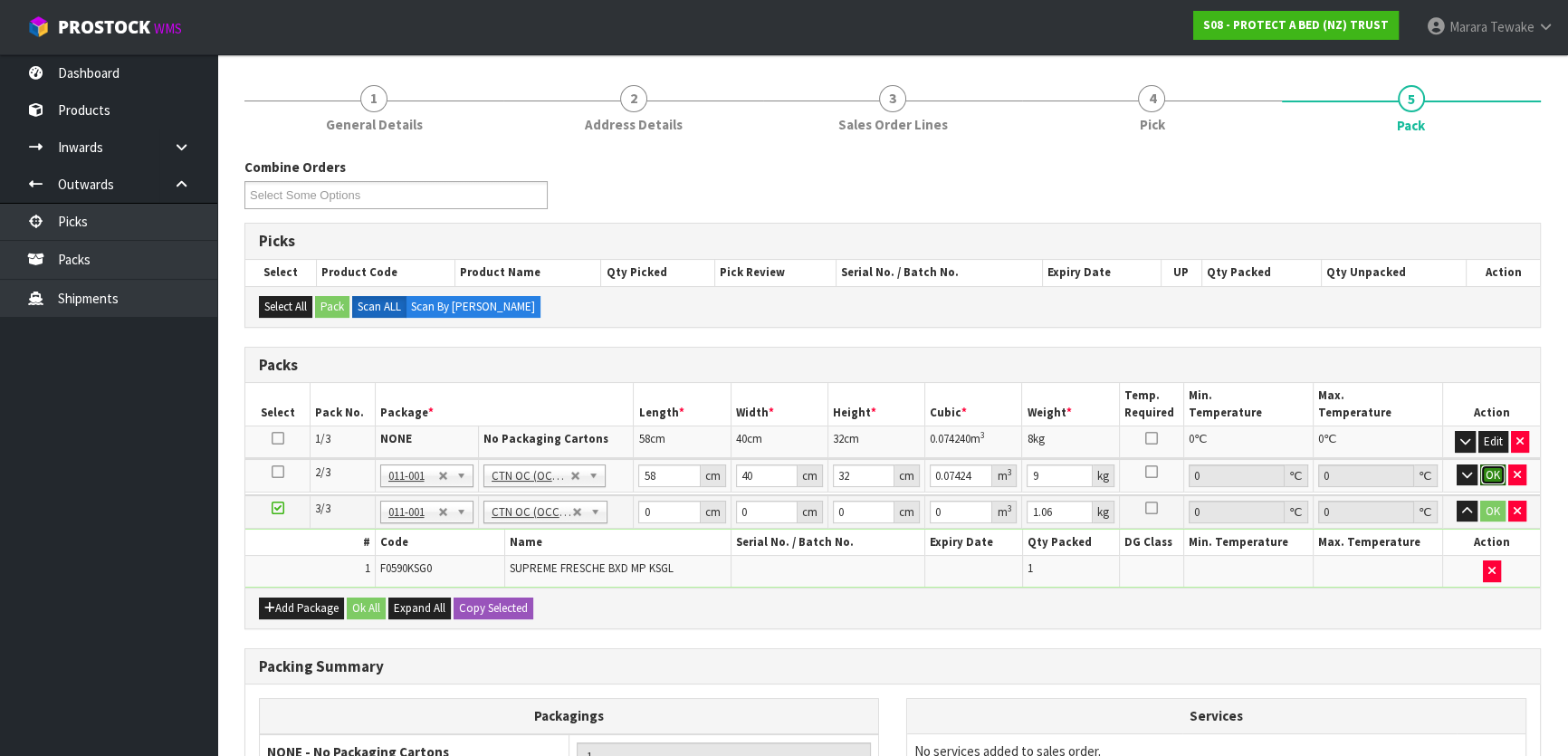
click button "OK" at bounding box center [1493, 475] width 25 height 22
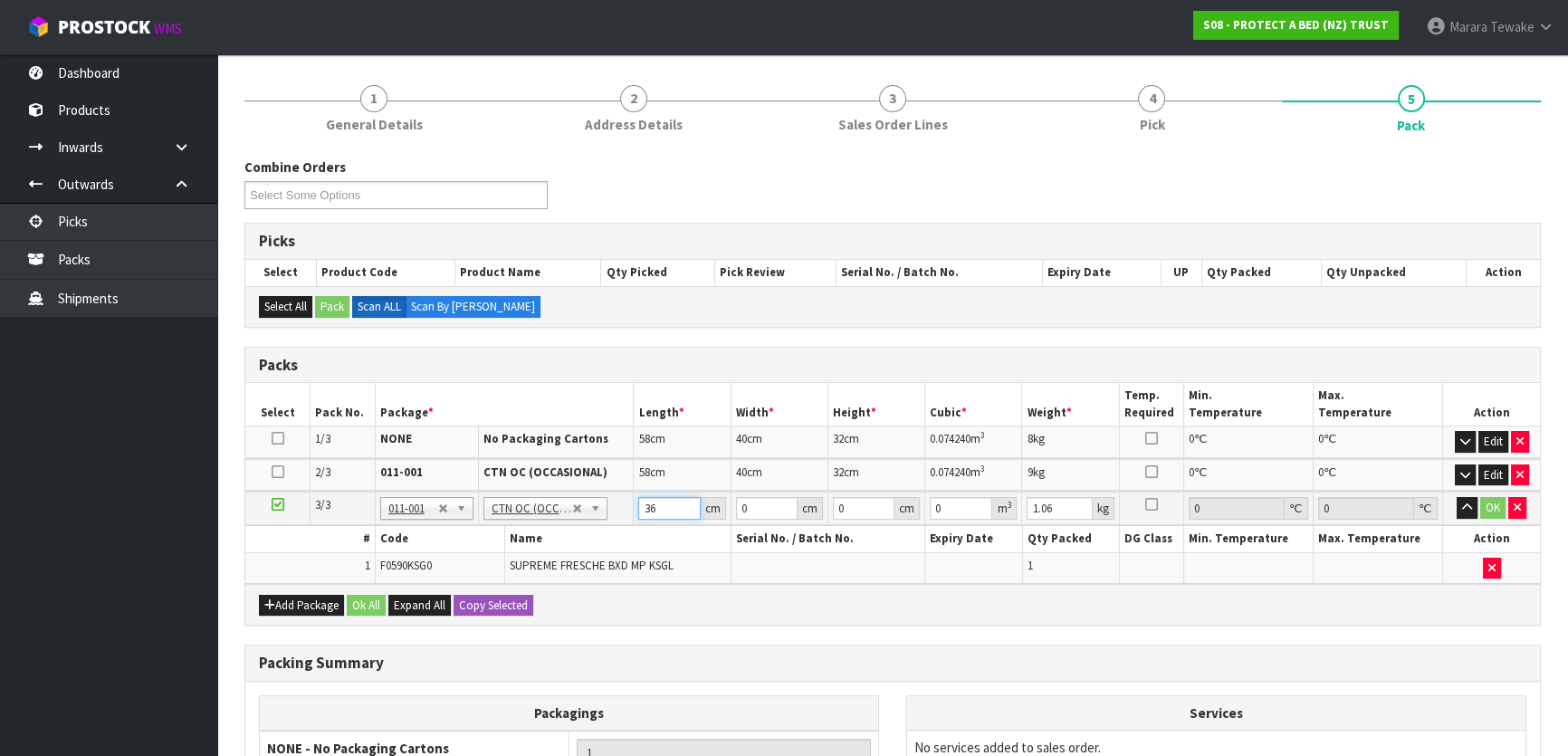
type input "36"
type input "31"
type input "1"
type input "0.001116"
type input "13"
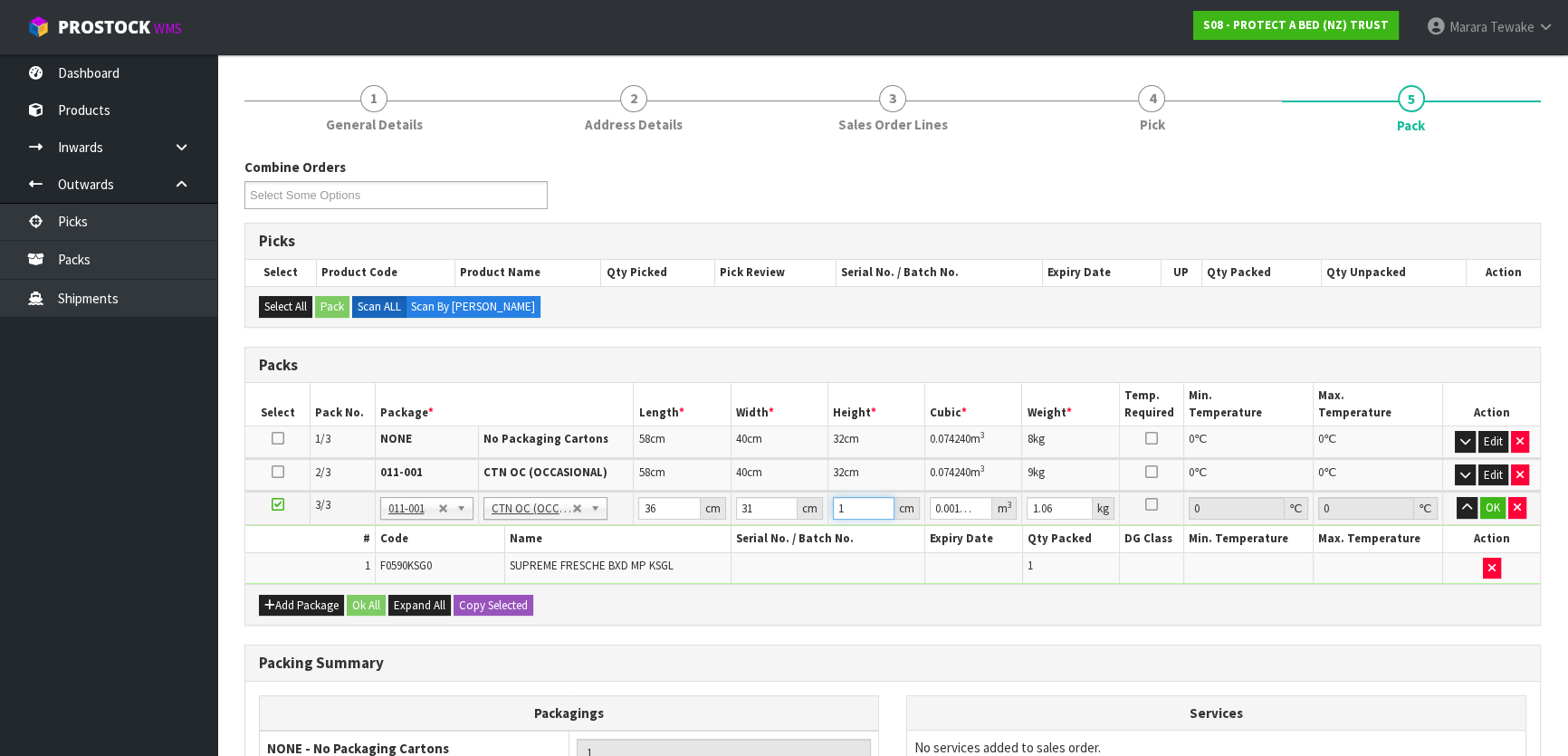
type input "0.014508"
type input "13"
type input "2"
click at [1457, 497] on button "button" at bounding box center [1467, 507] width 21 height 22
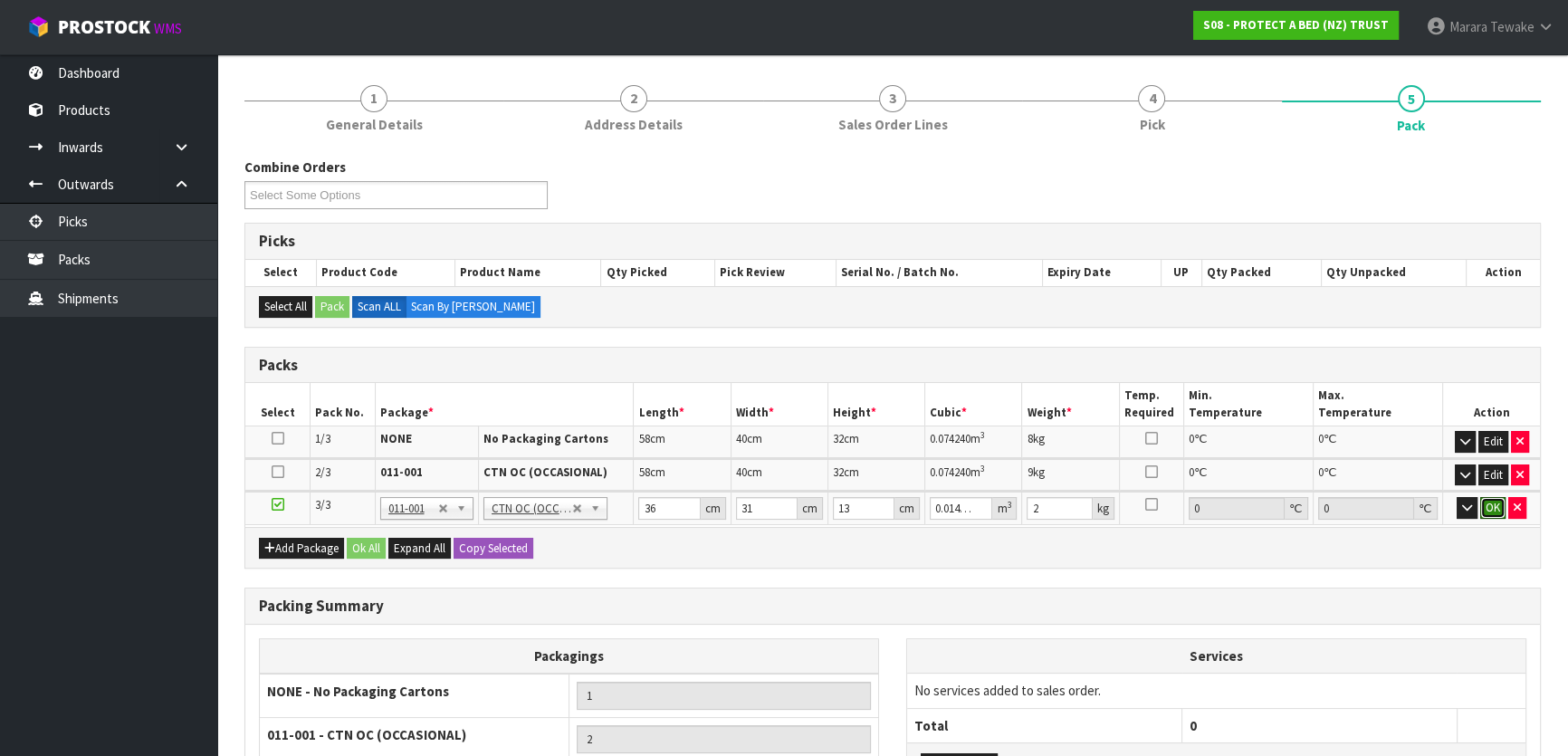
click button "OK" at bounding box center [1493, 507] width 25 height 22
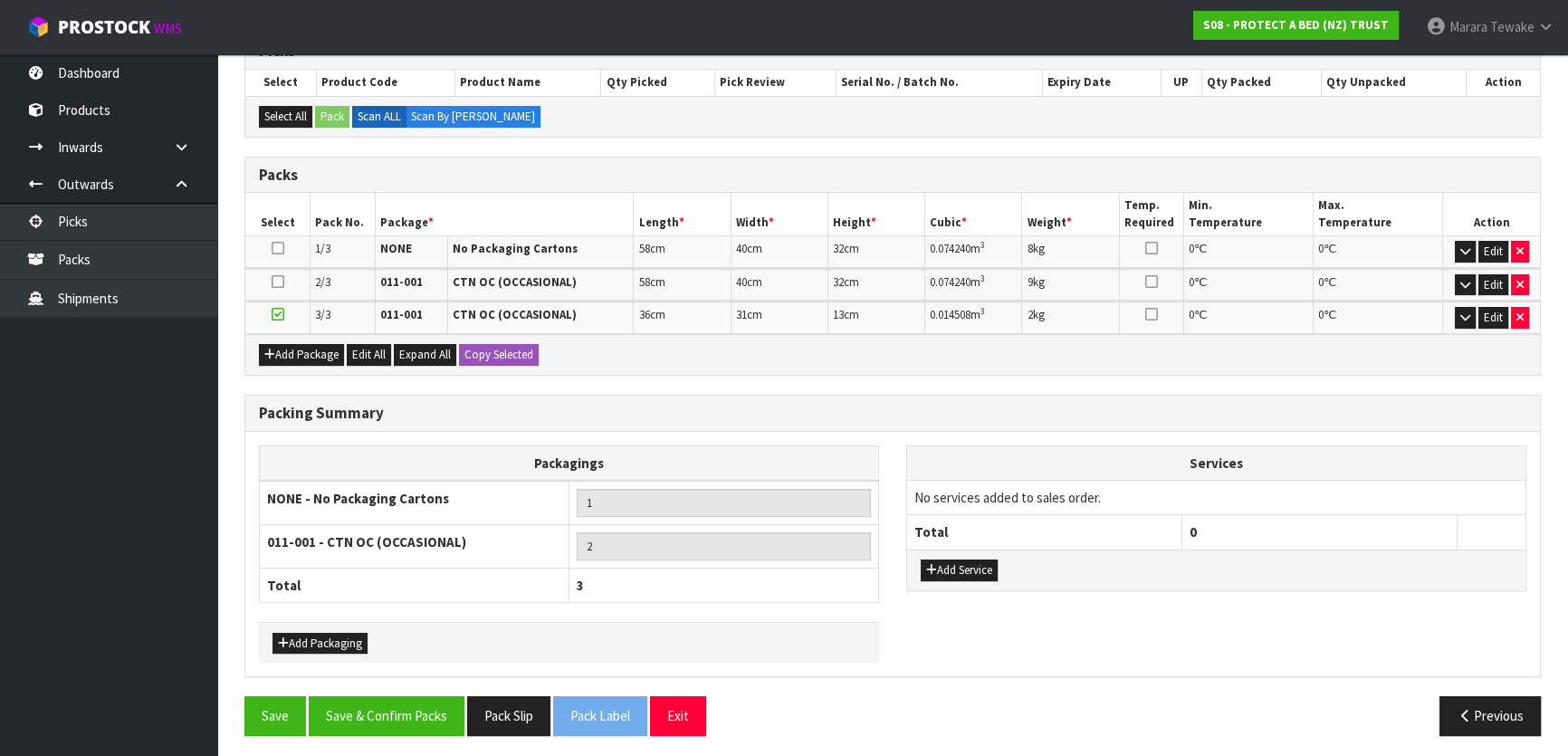
scroll to position [388, 0]
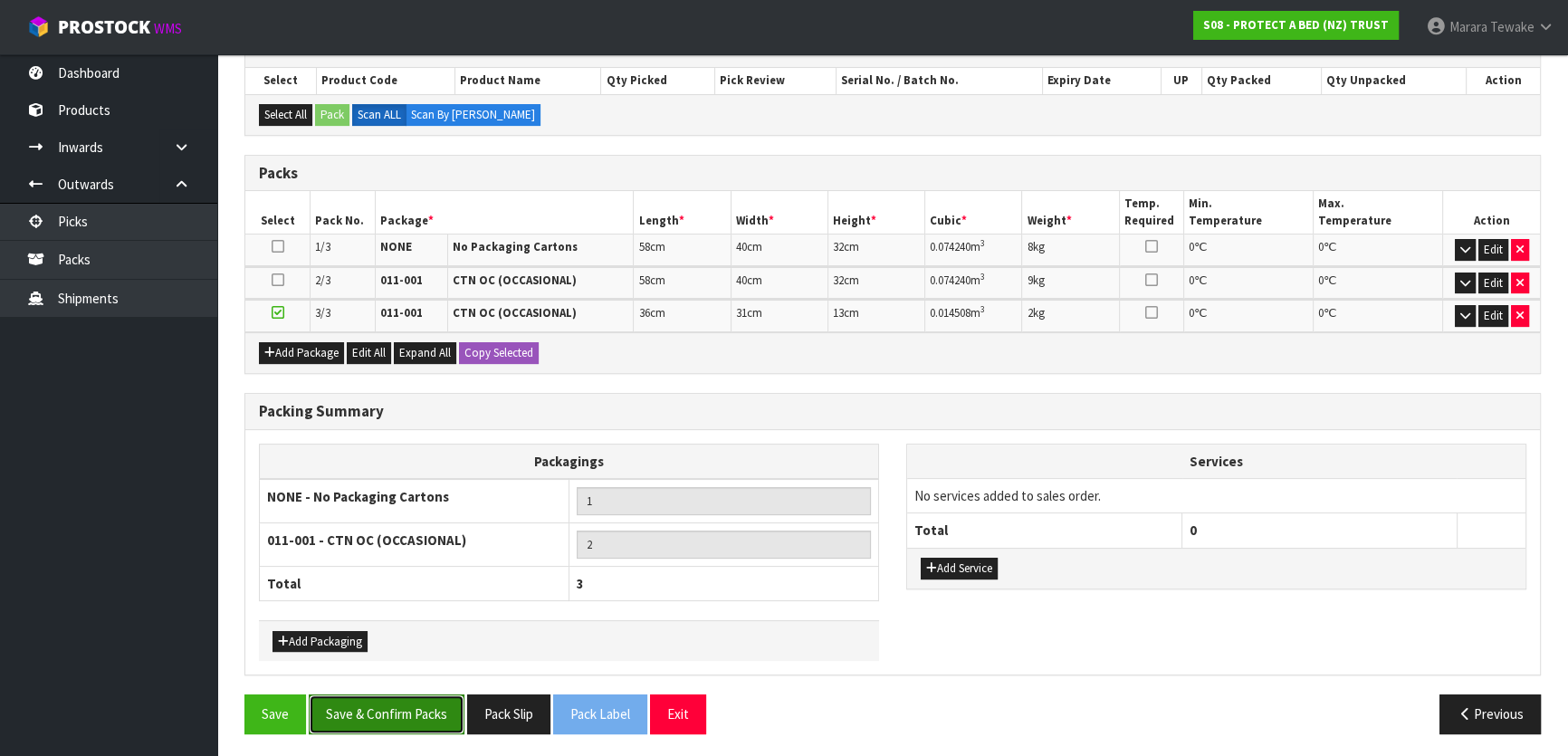
click at [355, 708] on button "Save & Confirm Packs" at bounding box center [386, 714] width 155 height 39
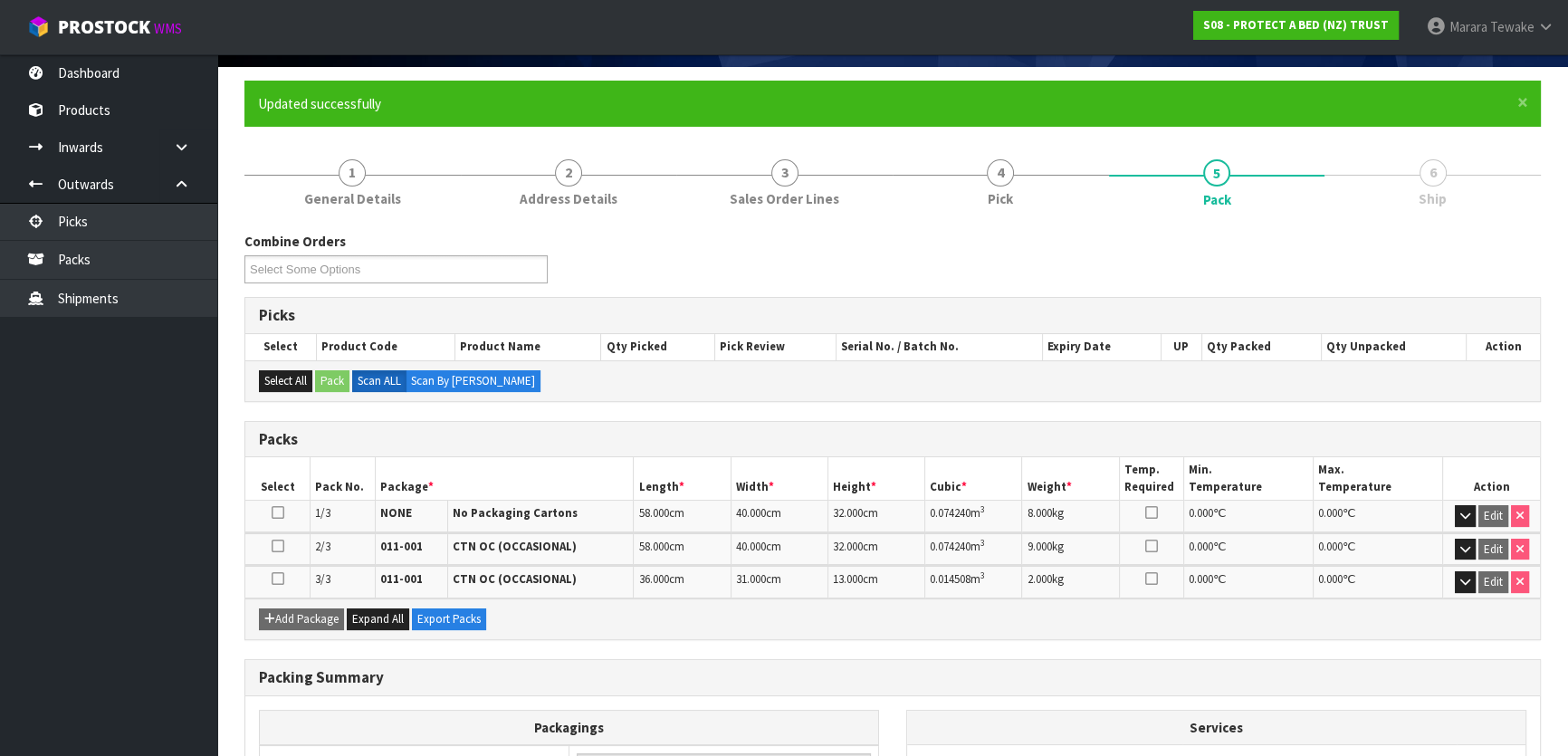
scroll to position [348, 0]
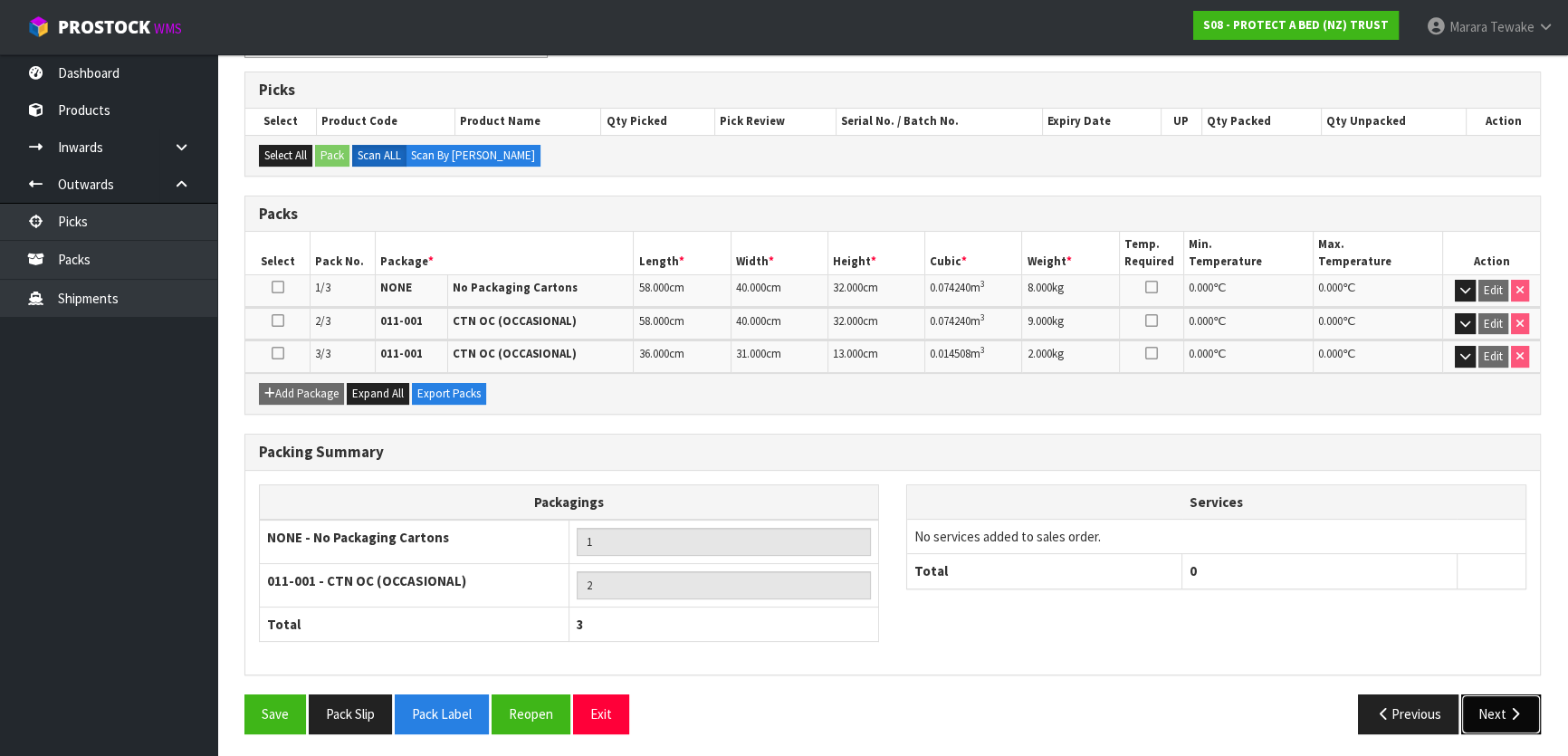
click at [1495, 702] on button "Next" at bounding box center [1501, 714] width 80 height 39
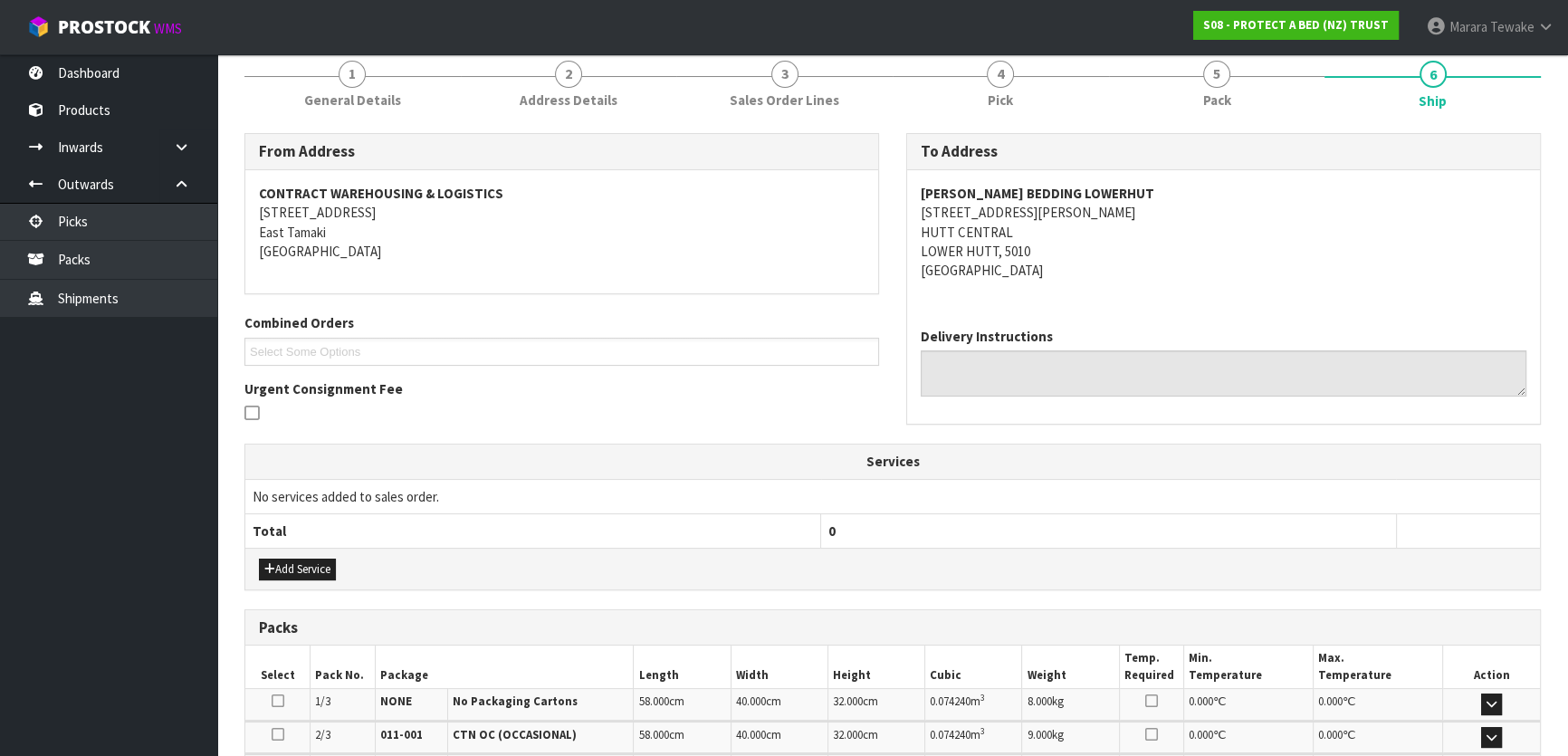
scroll to position [483, 0]
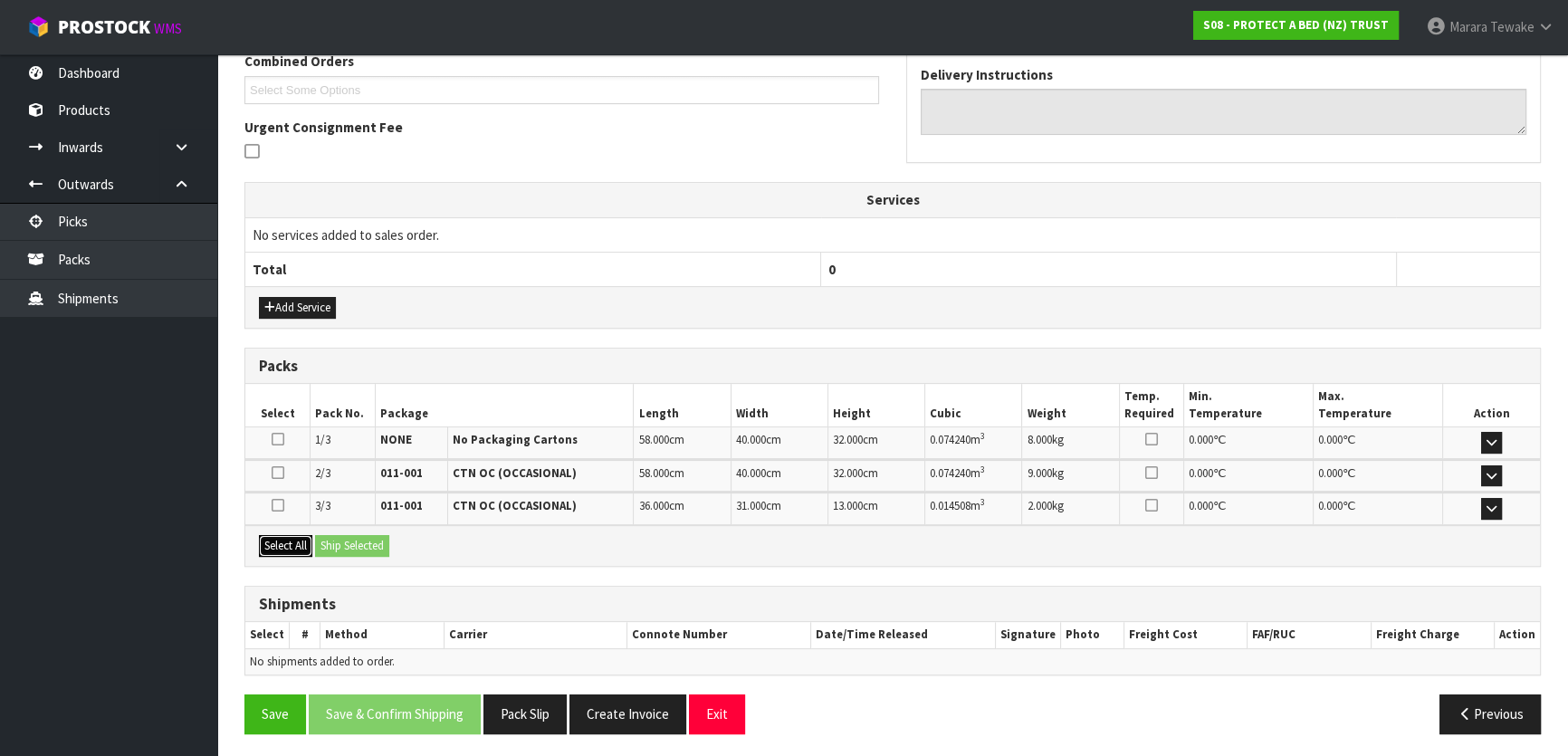
drag, startPoint x: 286, startPoint y: 542, endPoint x: 351, endPoint y: 538, distance: 65.1
click at [288, 542] on button "Select All" at bounding box center [286, 546] width 54 height 22
click at [352, 538] on button "Ship Selected" at bounding box center [351, 546] width 74 height 22
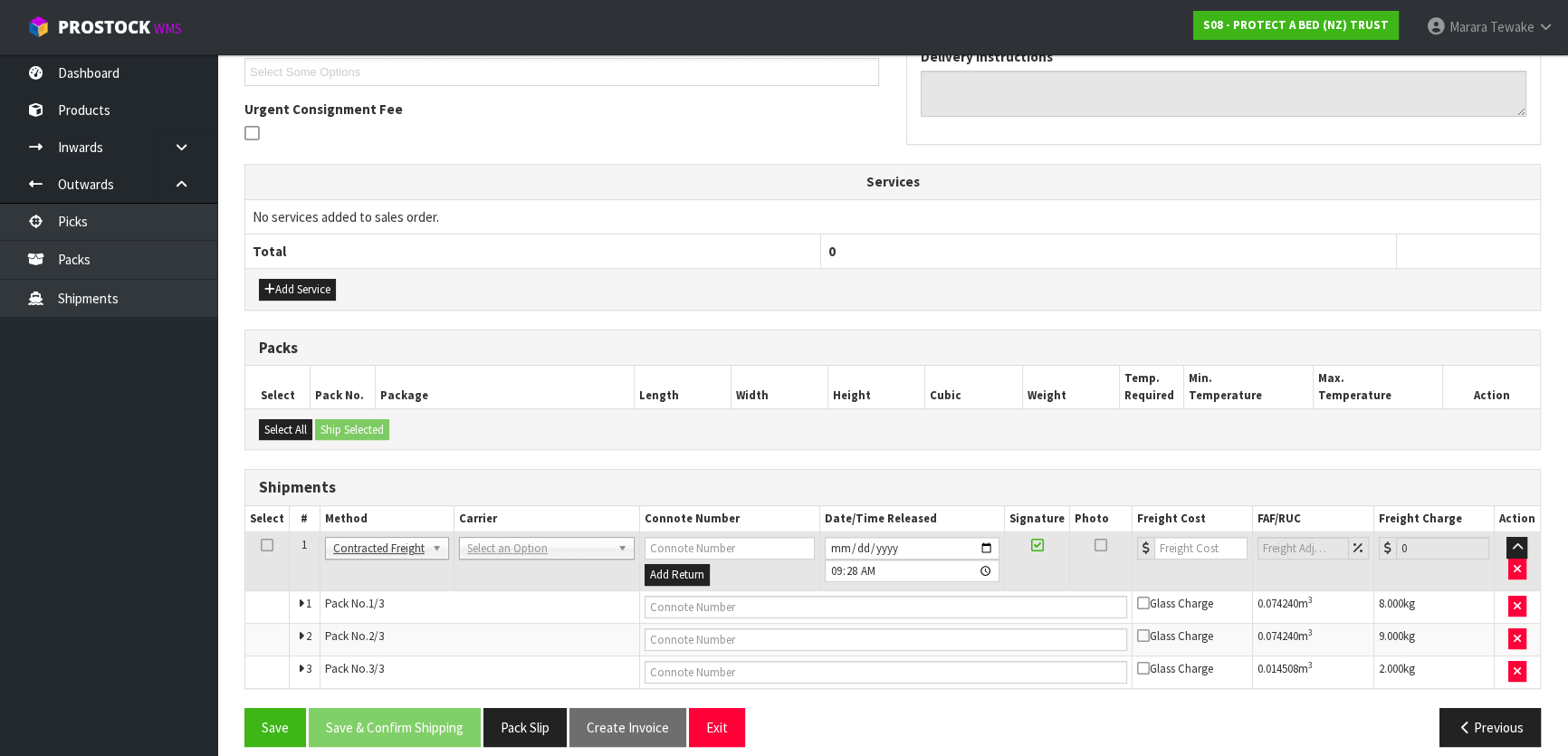
scroll to position [516, 0]
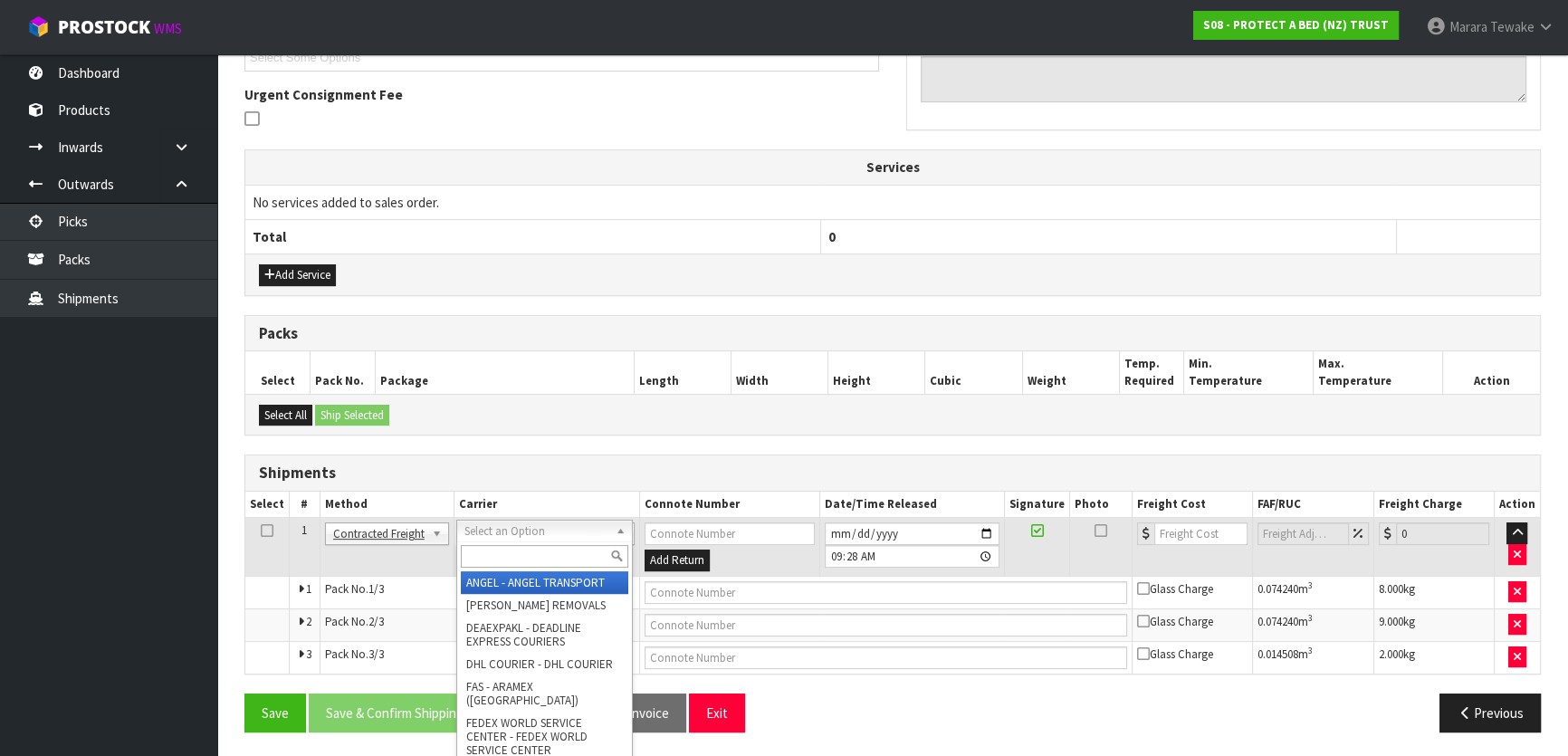
click at [509, 563] on input "text" at bounding box center [545, 556] width 168 height 23
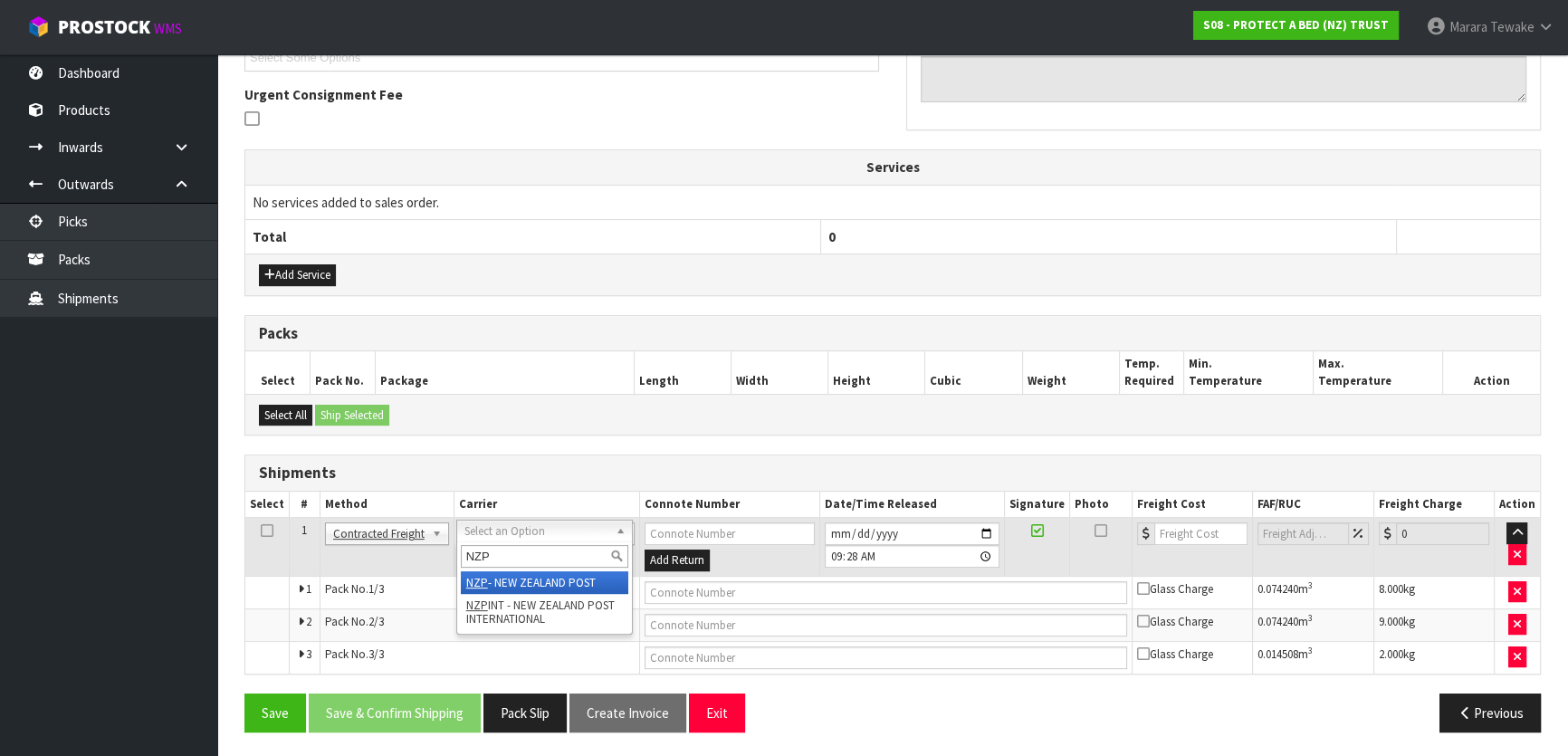
type input "NZP"
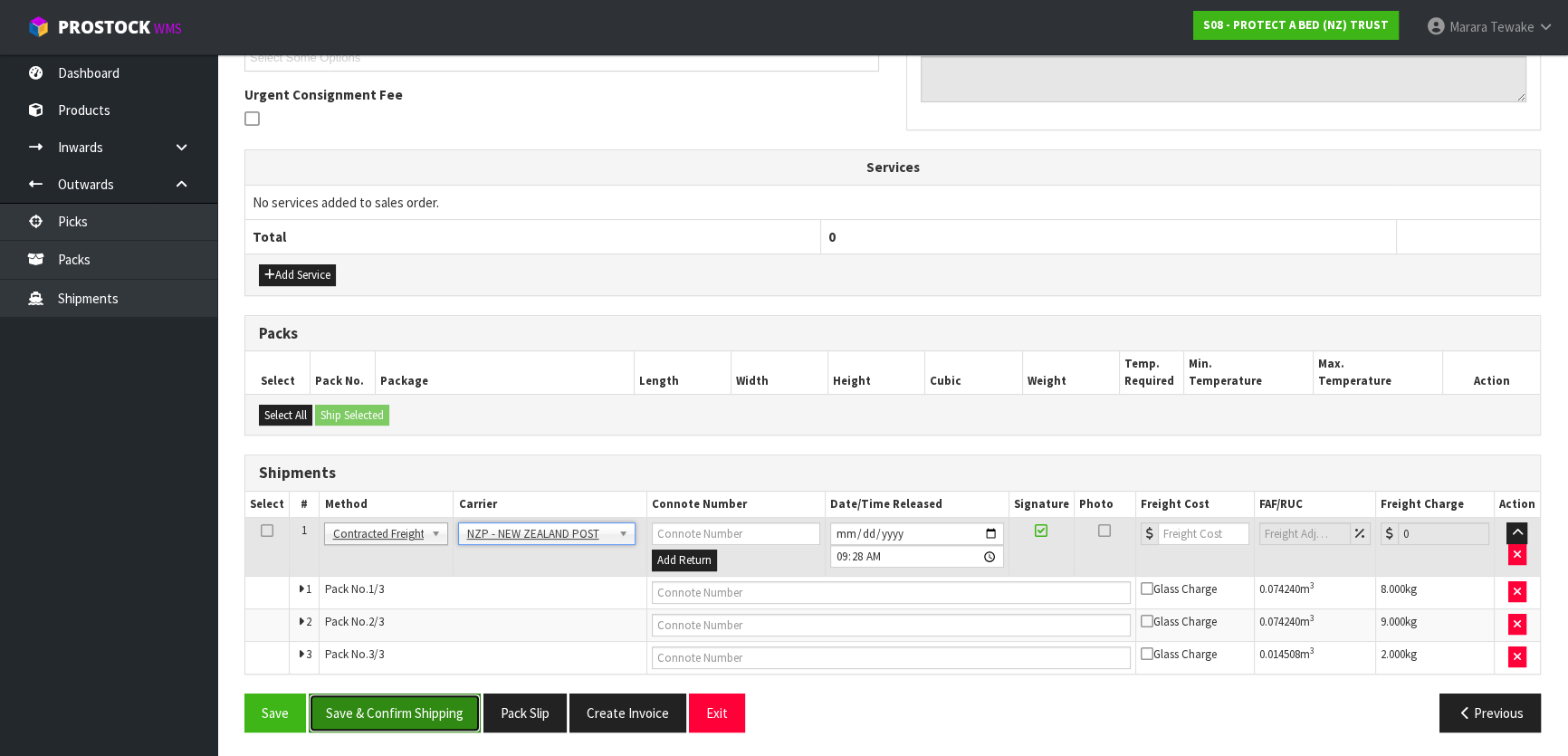
click at [445, 712] on button "Save & Confirm Shipping" at bounding box center [395, 713] width 172 height 39
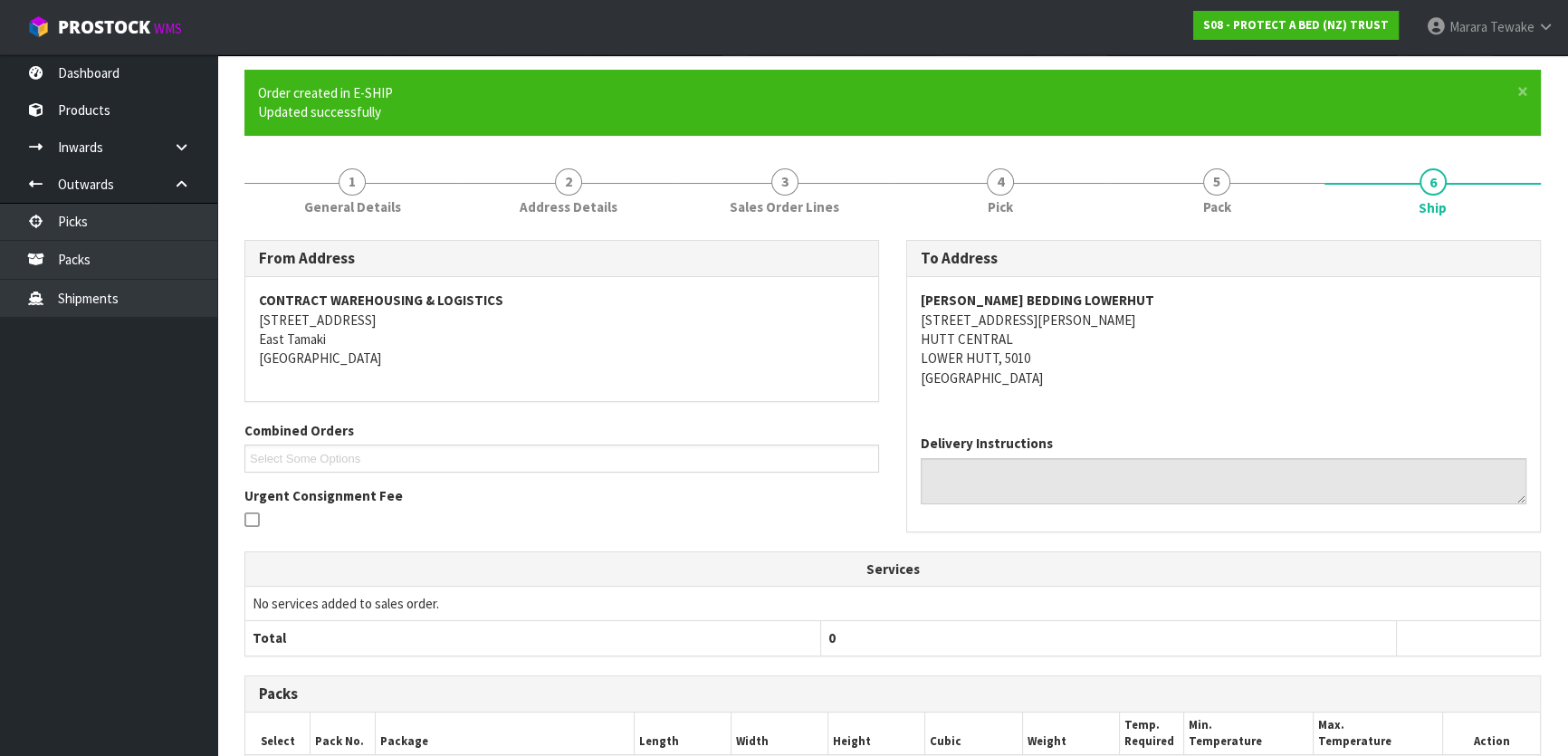
scroll to position [486, 0]
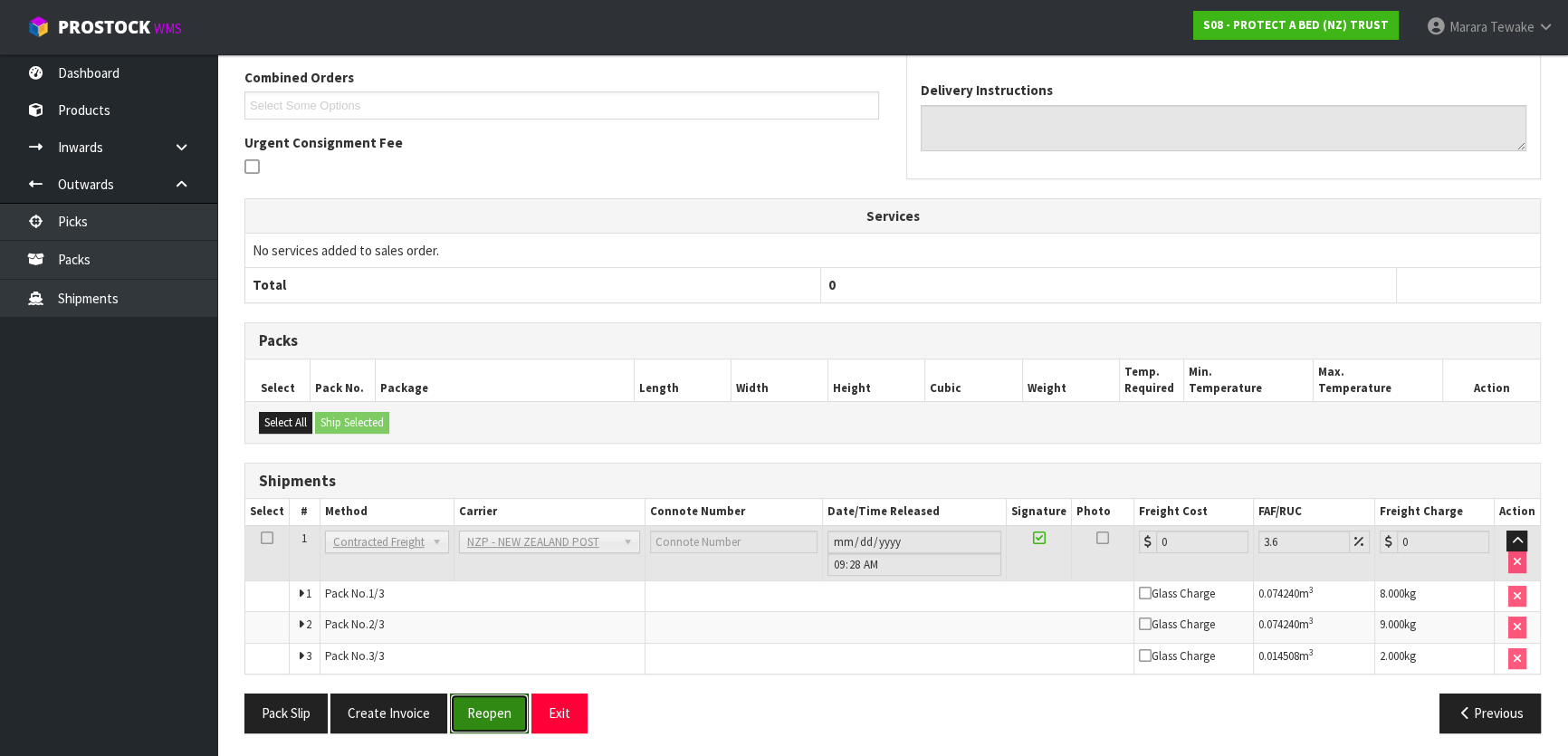
drag, startPoint x: 481, startPoint y: 706, endPoint x: 6, endPoint y: 633, distance: 480.6
click at [476, 703] on button "Reopen" at bounding box center [489, 713] width 79 height 39
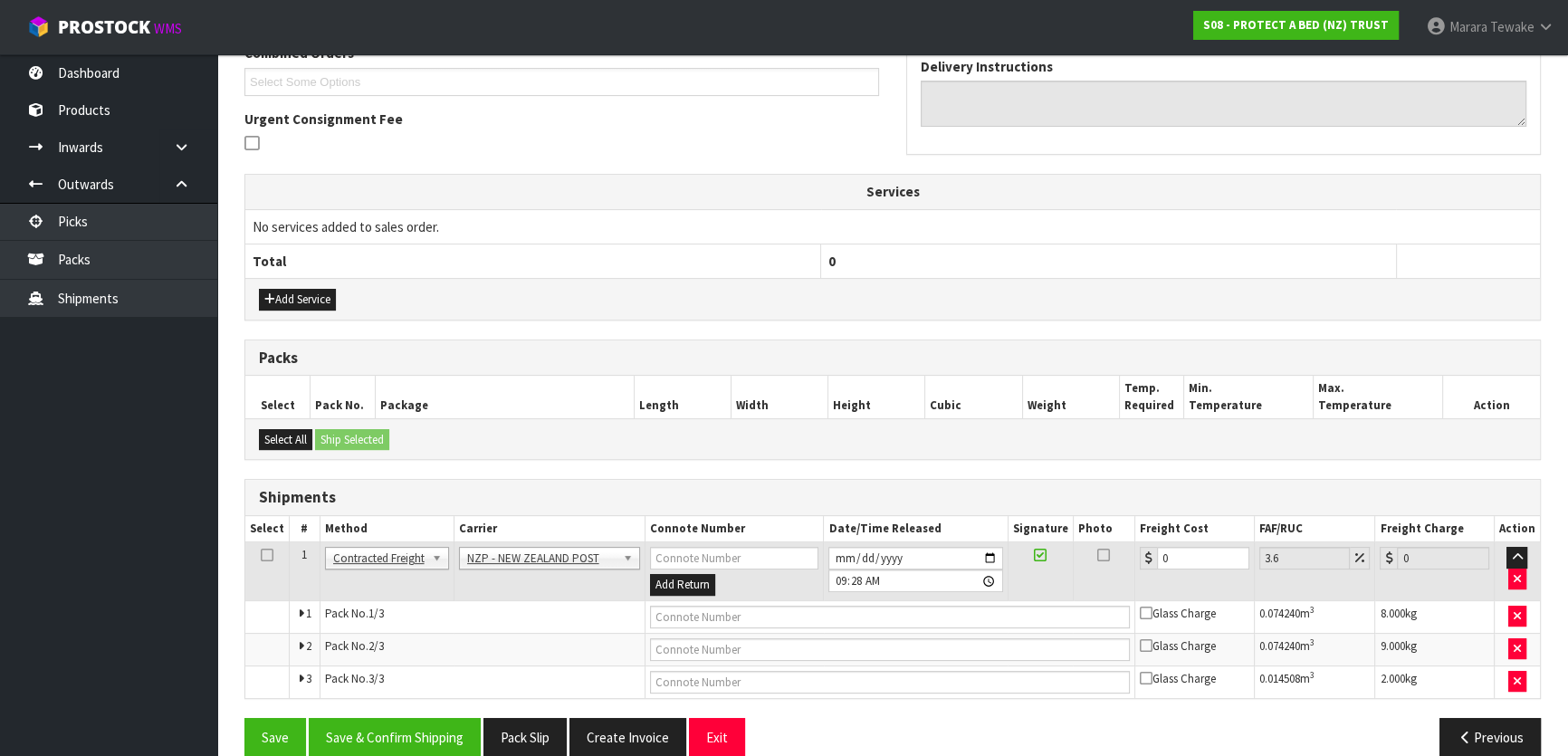
scroll to position [516, 0]
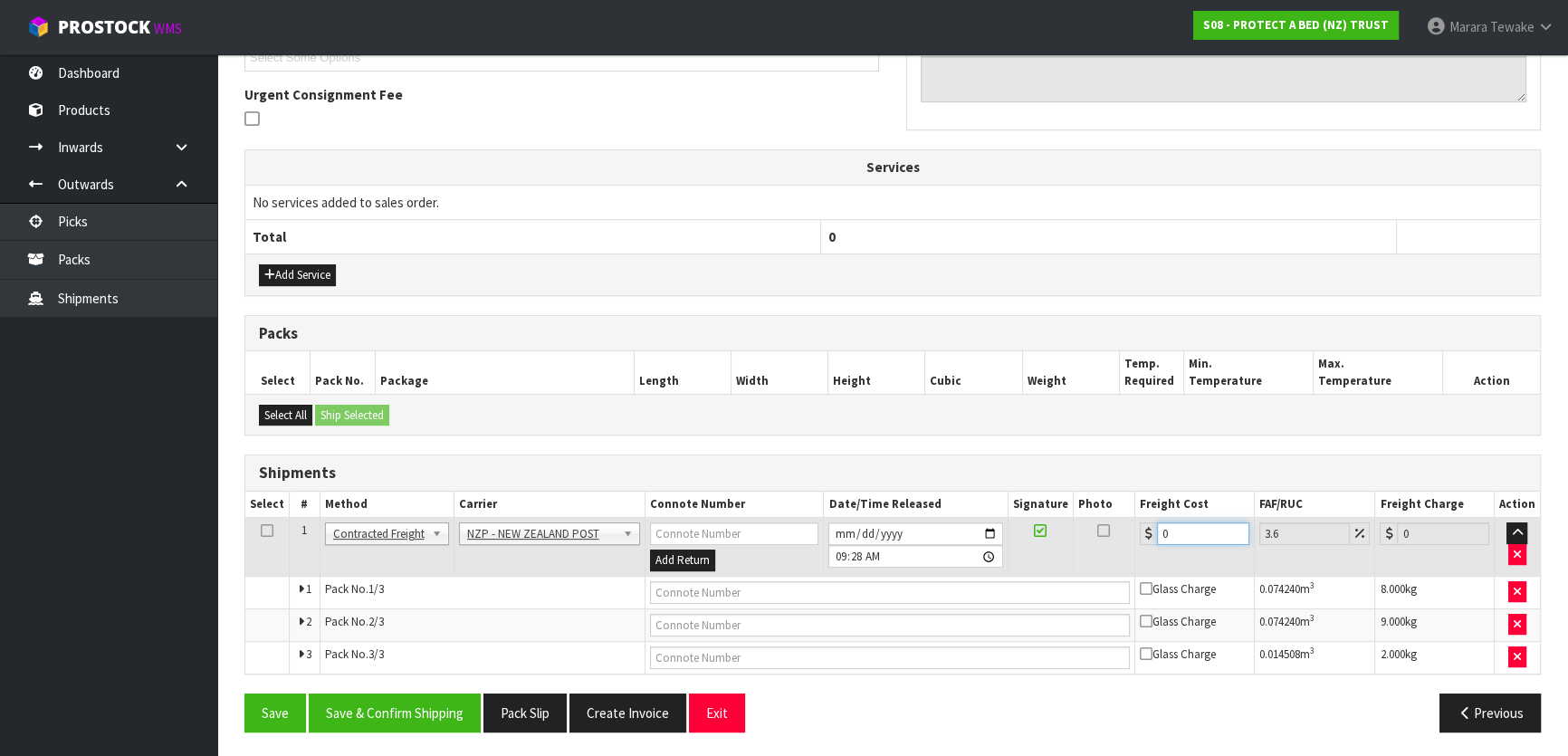
drag, startPoint x: 1198, startPoint y: 531, endPoint x: 1104, endPoint y: 527, distance: 94.1
click at [1104, 527] on tr "1 Client Local Pickup Customer Local Pickup Company Freight Contracted Freight …" at bounding box center [892, 548] width 1295 height 58
type input "3"
type input "3.11"
type input "33"
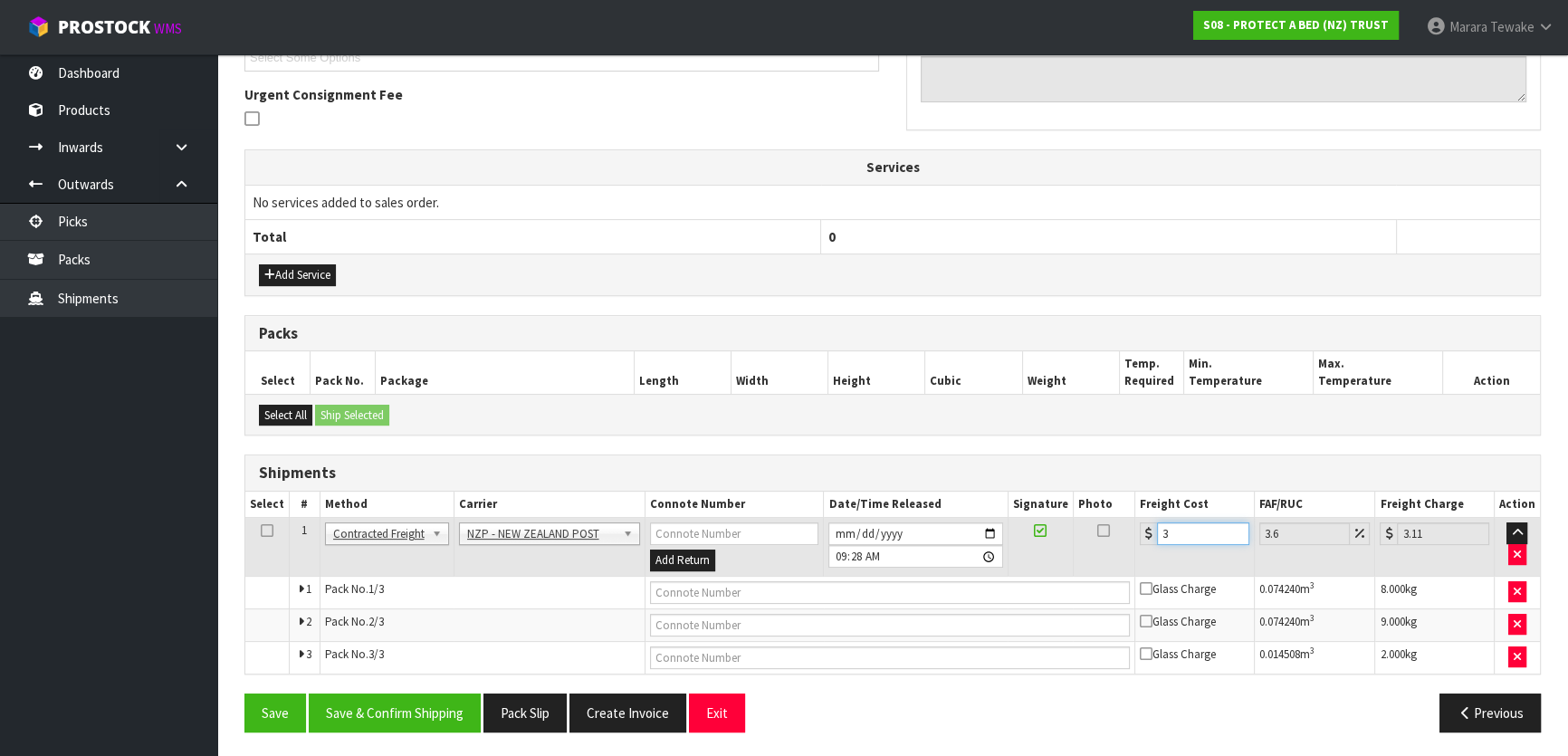
type input "34.19"
type input "33.4"
type input "34.6"
type input "33.47"
type input "34.67"
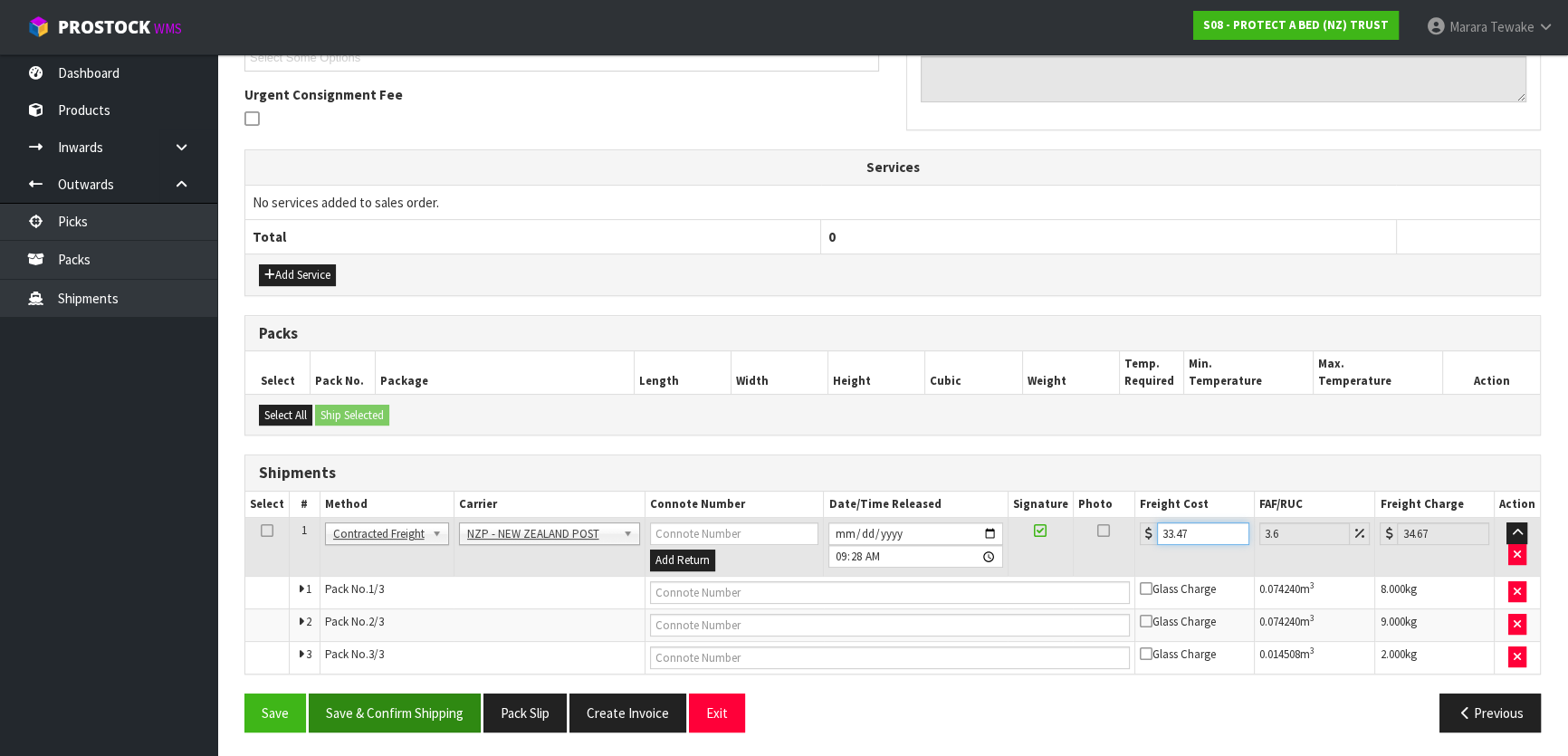
type input "33.47"
click at [449, 709] on button "Save & Confirm Shipping" at bounding box center [395, 713] width 172 height 39
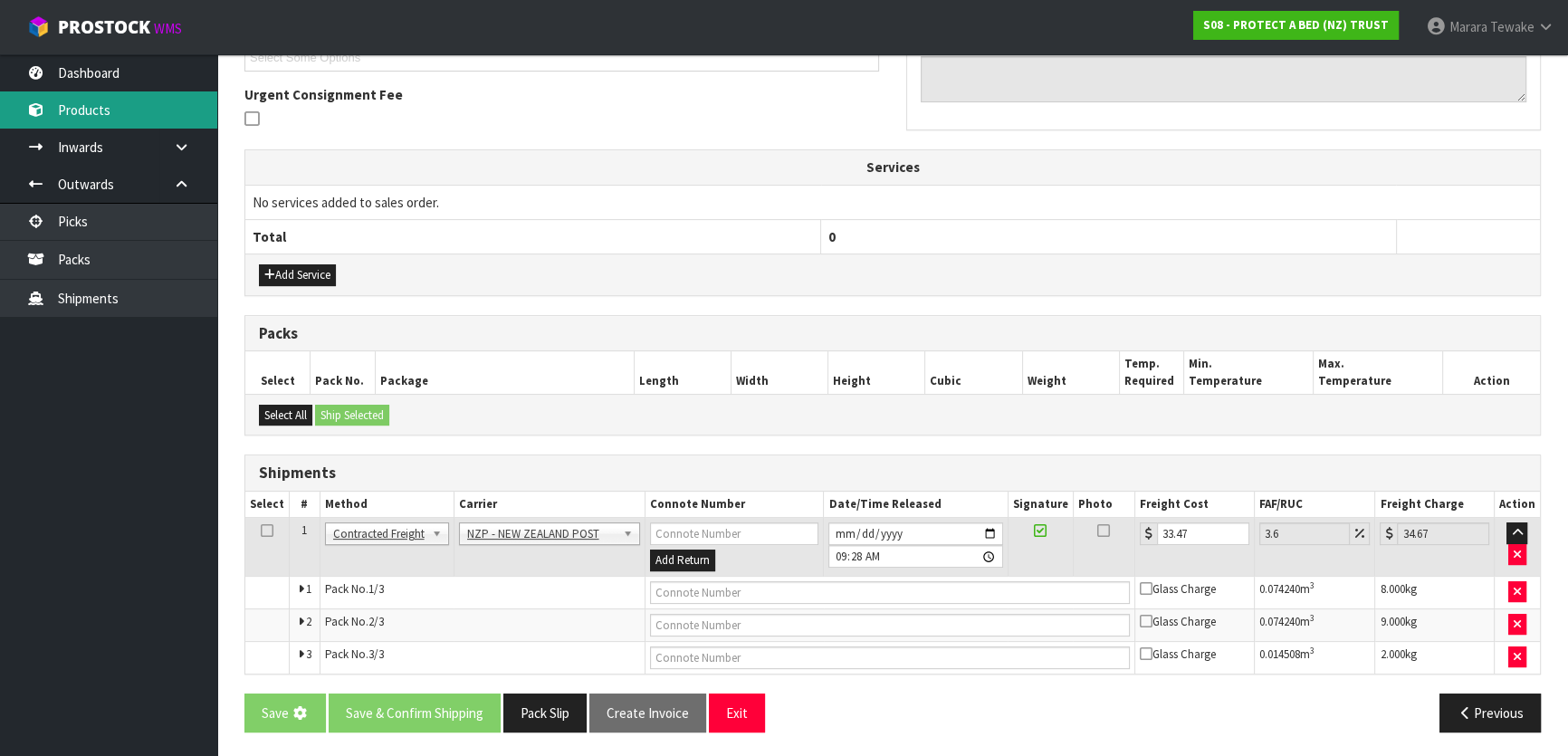
scroll to position [0, 0]
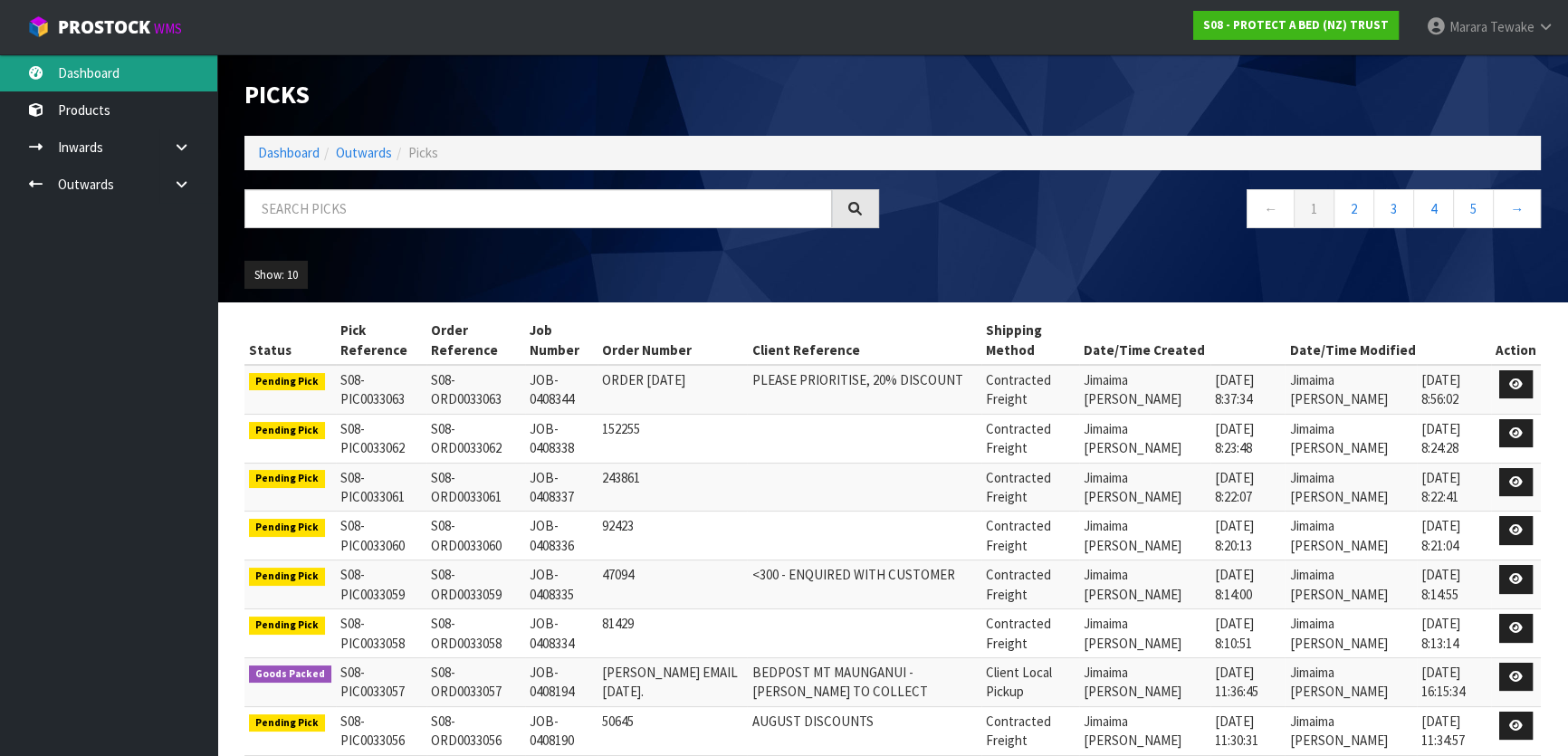
click at [115, 60] on link "Dashboard" at bounding box center [108, 73] width 218 height 37
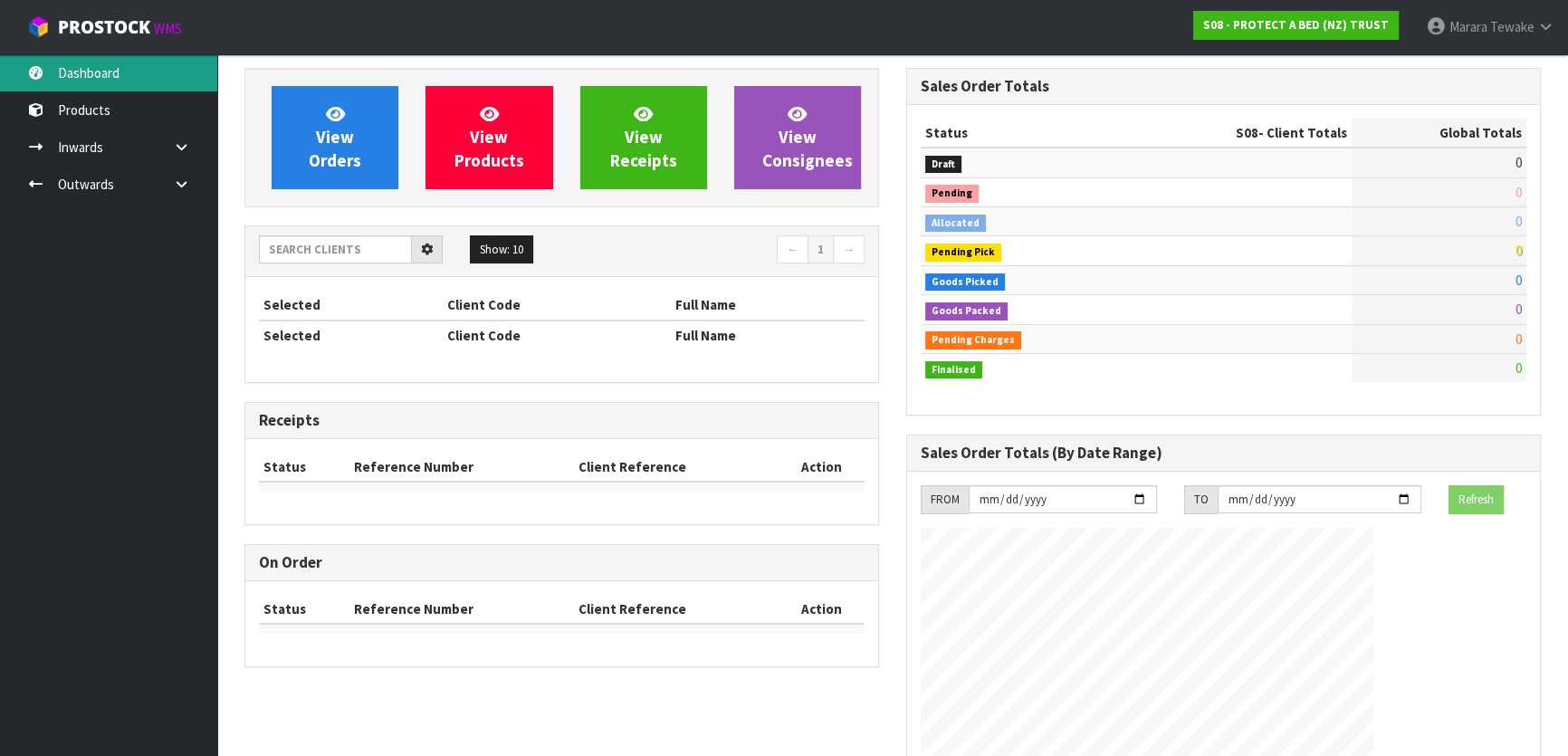
click at [121, 77] on div "View Orders View Products View Receipts View Consignees Show: 10 5 10 25" at bounding box center [784, 587] width 1568 height 1175
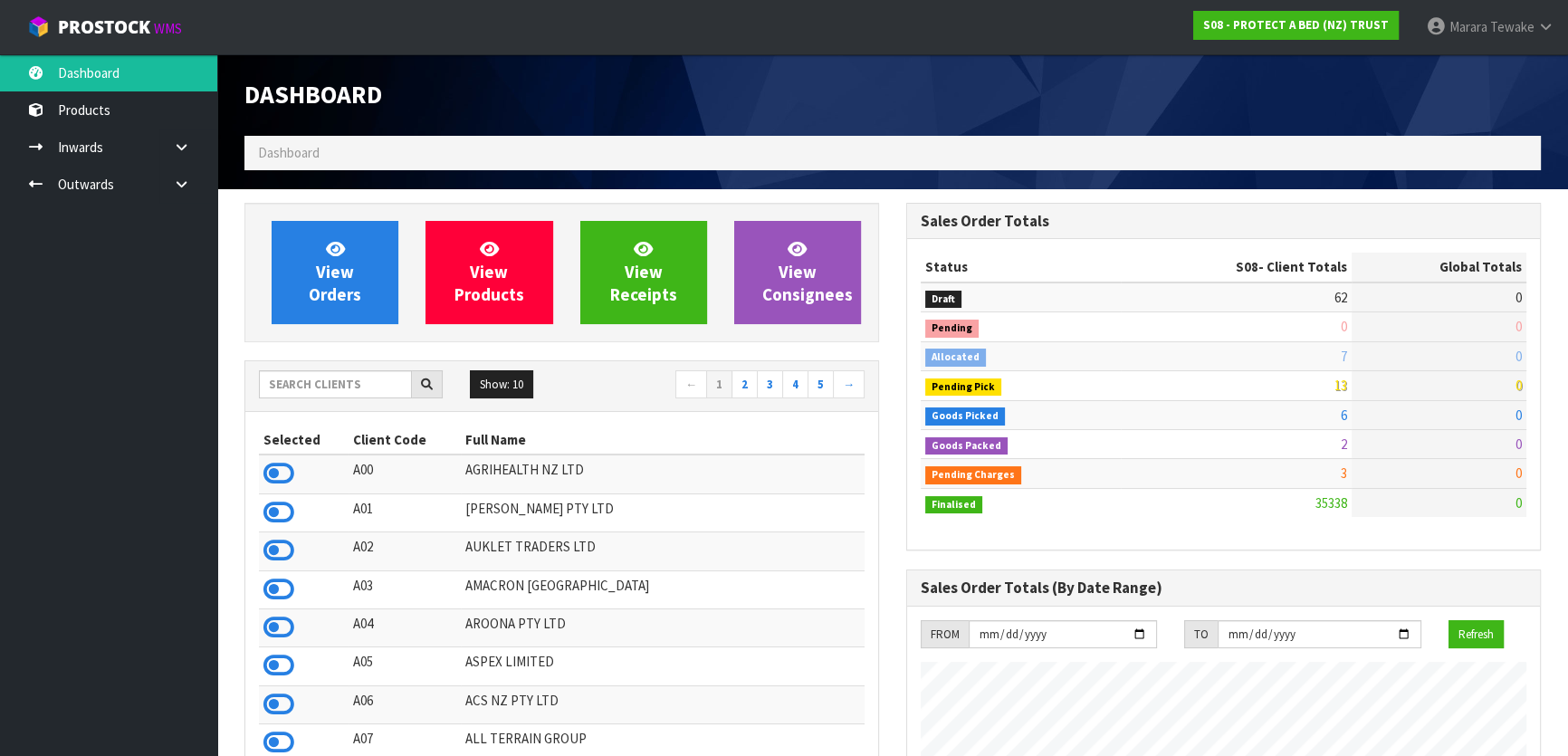
scroll to position [1370, 661]
click at [121, 76] on link "Dashboard" at bounding box center [108, 73] width 218 height 37
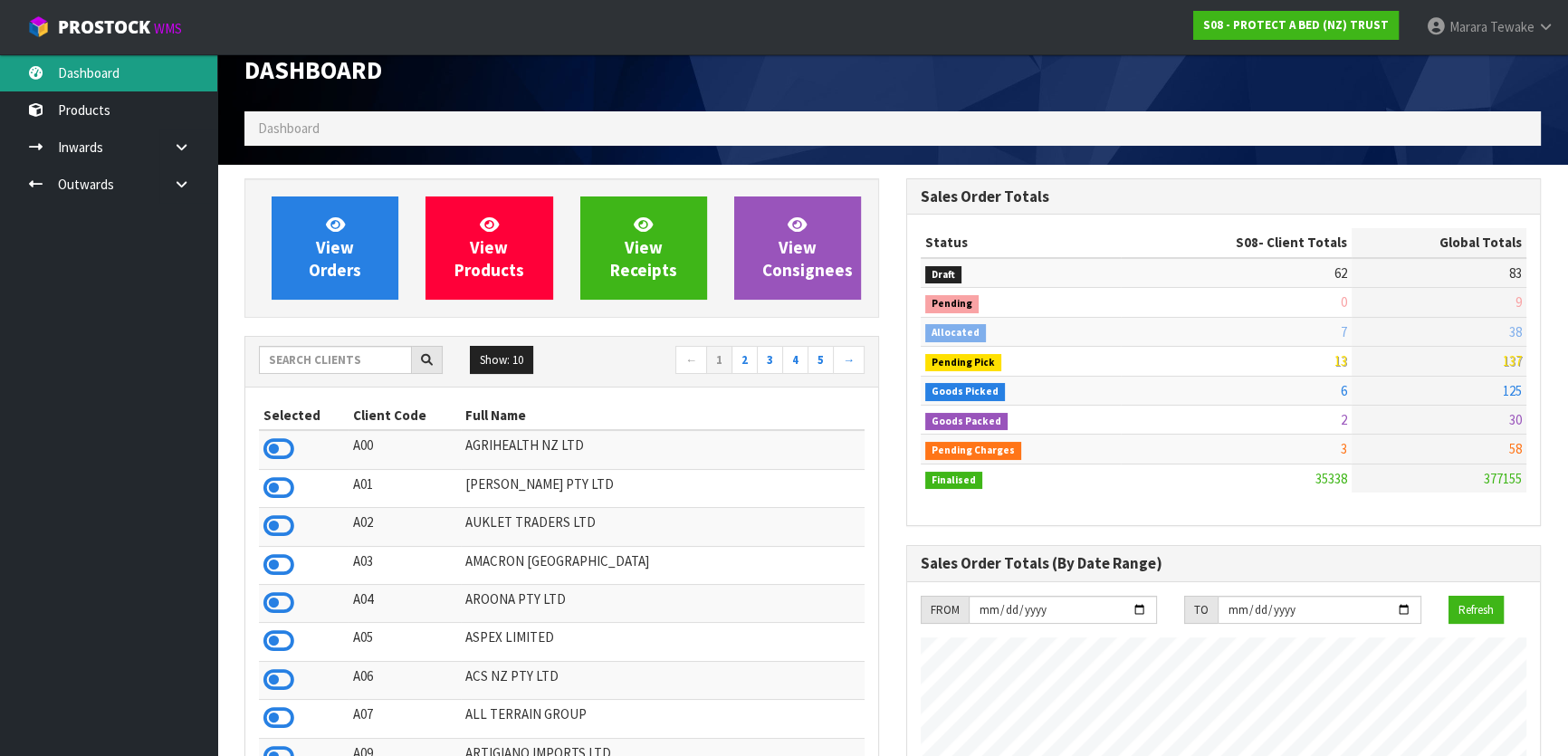
scroll to position [0, 0]
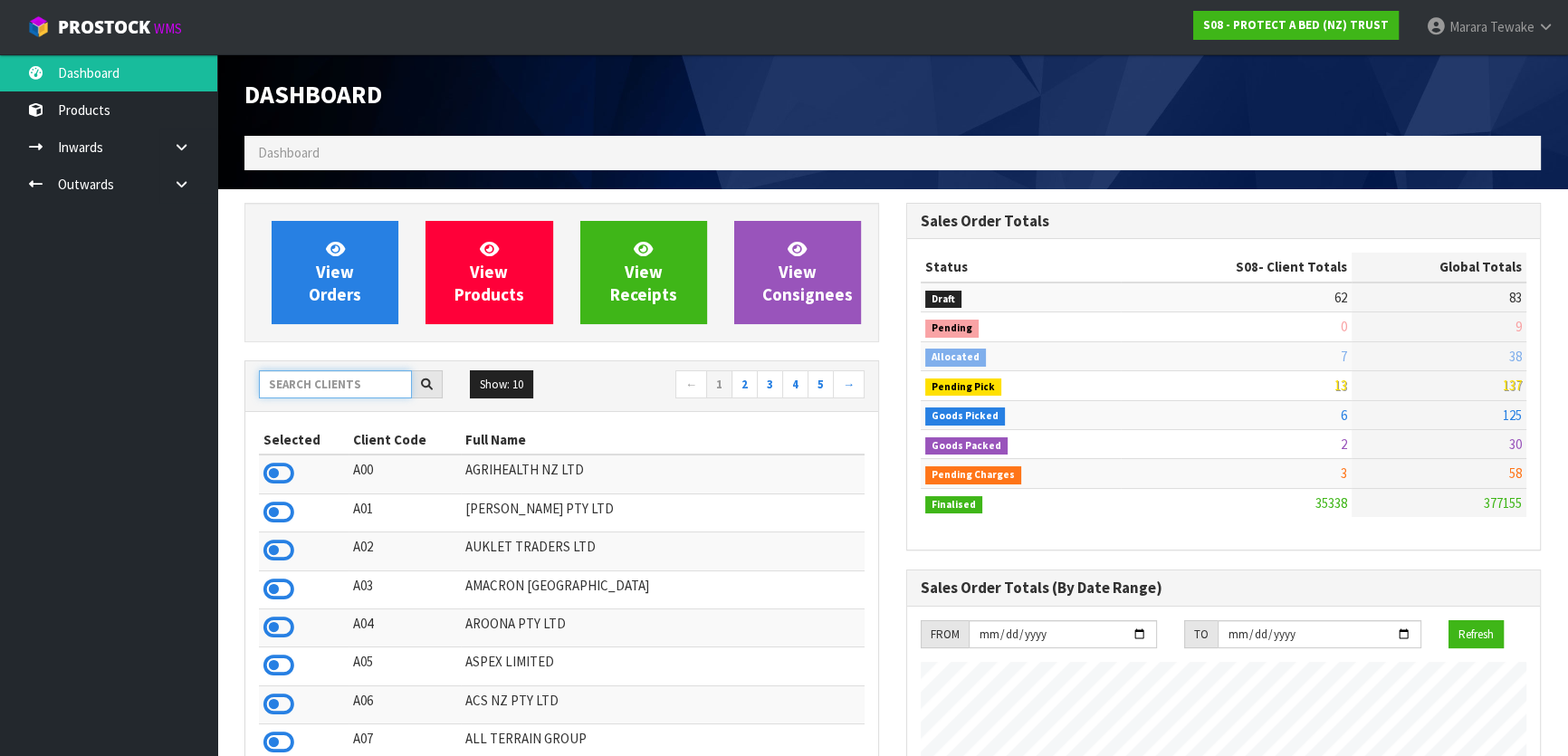
click at [331, 375] on input "text" at bounding box center [335, 385] width 153 height 28
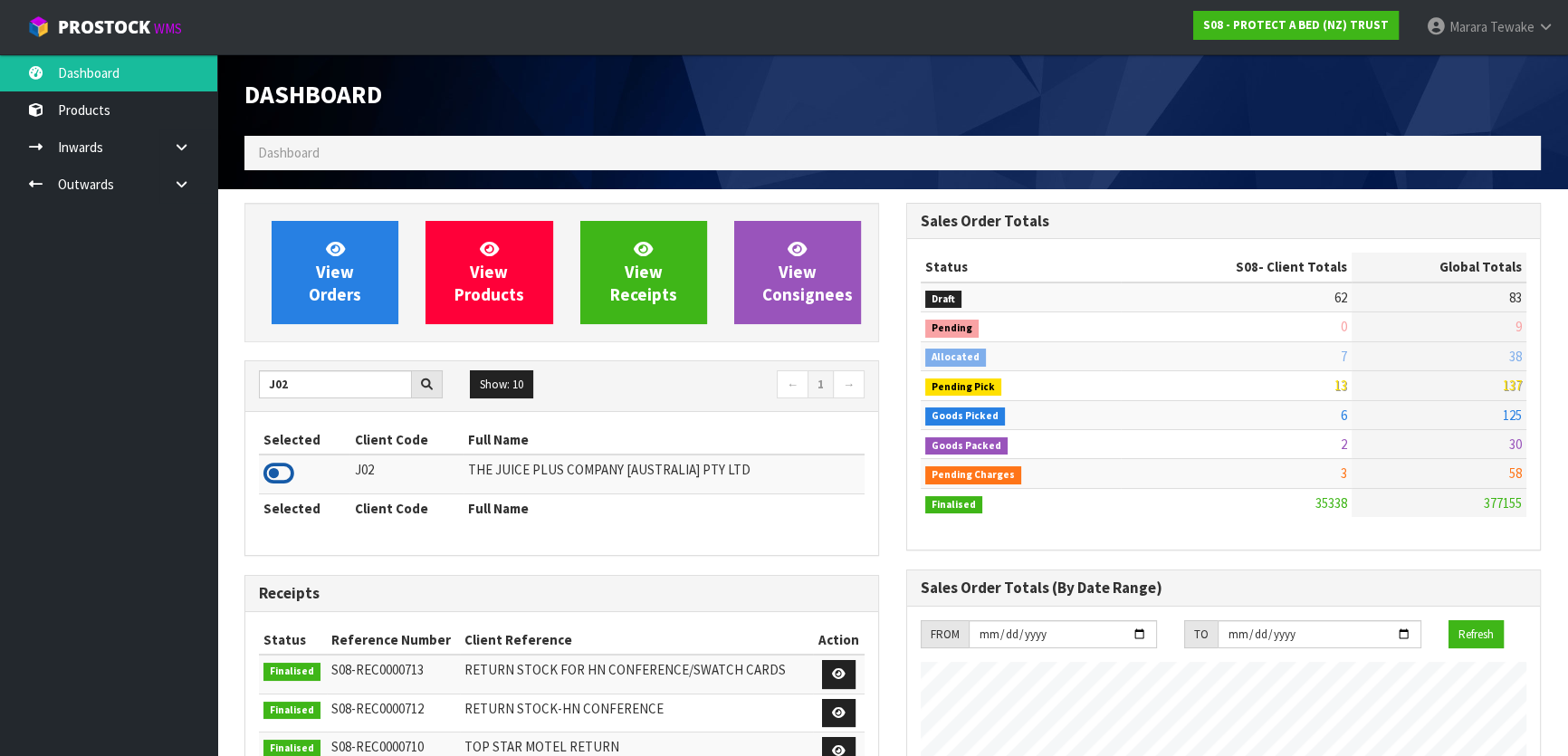
click at [284, 461] on icon at bounding box center [279, 473] width 31 height 27
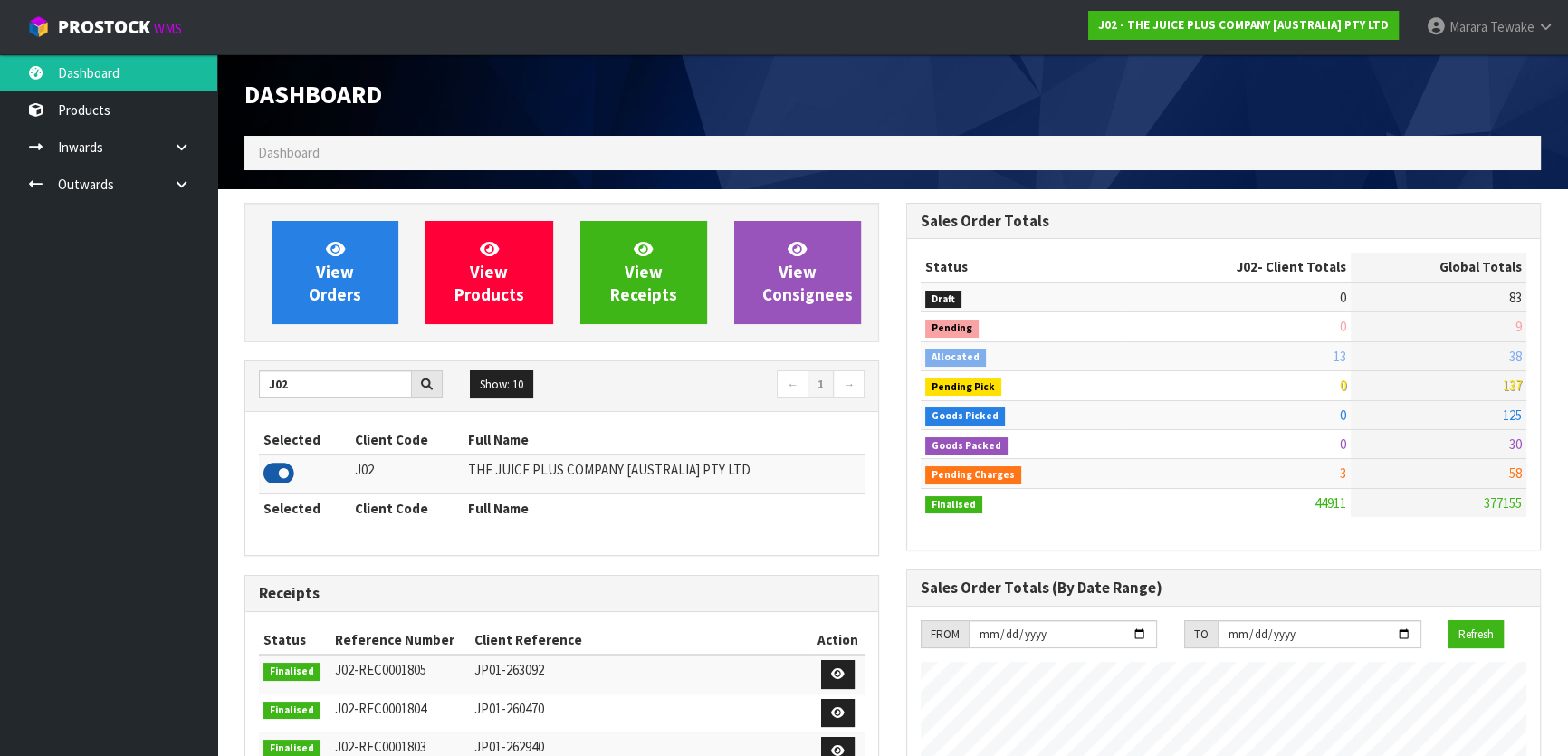
scroll to position [1370, 661]
drag, startPoint x: 294, startPoint y: 384, endPoint x: 241, endPoint y: 371, distance: 54.6
click at [236, 371] on div "View Orders View Products View Receipts View Consignees J02 Show: 10 5 10 25 50…" at bounding box center [562, 728] width 662 height 1051
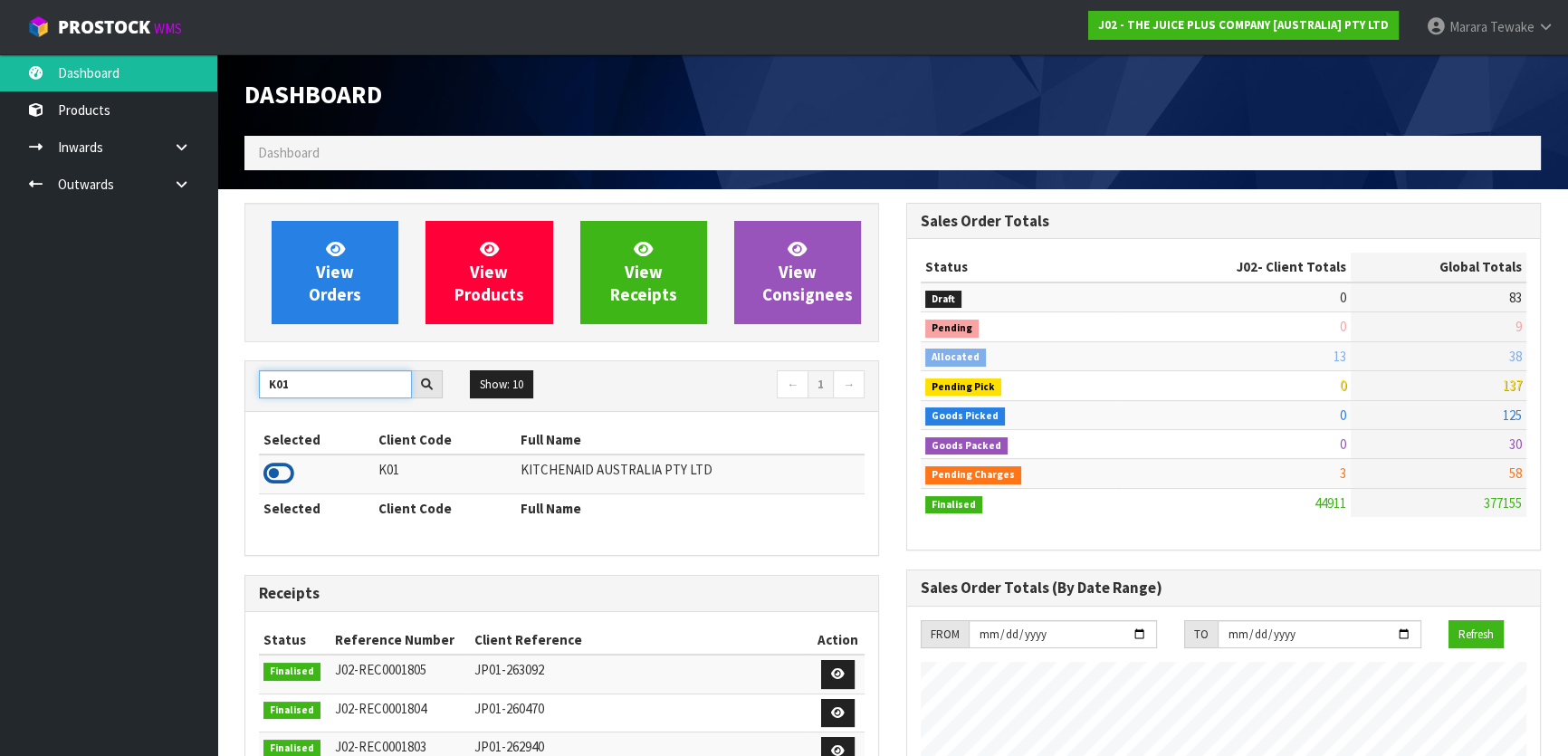
type input "K01"
click at [280, 476] on icon at bounding box center [279, 473] width 31 height 27
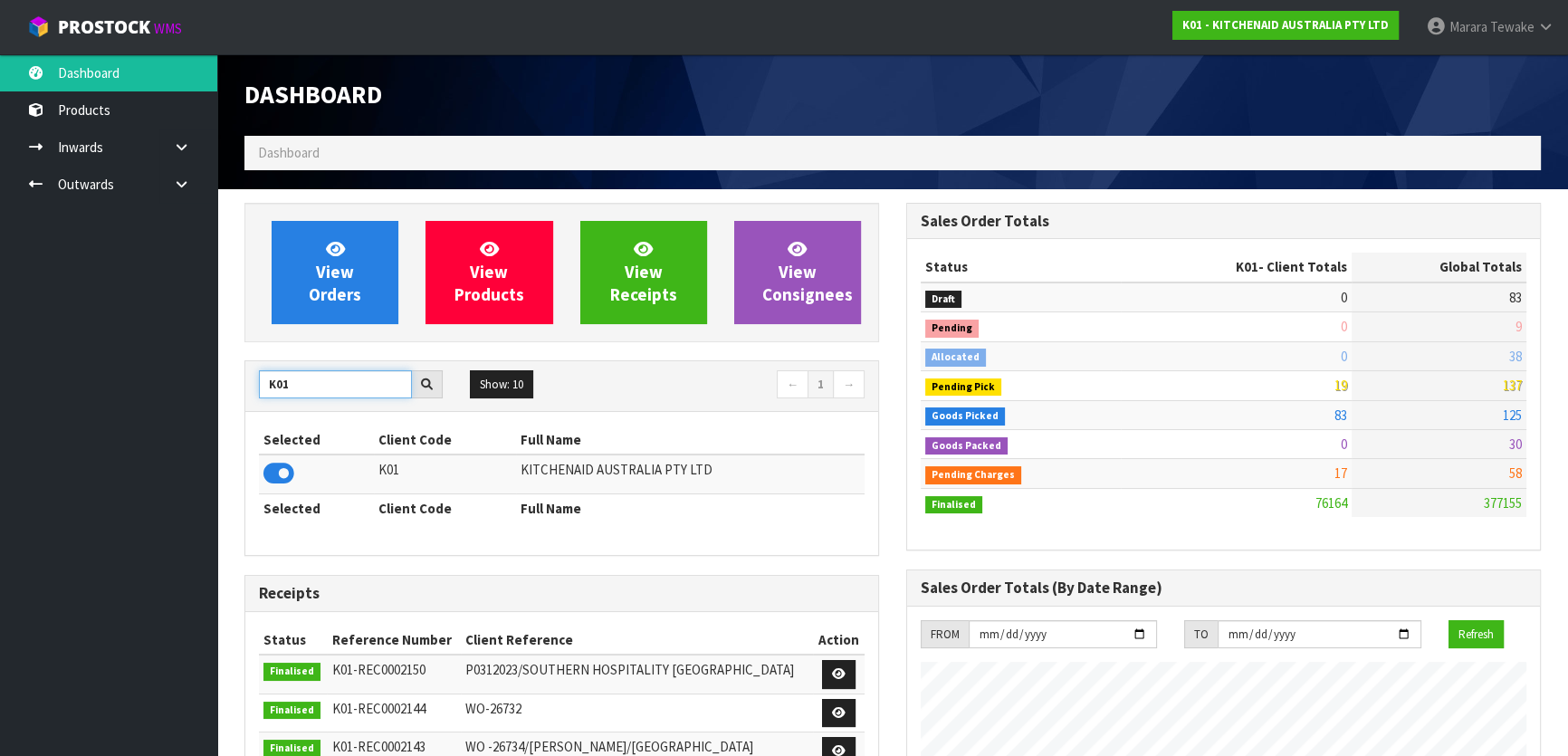
drag, startPoint x: 287, startPoint y: 387, endPoint x: 235, endPoint y: 383, distance: 52.2
click at [235, 383] on div "View Orders View Products View Receipts View Consignees K01 Show: 10 5 10 25 50…" at bounding box center [562, 732] width 662 height 1060
type input "C11"
click at [271, 478] on icon at bounding box center [279, 473] width 31 height 27
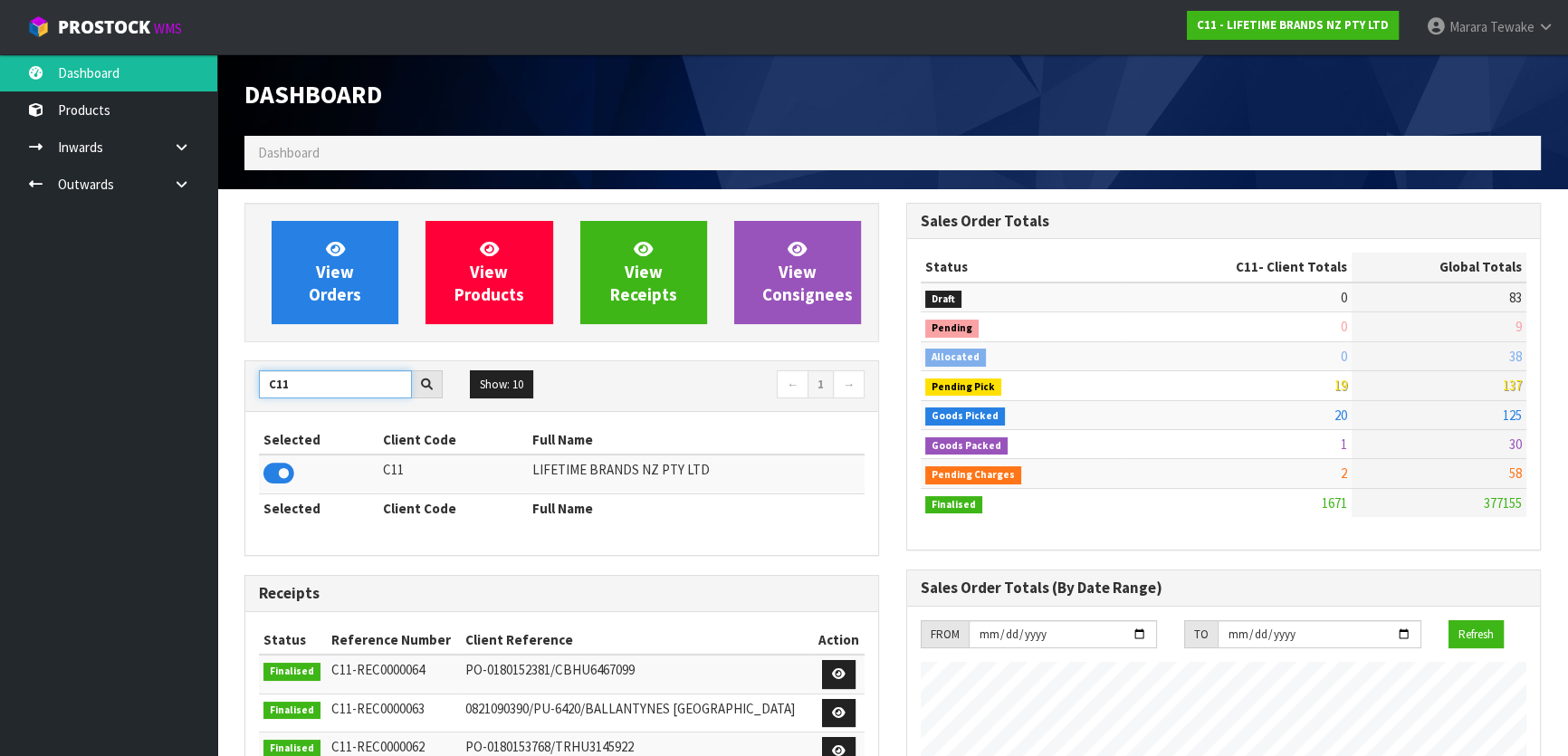
drag, startPoint x: 313, startPoint y: 388, endPoint x: 250, endPoint y: 383, distance: 63.2
click at [251, 383] on div "C11" at bounding box center [351, 385] width 211 height 29
